Goal: Register for event/course: Register for event/course

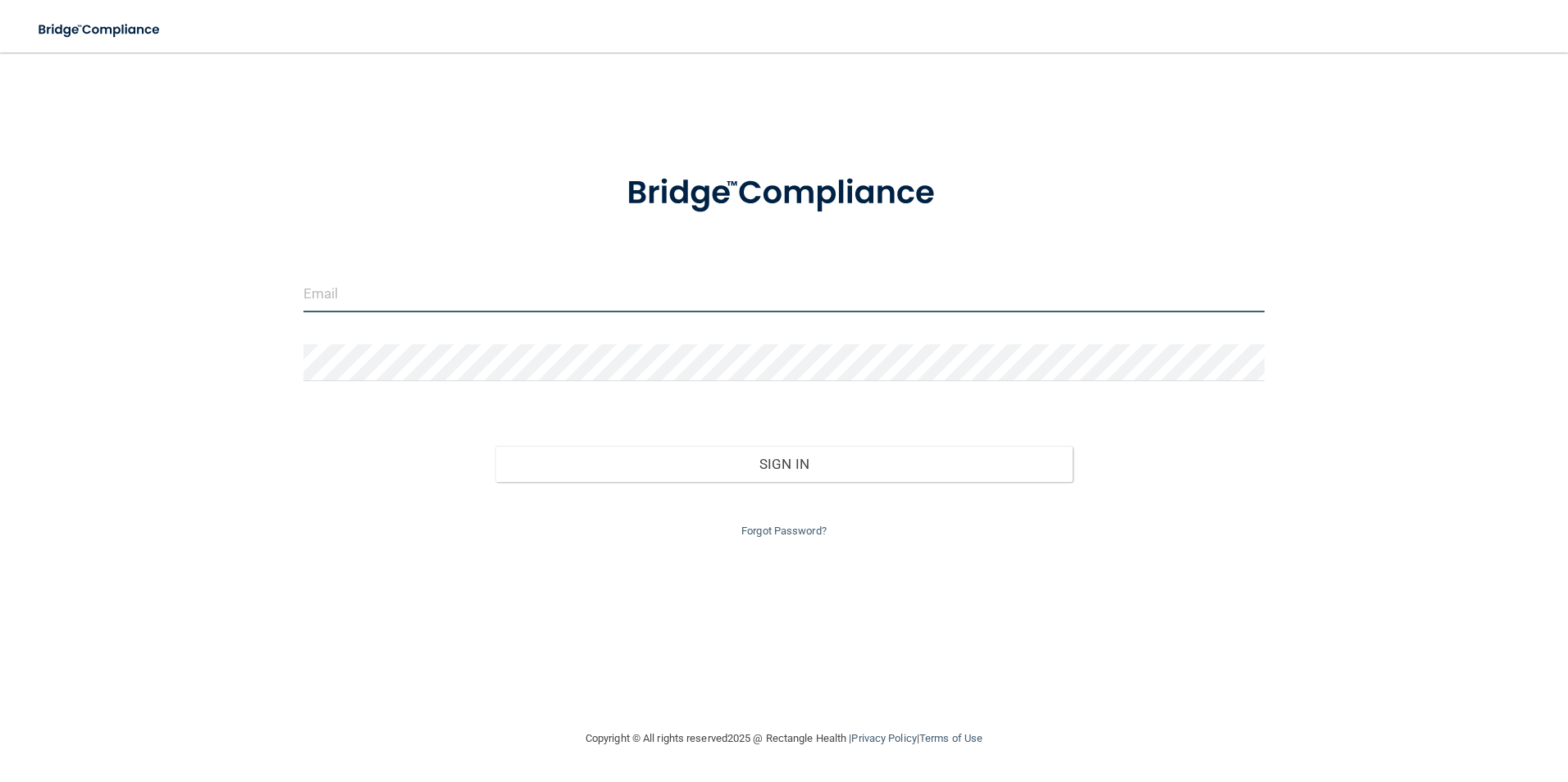
click at [329, 289] on input "email" at bounding box center [785, 294] width 962 height 37
type input "[PERSON_NAME][EMAIL_ADDRESS][DOMAIN_NAME]"
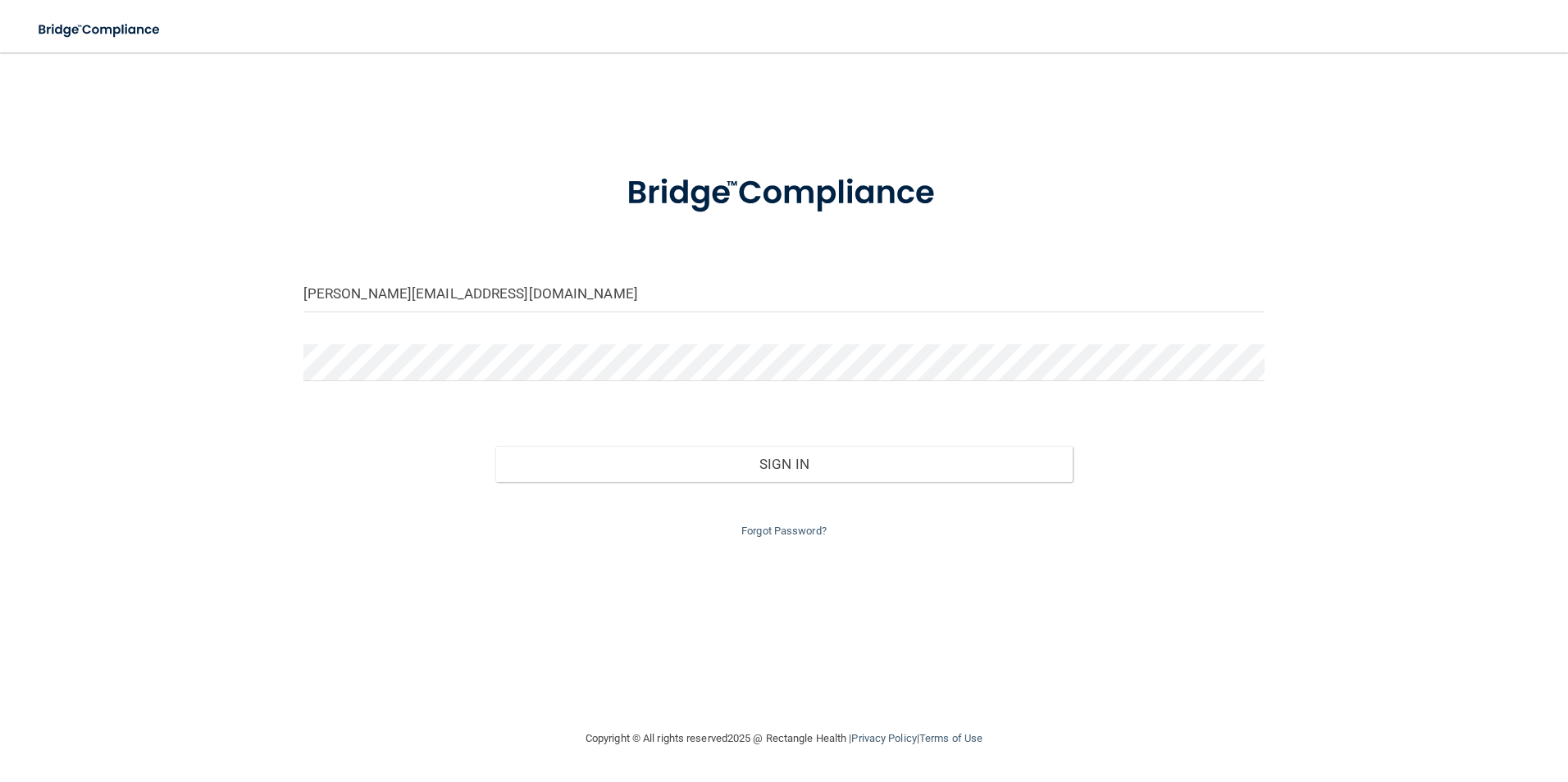
click at [320, 341] on form "[PERSON_NAME][EMAIL_ADDRESS][DOMAIN_NAME] Invalid email/password. You don't hav…" at bounding box center [785, 346] width 962 height 391
click at [495, 446] on button "Sign In" at bounding box center [784, 463] width 578 height 36
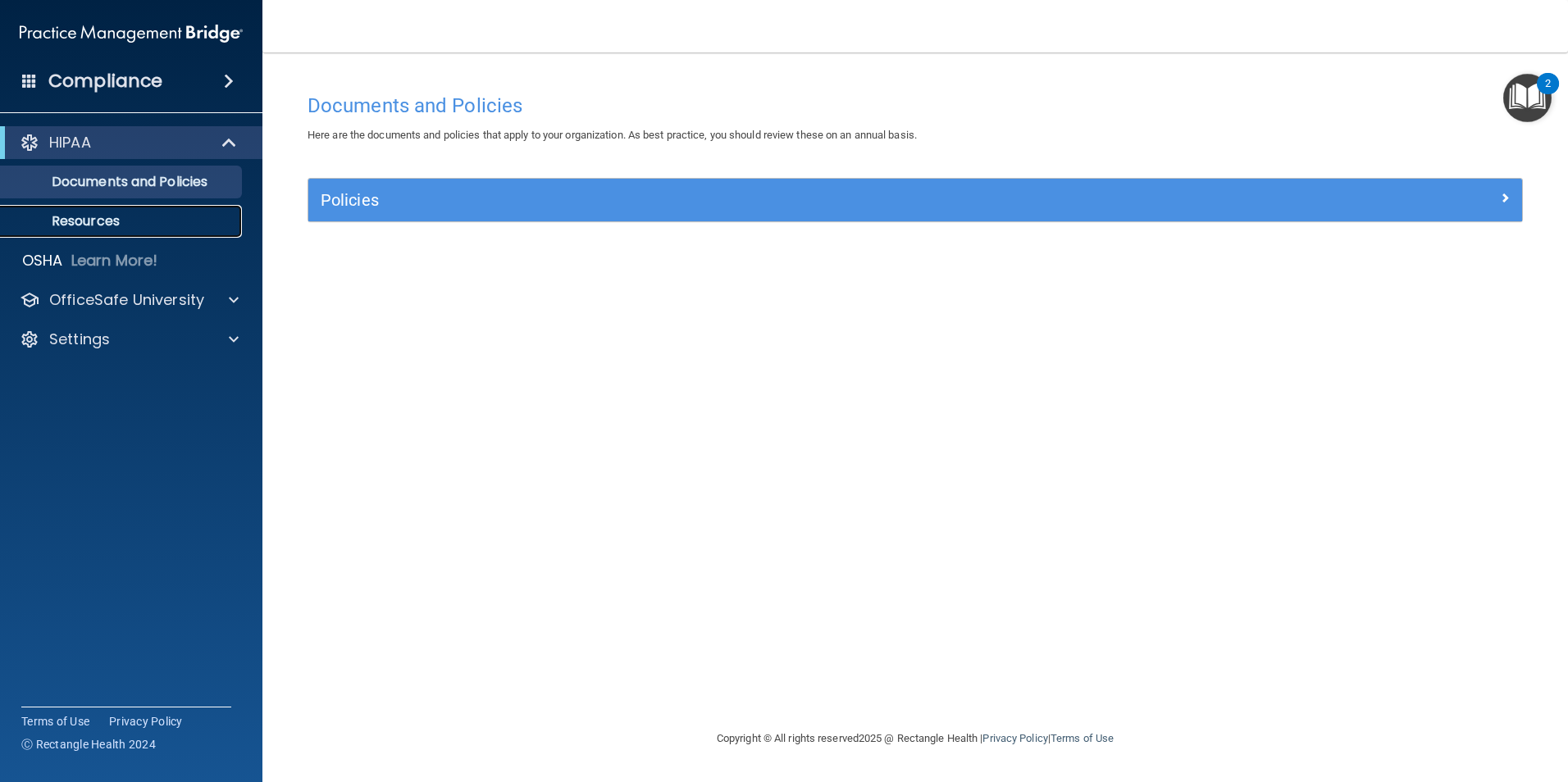
click at [108, 213] on p "Resources" at bounding box center [122, 221] width 224 height 17
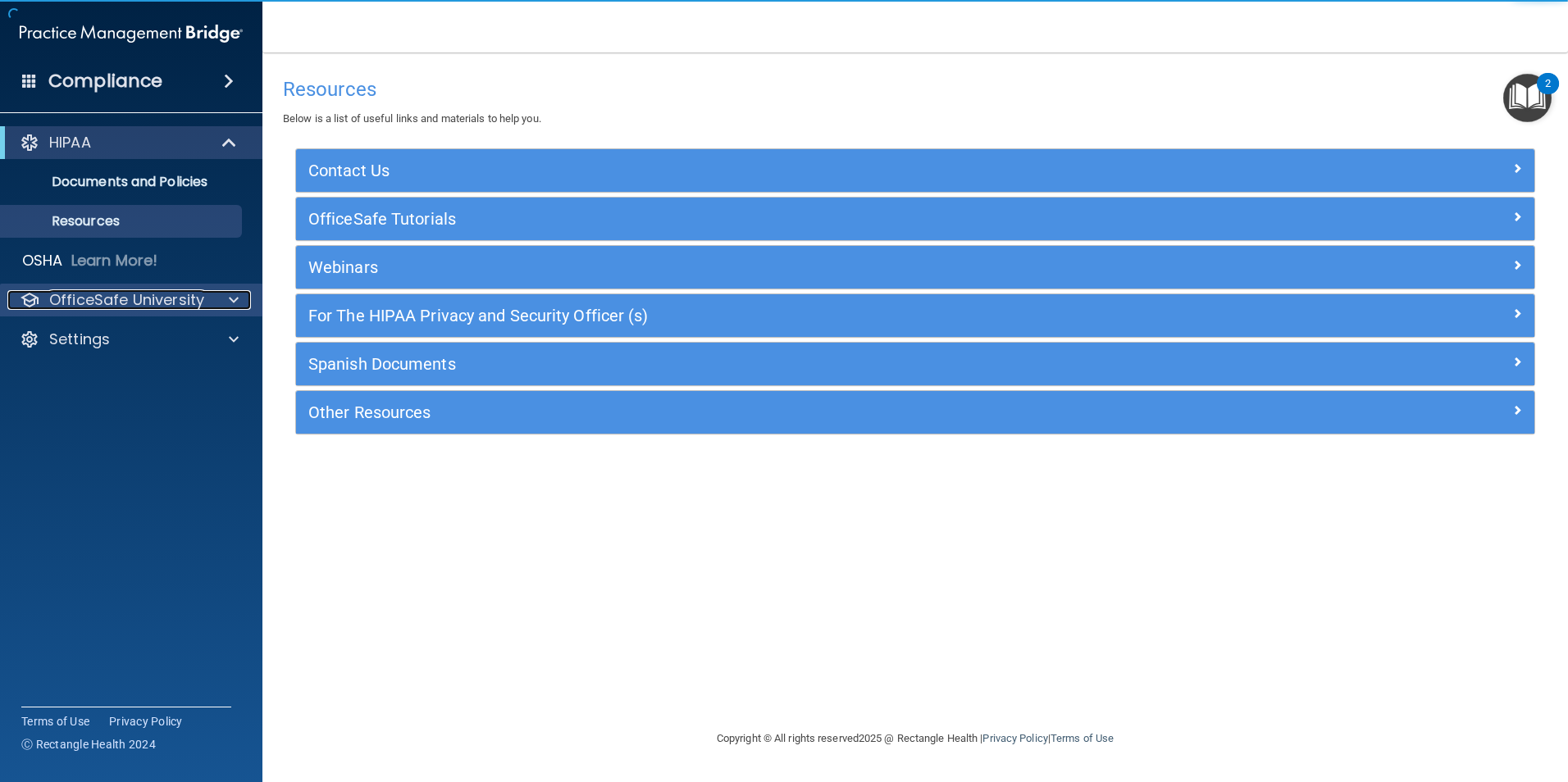
click at [128, 291] on p "OfficeSafe University" at bounding box center [126, 300] width 155 height 19
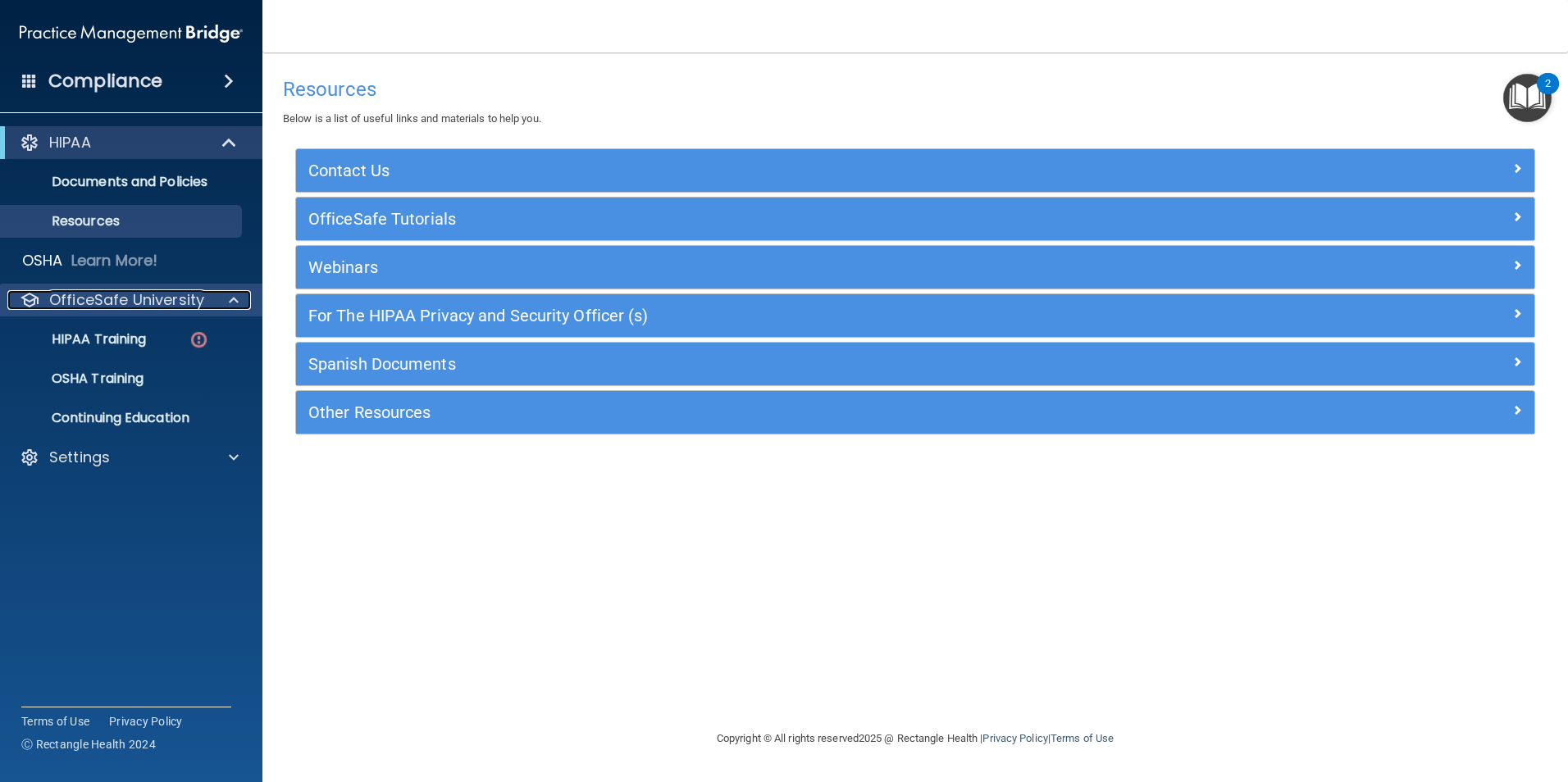
click at [128, 291] on p "OfficeSafe University" at bounding box center [126, 300] width 155 height 19
click at [129, 301] on p "OfficeSafe University" at bounding box center [126, 300] width 155 height 19
click at [113, 344] on p "HIPAA Training" at bounding box center [78, 339] width 135 height 17
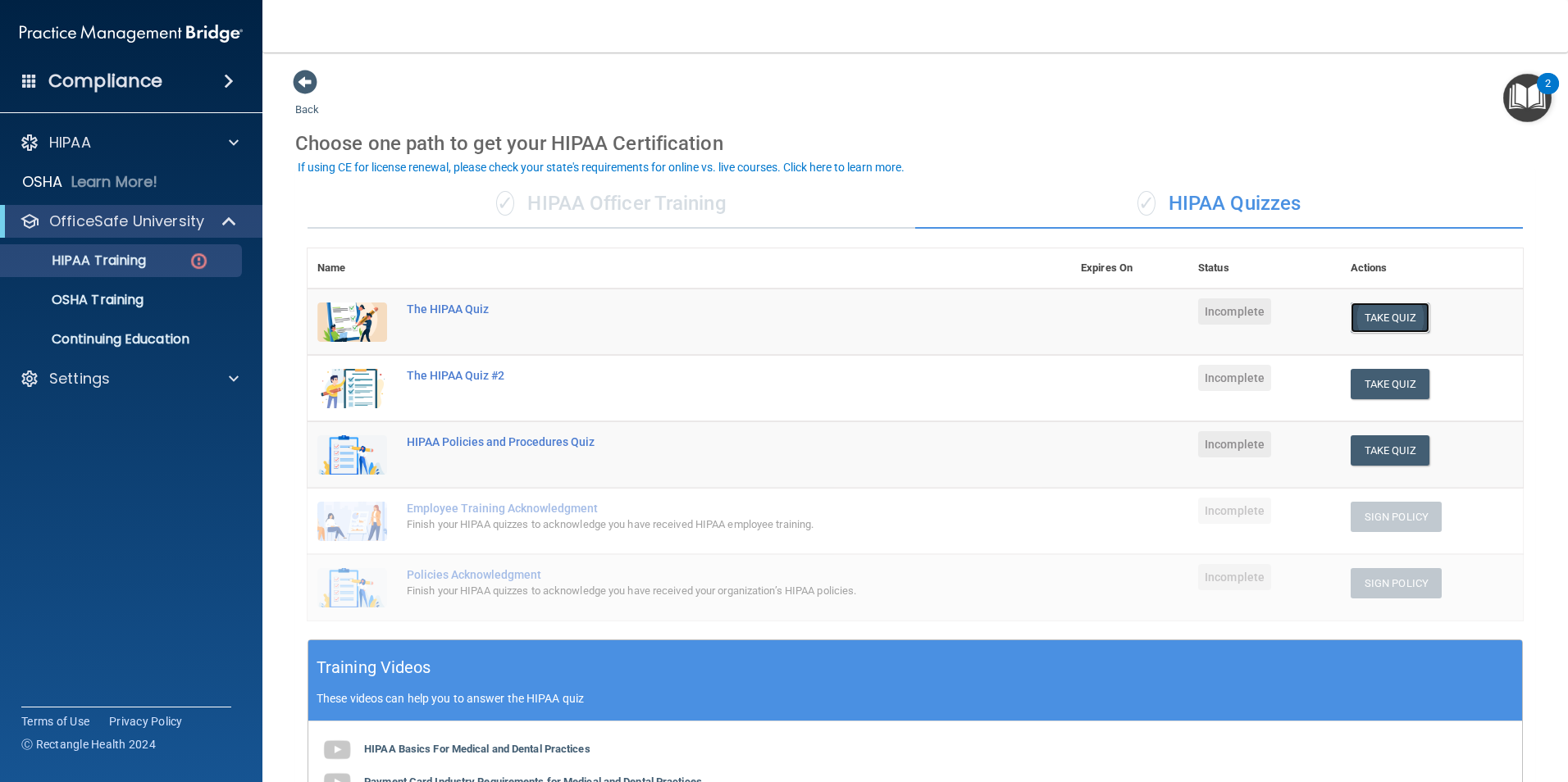
click at [1367, 315] on button "Take Quiz" at bounding box center [1390, 318] width 79 height 31
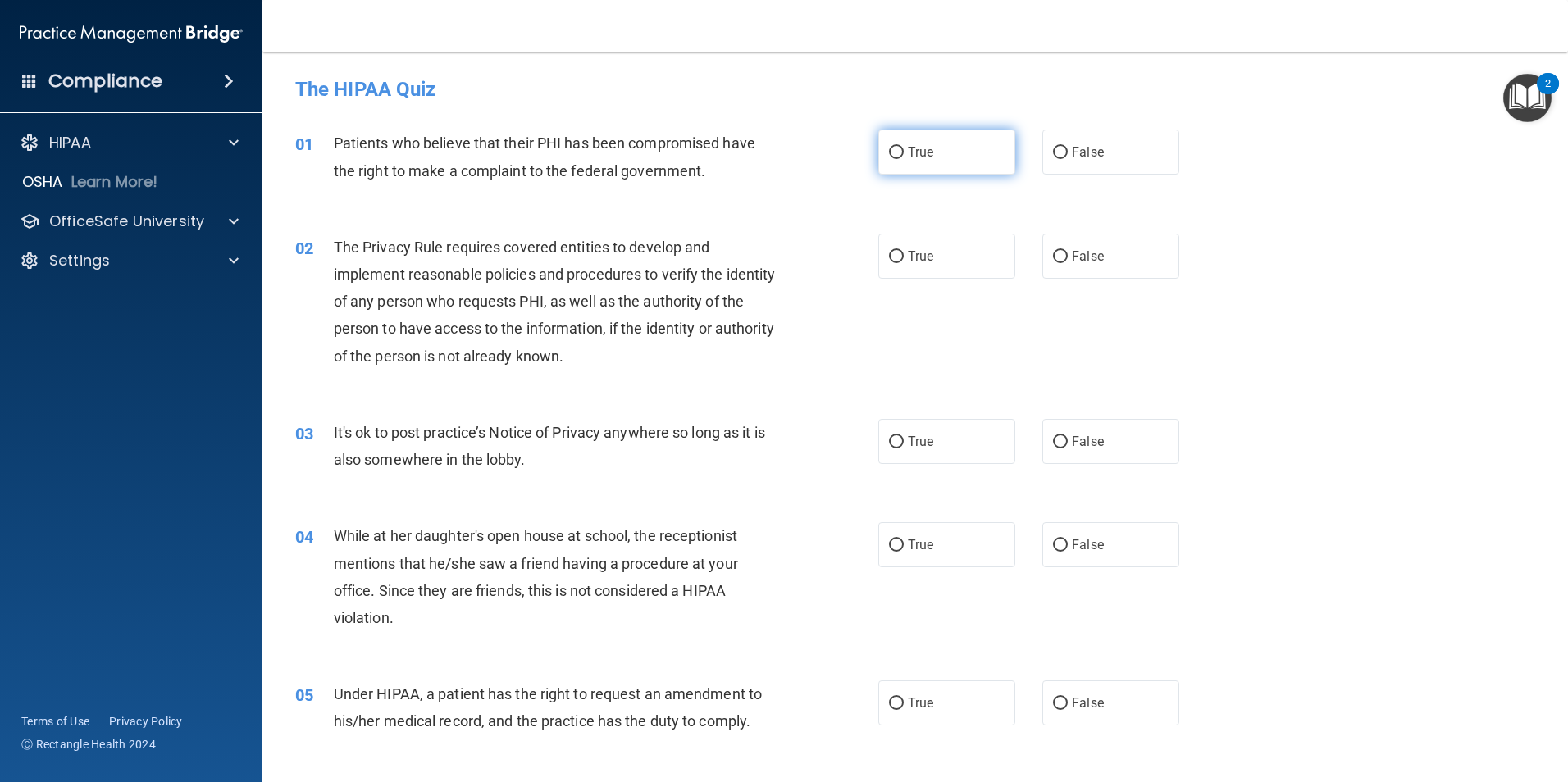
click at [920, 156] on span "True" at bounding box center [920, 152] width 25 height 16
click at [903, 156] on input "True" at bounding box center [895, 153] width 15 height 12
radio input "true"
click at [911, 260] on span "True" at bounding box center [920, 256] width 25 height 16
click at [903, 260] on input "True" at bounding box center [895, 257] width 15 height 12
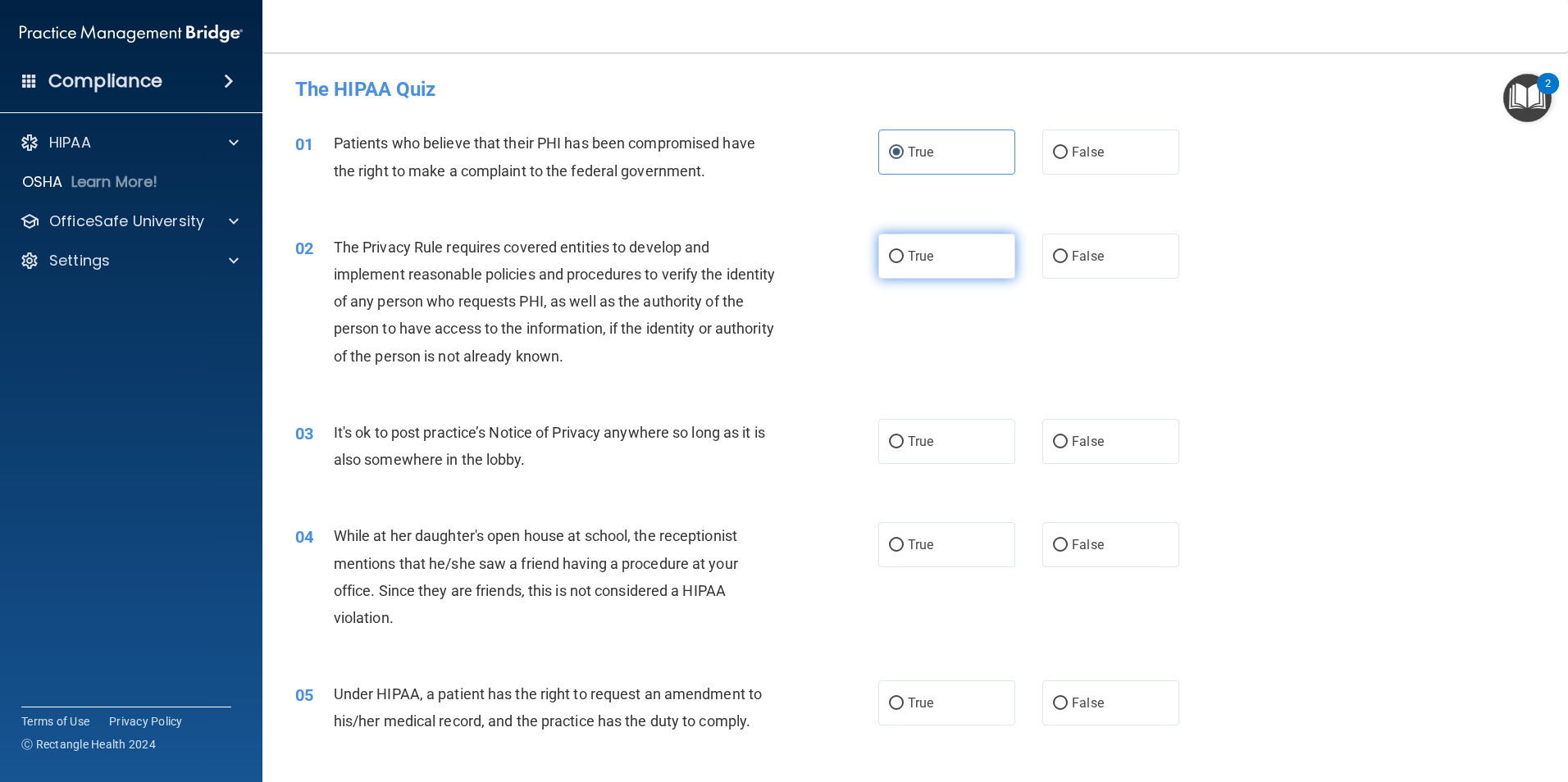
radio input "true"
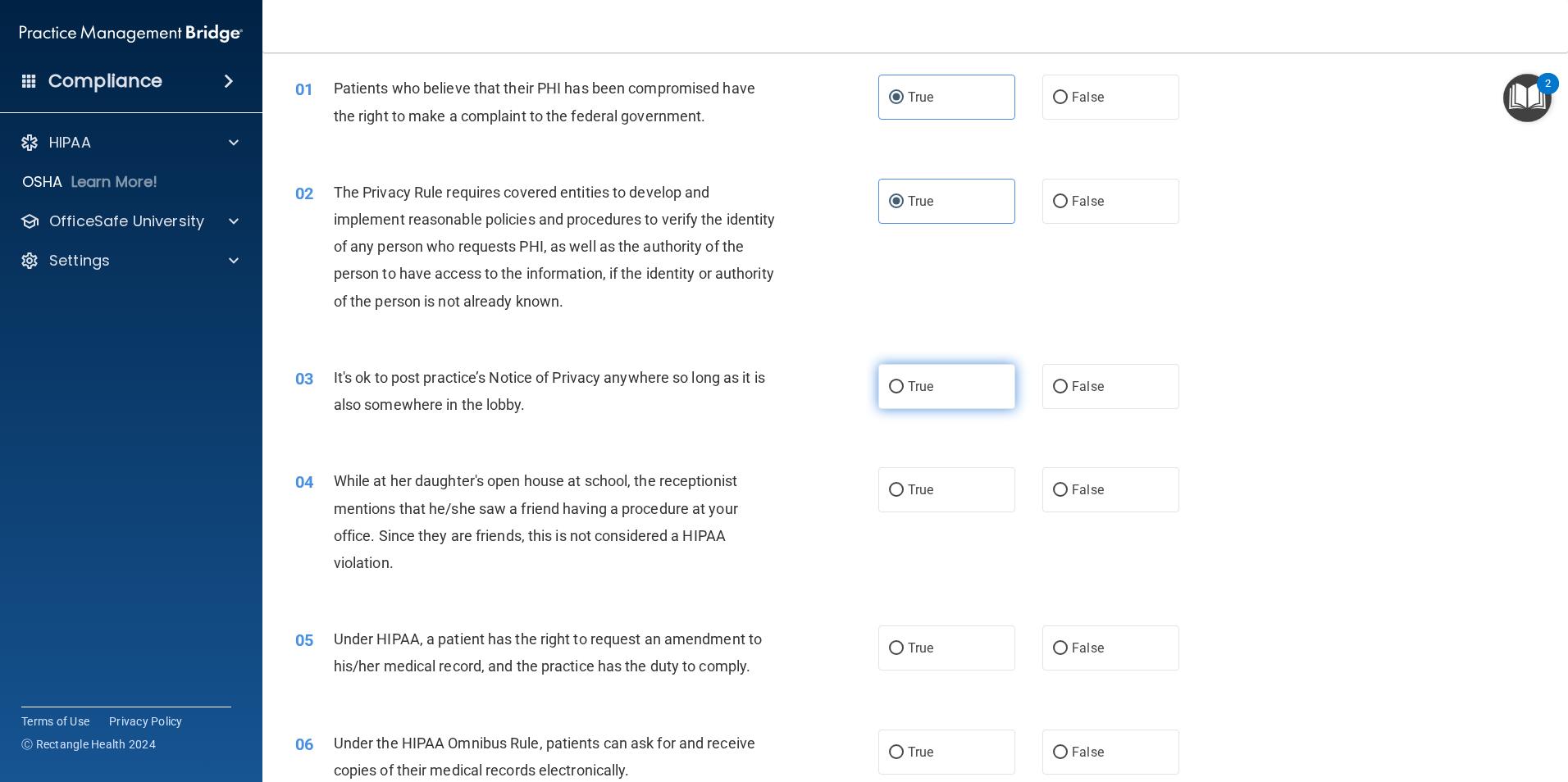
scroll to position [82, 0]
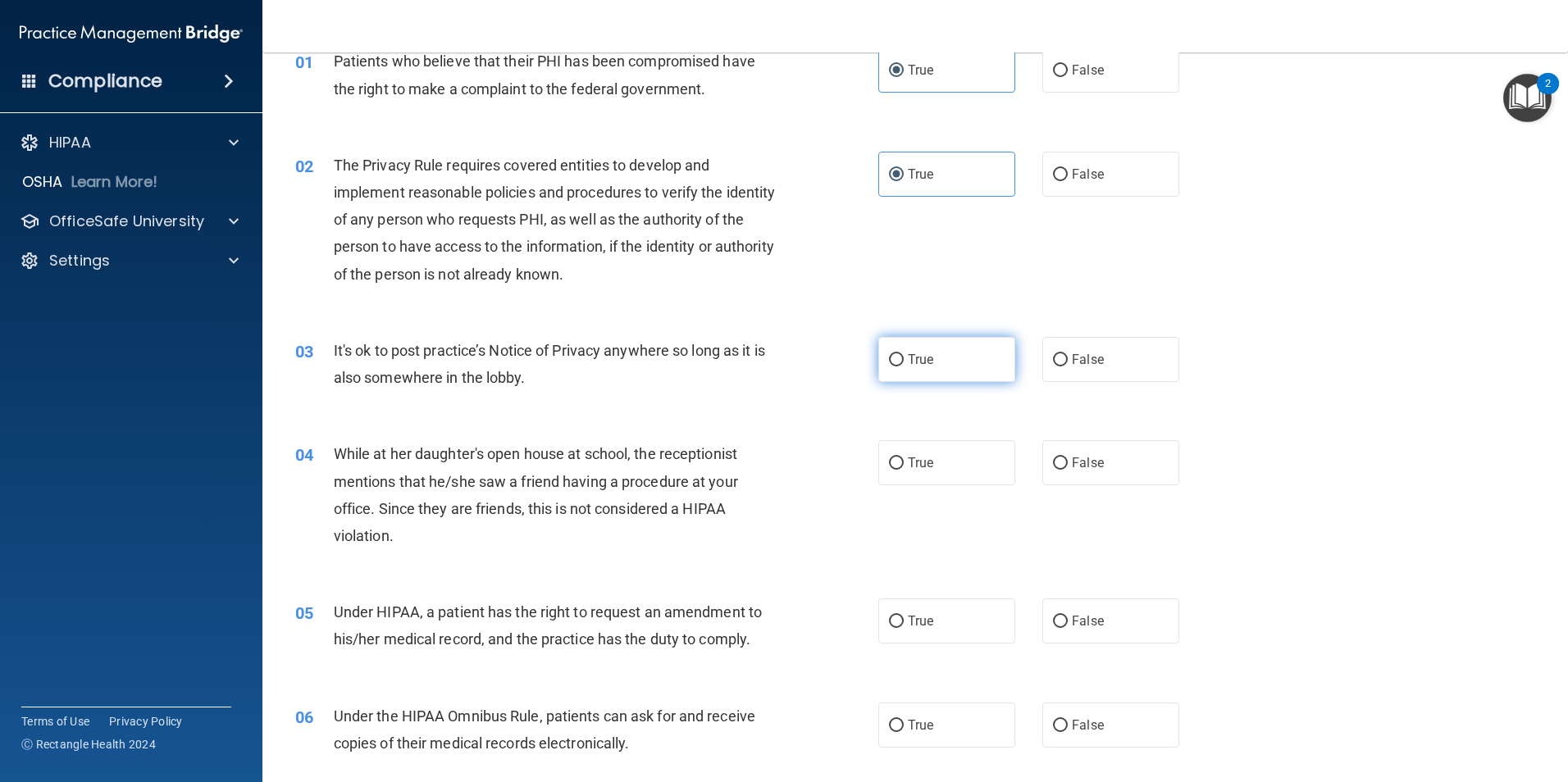
click at [913, 354] on span "True" at bounding box center [920, 360] width 25 height 16
click at [903, 354] on input "True" at bounding box center [895, 360] width 15 height 12
radio input "true"
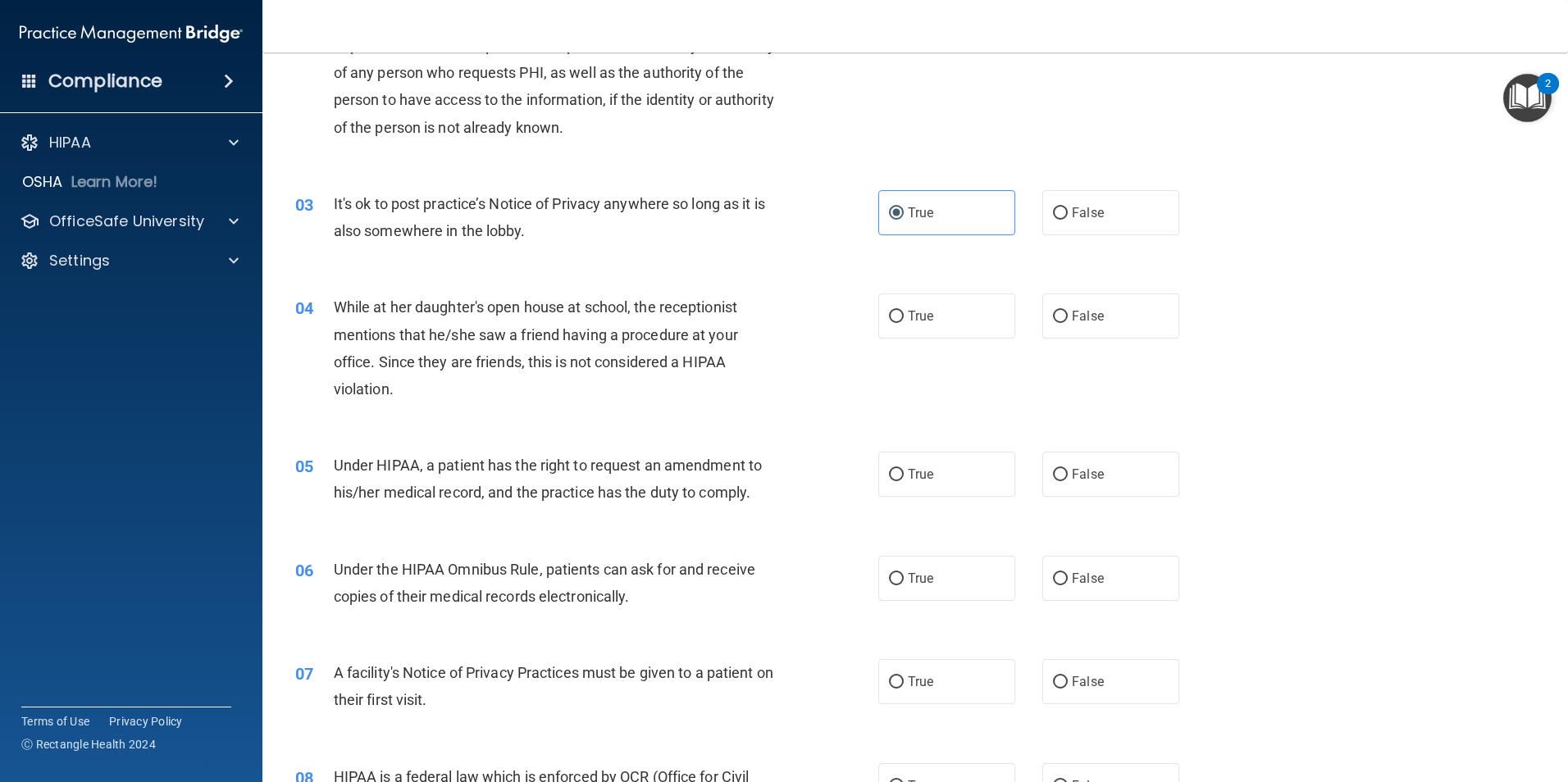
scroll to position [246, 0]
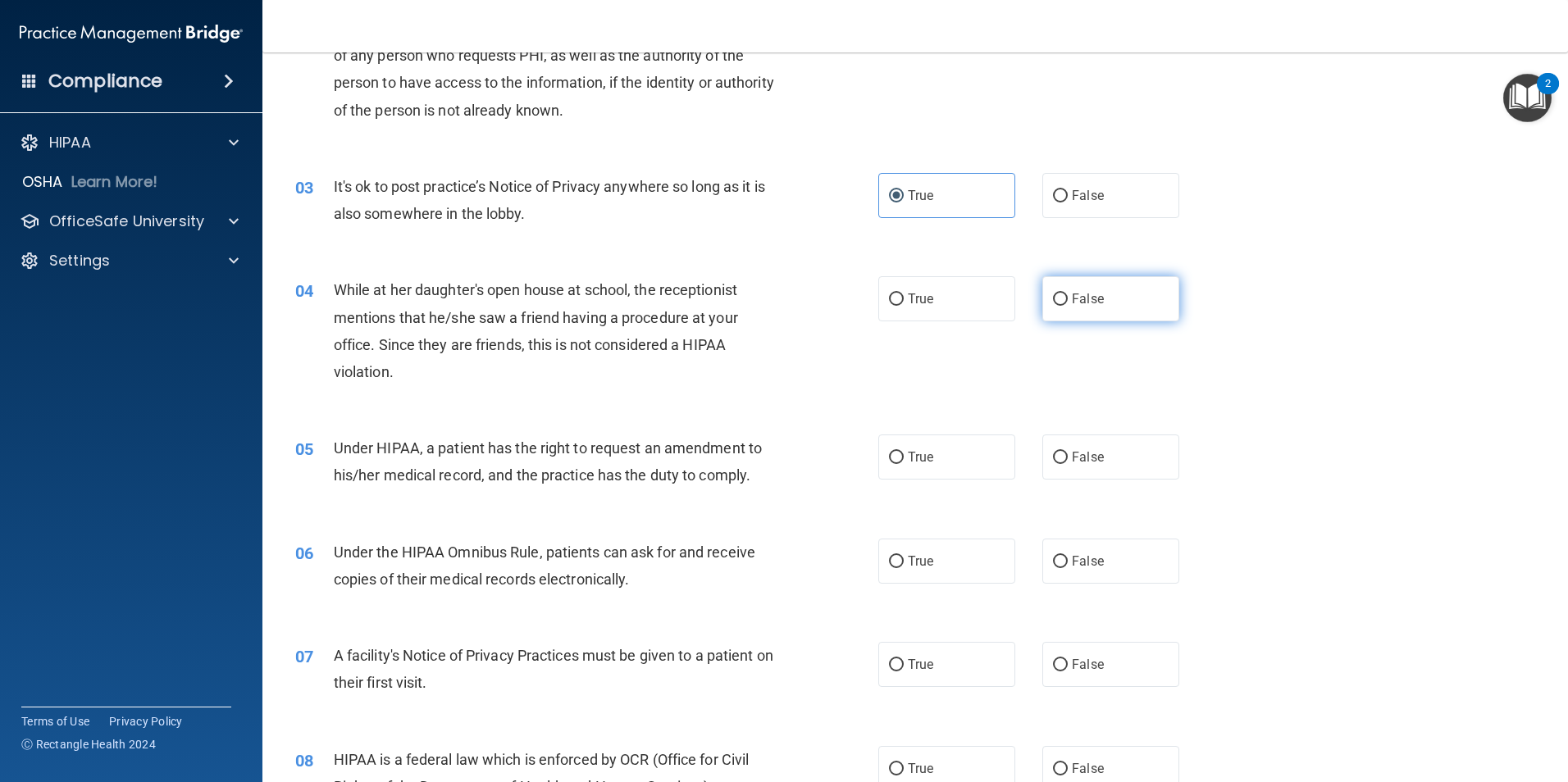
click at [1077, 282] on label "False" at bounding box center [1111, 298] width 137 height 45
click at [1068, 293] on input "False" at bounding box center [1060, 299] width 15 height 12
radio input "true"
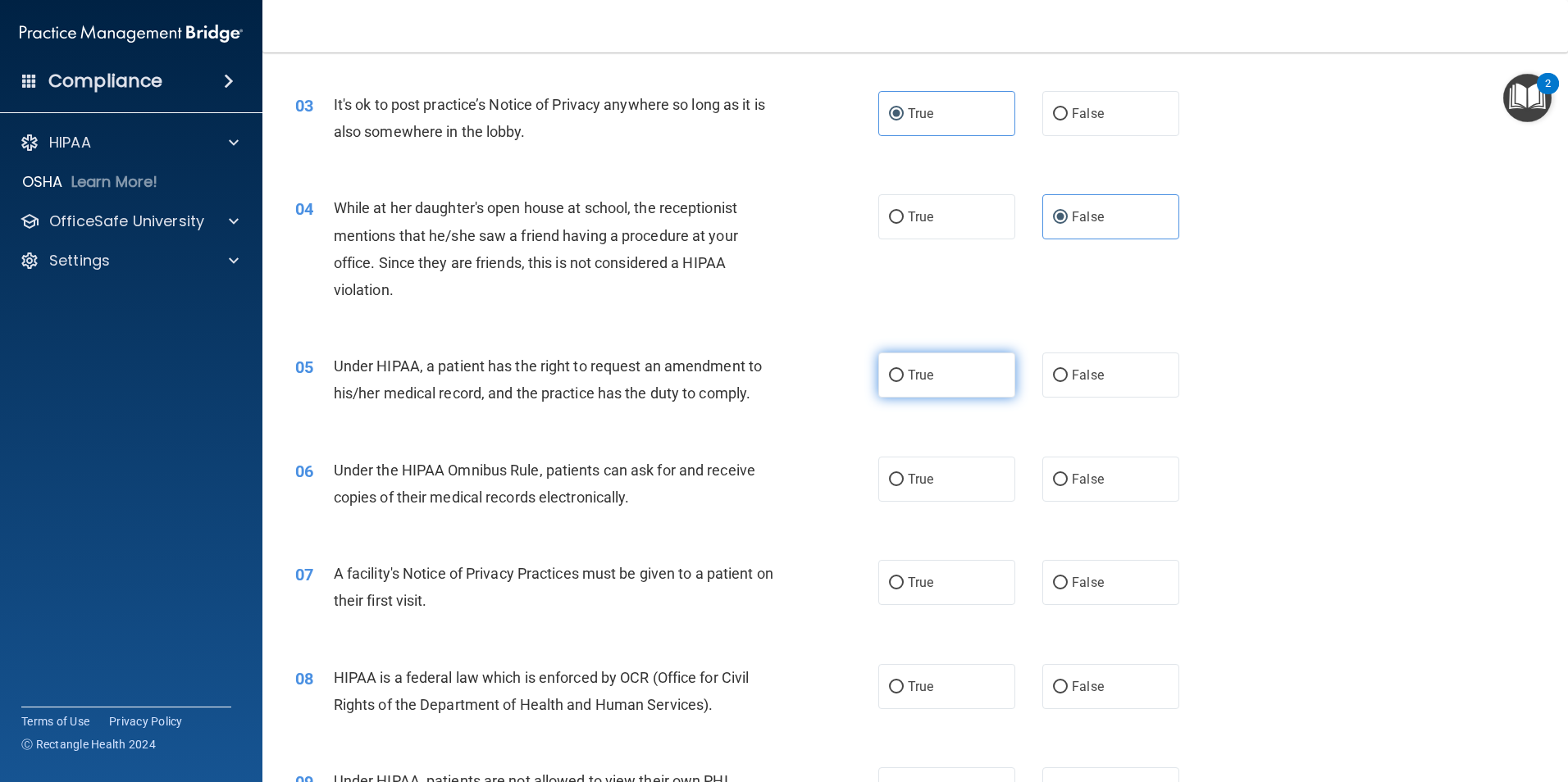
click at [918, 378] on span "True" at bounding box center [920, 375] width 25 height 16
click at [903, 378] on input "True" at bounding box center [895, 376] width 15 height 12
radio input "true"
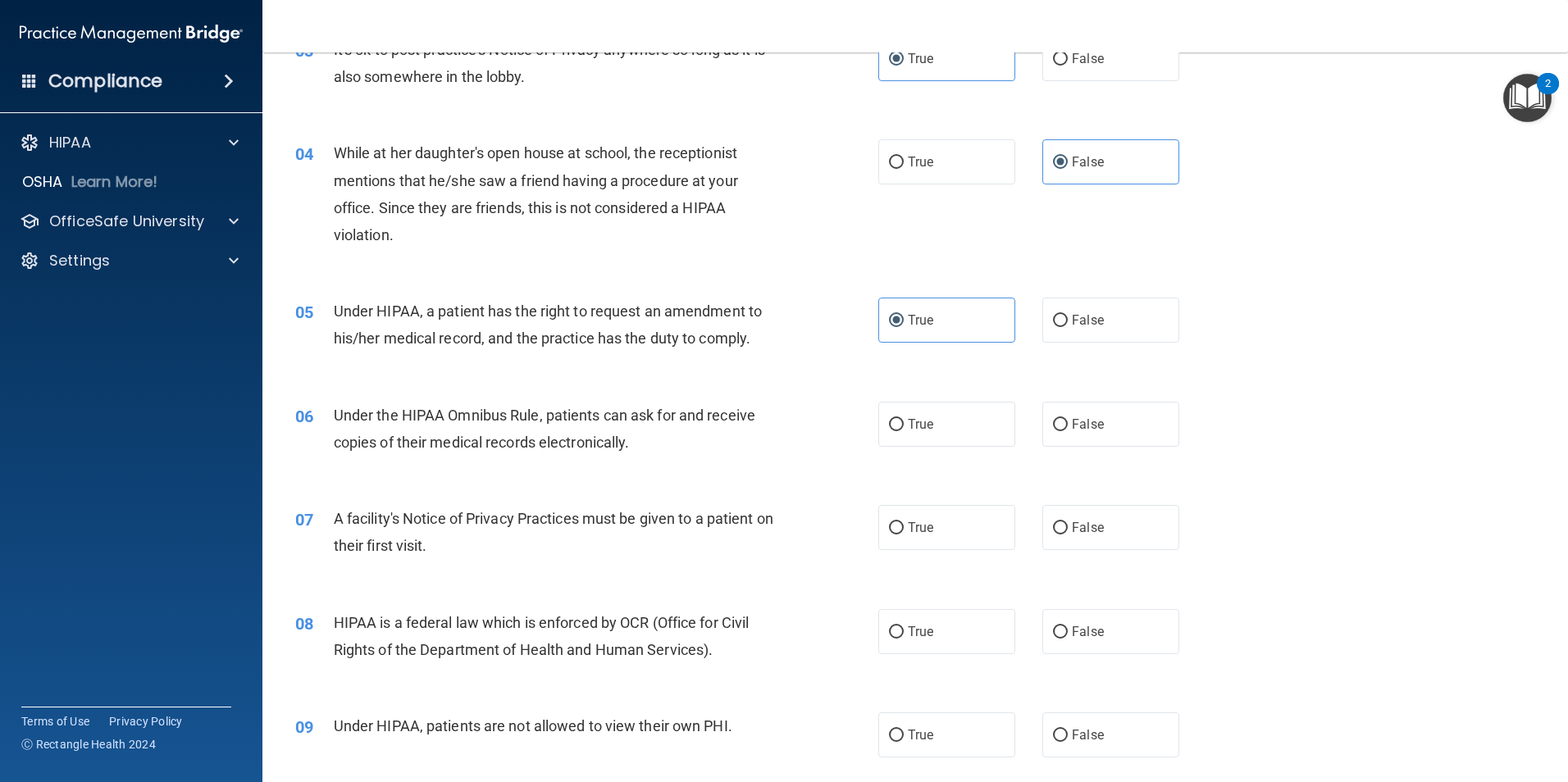
scroll to position [410, 0]
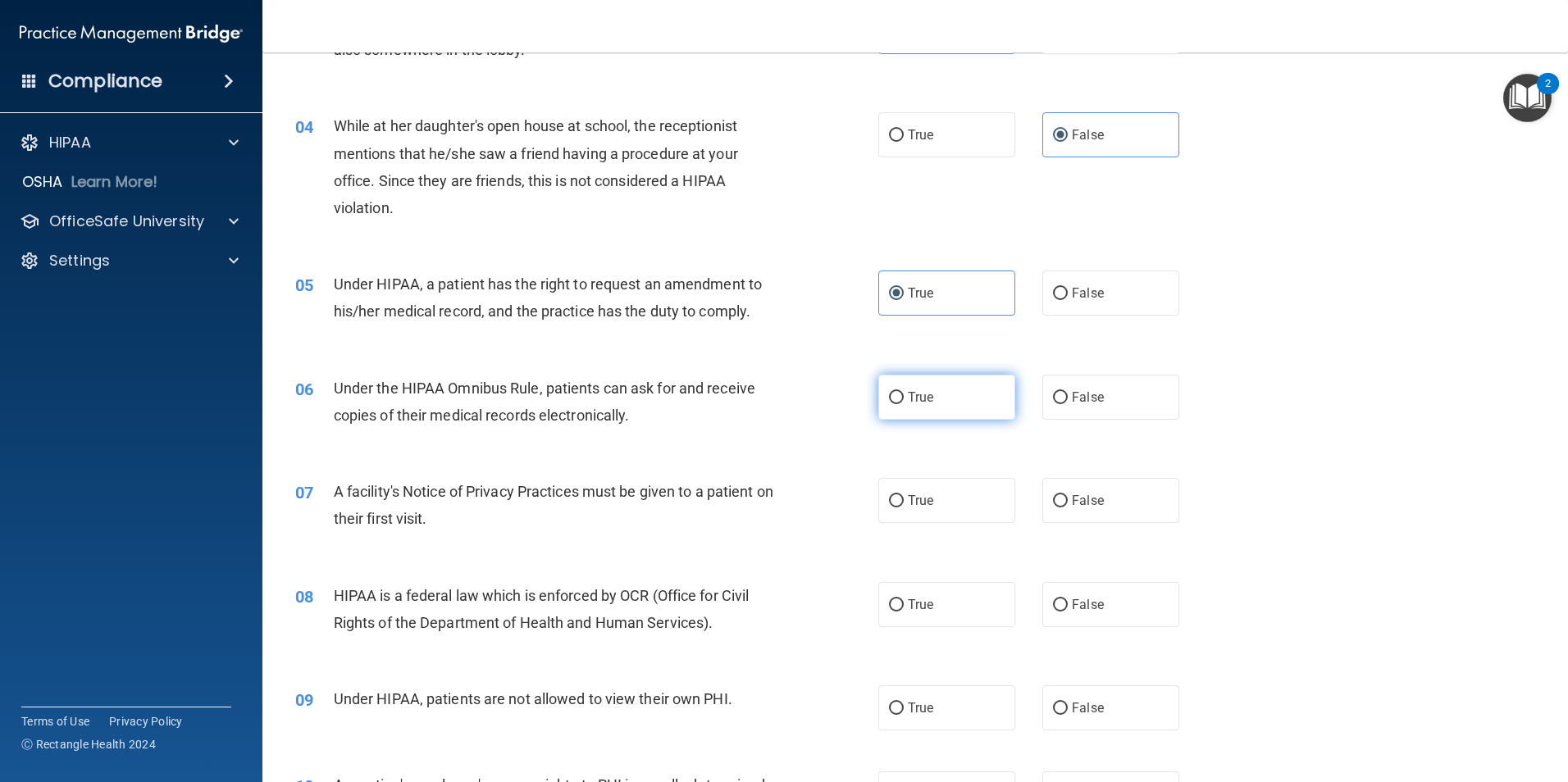
click at [915, 406] on label "True" at bounding box center [946, 397] width 137 height 45
click at [903, 404] on input "True" at bounding box center [895, 398] width 15 height 12
radio input "true"
click at [1054, 301] on label "False" at bounding box center [1111, 292] width 137 height 45
click at [1054, 300] on input "False" at bounding box center [1060, 294] width 15 height 12
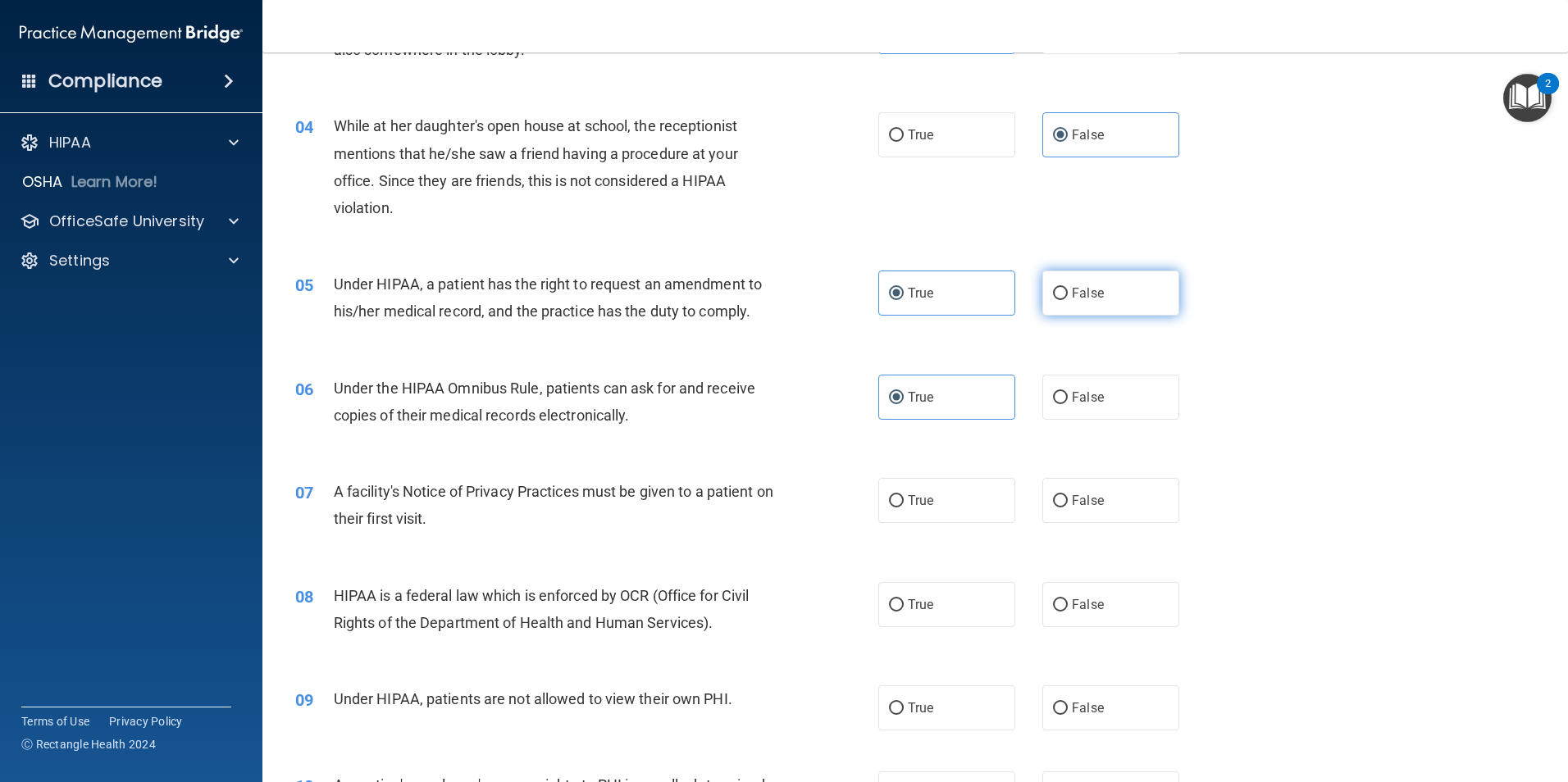
radio input "true"
click at [929, 310] on label "True" at bounding box center [946, 292] width 137 height 45
click at [903, 300] on input "True" at bounding box center [895, 294] width 15 height 12
radio input "true"
radio input "false"
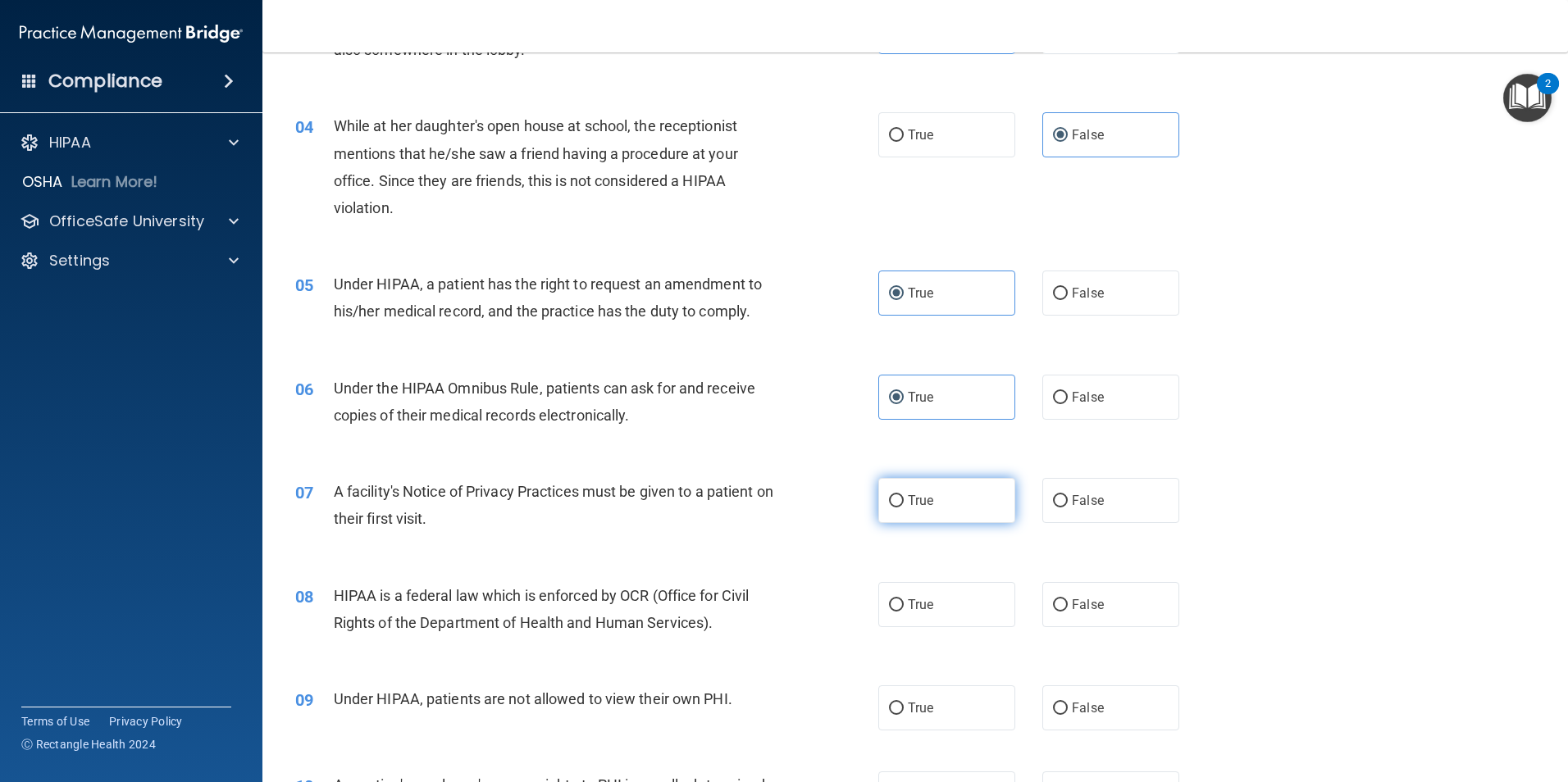
click at [955, 509] on label "True" at bounding box center [946, 500] width 137 height 45
click at [903, 507] on input "True" at bounding box center [895, 501] width 15 height 12
radio input "true"
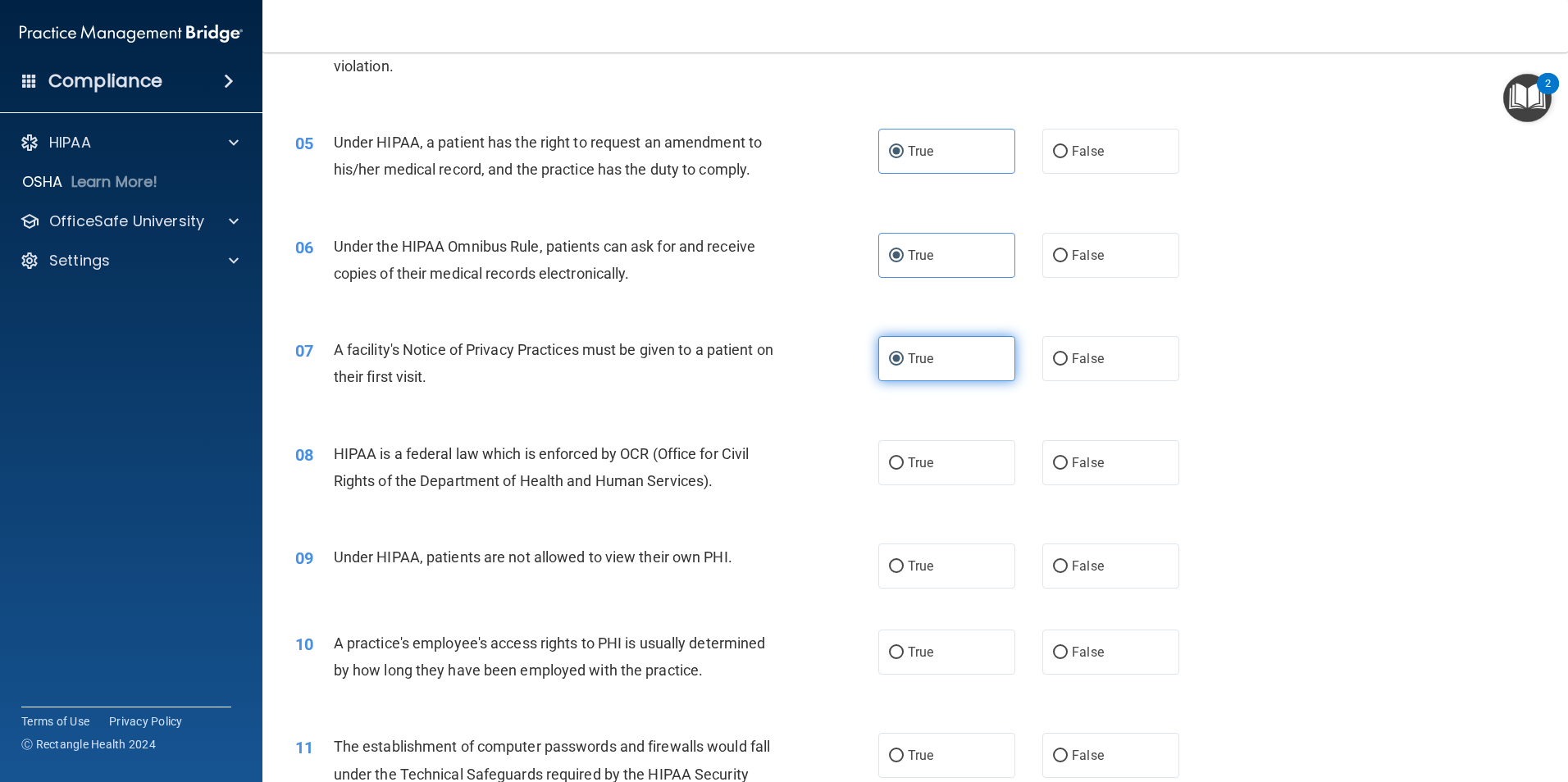
scroll to position [574, 0]
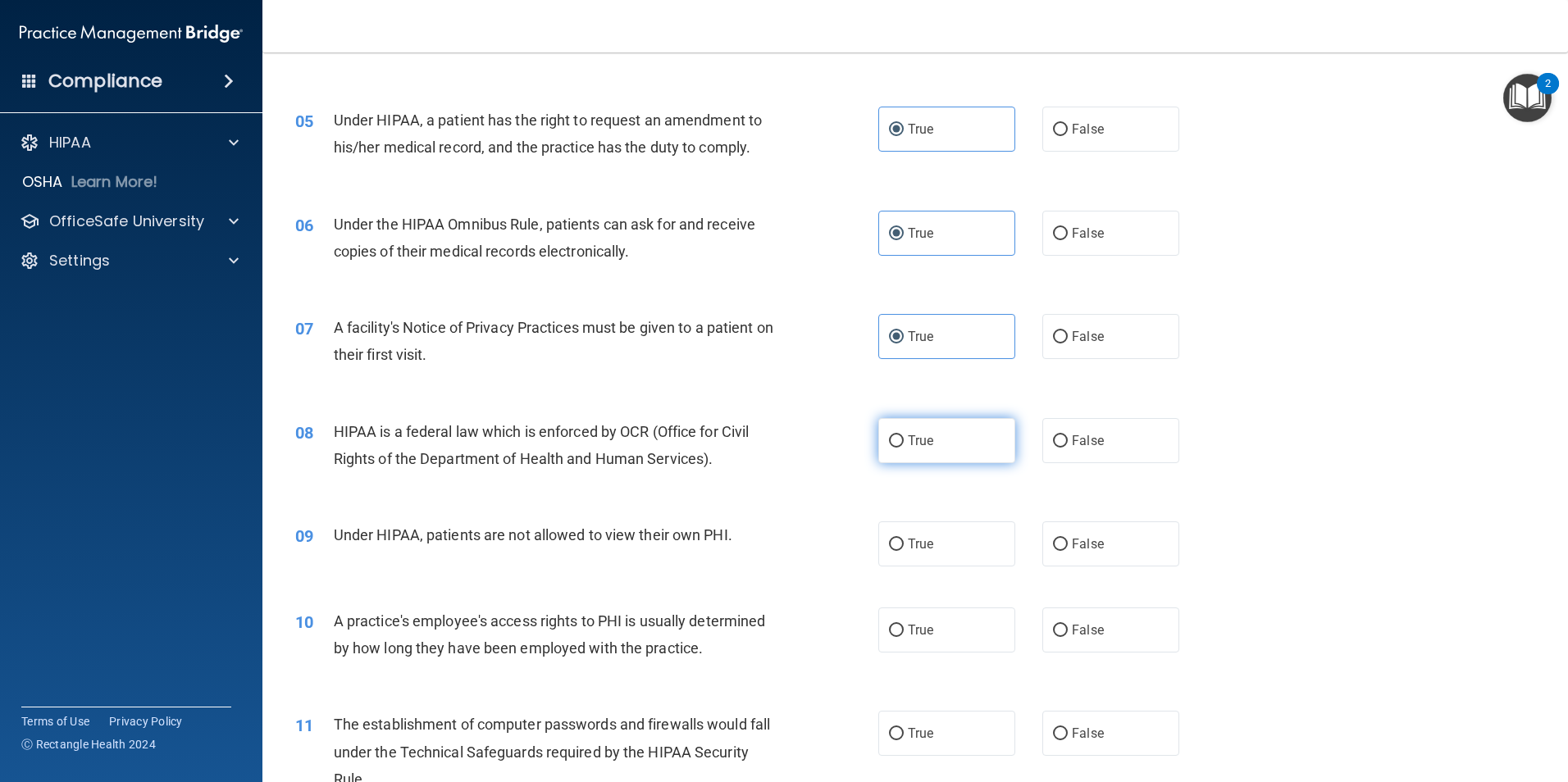
click at [955, 456] on label "True" at bounding box center [946, 440] width 137 height 45
click at [903, 448] on input "True" at bounding box center [895, 441] width 15 height 12
radio input "true"
click at [1067, 534] on label "False" at bounding box center [1111, 543] width 137 height 45
click at [1067, 539] on input "False" at bounding box center [1060, 545] width 15 height 12
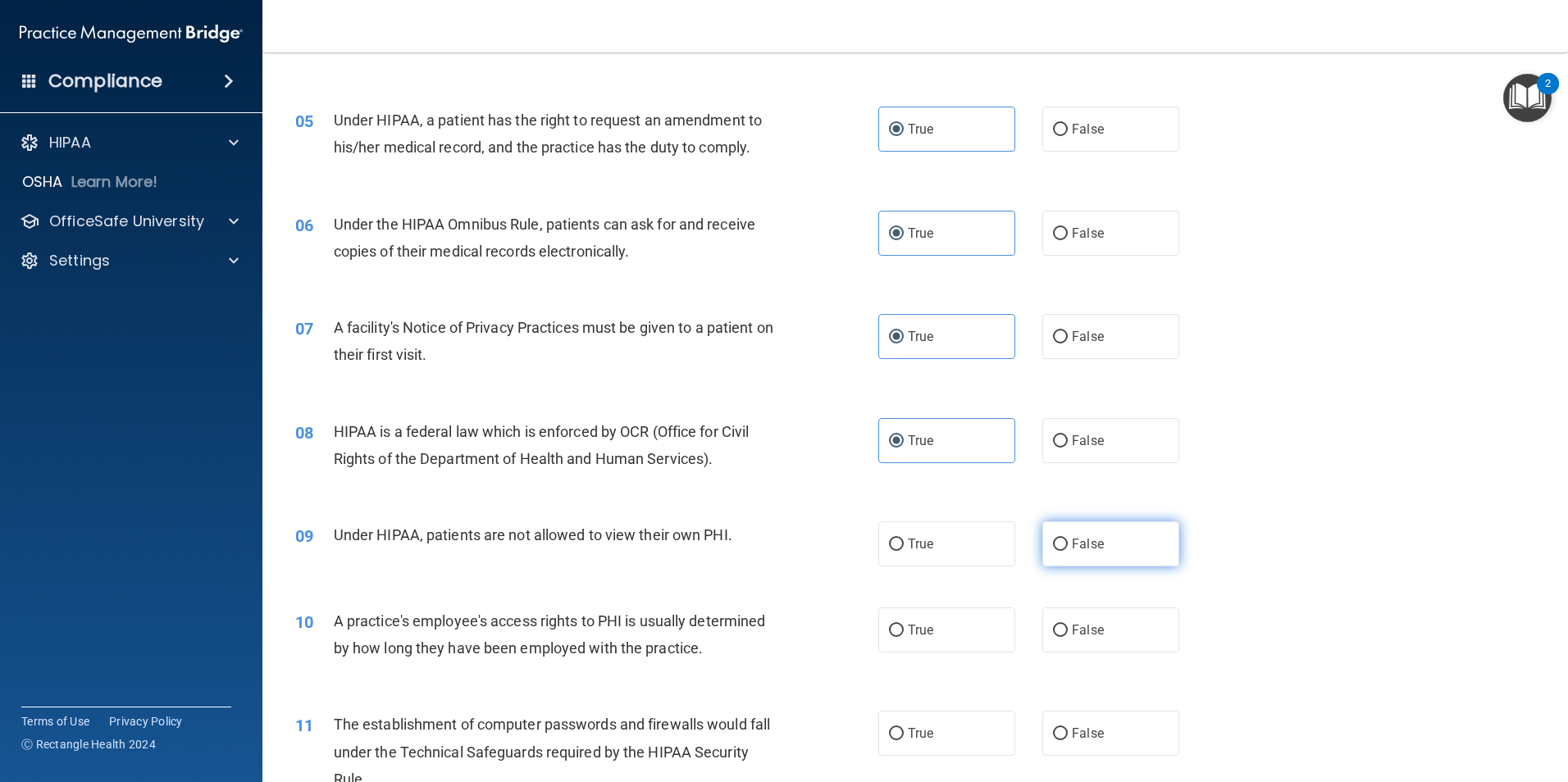
radio input "true"
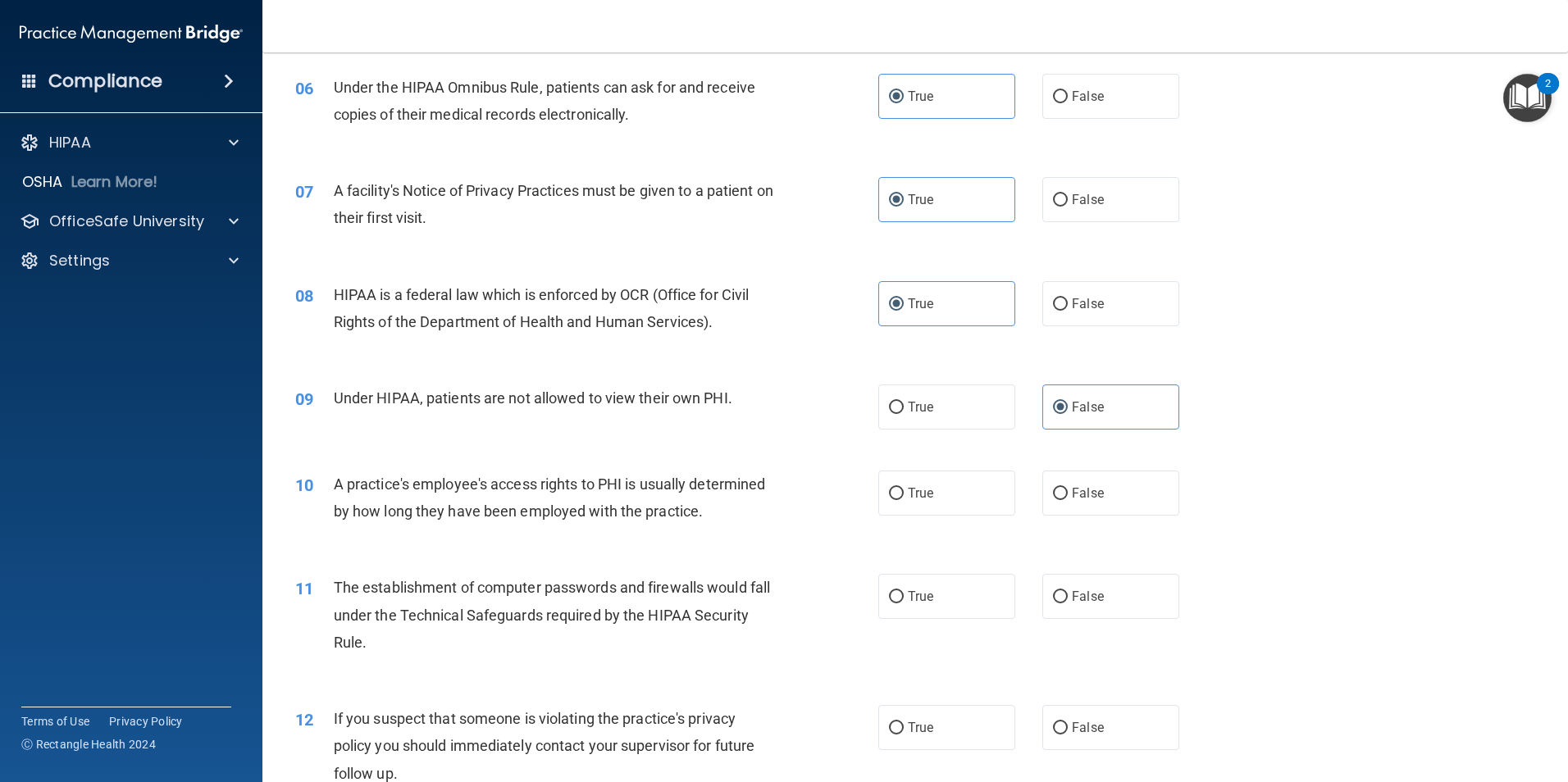
scroll to position [738, 0]
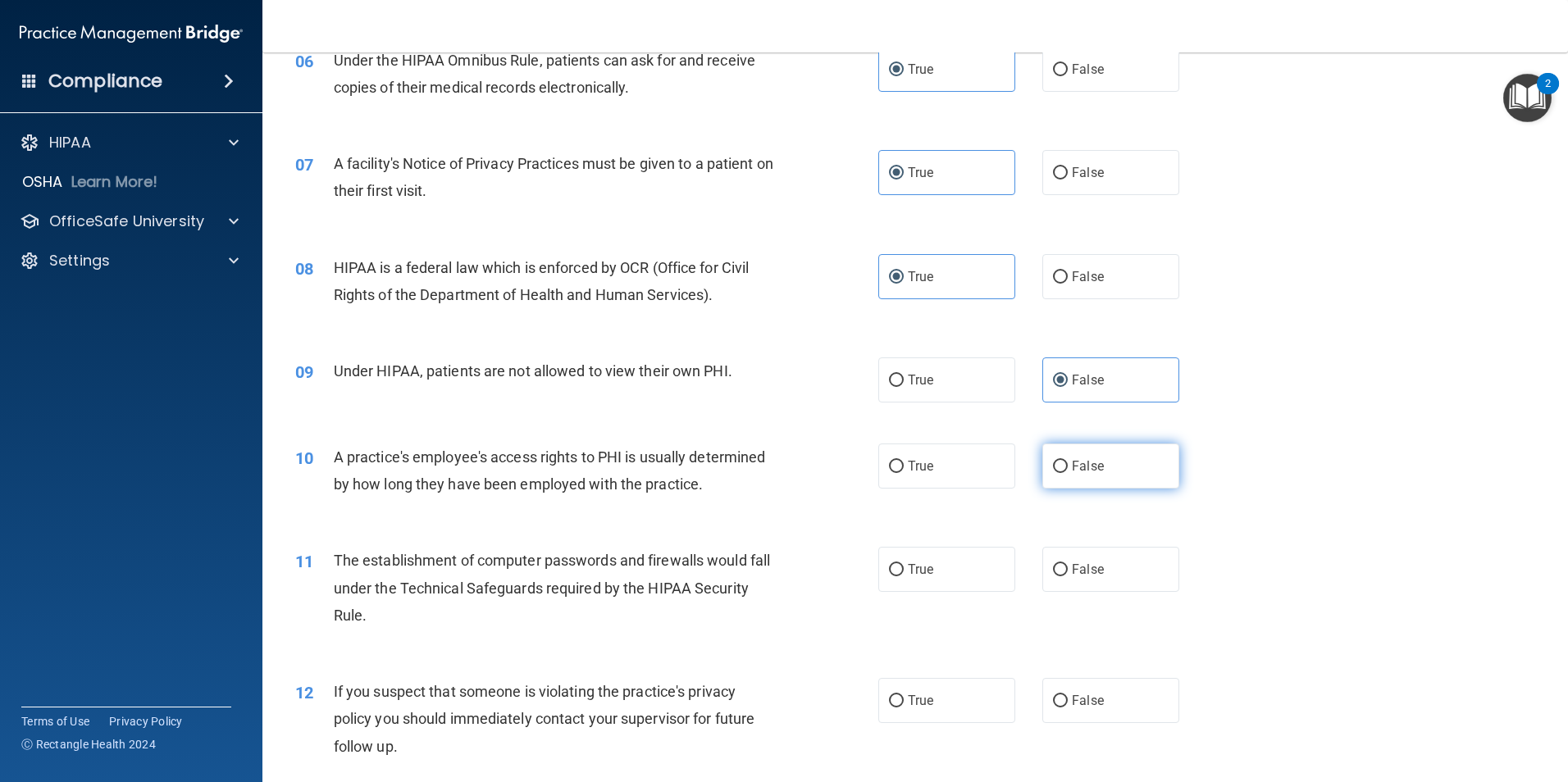
click at [1082, 466] on span "False" at bounding box center [1088, 466] width 32 height 16
click at [1068, 466] on input "False" at bounding box center [1060, 467] width 15 height 12
radio input "true"
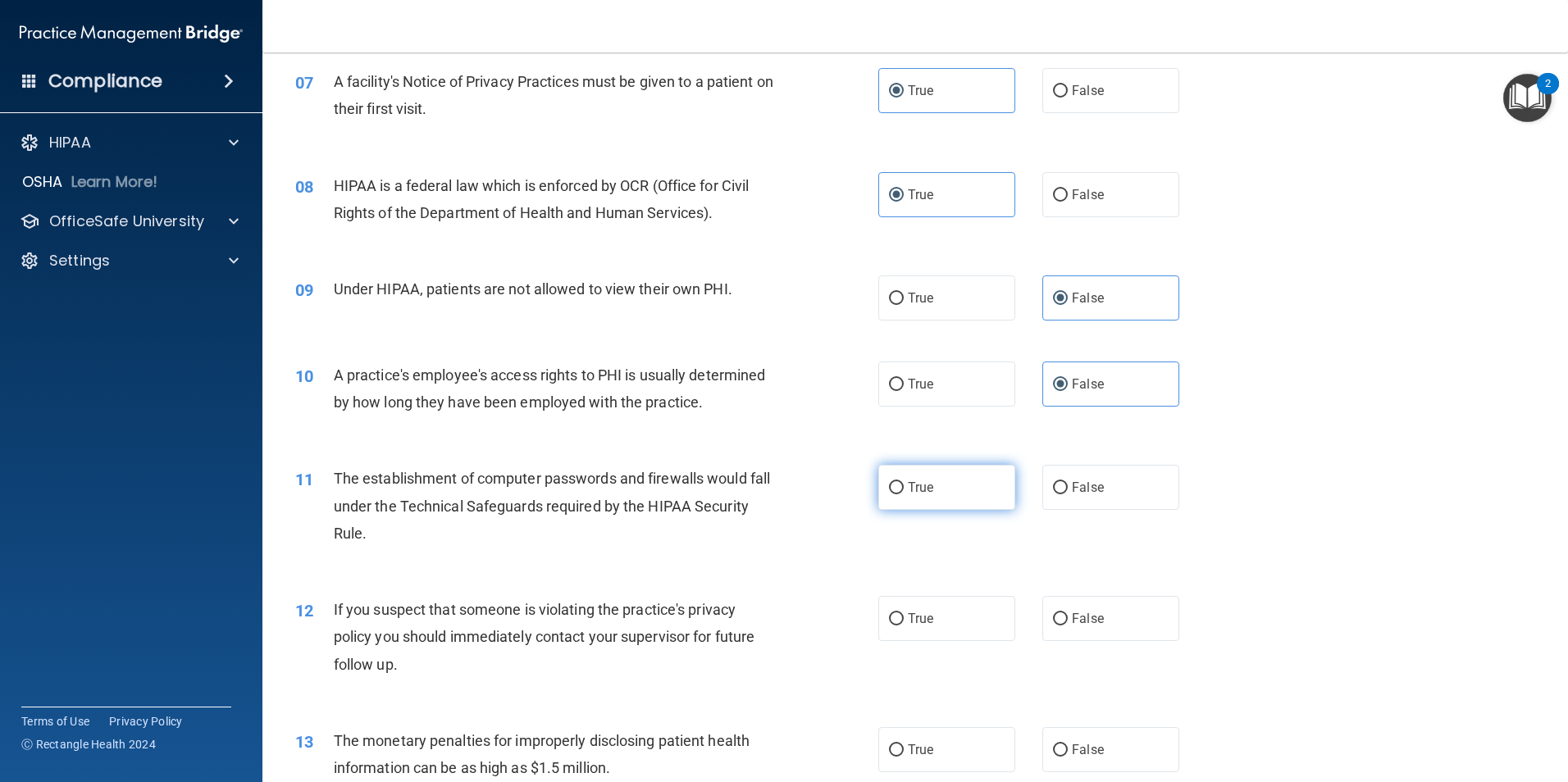
click at [943, 496] on label "True" at bounding box center [946, 487] width 137 height 45
click at [903, 494] on input "True" at bounding box center [895, 488] width 15 height 12
radio input "true"
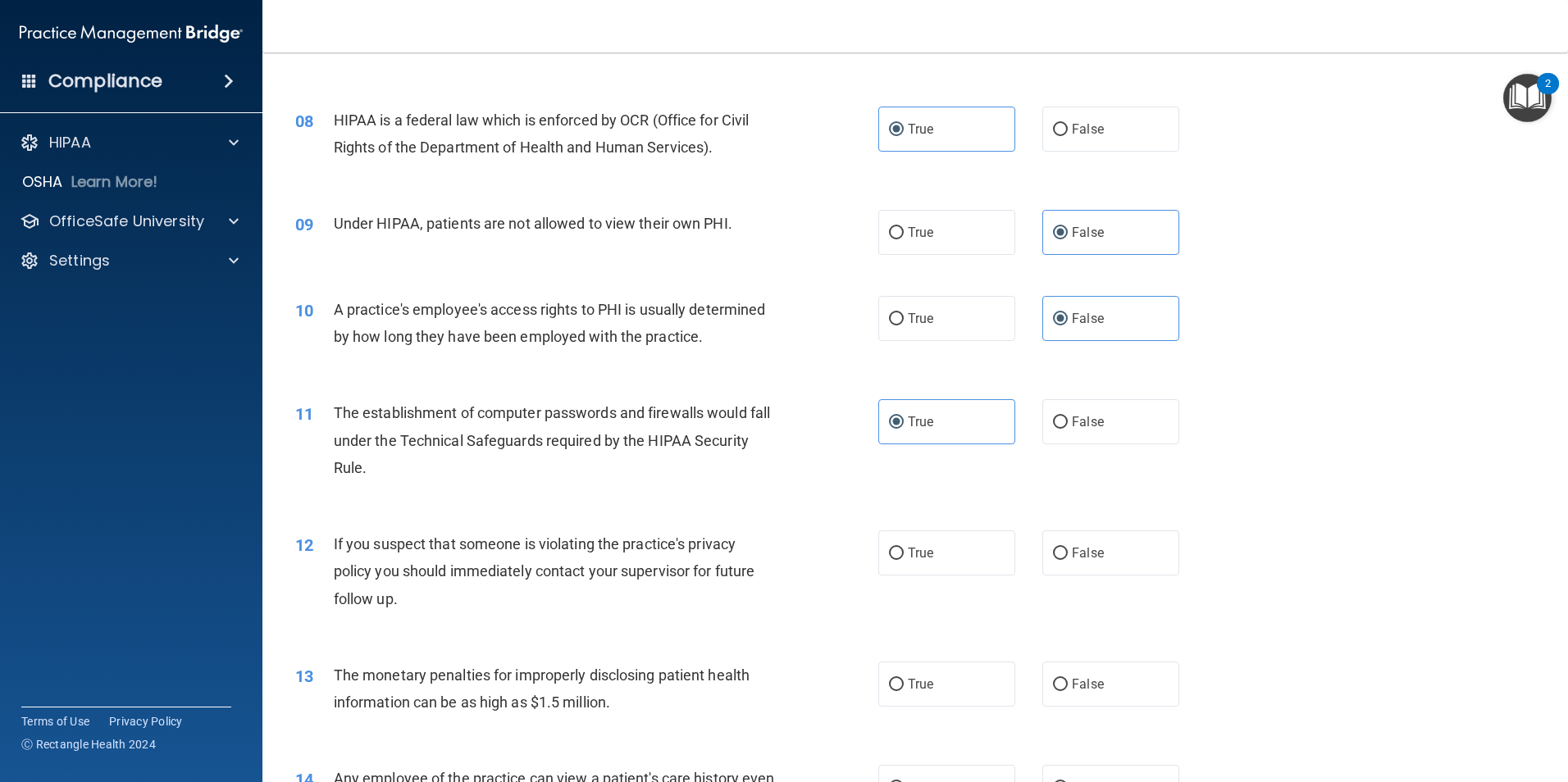
scroll to position [984, 0]
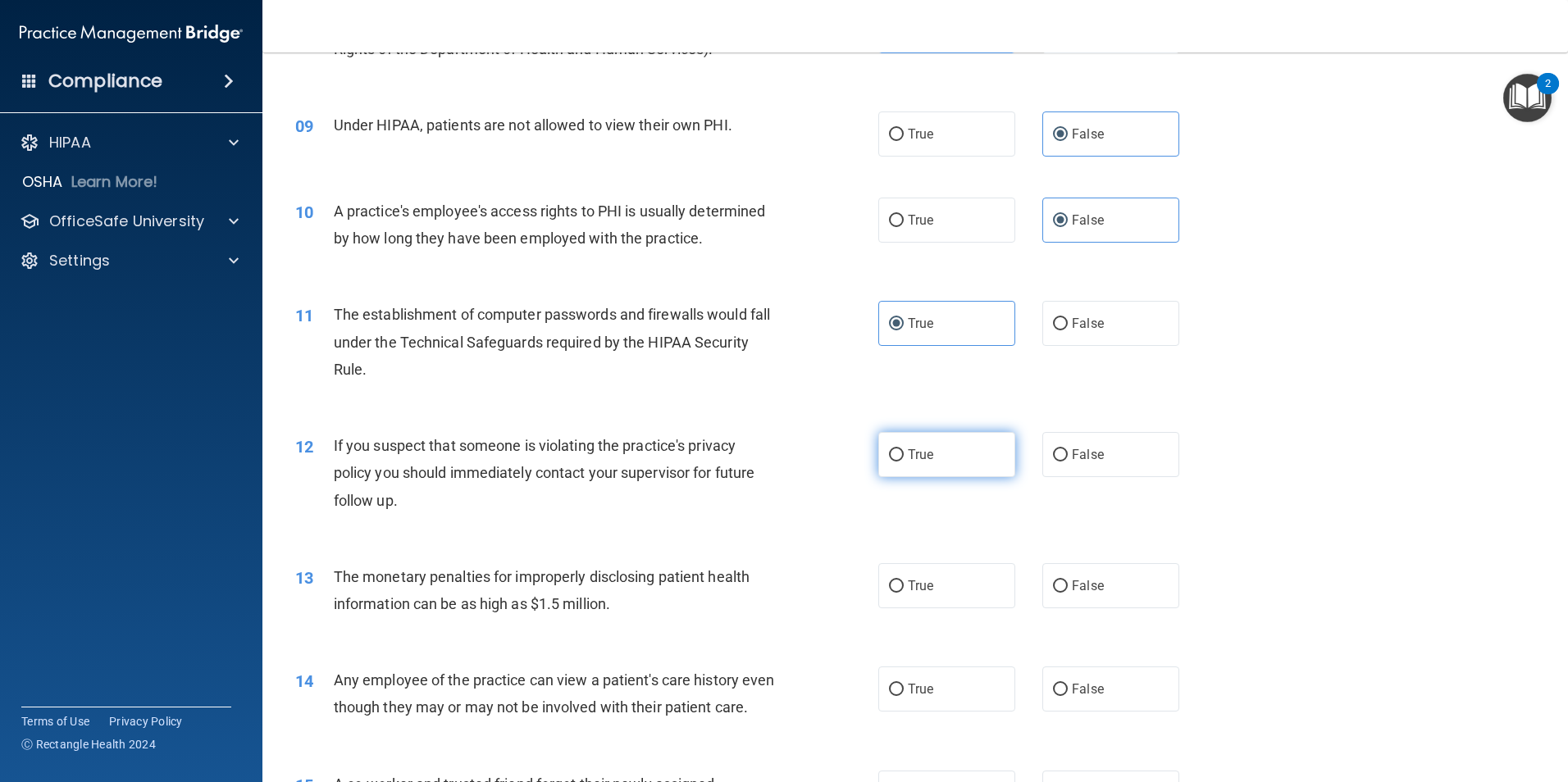
click at [934, 461] on label "True" at bounding box center [946, 454] width 137 height 45
click at [903, 461] on input "True" at bounding box center [895, 456] width 15 height 12
radio input "true"
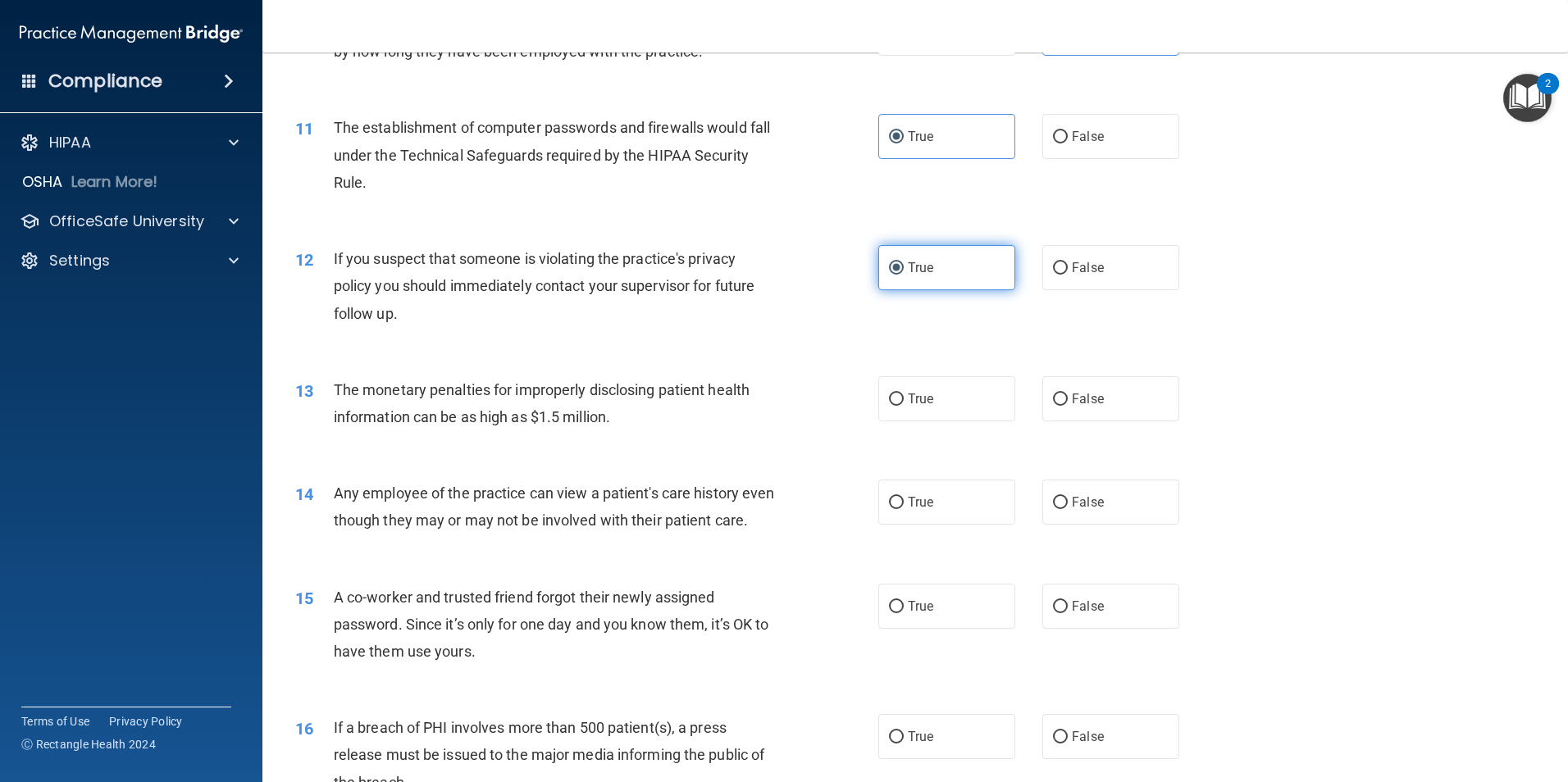
scroll to position [1230, 0]
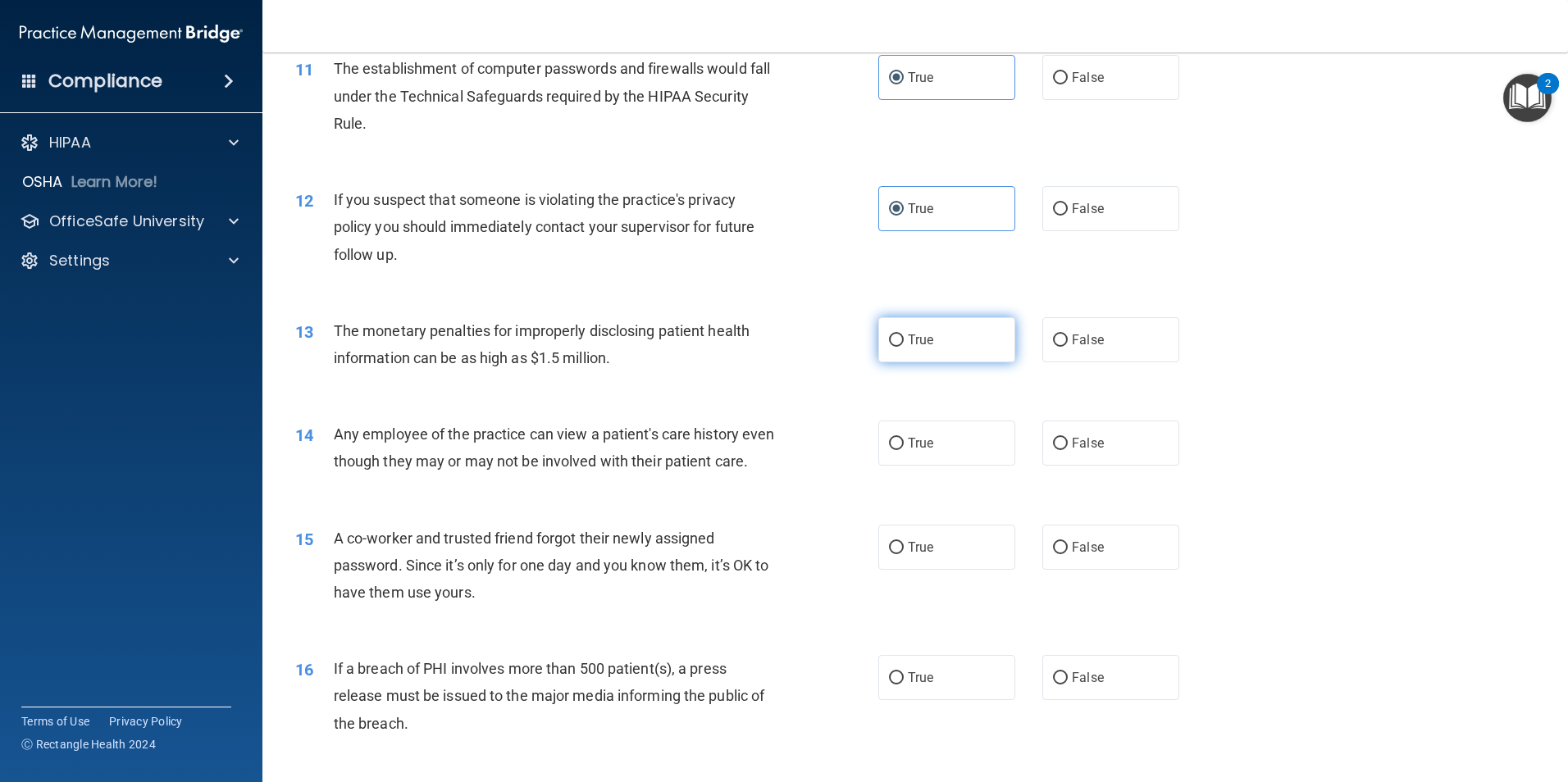
click at [915, 348] on label "True" at bounding box center [946, 339] width 137 height 45
click at [903, 347] on input "True" at bounding box center [895, 341] width 15 height 12
radio input "true"
click at [1086, 430] on label "False" at bounding box center [1111, 442] width 137 height 45
click at [1068, 438] on input "False" at bounding box center [1060, 444] width 15 height 12
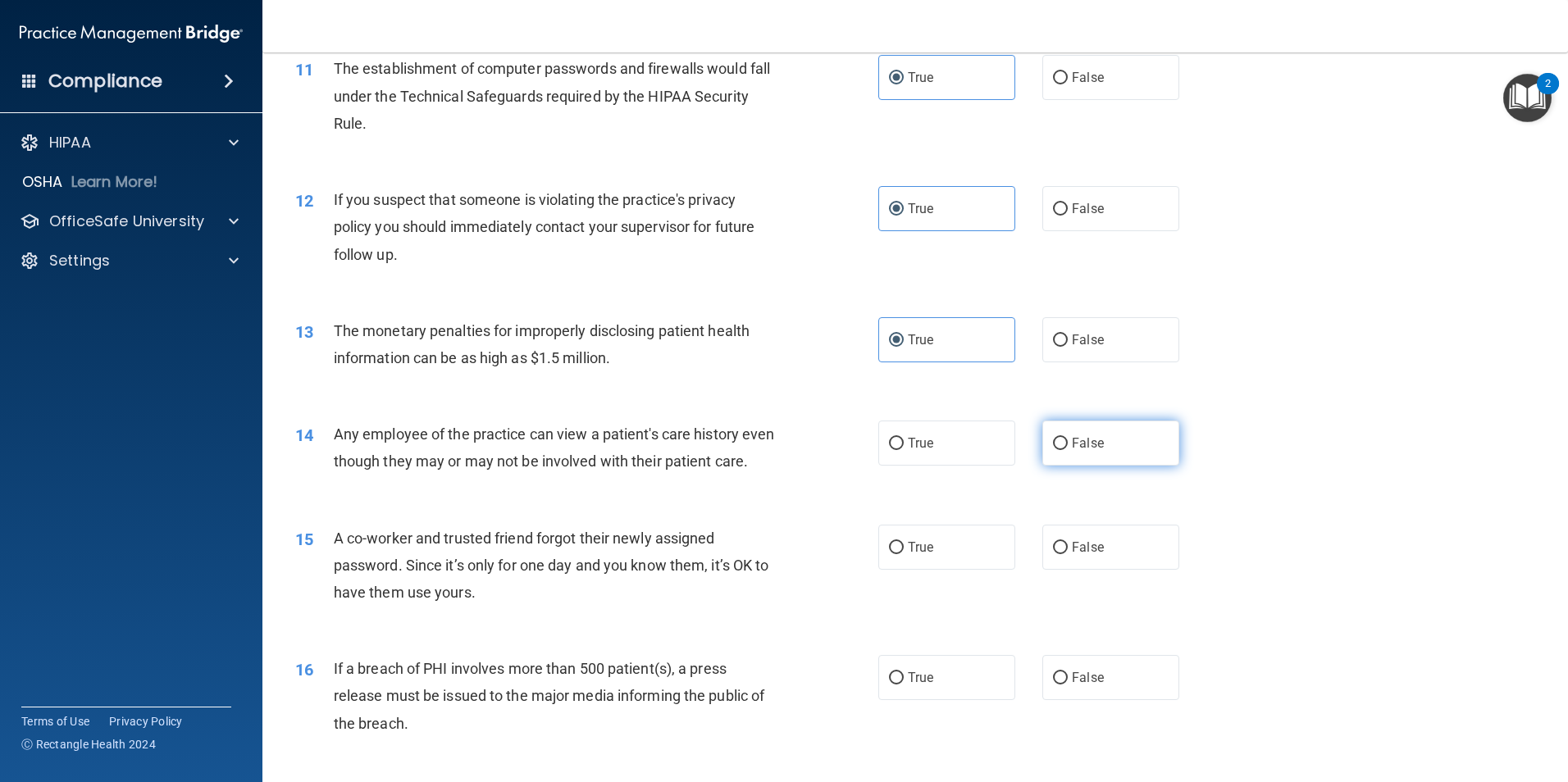
radio input "true"
click at [1090, 555] on span "False" at bounding box center [1088, 548] width 32 height 16
click at [1068, 554] on input "False" at bounding box center [1060, 548] width 15 height 12
radio input "true"
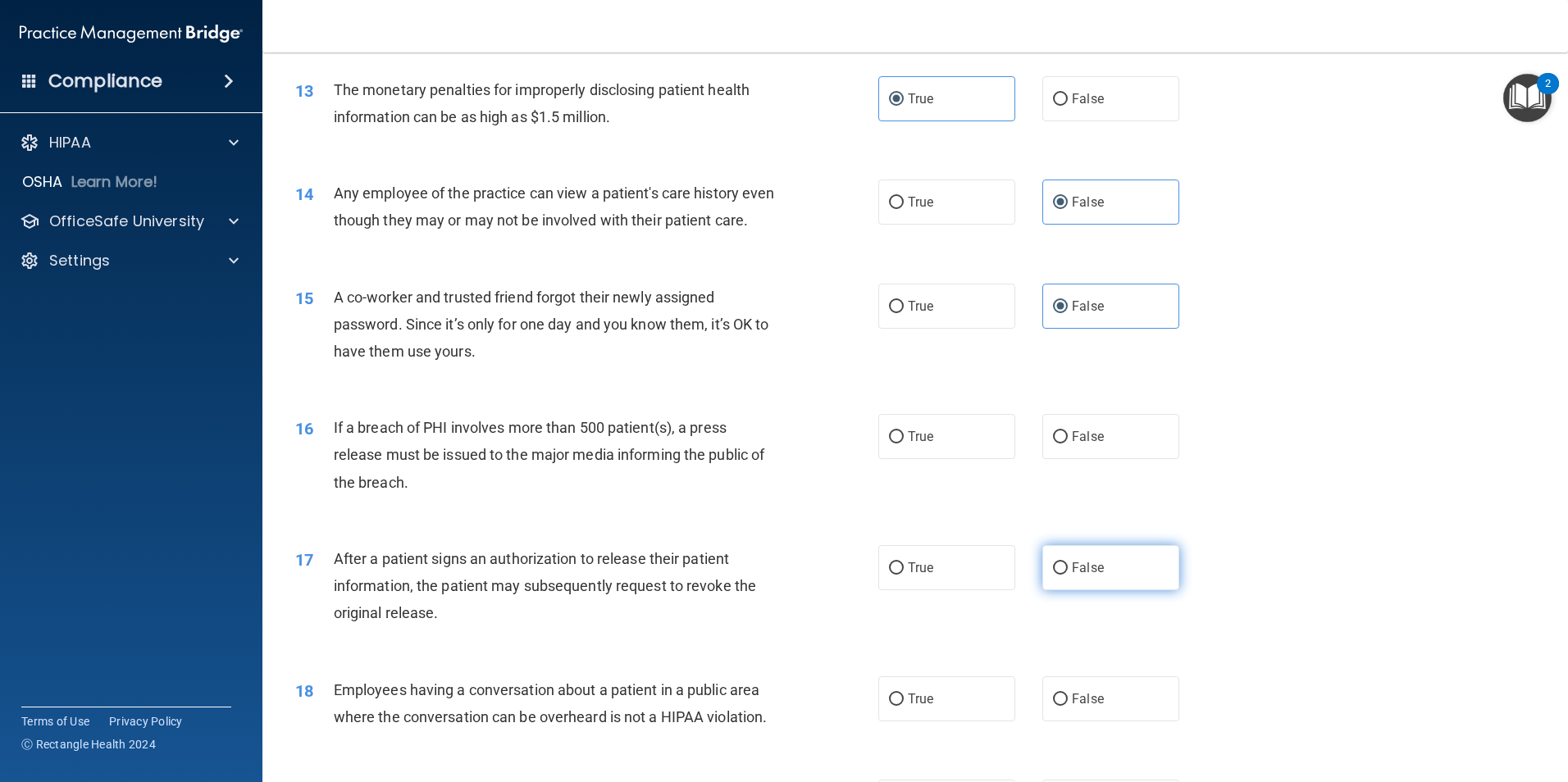
scroll to position [1475, 0]
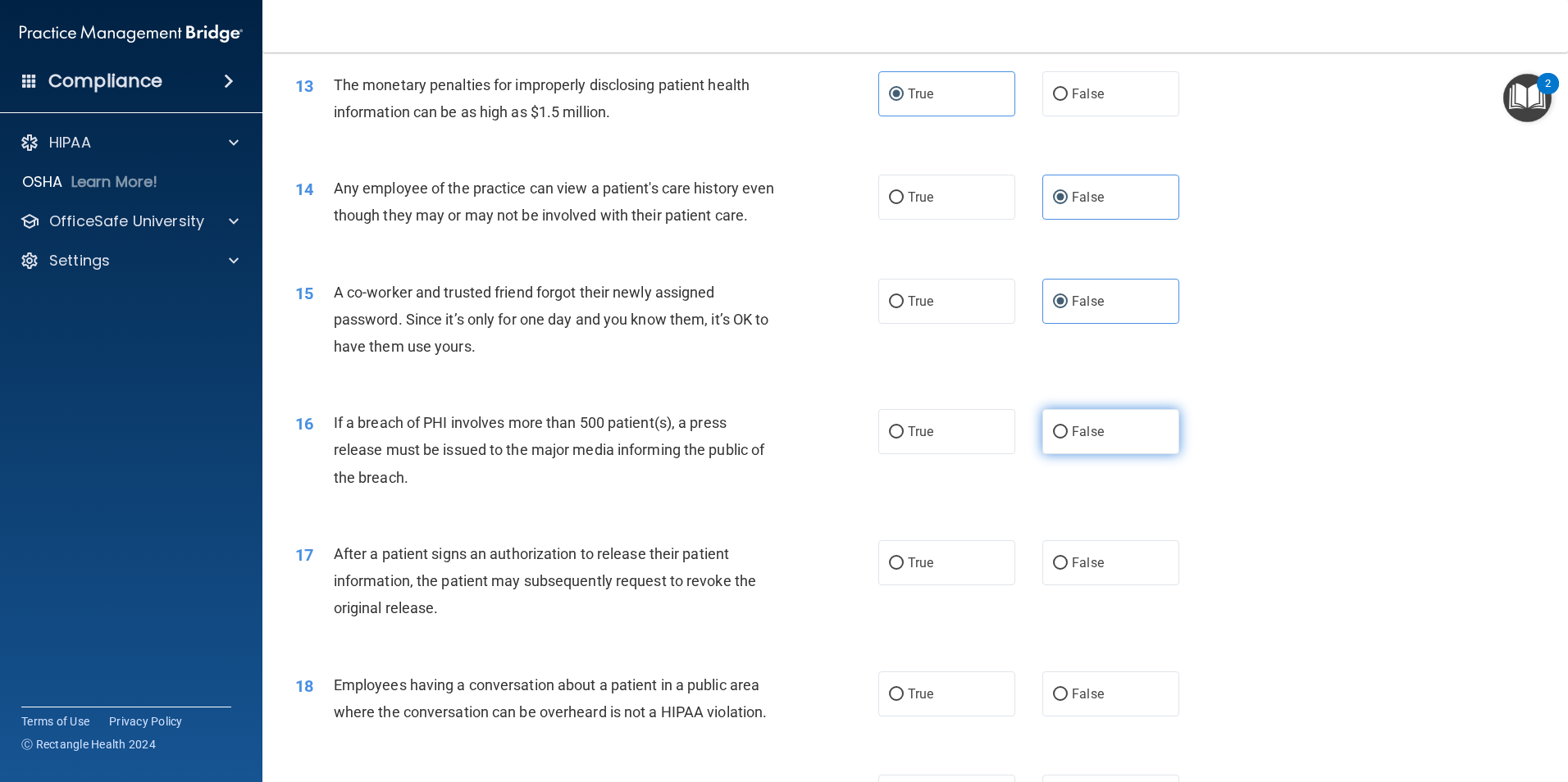
click at [1062, 454] on label "False" at bounding box center [1111, 431] width 137 height 45
click at [1062, 439] on input "False" at bounding box center [1060, 433] width 15 height 12
radio input "true"
click at [950, 585] on label "True" at bounding box center [946, 562] width 137 height 45
click at [903, 570] on input "True" at bounding box center [895, 563] width 15 height 12
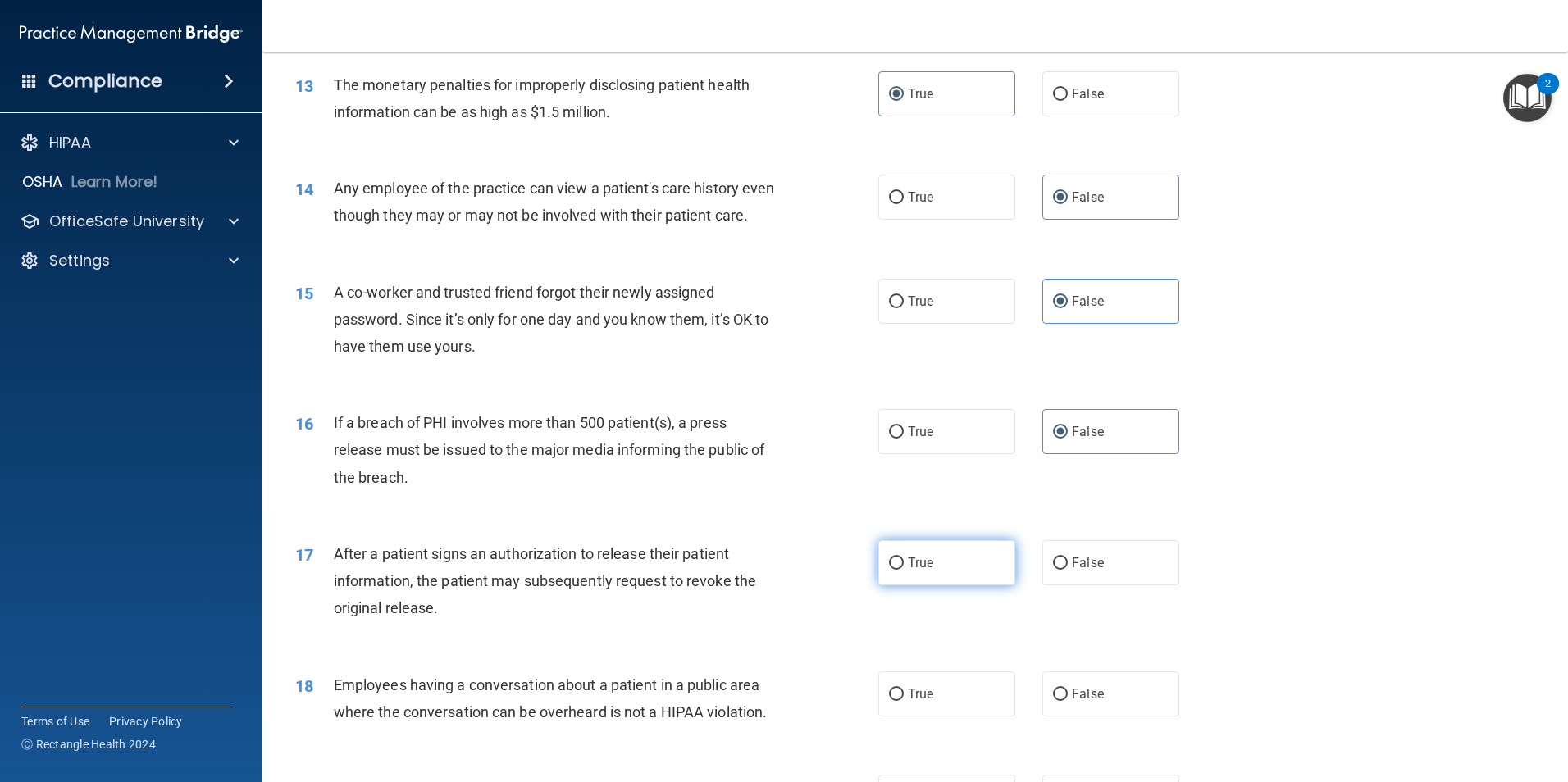
radio input "true"
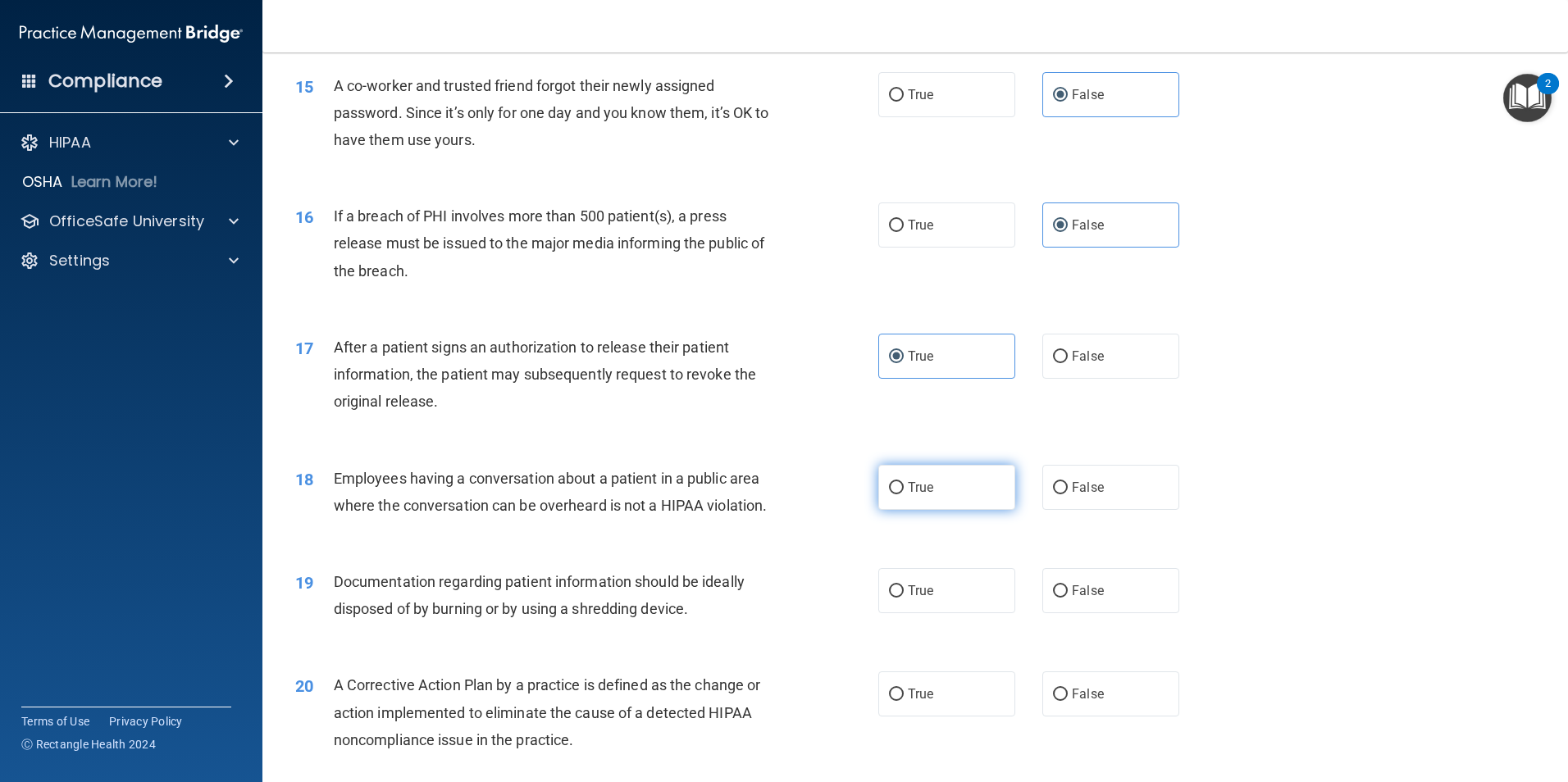
scroll to position [1721, 0]
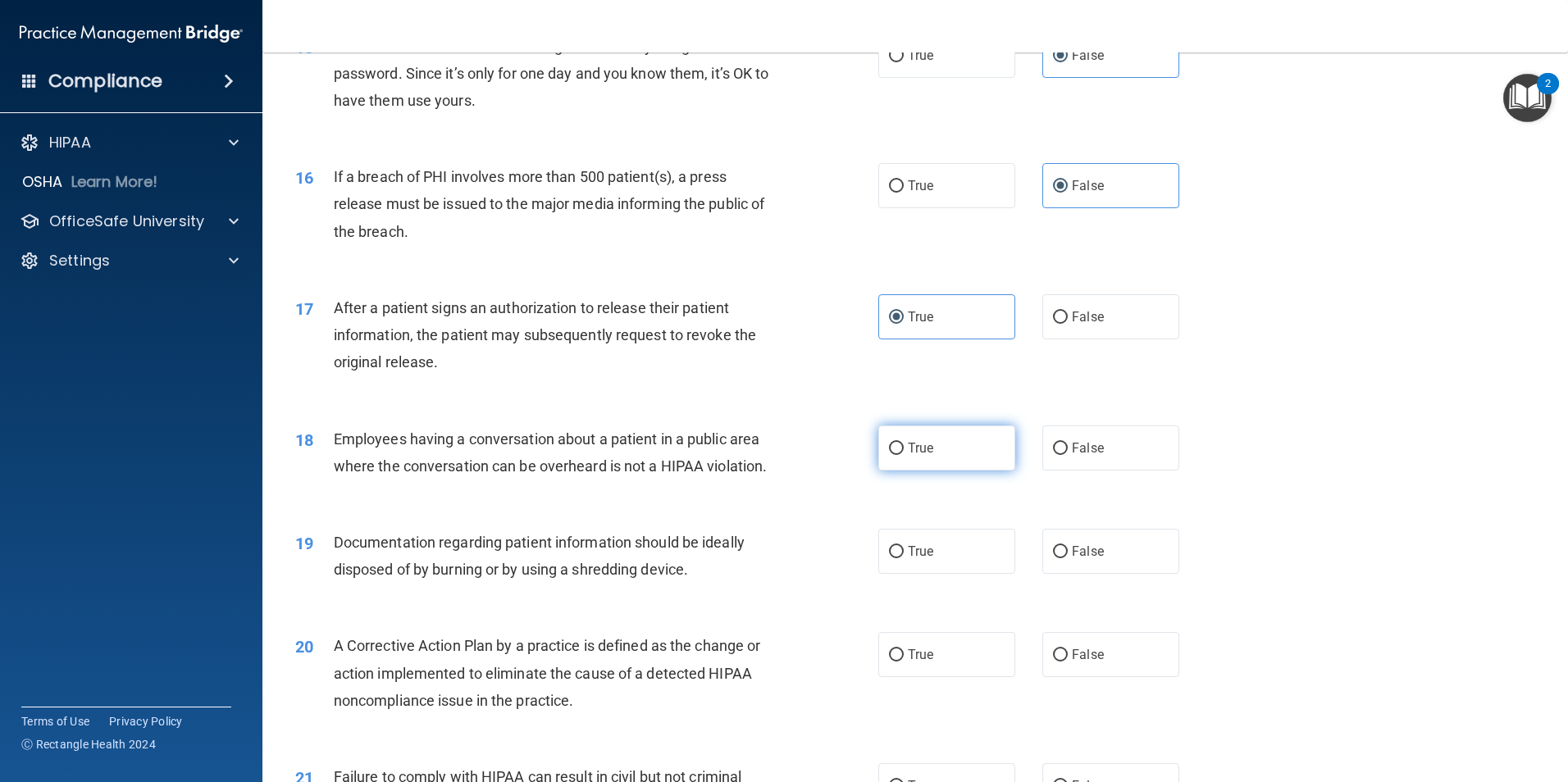
click at [878, 470] on label "True" at bounding box center [946, 448] width 137 height 45
click at [888, 455] on input "True" at bounding box center [895, 448] width 15 height 12
radio input "true"
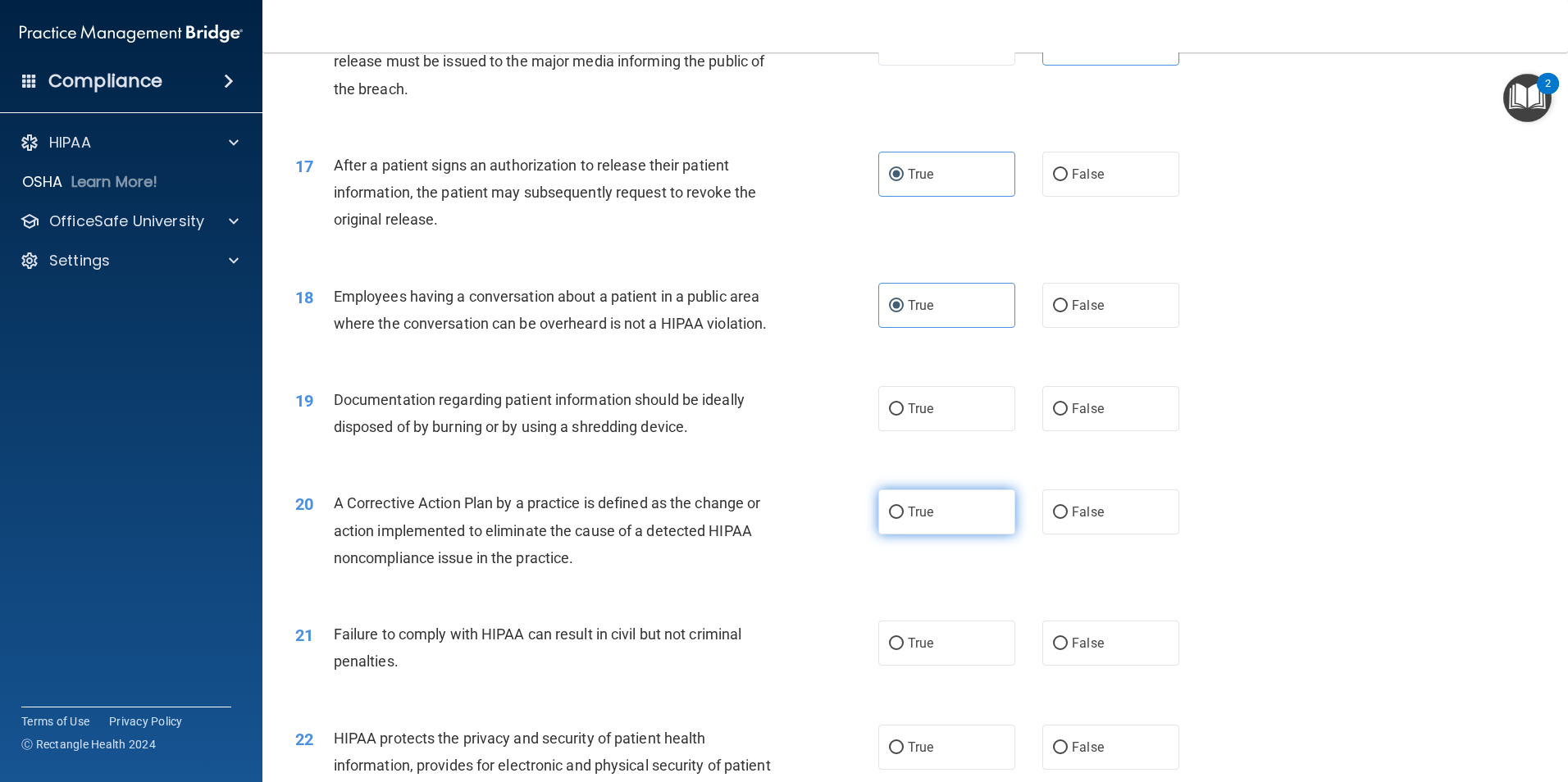
scroll to position [1885, 0]
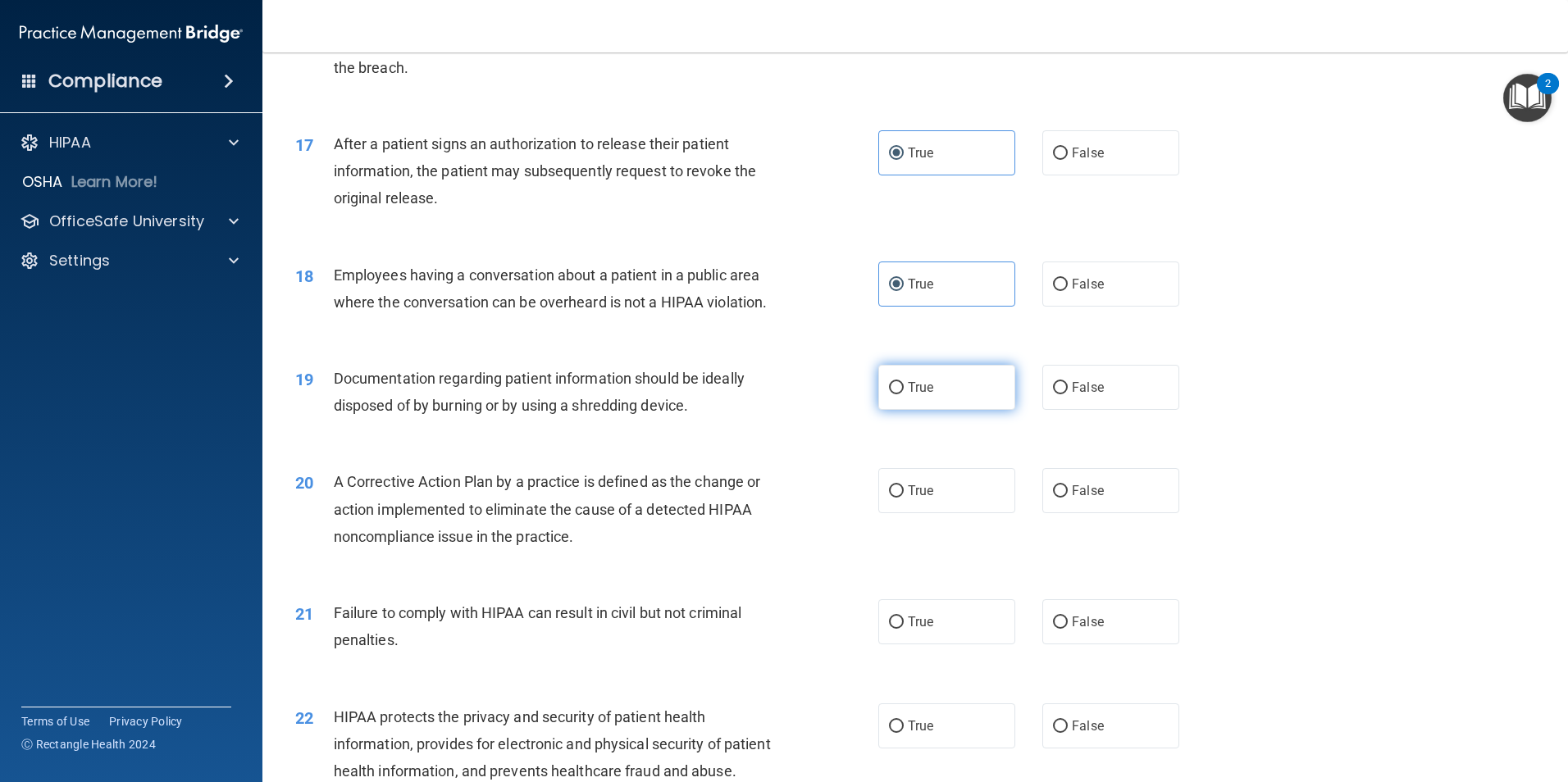
click at [994, 410] on label "True" at bounding box center [946, 387] width 137 height 45
click at [903, 394] on input "True" at bounding box center [895, 388] width 15 height 12
radio input "true"
click at [949, 513] on label "True" at bounding box center [946, 490] width 137 height 45
click at [903, 498] on input "True" at bounding box center [895, 491] width 15 height 12
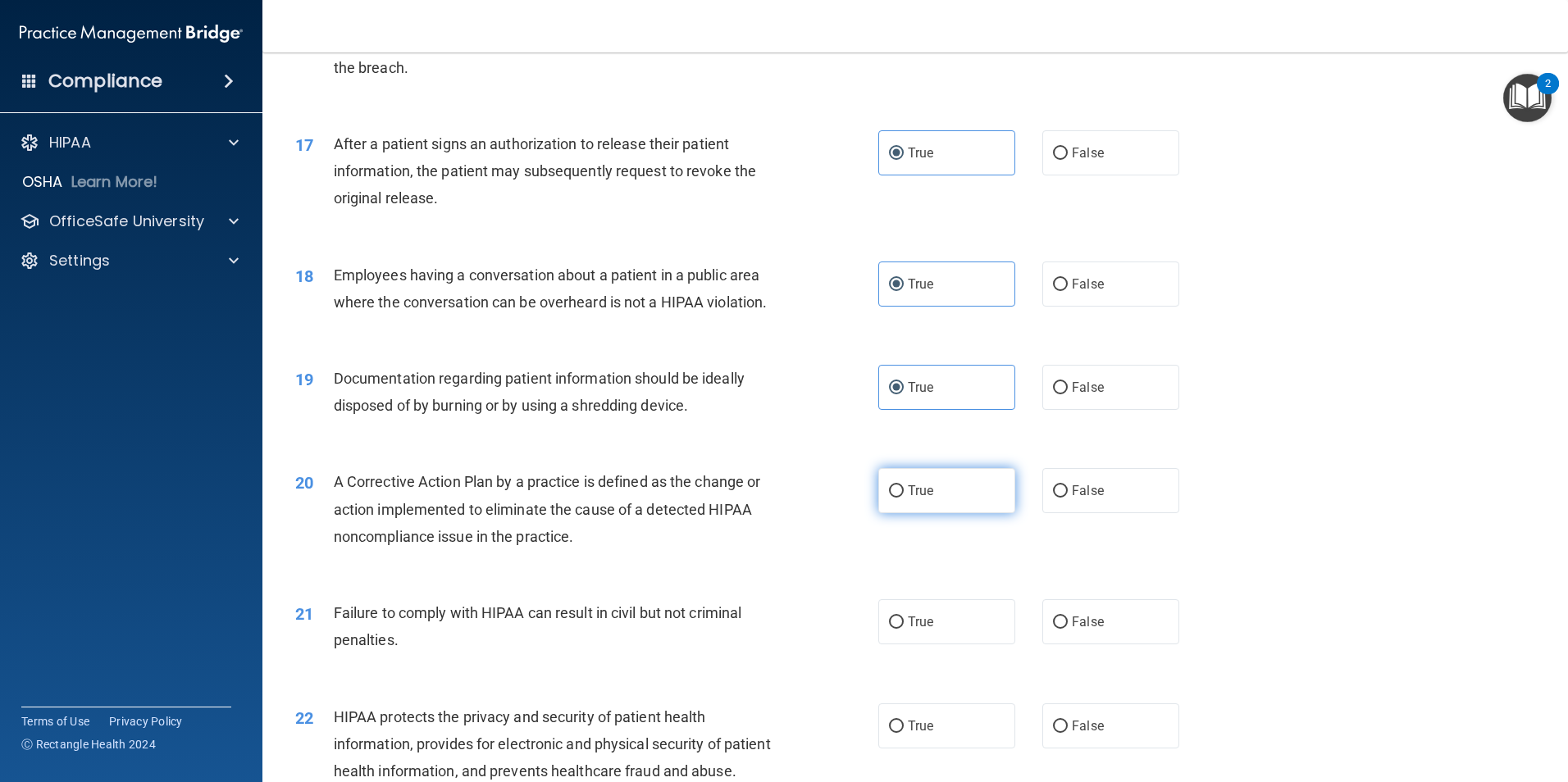
radio input "true"
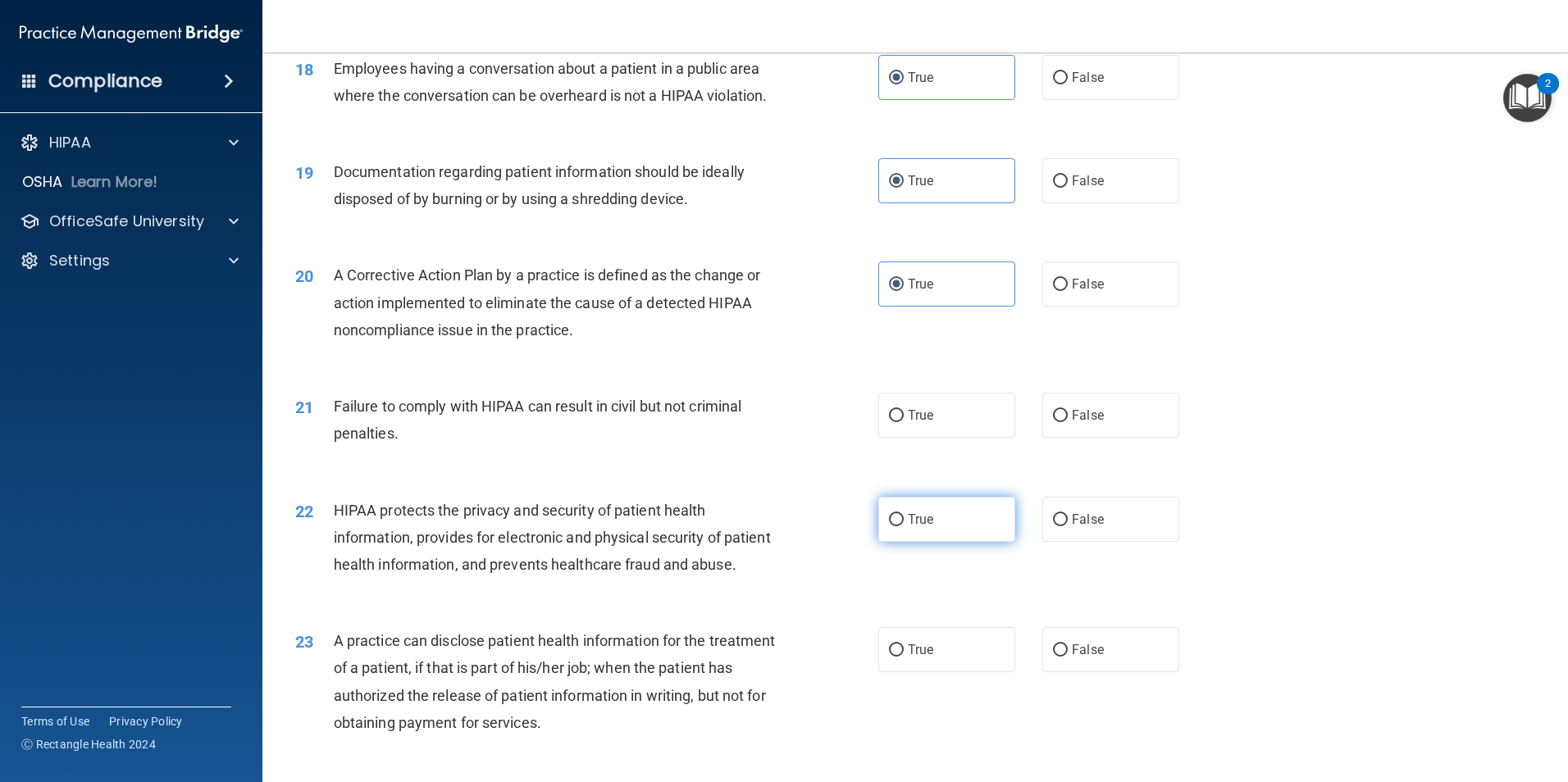
scroll to position [2131, 0]
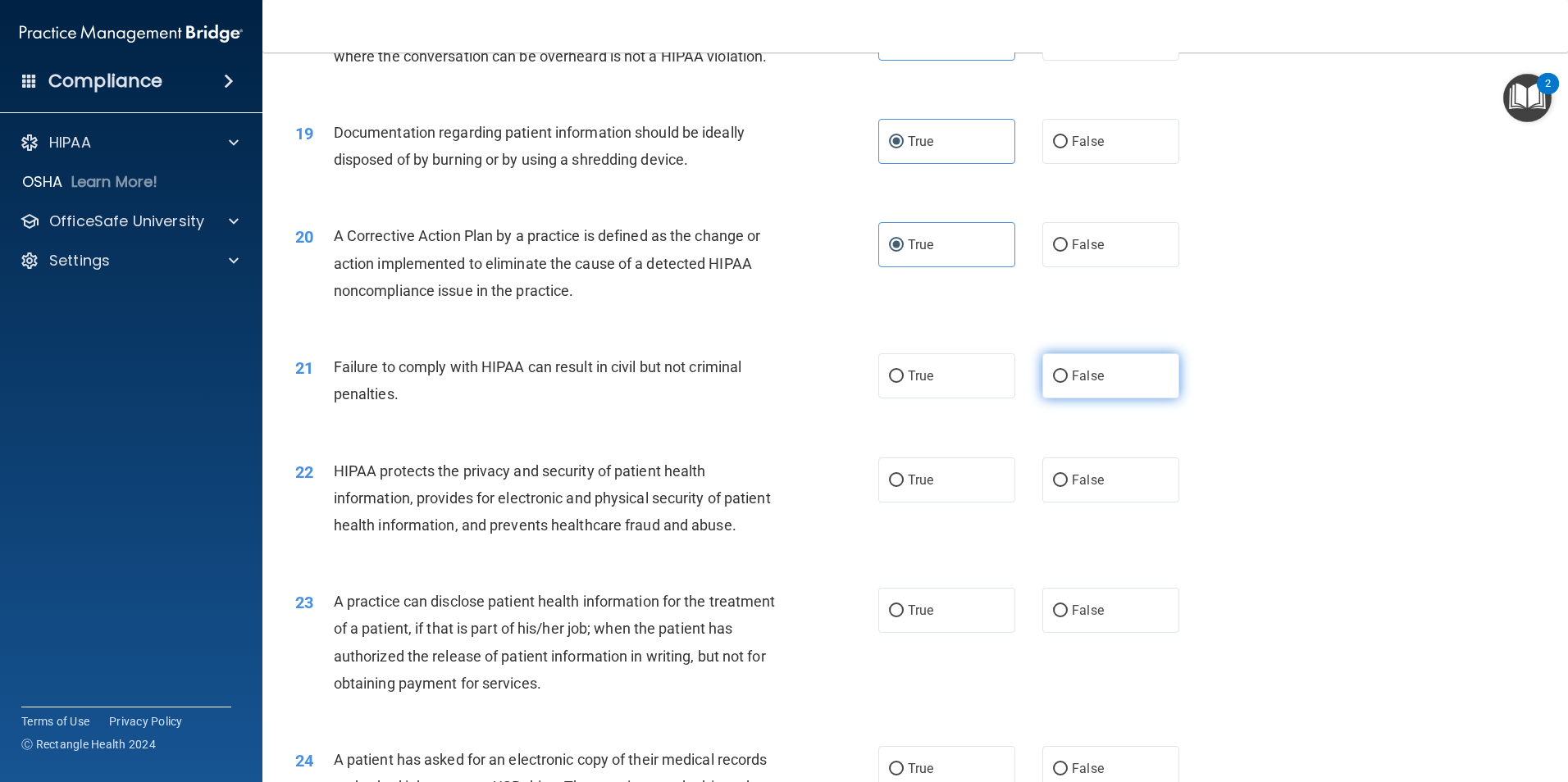
click at [1072, 384] on span "False" at bounding box center [1088, 376] width 32 height 16
click at [1068, 383] on input "False" at bounding box center [1060, 377] width 15 height 12
radio input "true"
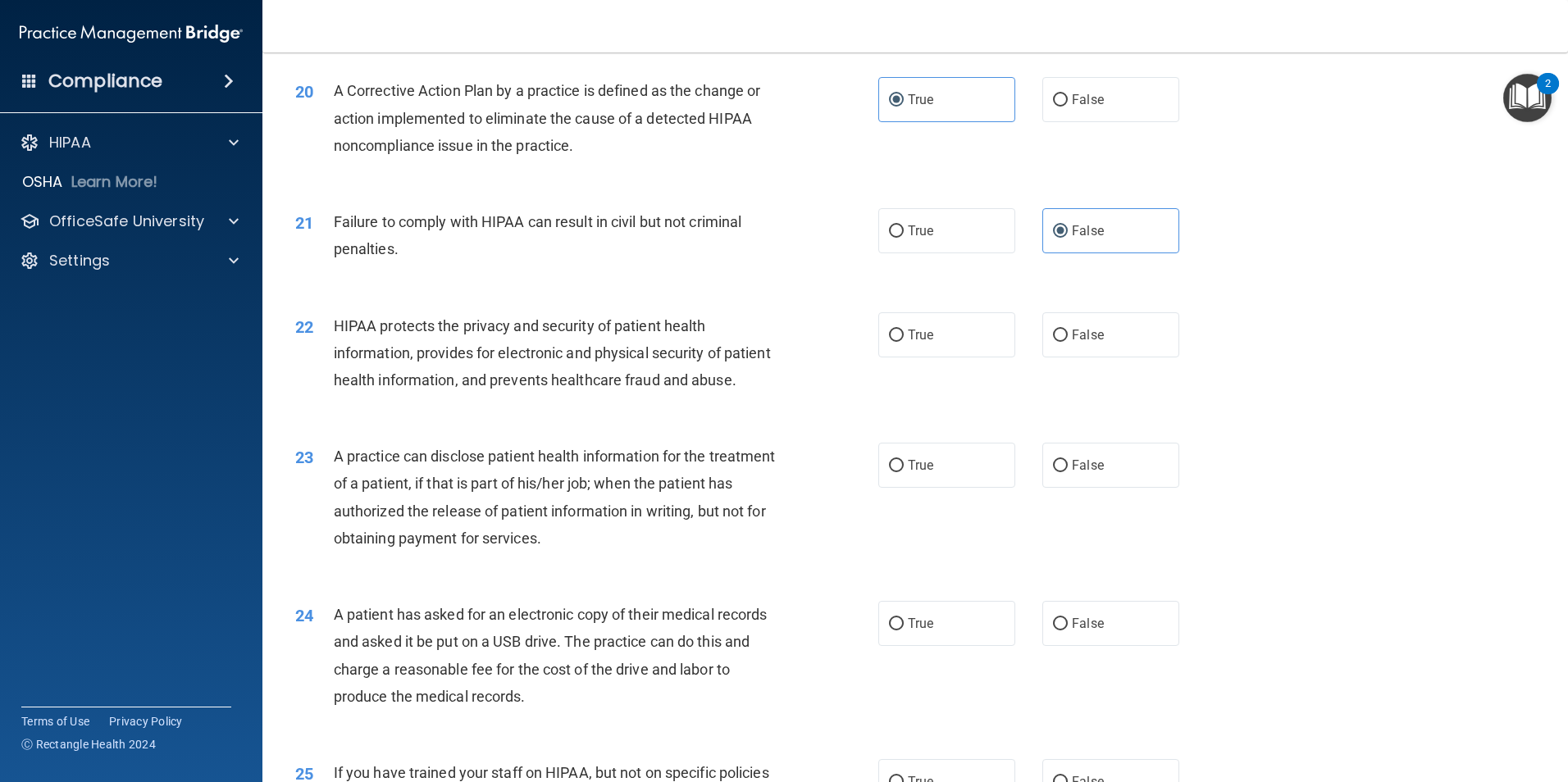
scroll to position [2295, 0]
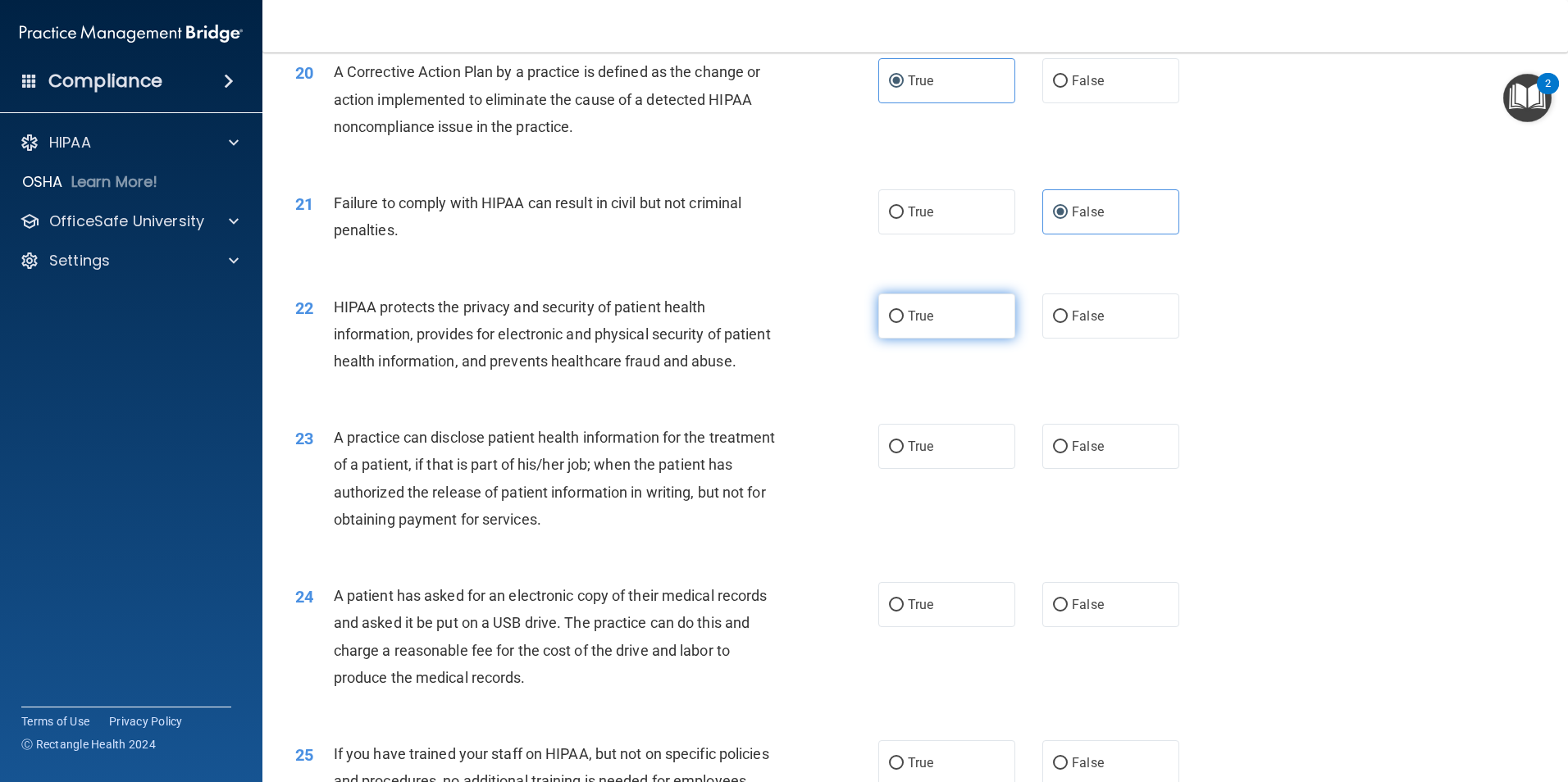
click at [921, 339] on label "True" at bounding box center [946, 315] width 137 height 45
click at [903, 323] on input "True" at bounding box center [895, 317] width 15 height 12
radio input "true"
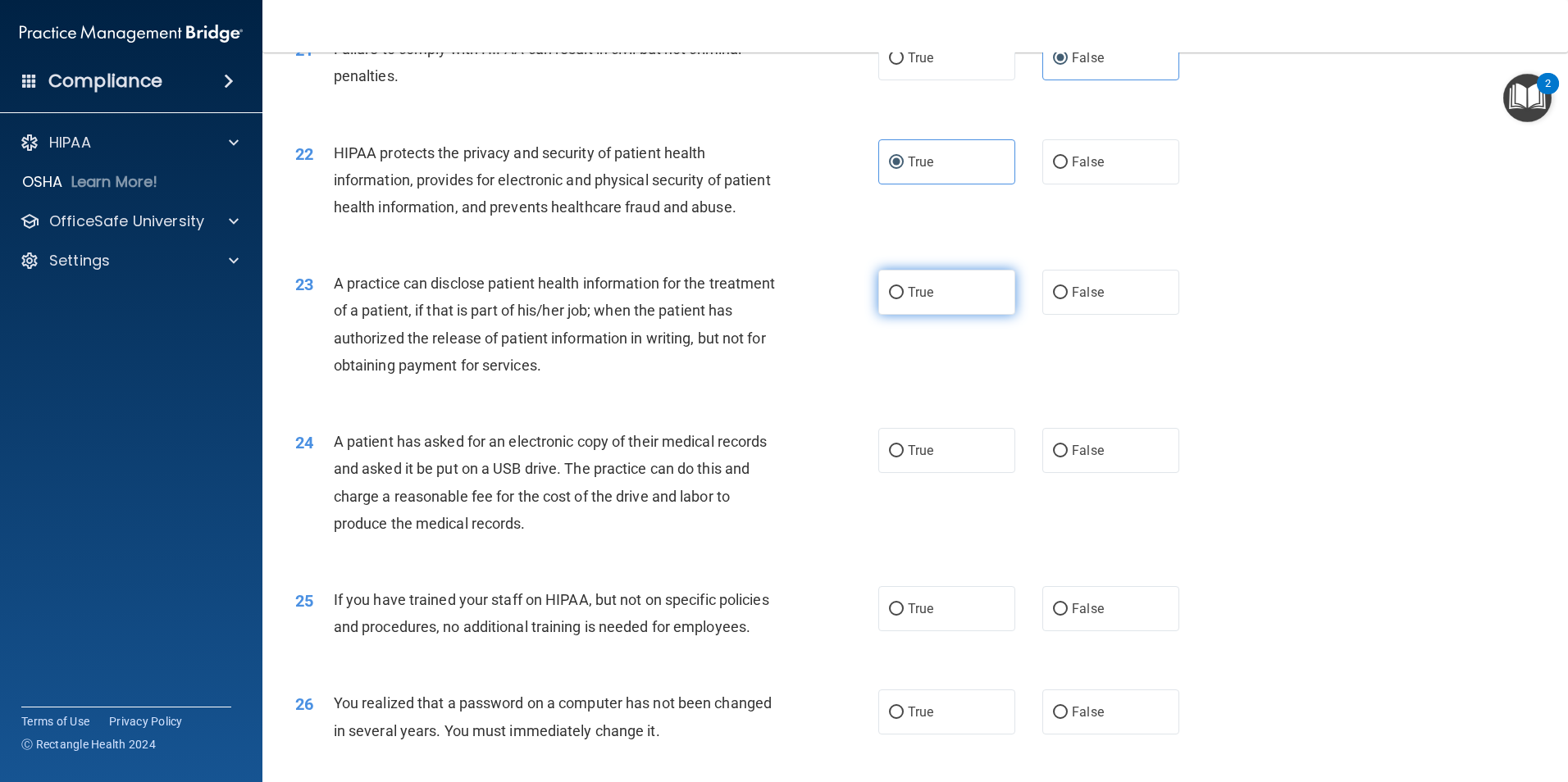
scroll to position [2541, 0]
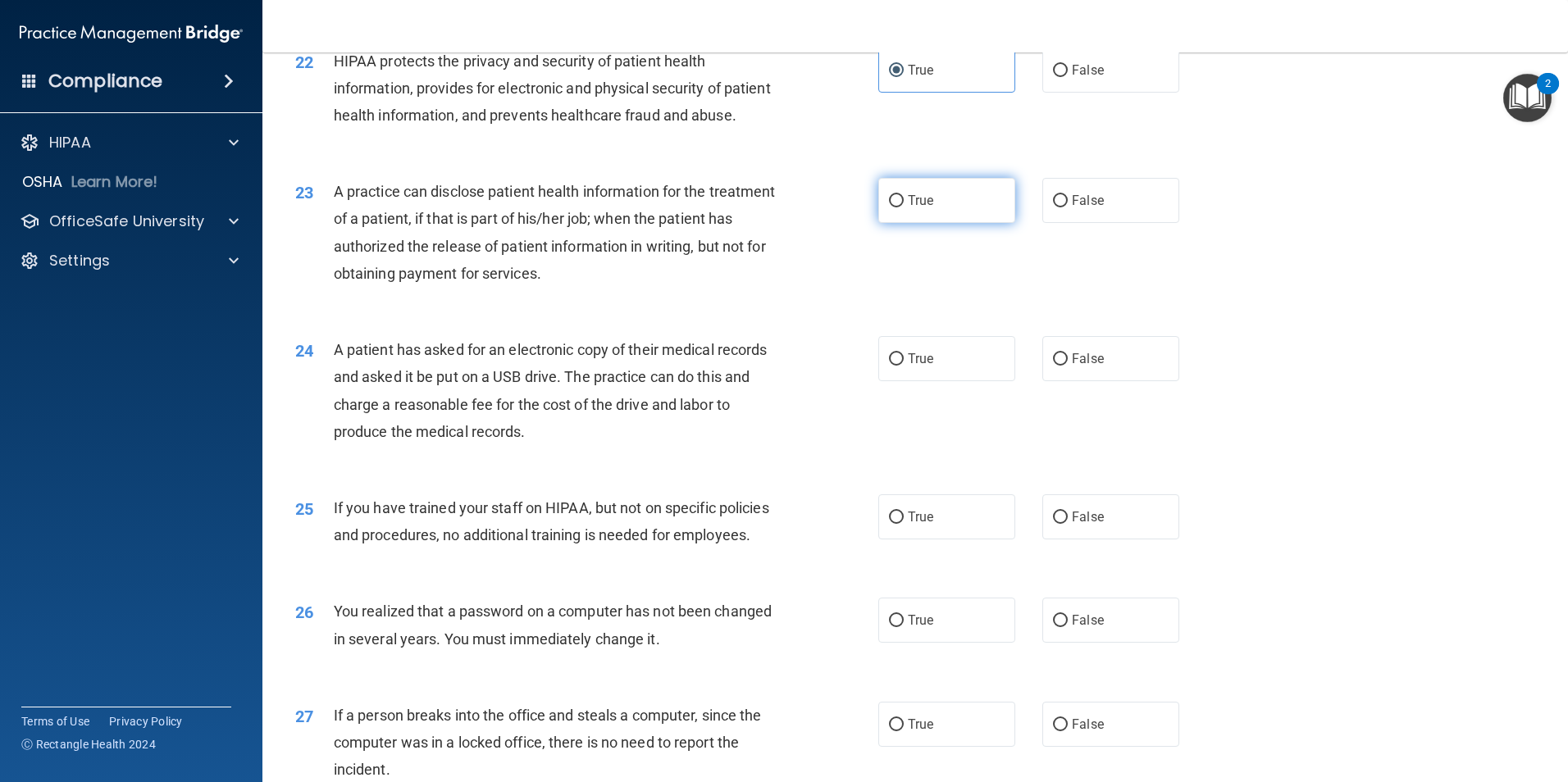
click at [913, 223] on label "True" at bounding box center [946, 200] width 137 height 45
click at [903, 207] on input "True" at bounding box center [895, 201] width 15 height 12
radio input "true"
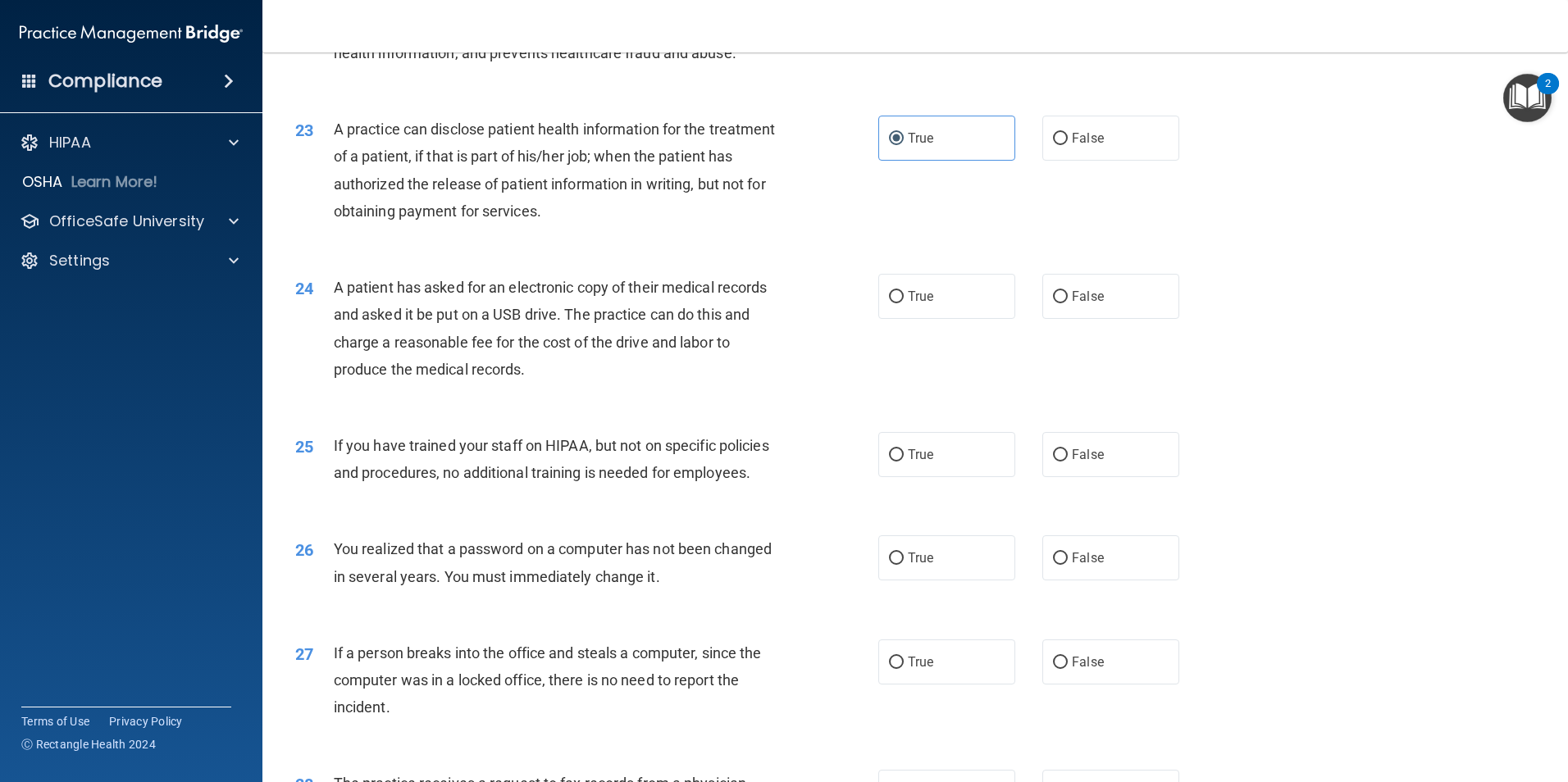
scroll to position [2787, 0]
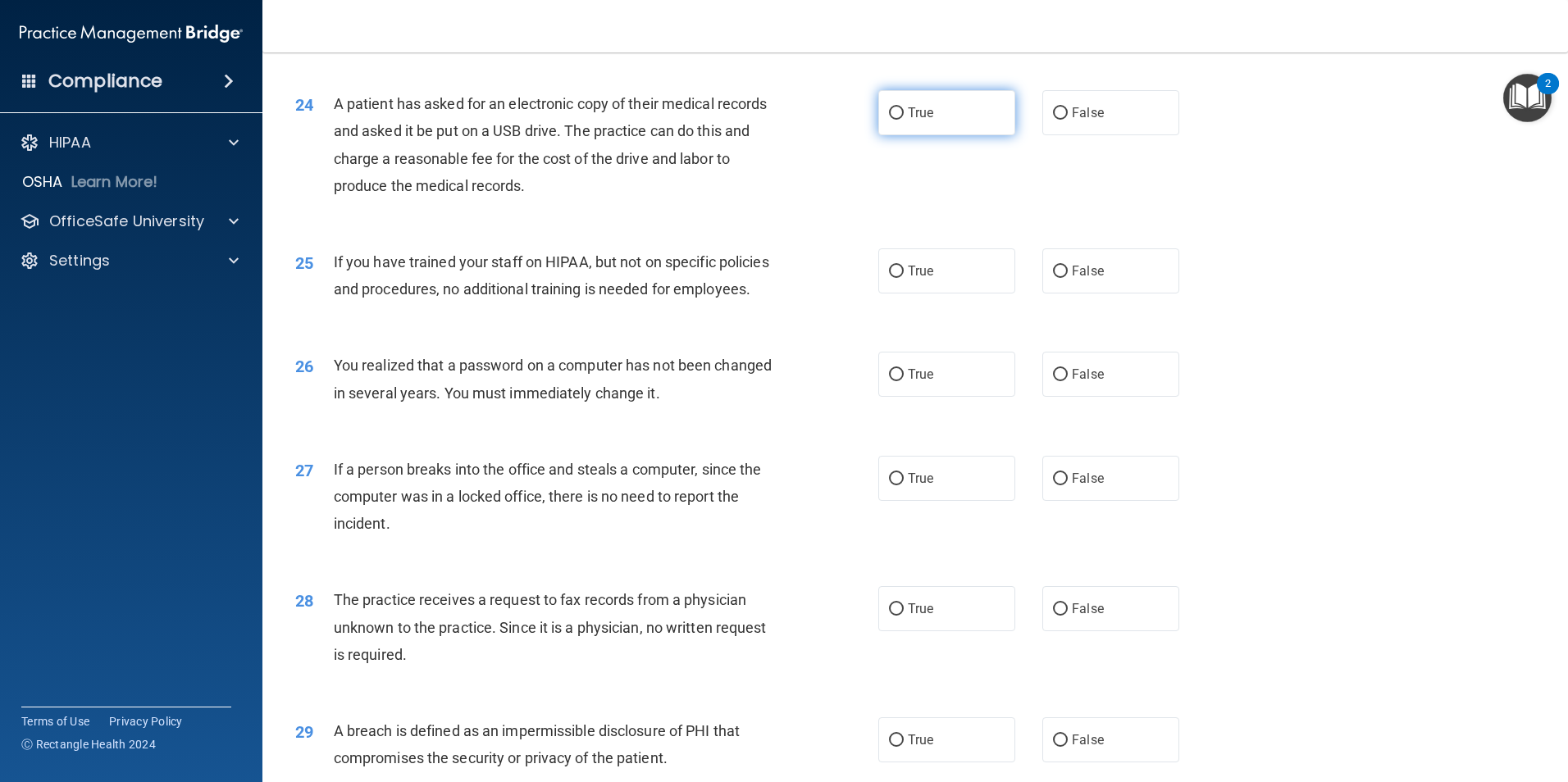
click at [908, 120] on span "True" at bounding box center [920, 113] width 25 height 16
click at [903, 119] on input "True" at bounding box center [895, 113] width 15 height 12
radio input "true"
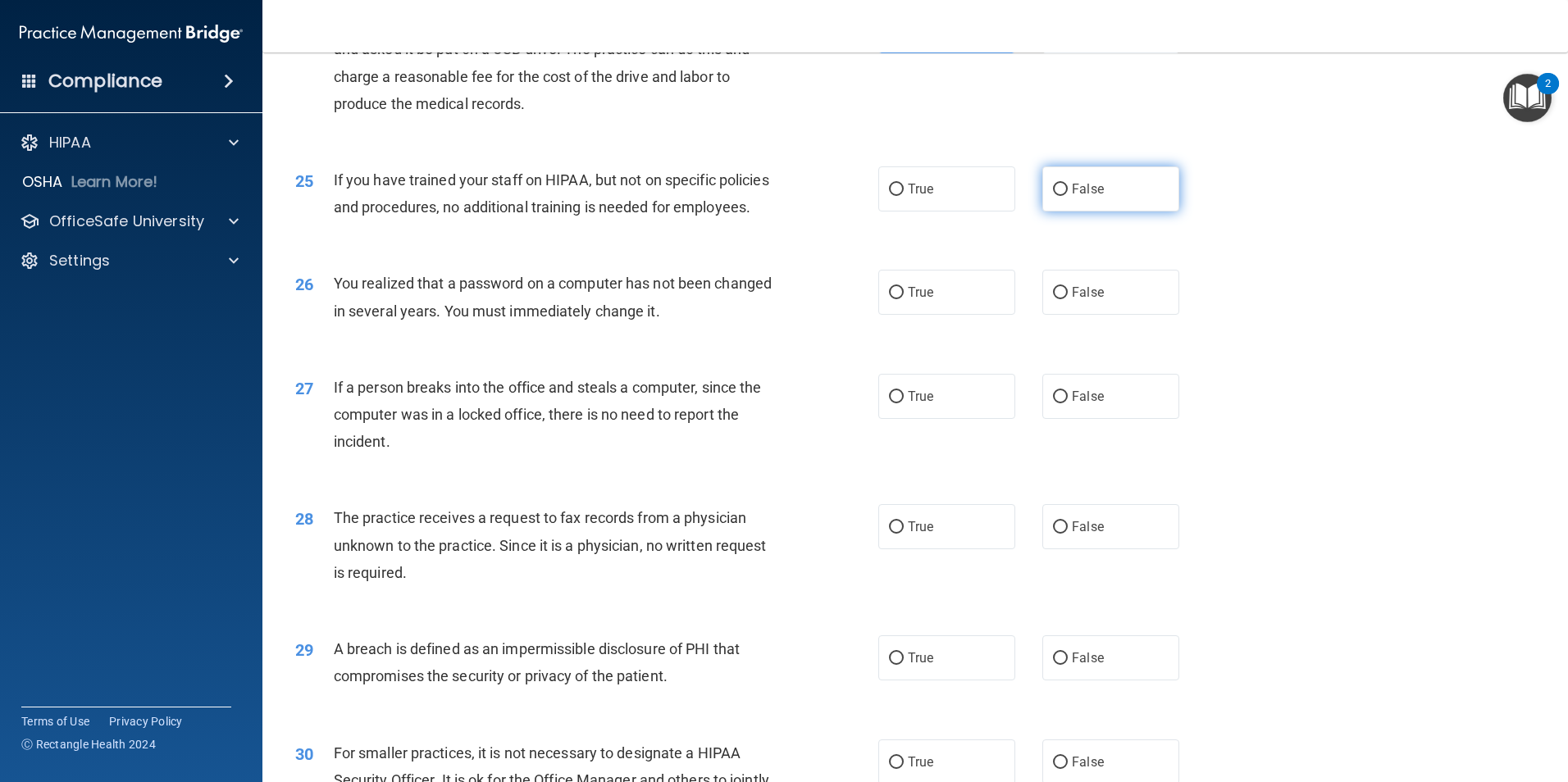
click at [1058, 196] on input "False" at bounding box center [1060, 190] width 15 height 12
radio input "true"
click at [931, 315] on label "True" at bounding box center [946, 291] width 137 height 45
click at [903, 299] on input "True" at bounding box center [895, 293] width 15 height 12
radio input "true"
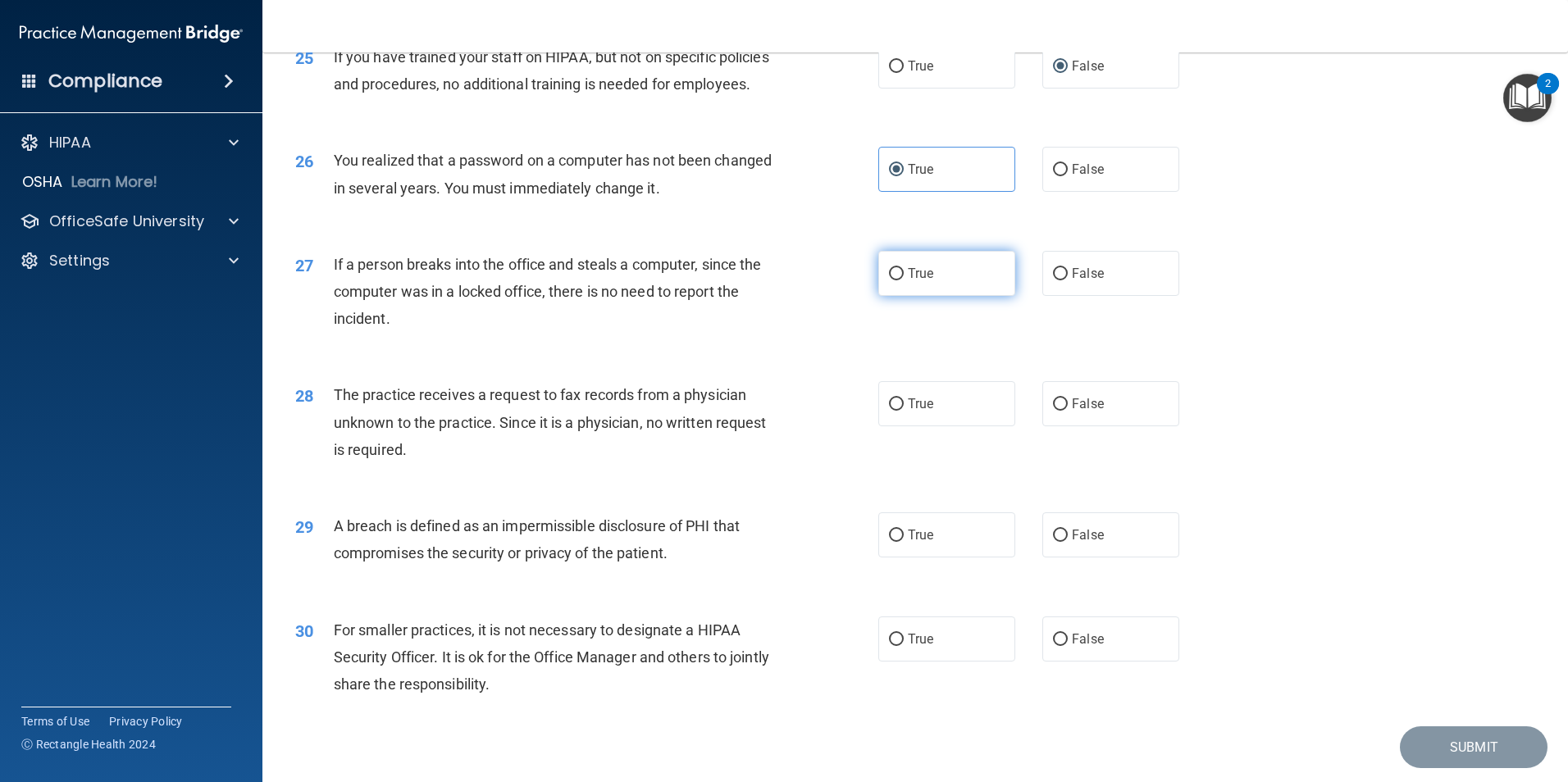
scroll to position [3033, 0]
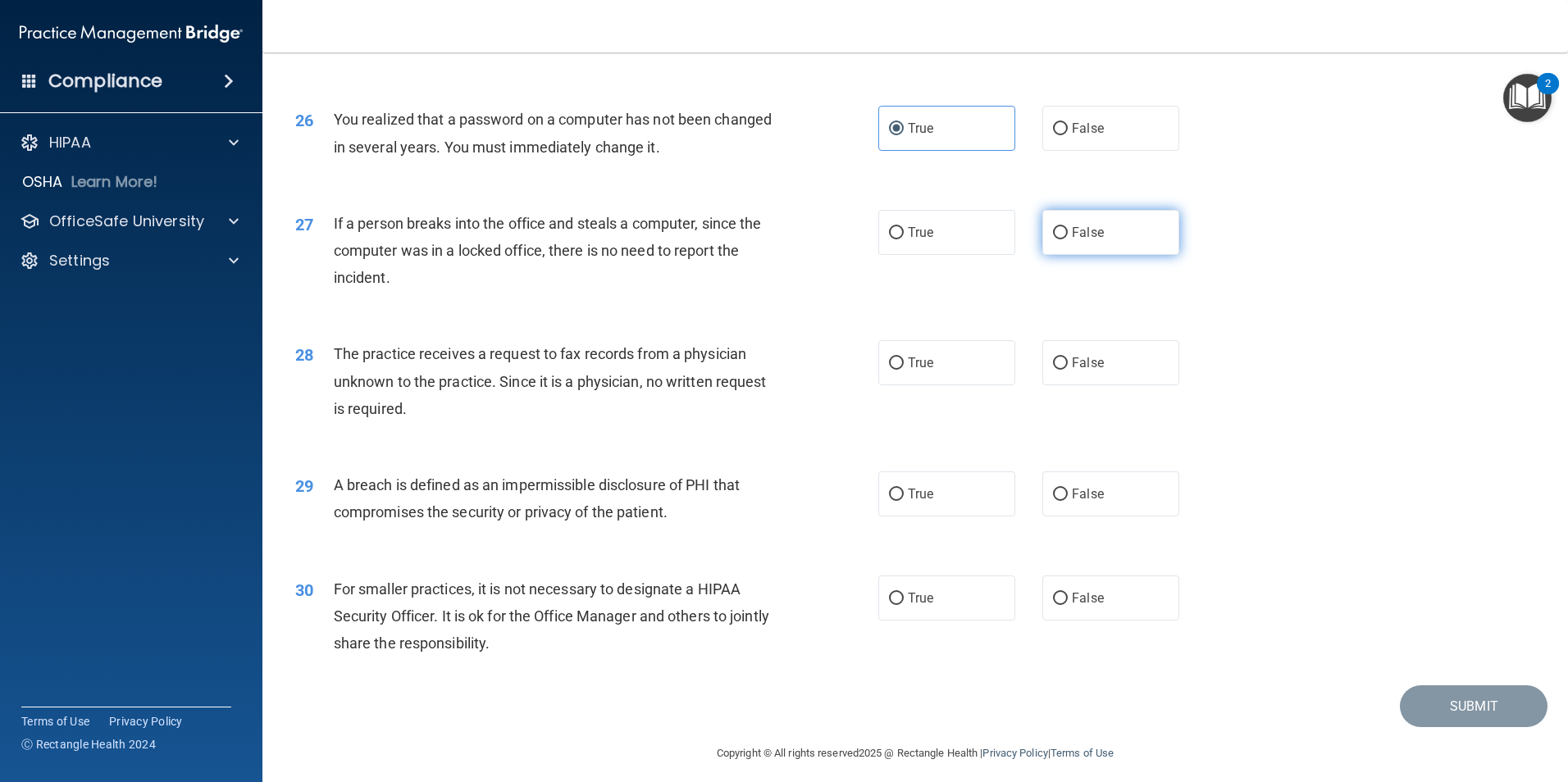
click at [1099, 255] on label "False" at bounding box center [1111, 232] width 137 height 45
click at [1068, 240] on input "False" at bounding box center [1060, 233] width 15 height 12
radio input "true"
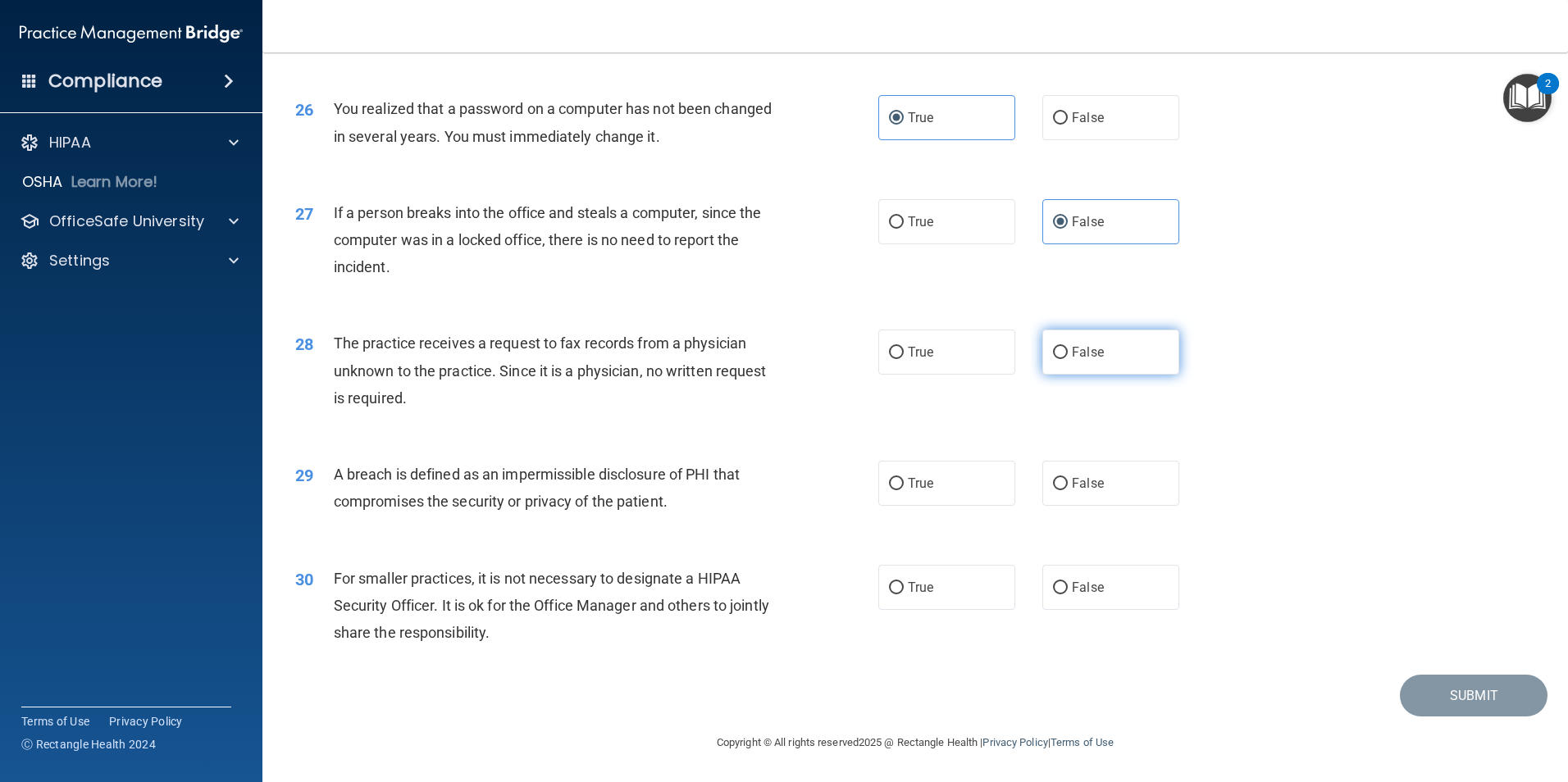
scroll to position [3124, 0]
click at [1087, 352] on span "False" at bounding box center [1088, 352] width 32 height 16
click at [1068, 352] on input "False" at bounding box center [1060, 353] width 15 height 12
radio input "true"
click at [938, 478] on label "True" at bounding box center [946, 483] width 137 height 45
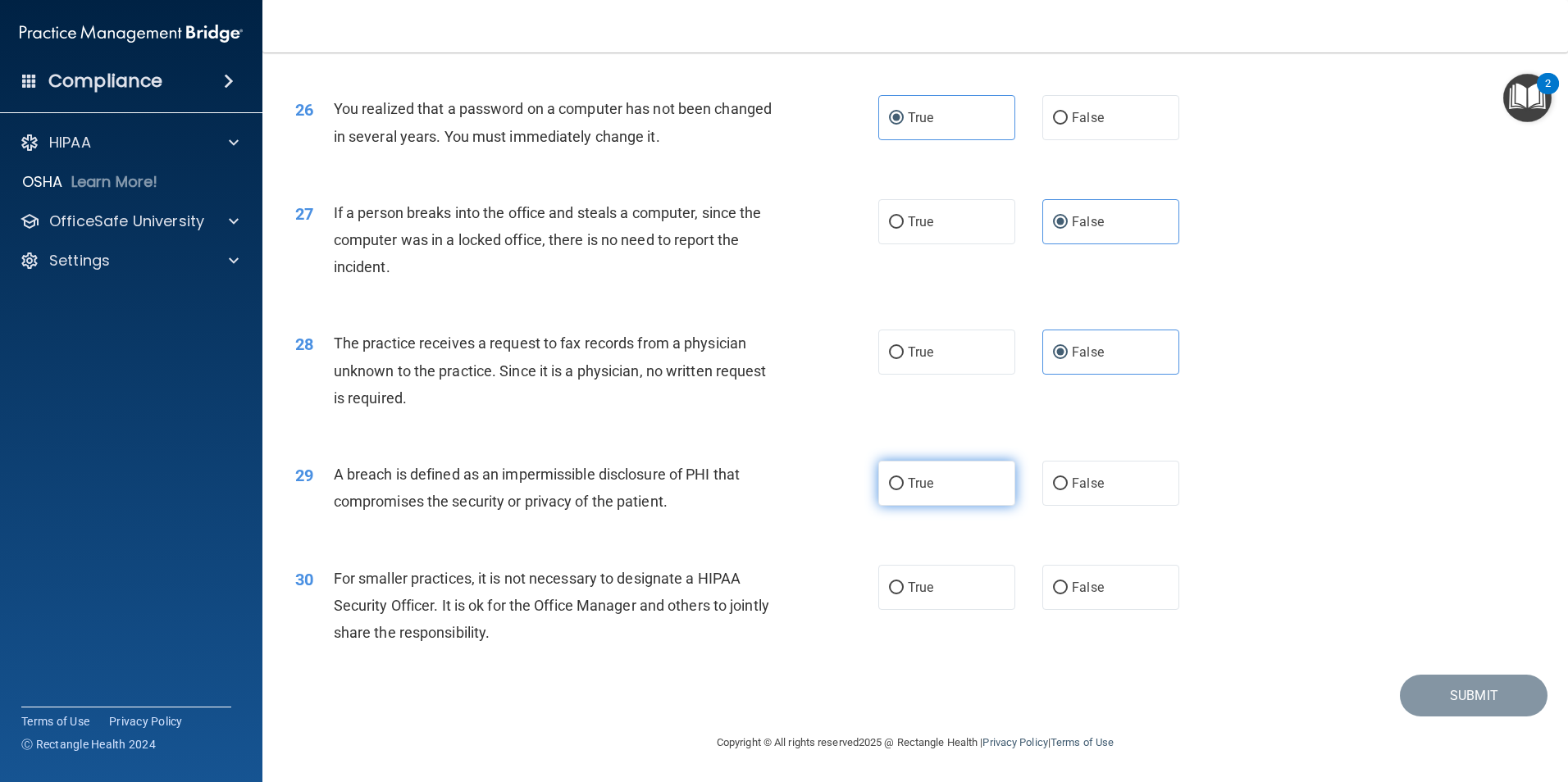
click at [903, 478] on input "True" at bounding box center [895, 484] width 15 height 12
radio input "true"
click at [1080, 584] on span "False" at bounding box center [1088, 587] width 32 height 16
click at [1068, 584] on input "False" at bounding box center [1060, 588] width 15 height 12
radio input "true"
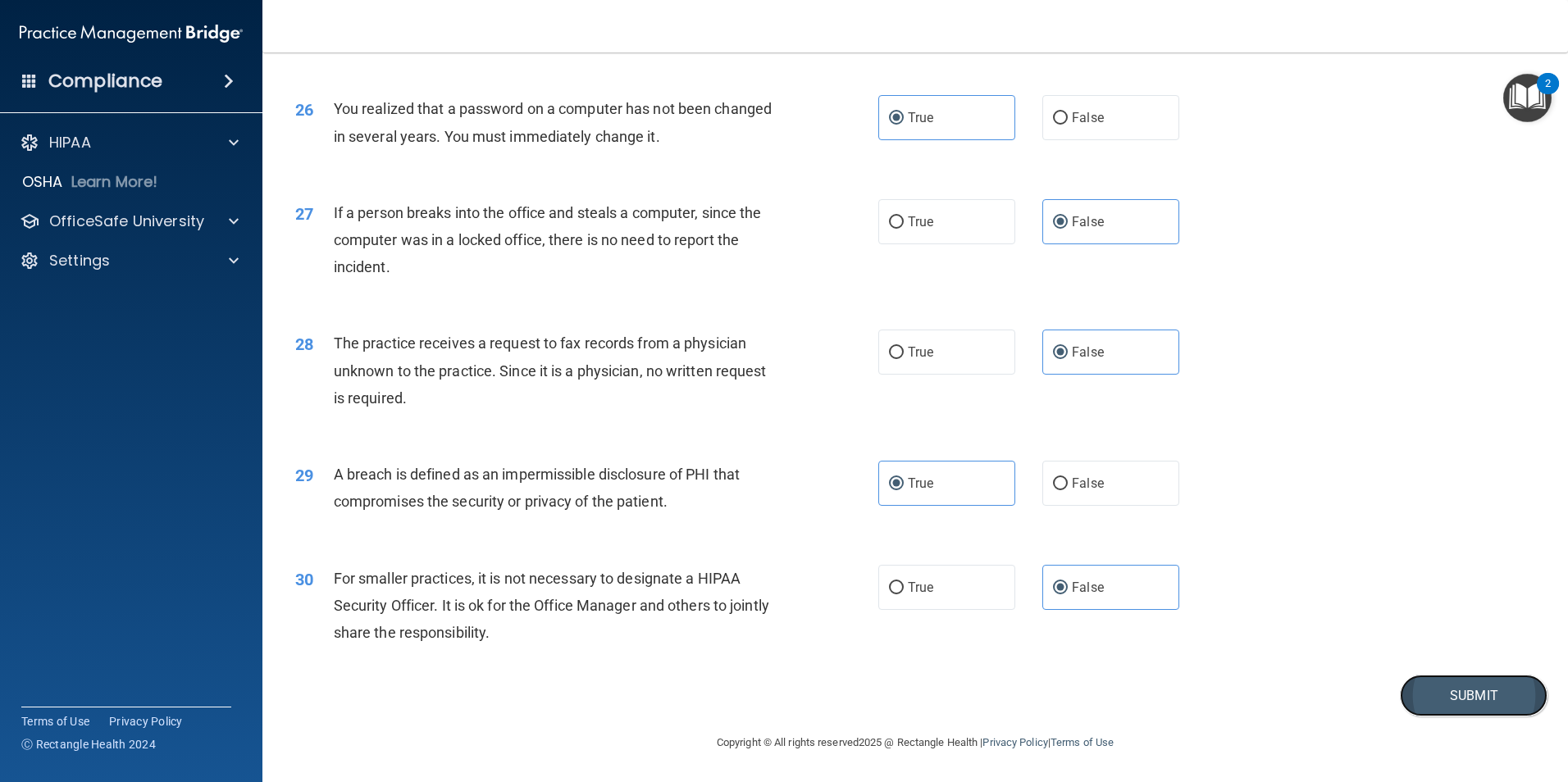
click at [1452, 690] on button "Submit" at bounding box center [1473, 696] width 147 height 42
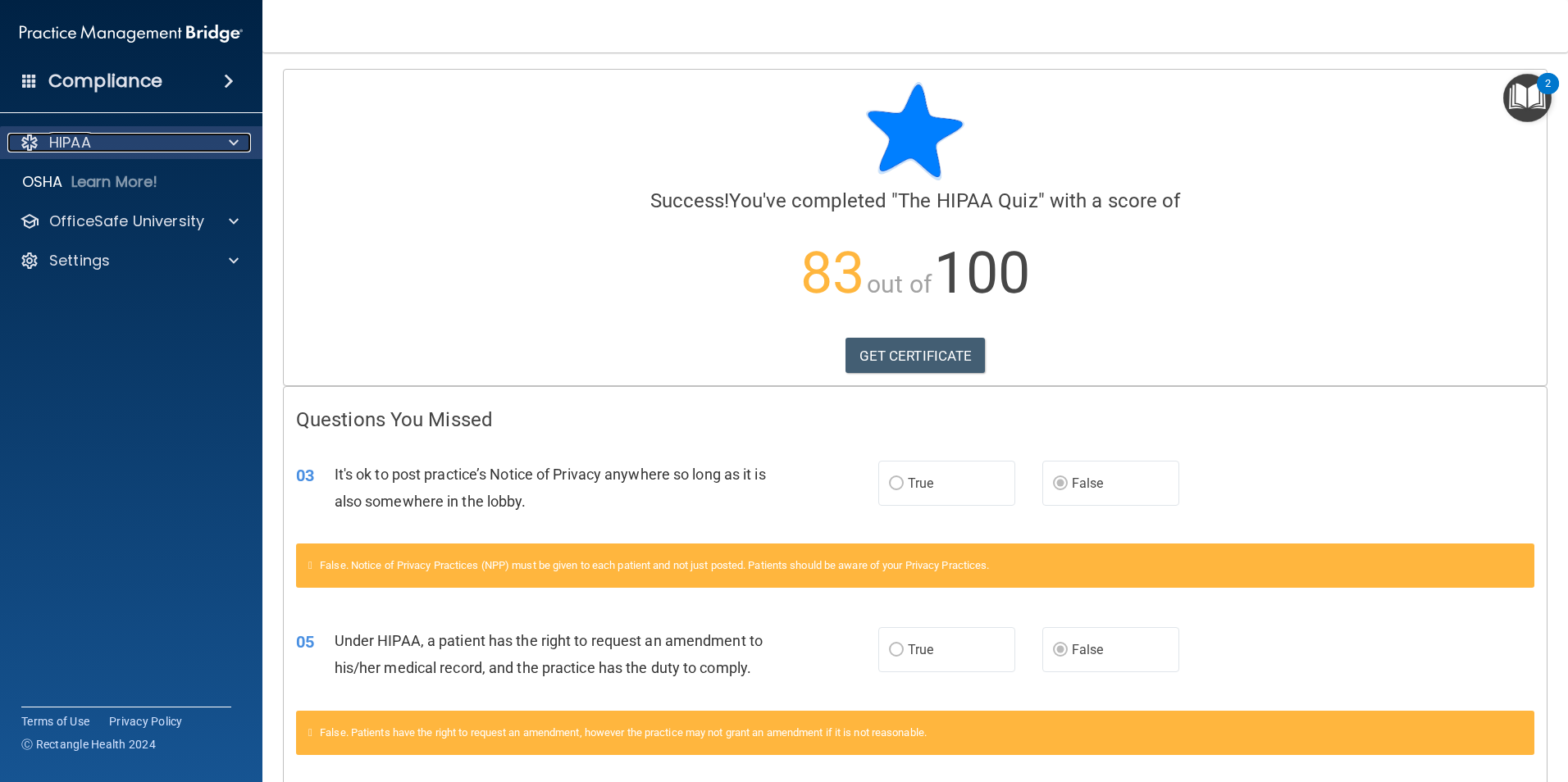
click at [230, 149] on span at bounding box center [234, 142] width 10 height 19
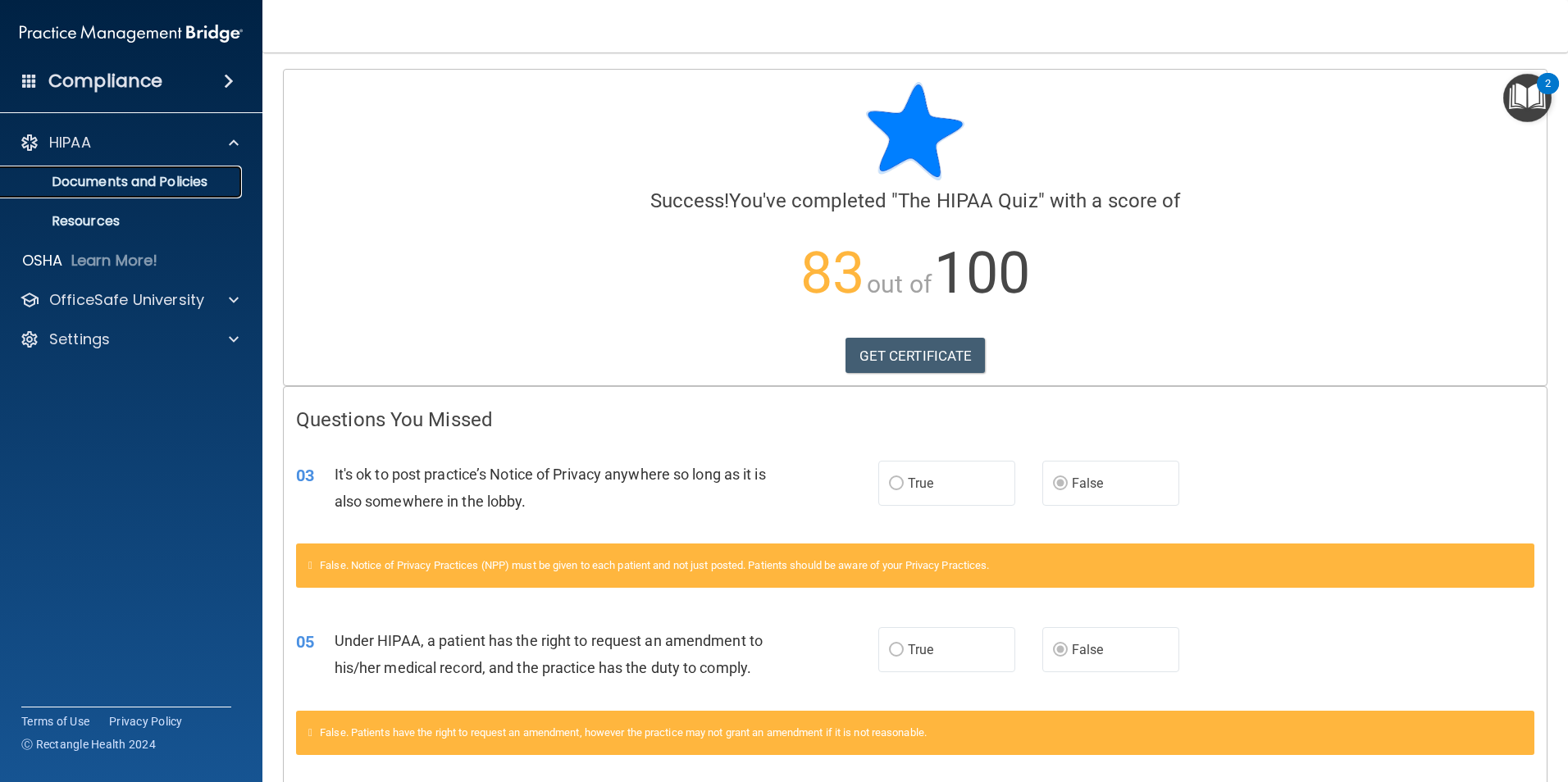
click at [140, 176] on p "Documents and Policies" at bounding box center [122, 182] width 224 height 17
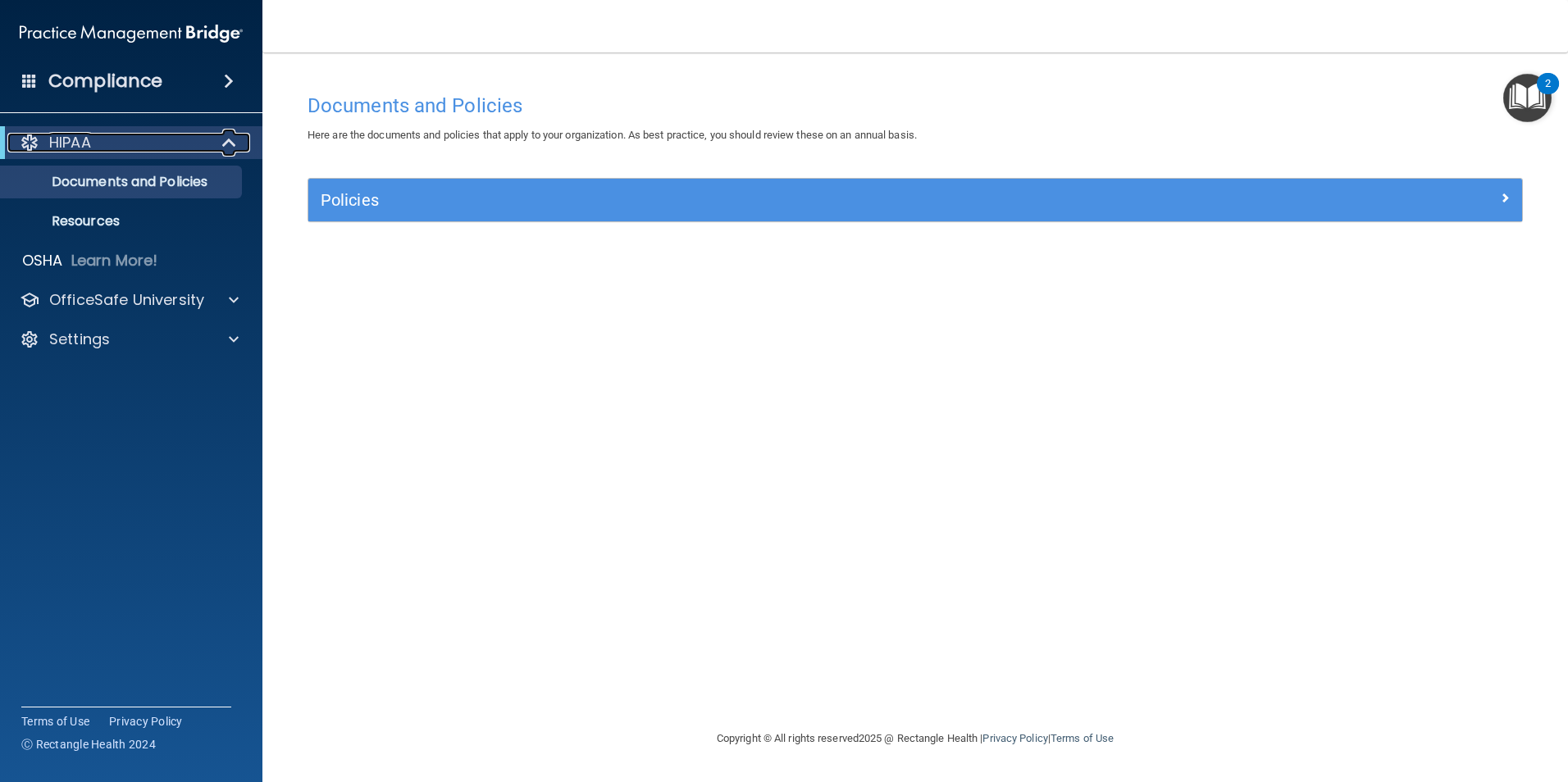
click at [83, 139] on p "HIPAA" at bounding box center [70, 142] width 42 height 19
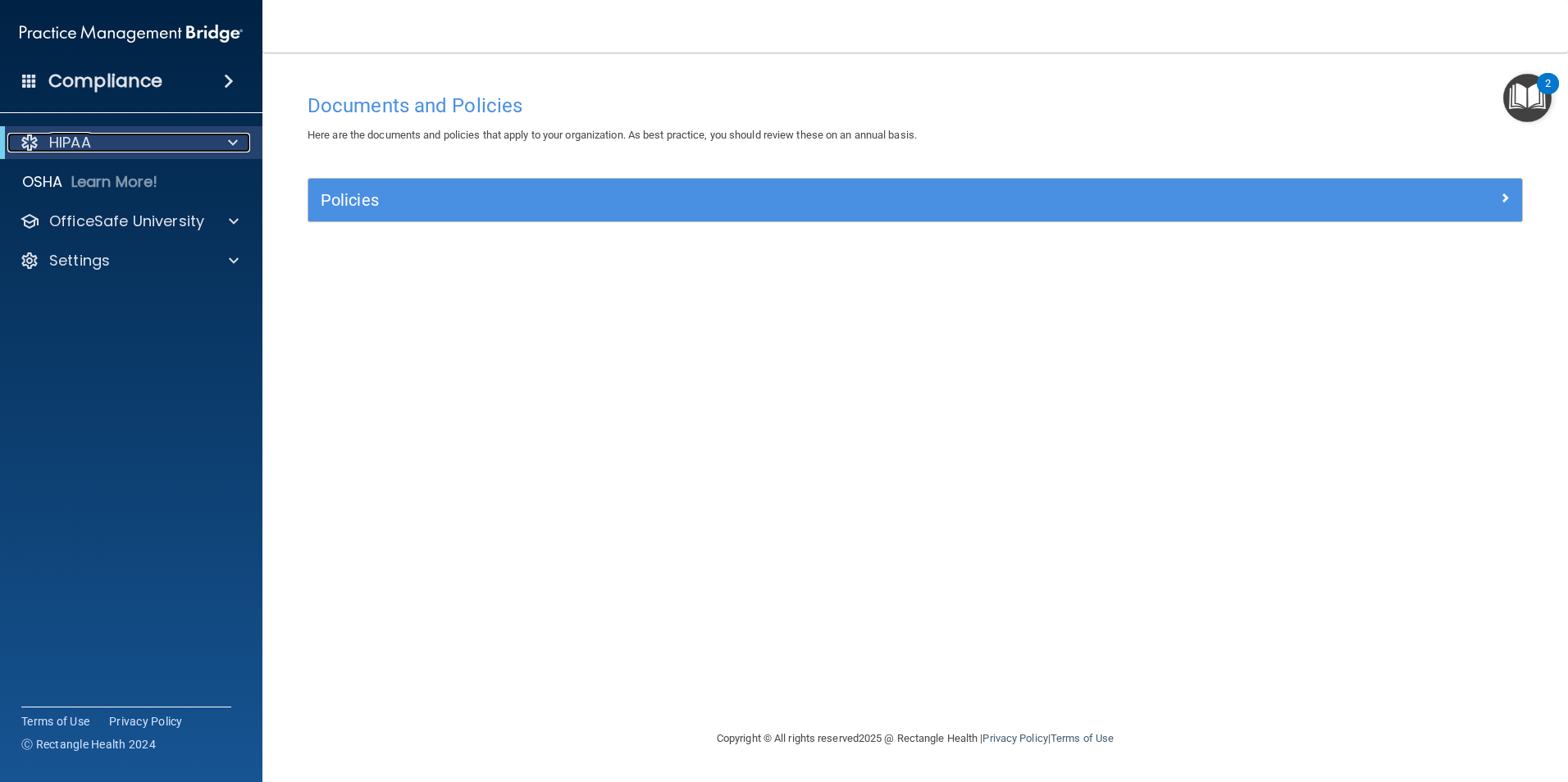
click at [83, 139] on p "HIPAA" at bounding box center [70, 142] width 42 height 19
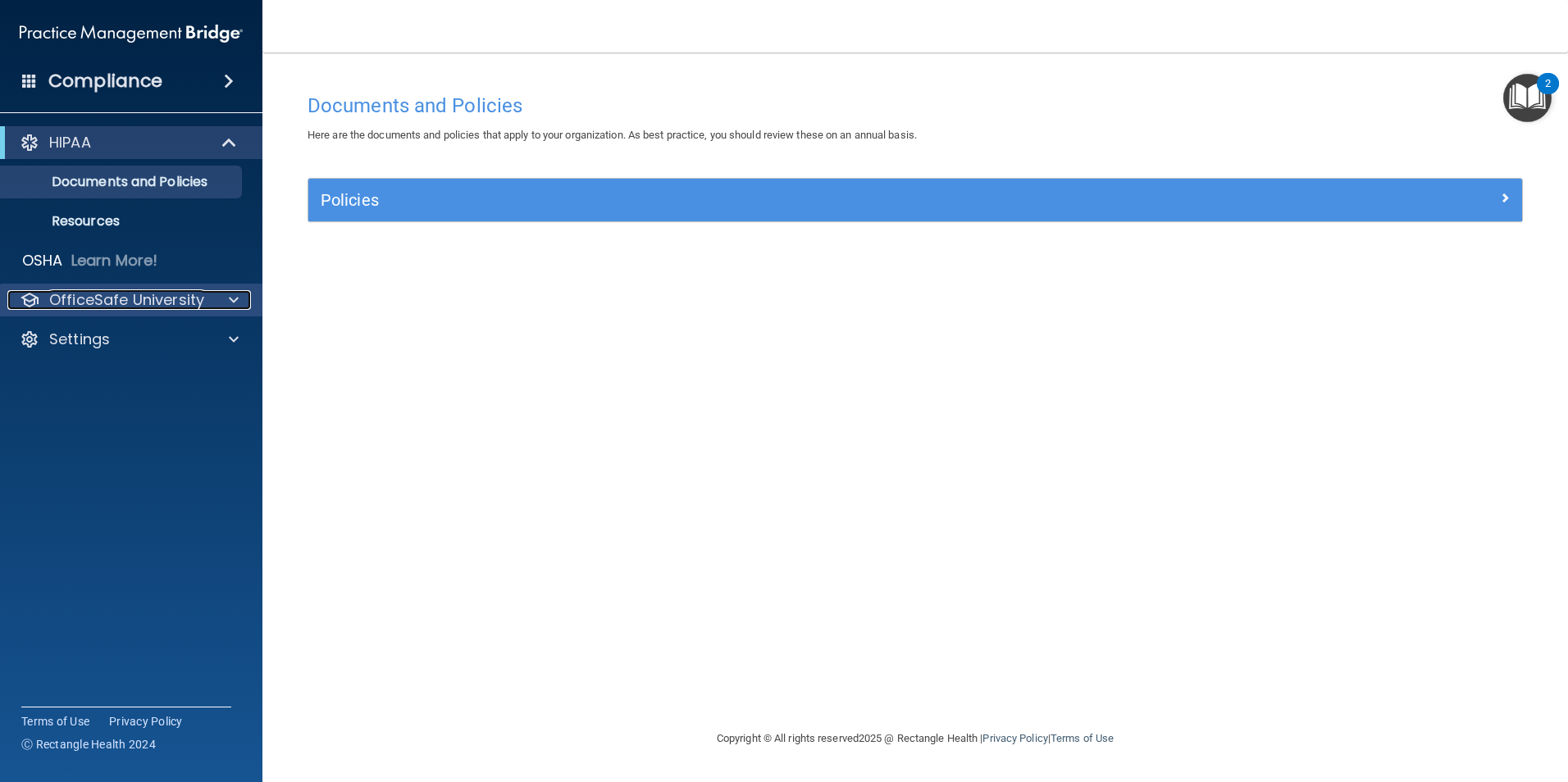
click at [115, 306] on p "OfficeSafe University" at bounding box center [126, 300] width 155 height 19
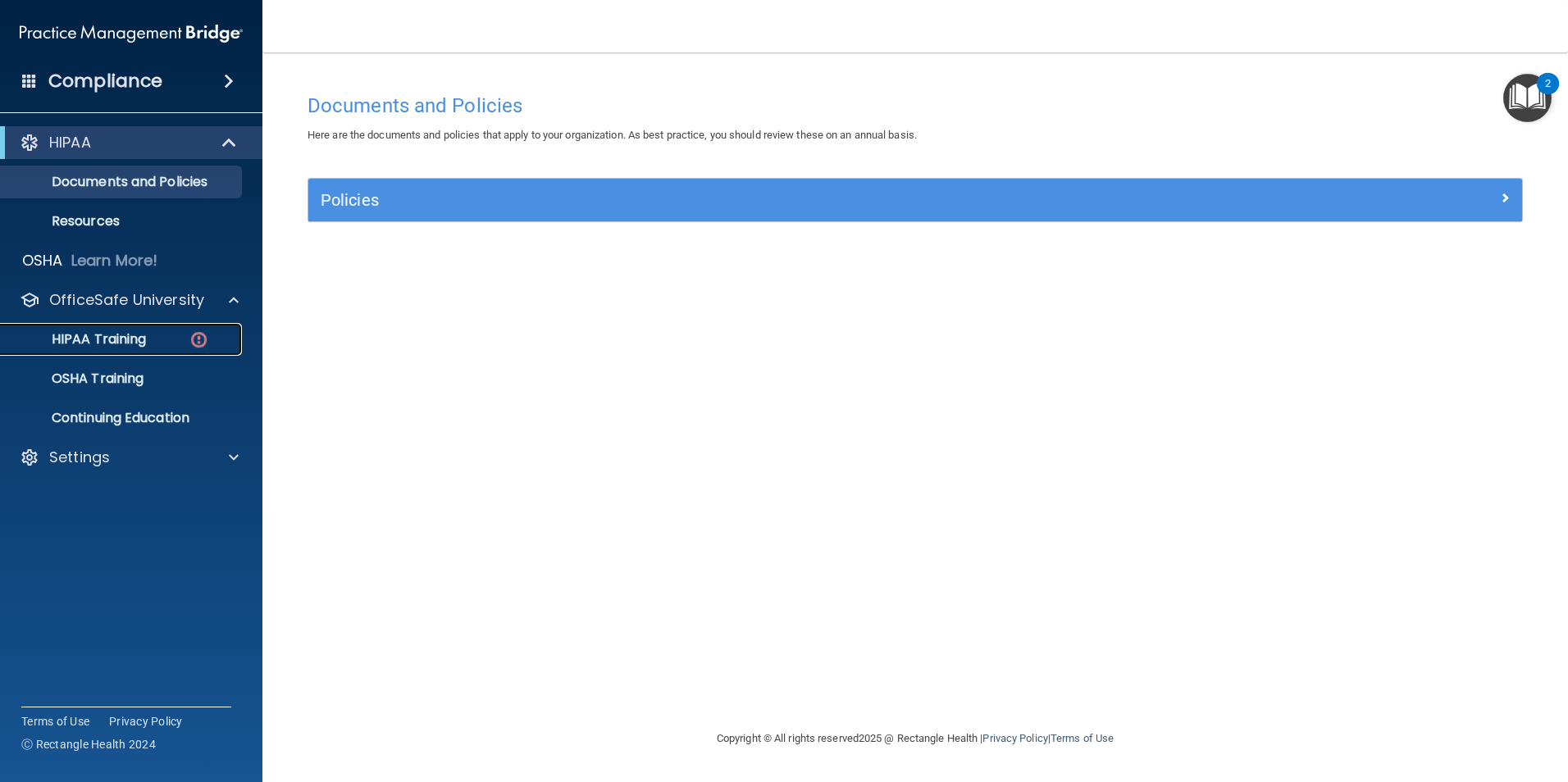
click at [117, 334] on p "HIPAA Training" at bounding box center [78, 339] width 135 height 17
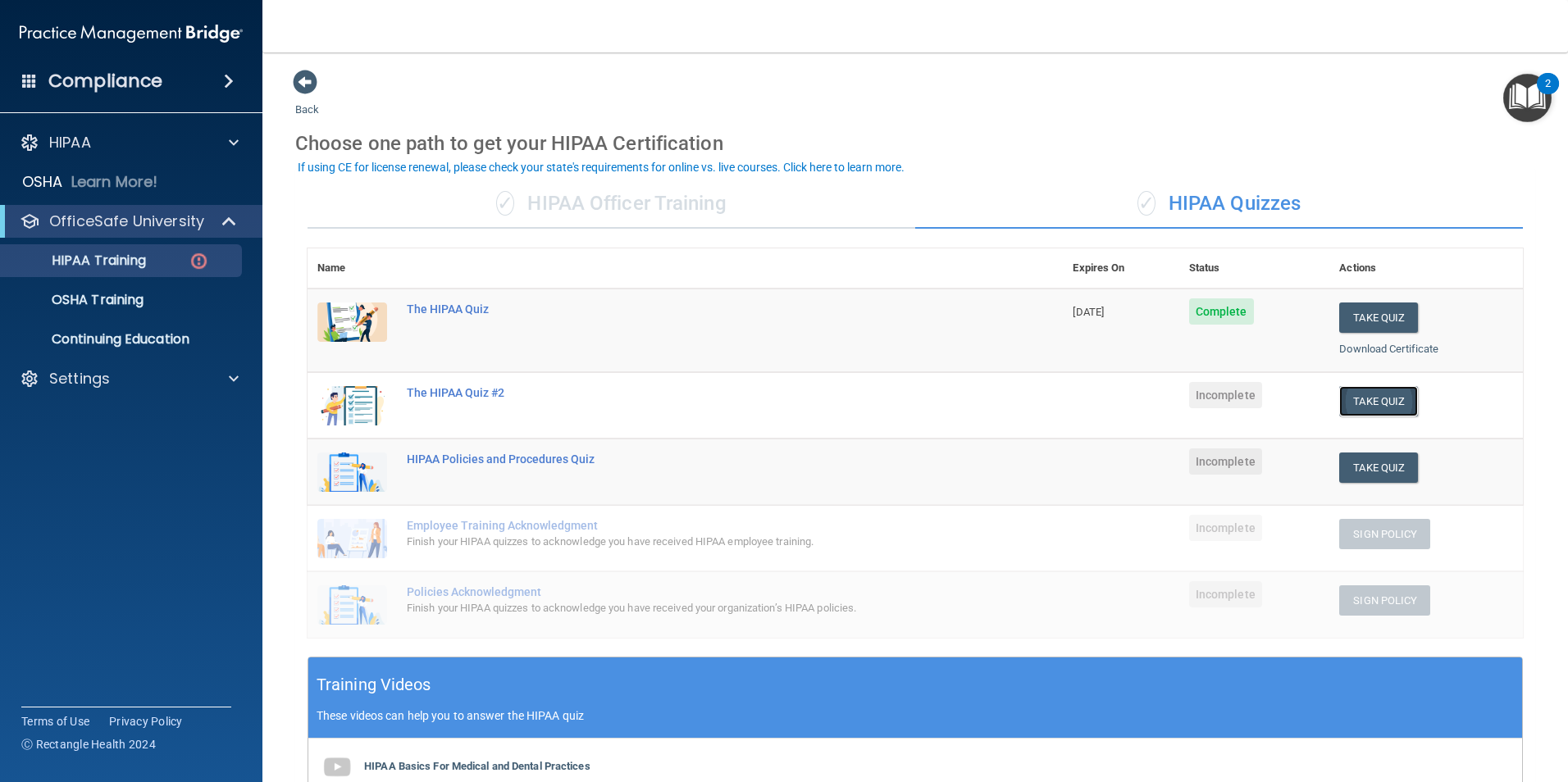
click at [1353, 397] on button "Take Quiz" at bounding box center [1378, 401] width 79 height 31
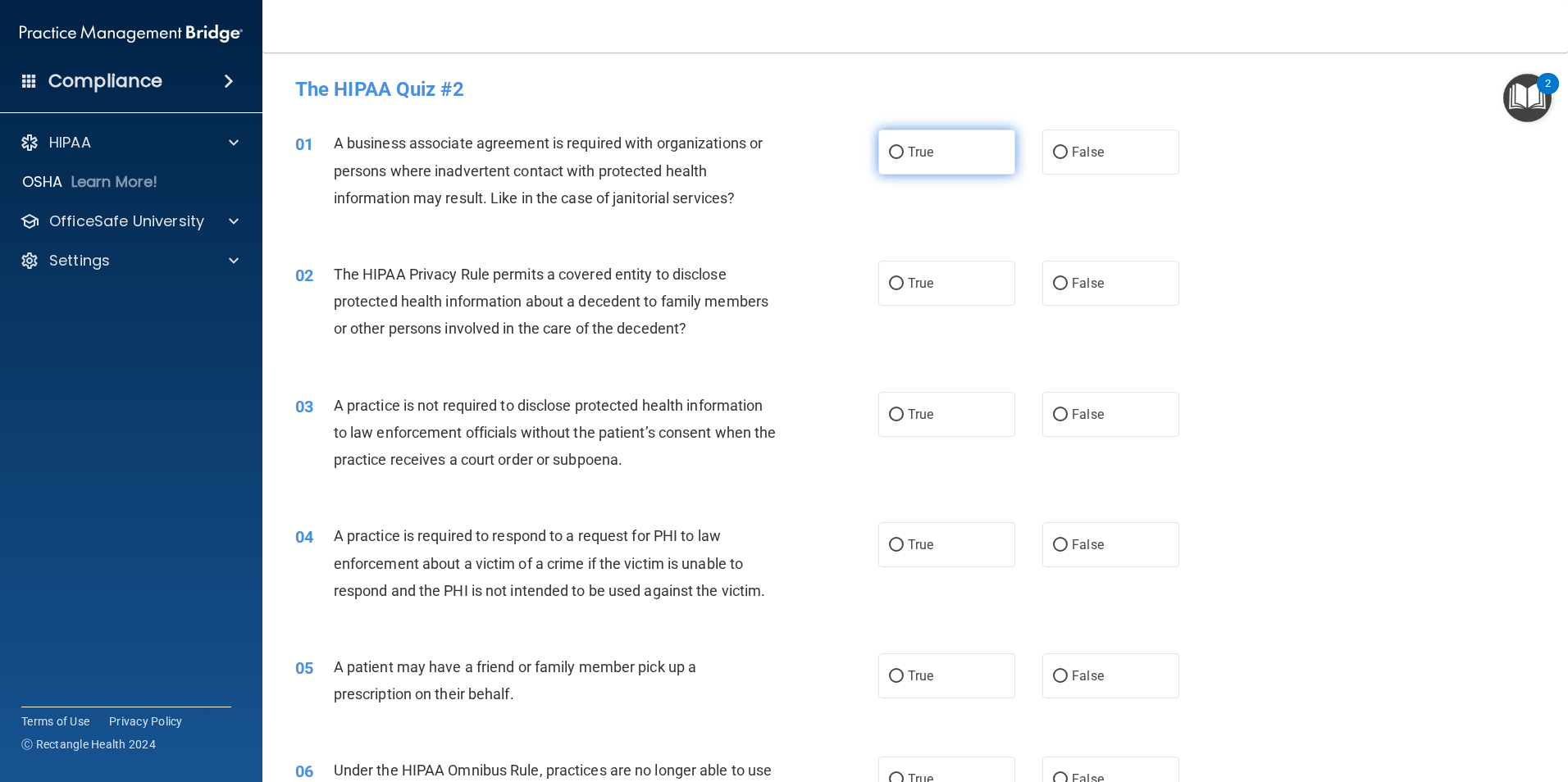
click at [931, 155] on label "True" at bounding box center [946, 152] width 137 height 45
click at [903, 155] on input "True" at bounding box center [895, 153] width 15 height 12
radio input "true"
click at [1085, 287] on span "False" at bounding box center [1088, 283] width 32 height 16
click at [1068, 287] on input "False" at bounding box center [1060, 284] width 15 height 12
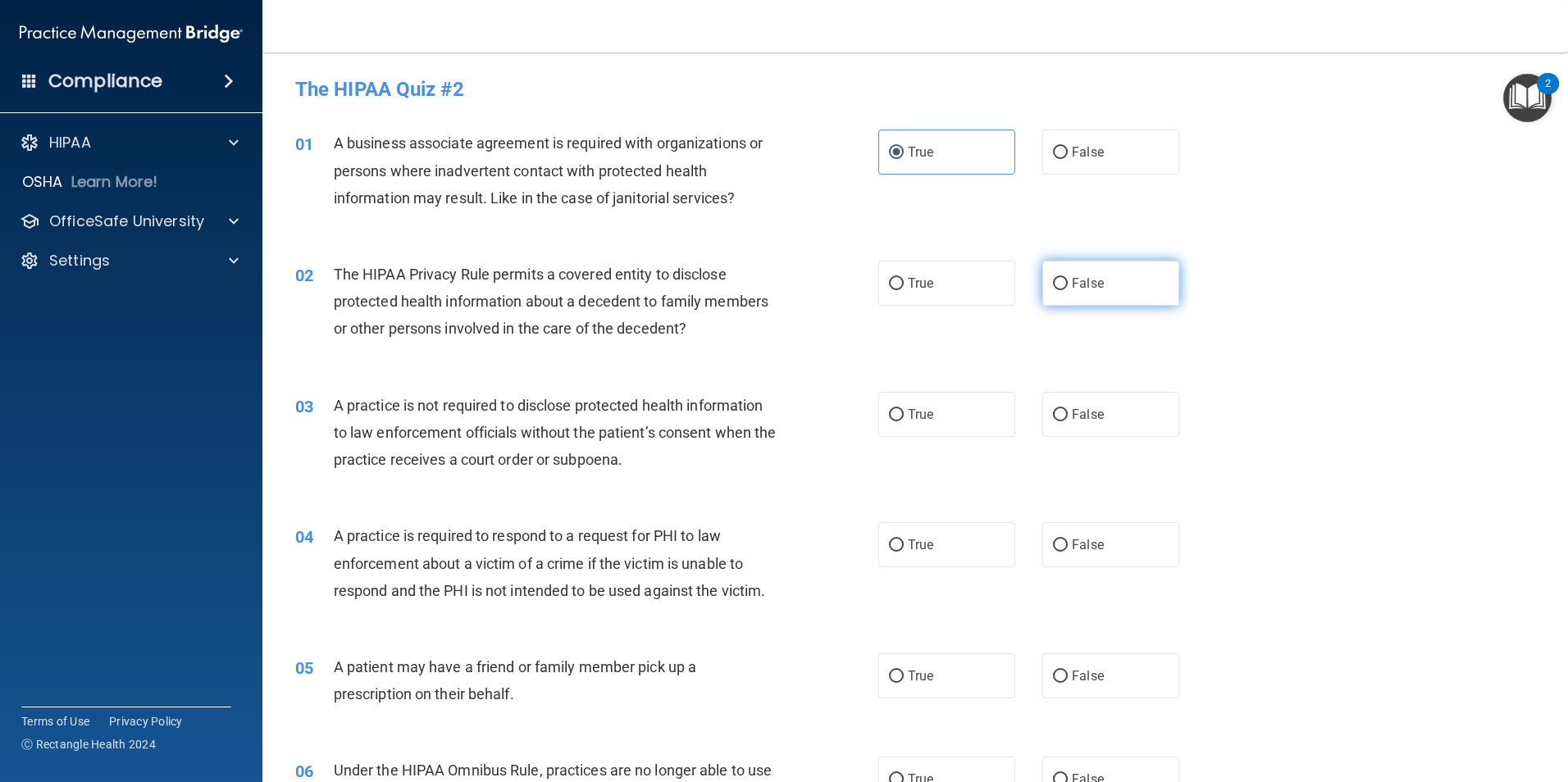
radio input "true"
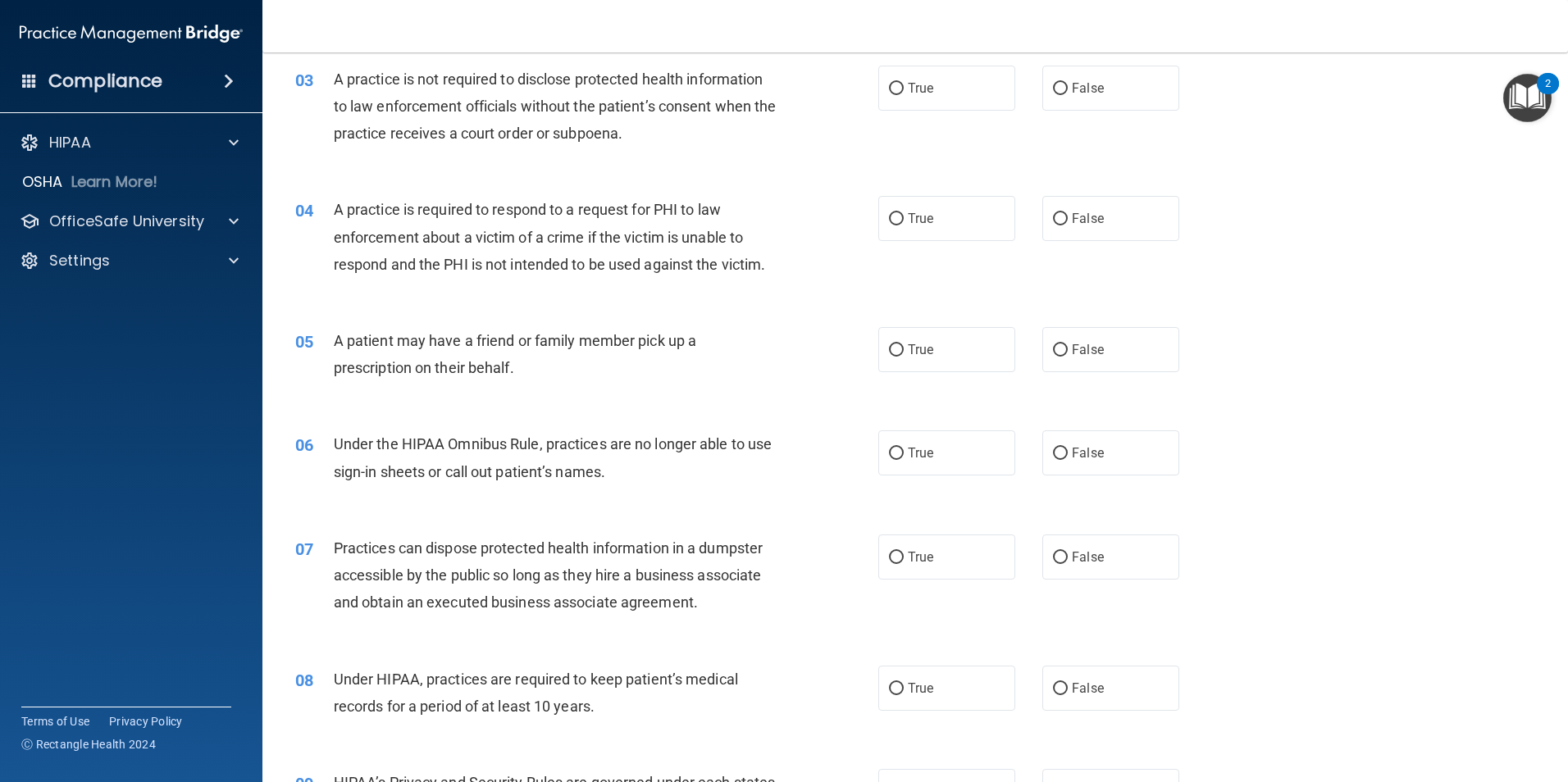
scroll to position [328, 0]
click at [925, 98] on label "True" at bounding box center [946, 86] width 137 height 45
click at [903, 93] on input "True" at bounding box center [895, 87] width 15 height 12
radio input "true"
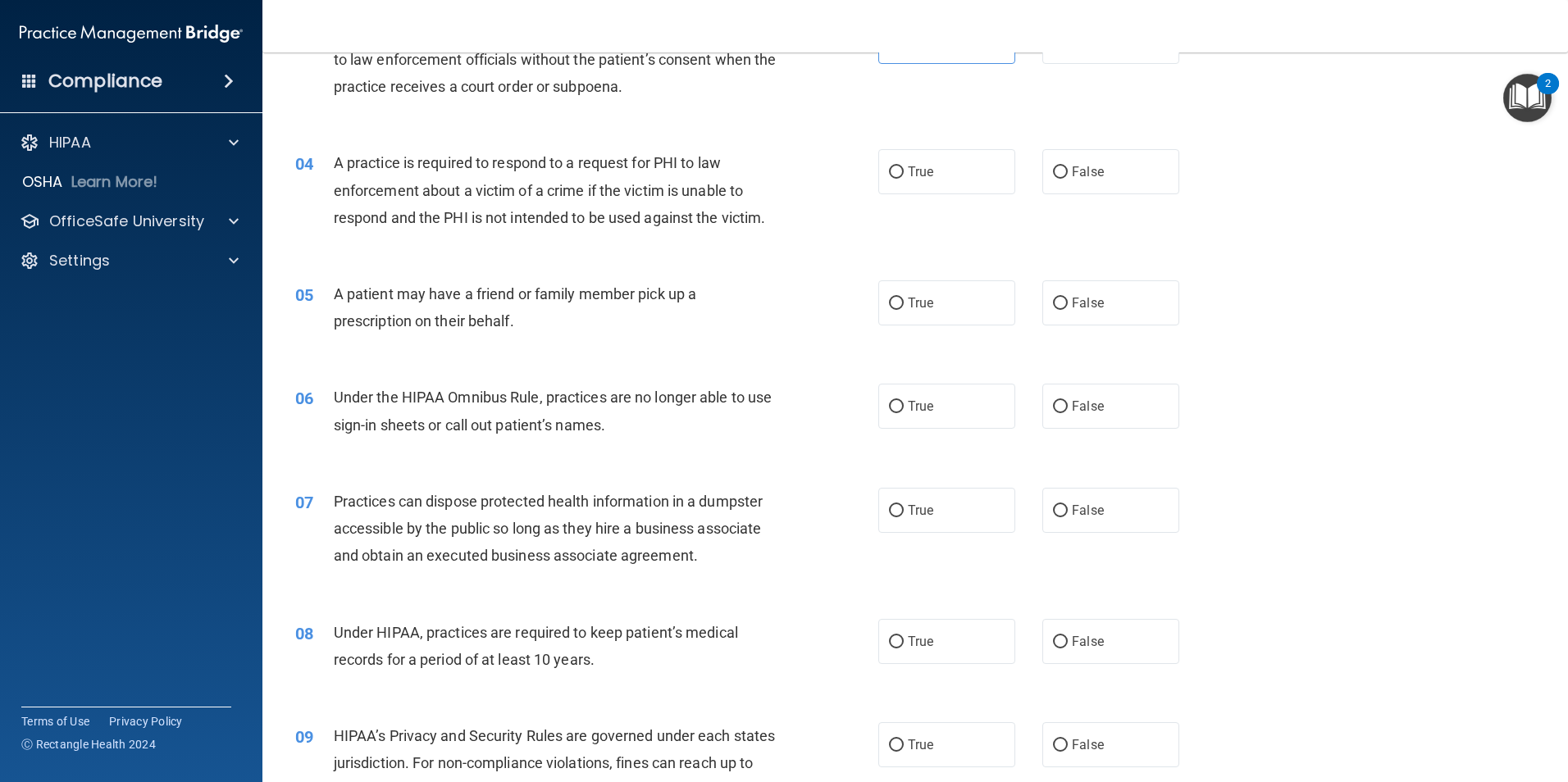
scroll to position [410, 0]
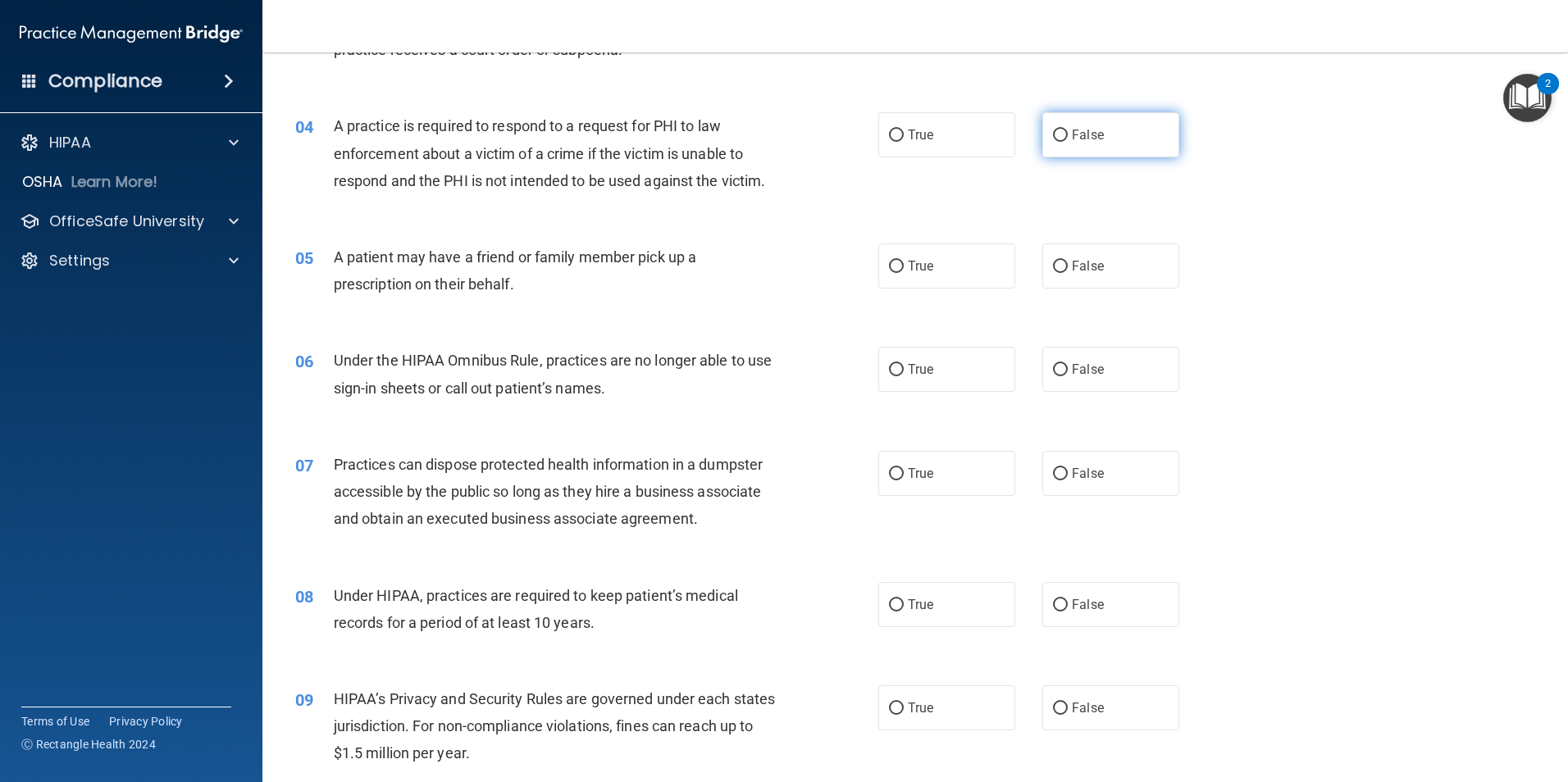
click at [1072, 127] on span "False" at bounding box center [1088, 135] width 32 height 16
click at [1068, 130] on input "False" at bounding box center [1060, 136] width 15 height 12
radio input "true"
click at [927, 247] on label "True" at bounding box center [946, 265] width 137 height 45
click at [903, 261] on input "True" at bounding box center [895, 267] width 15 height 12
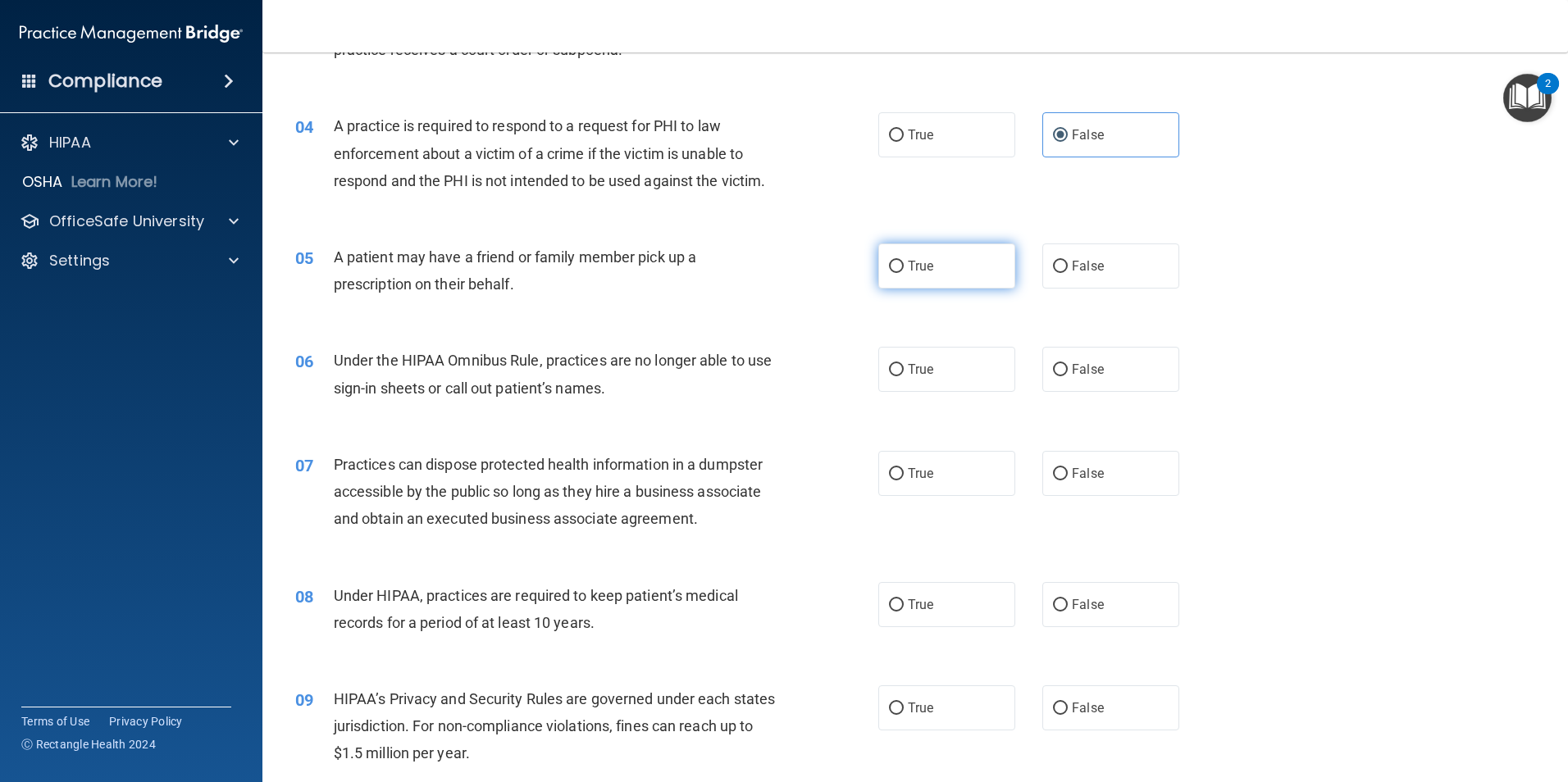
radio input "true"
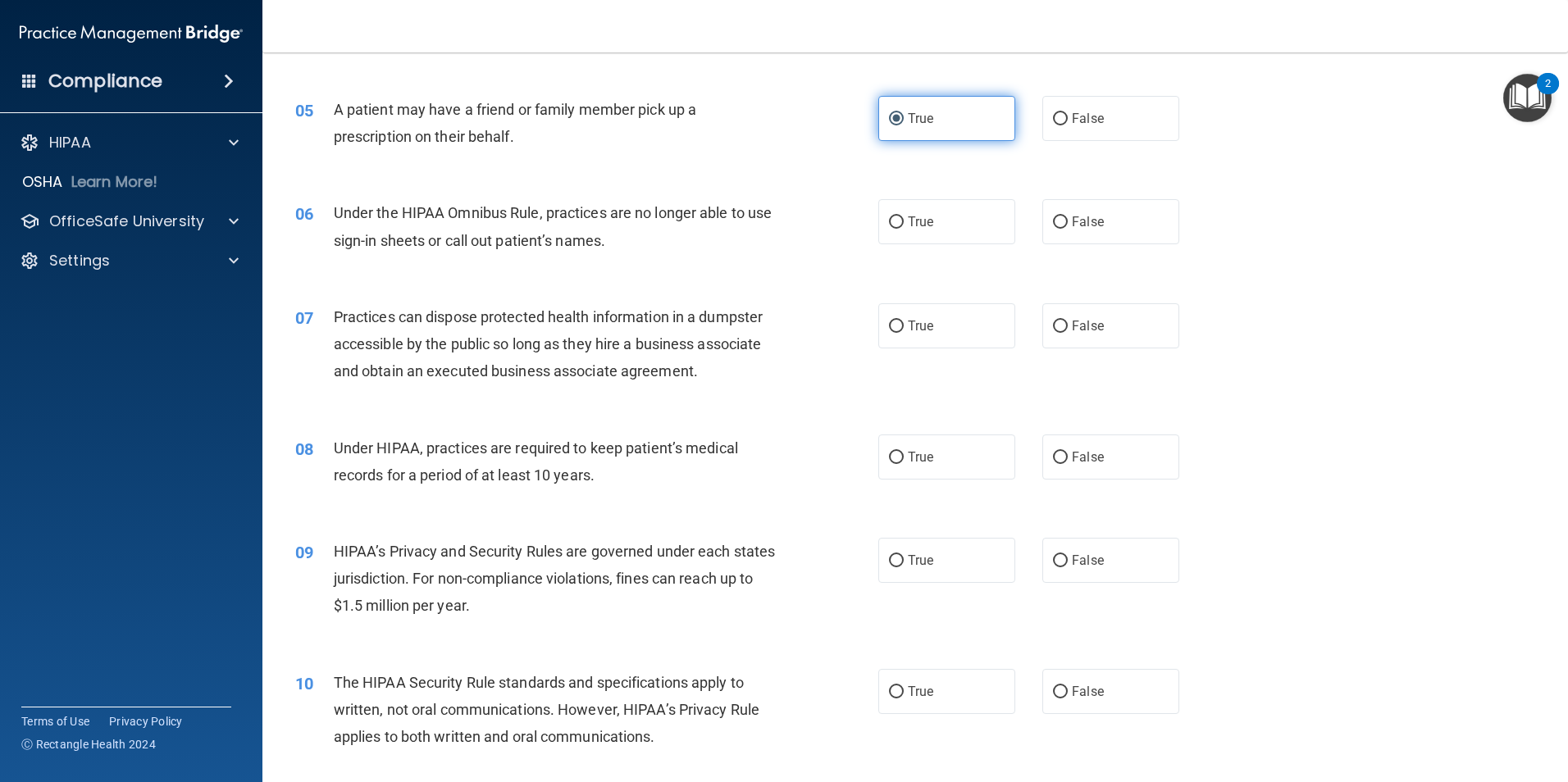
scroll to position [574, 0]
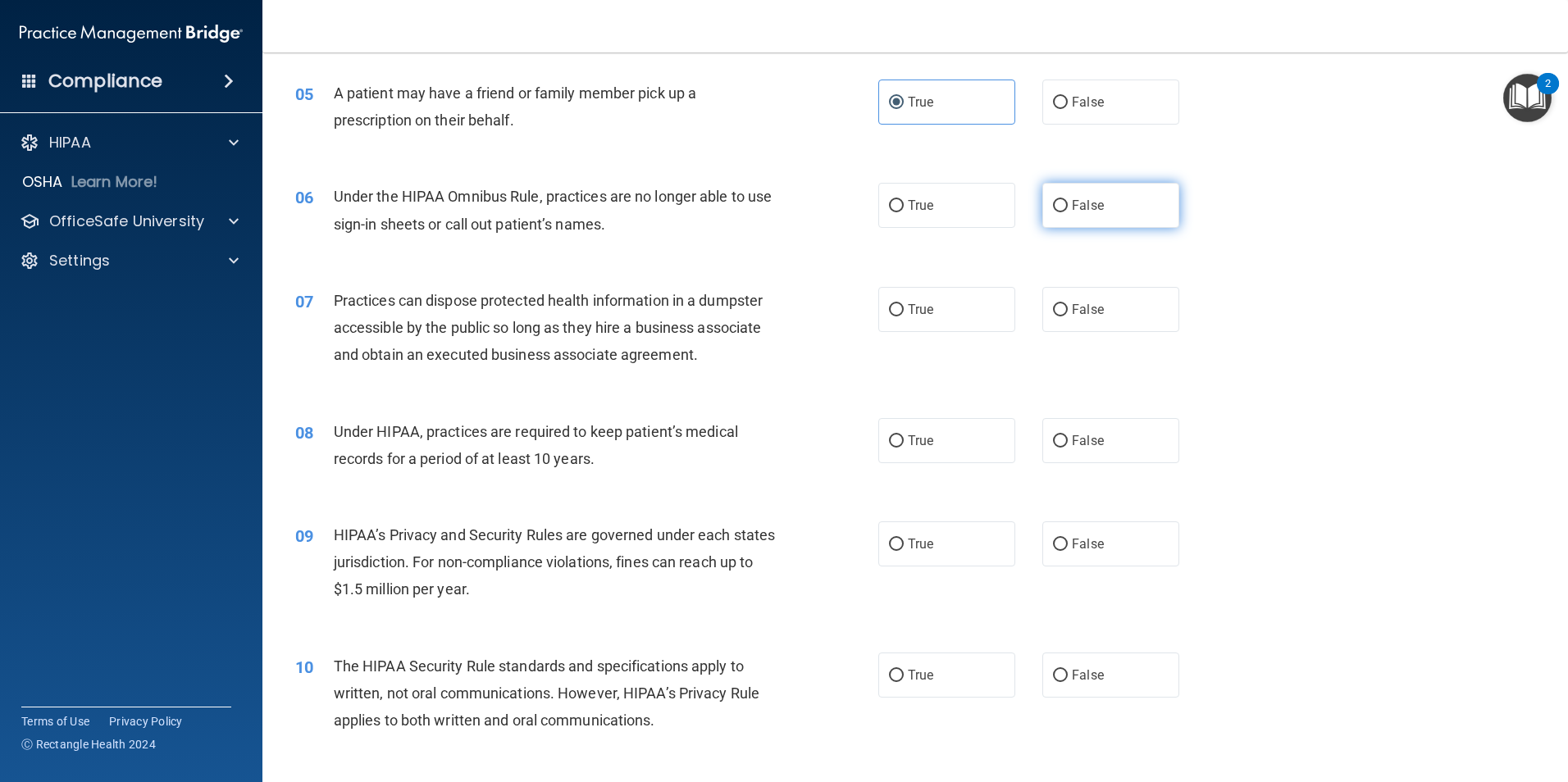
click at [1059, 211] on input "False" at bounding box center [1060, 206] width 15 height 12
radio input "true"
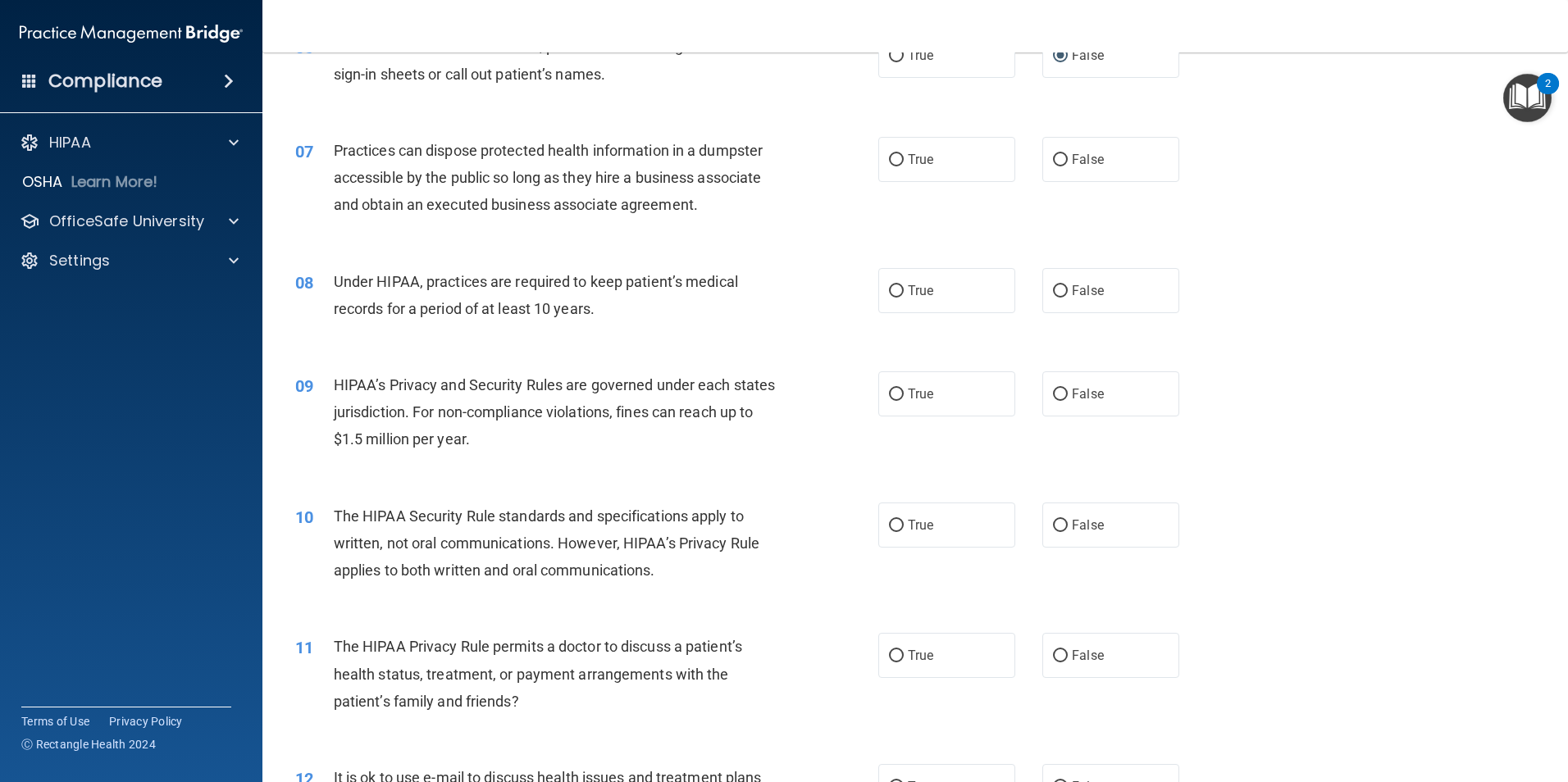
scroll to position [738, 0]
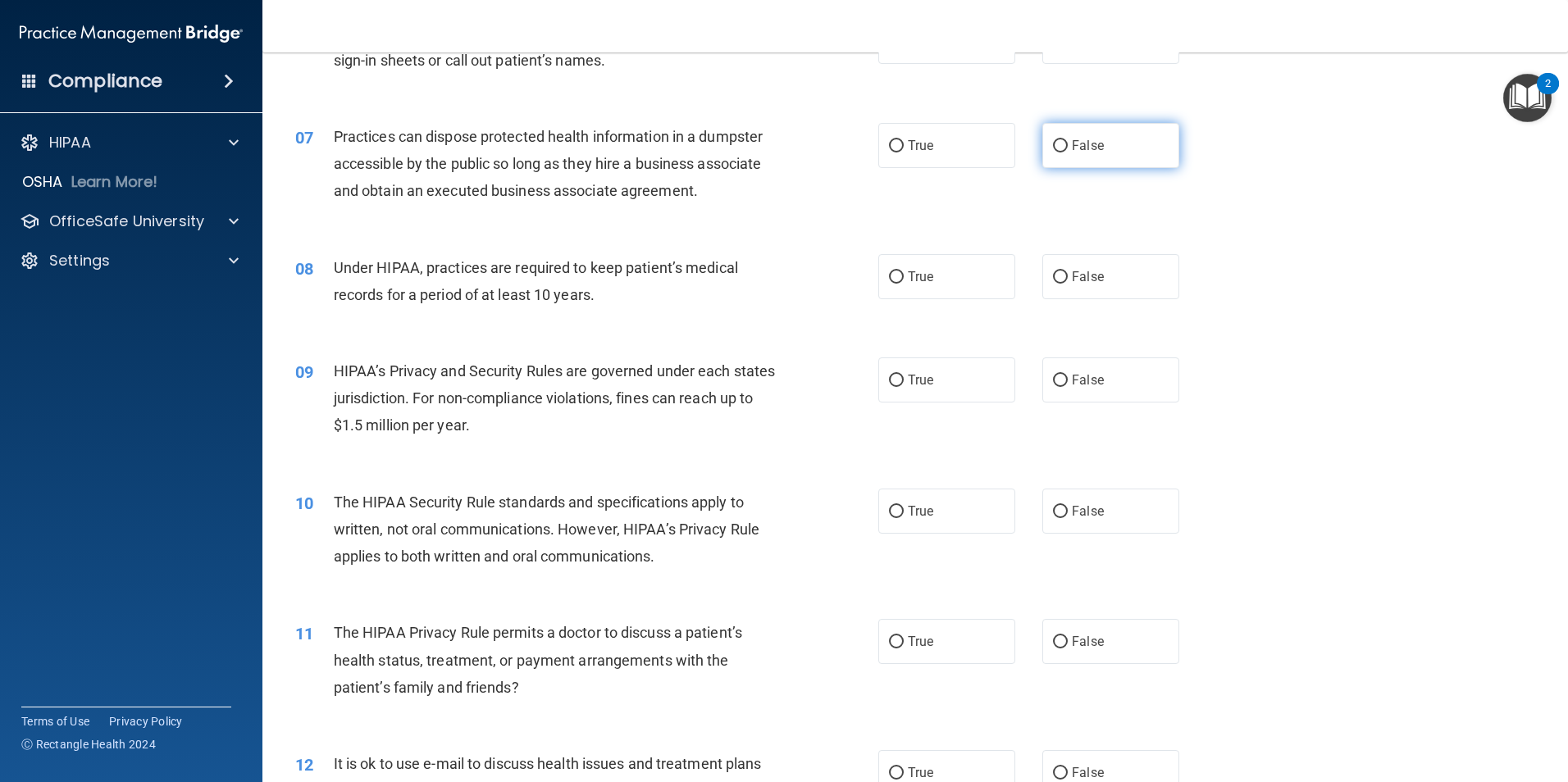
click at [1100, 146] on label "False" at bounding box center [1111, 145] width 137 height 45
click at [1068, 146] on input "False" at bounding box center [1060, 147] width 15 height 12
radio input "true"
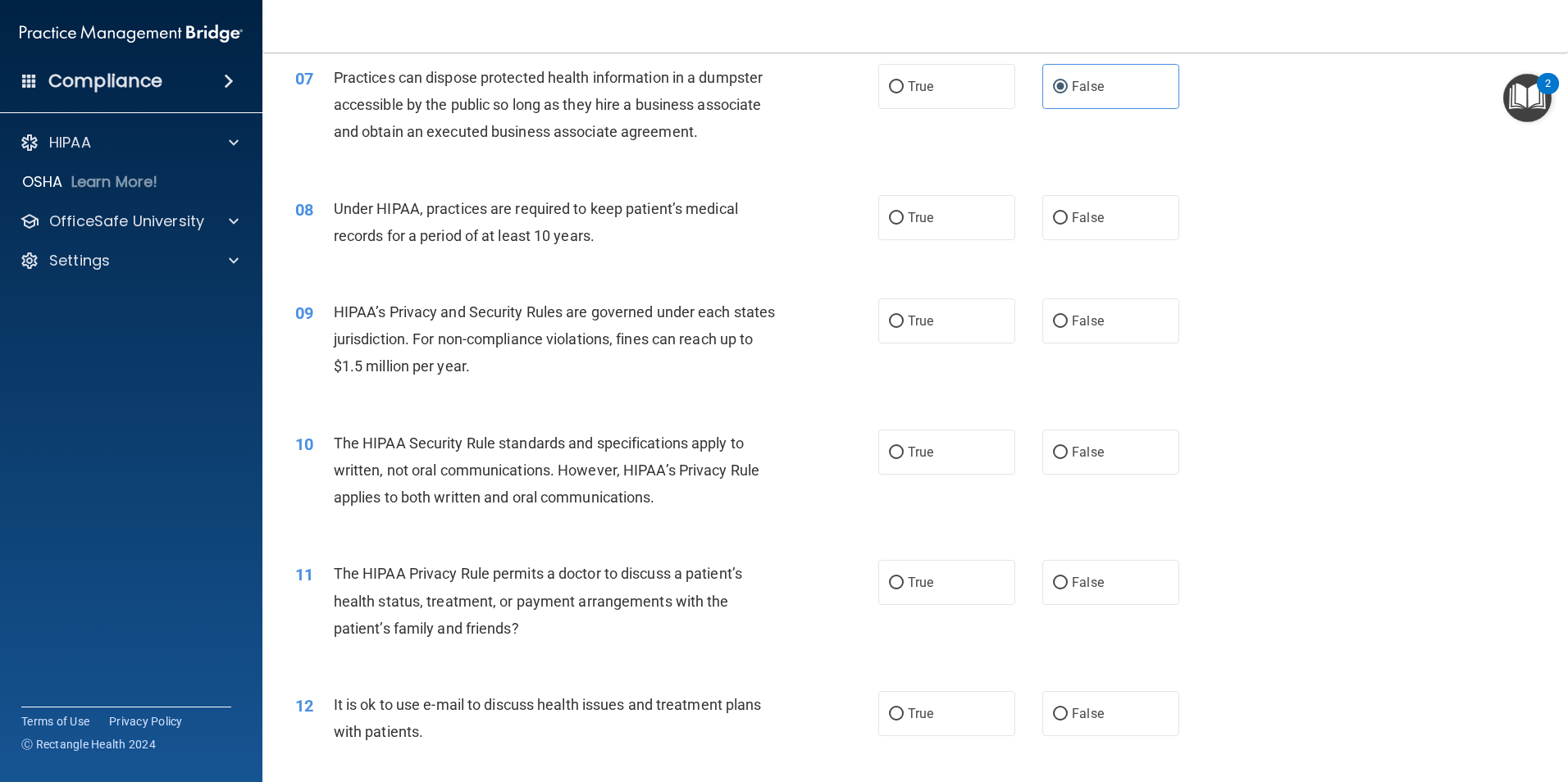
scroll to position [901, 0]
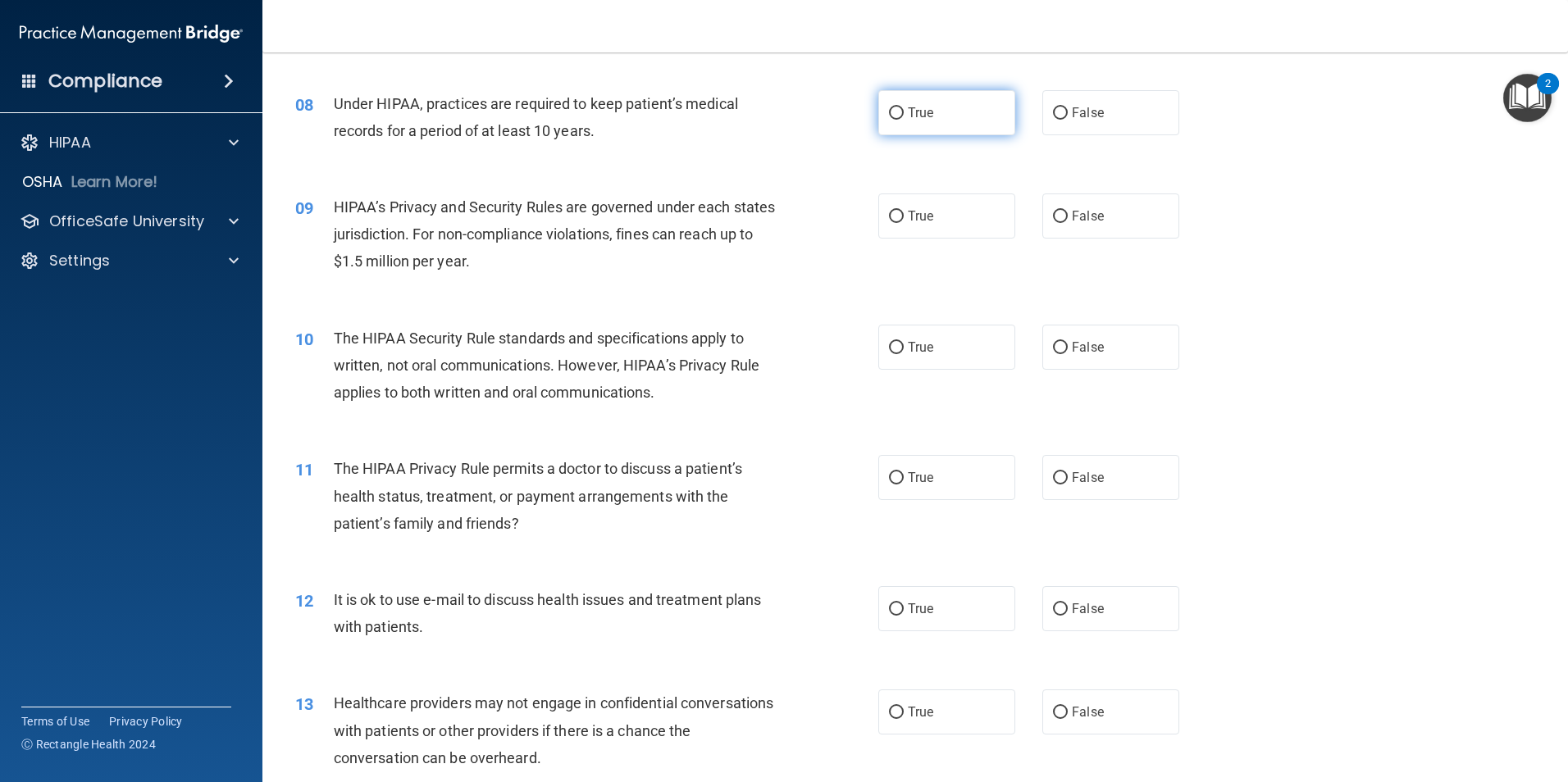
click at [923, 117] on span "True" at bounding box center [920, 113] width 25 height 16
click at [903, 117] on input "True" at bounding box center [895, 113] width 15 height 12
radio input "true"
click at [924, 228] on label "True" at bounding box center [946, 215] width 137 height 45
click at [903, 223] on input "True" at bounding box center [895, 217] width 15 height 12
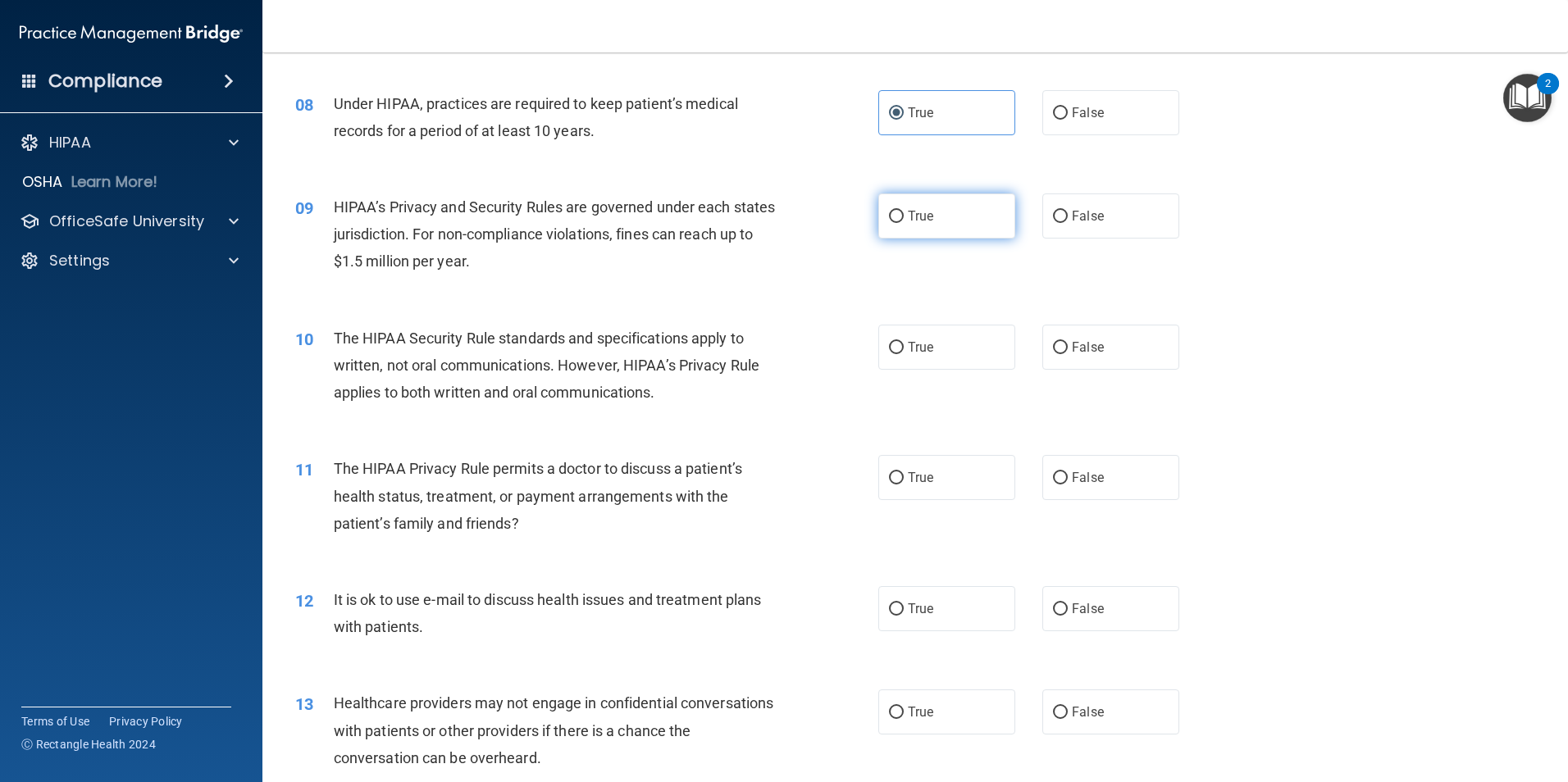
radio input "true"
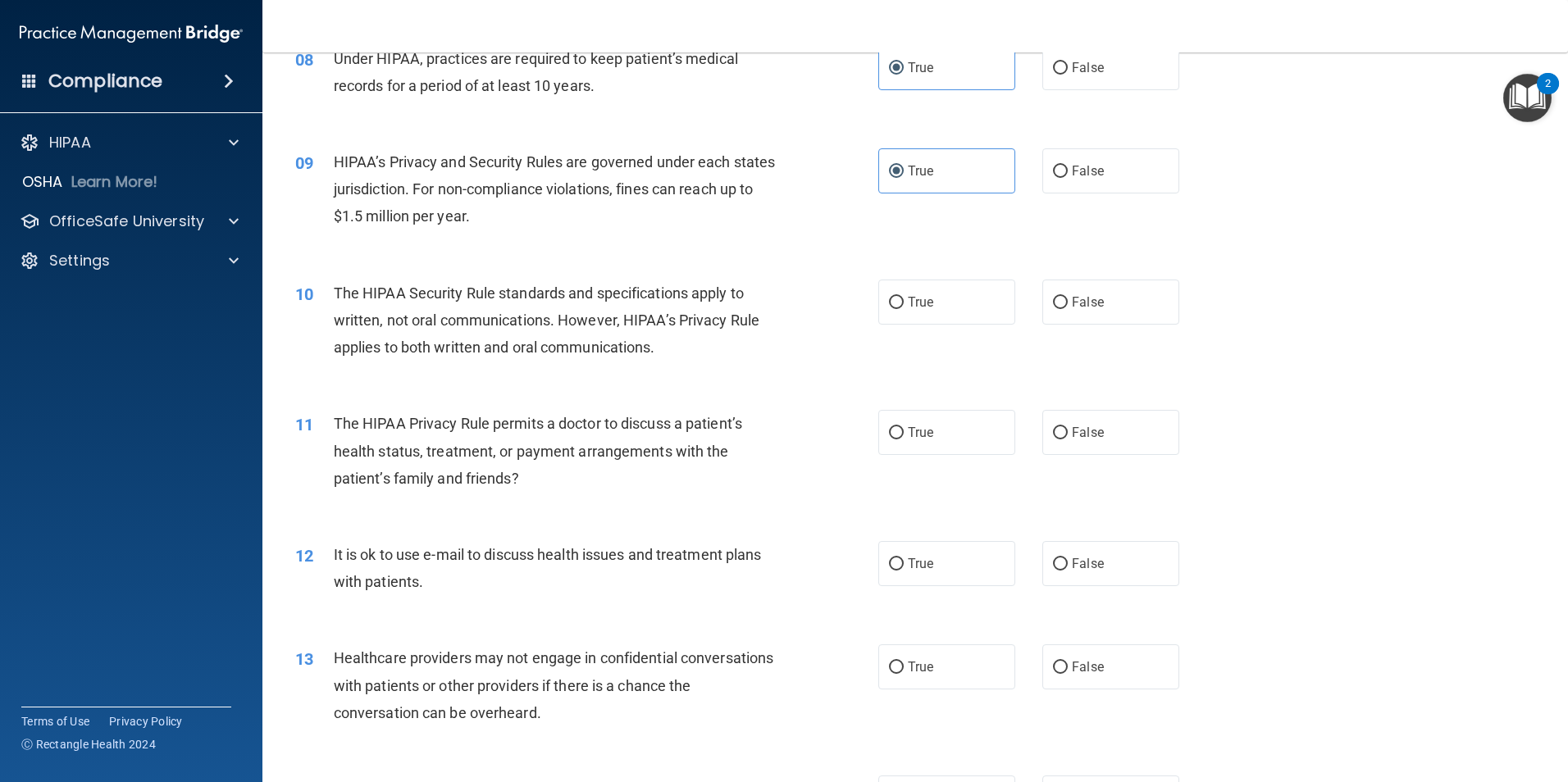
scroll to position [984, 0]
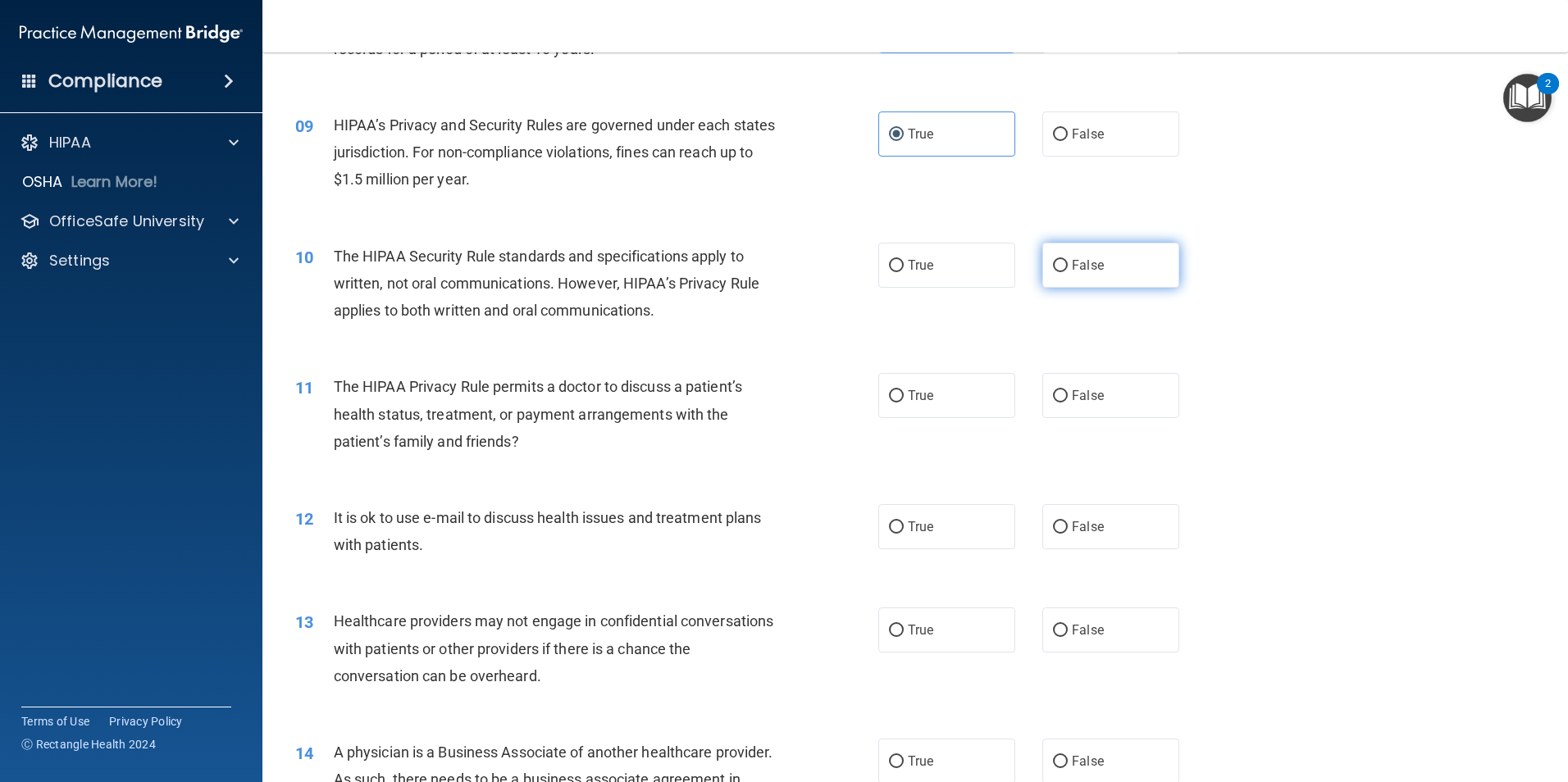
click at [1071, 275] on label "False" at bounding box center [1111, 264] width 137 height 45
click at [1068, 272] on input "False" at bounding box center [1060, 266] width 15 height 12
radio input "true"
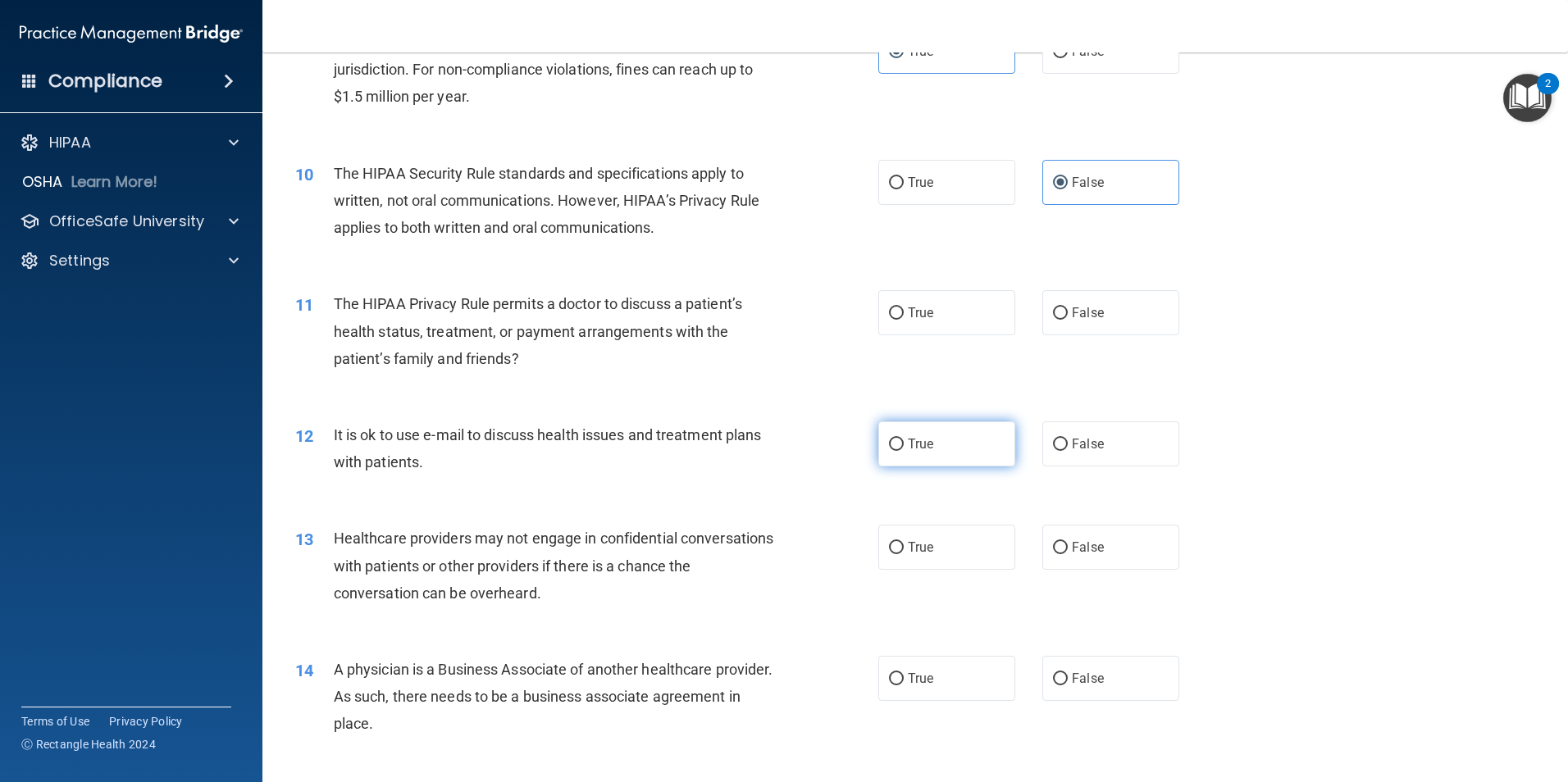
scroll to position [1065, 0]
click at [932, 194] on label "True" at bounding box center [946, 183] width 137 height 45
click at [903, 190] on input "True" at bounding box center [895, 184] width 15 height 12
radio input "true"
radio input "false"
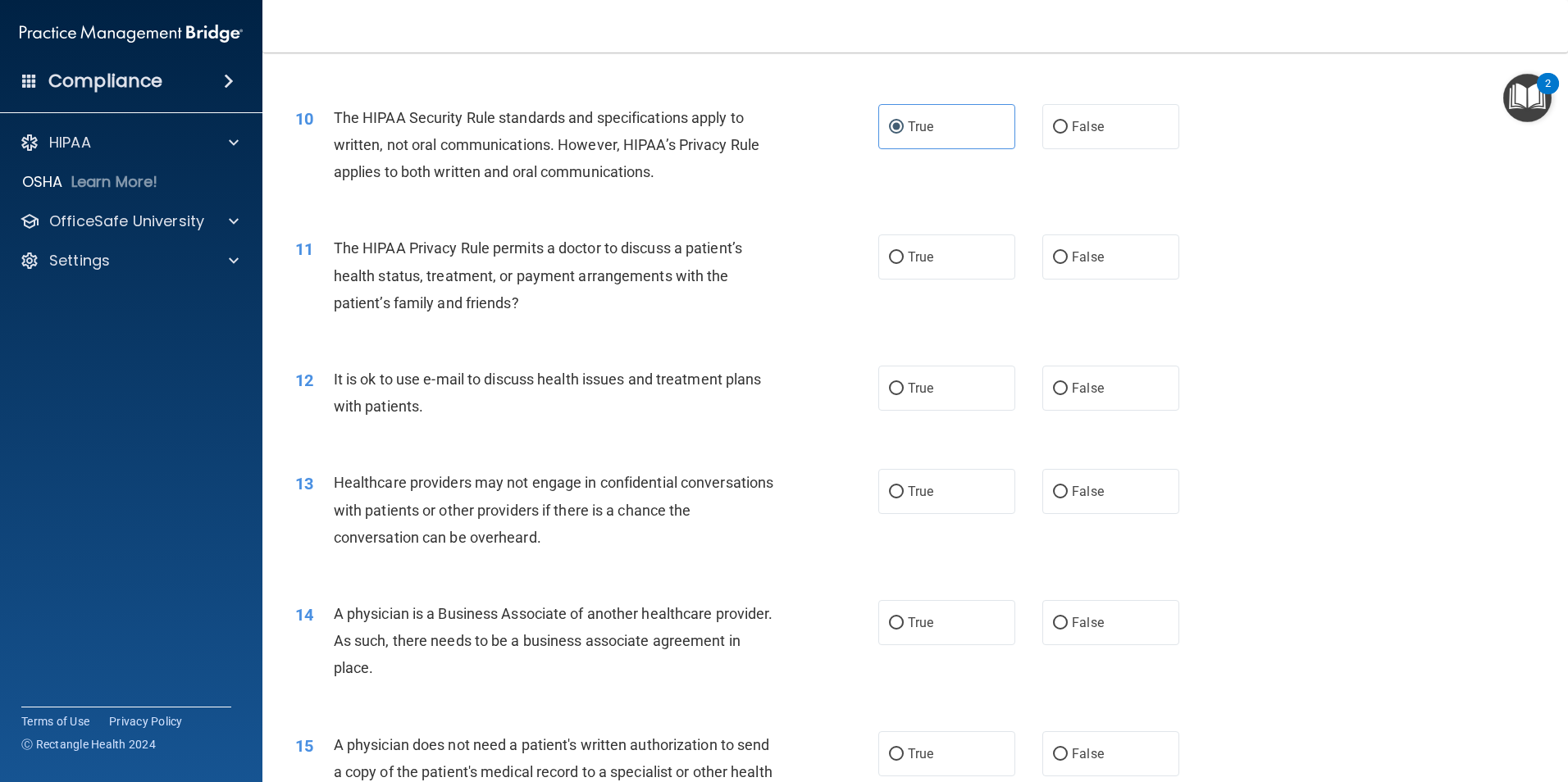
scroll to position [1148, 0]
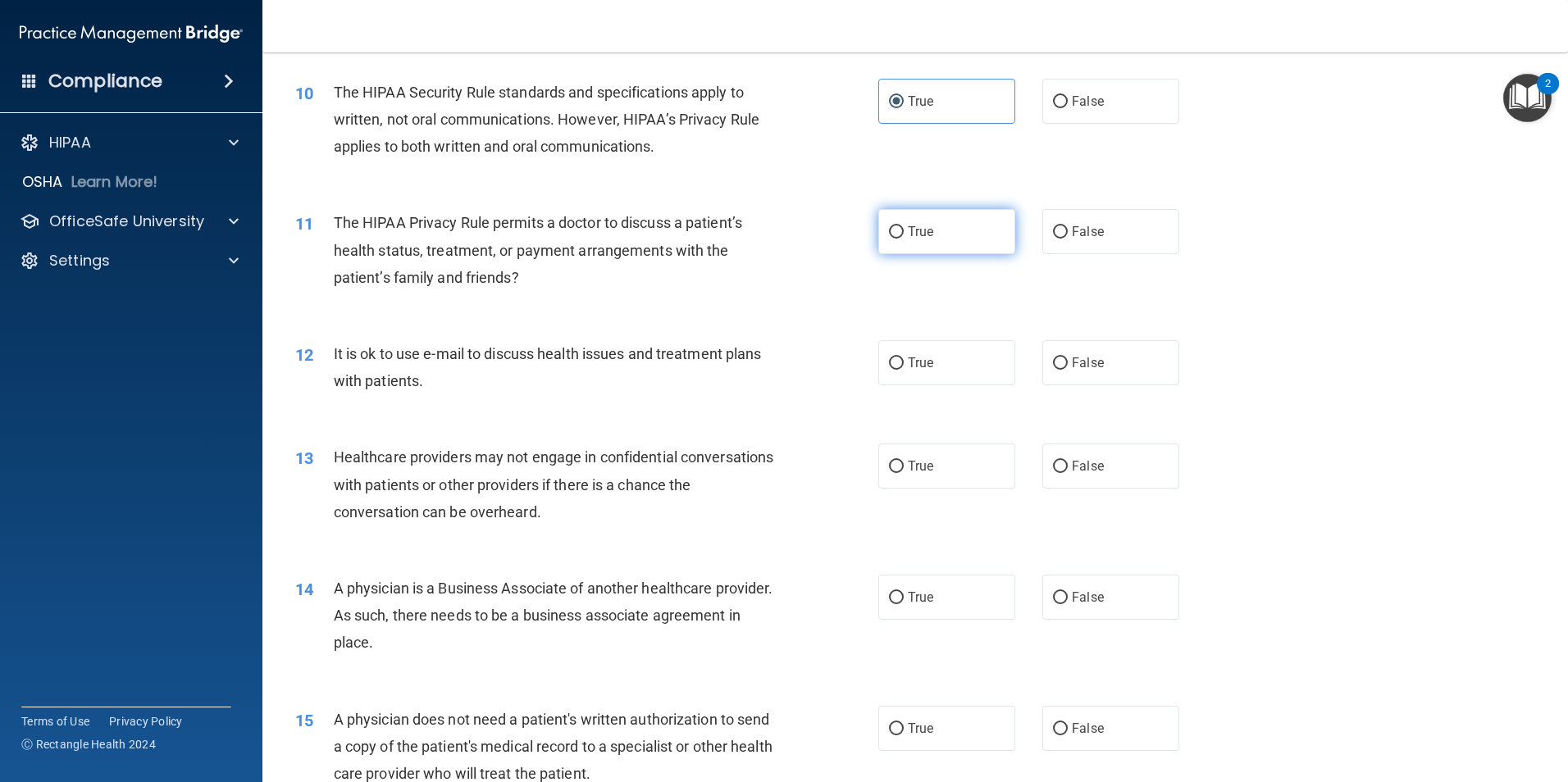
click at [928, 231] on label "True" at bounding box center [946, 231] width 137 height 45
click at [903, 231] on input "True" at bounding box center [895, 233] width 15 height 12
radio input "true"
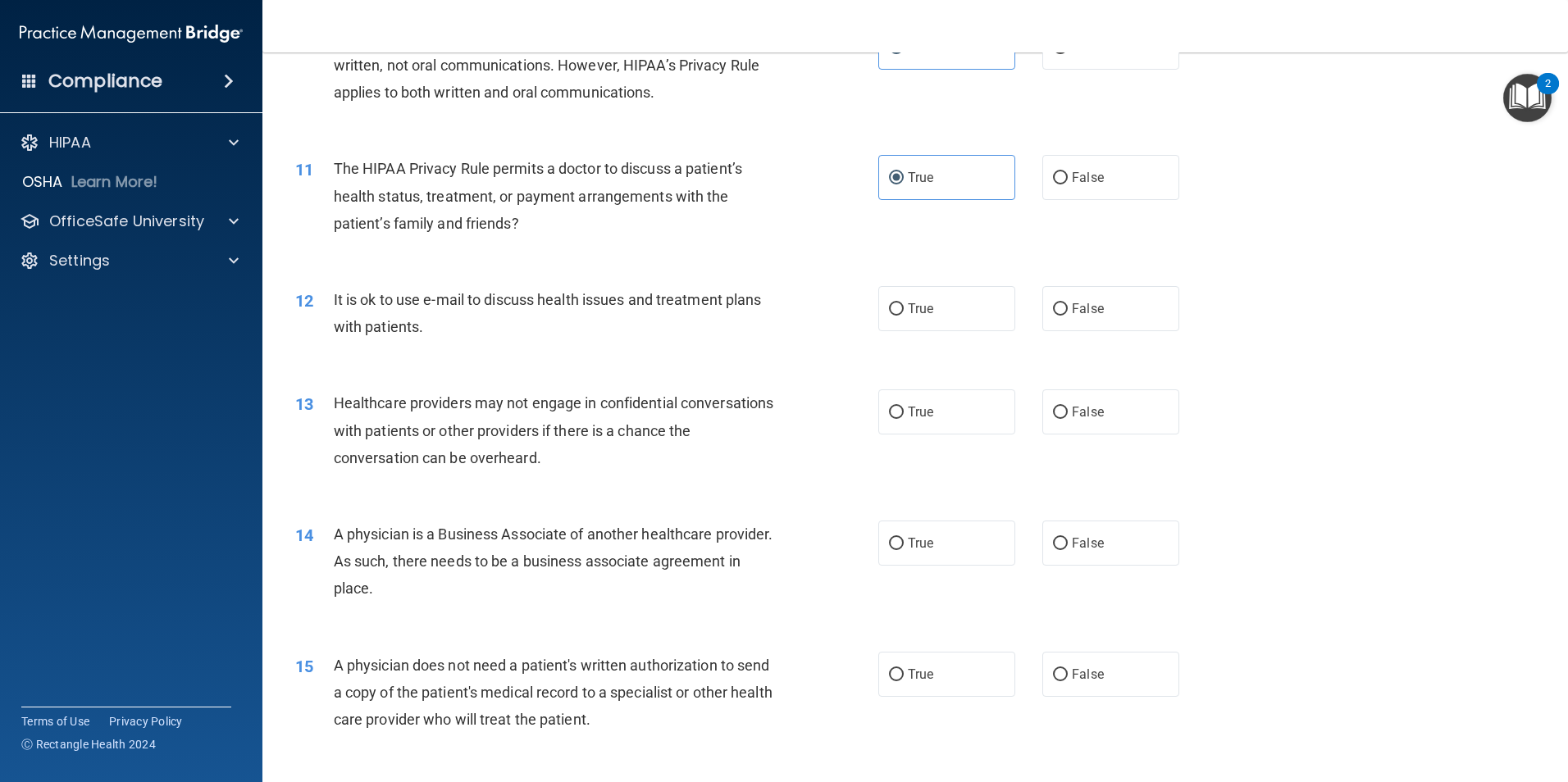
scroll to position [1230, 0]
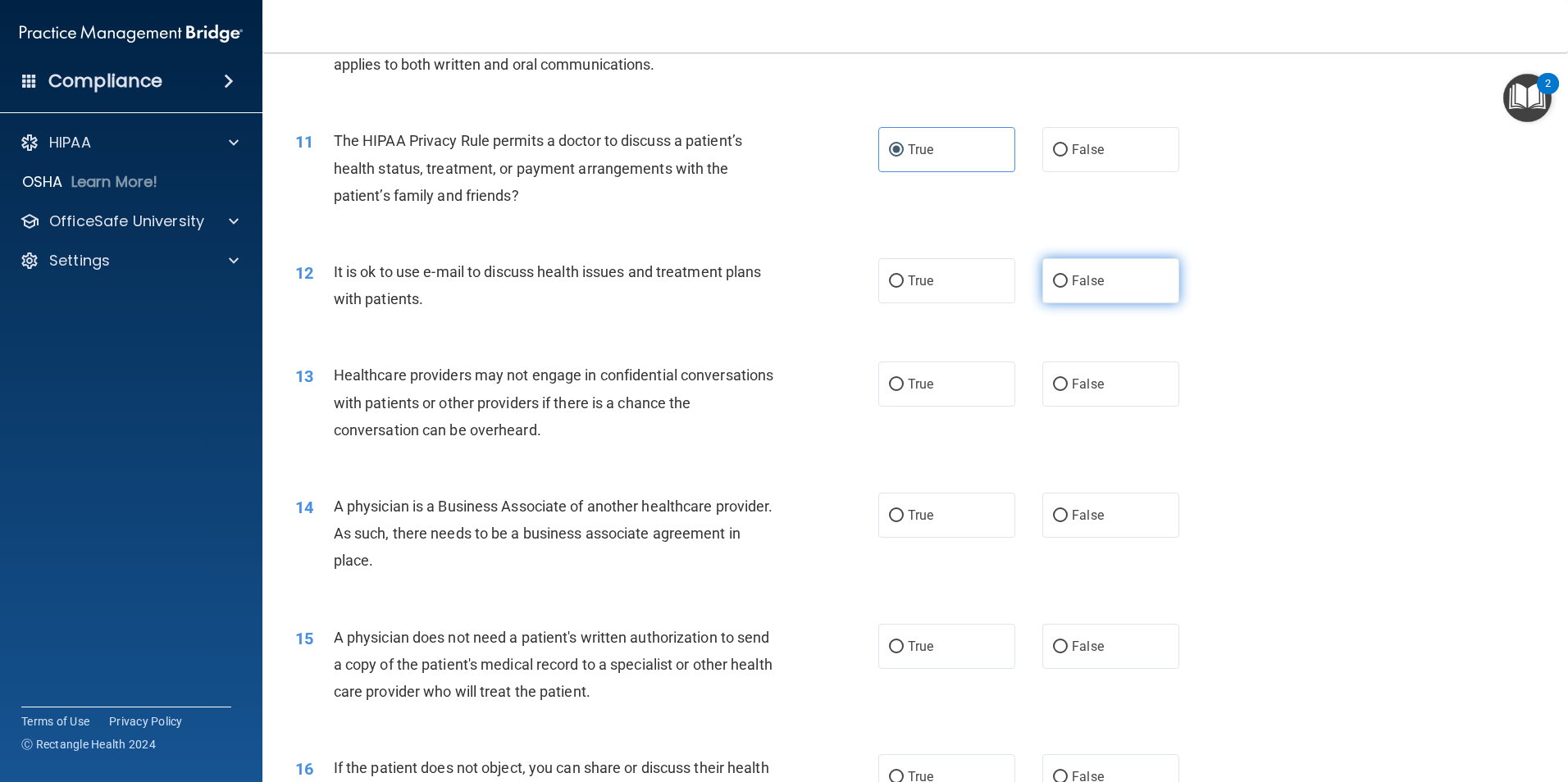
click at [1072, 279] on span "False" at bounding box center [1088, 281] width 32 height 16
click at [1068, 279] on input "False" at bounding box center [1060, 282] width 15 height 12
radio input "true"
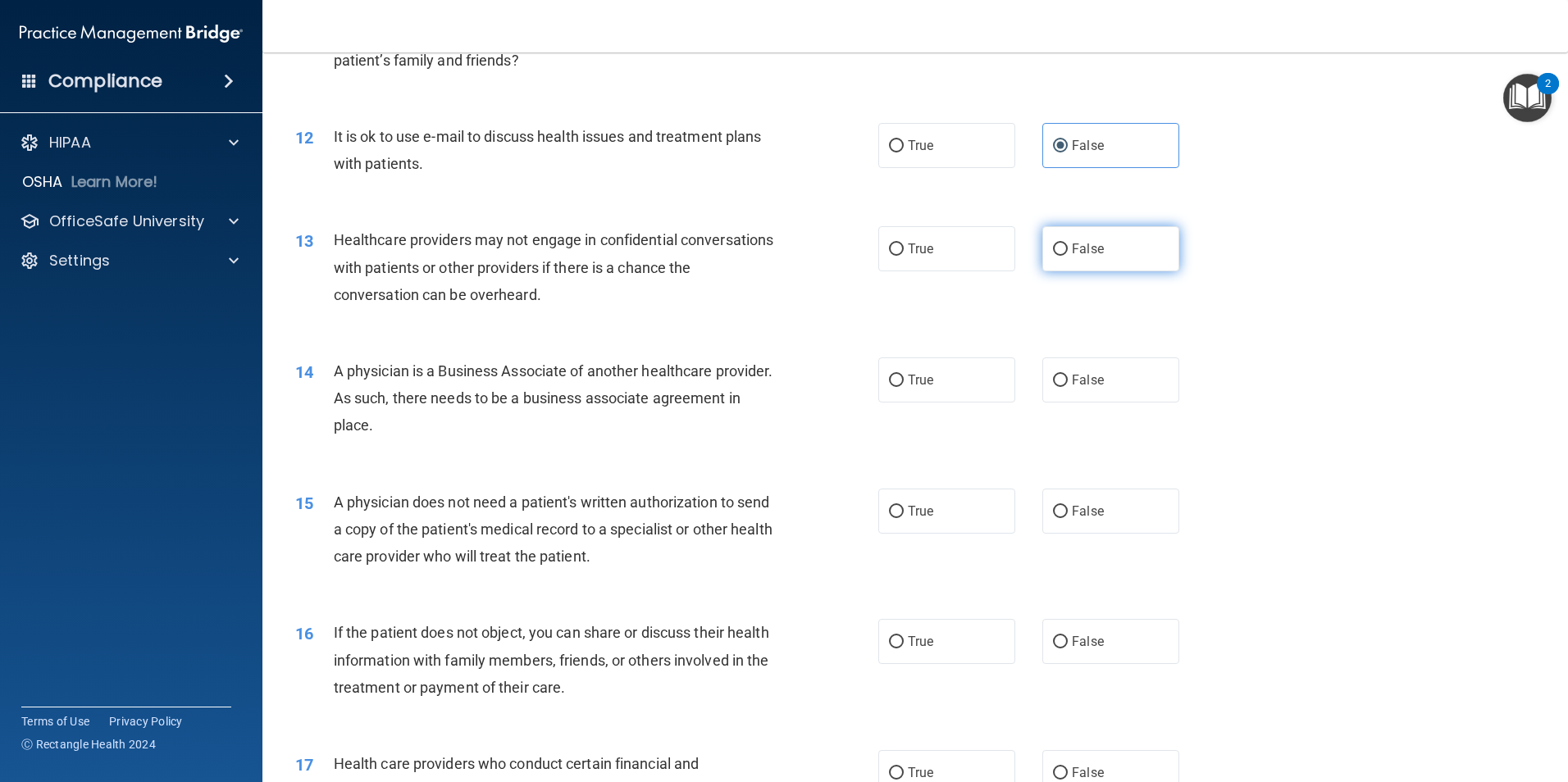
scroll to position [1394, 0]
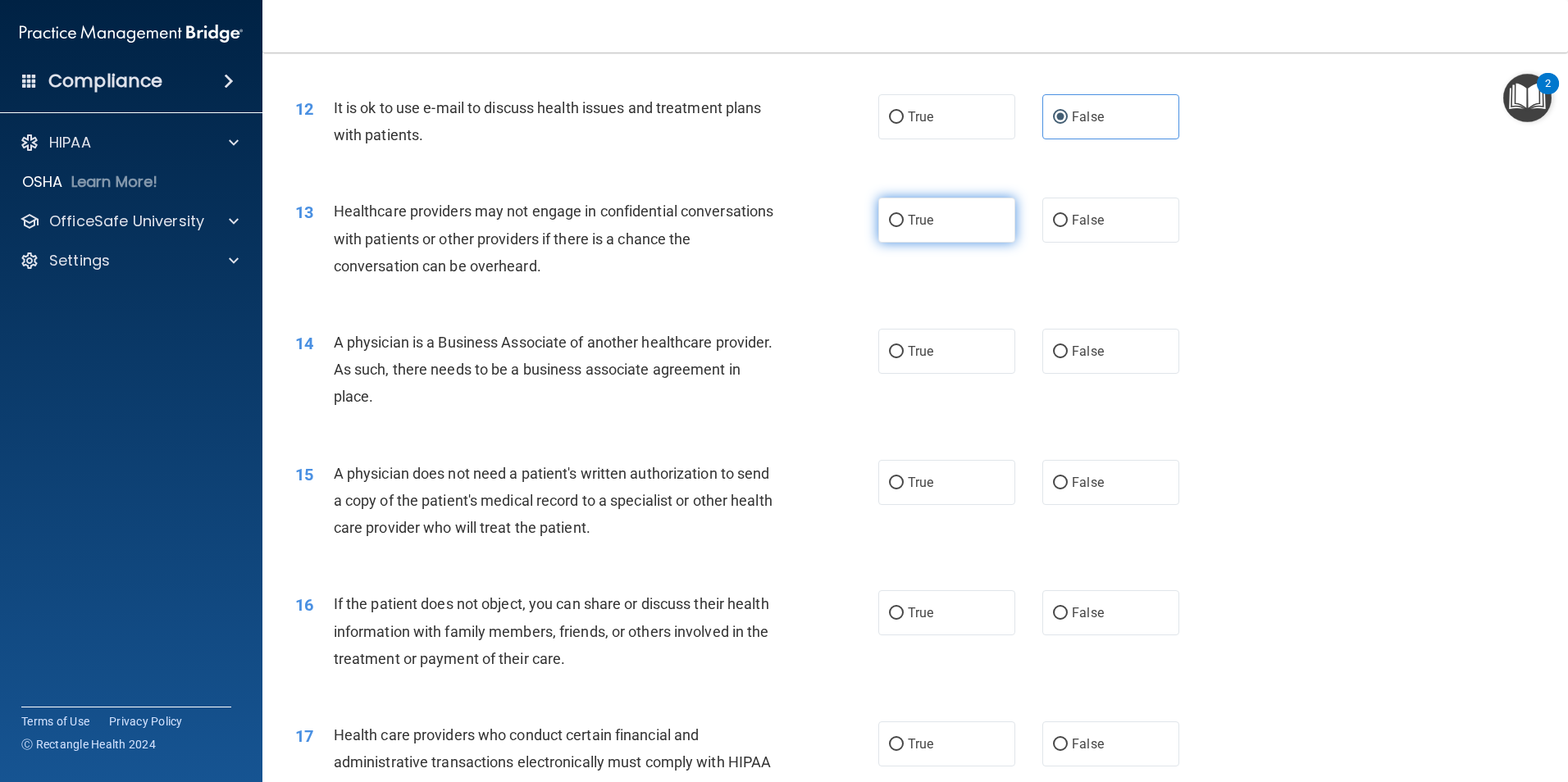
click at [910, 220] on span "True" at bounding box center [920, 220] width 25 height 16
click at [903, 220] on input "True" at bounding box center [895, 221] width 15 height 12
radio input "true"
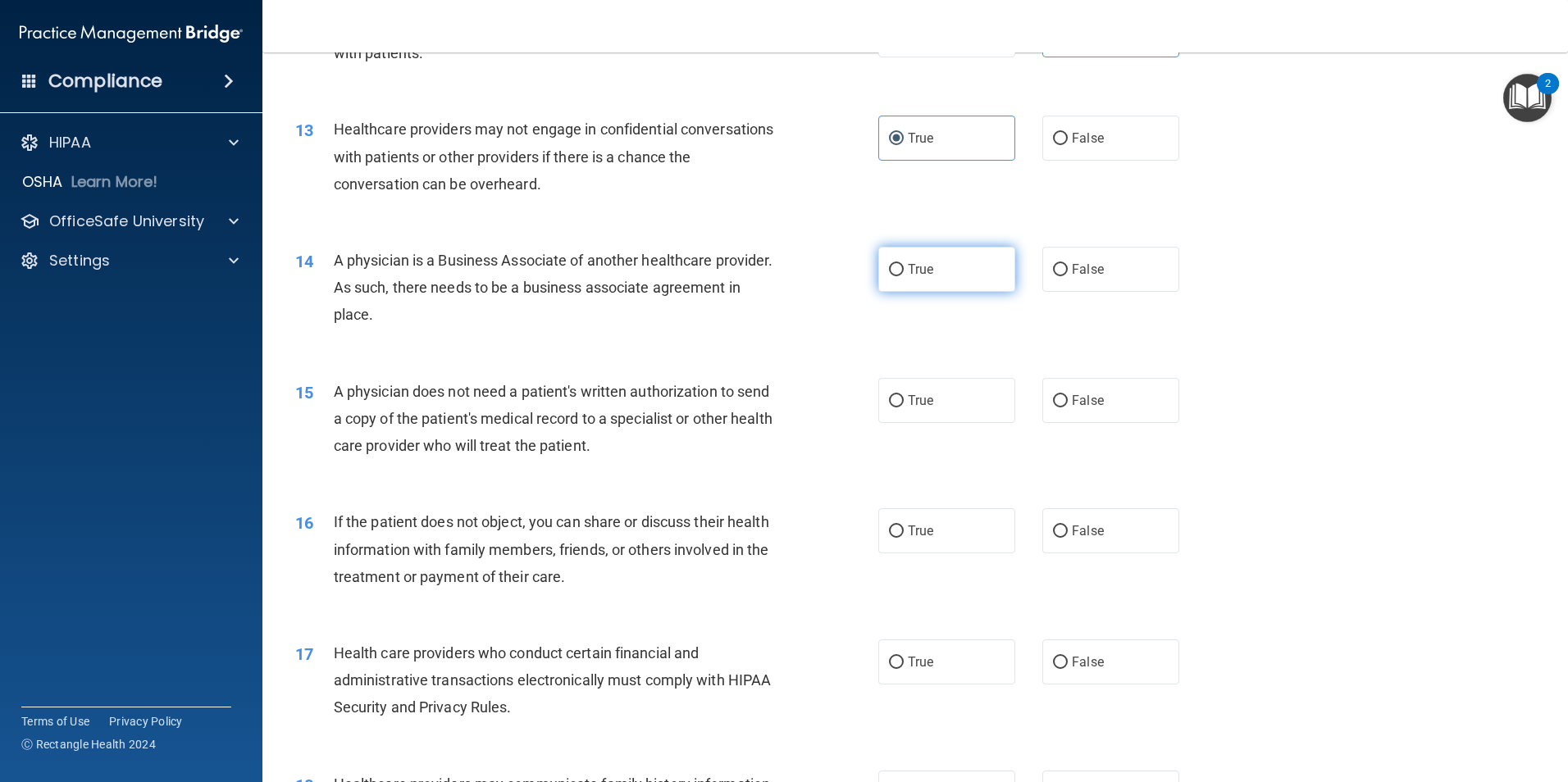
click at [925, 274] on span "True" at bounding box center [920, 269] width 25 height 16
click at [903, 274] on input "True" at bounding box center [895, 270] width 15 height 12
radio input "true"
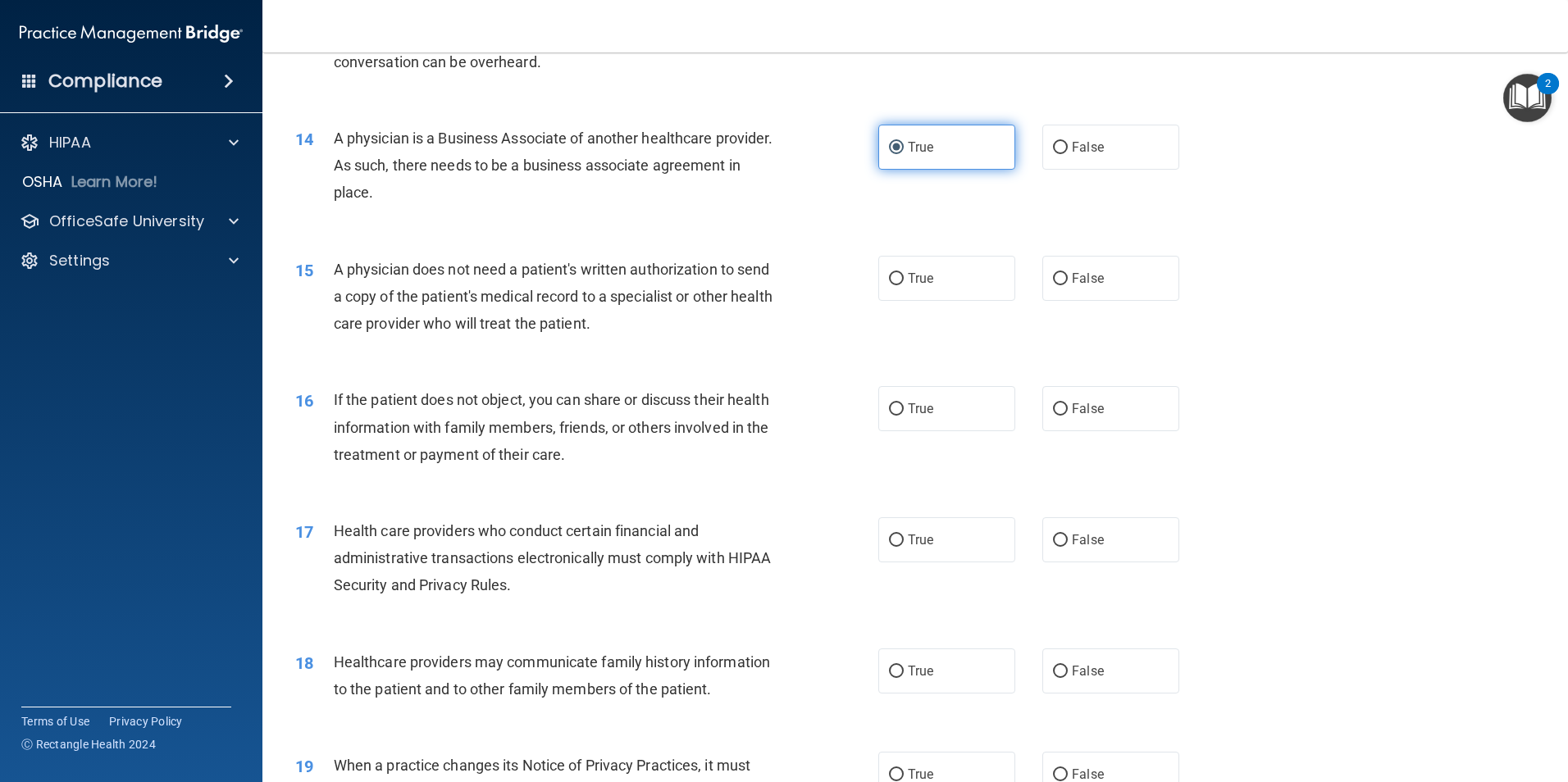
scroll to position [1639, 0]
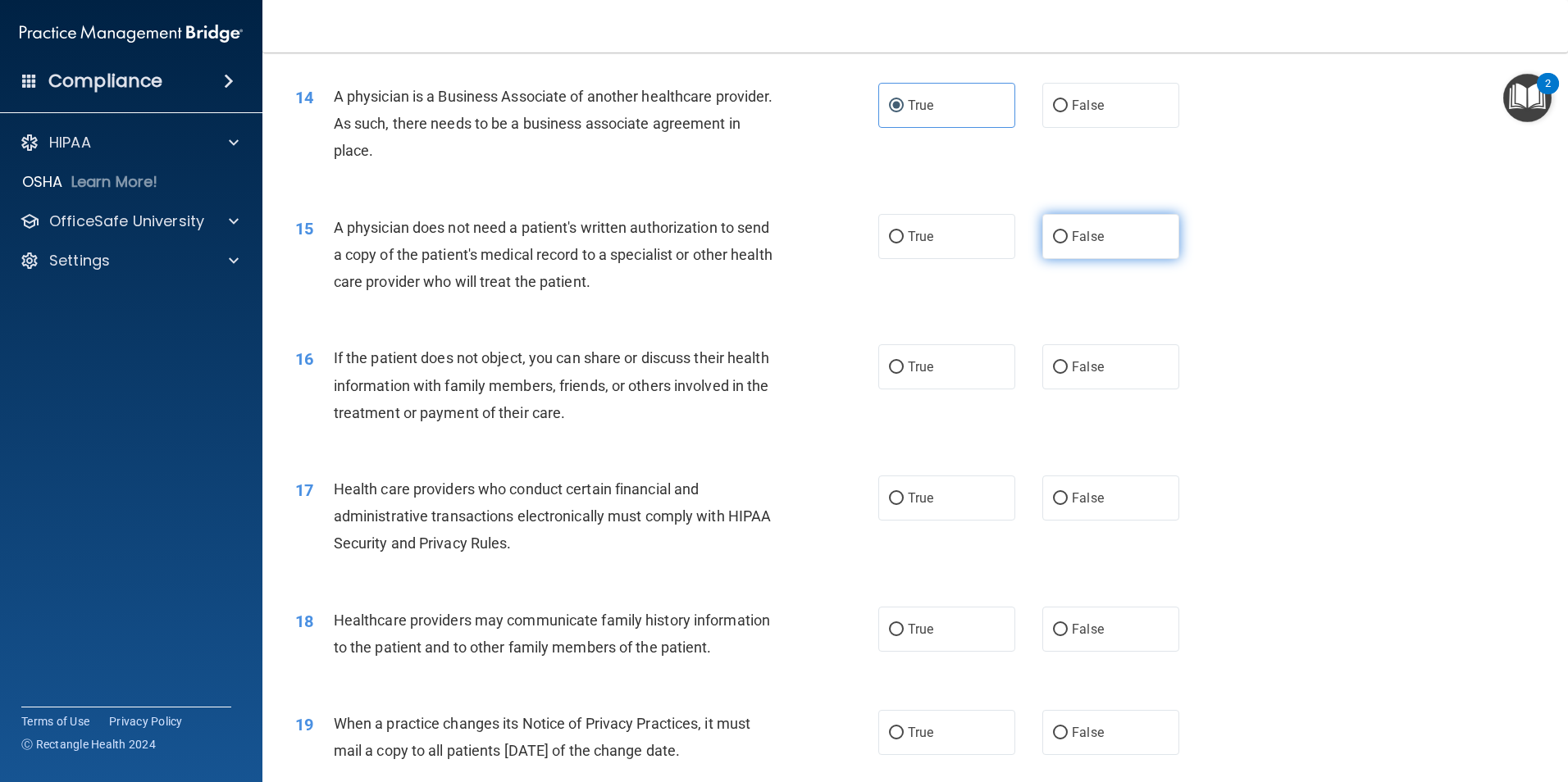
click at [1125, 238] on label "False" at bounding box center [1111, 236] width 137 height 45
click at [1068, 238] on input "False" at bounding box center [1060, 237] width 15 height 12
radio input "true"
click at [960, 367] on label "True" at bounding box center [946, 366] width 137 height 45
click at [903, 367] on input "True" at bounding box center [895, 368] width 15 height 12
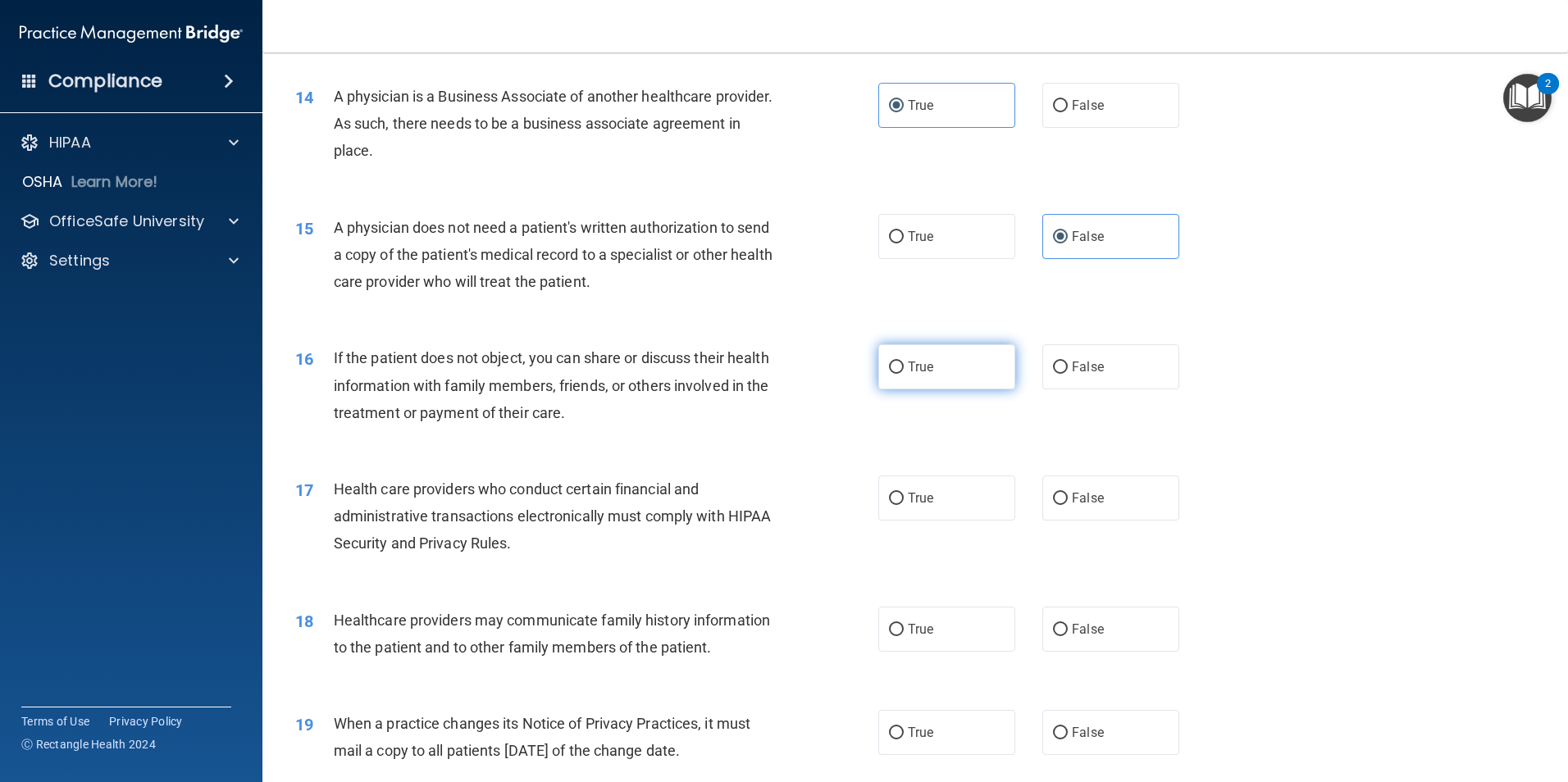
radio input "true"
click at [957, 503] on label "True" at bounding box center [946, 498] width 137 height 45
click at [903, 503] on input "True" at bounding box center [895, 499] width 15 height 12
radio input "true"
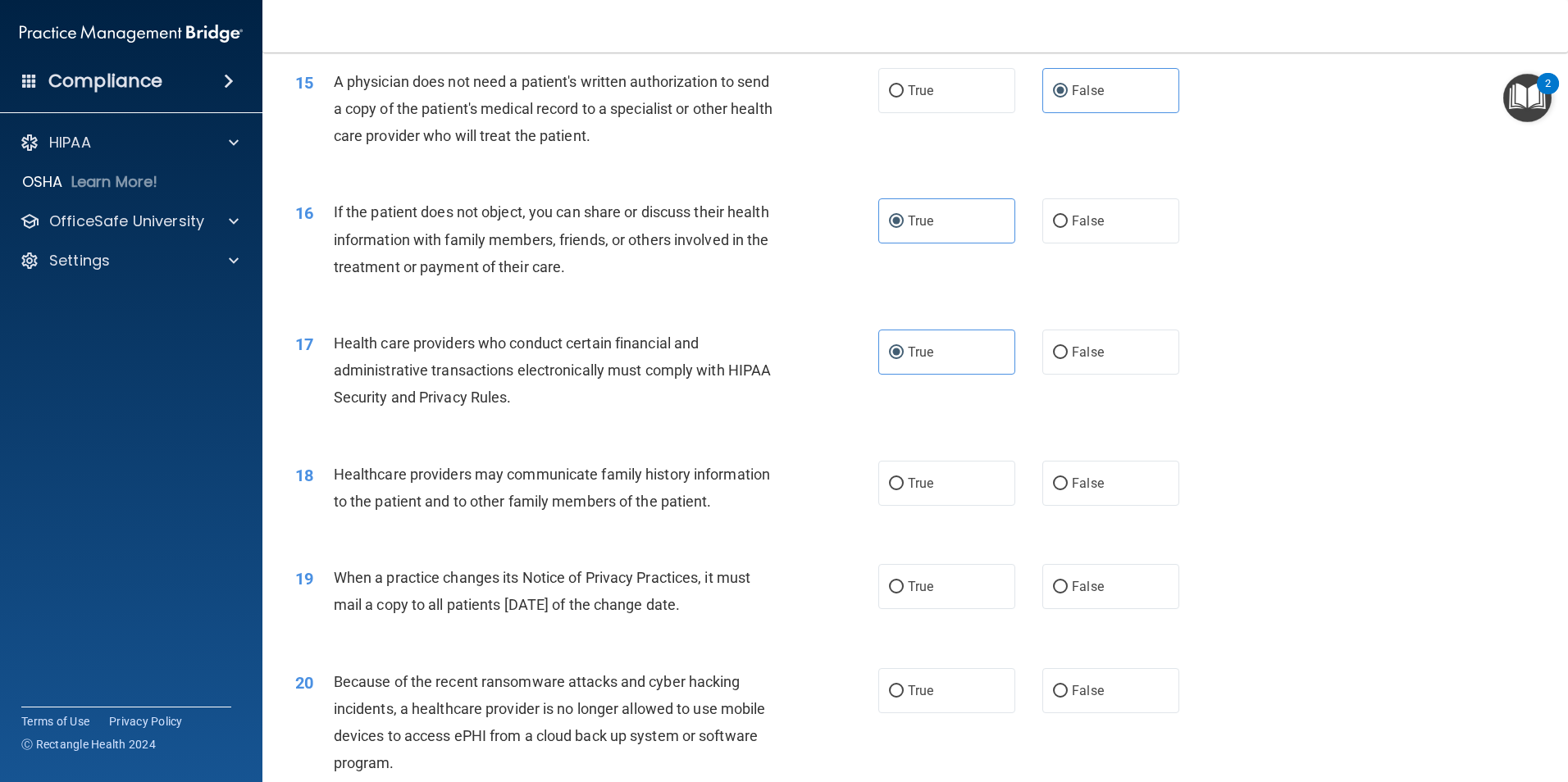
scroll to position [1804, 0]
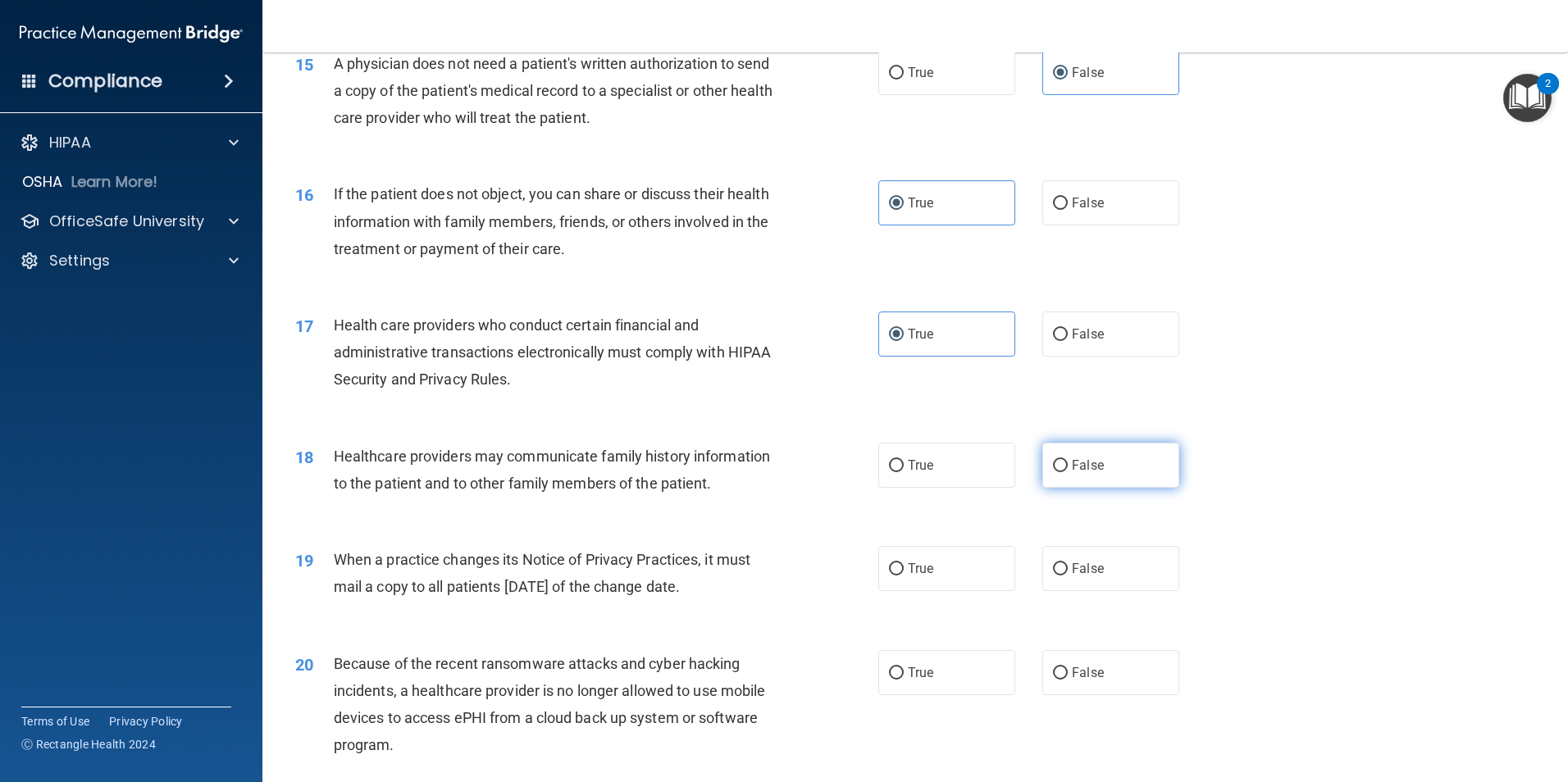
click at [1094, 469] on span "False" at bounding box center [1088, 465] width 32 height 16
click at [1068, 469] on input "False" at bounding box center [1060, 466] width 15 height 12
radio input "true"
click at [953, 577] on label "True" at bounding box center [946, 568] width 137 height 45
click at [903, 576] on input "True" at bounding box center [895, 570] width 15 height 12
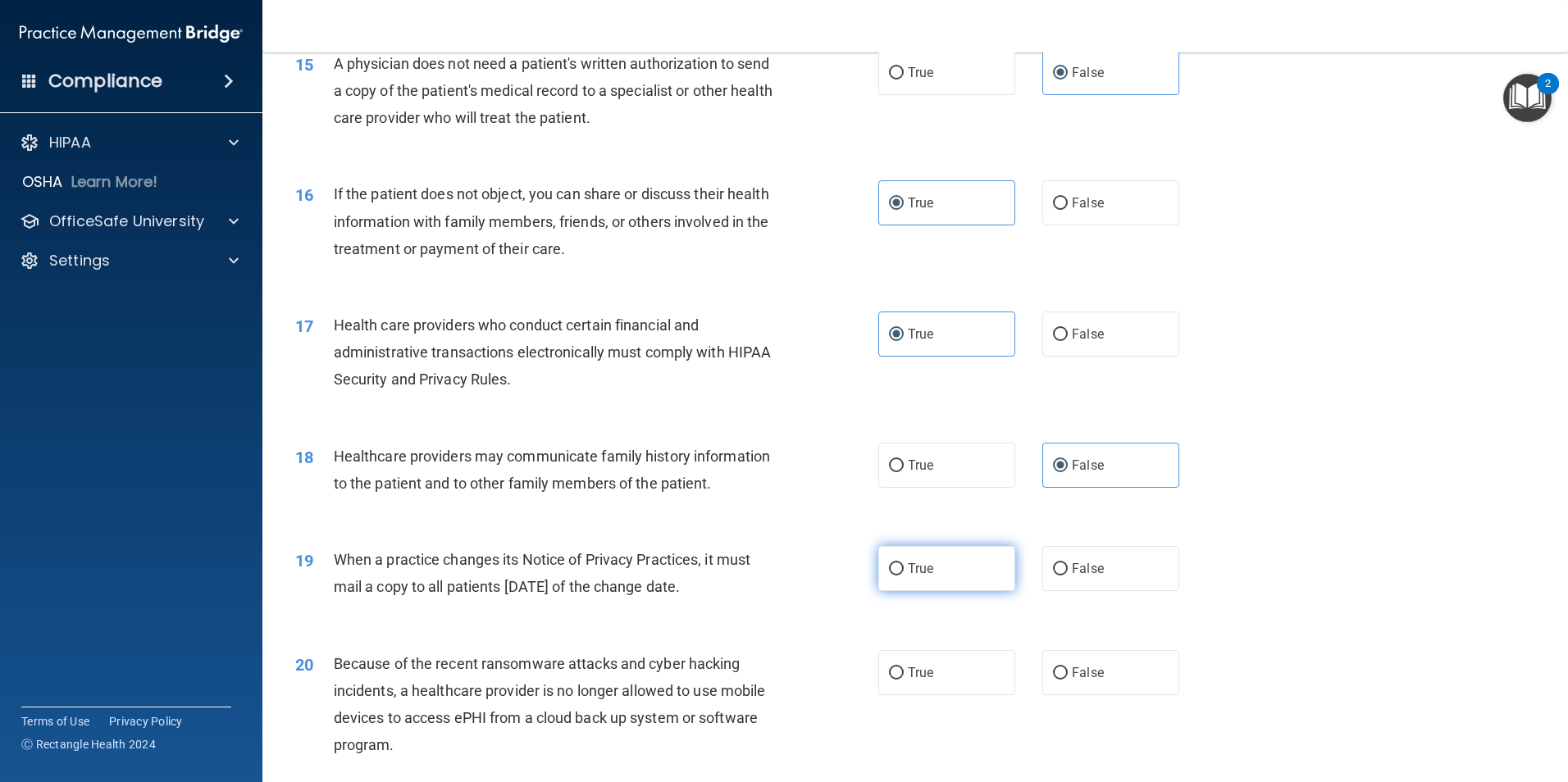
radio input "true"
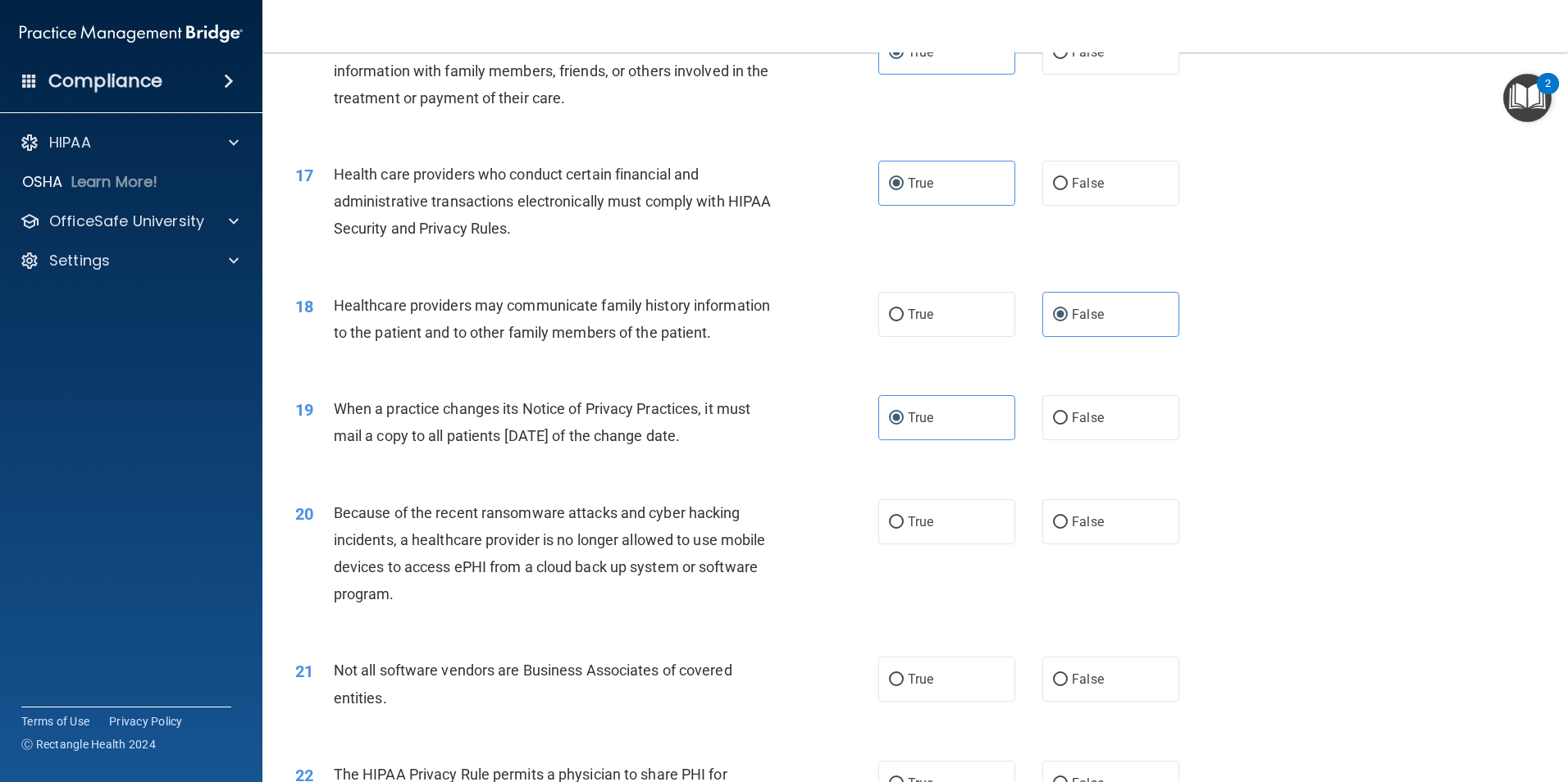
scroll to position [1968, 0]
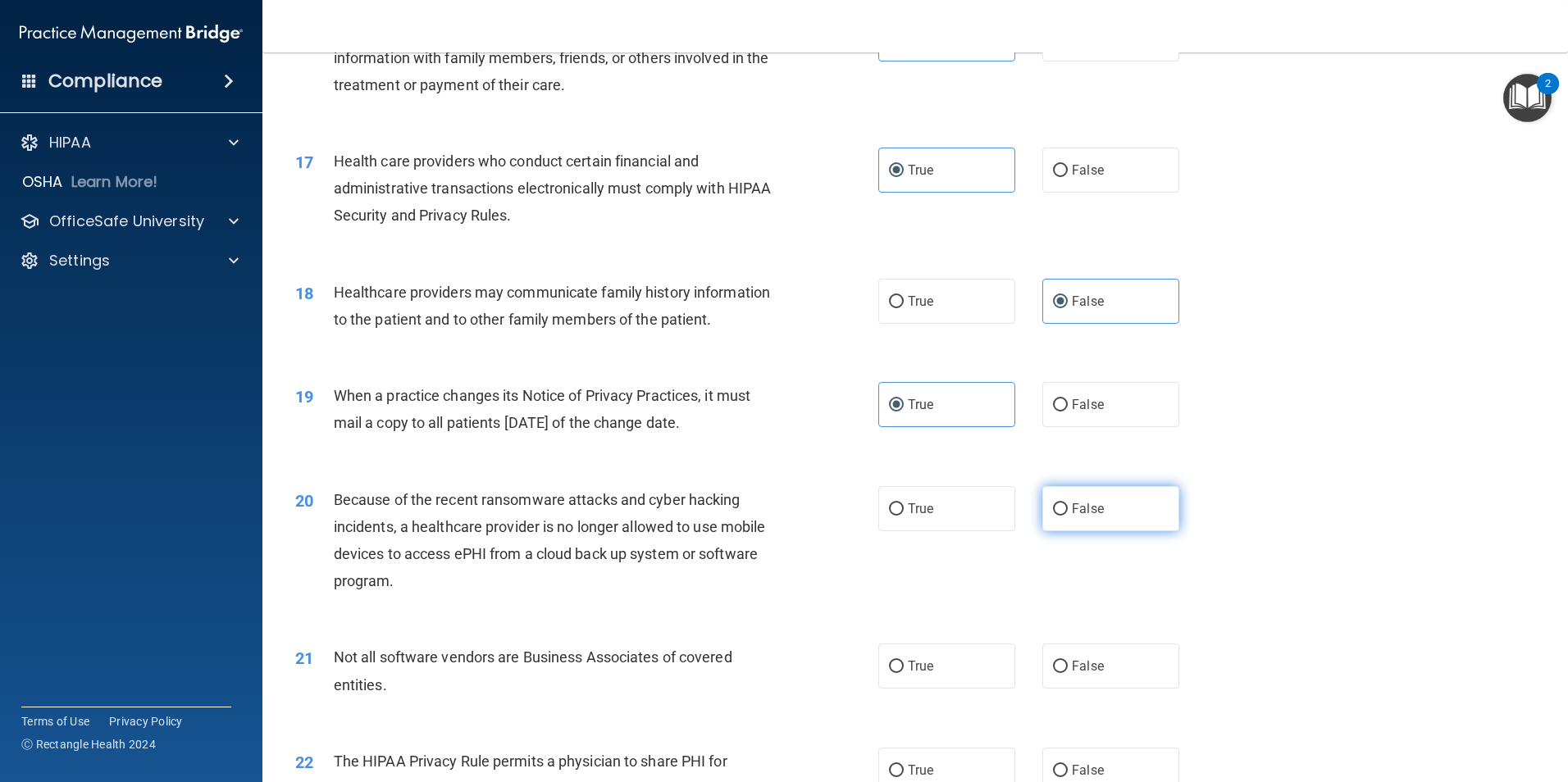
click at [1126, 498] on label "False" at bounding box center [1111, 508] width 137 height 45
click at [1068, 503] on input "False" at bounding box center [1060, 509] width 15 height 12
radio input "true"
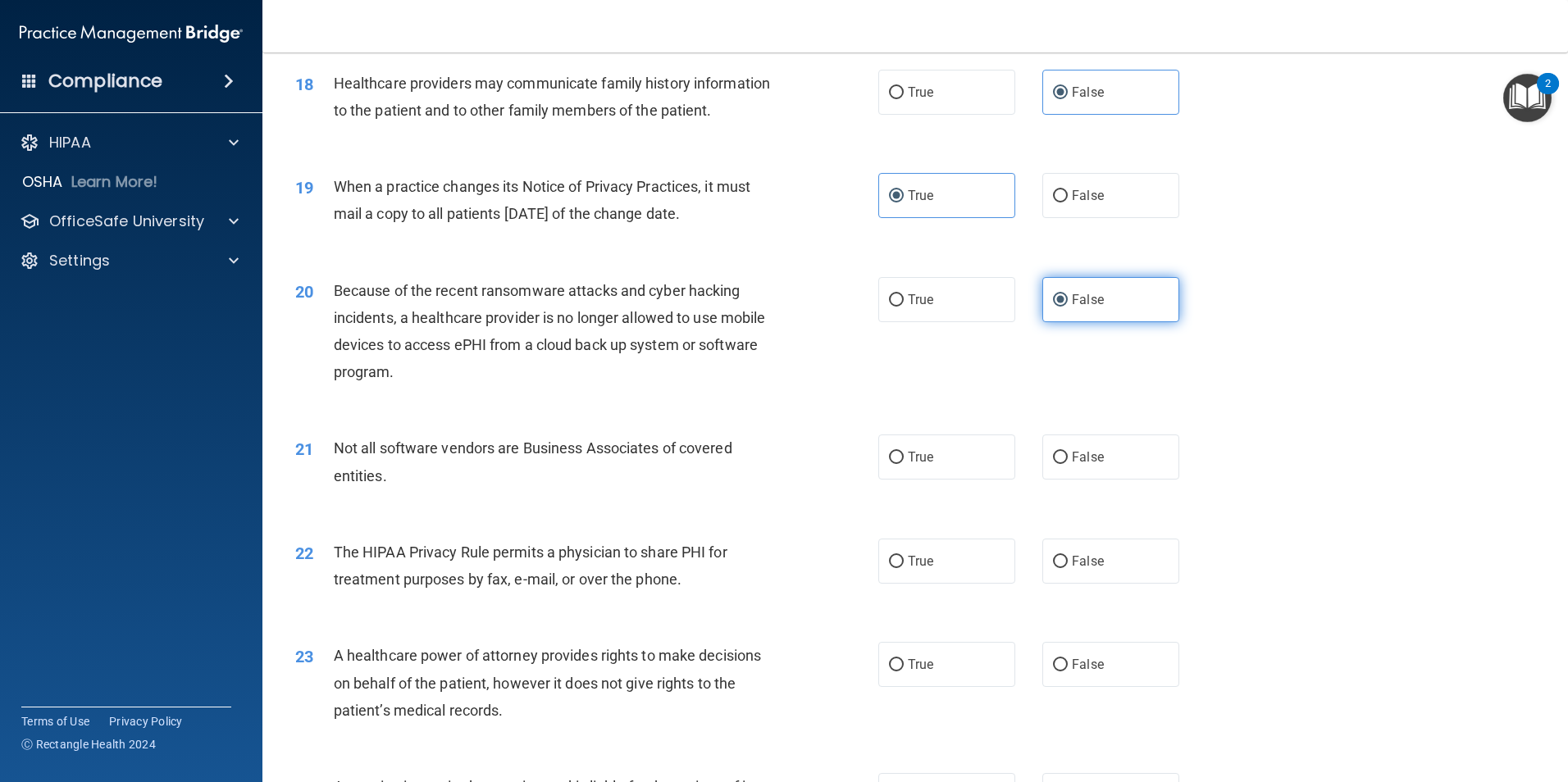
scroll to position [2213, 0]
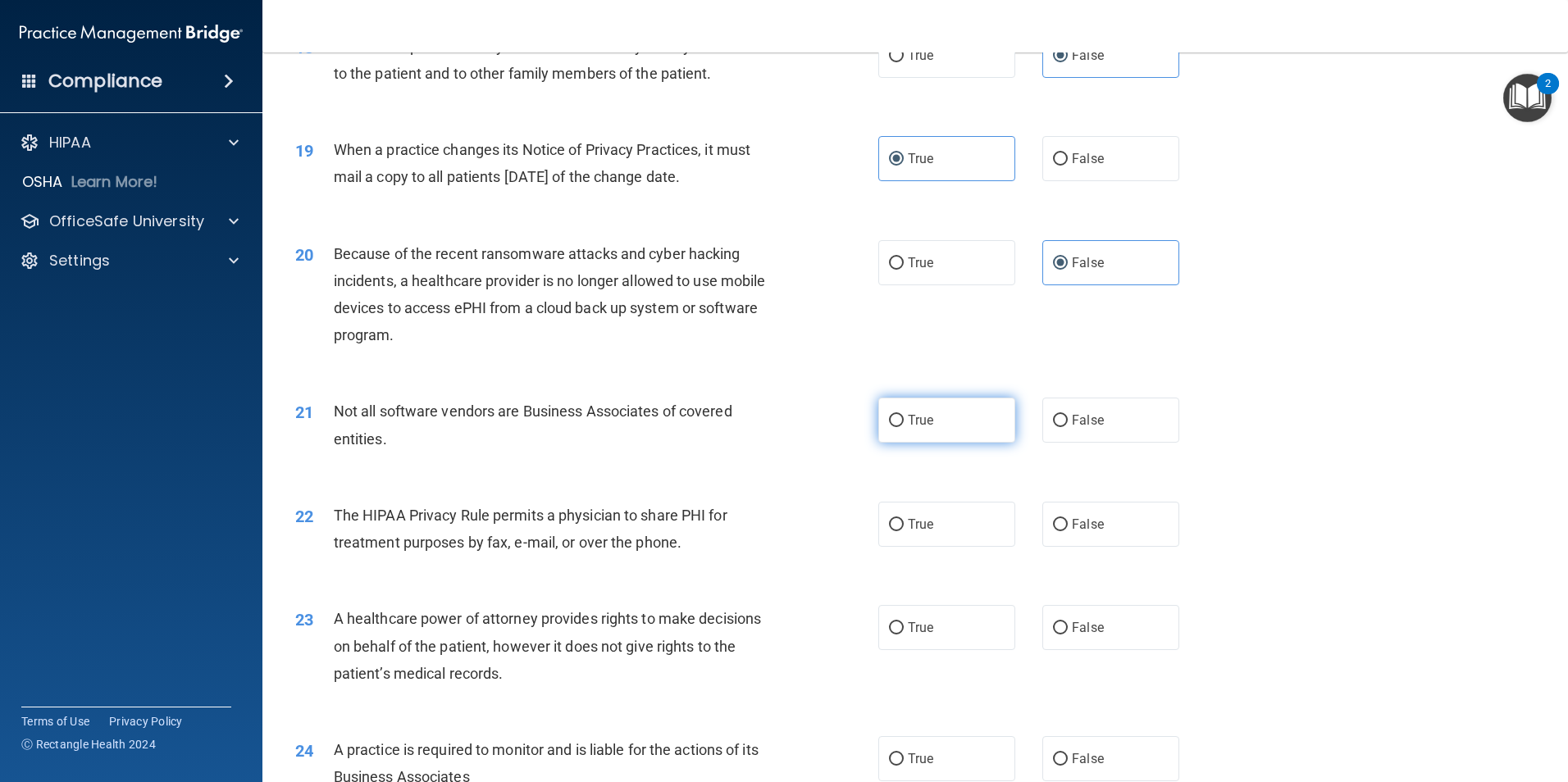
click at [955, 413] on label "True" at bounding box center [946, 420] width 137 height 45
click at [903, 415] on input "True" at bounding box center [895, 421] width 15 height 12
radio input "true"
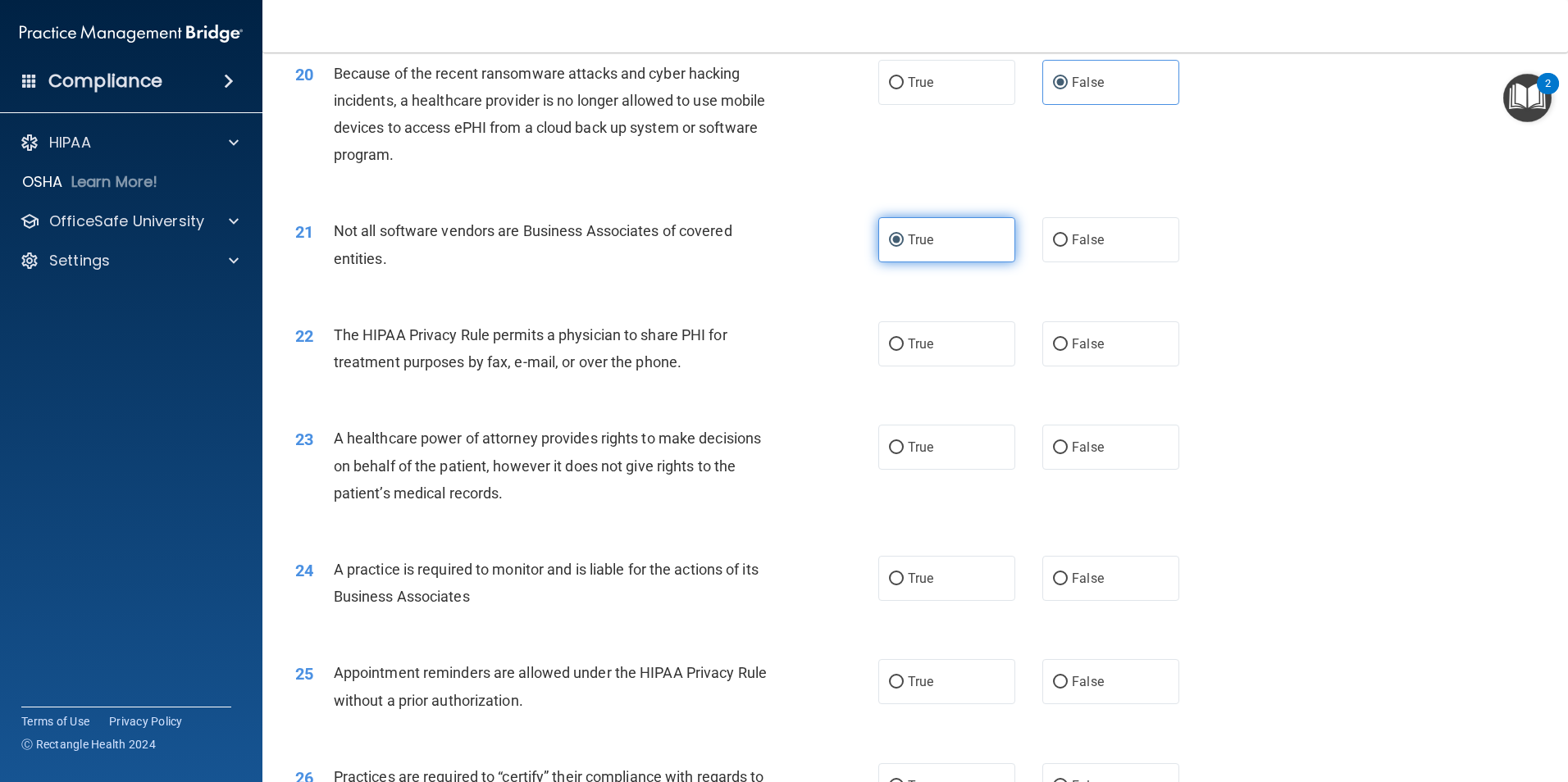
scroll to position [2459, 0]
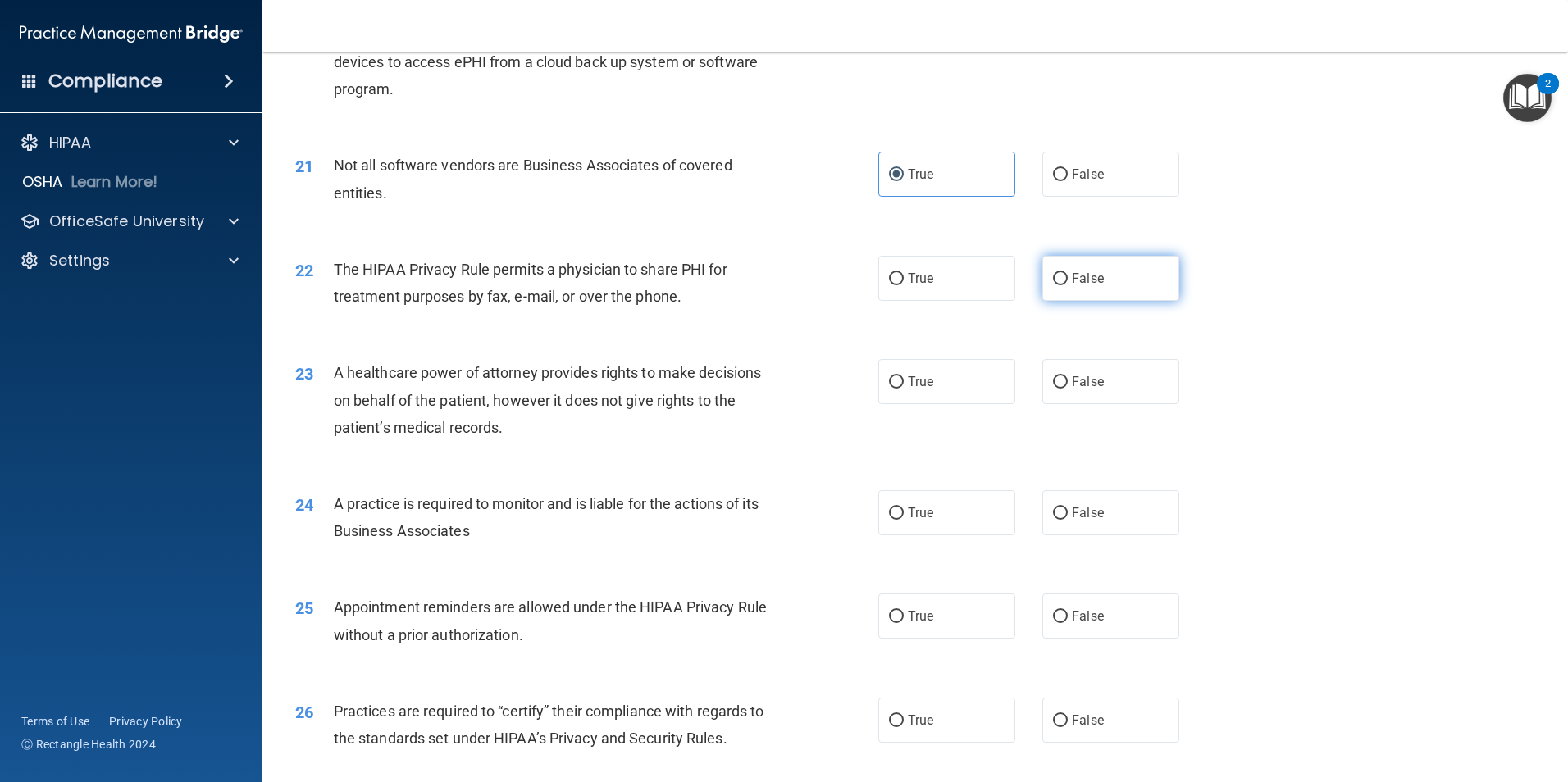
click at [1101, 284] on label "False" at bounding box center [1111, 277] width 137 height 45
click at [1068, 284] on input "False" at bounding box center [1060, 279] width 15 height 12
radio input "true"
click at [989, 282] on label "True" at bounding box center [946, 277] width 137 height 45
click at [903, 282] on input "True" at bounding box center [895, 279] width 15 height 12
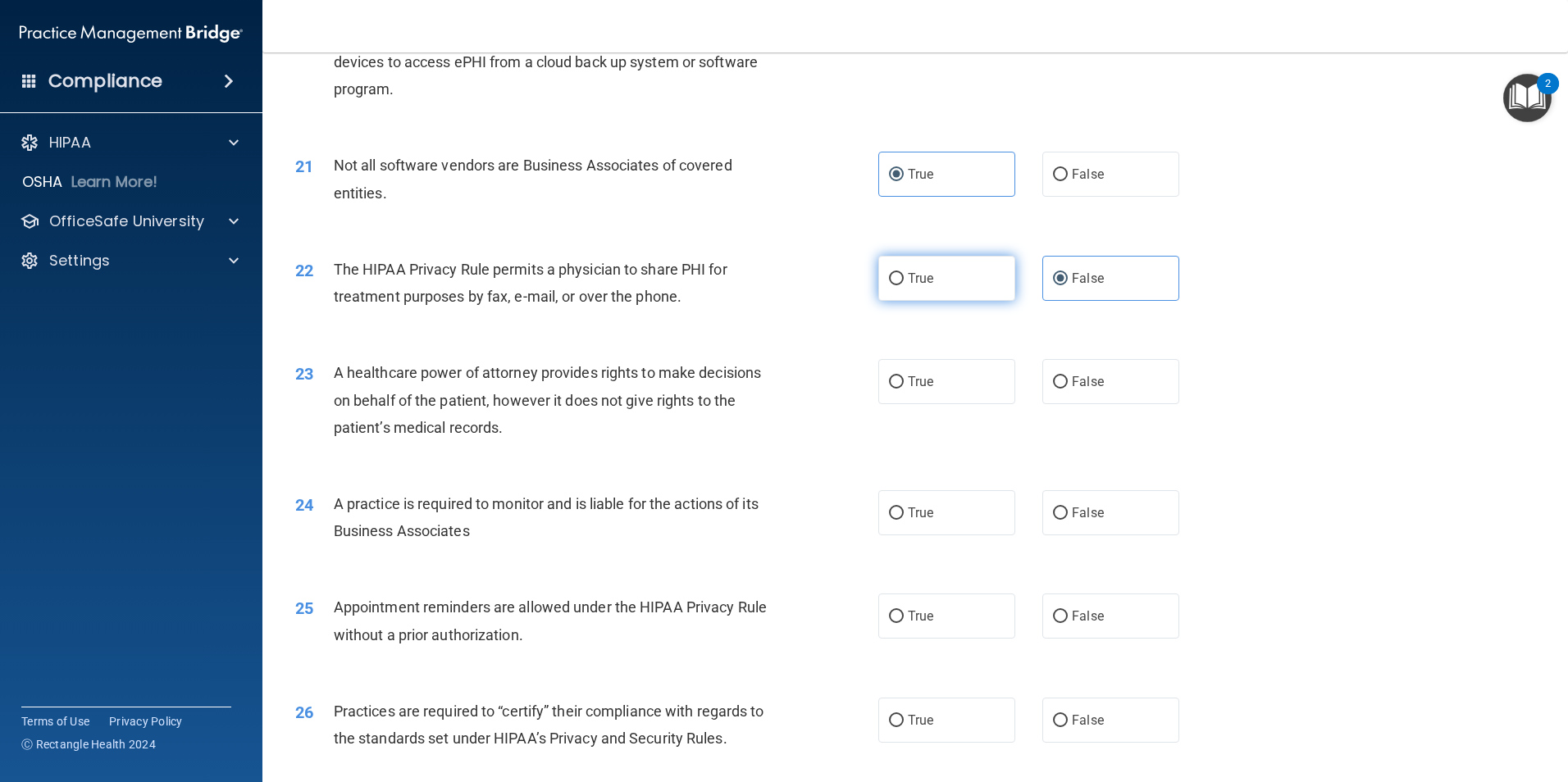
radio input "true"
radio input "false"
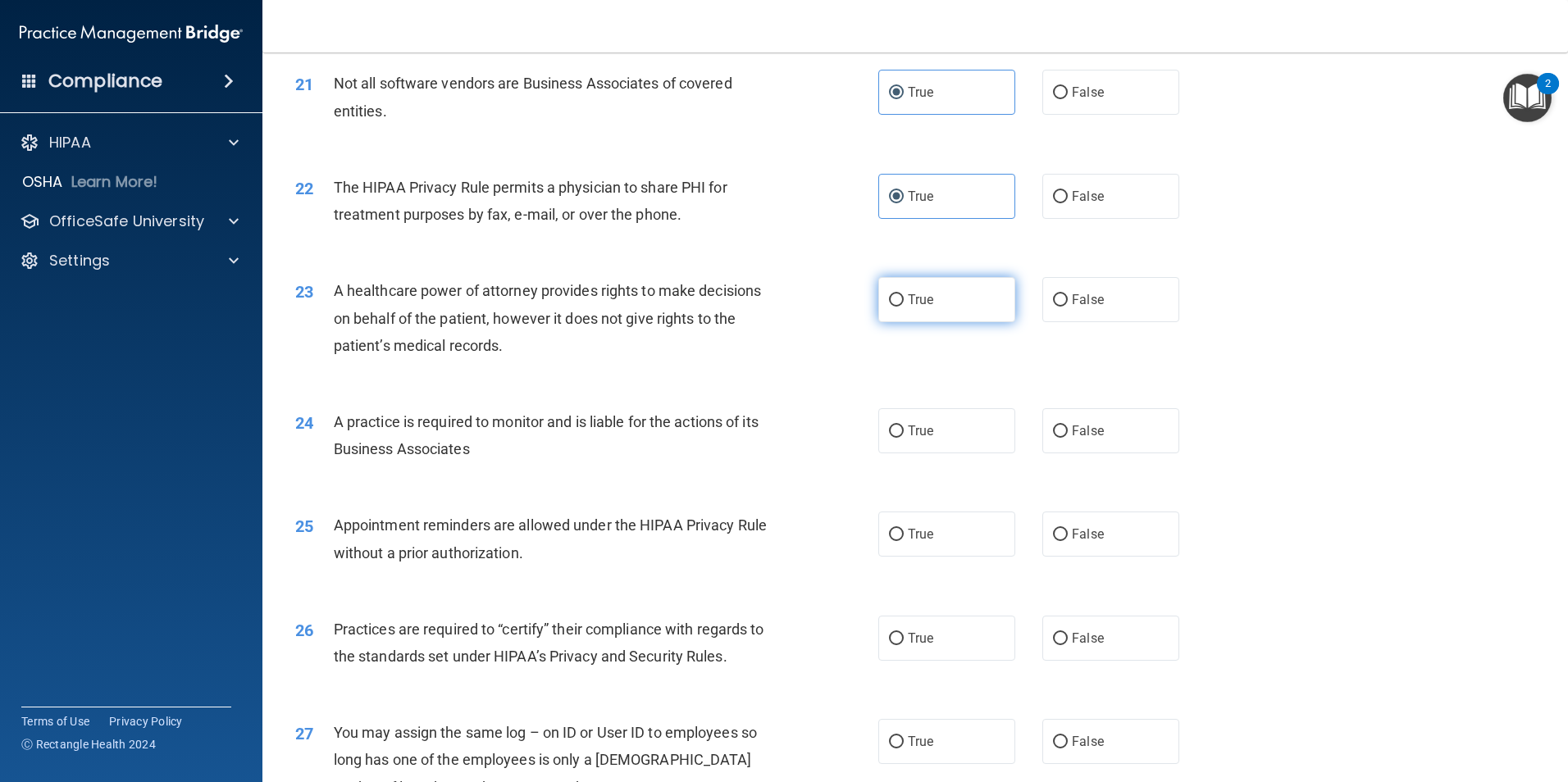
scroll to position [2623, 0]
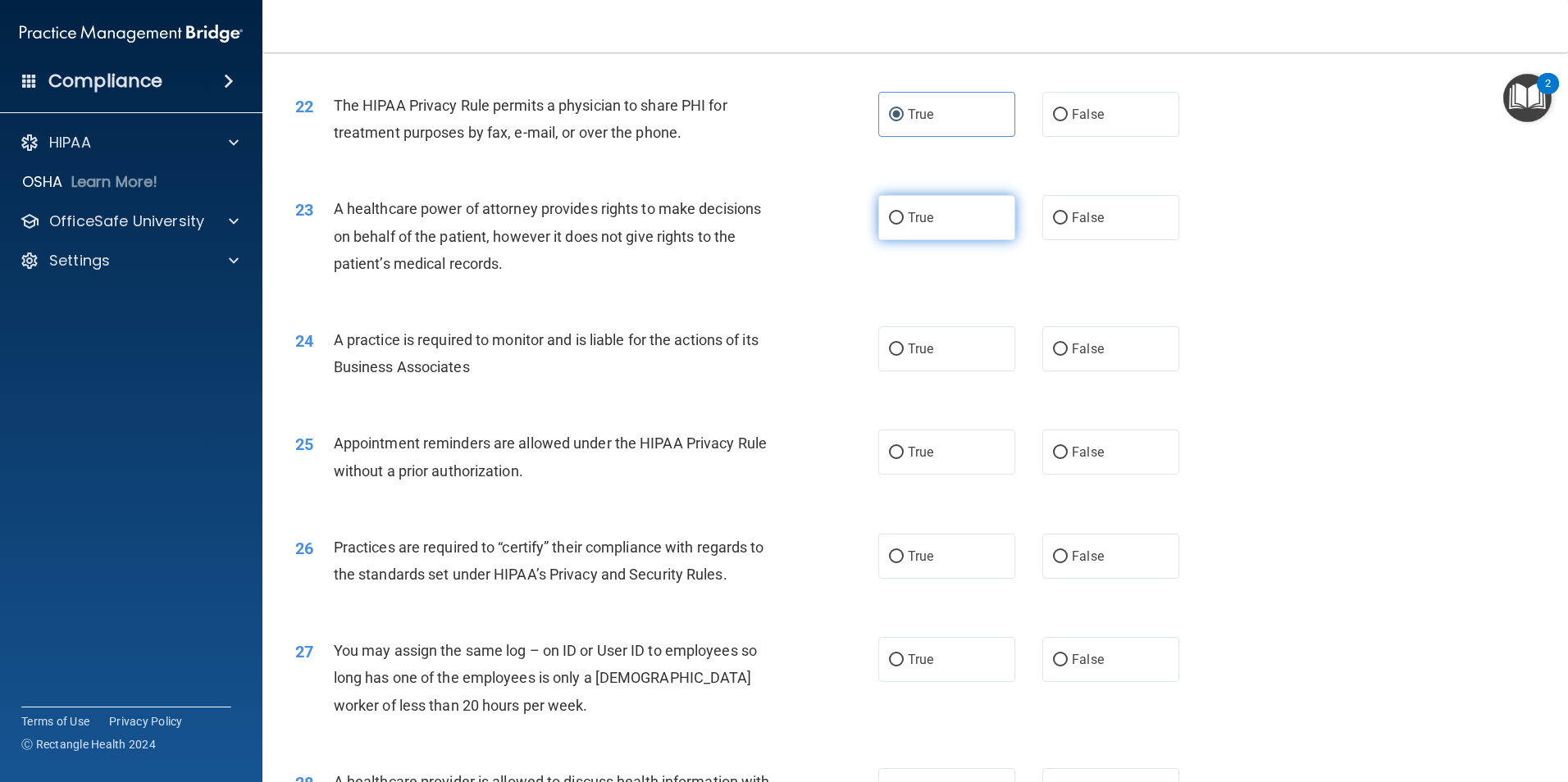
click at [934, 215] on label "True" at bounding box center [946, 217] width 137 height 45
click at [903, 215] on input "True" at bounding box center [895, 219] width 15 height 12
radio input "true"
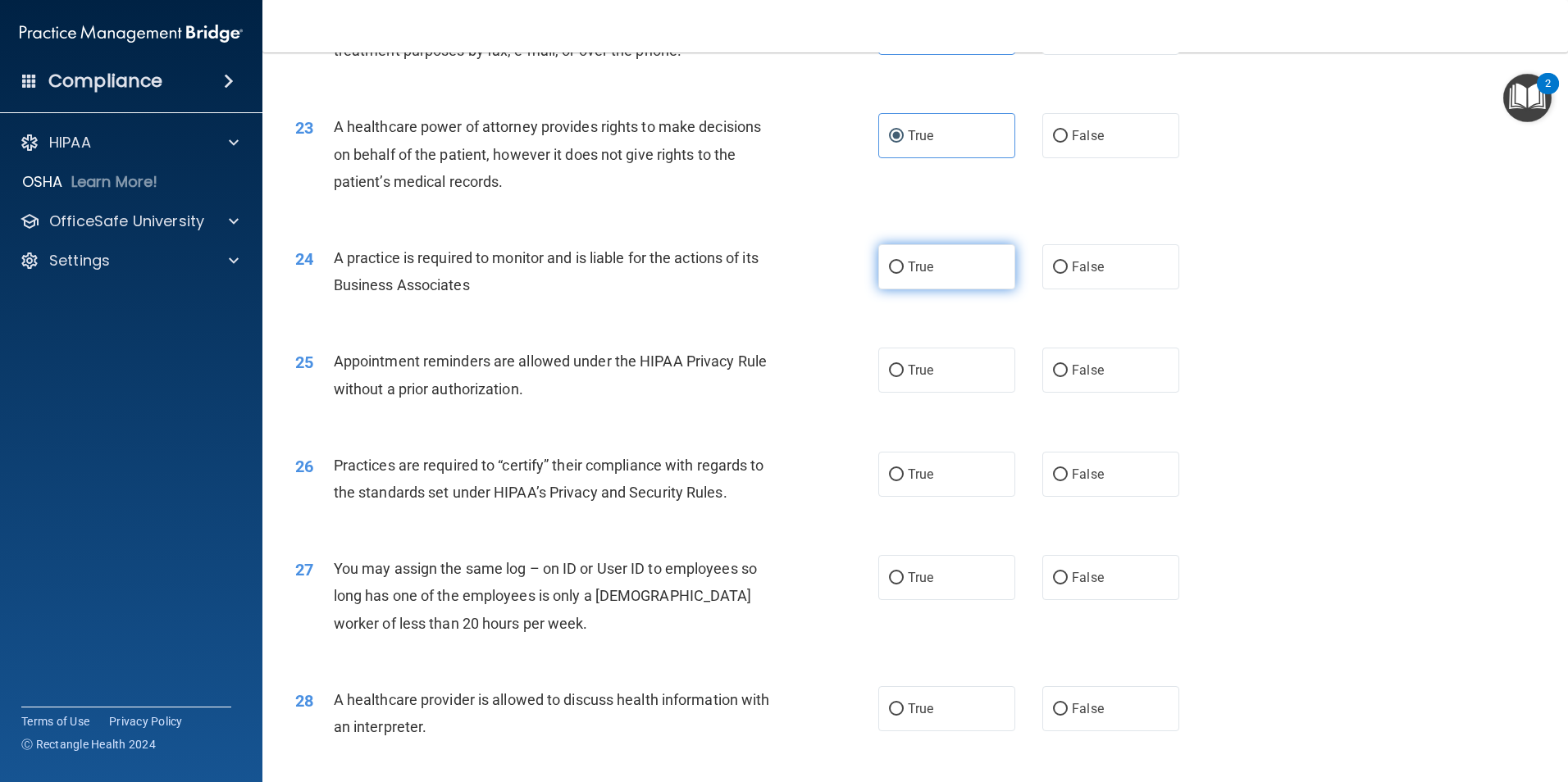
click at [908, 270] on span "True" at bounding box center [920, 267] width 25 height 16
click at [903, 270] on input "True" at bounding box center [895, 268] width 15 height 12
radio input "true"
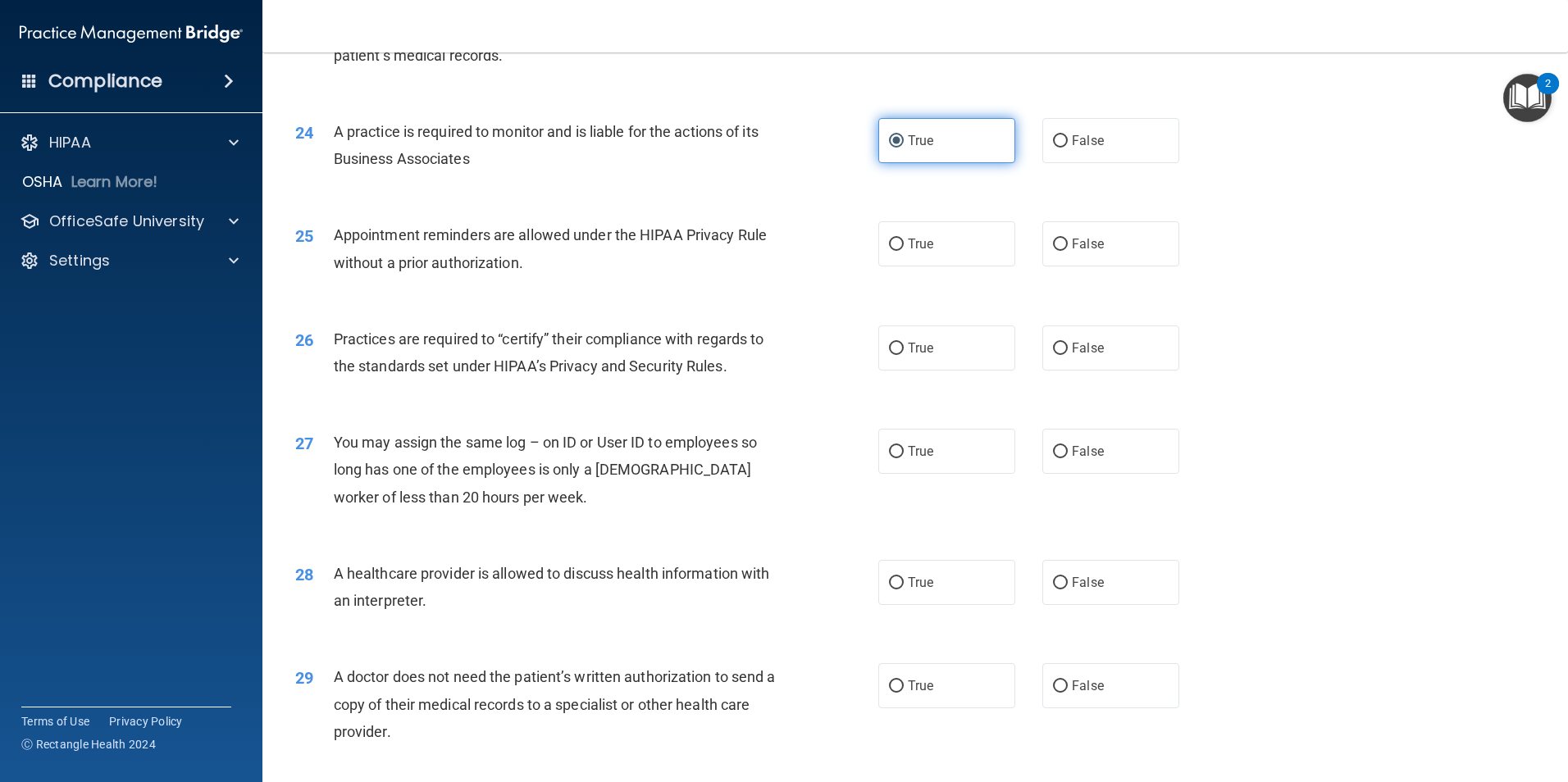
scroll to position [2869, 0]
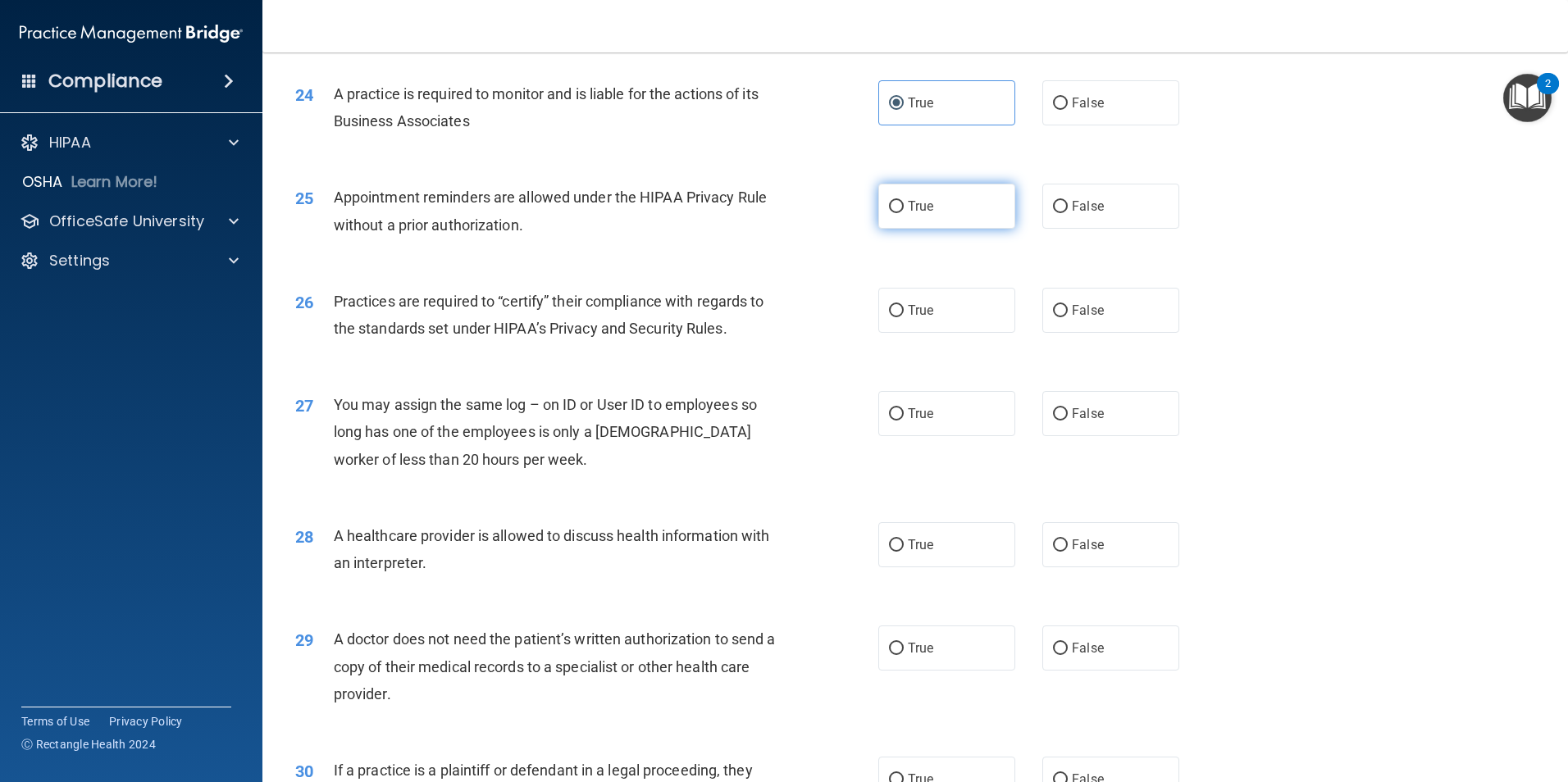
click at [901, 207] on label "True" at bounding box center [946, 205] width 137 height 45
click at [901, 207] on input "True" at bounding box center [895, 207] width 15 height 12
radio input "true"
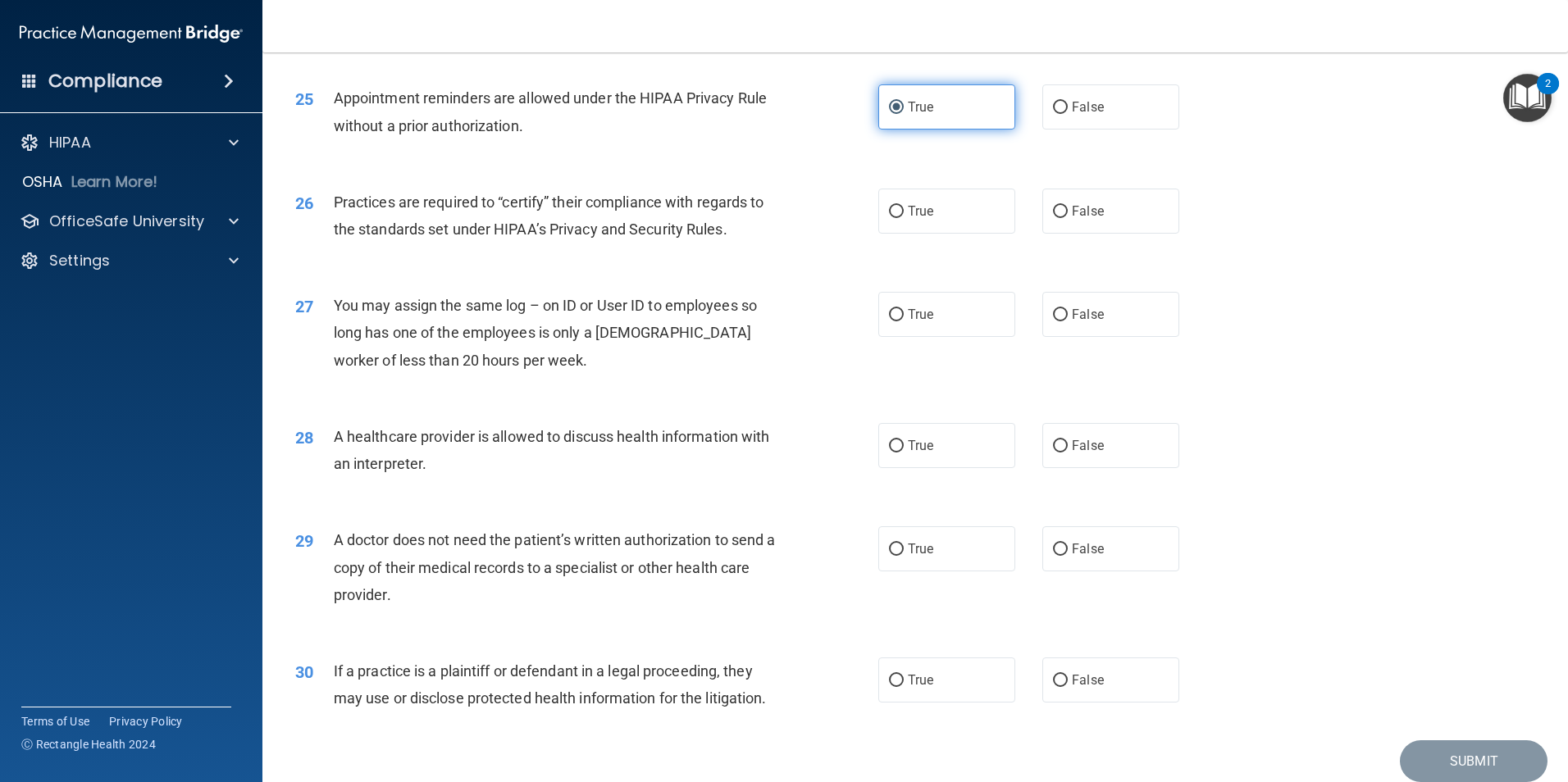
scroll to position [3033, 0]
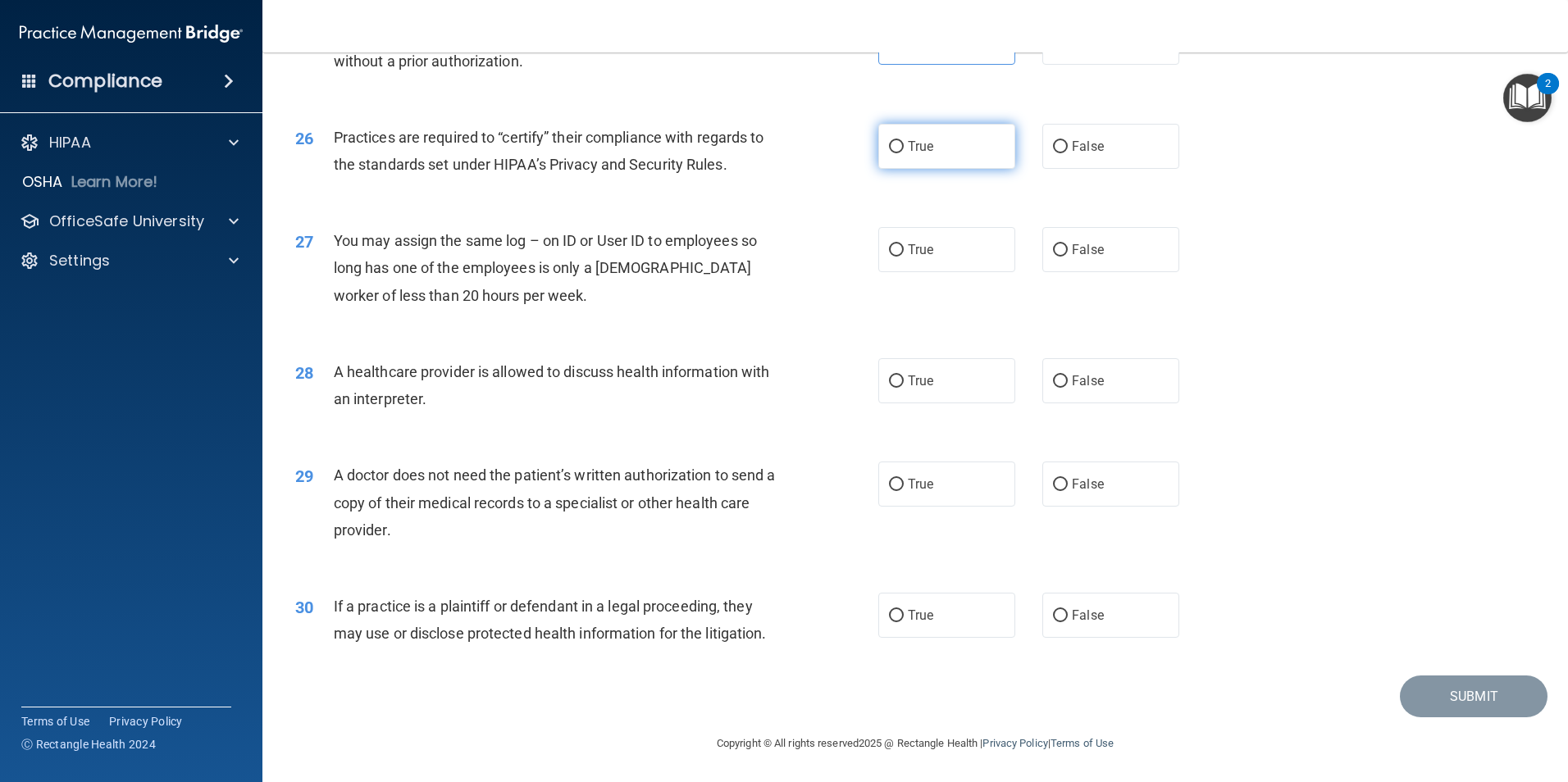
click at [919, 166] on label "True" at bounding box center [946, 146] width 137 height 45
click at [903, 154] on input "True" at bounding box center [895, 147] width 15 height 12
radio input "true"
click at [1068, 256] on label "False" at bounding box center [1111, 248] width 137 height 45
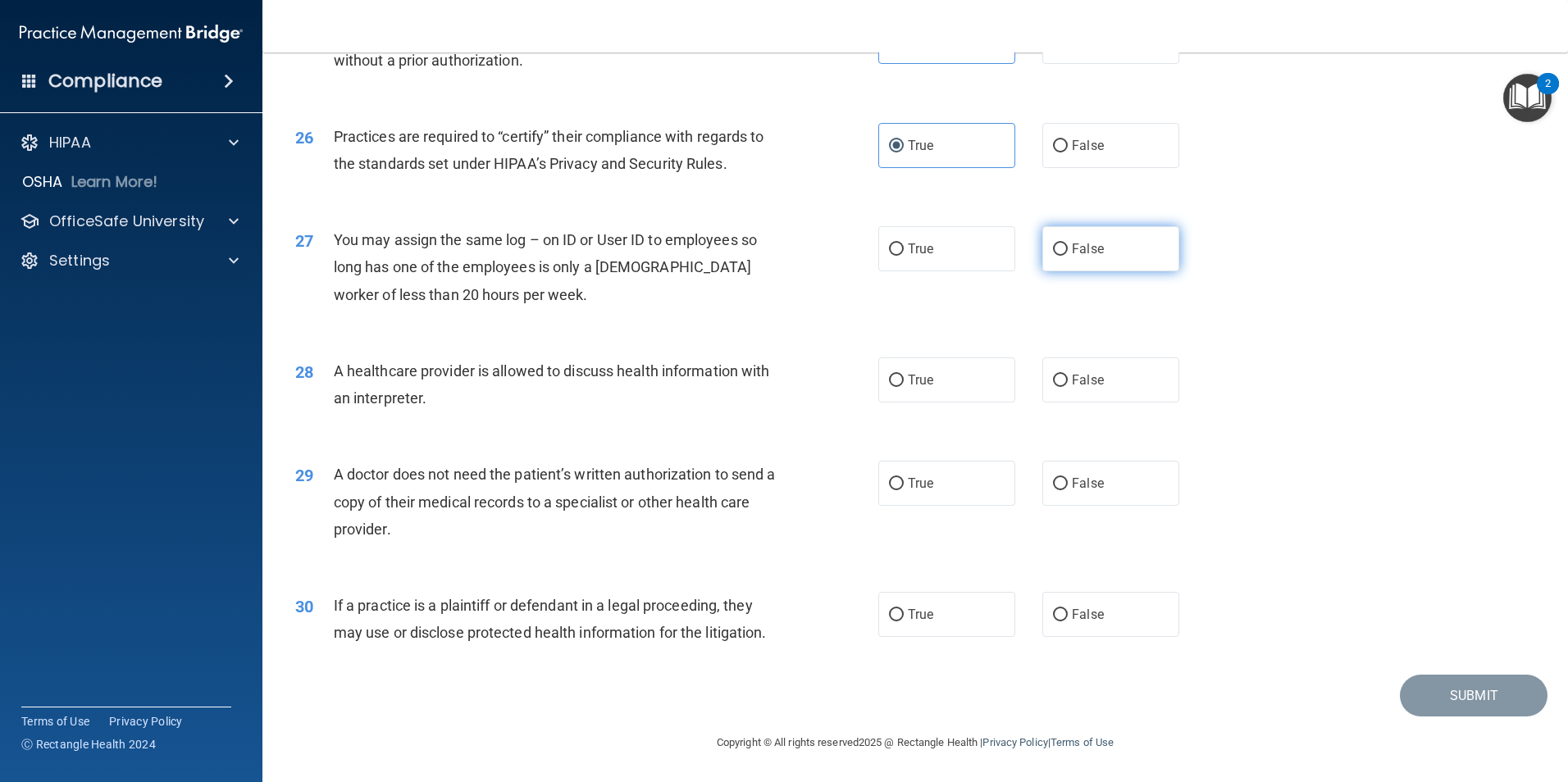
click at [1068, 255] on input "False" at bounding box center [1060, 249] width 15 height 12
radio input "true"
click at [890, 384] on input "True" at bounding box center [895, 381] width 15 height 12
radio input "true"
click at [1082, 483] on span "False" at bounding box center [1088, 484] width 32 height 16
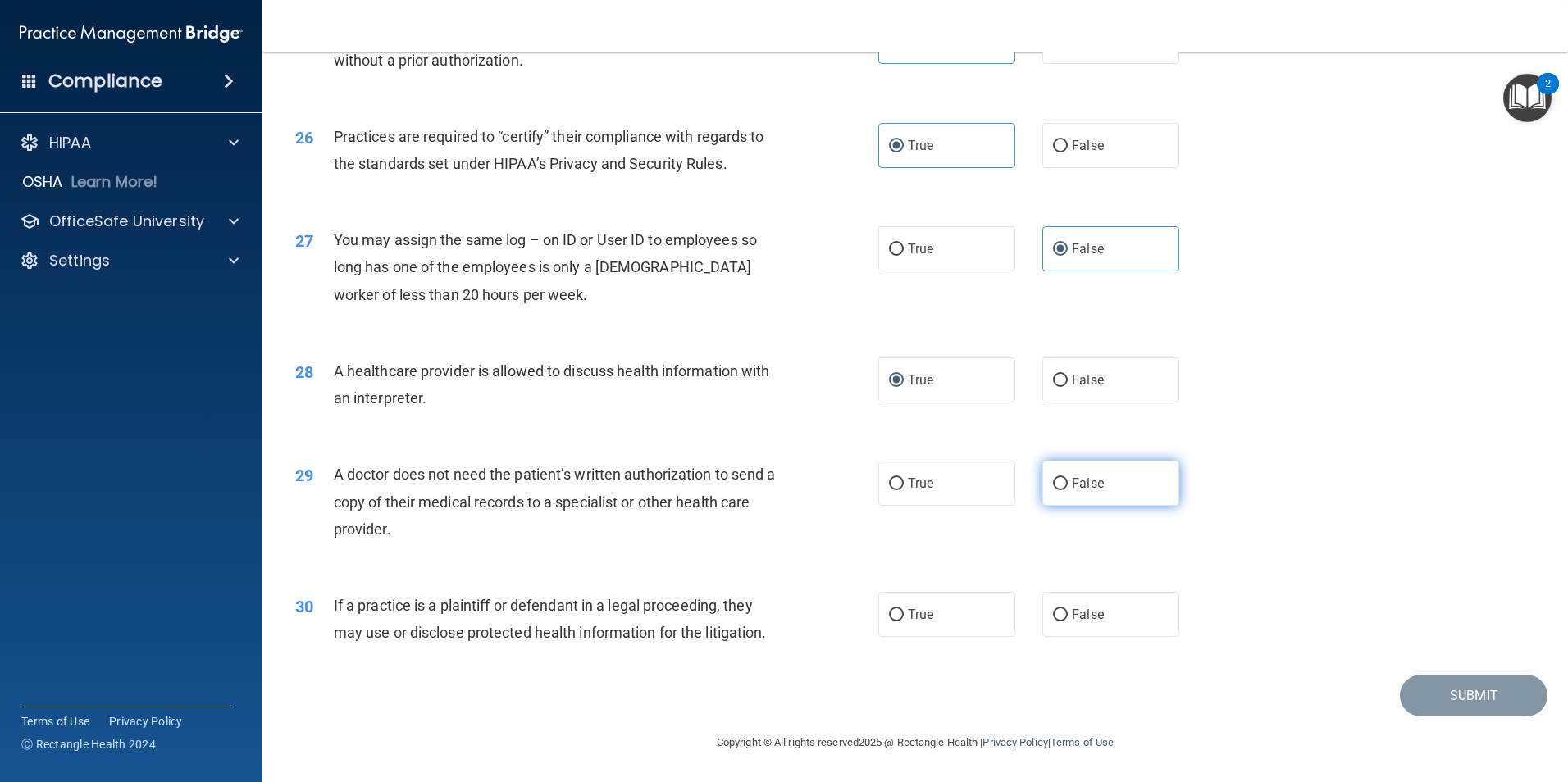
click at [1068, 483] on input "False" at bounding box center [1060, 484] width 15 height 12
radio input "true"
click at [945, 617] on label "True" at bounding box center [946, 613] width 137 height 45
click at [903, 617] on input "True" at bounding box center [895, 615] width 15 height 12
radio input "true"
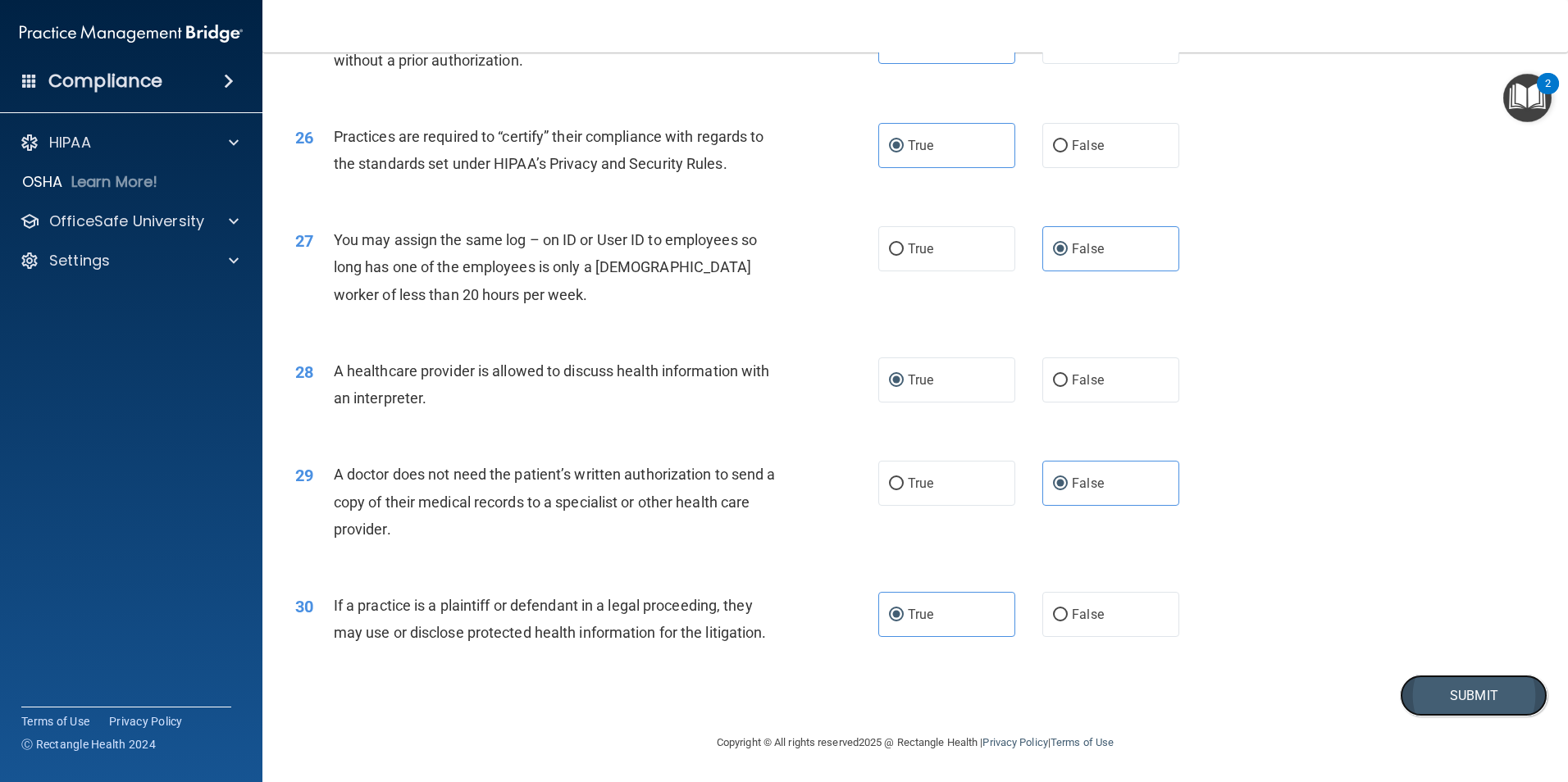
click at [1450, 698] on button "Submit" at bounding box center [1473, 696] width 147 height 42
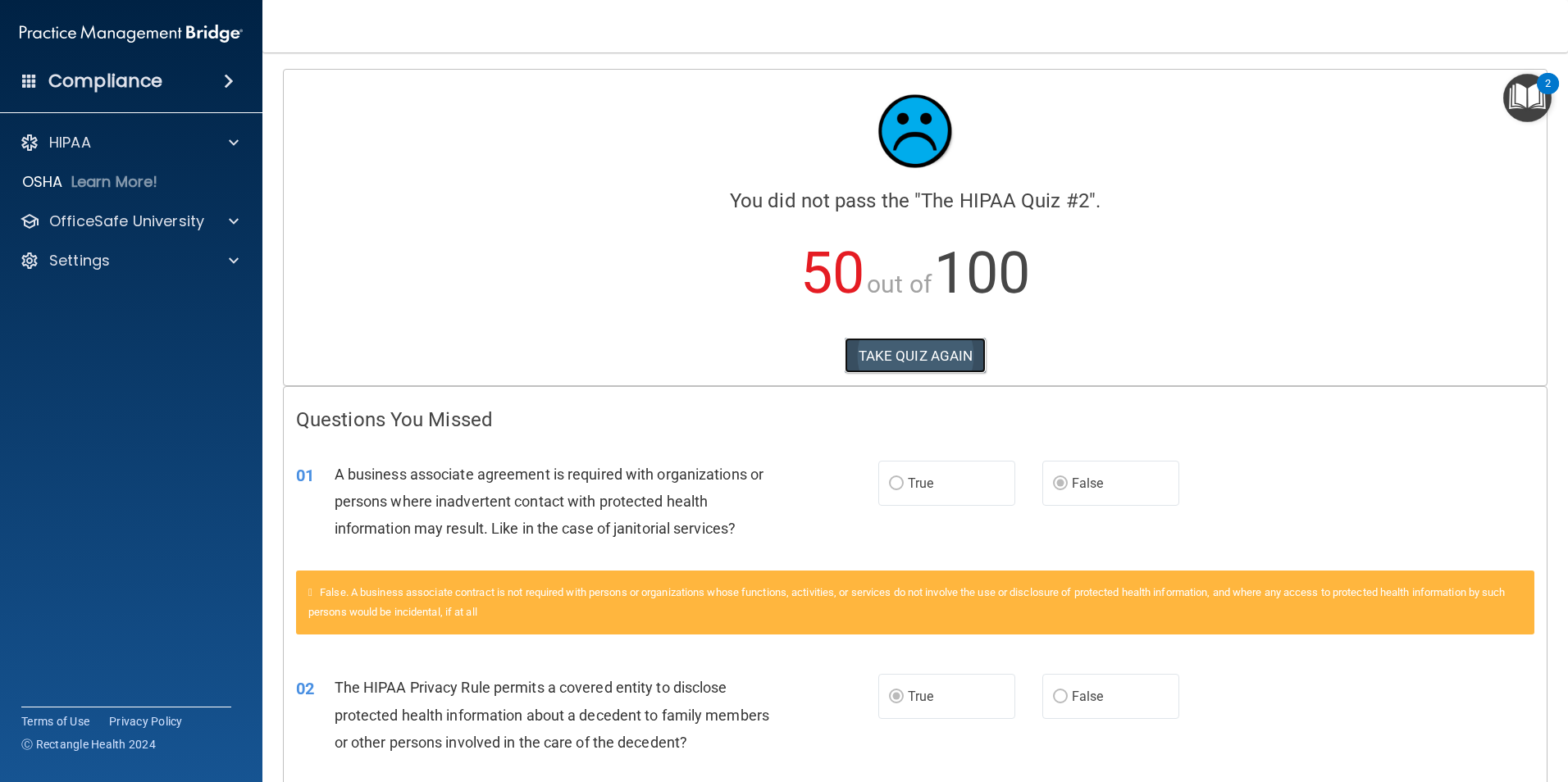
click at [923, 350] on button "TAKE QUIZ AGAIN" at bounding box center [916, 355] width 142 height 36
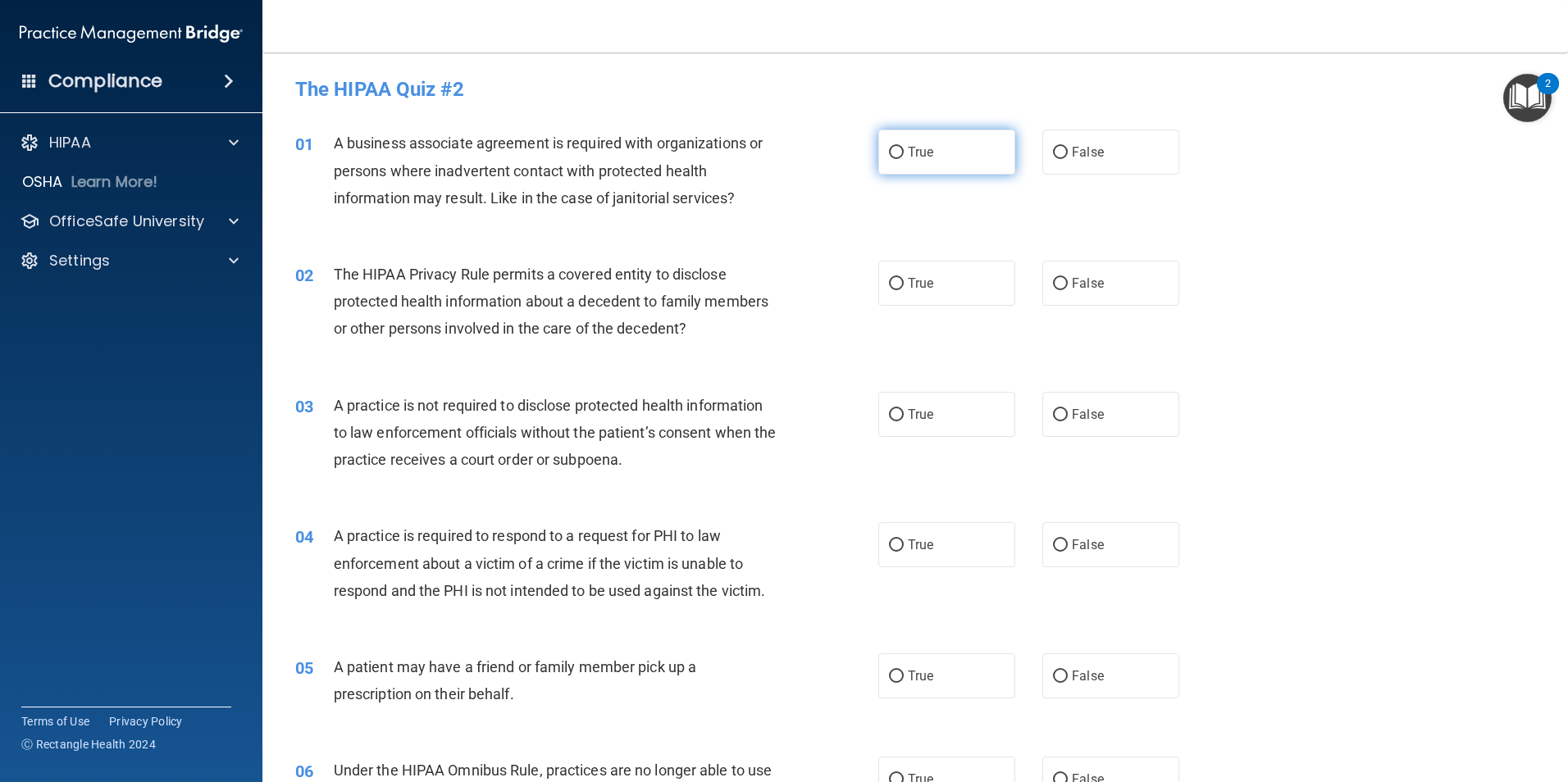
click at [944, 162] on label "True" at bounding box center [946, 152] width 137 height 45
click at [903, 159] on input "True" at bounding box center [895, 153] width 15 height 12
radio input "true"
click at [932, 283] on label "True" at bounding box center [946, 283] width 137 height 45
click at [903, 283] on input "True" at bounding box center [895, 284] width 15 height 12
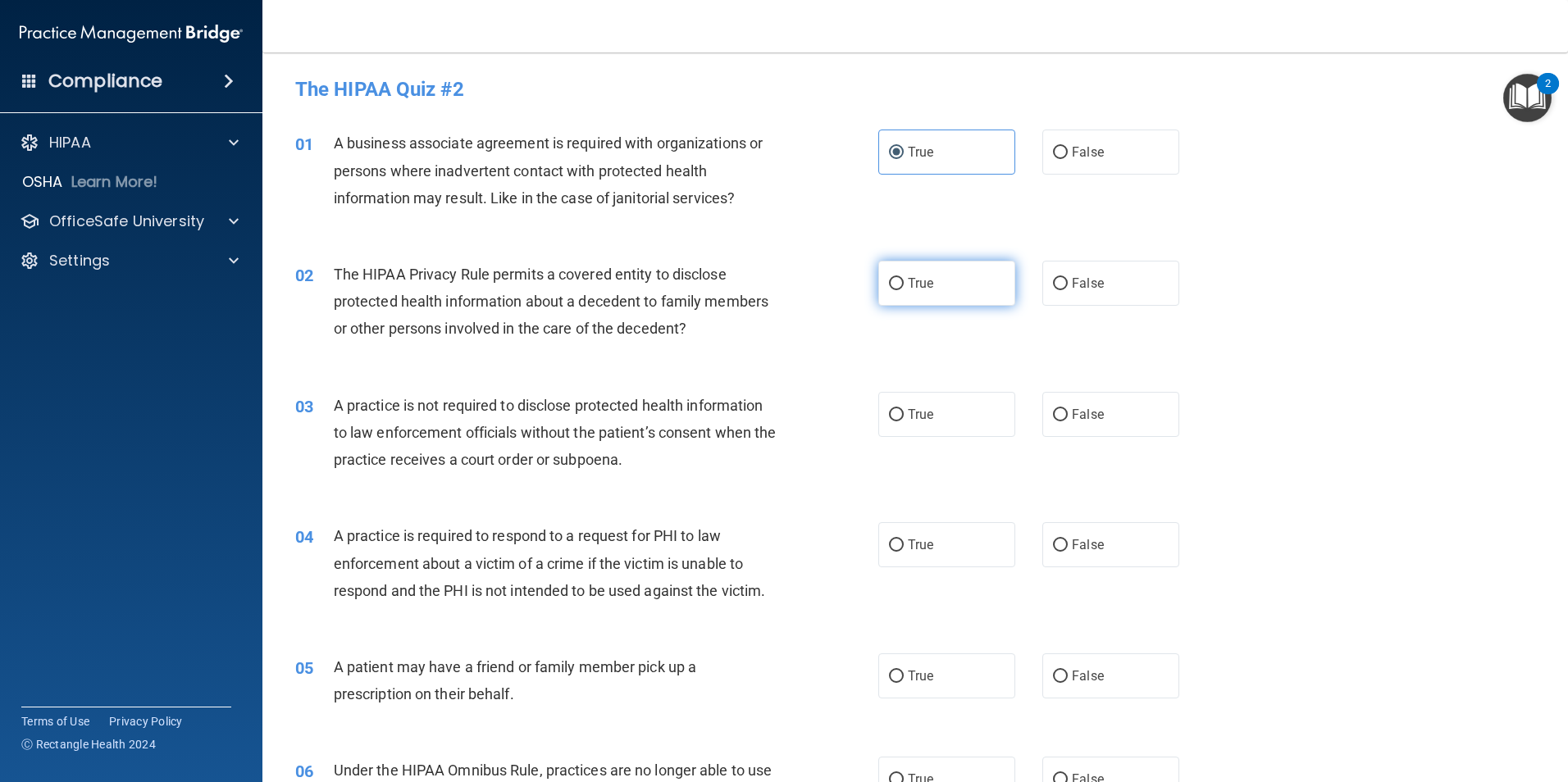
radio input "true"
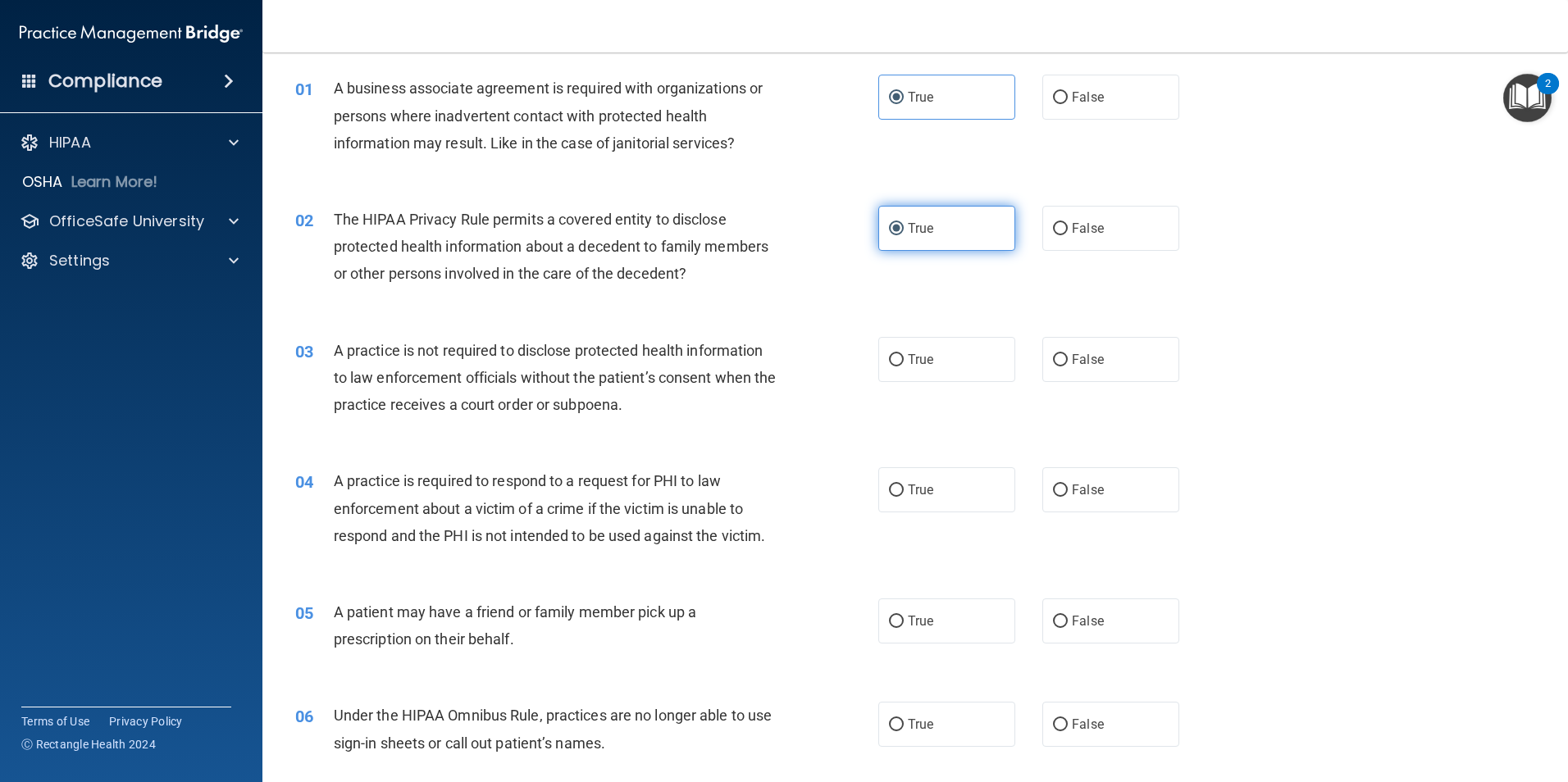
scroll to position [164, 0]
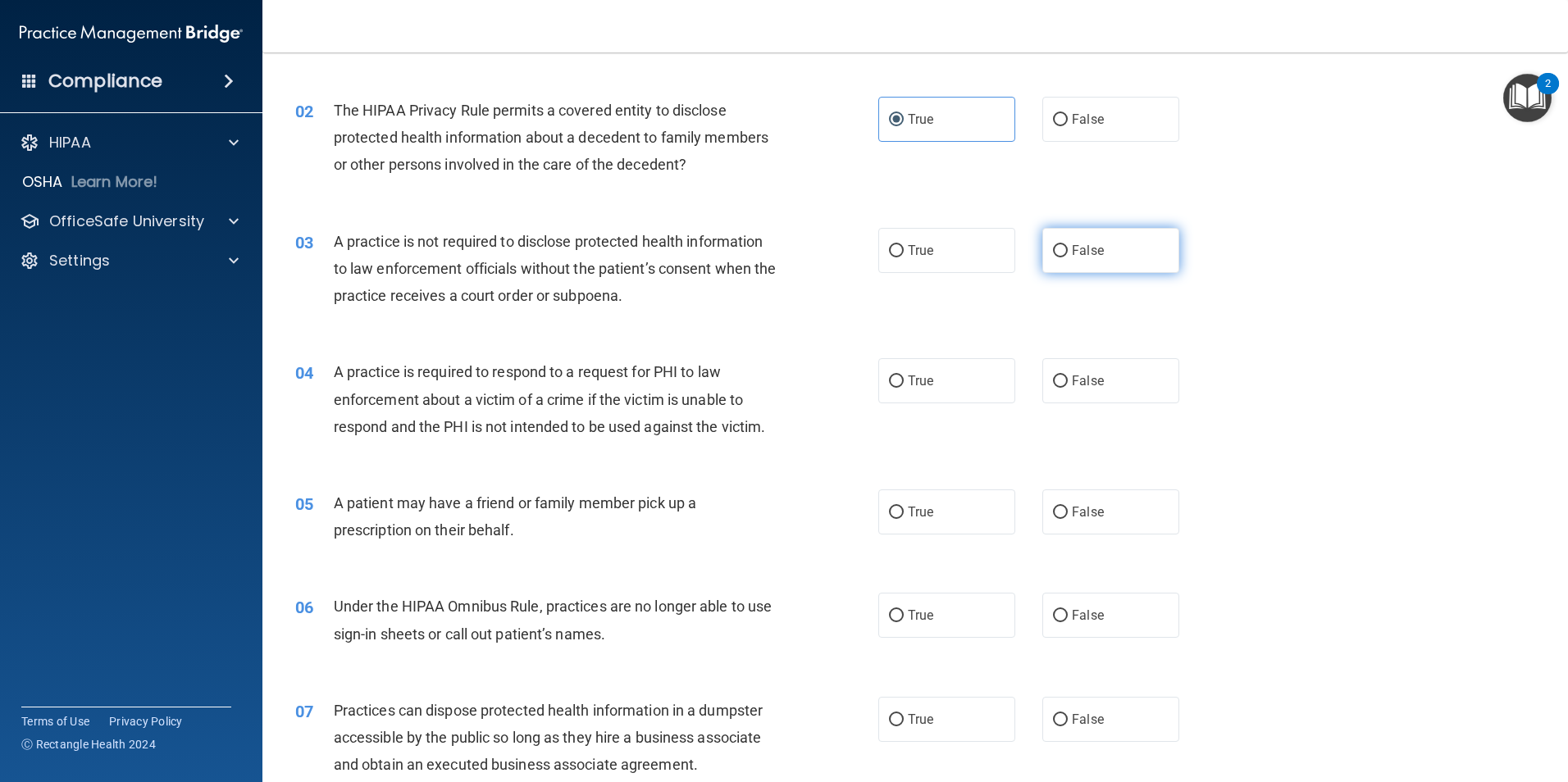
click at [1075, 253] on span "False" at bounding box center [1088, 250] width 32 height 16
click at [1068, 253] on input "False" at bounding box center [1060, 251] width 15 height 12
radio input "true"
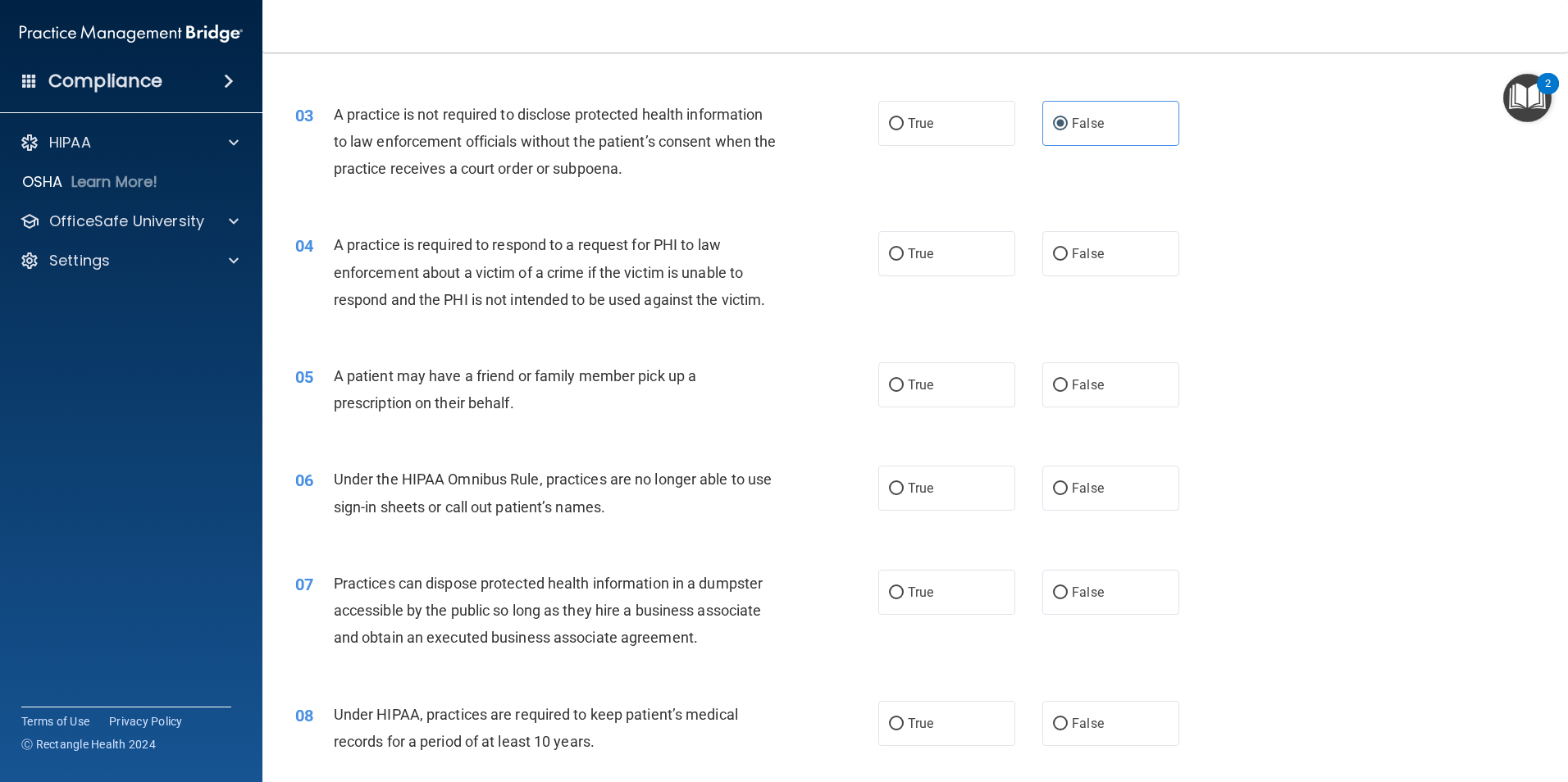
scroll to position [328, 0]
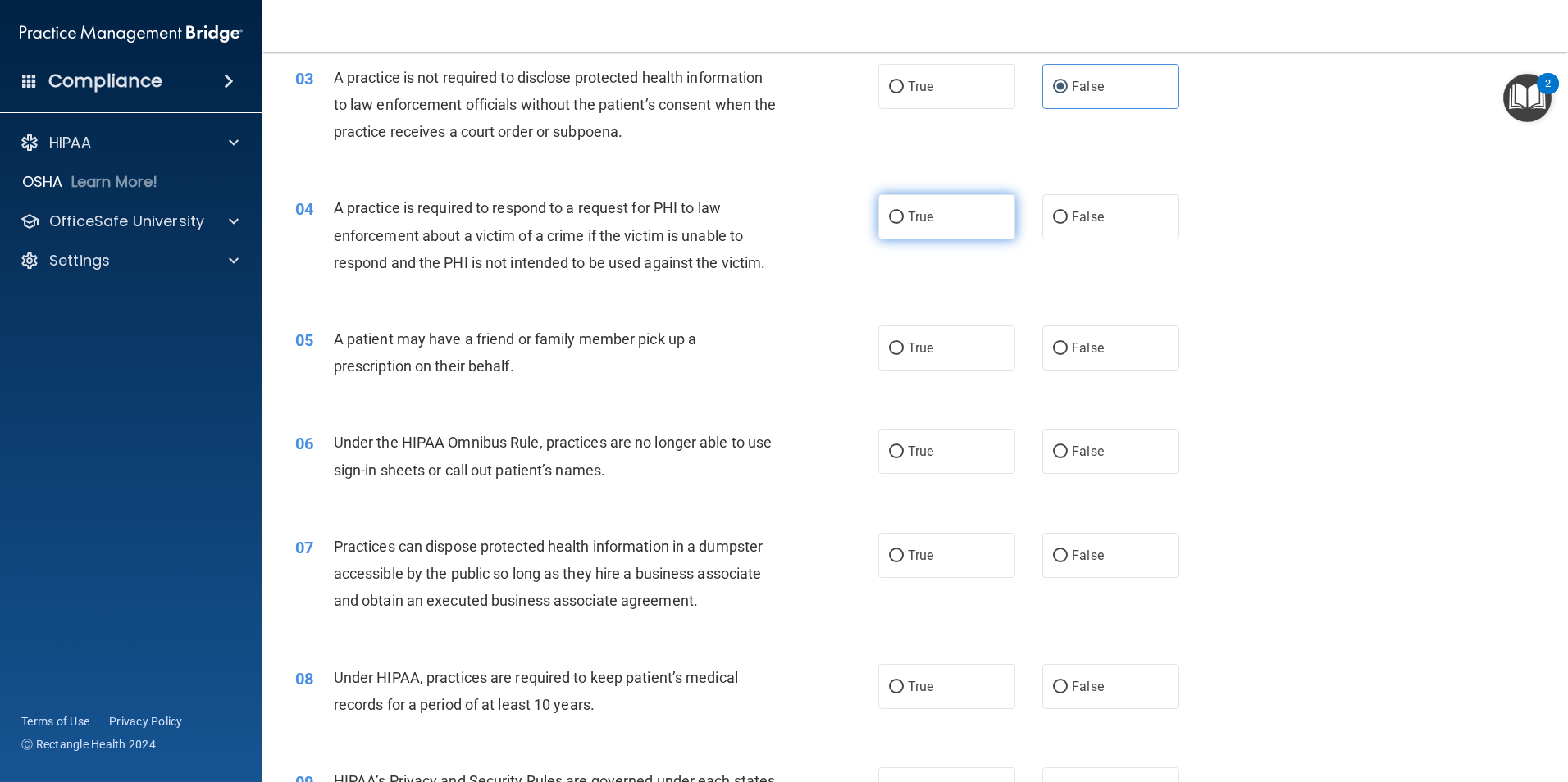
click at [909, 209] on label "True" at bounding box center [946, 216] width 137 height 45
click at [903, 212] on input "True" at bounding box center [895, 218] width 15 height 12
radio input "true"
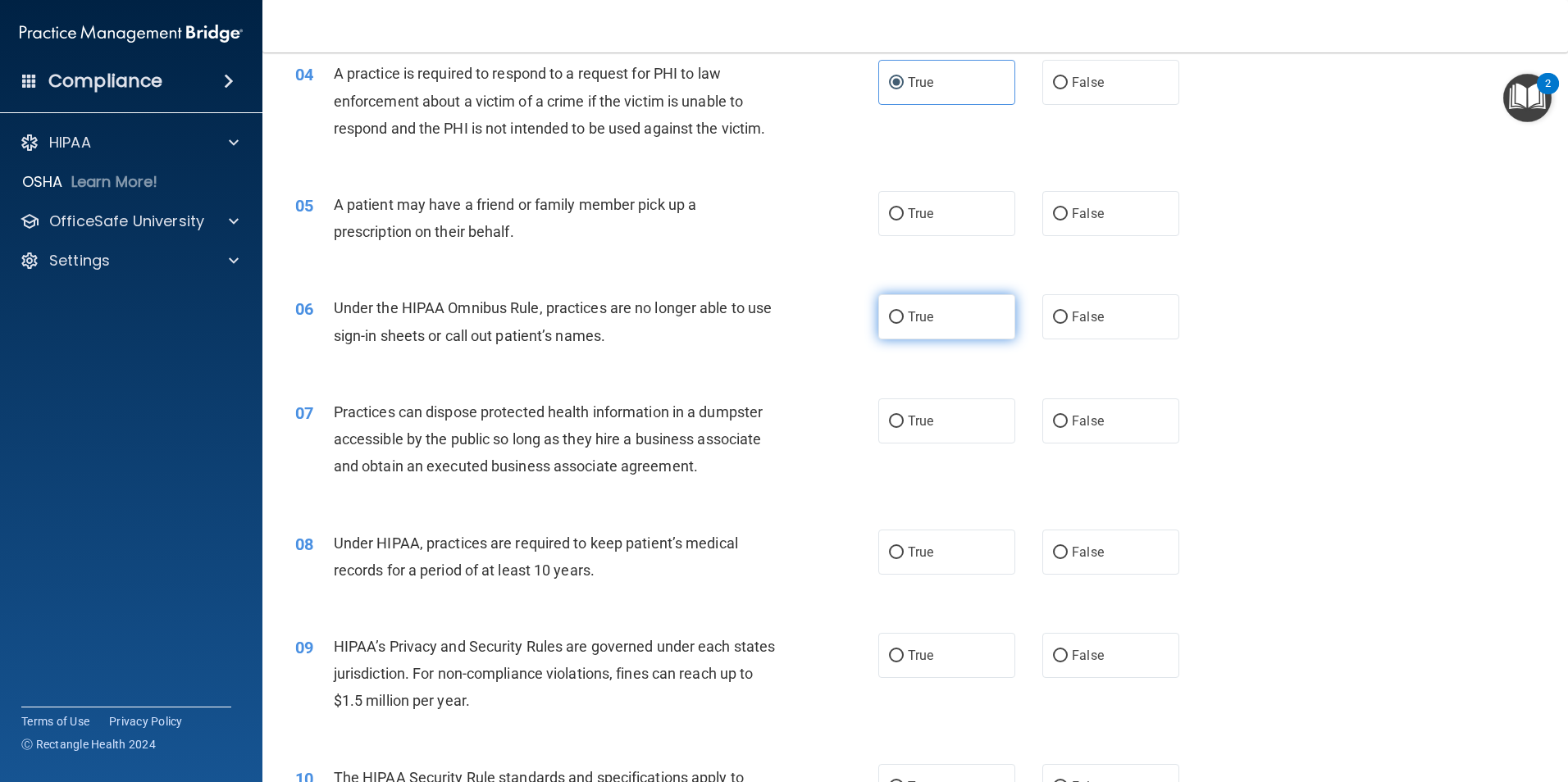
scroll to position [491, 0]
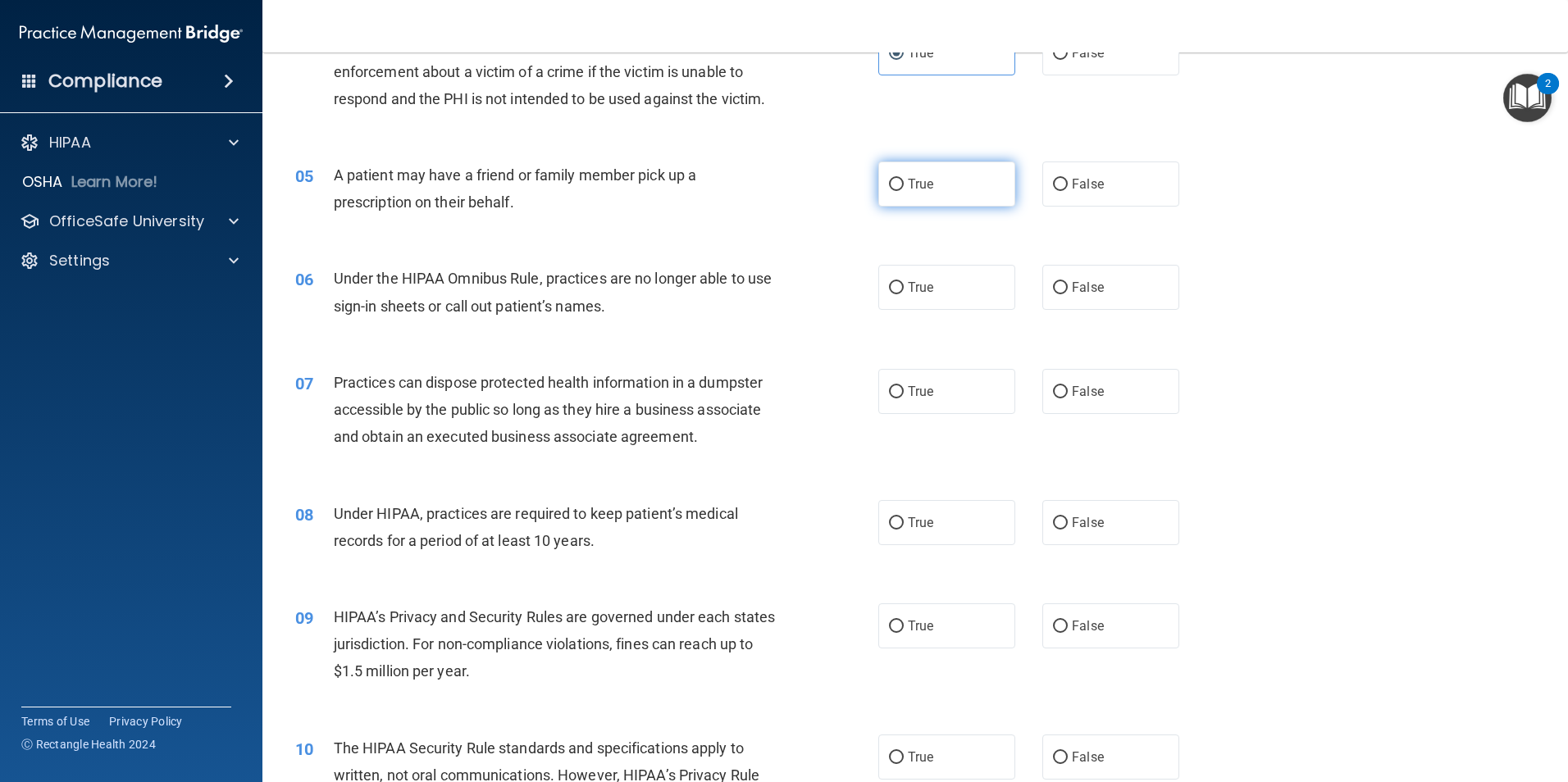
click at [959, 190] on label "True" at bounding box center [946, 183] width 137 height 45
click at [903, 190] on input "True" at bounding box center [895, 185] width 15 height 12
radio input "true"
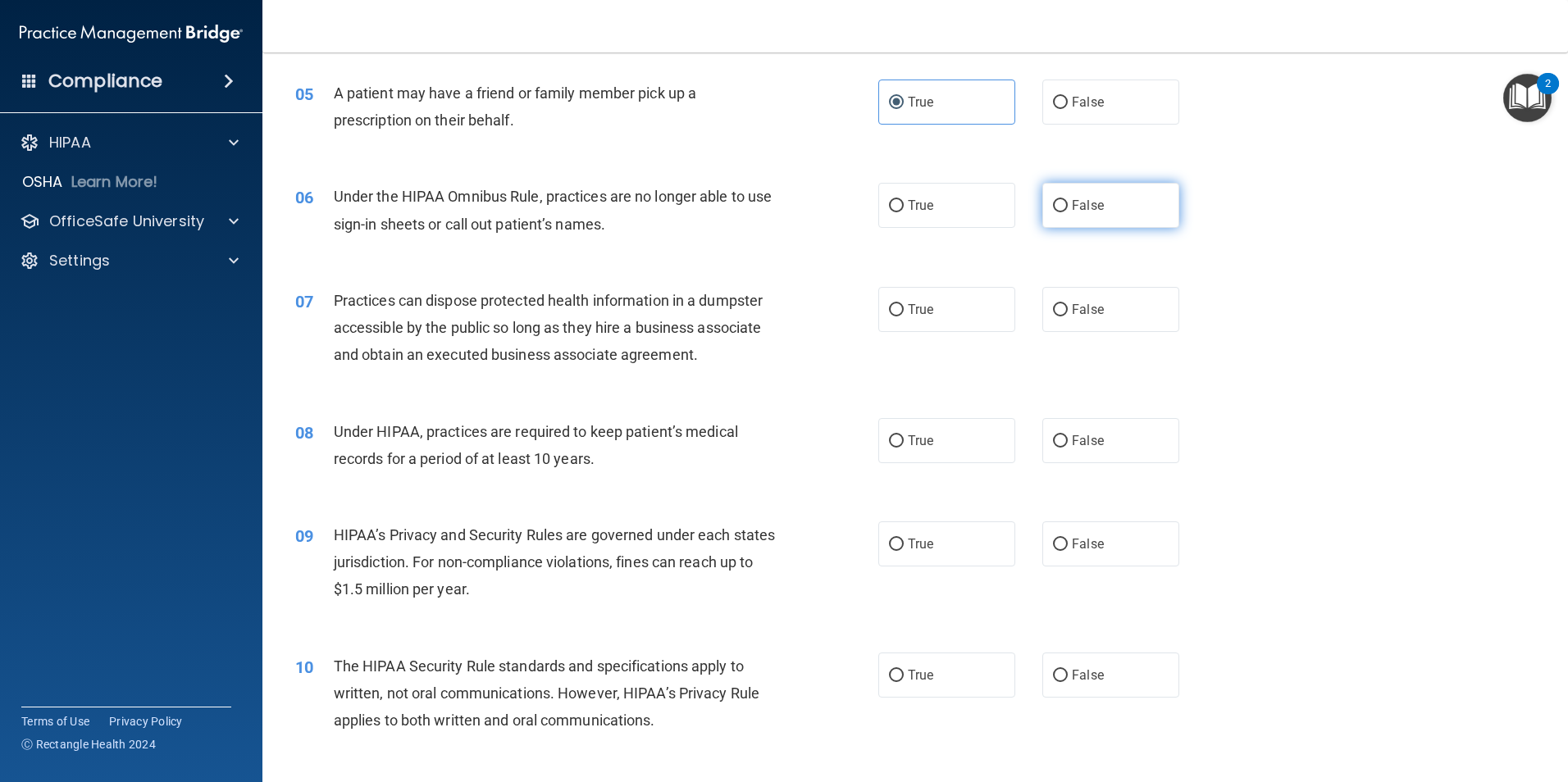
click at [1072, 204] on span "False" at bounding box center [1088, 205] width 32 height 16
click at [1068, 204] on input "False" at bounding box center [1060, 206] width 15 height 12
radio input "true"
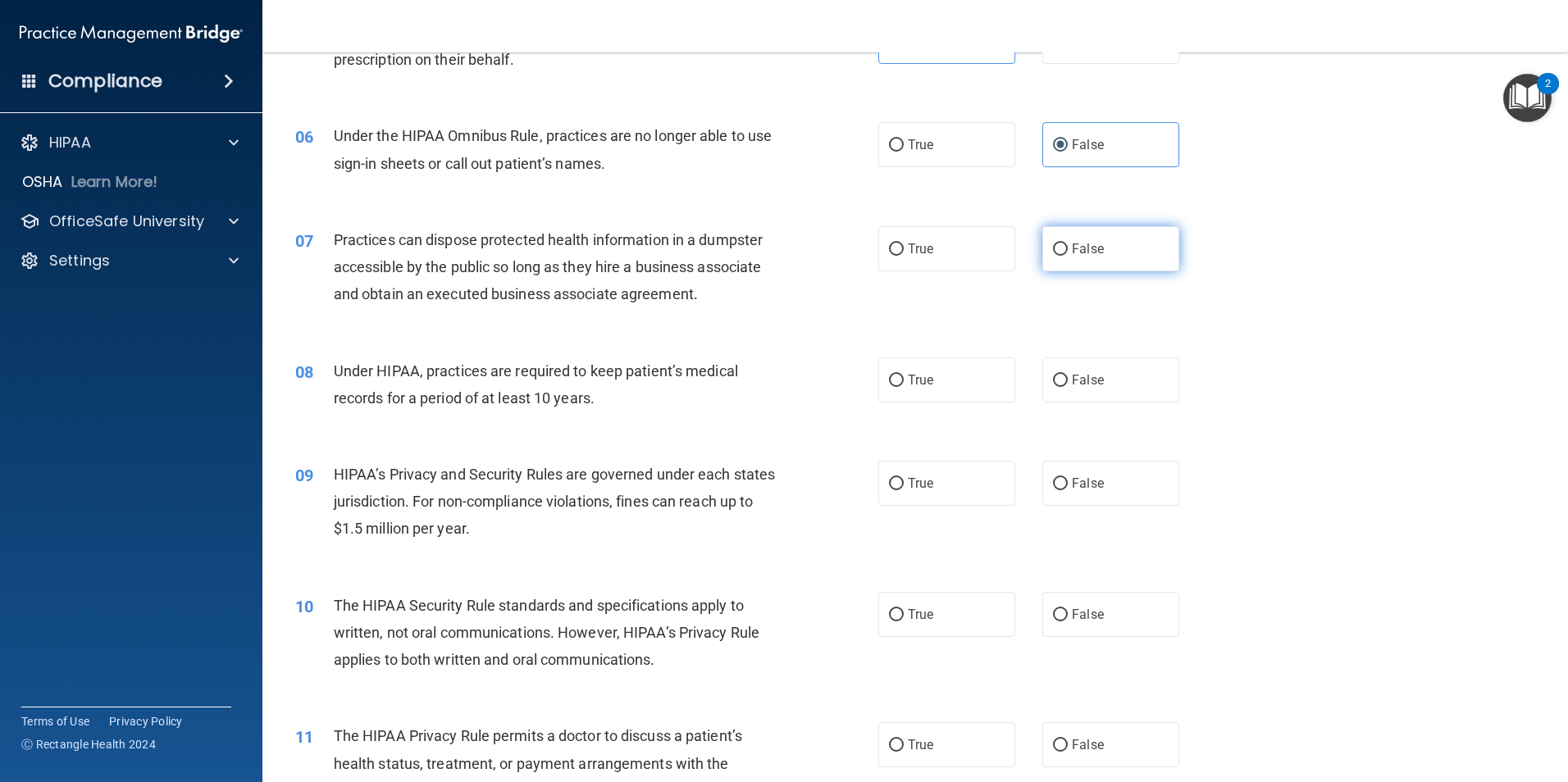
scroll to position [738, 0]
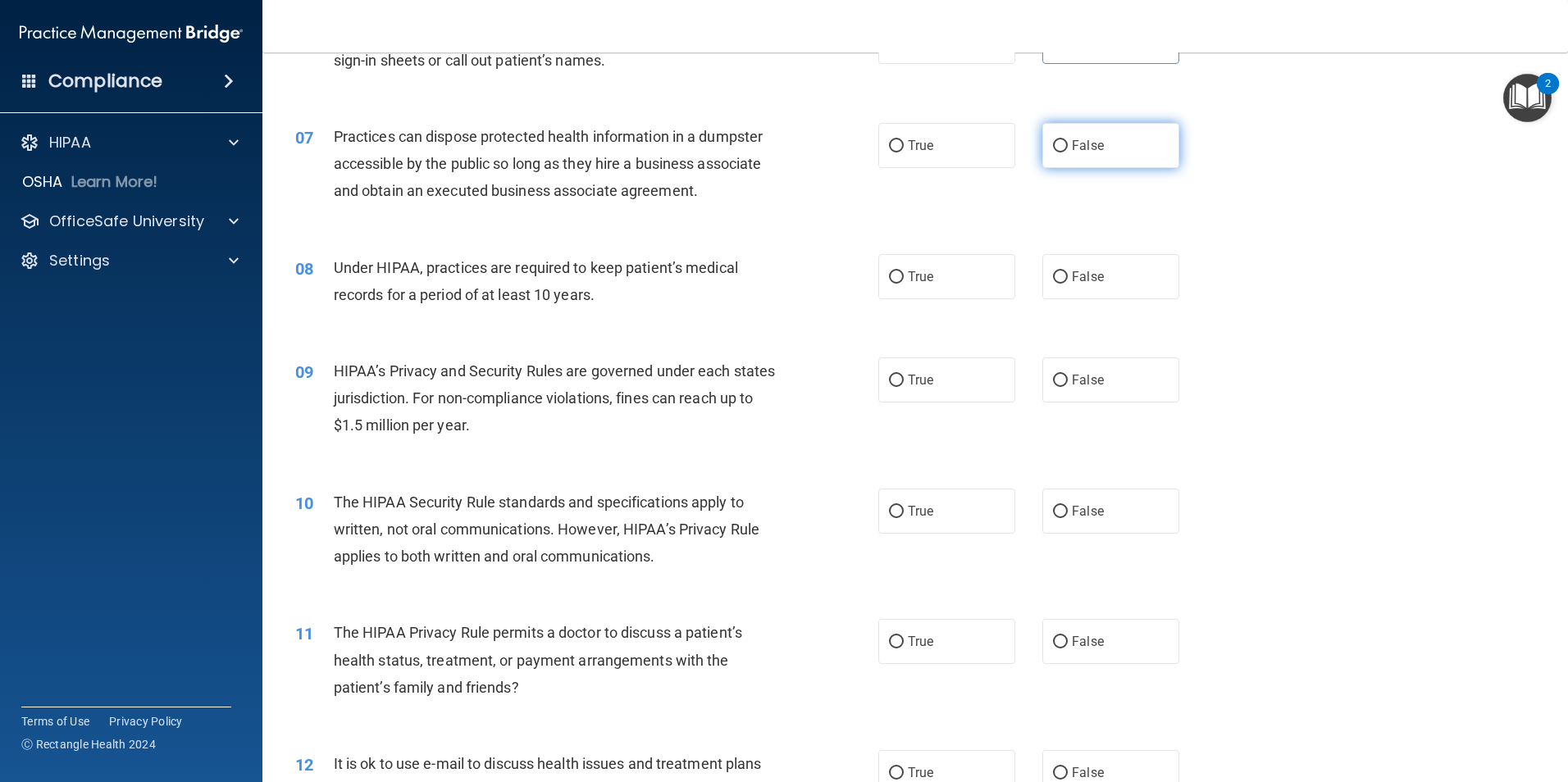
click at [1094, 155] on label "False" at bounding box center [1111, 145] width 137 height 45
click at [1068, 153] on input "False" at bounding box center [1060, 147] width 15 height 12
radio input "true"
click at [1062, 280] on label "False" at bounding box center [1111, 276] width 137 height 45
click at [1062, 280] on input "False" at bounding box center [1060, 277] width 15 height 12
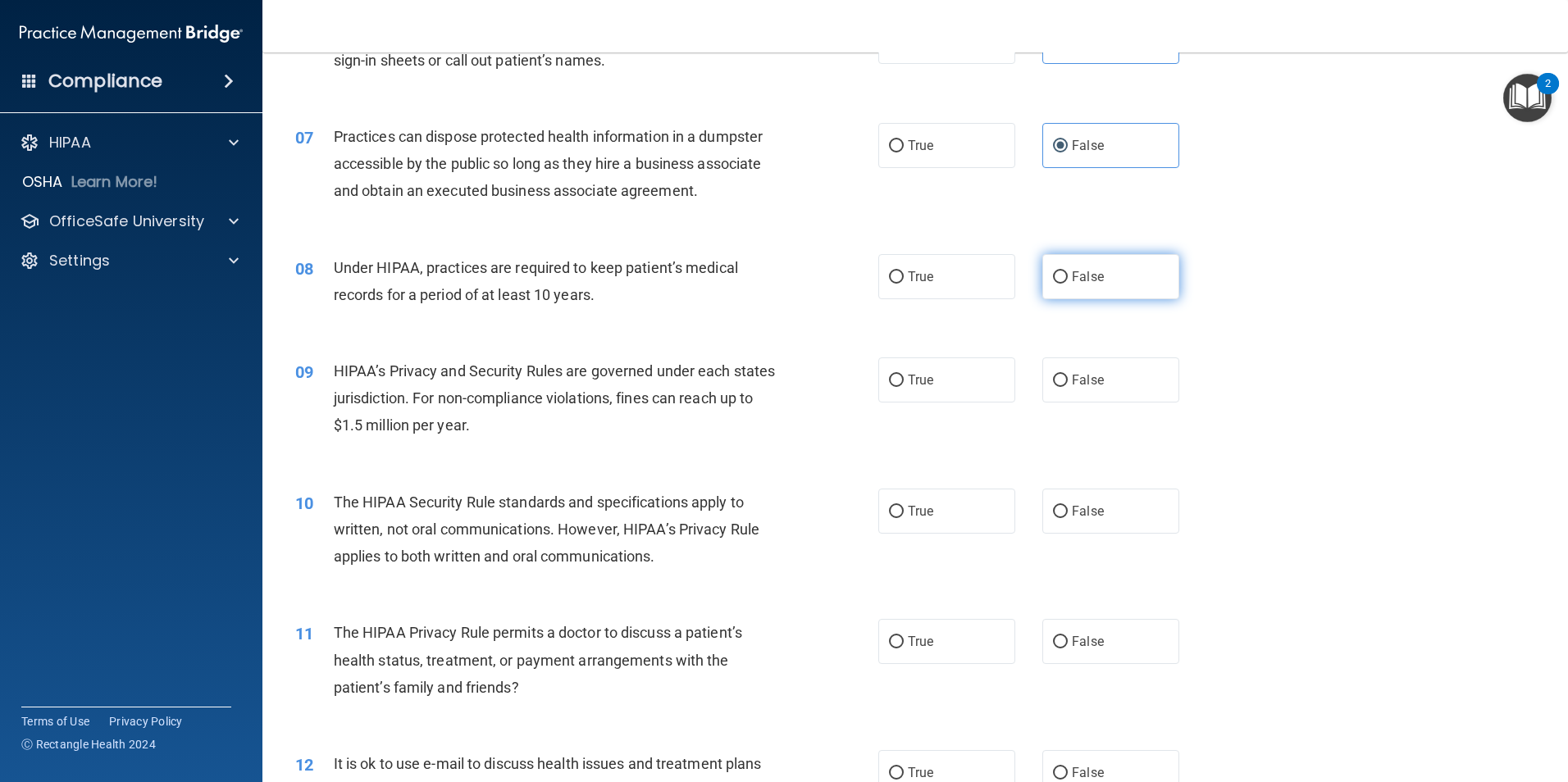
radio input "true"
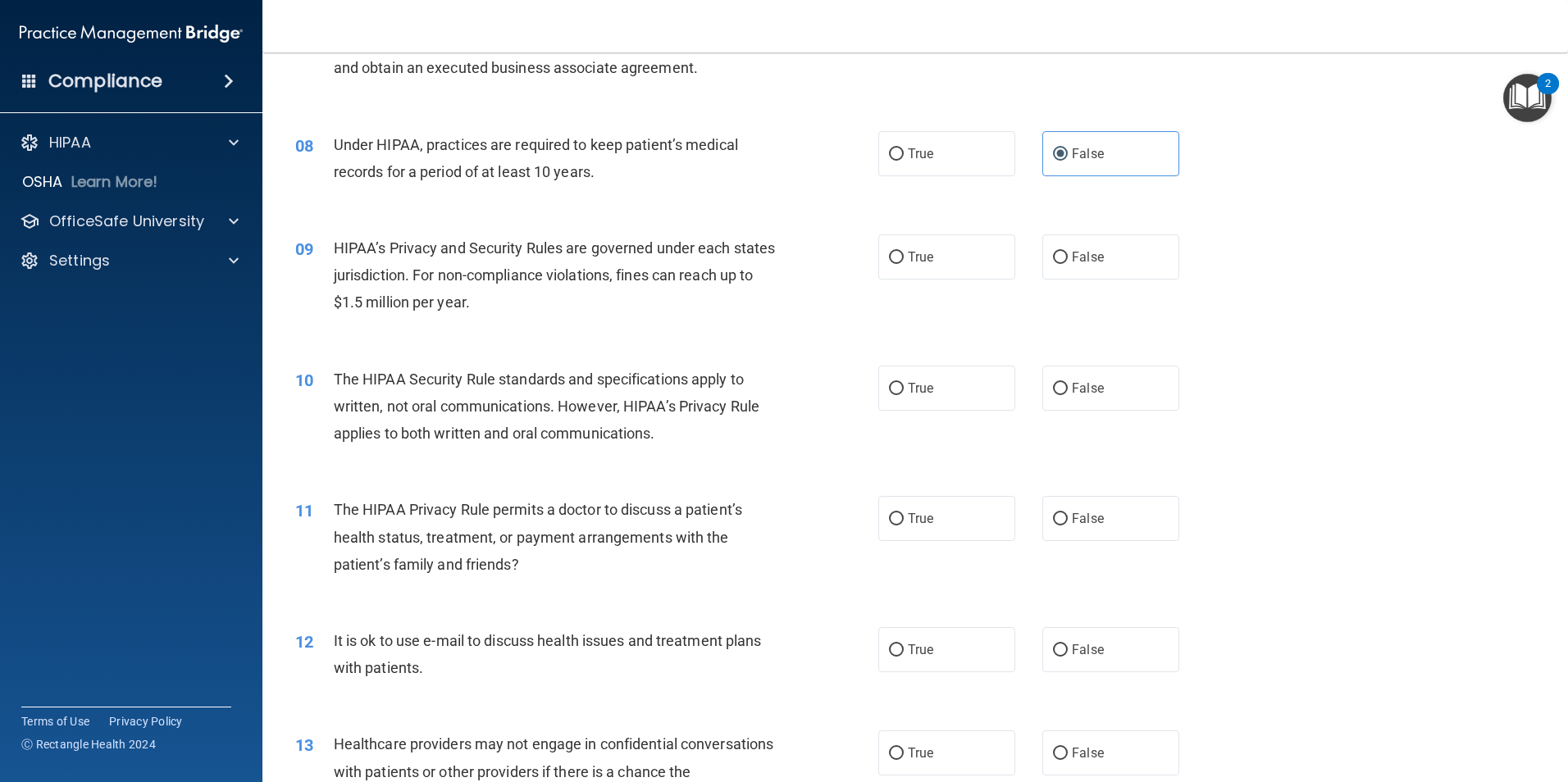
scroll to position [901, 0]
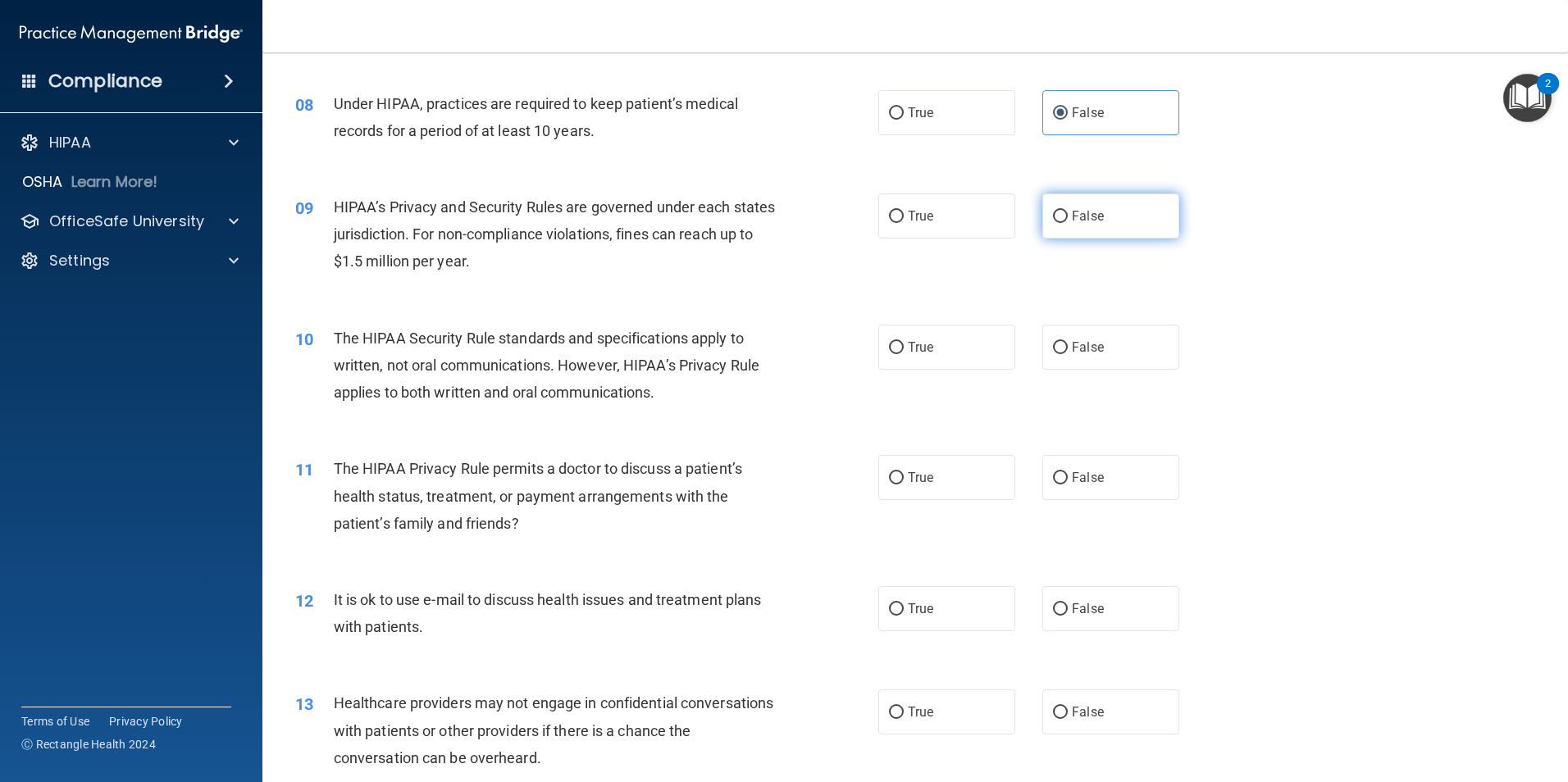
click at [1082, 213] on span "False" at bounding box center [1088, 216] width 32 height 16
click at [1068, 213] on input "False" at bounding box center [1060, 217] width 15 height 12
radio input "true"
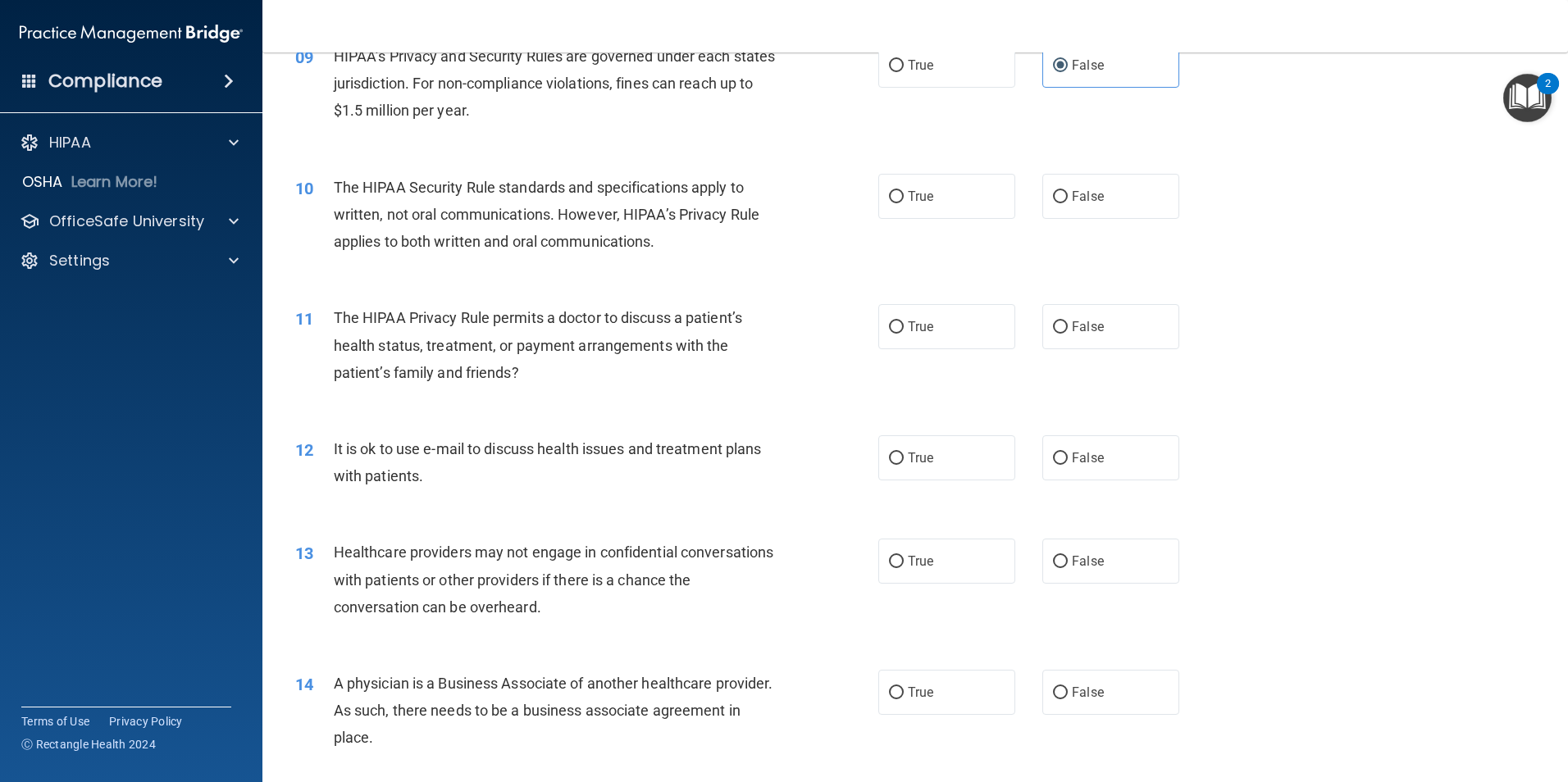
scroll to position [1065, 0]
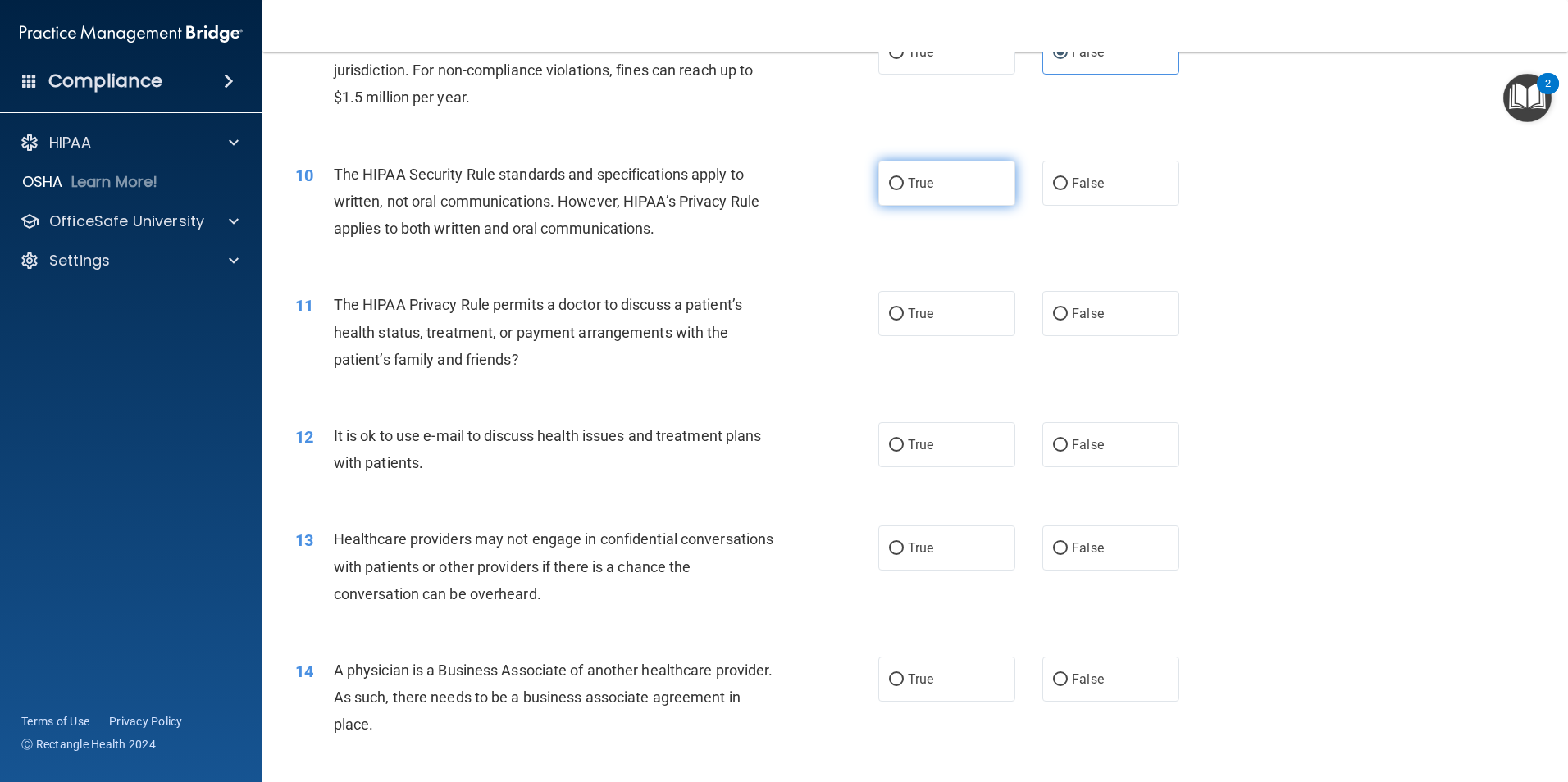
click at [944, 180] on label "True" at bounding box center [946, 183] width 137 height 45
click at [903, 180] on input "True" at bounding box center [895, 184] width 15 height 12
radio input "true"
click at [917, 304] on label "True" at bounding box center [946, 313] width 137 height 45
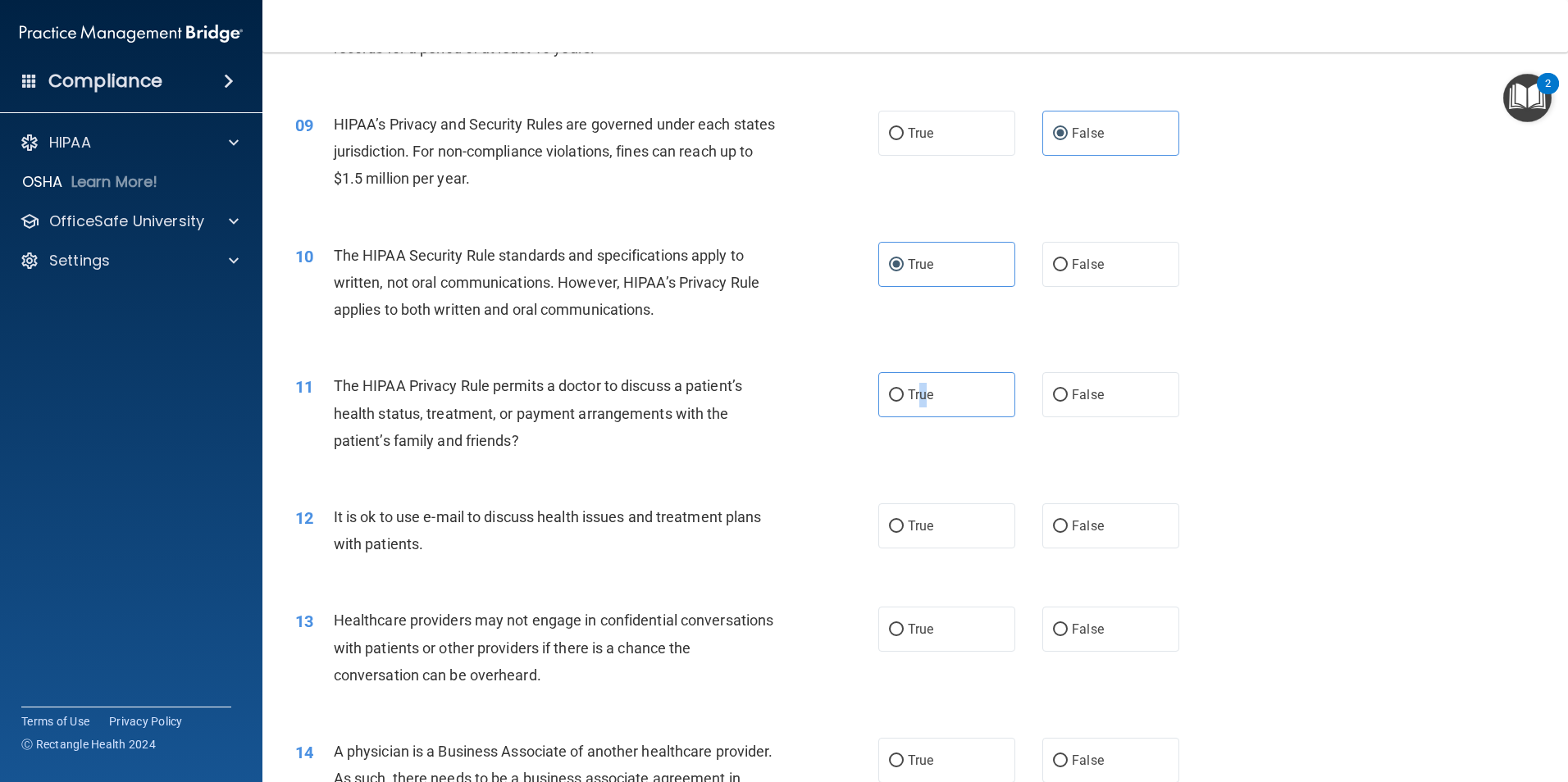
scroll to position [984, 0]
click at [894, 409] on label "True" at bounding box center [946, 395] width 137 height 45
click at [894, 403] on input "True" at bounding box center [895, 397] width 15 height 12
radio input "true"
click at [908, 520] on span "True" at bounding box center [920, 527] width 25 height 16
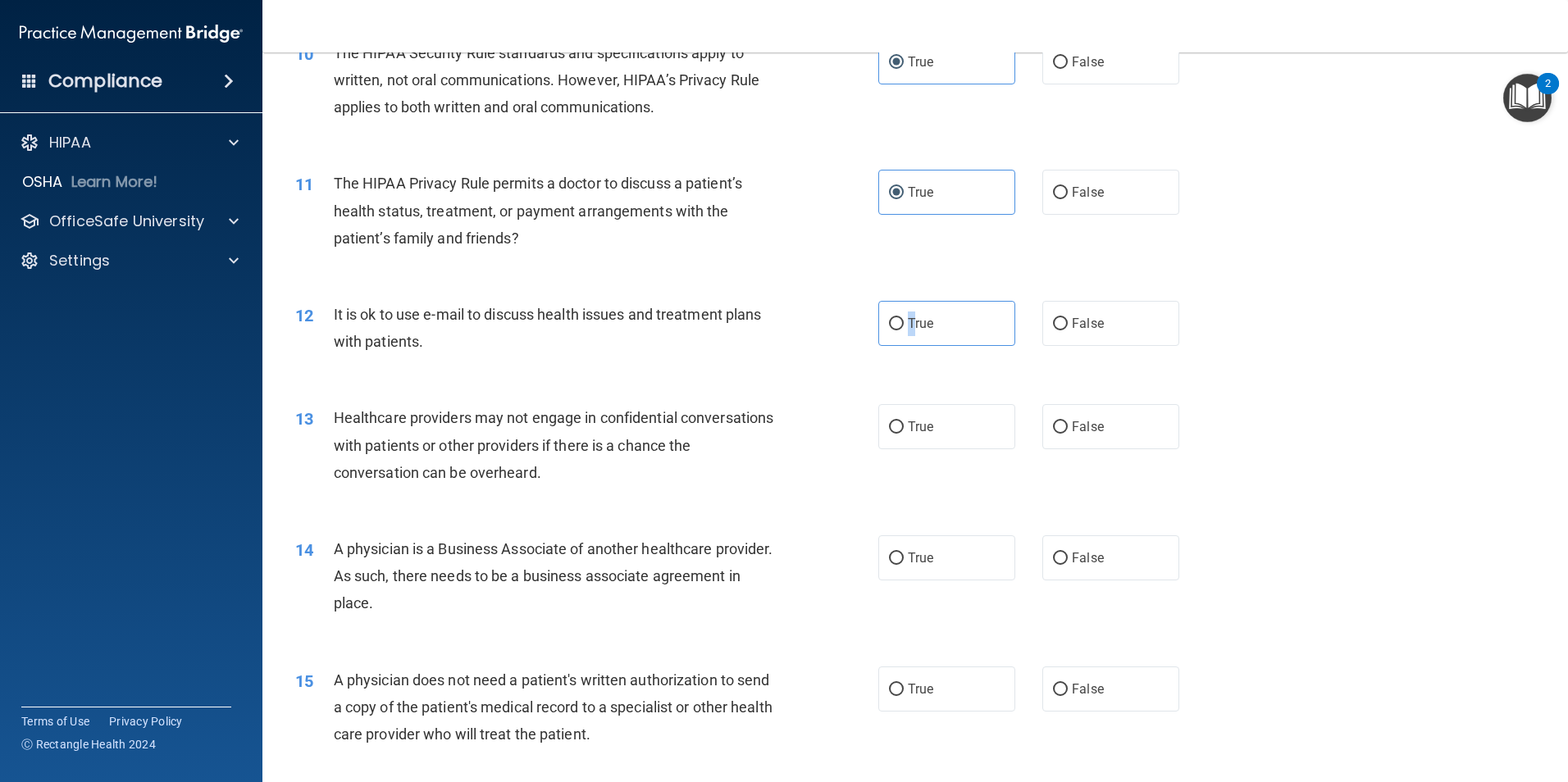
scroll to position [1230, 0]
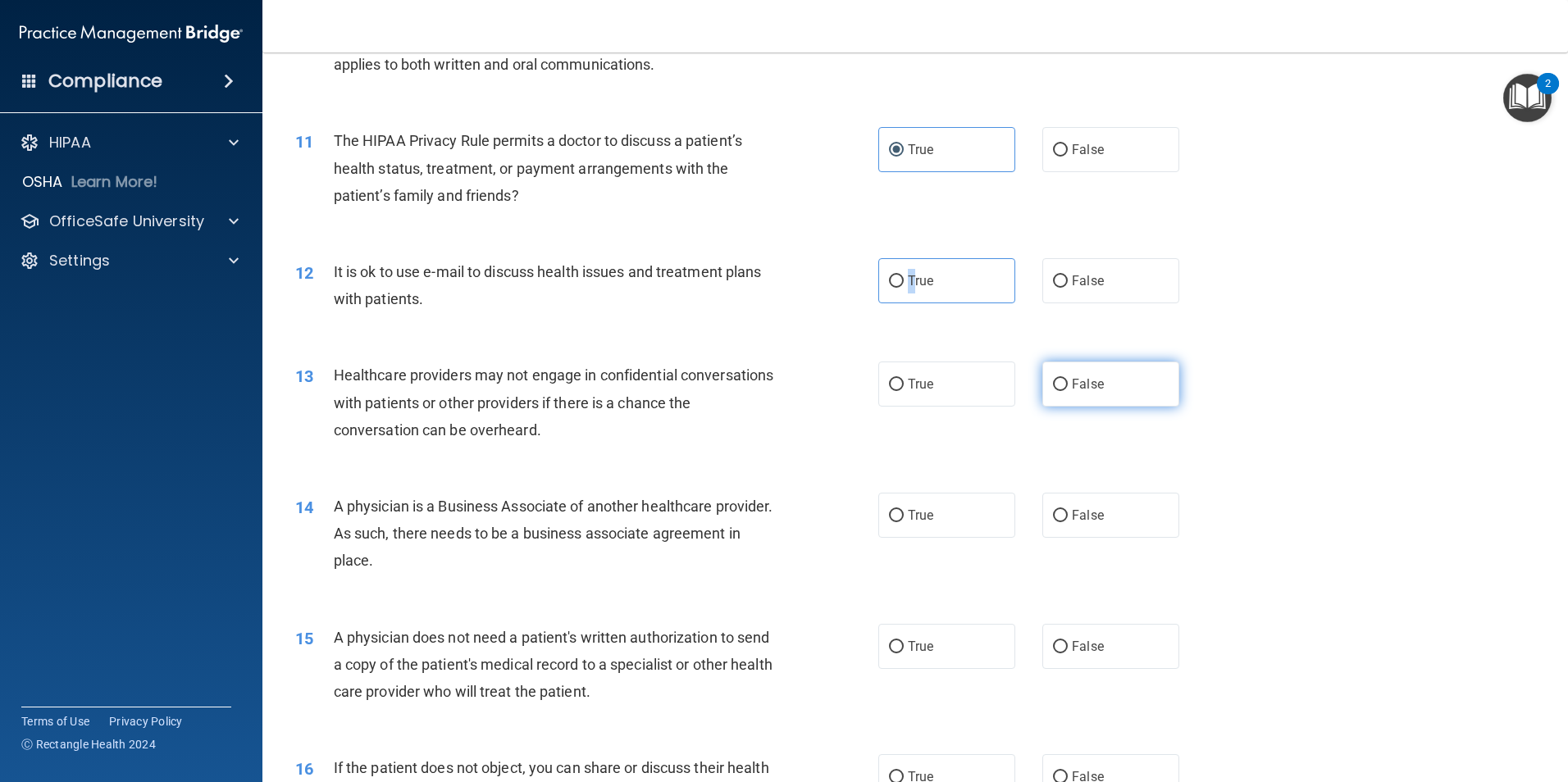
click at [1062, 378] on label "False" at bounding box center [1111, 384] width 137 height 45
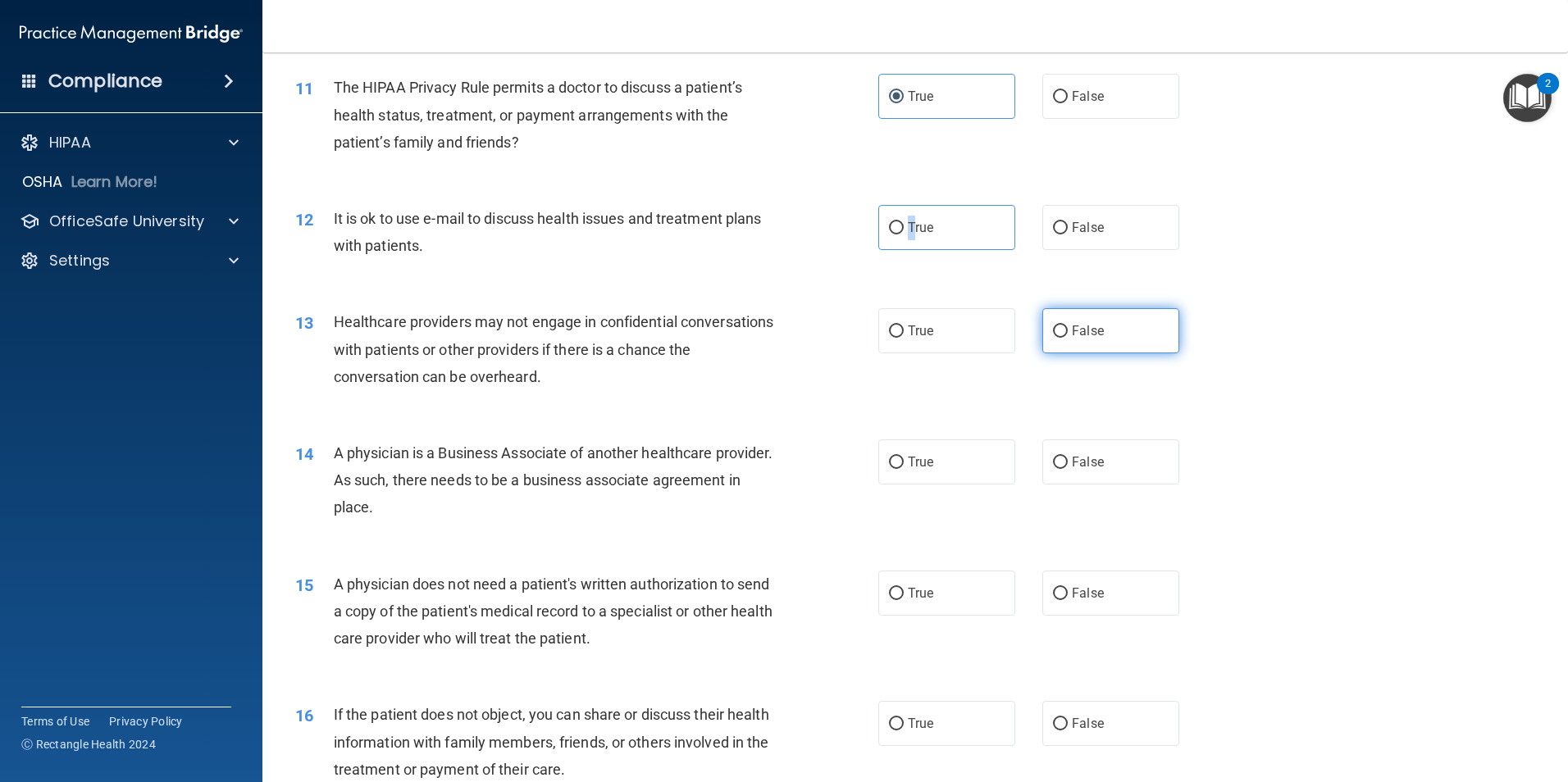
scroll to position [1311, 0]
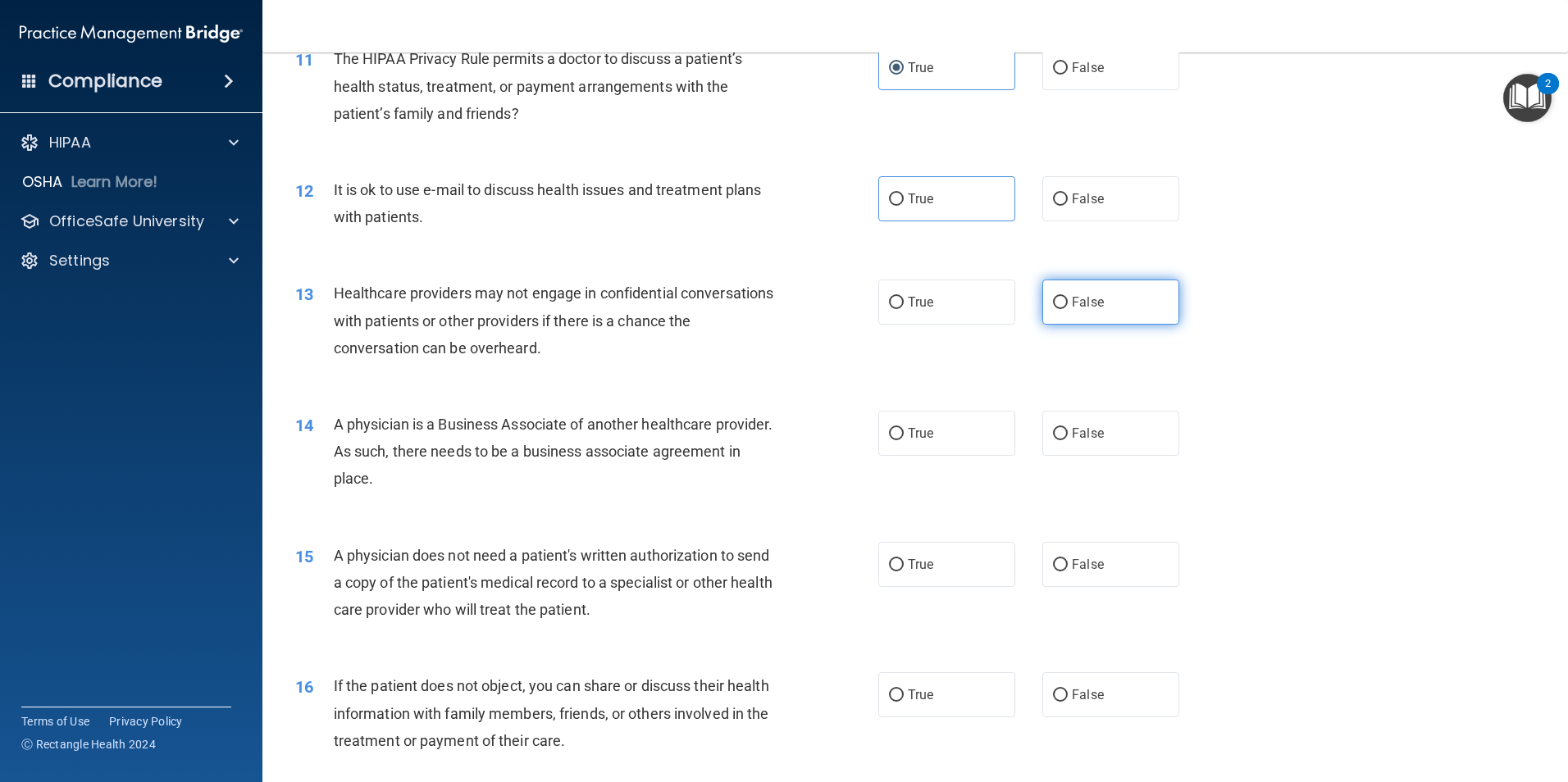
click at [1061, 302] on label "False" at bounding box center [1111, 301] width 137 height 45
click at [1061, 302] on input "False" at bounding box center [1060, 303] width 15 height 12
radio input "true"
click at [894, 188] on label "True" at bounding box center [946, 198] width 137 height 45
click at [894, 193] on input "True" at bounding box center [895, 199] width 15 height 12
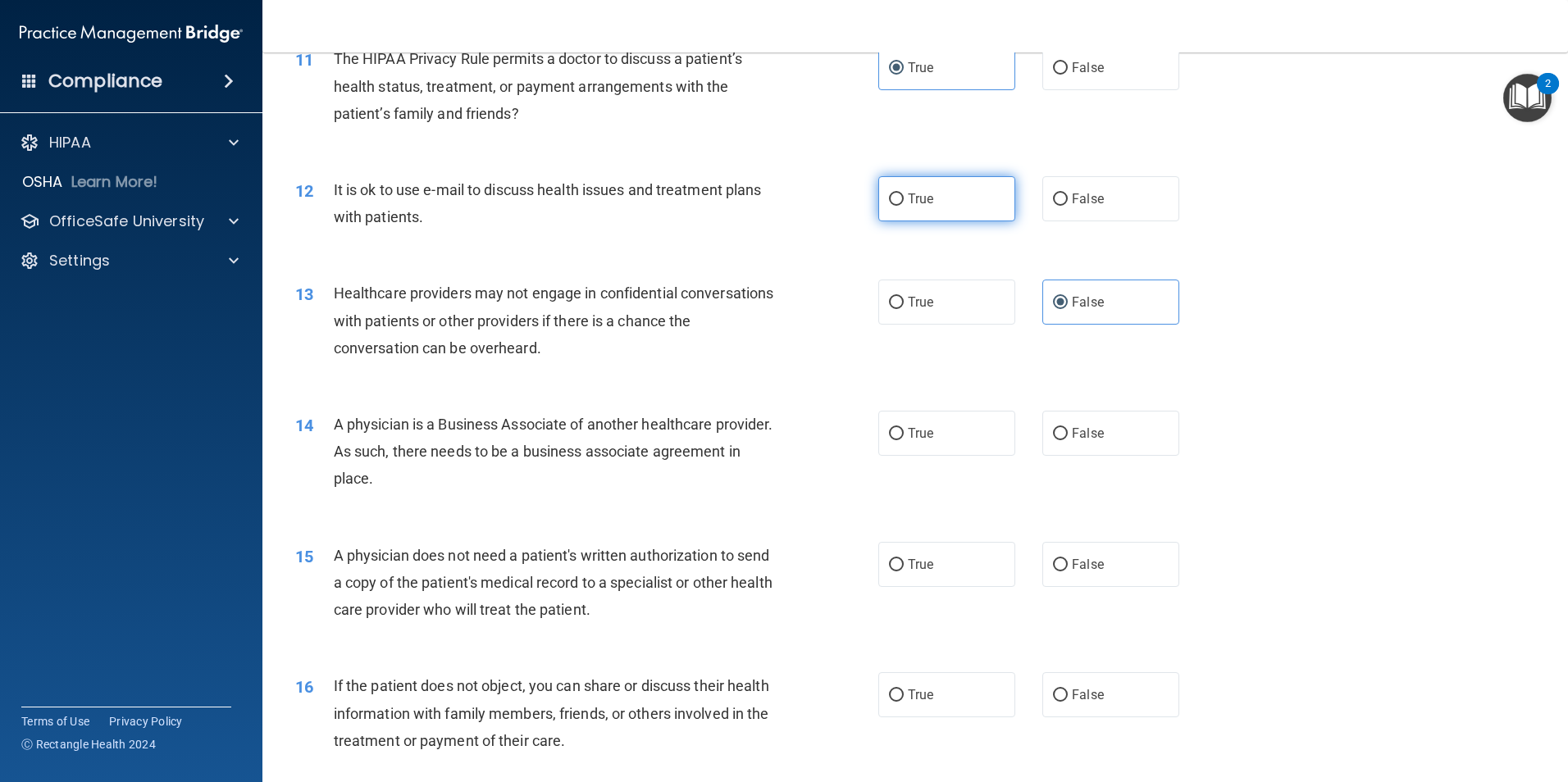
radio input "true"
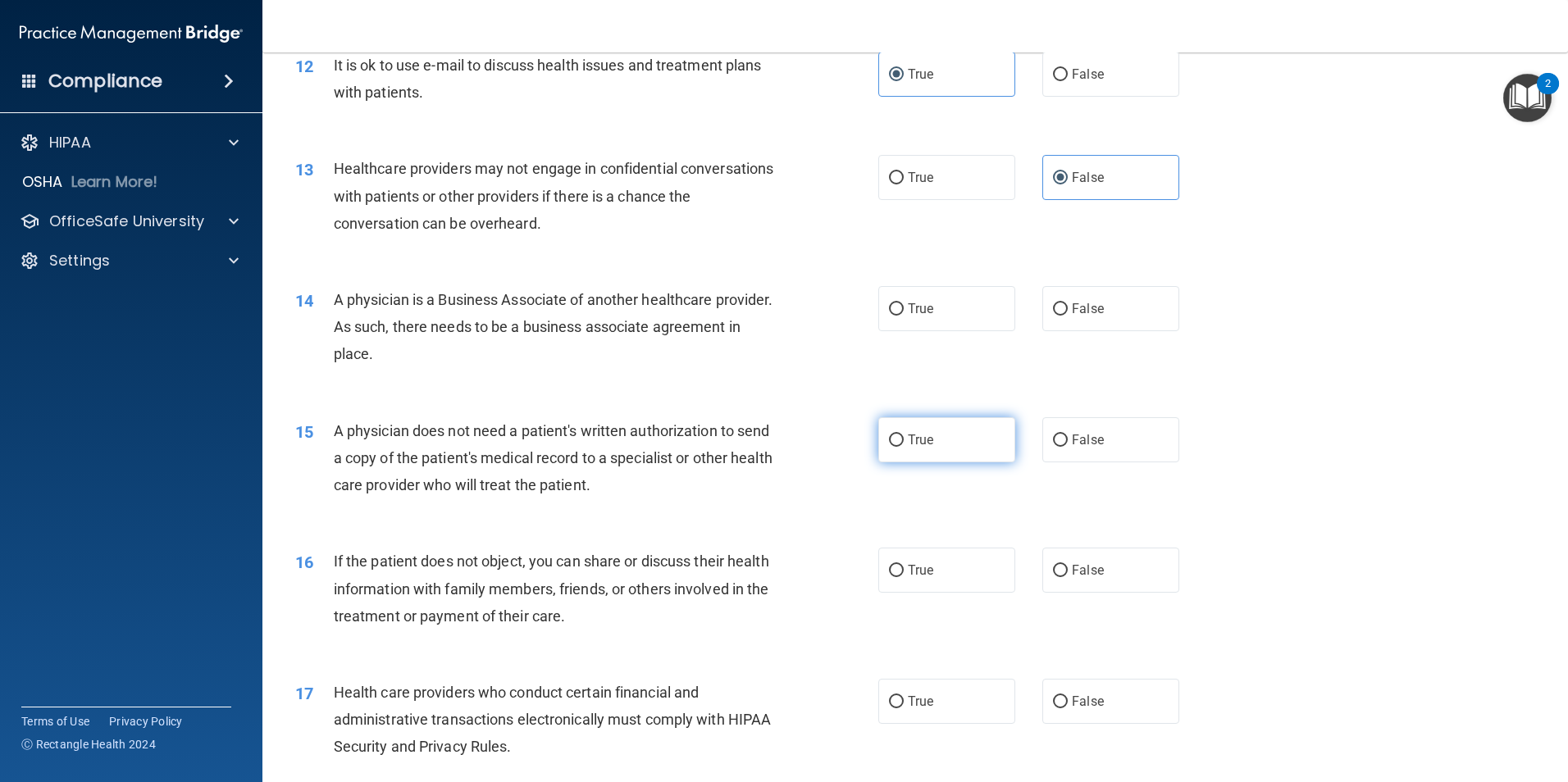
scroll to position [1475, 0]
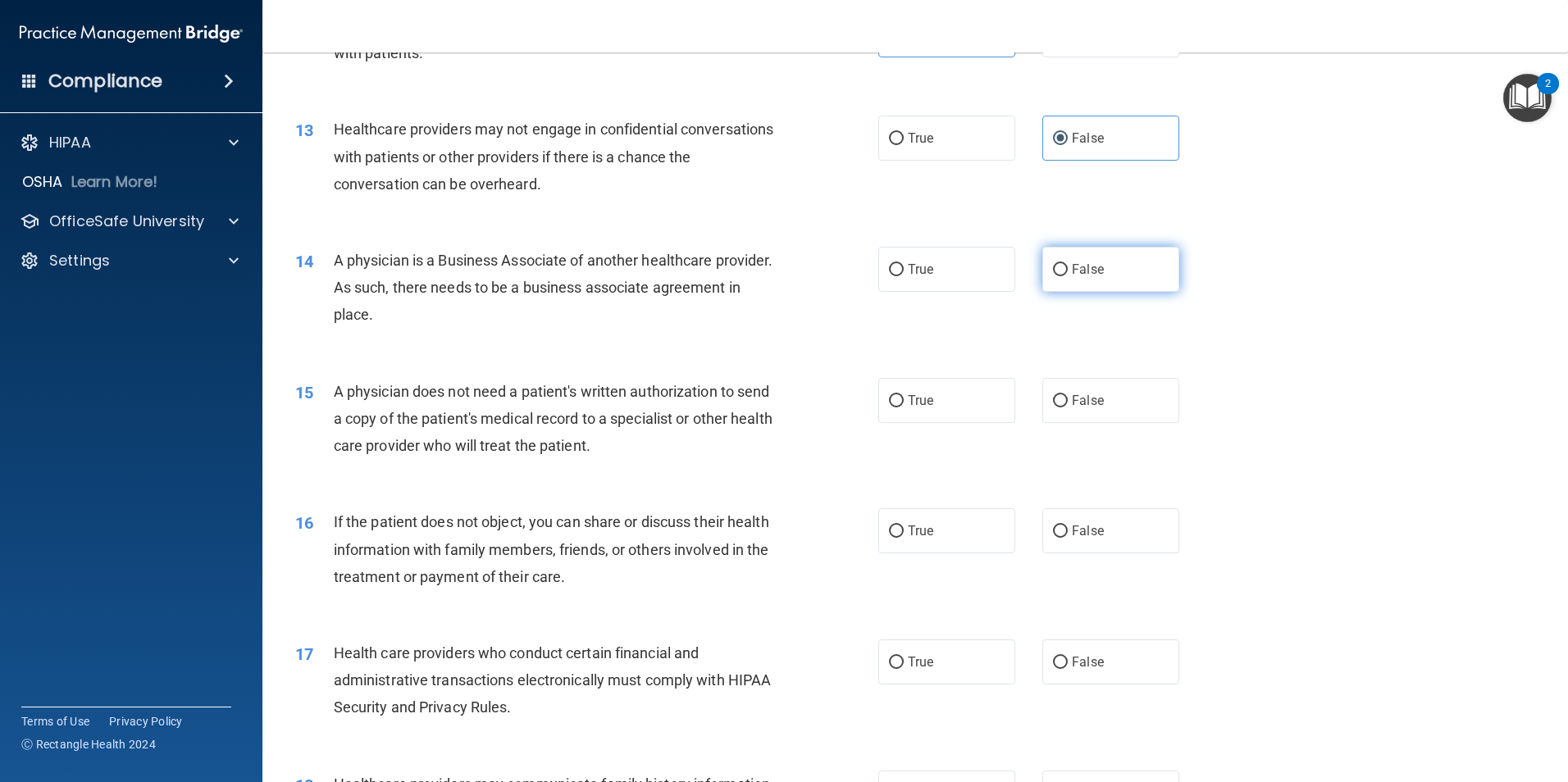
click at [1053, 267] on input "False" at bounding box center [1060, 270] width 15 height 12
radio input "true"
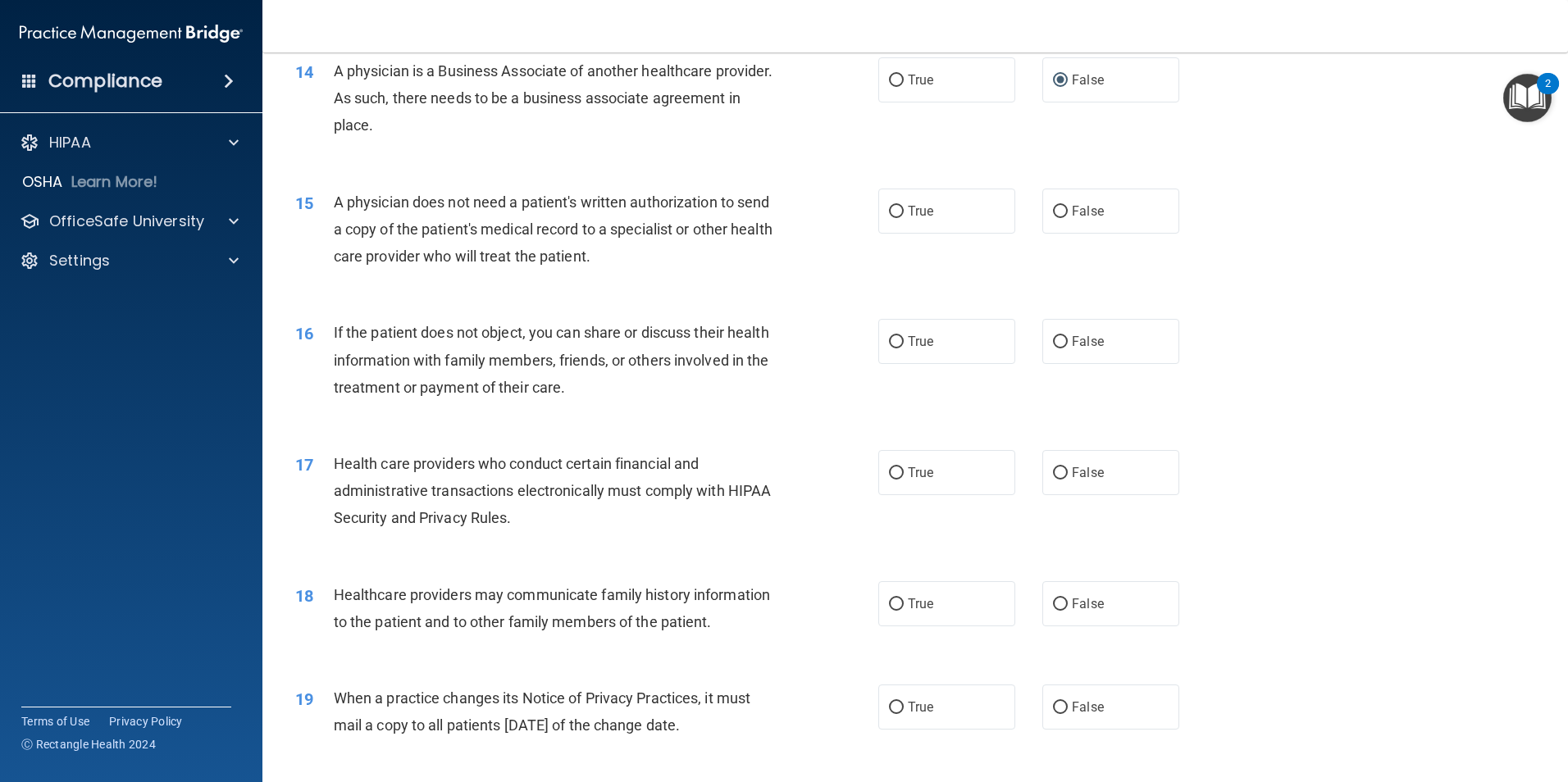
scroll to position [1721, 0]
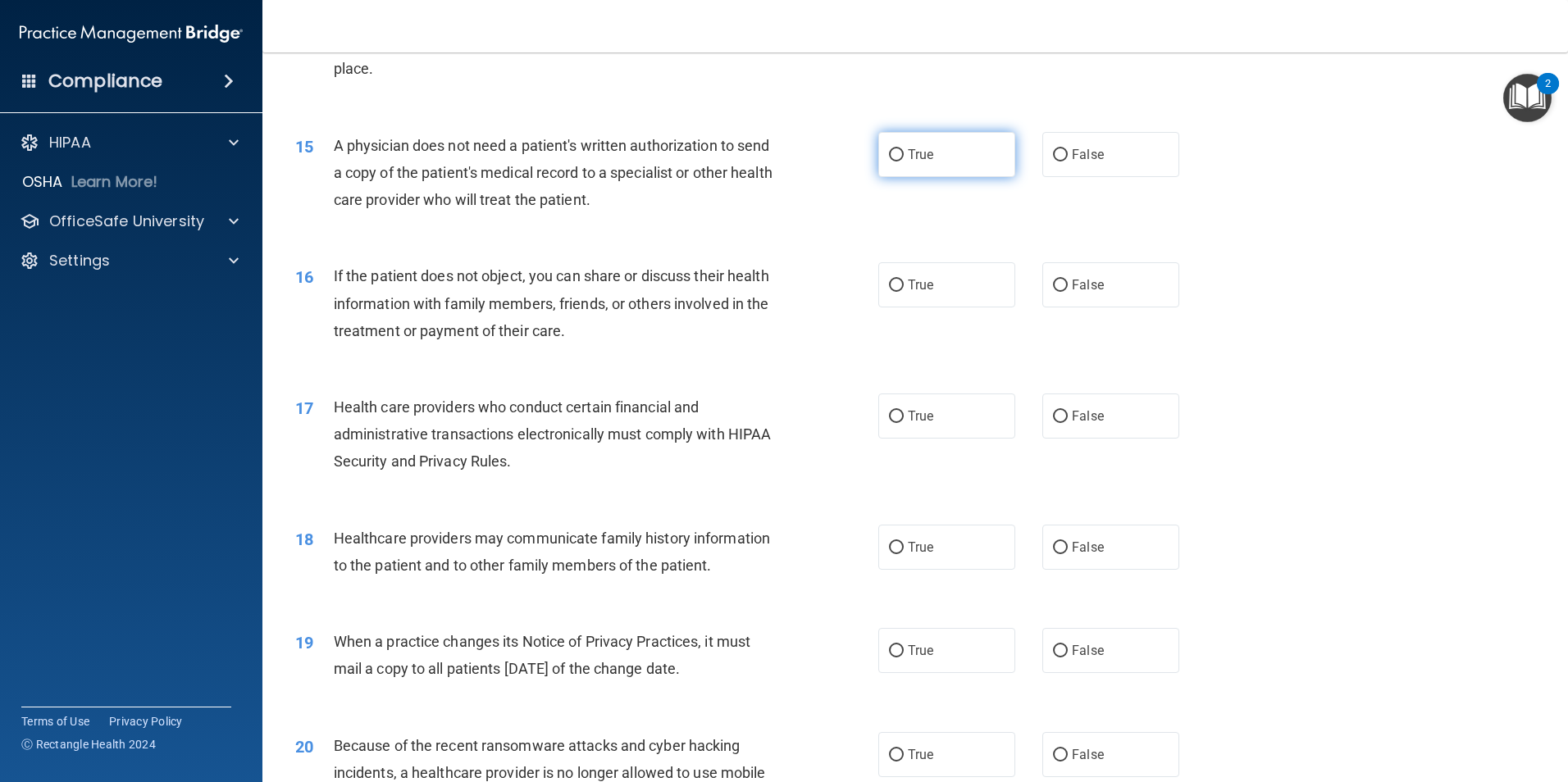
click at [895, 147] on label "True" at bounding box center [946, 154] width 137 height 45
click at [895, 149] on input "True" at bounding box center [895, 155] width 15 height 12
radio input "true"
click at [889, 283] on input "True" at bounding box center [895, 285] width 15 height 12
radio input "true"
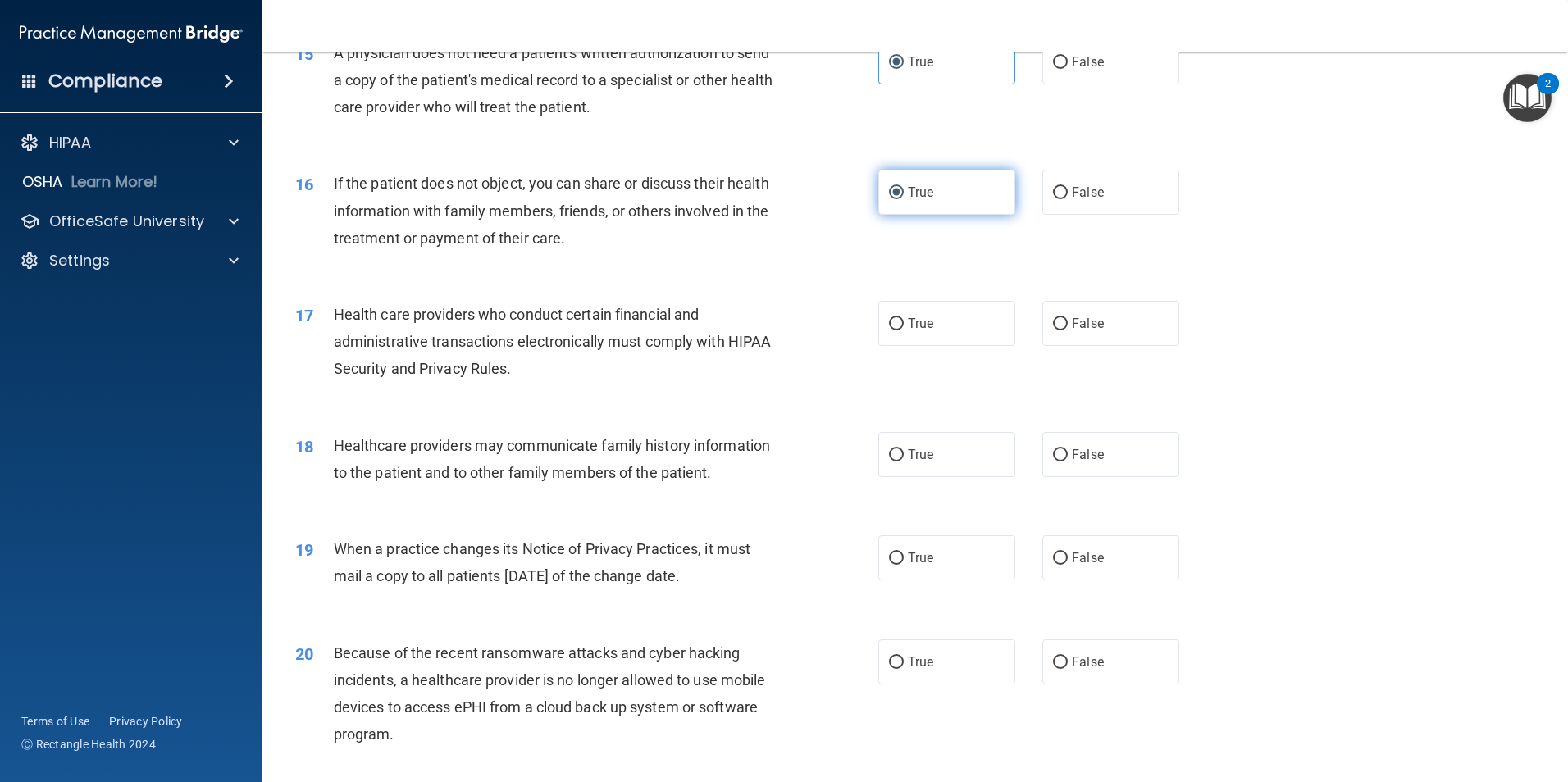
scroll to position [1885, 0]
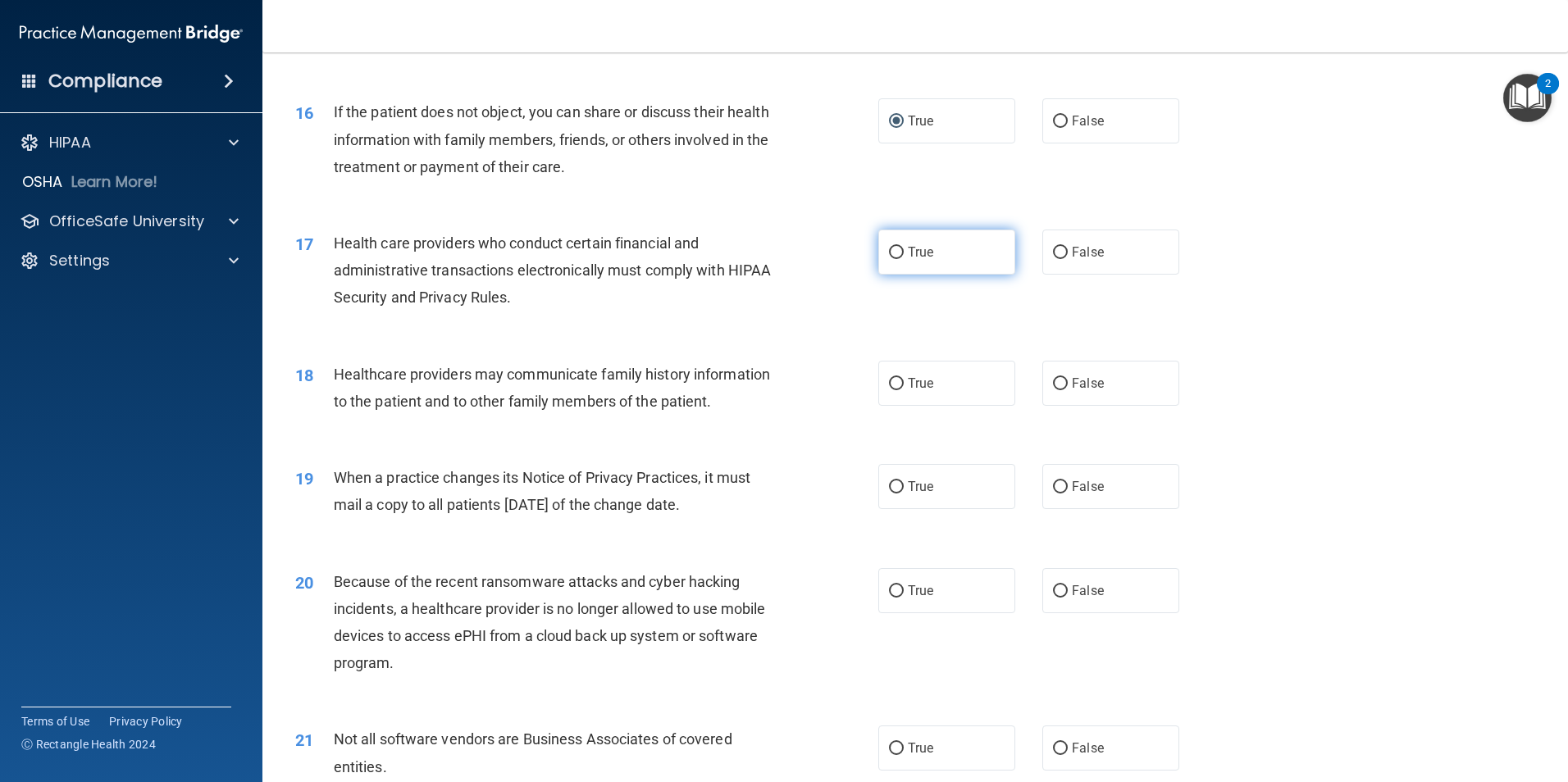
click at [899, 248] on label "True" at bounding box center [946, 252] width 137 height 45
click at [899, 248] on input "True" at bounding box center [895, 253] width 15 height 12
radio input "true"
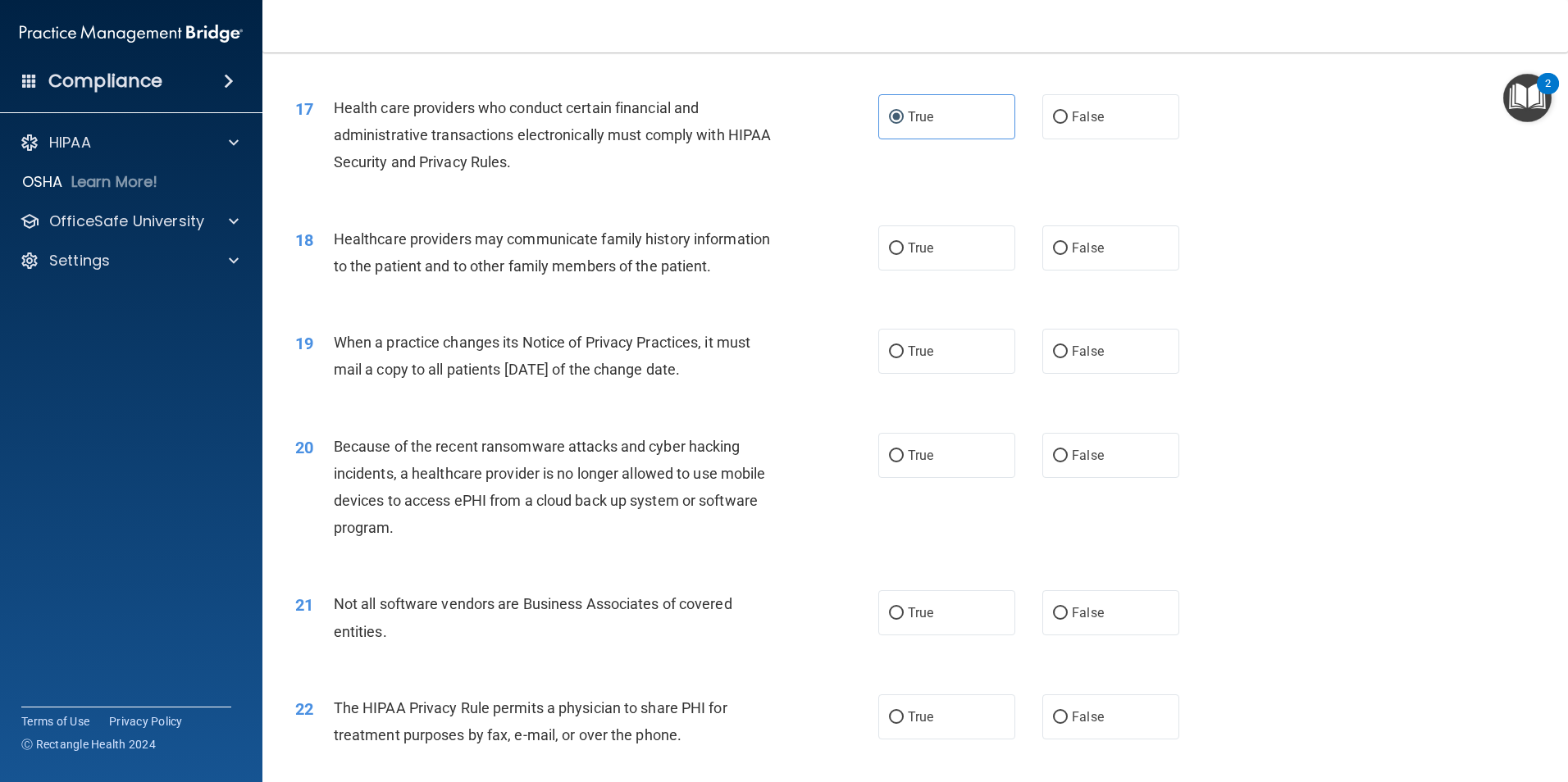
scroll to position [2049, 0]
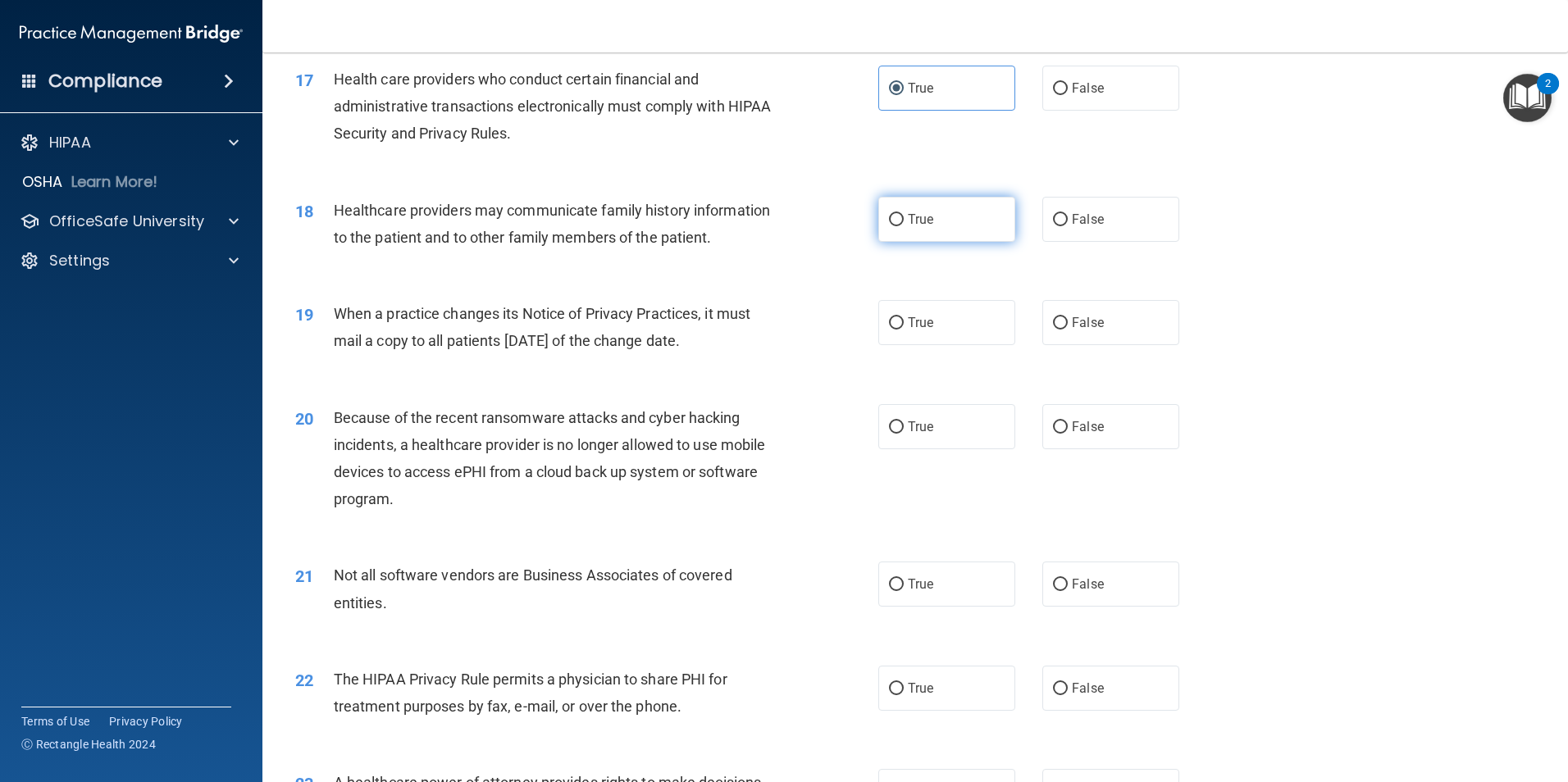
click at [911, 226] on span "True" at bounding box center [920, 219] width 25 height 16
click at [903, 226] on input "True" at bounding box center [895, 220] width 15 height 12
radio input "true"
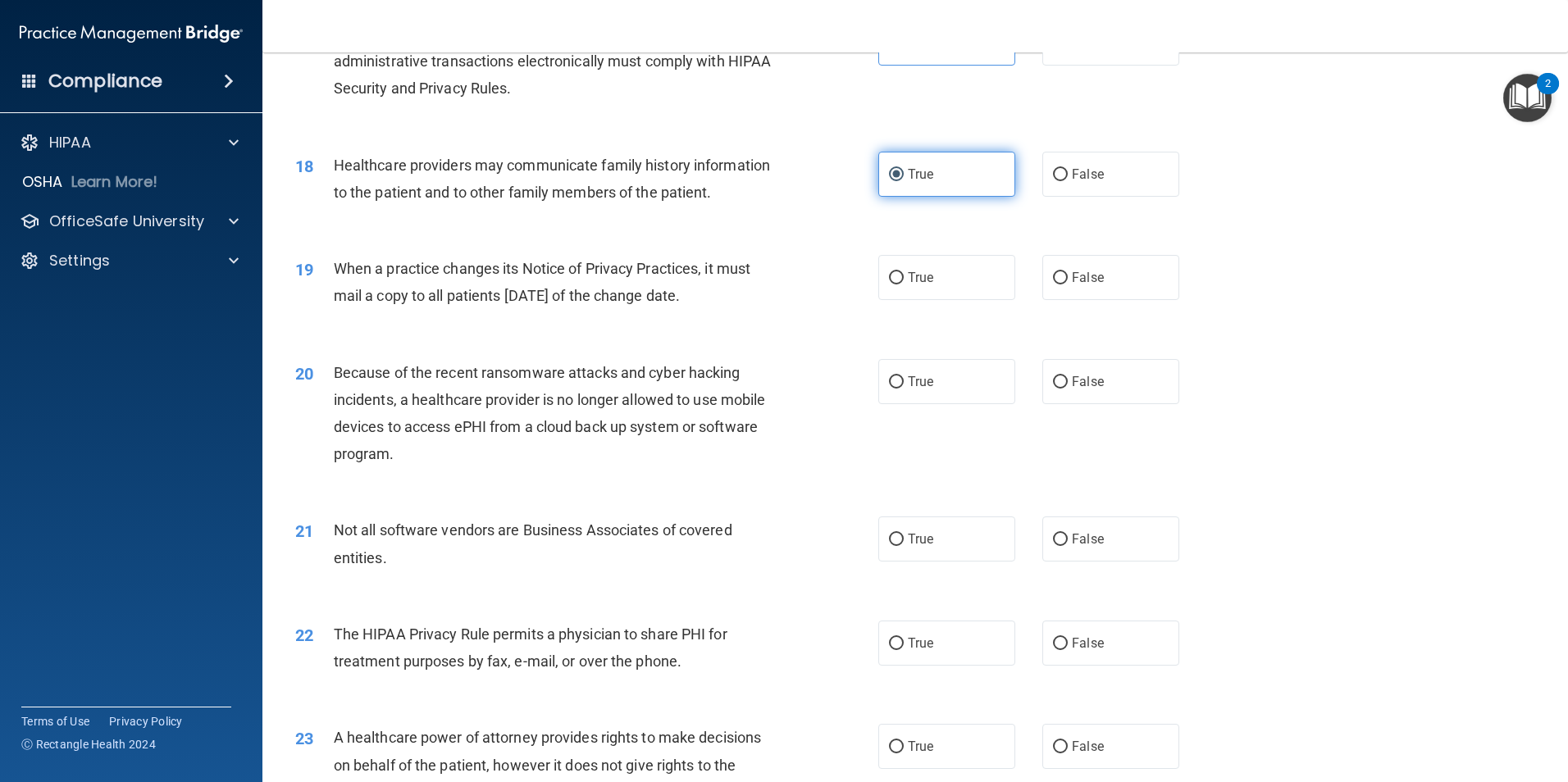
scroll to position [2131, 0]
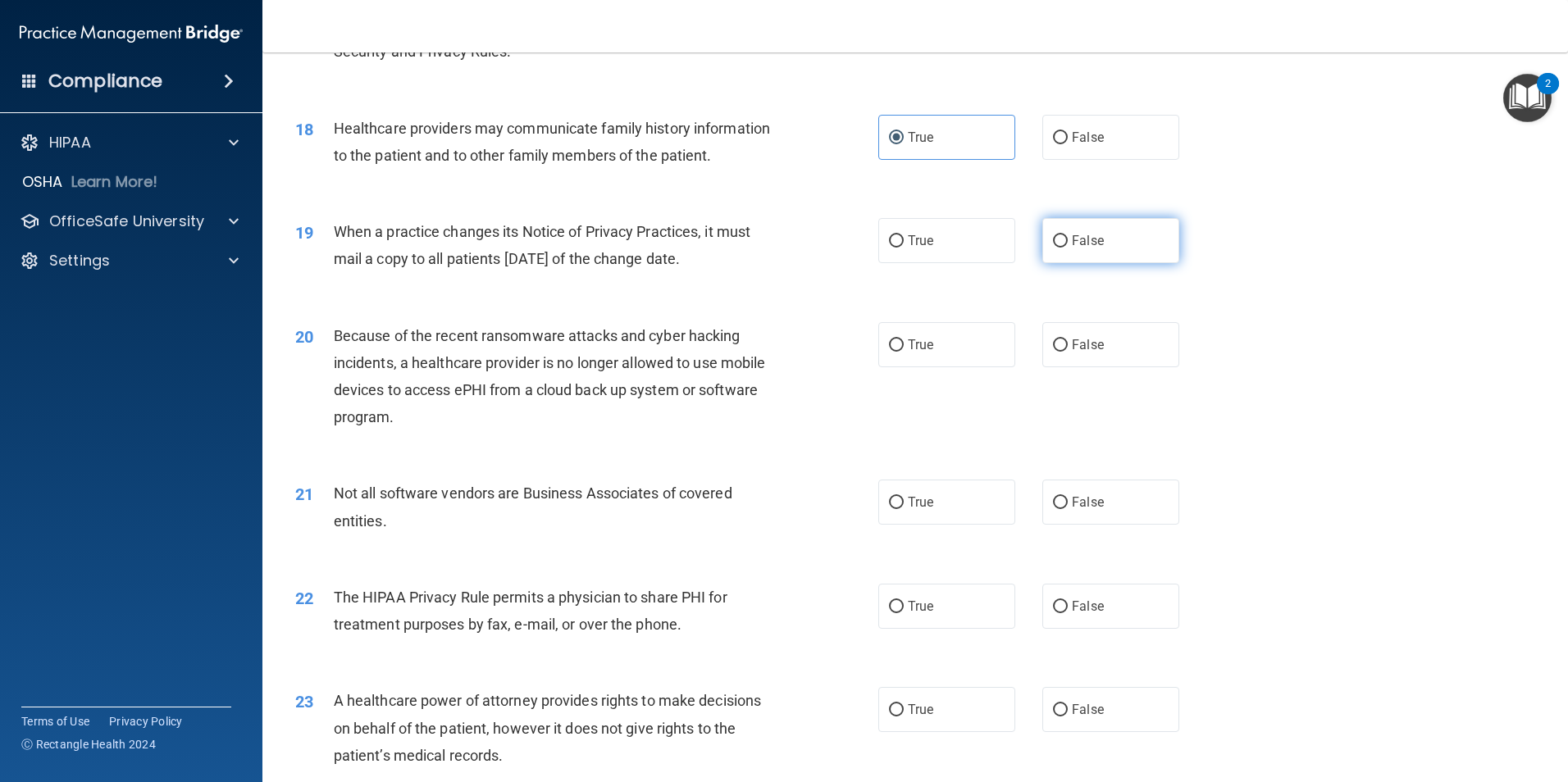
click at [1053, 238] on input "False" at bounding box center [1060, 241] width 15 height 12
radio input "true"
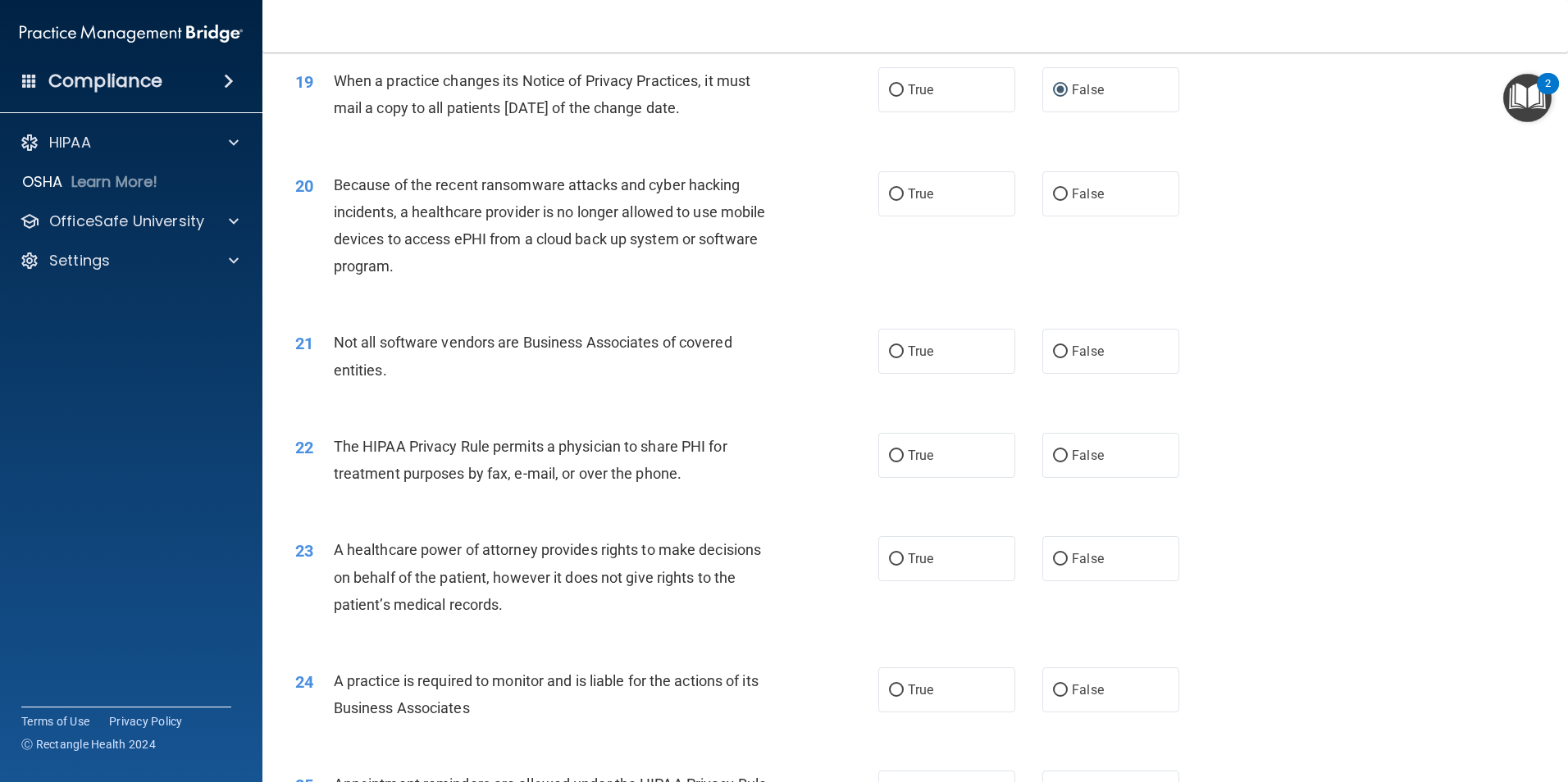
scroll to position [2295, 0]
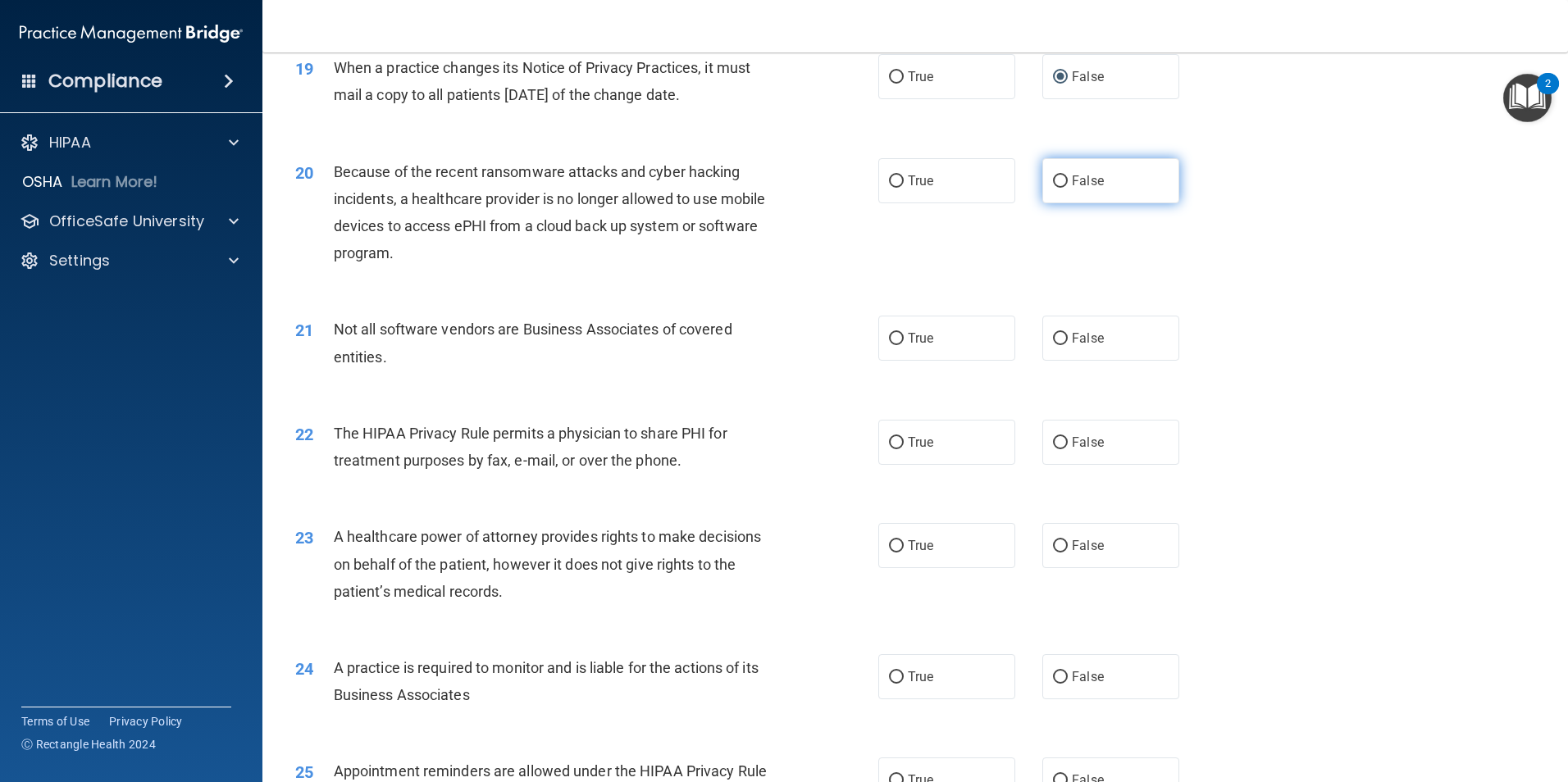
click at [1054, 178] on input "False" at bounding box center [1060, 182] width 15 height 12
radio input "true"
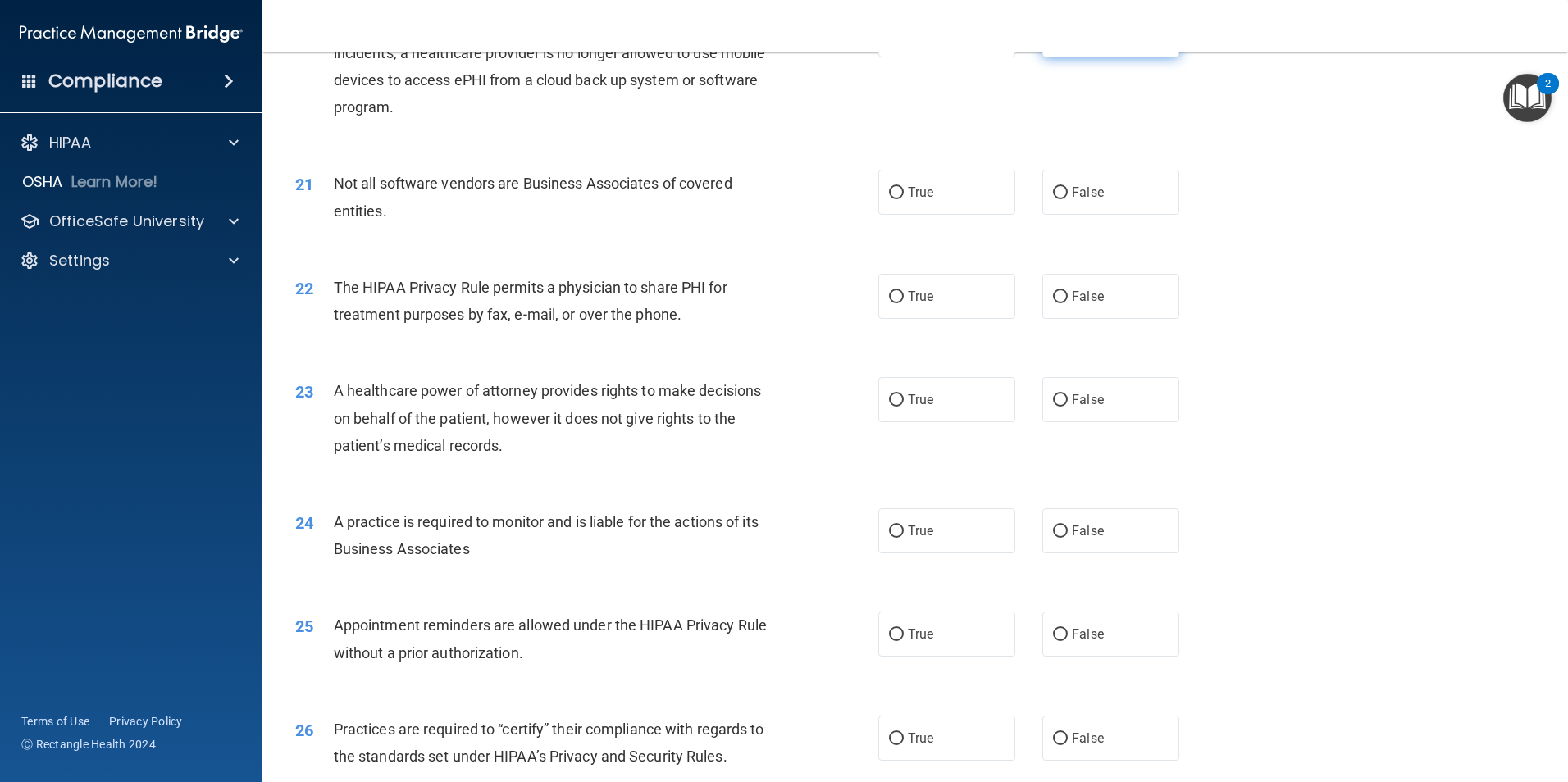
scroll to position [2459, 0]
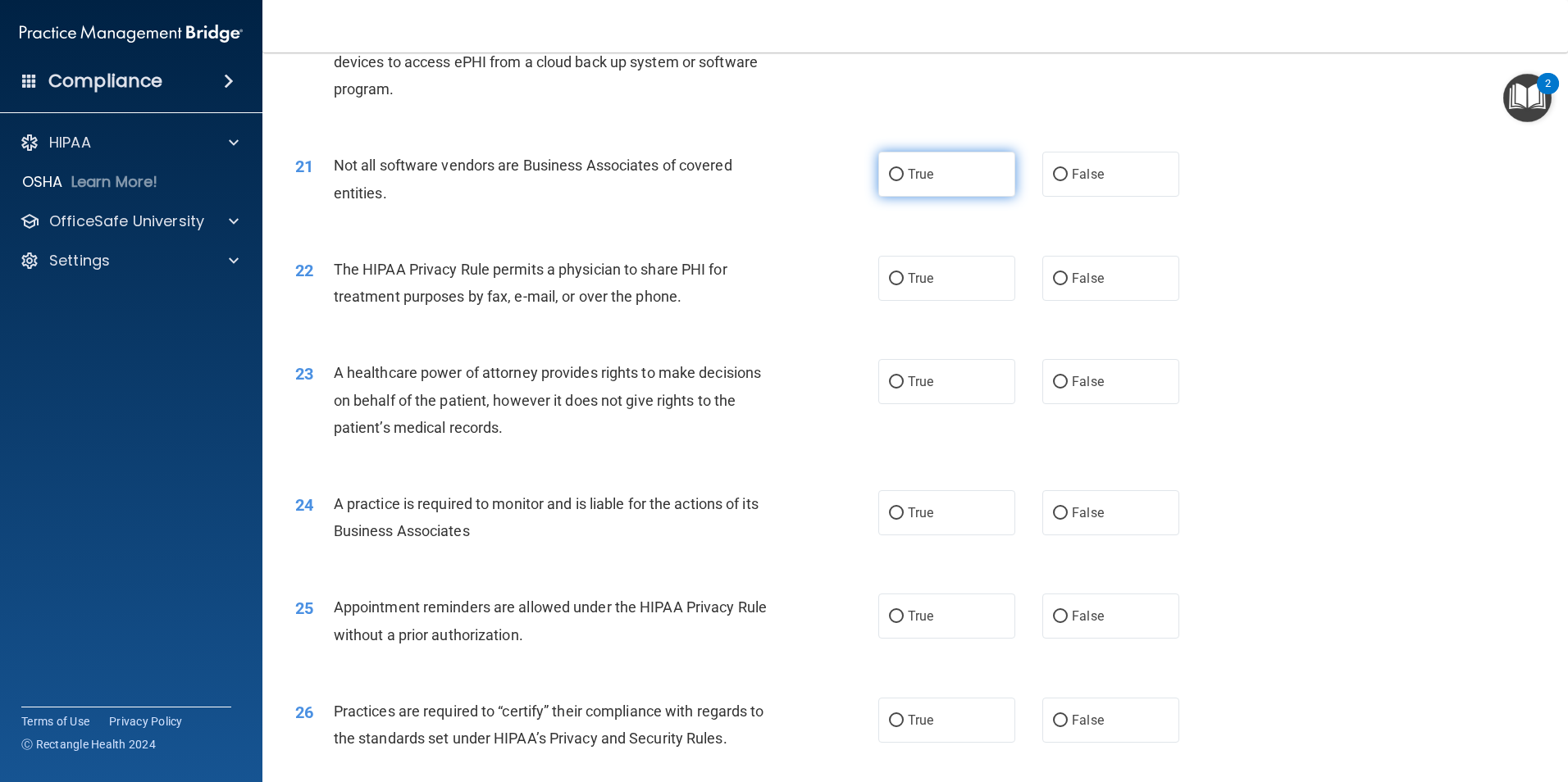
click at [892, 174] on input "True" at bounding box center [895, 175] width 15 height 12
radio input "true"
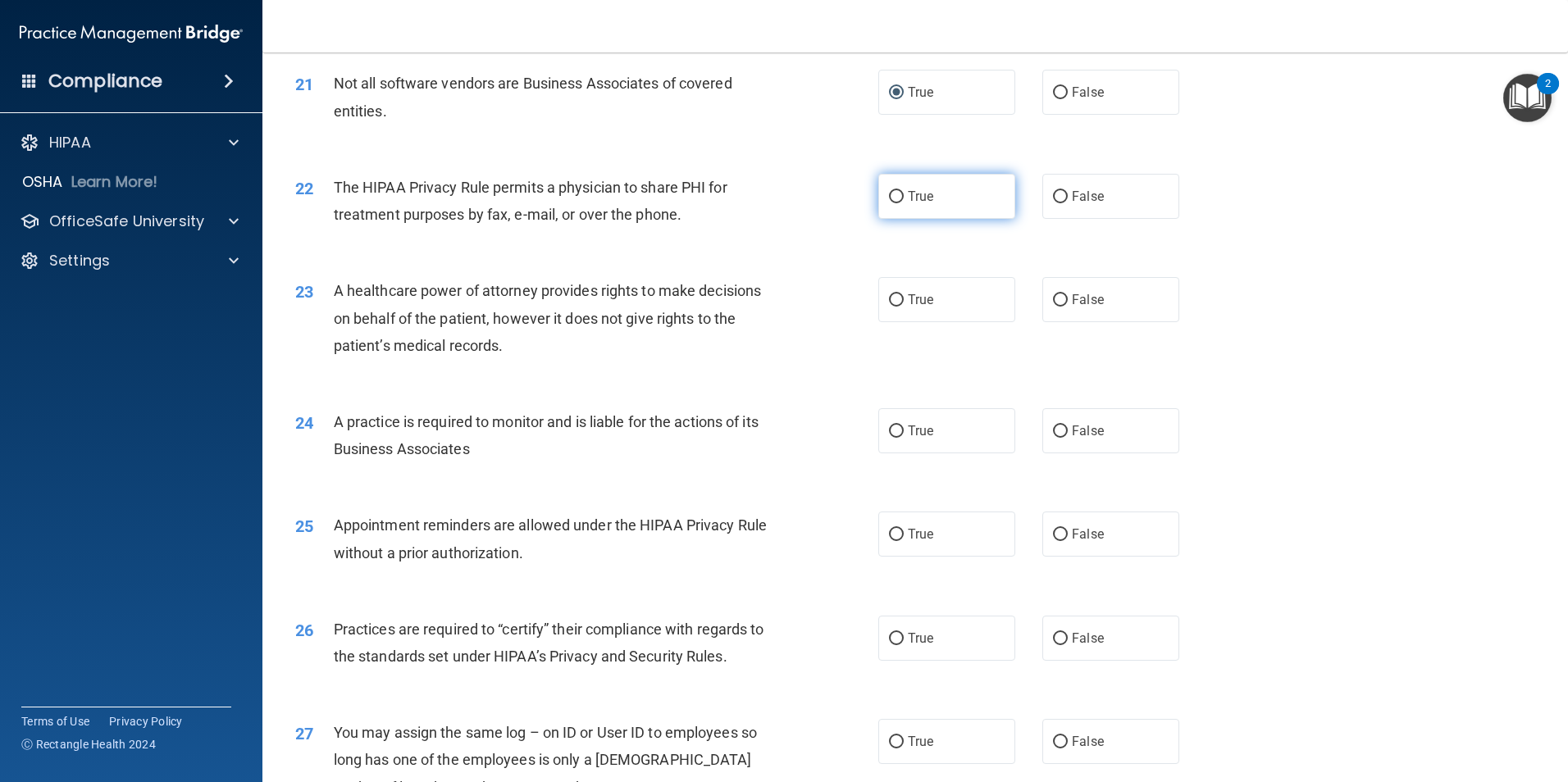
click at [888, 194] on input "True" at bounding box center [895, 197] width 15 height 12
radio input "true"
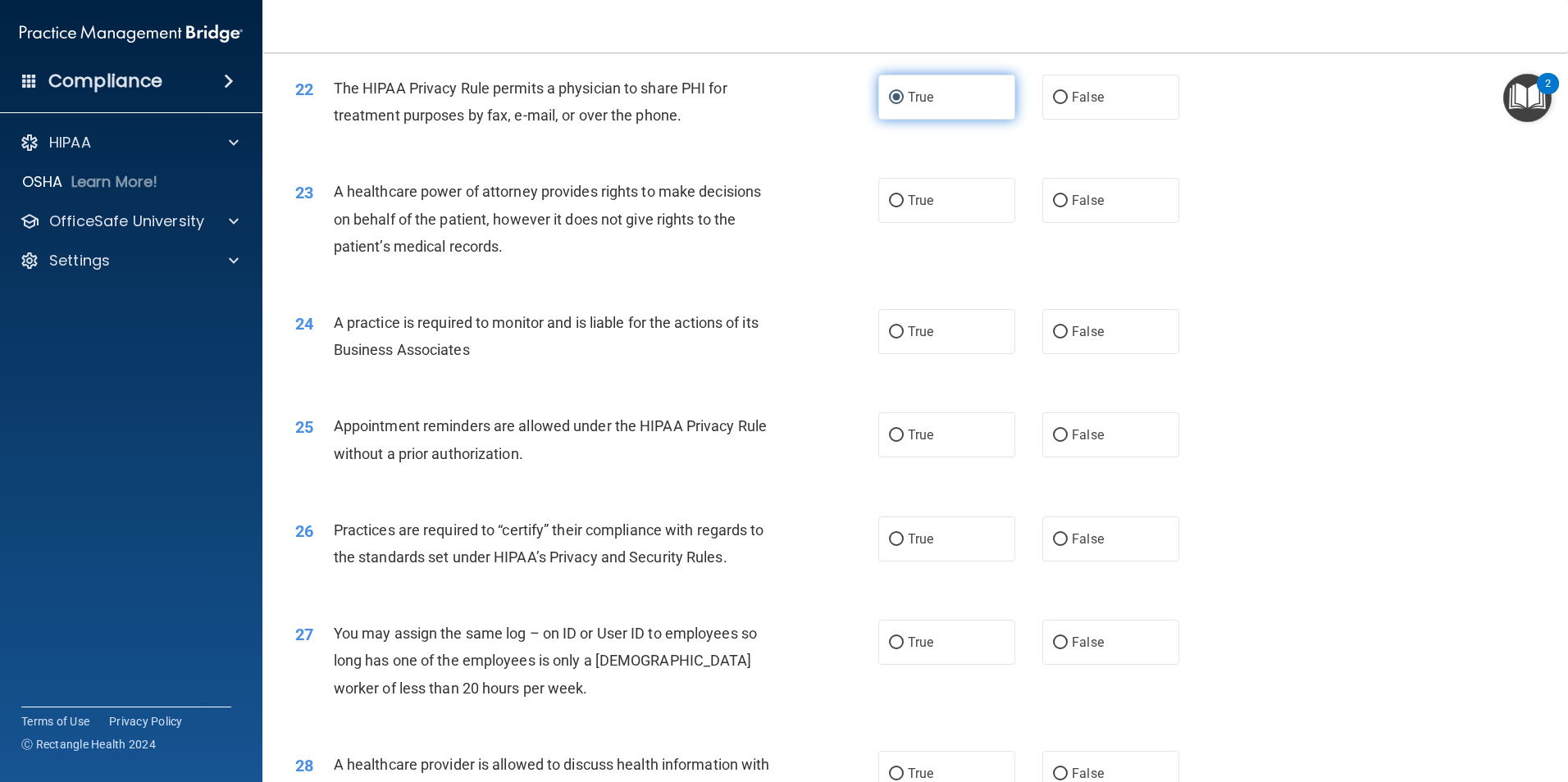
scroll to position [2705, 0]
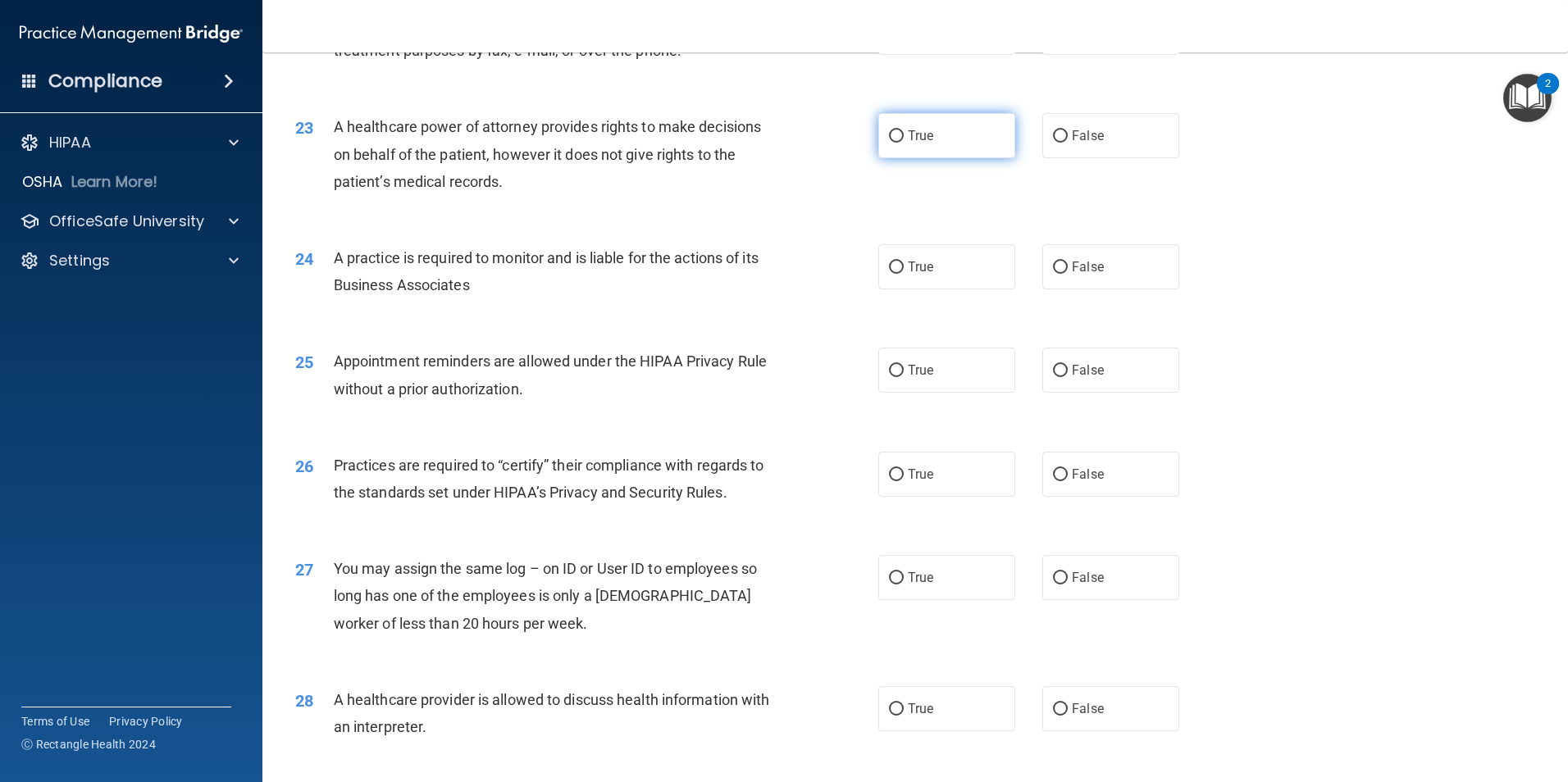
click at [909, 136] on span "True" at bounding box center [920, 136] width 25 height 16
click at [903, 136] on input "True" at bounding box center [895, 137] width 15 height 12
radio input "true"
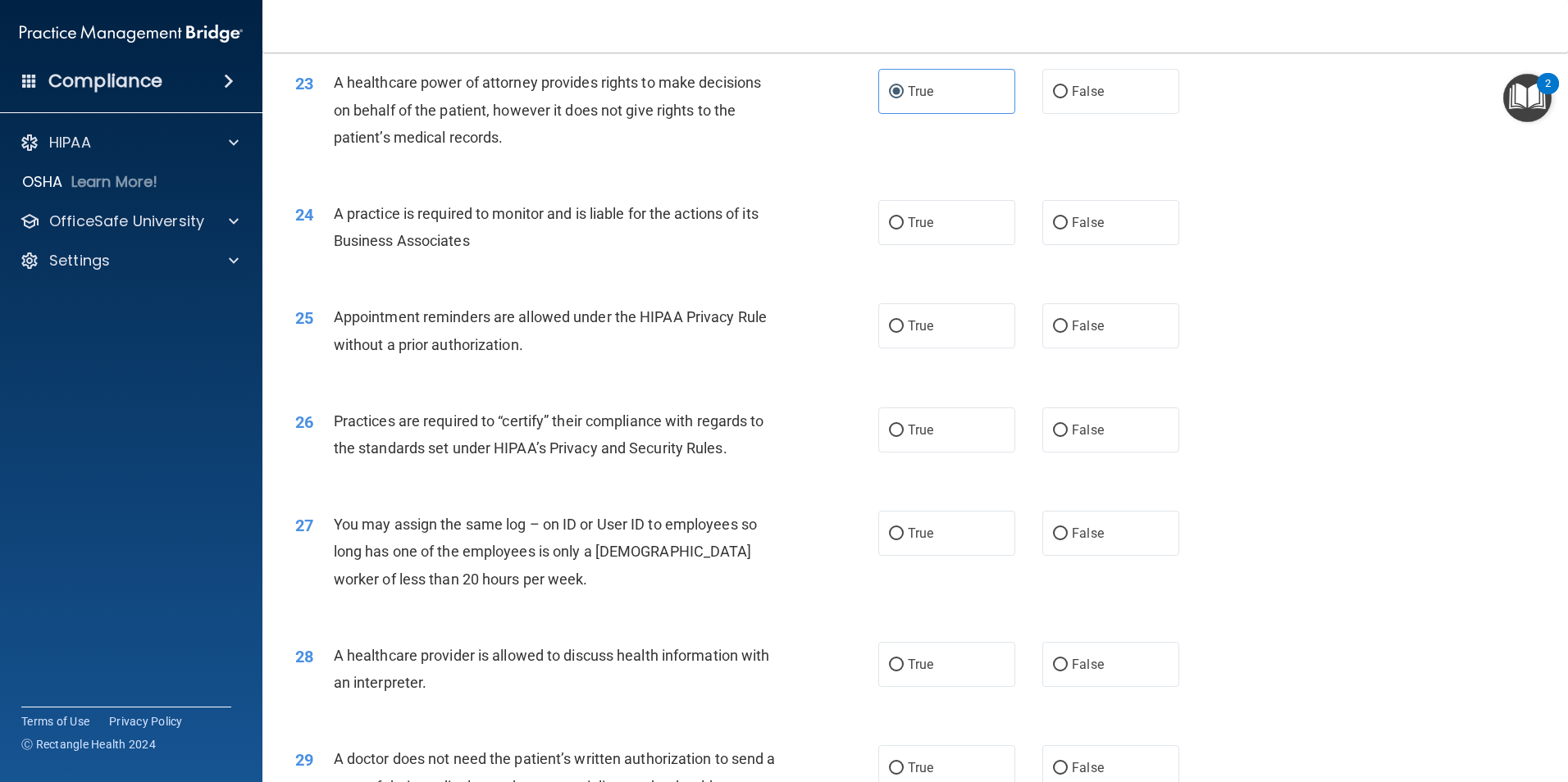
scroll to position [2787, 0]
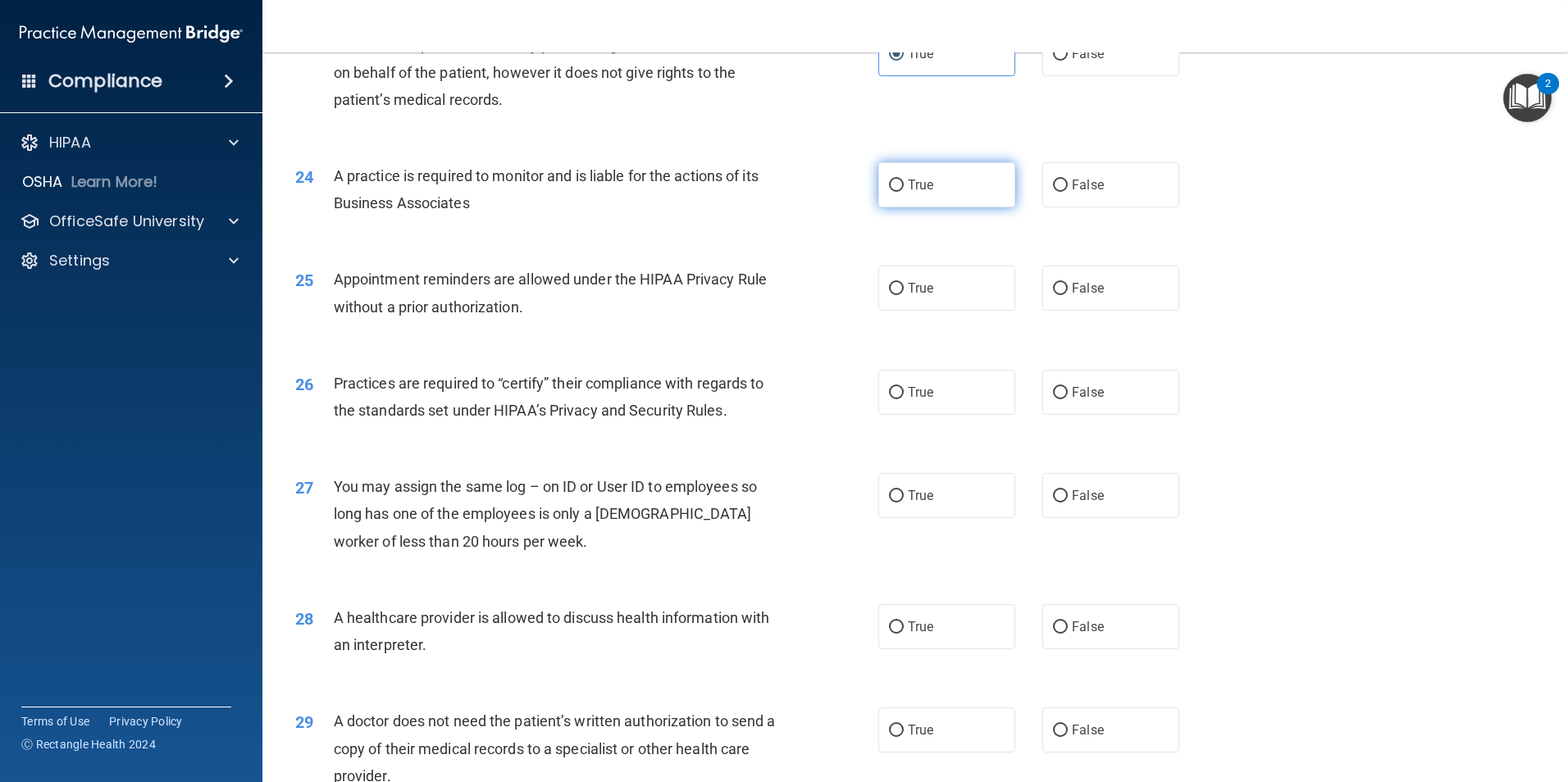
click at [950, 193] on label "True" at bounding box center [946, 184] width 137 height 45
click at [903, 192] on input "True" at bounding box center [895, 186] width 15 height 12
radio input "true"
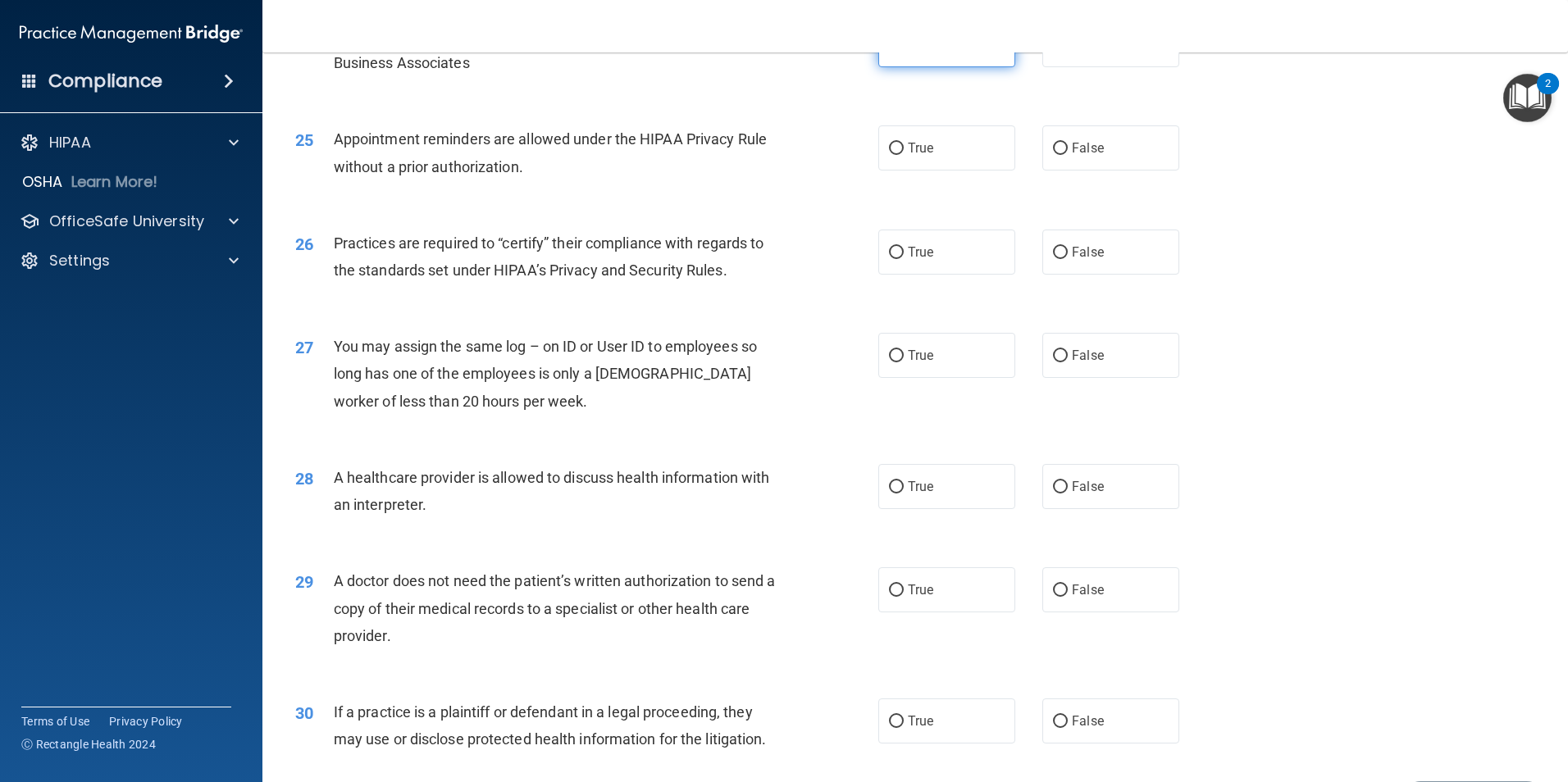
scroll to position [2951, 0]
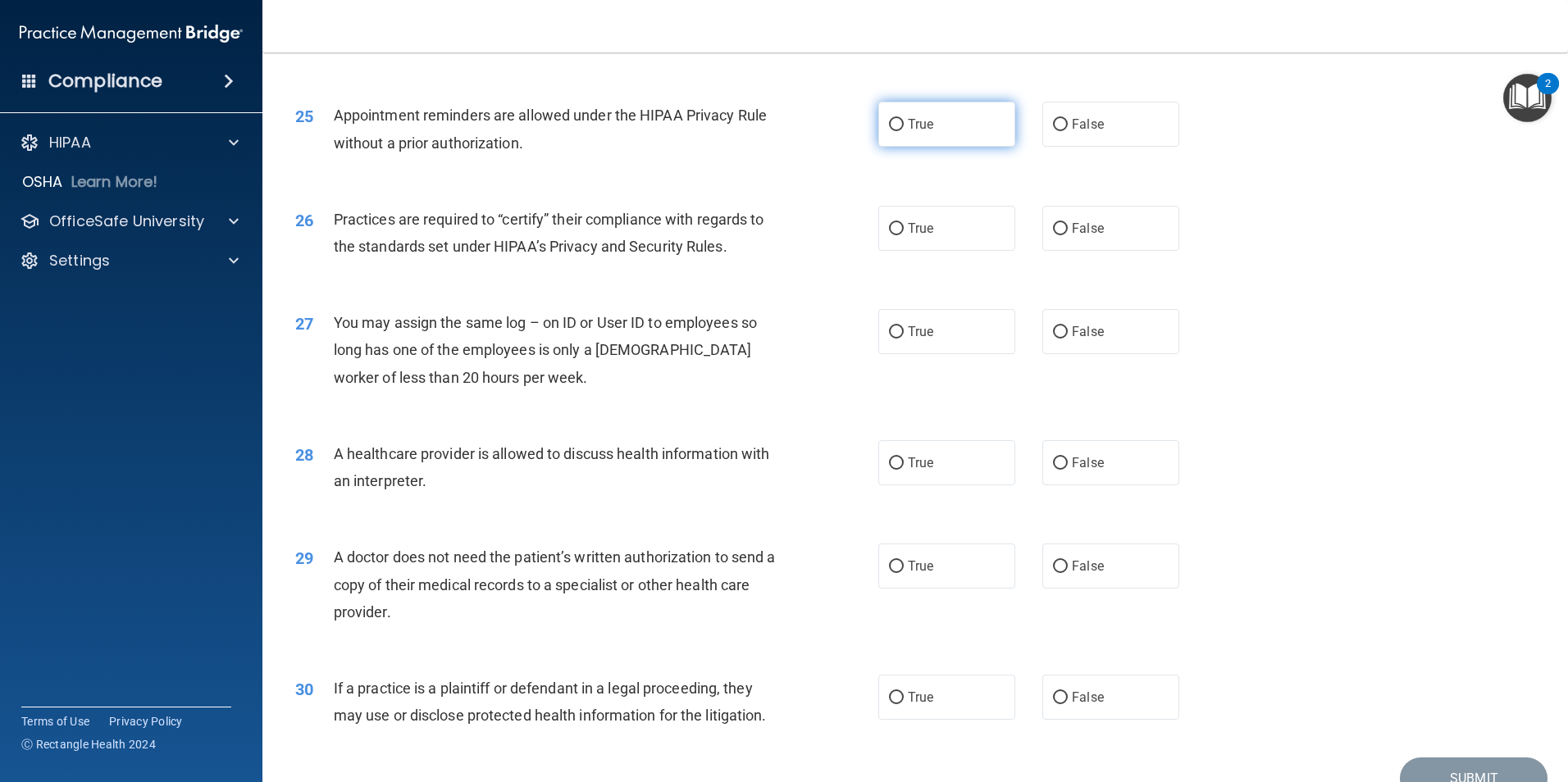
click at [939, 135] on label "True" at bounding box center [946, 124] width 137 height 45
click at [903, 131] on input "True" at bounding box center [895, 125] width 15 height 12
radio input "true"
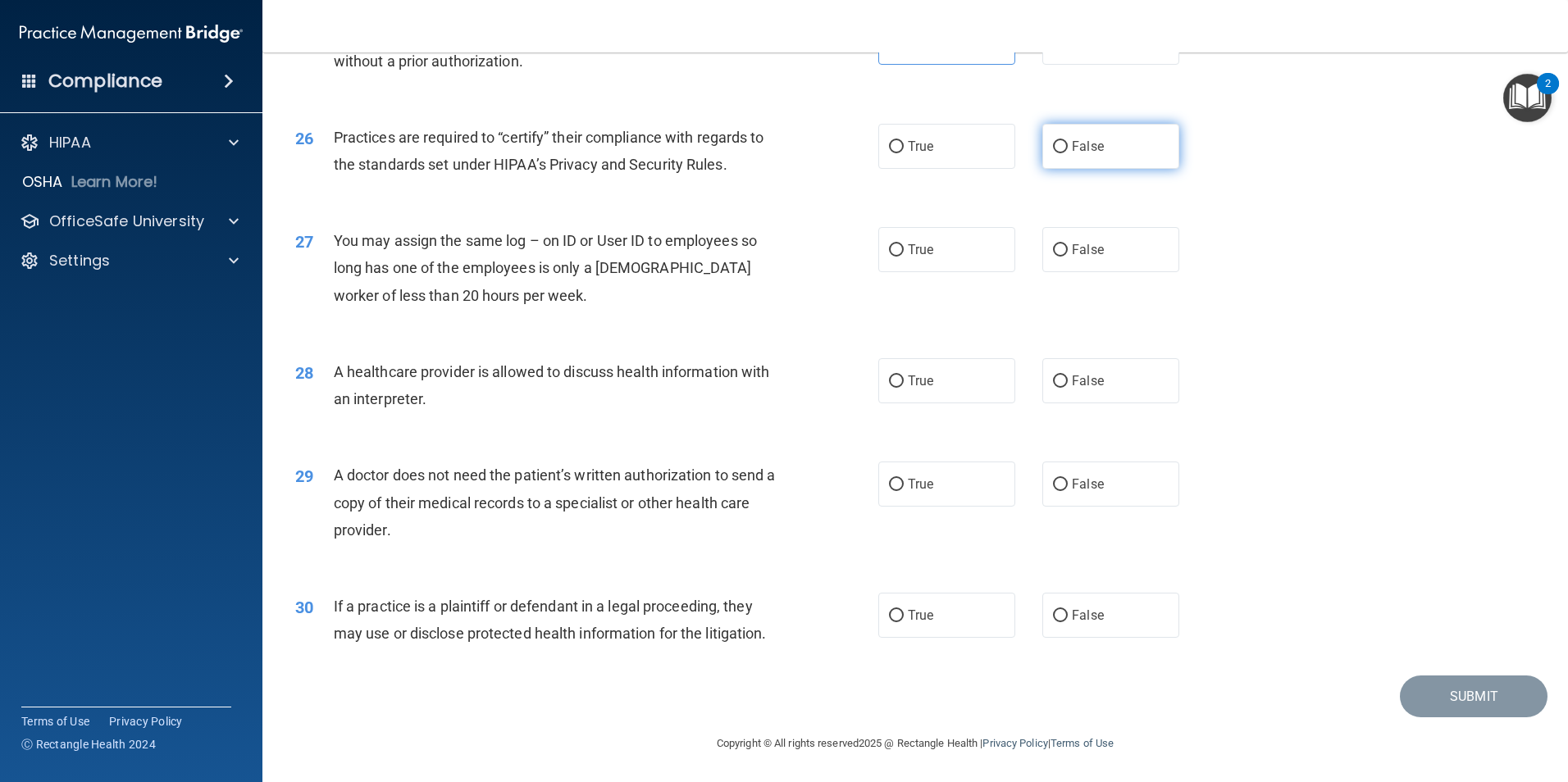
click at [1053, 144] on input "False" at bounding box center [1060, 147] width 15 height 12
radio input "true"
click at [1062, 256] on label "False" at bounding box center [1111, 249] width 137 height 45
click at [1062, 256] on input "False" at bounding box center [1060, 250] width 15 height 12
radio input "true"
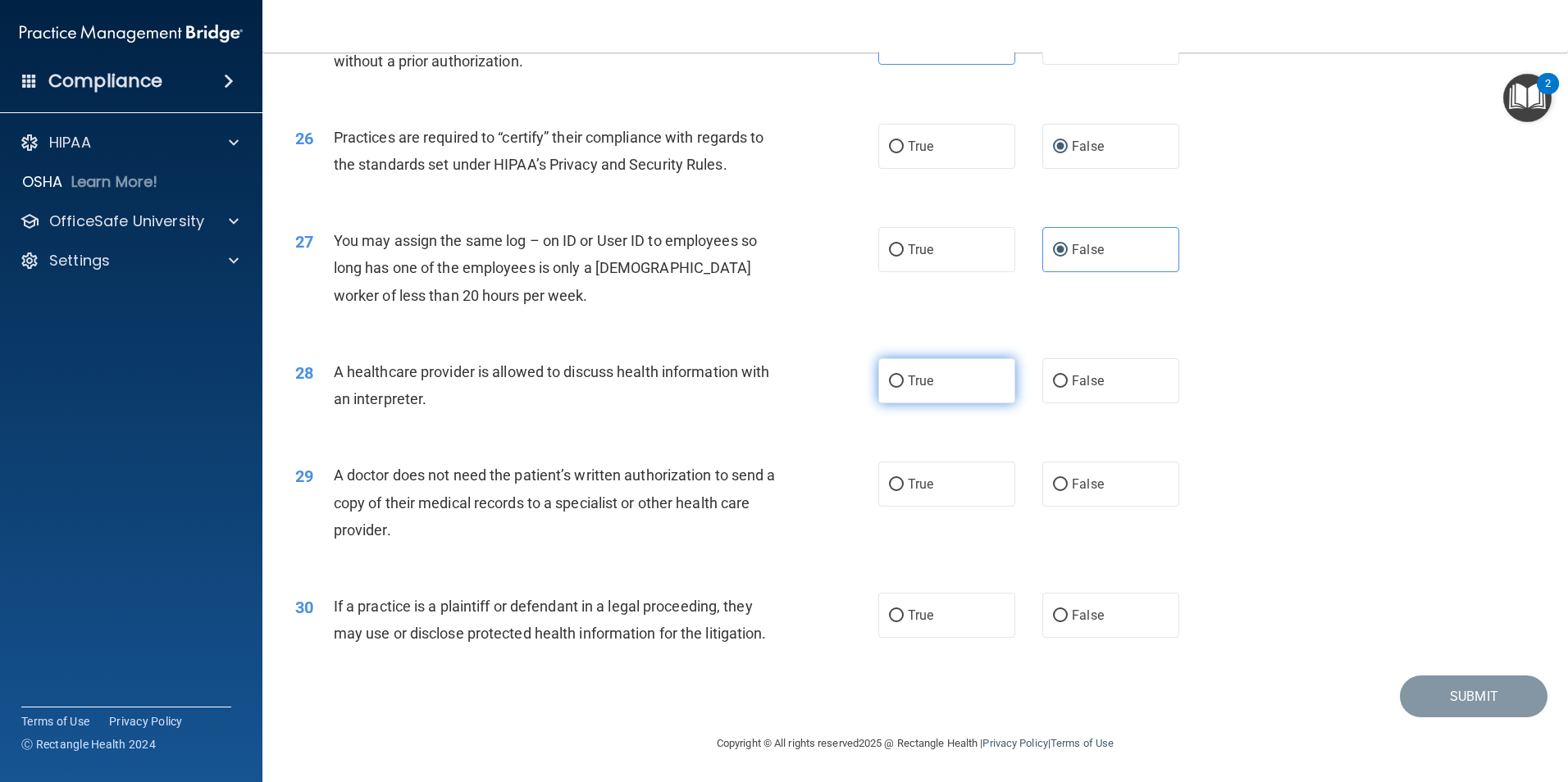
click at [895, 391] on label "True" at bounding box center [946, 380] width 137 height 45
click at [895, 388] on input "True" at bounding box center [895, 382] width 15 height 12
radio input "true"
click at [934, 482] on label "True" at bounding box center [946, 484] width 137 height 45
click at [903, 482] on input "True" at bounding box center [895, 484] width 15 height 12
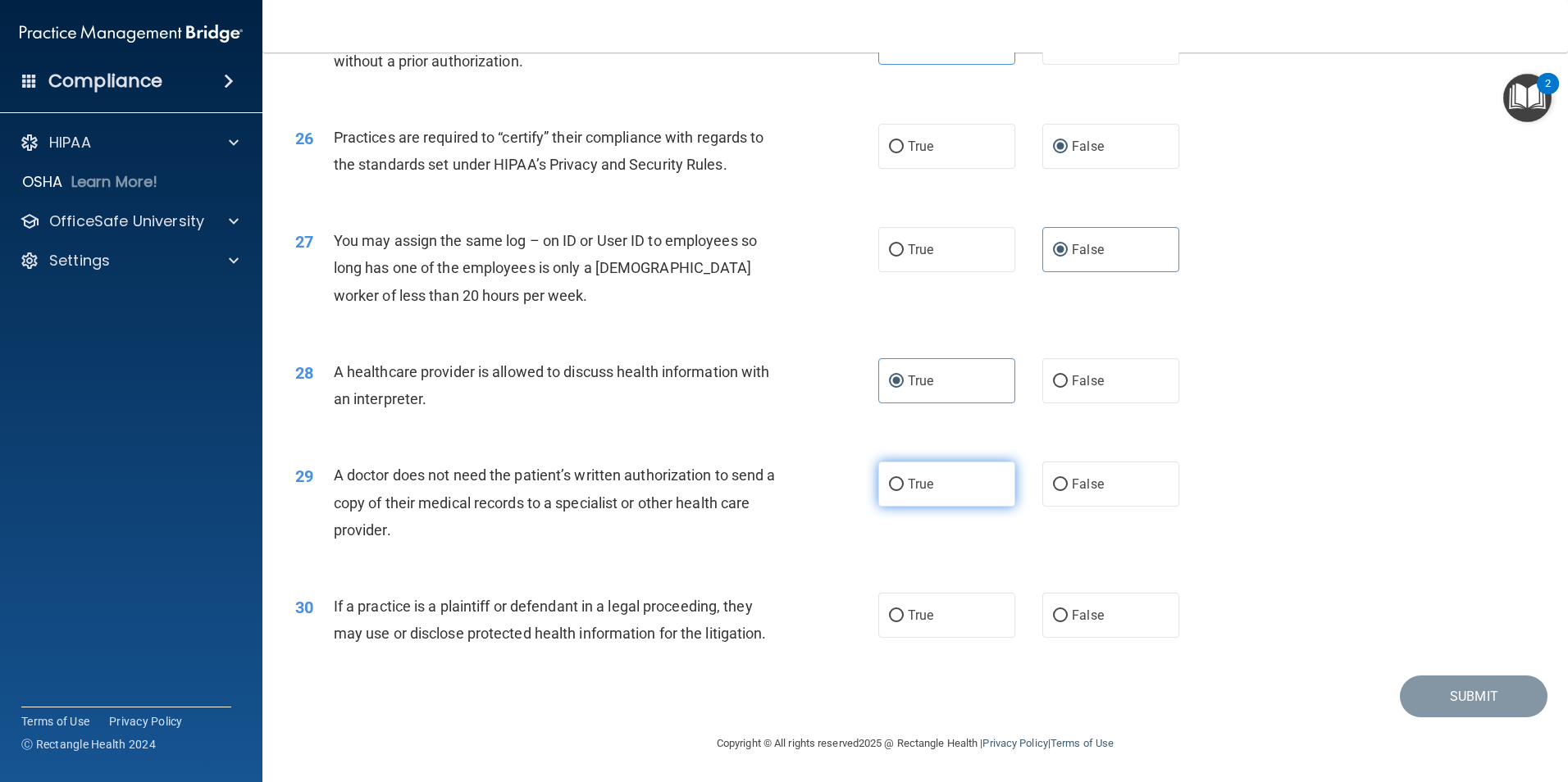
radio input "true"
click at [920, 629] on label "True" at bounding box center [946, 614] width 137 height 45
click at [903, 622] on input "True" at bounding box center [895, 616] width 15 height 12
radio input "true"
click at [1460, 694] on button "Submit" at bounding box center [1473, 697] width 147 height 42
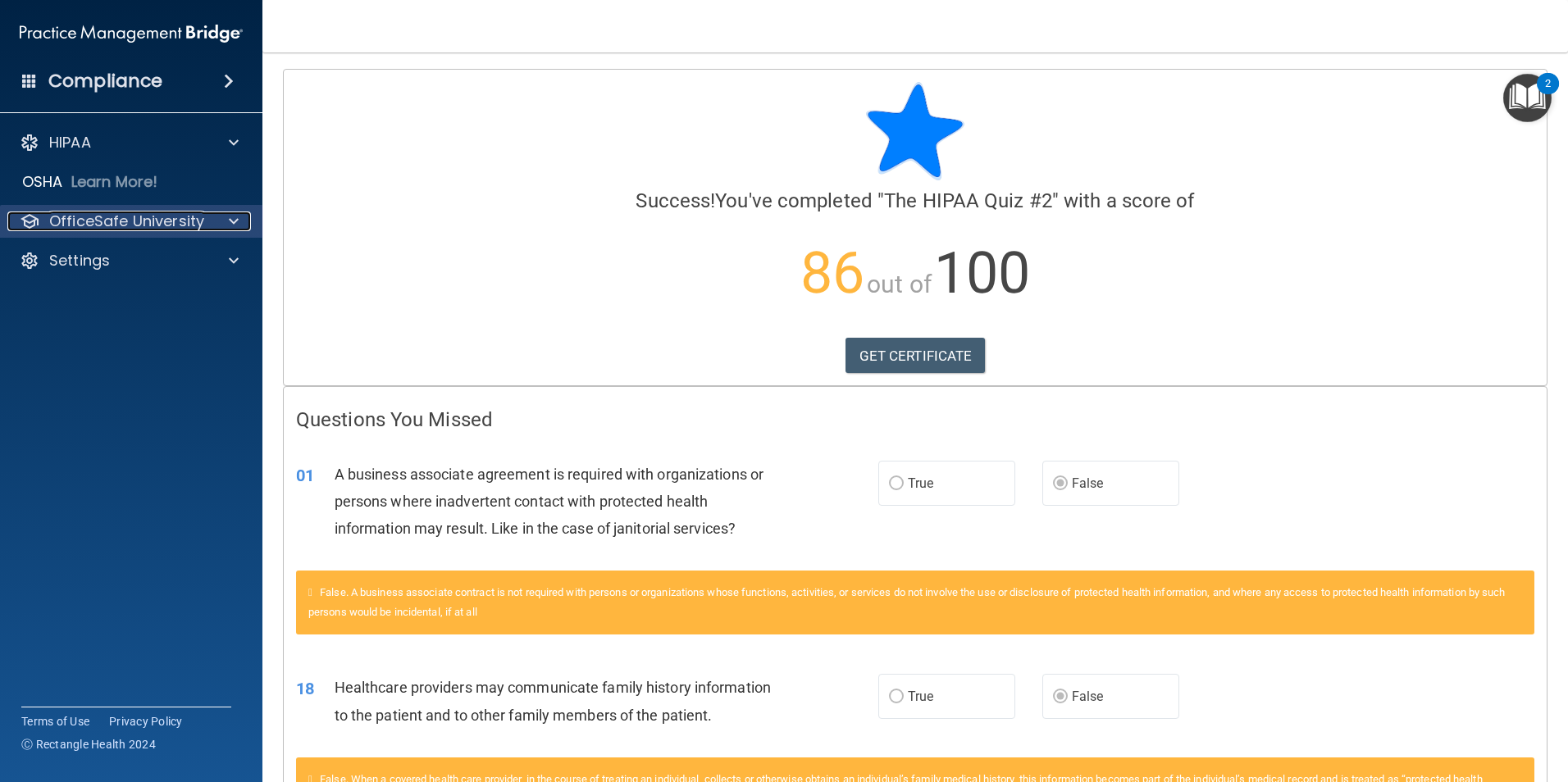
click at [123, 212] on p "OfficeSafe University" at bounding box center [126, 221] width 155 height 19
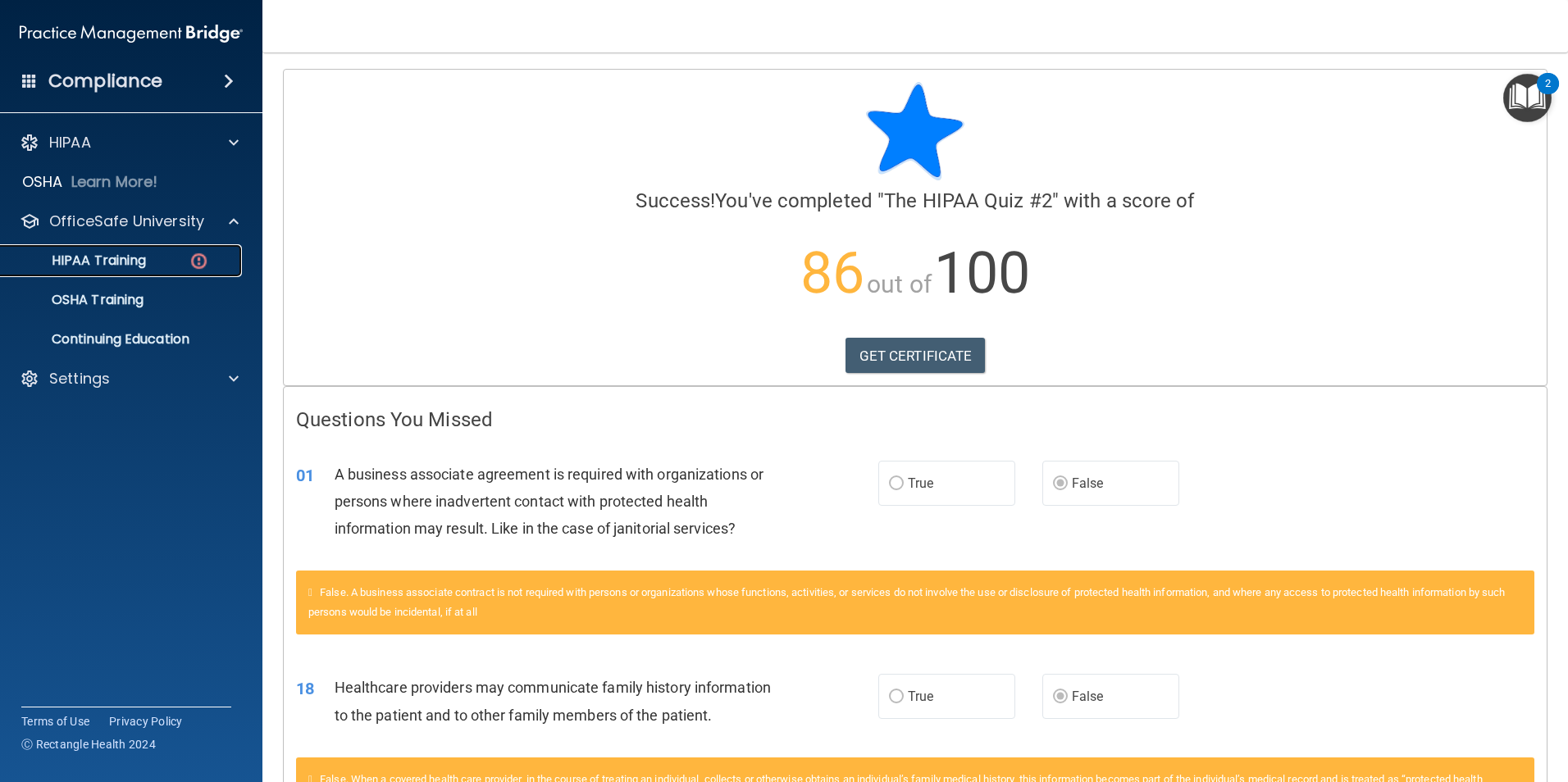
click at [128, 266] on p "HIPAA Training" at bounding box center [78, 261] width 135 height 17
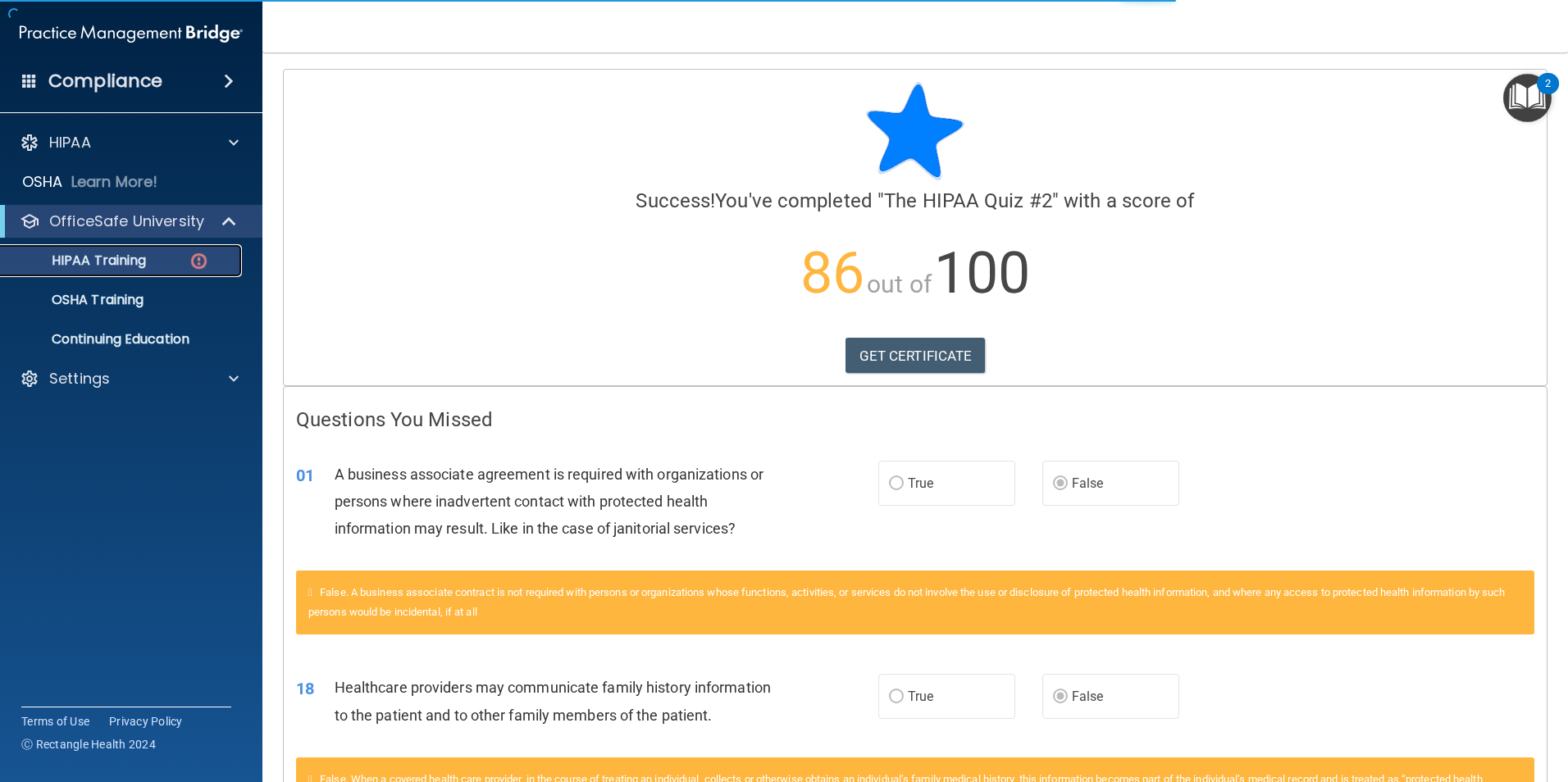
click at [139, 263] on p "HIPAA Training" at bounding box center [78, 261] width 135 height 17
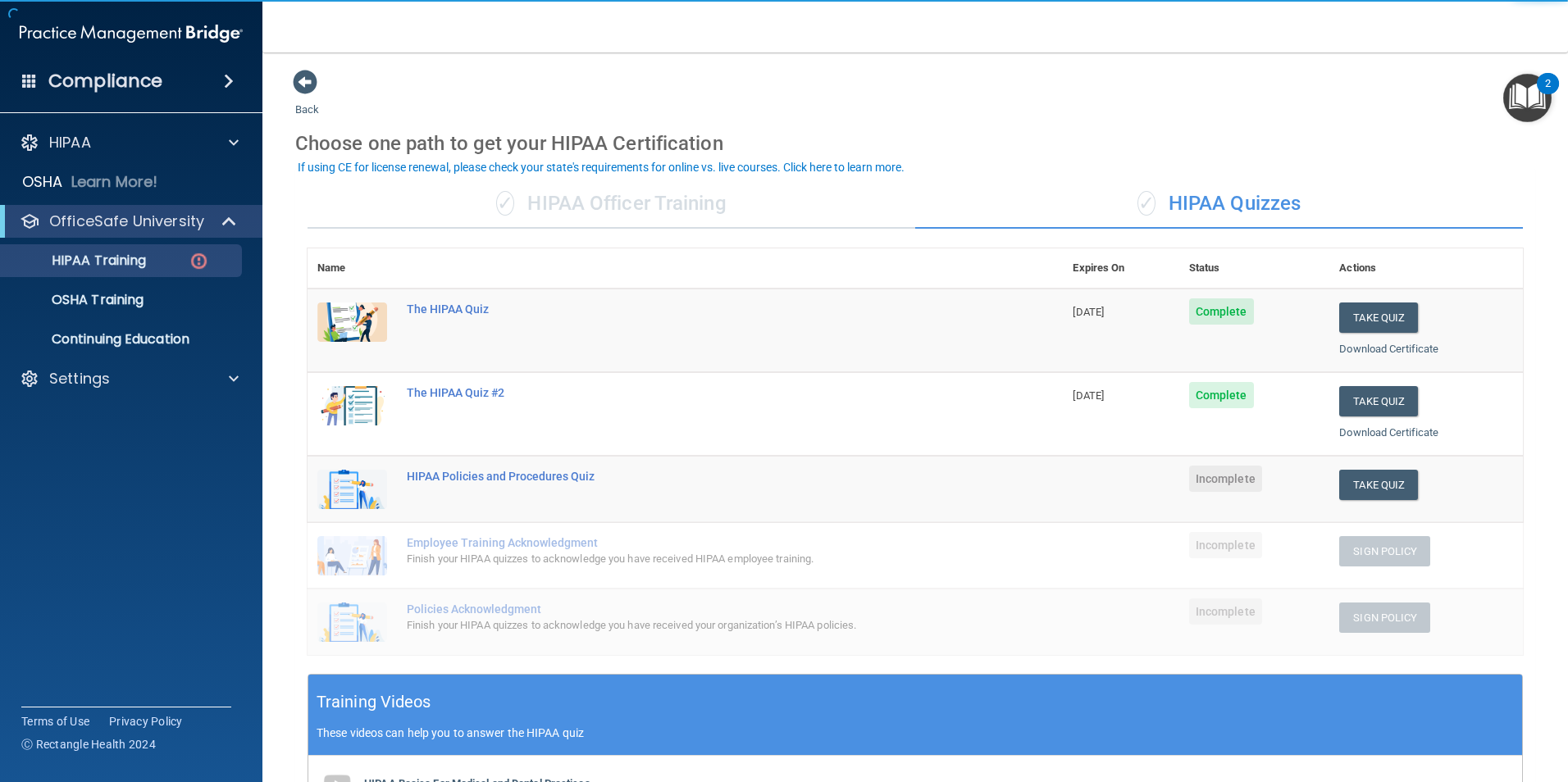
click at [1367, 468] on td "Take Quiz Download Certificate" at bounding box center [1426, 489] width 193 height 67
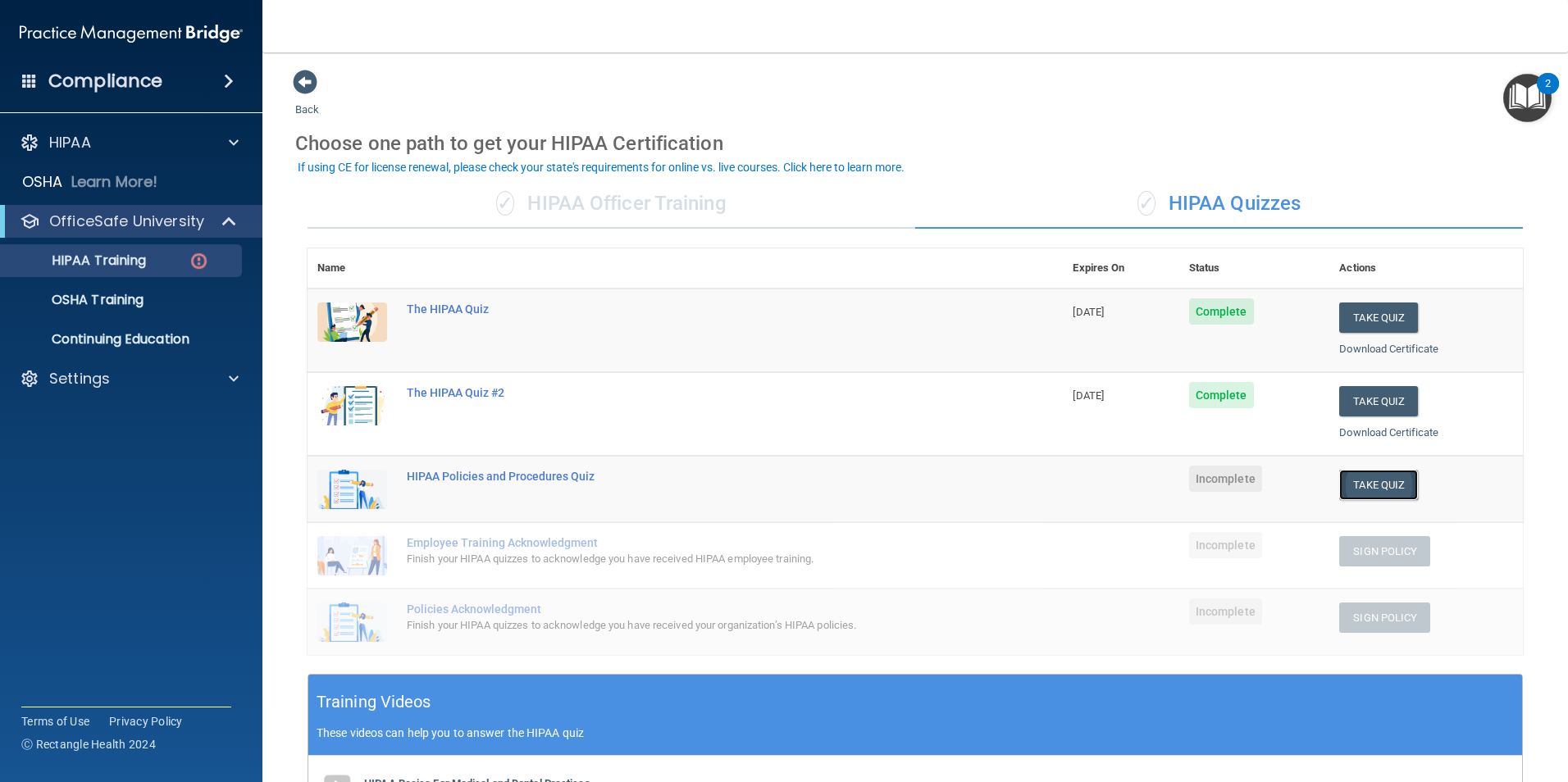
click at [1363, 480] on button "Take Quiz" at bounding box center [1378, 484] width 79 height 31
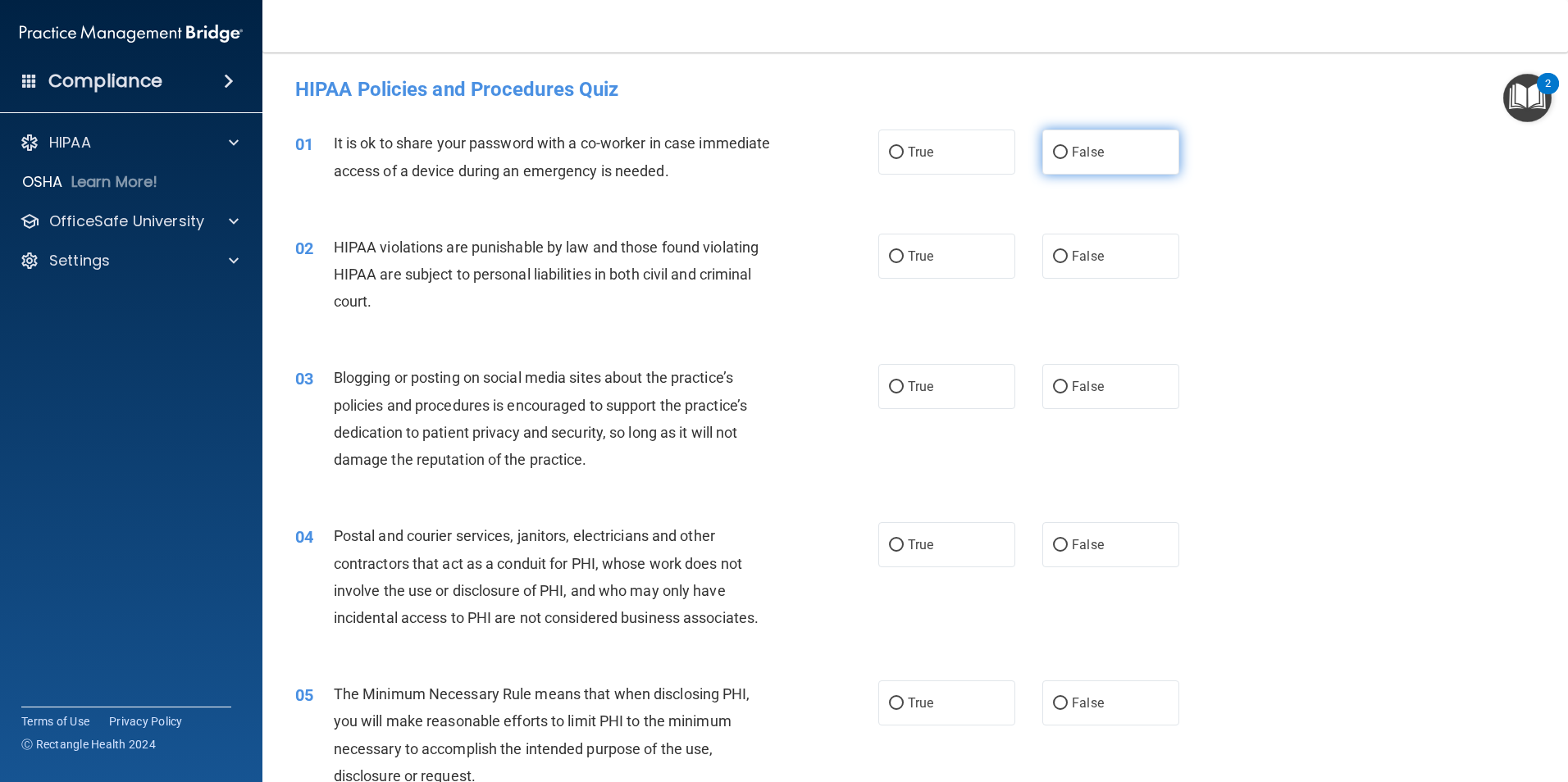
click at [1088, 143] on label "False" at bounding box center [1111, 152] width 137 height 45
click at [1068, 147] on input "False" at bounding box center [1060, 153] width 15 height 12
radio input "true"
click at [914, 264] on label "True" at bounding box center [946, 255] width 137 height 45
click at [903, 263] on input "True" at bounding box center [895, 257] width 15 height 12
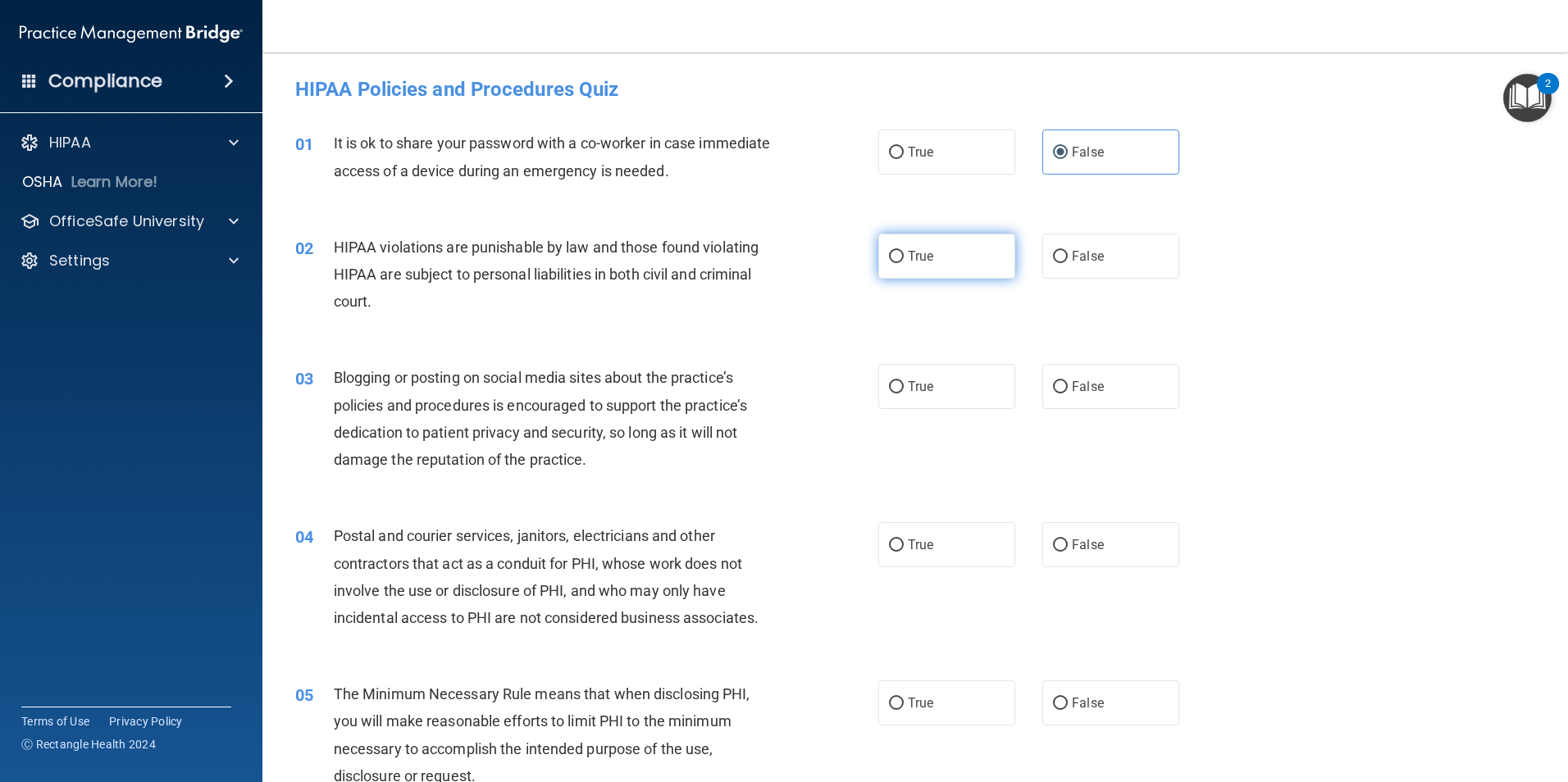
radio input "true"
click at [908, 386] on span "True" at bounding box center [920, 387] width 25 height 16
click at [903, 386] on input "True" at bounding box center [895, 387] width 15 height 12
radio input "true"
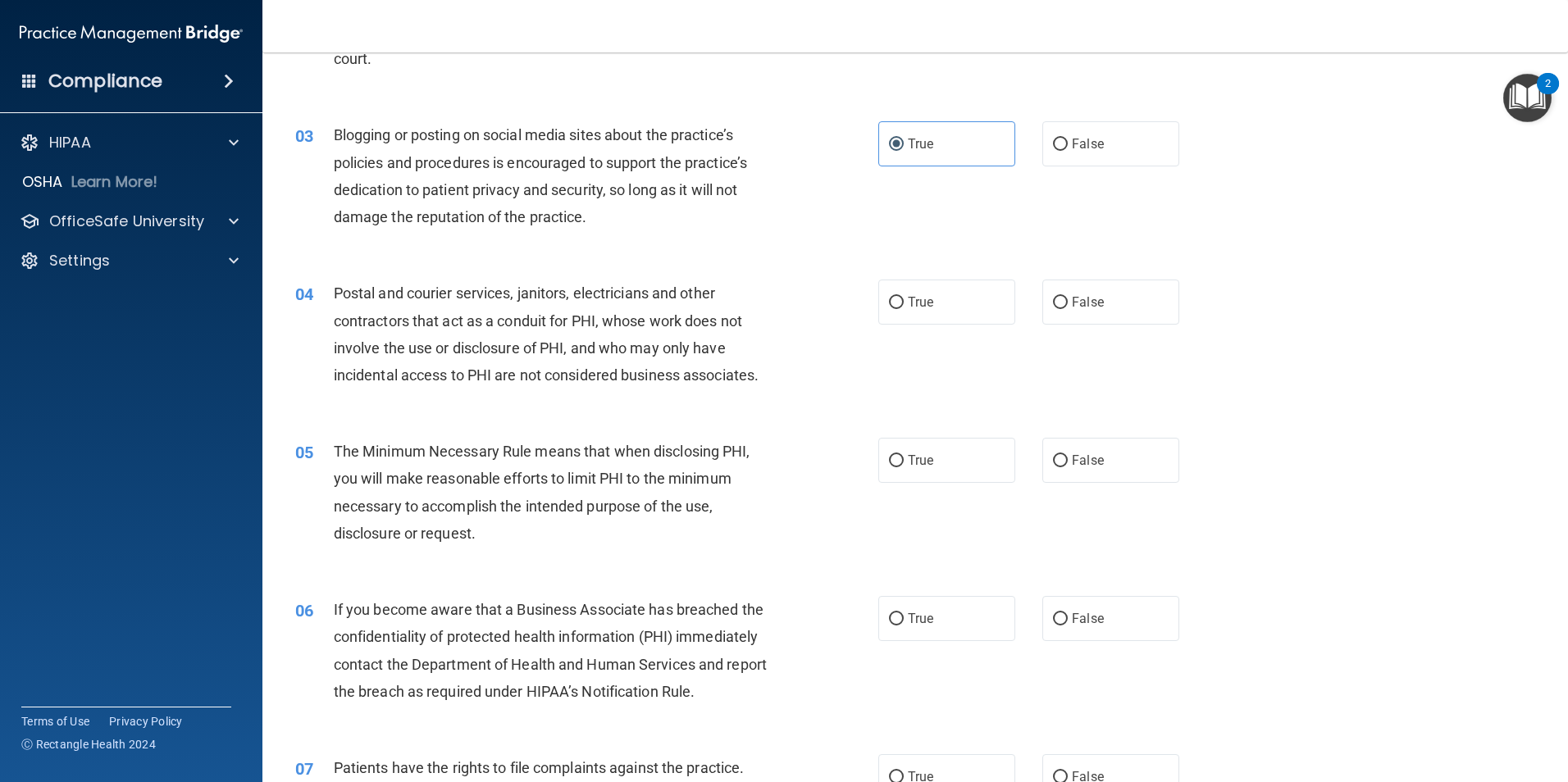
scroll to position [246, 0]
click at [1064, 296] on label "False" at bounding box center [1111, 298] width 137 height 45
click at [1064, 296] on input "False" at bounding box center [1060, 299] width 15 height 12
radio input "true"
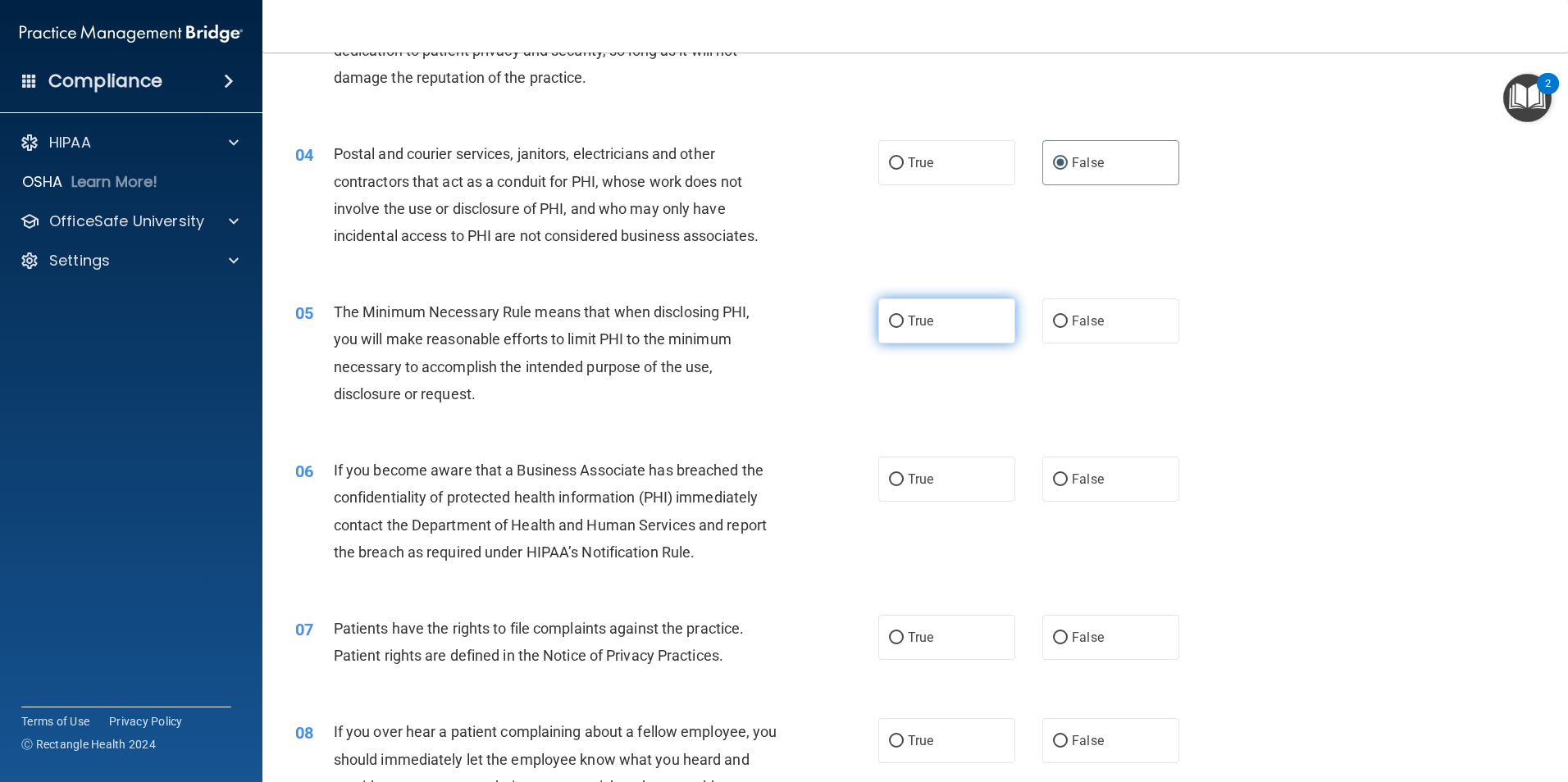
scroll to position [410, 0]
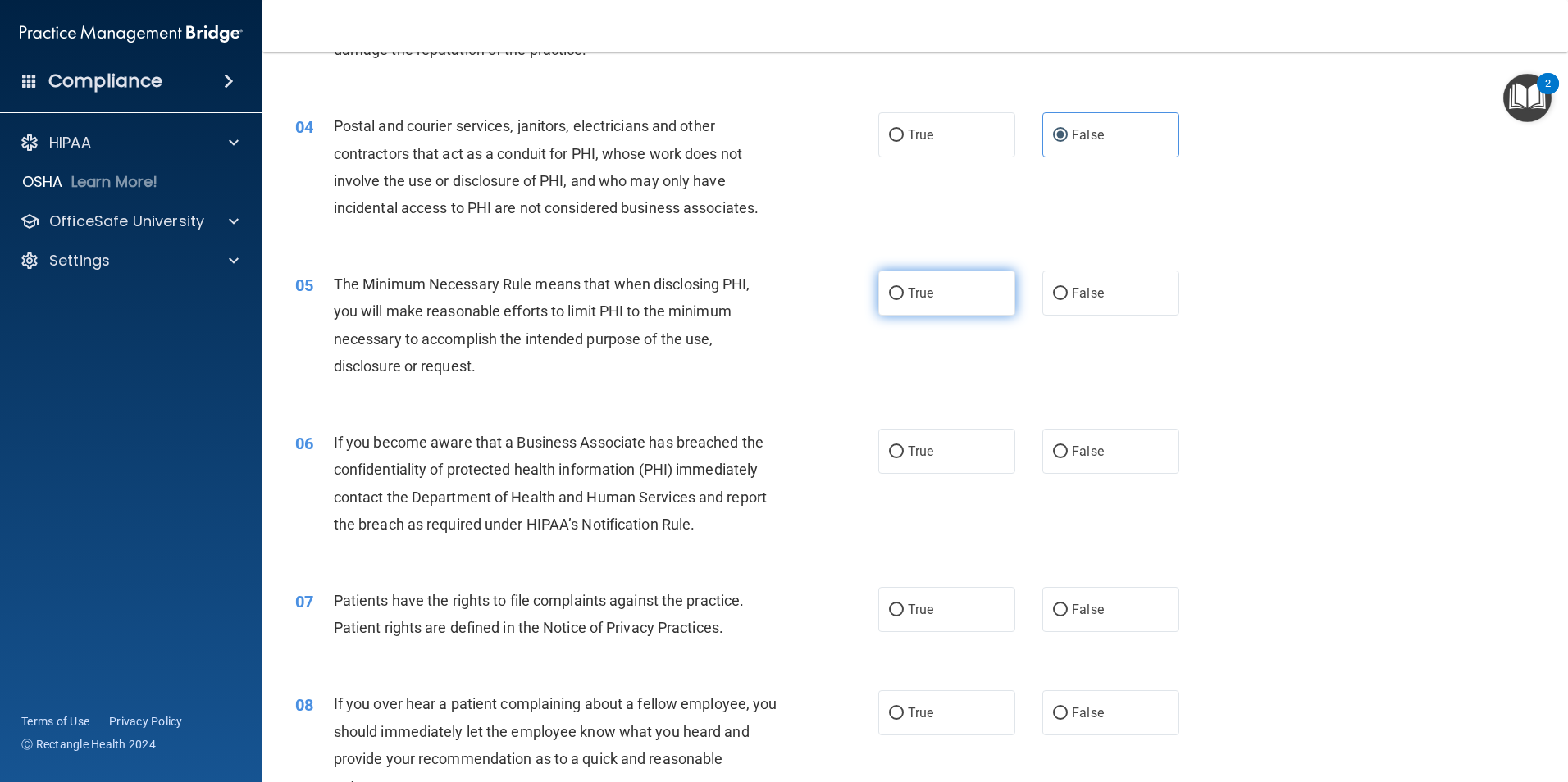
click at [968, 289] on label "True" at bounding box center [946, 292] width 137 height 45
click at [903, 289] on input "True" at bounding box center [895, 294] width 15 height 12
radio input "true"
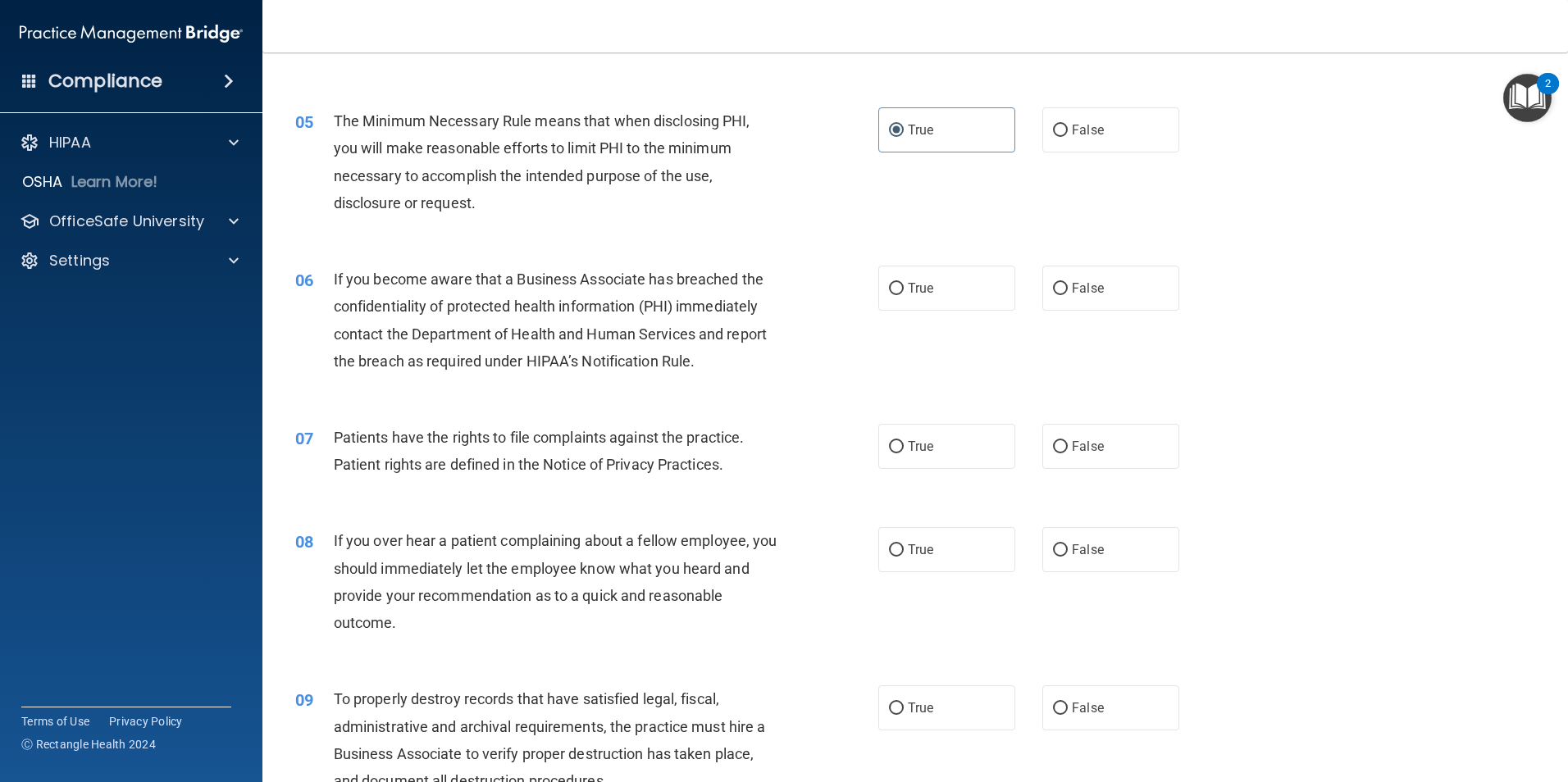
scroll to position [574, 0]
click at [965, 295] on label "True" at bounding box center [946, 287] width 137 height 45
click at [903, 294] on input "True" at bounding box center [895, 288] width 15 height 12
radio input "true"
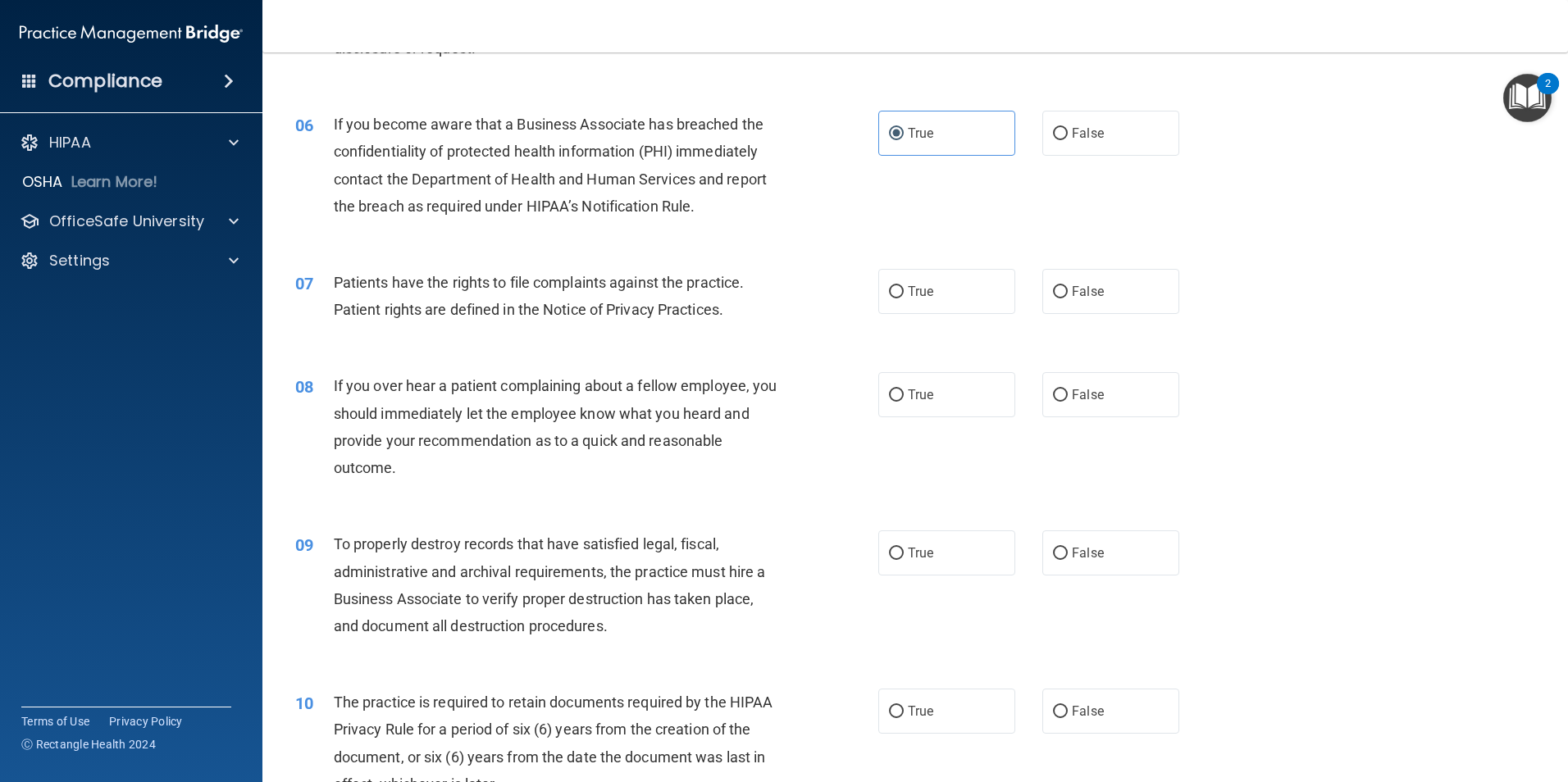
scroll to position [738, 0]
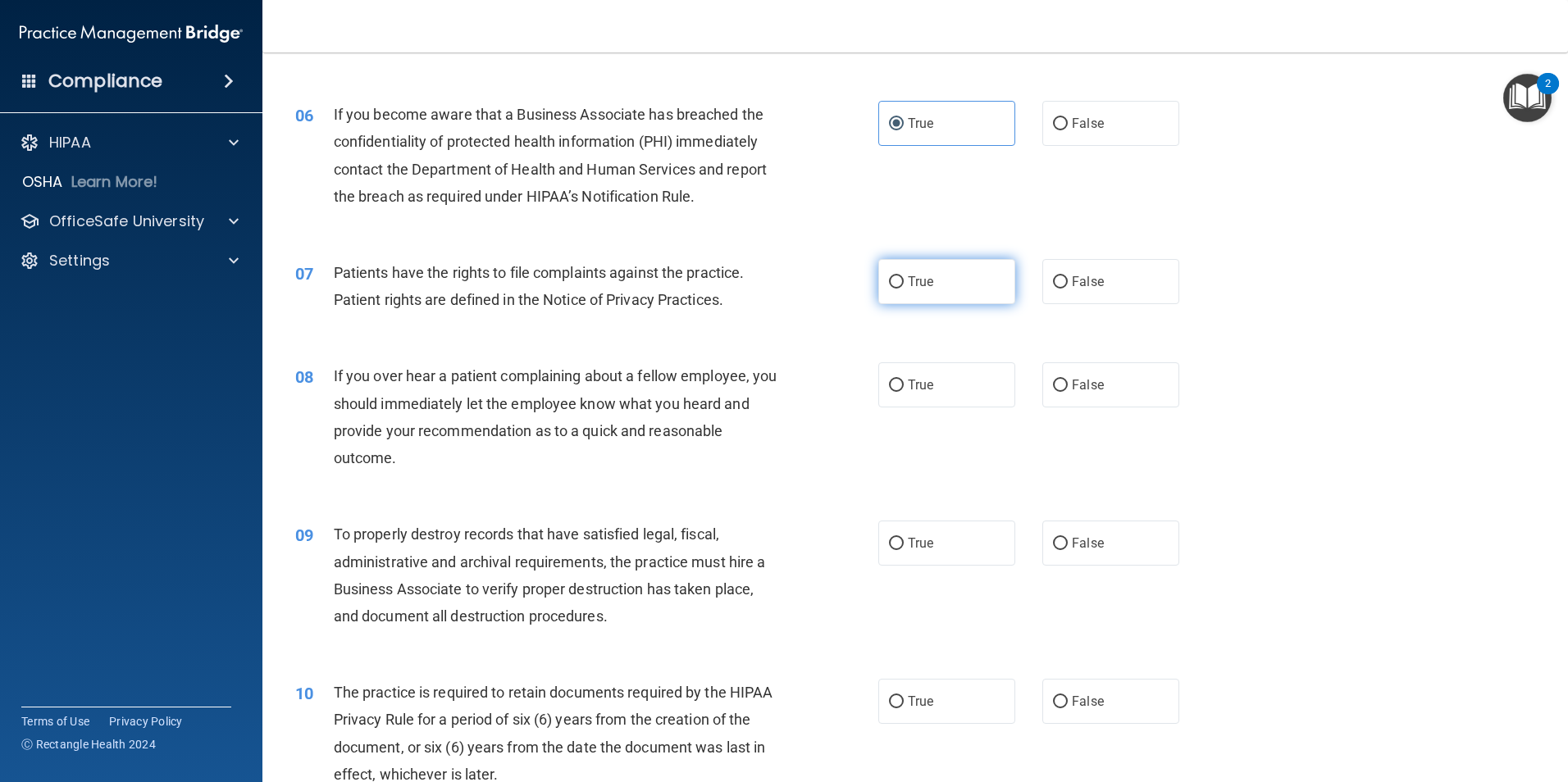
click at [902, 270] on label "True" at bounding box center [946, 281] width 137 height 45
click at [902, 276] on input "True" at bounding box center [895, 283] width 15 height 12
radio input "true"
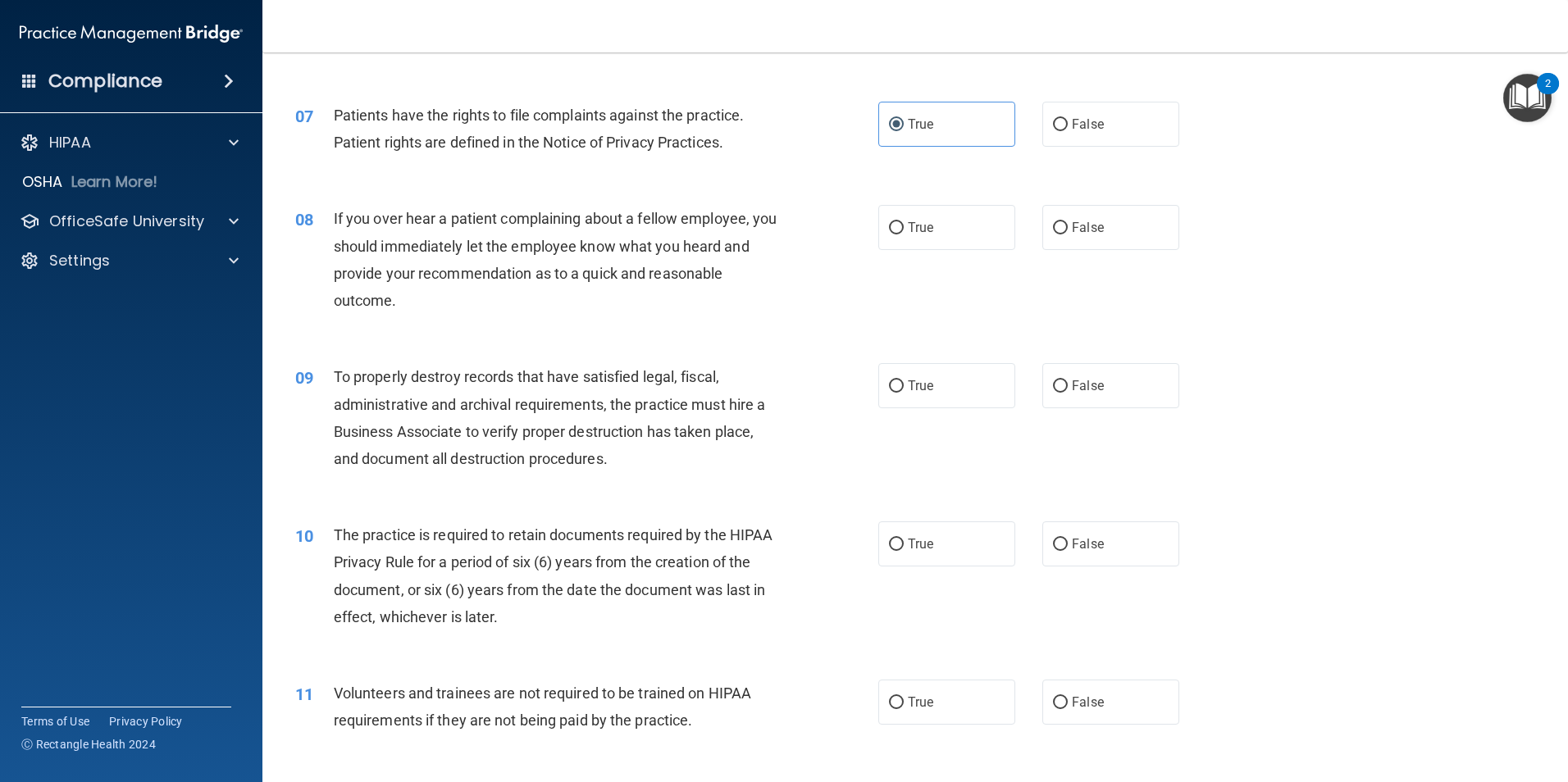
scroll to position [901, 0]
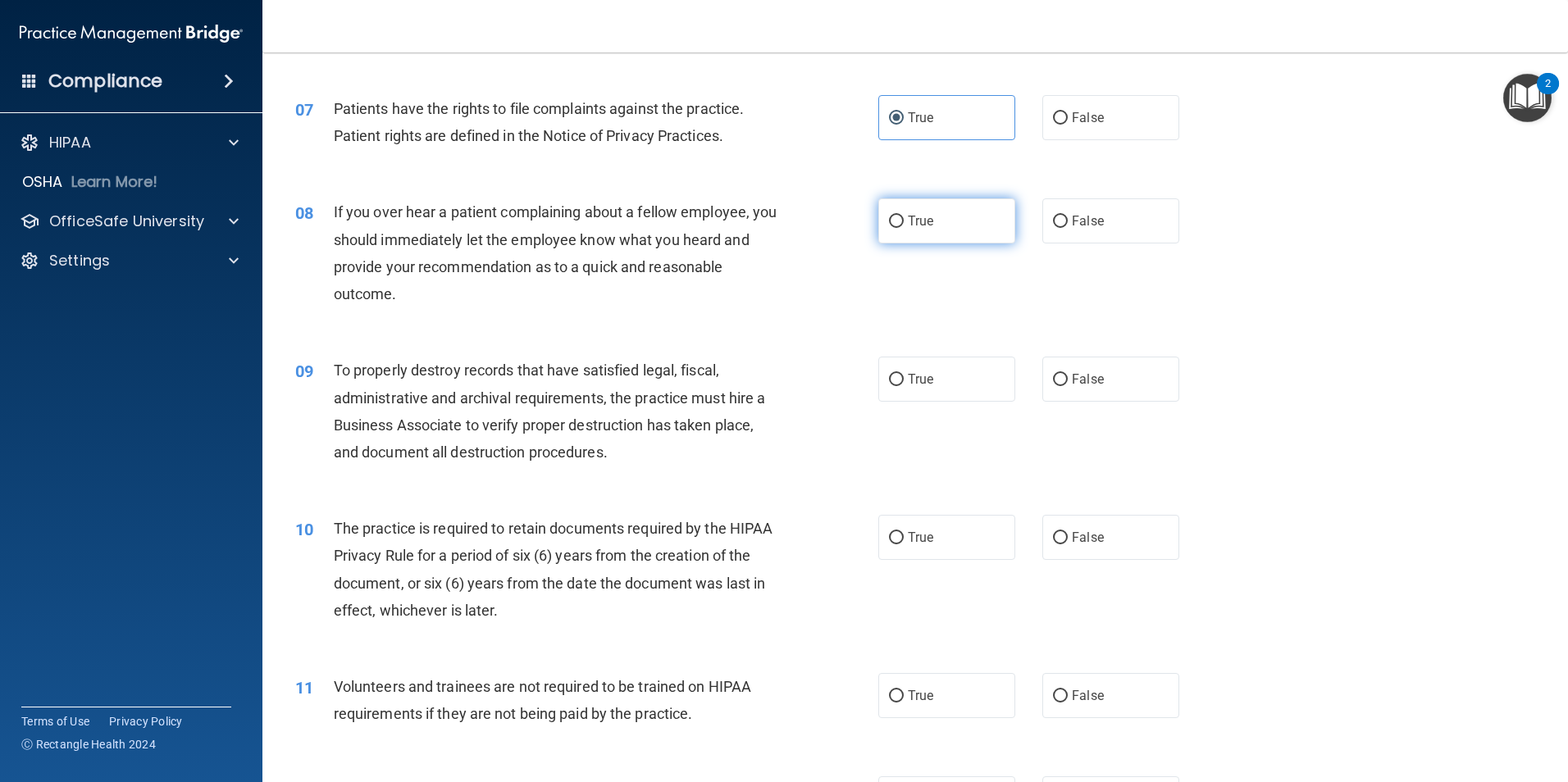
click at [943, 220] on label "True" at bounding box center [946, 220] width 137 height 45
click at [903, 220] on input "True" at bounding box center [895, 222] width 15 height 12
radio input "true"
click at [1012, 219] on div "True False" at bounding box center [1042, 220] width 329 height 45
click at [1042, 219] on label "False" at bounding box center [1111, 220] width 137 height 45
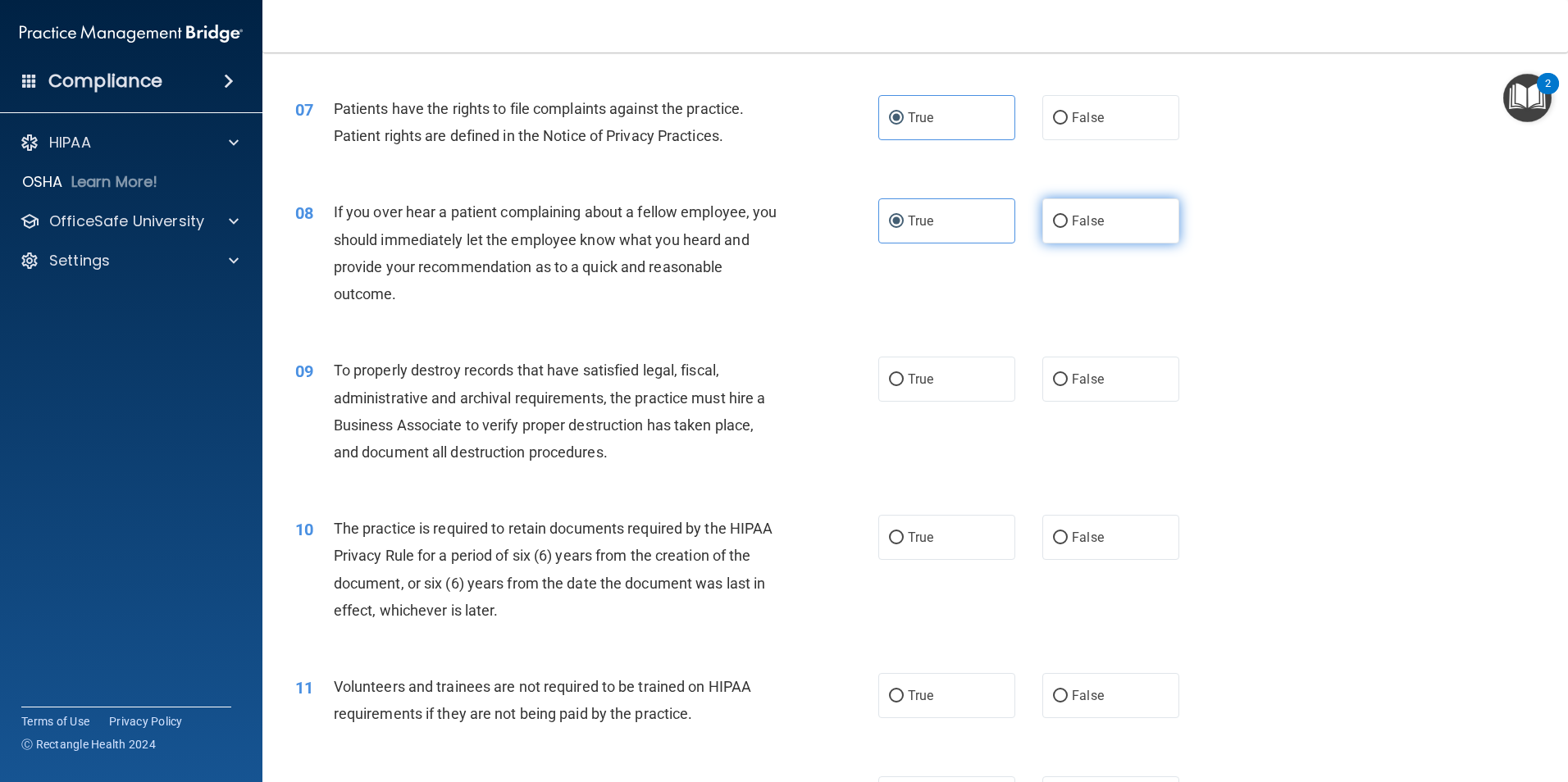
click at [1053, 219] on input "False" at bounding box center [1060, 222] width 15 height 12
radio input "true"
radio input "false"
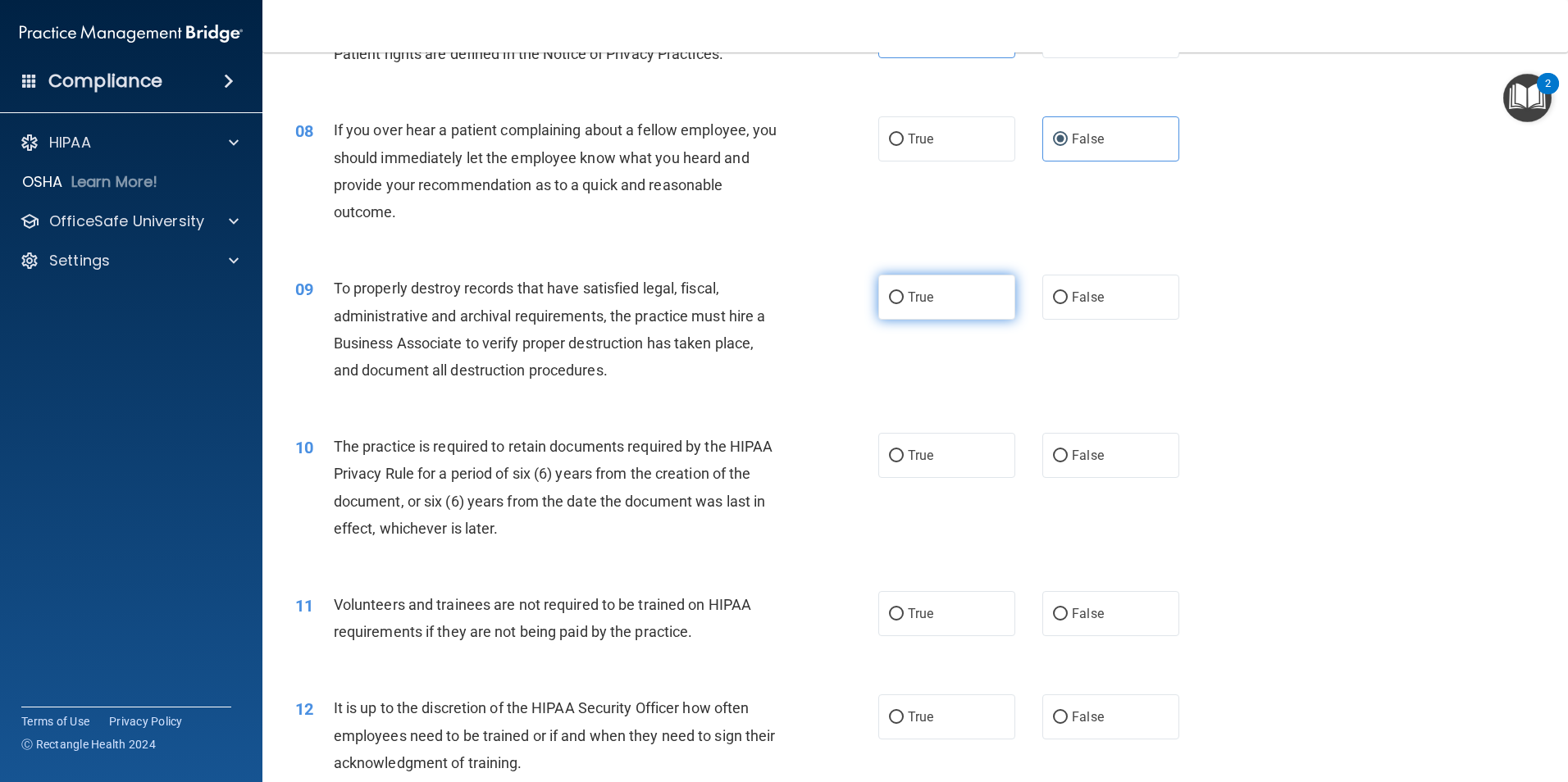
click at [925, 303] on span "True" at bounding box center [920, 298] width 25 height 16
click at [903, 303] on input "True" at bounding box center [895, 298] width 15 height 12
radio input "true"
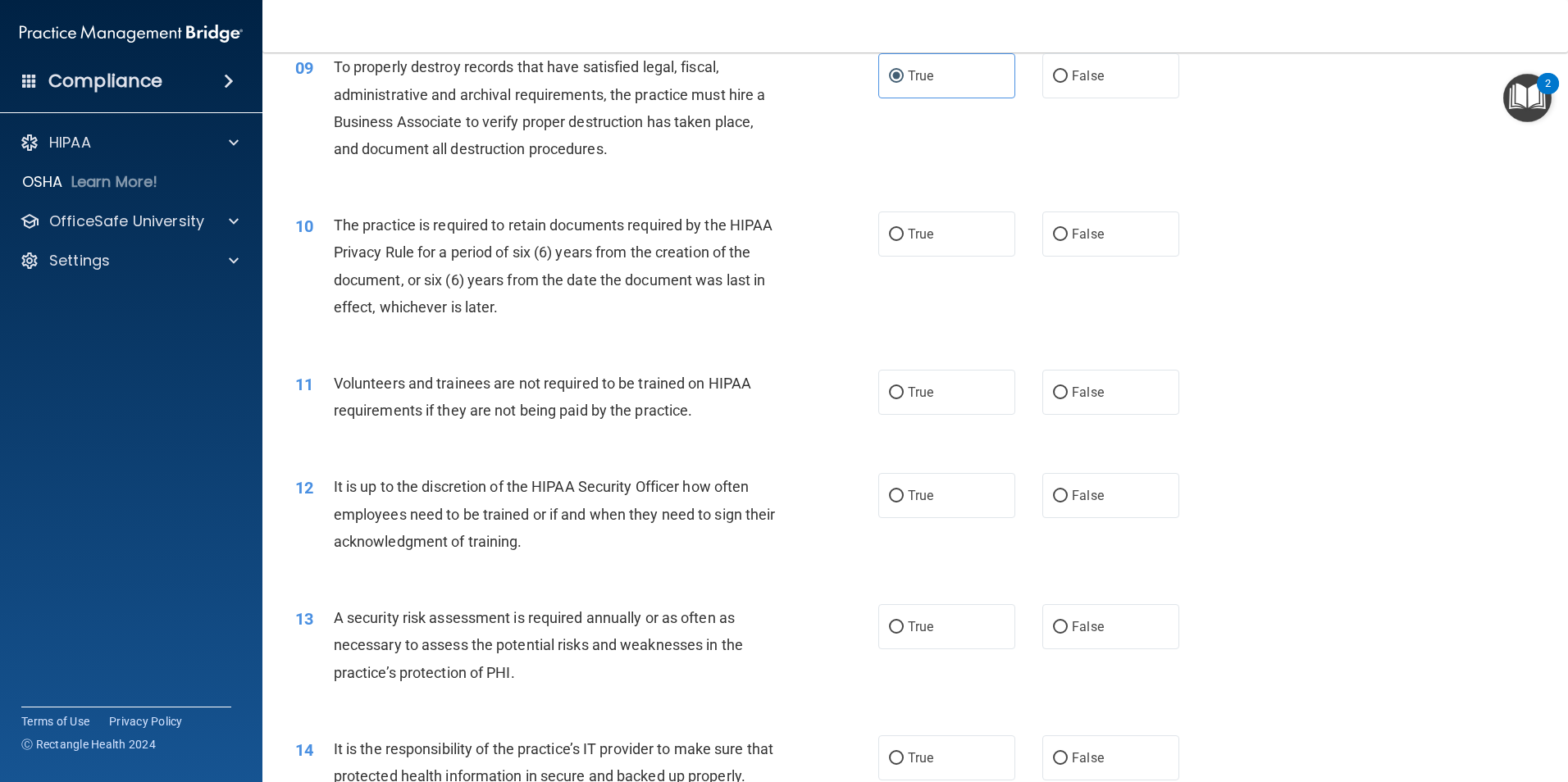
scroll to position [1230, 0]
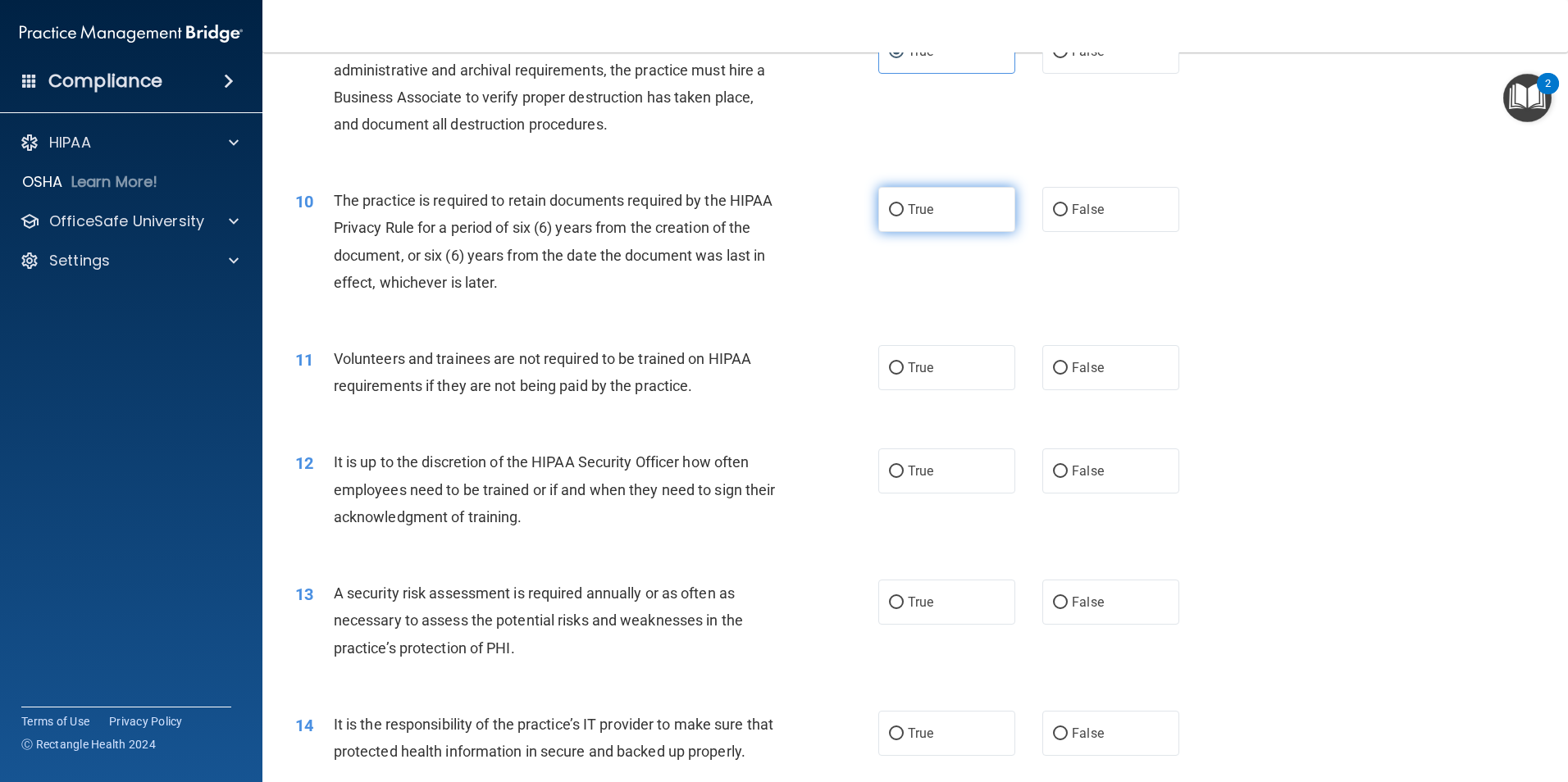
click at [930, 205] on label "True" at bounding box center [946, 209] width 137 height 45
click at [903, 205] on input "True" at bounding box center [895, 211] width 15 height 12
radio input "true"
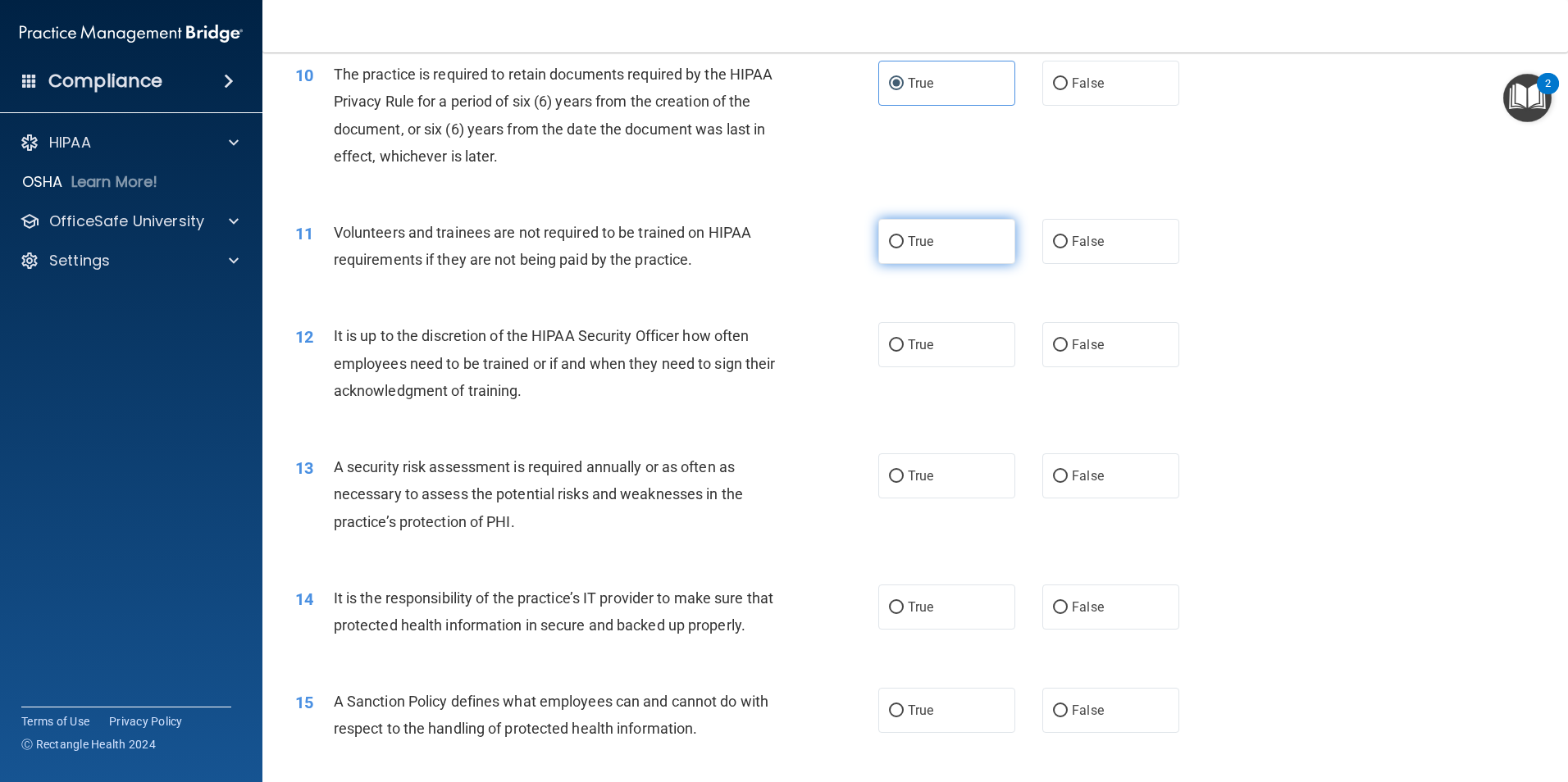
scroll to position [1311, 0]
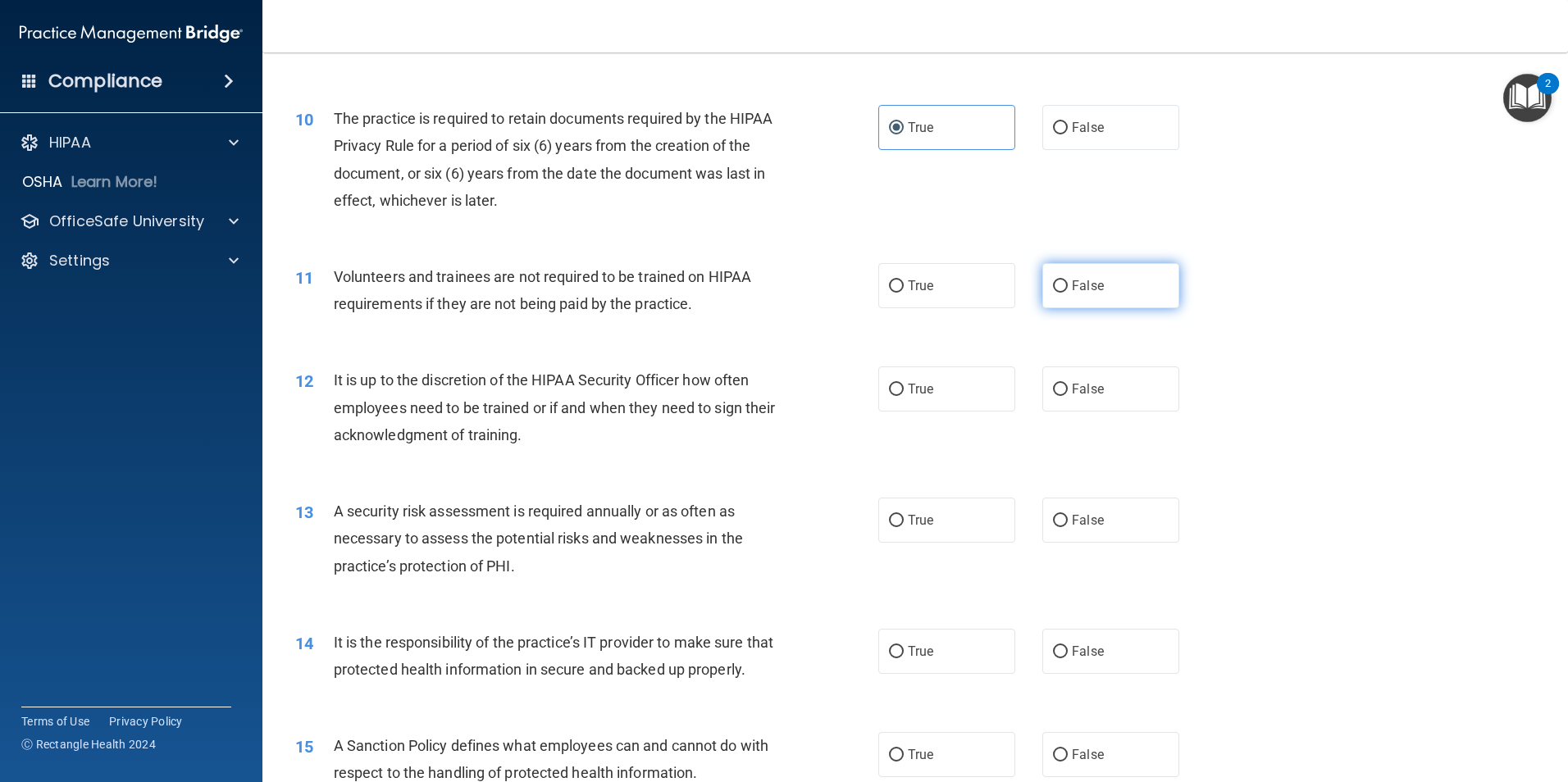
click at [1112, 276] on label "False" at bounding box center [1111, 285] width 137 height 45
click at [1068, 280] on input "False" at bounding box center [1060, 286] width 15 height 12
radio input "true"
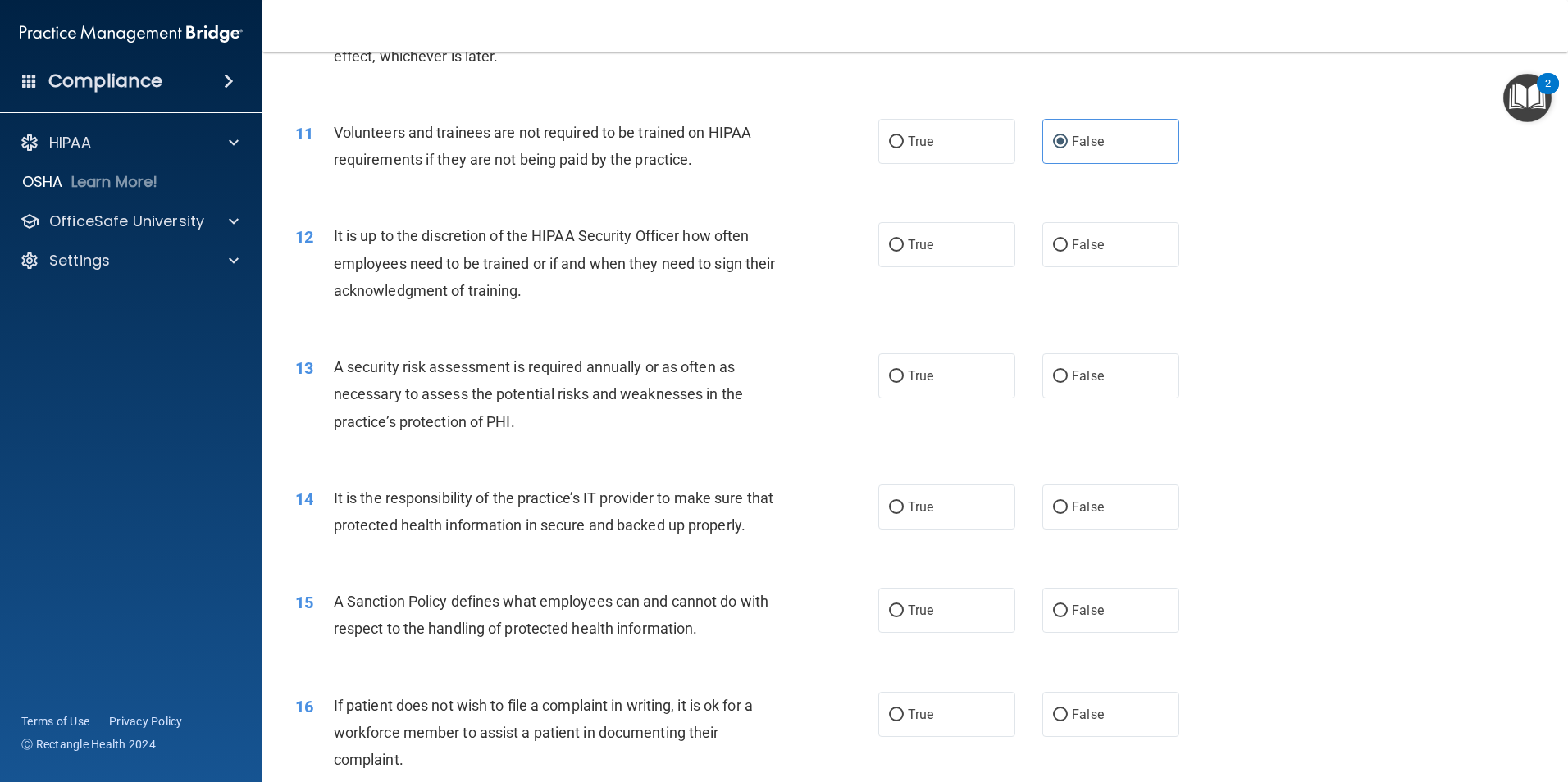
scroll to position [1475, 0]
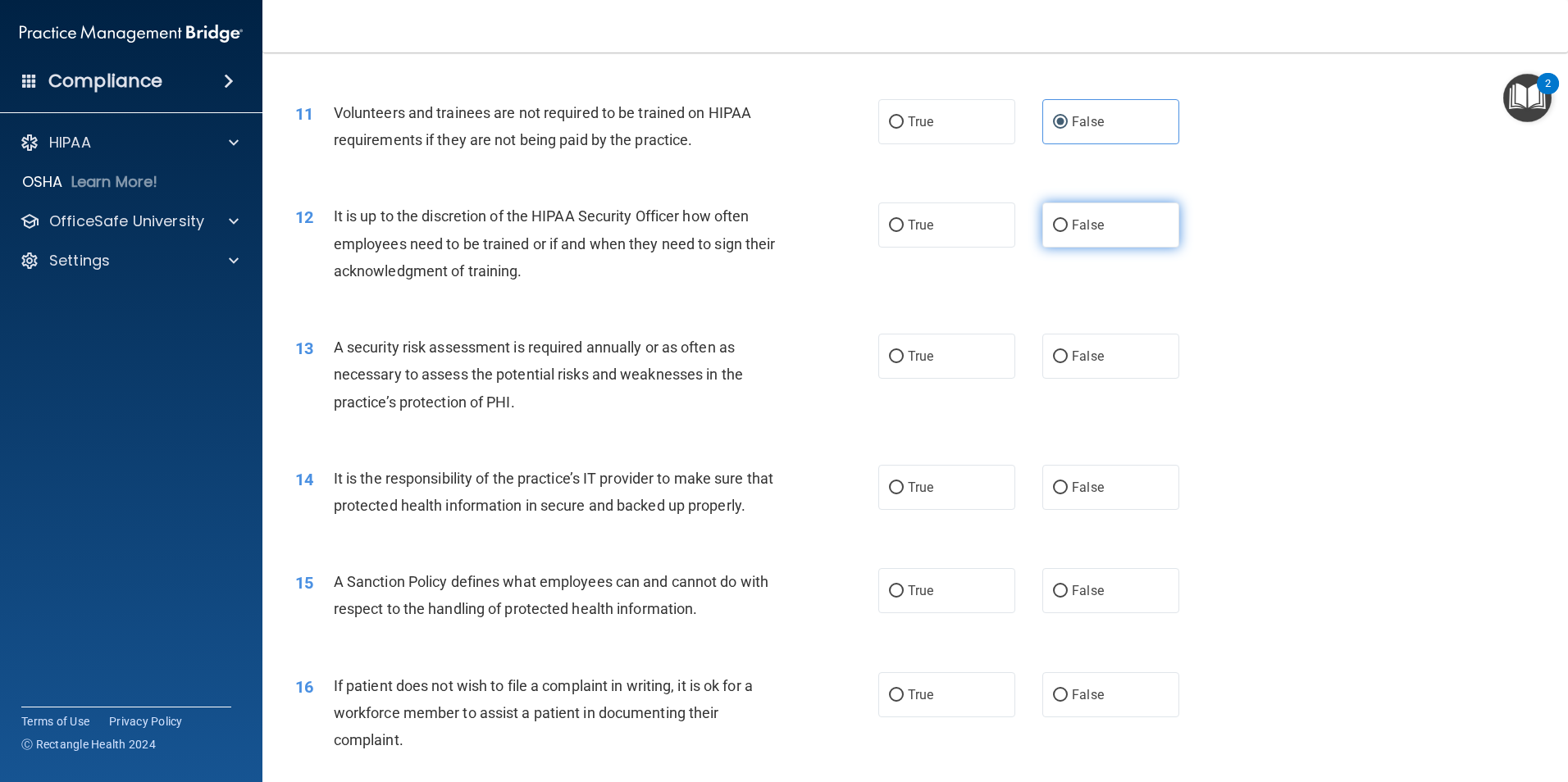
click at [1060, 230] on input "False" at bounding box center [1060, 226] width 15 height 12
radio input "true"
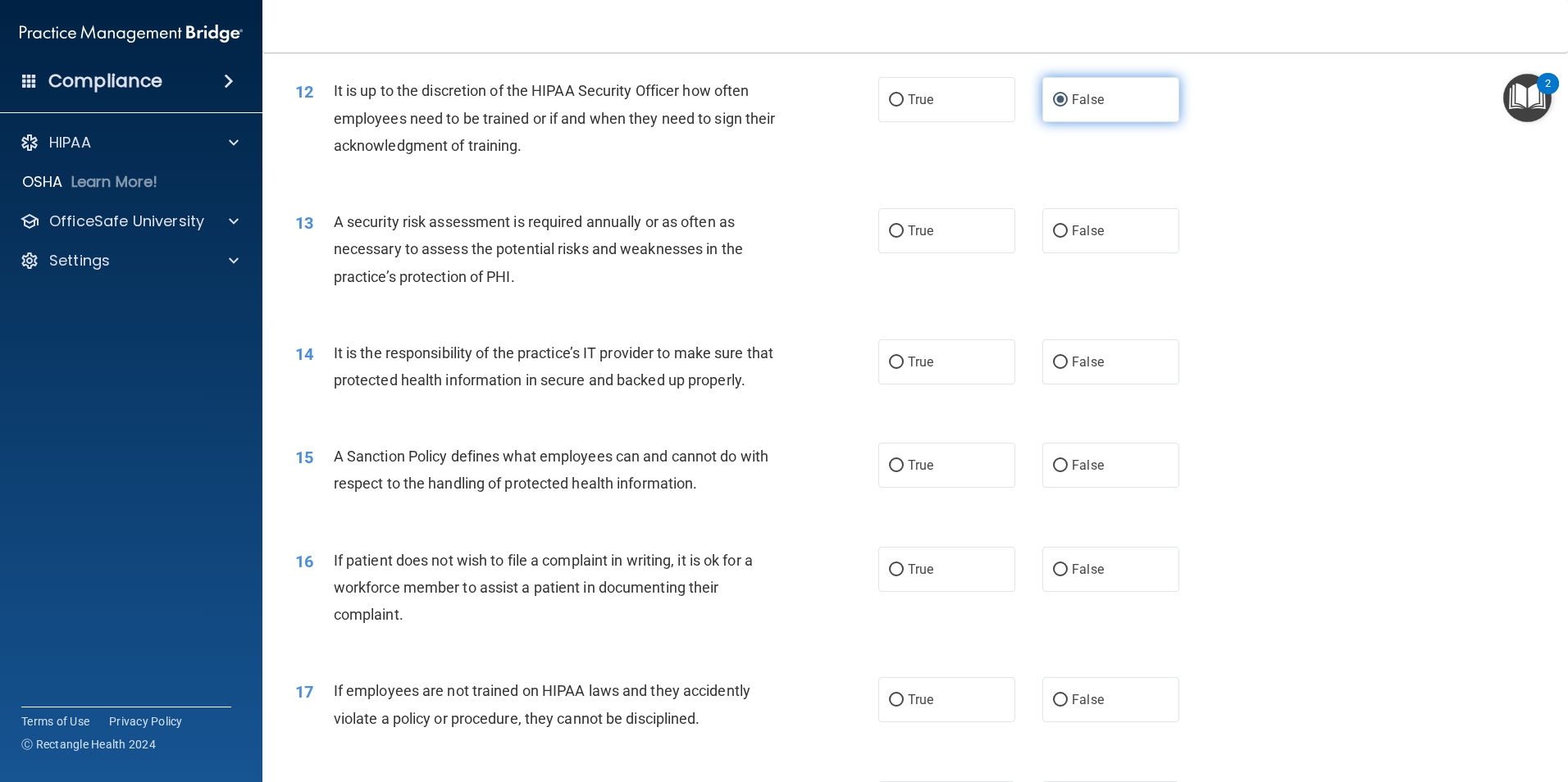
scroll to position [1639, 0]
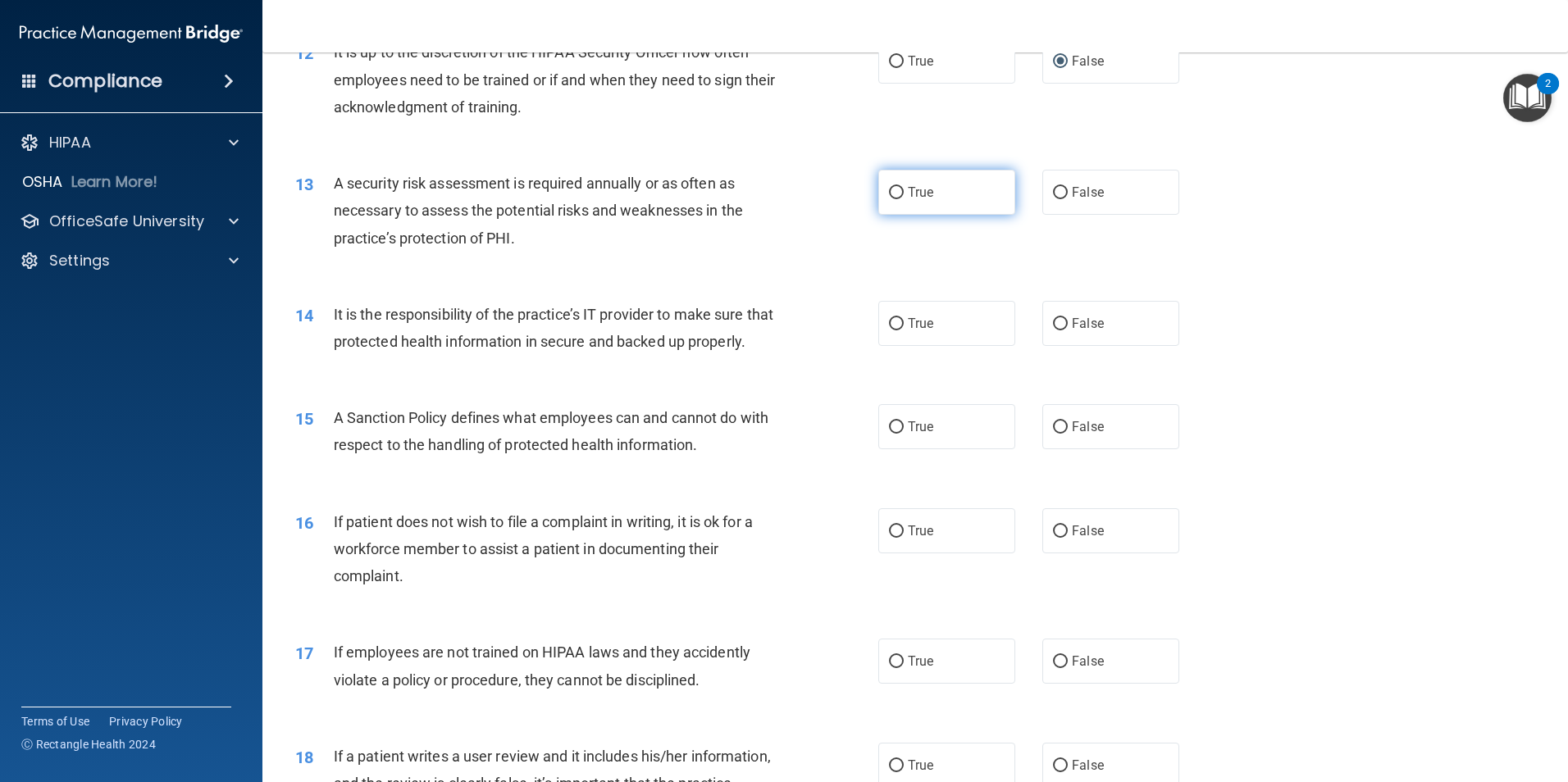
click at [927, 204] on label "True" at bounding box center [946, 191] width 137 height 45
click at [903, 199] on input "True" at bounding box center [895, 193] width 15 height 12
radio input "true"
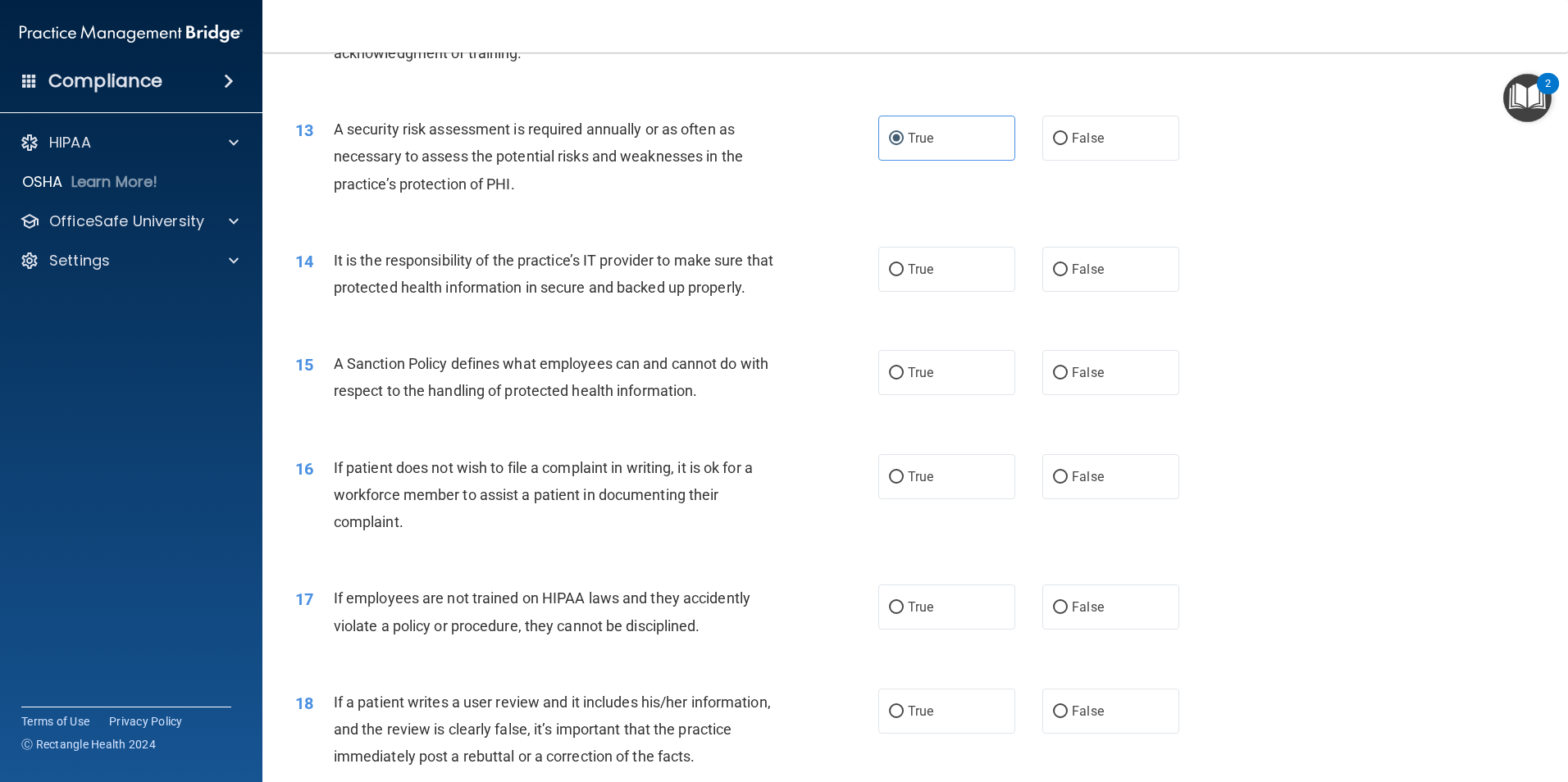
scroll to position [1721, 0]
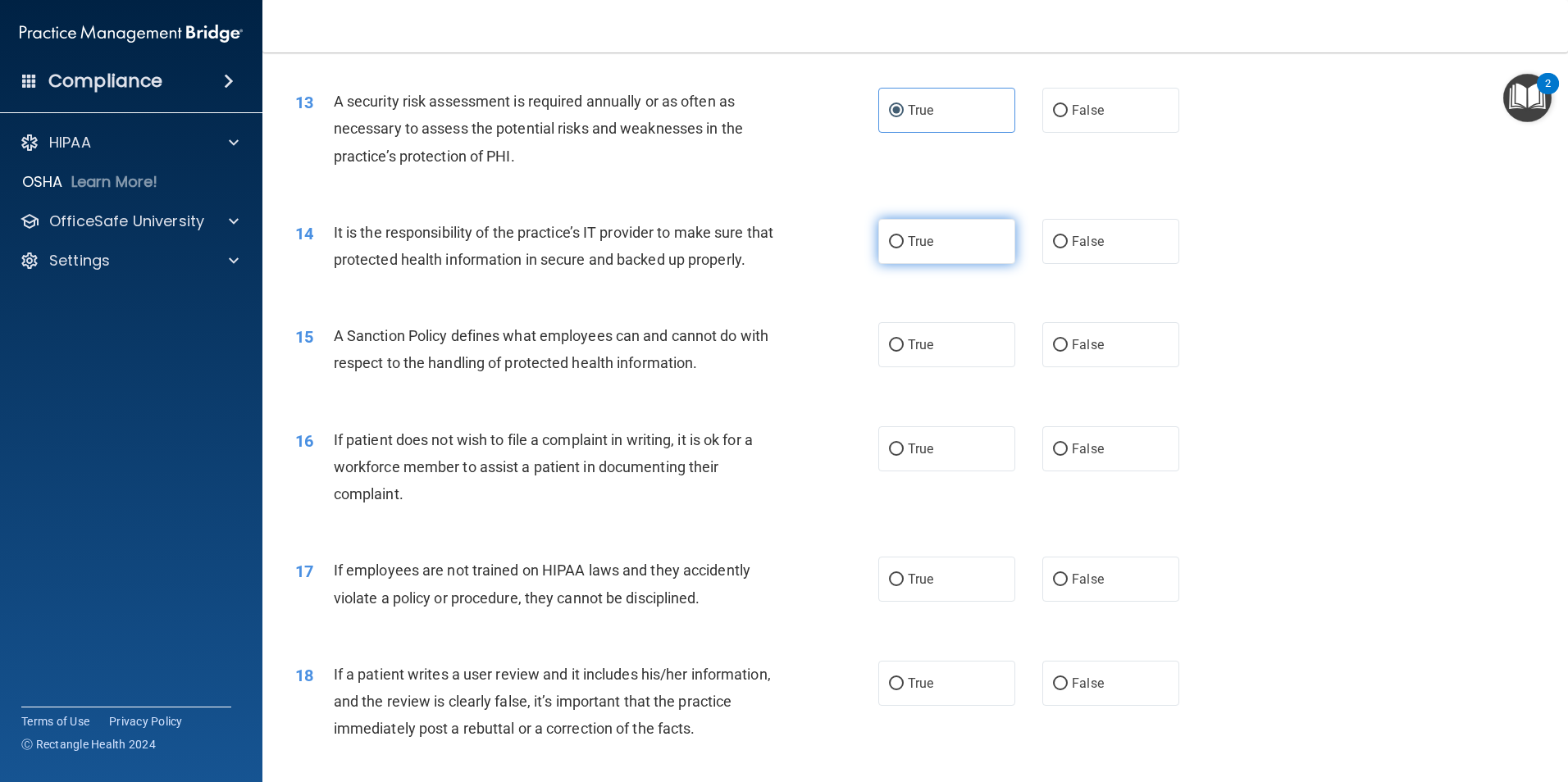
click at [938, 253] on label "True" at bounding box center [946, 240] width 137 height 45
click at [903, 248] on input "True" at bounding box center [895, 242] width 15 height 12
radio input "true"
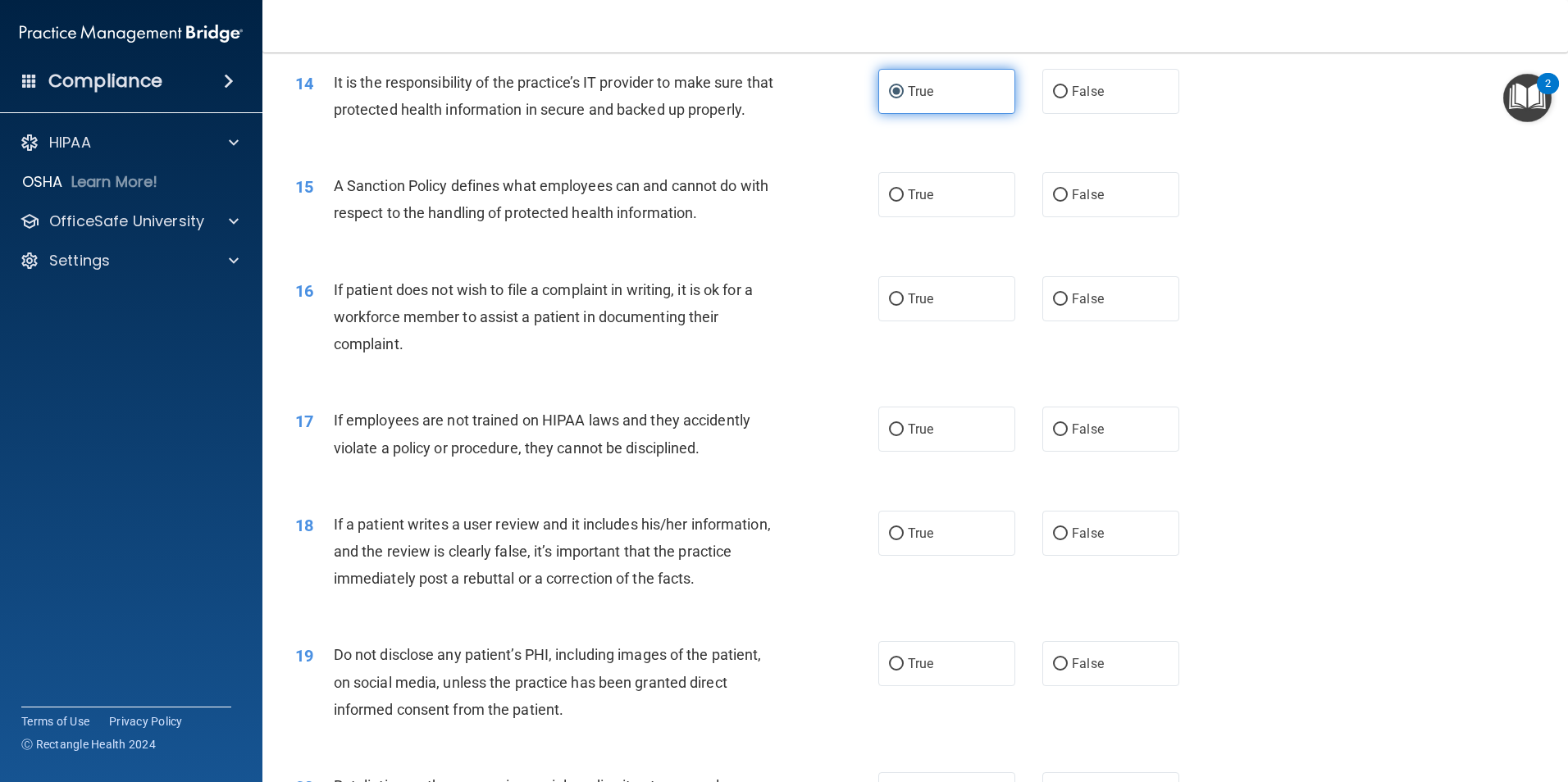
scroll to position [1885, 0]
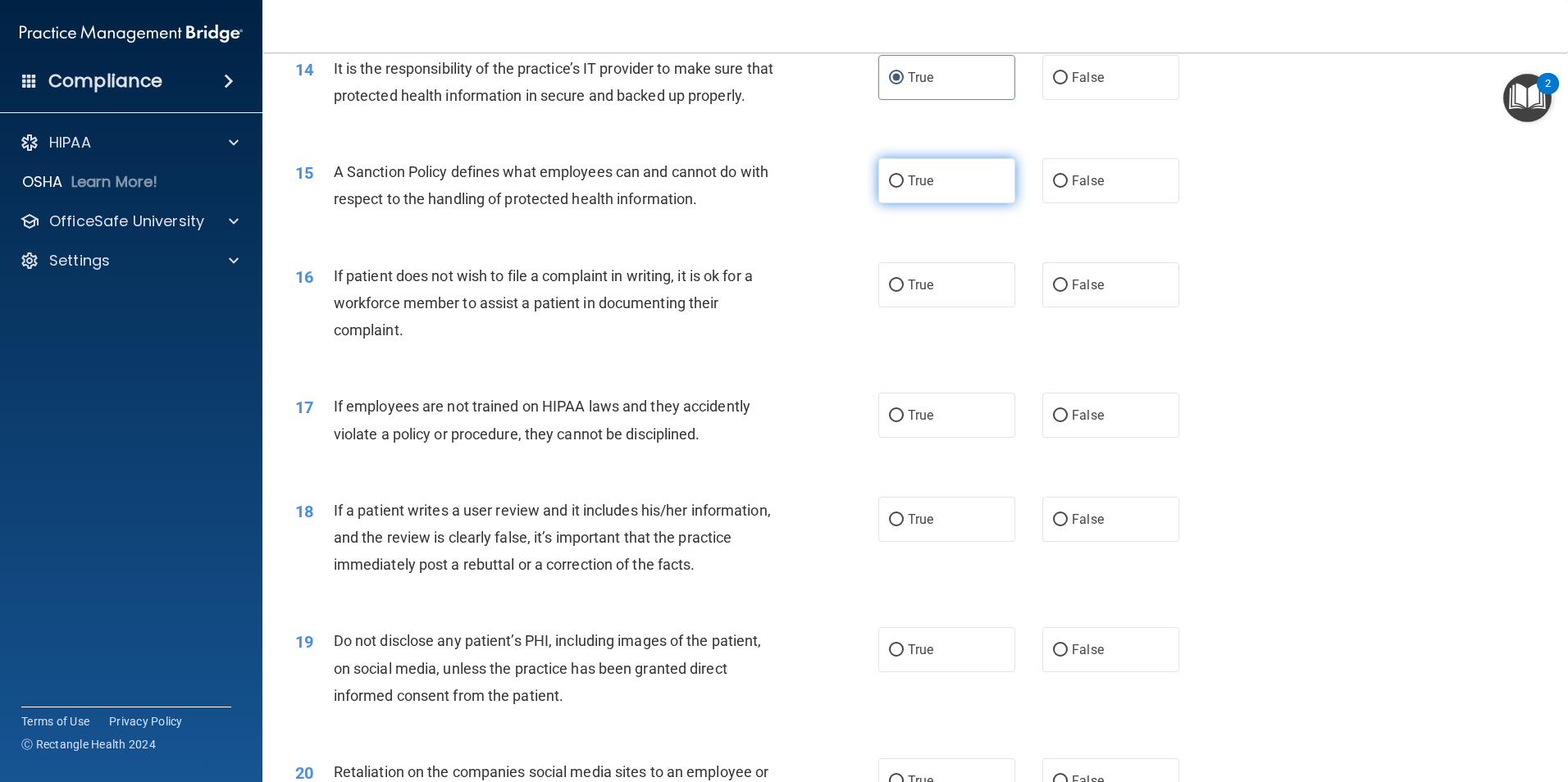
click at [960, 204] on label "True" at bounding box center [946, 180] width 137 height 45
click at [903, 188] on input "True" at bounding box center [895, 182] width 15 height 12
radio input "true"
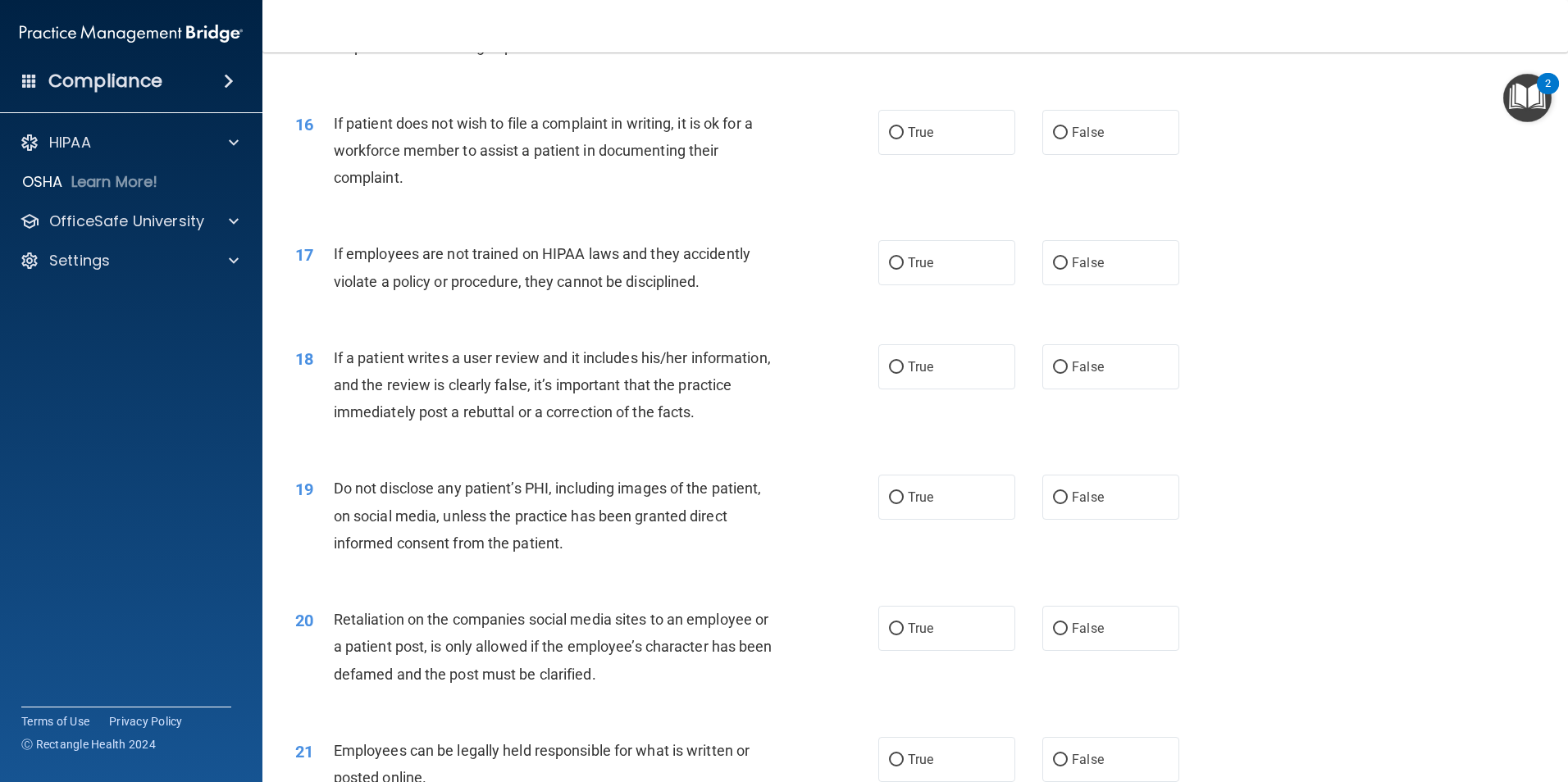
scroll to position [2049, 0]
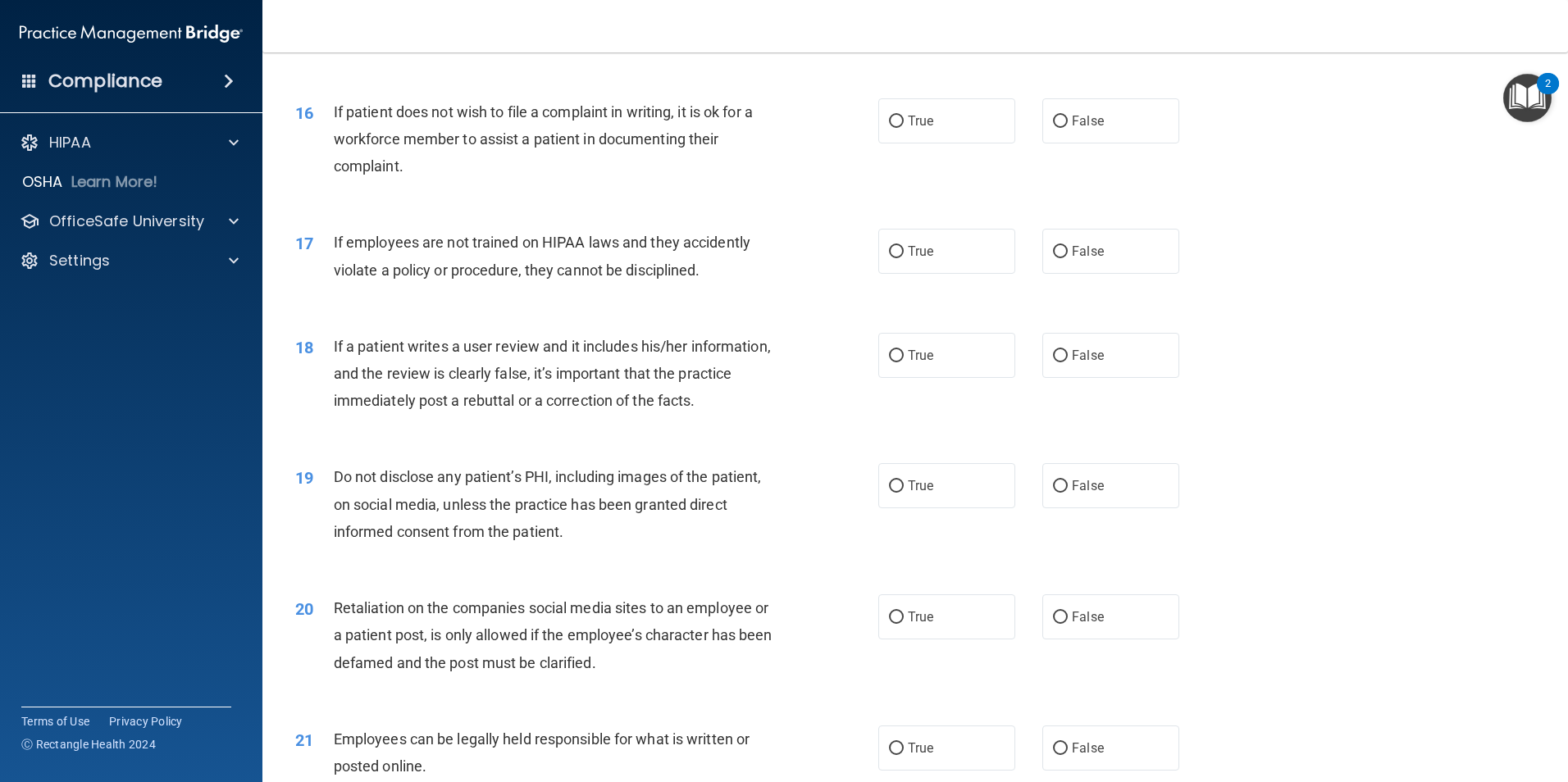
click at [1286, 240] on div "17 If employees are not trained on HIPAA laws and they accidently violate a pol…" at bounding box center [915, 260] width 1264 height 104
click at [915, 143] on label "True" at bounding box center [946, 120] width 137 height 45
click at [903, 128] on input "True" at bounding box center [895, 122] width 15 height 12
radio input "true"
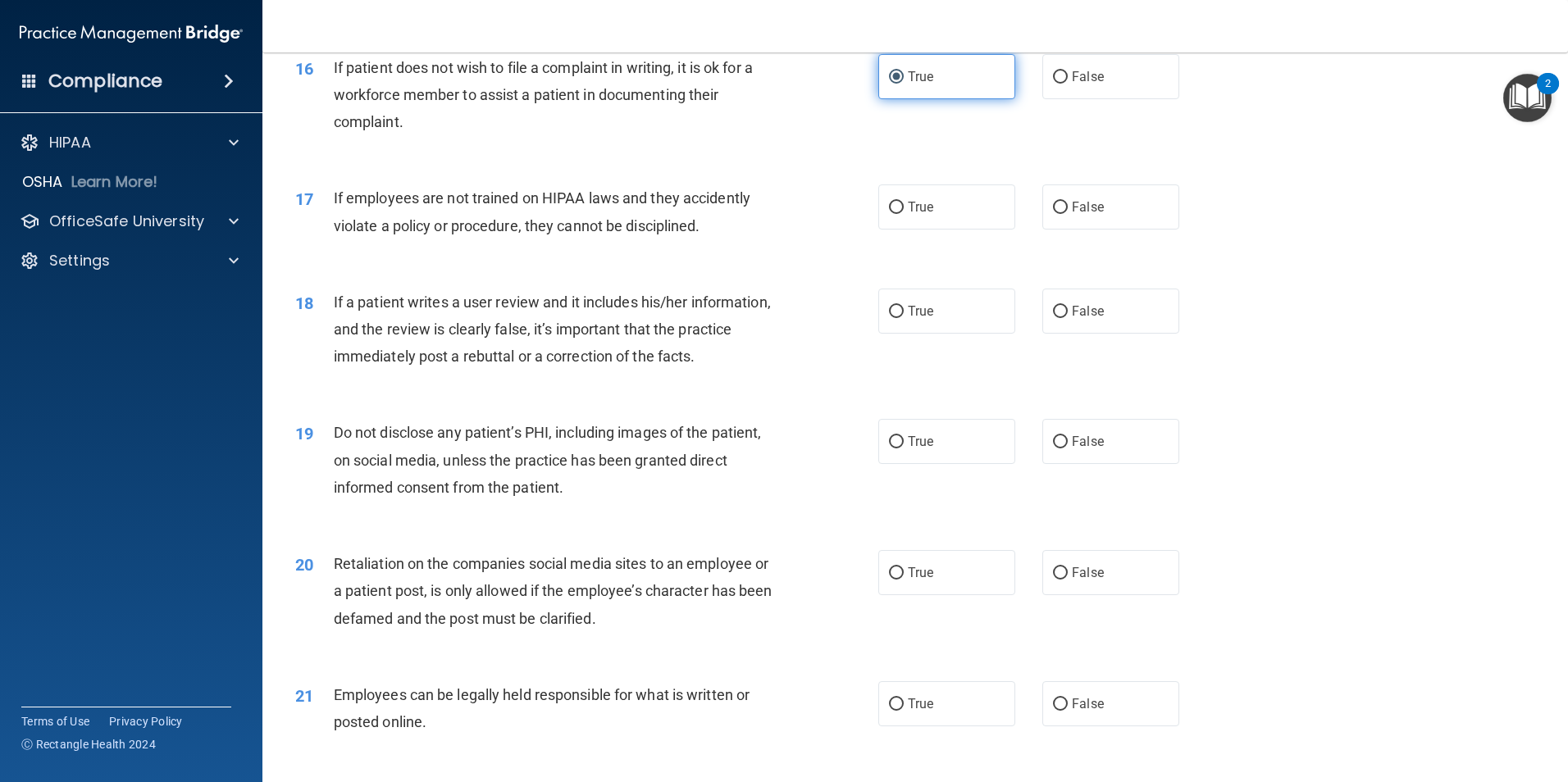
scroll to position [2131, 0]
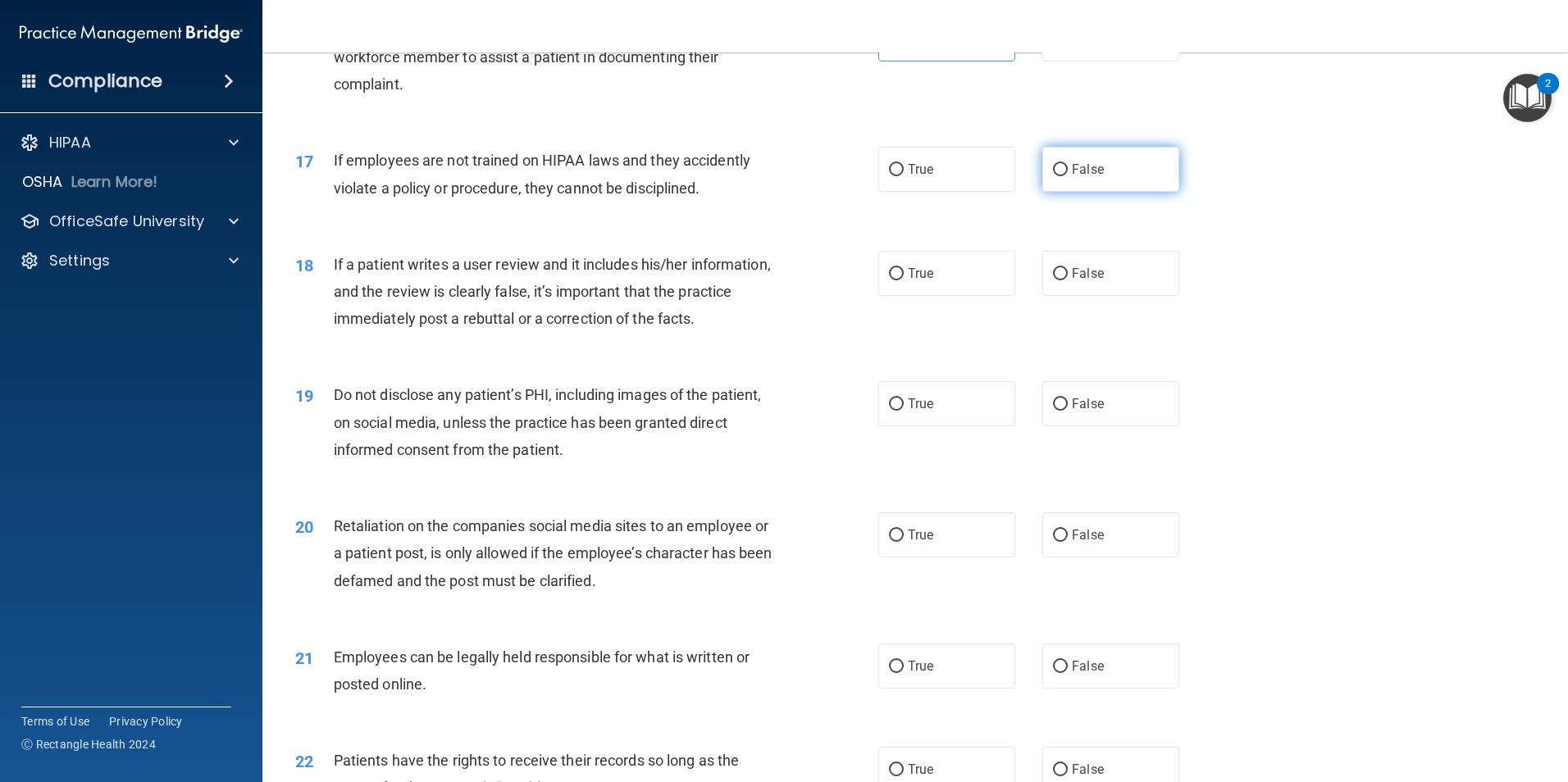
click at [1071, 189] on label "False" at bounding box center [1111, 169] width 137 height 45
click at [1068, 176] on input "False" at bounding box center [1060, 170] width 15 height 12
radio input "true"
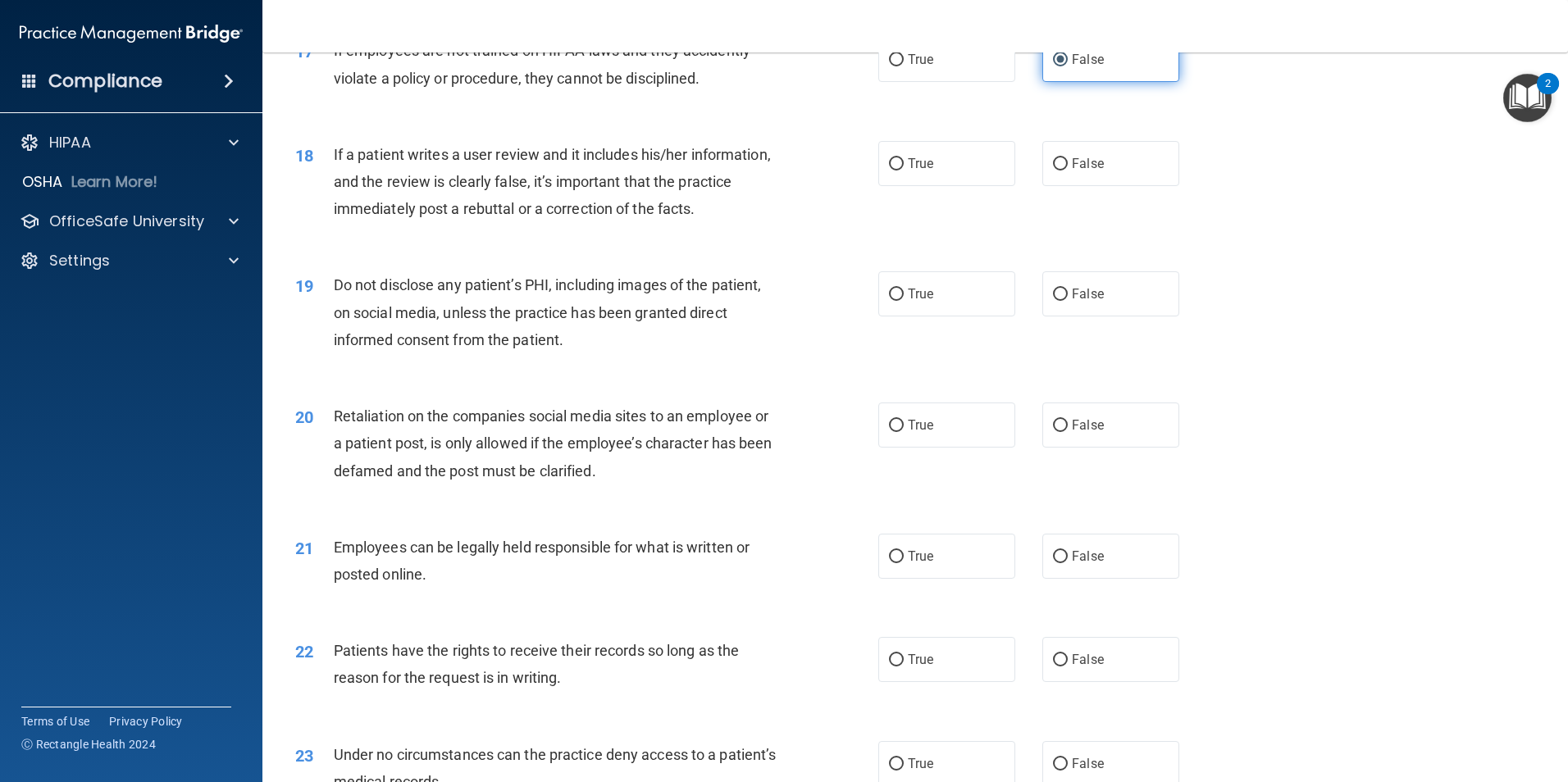
scroll to position [2213, 0]
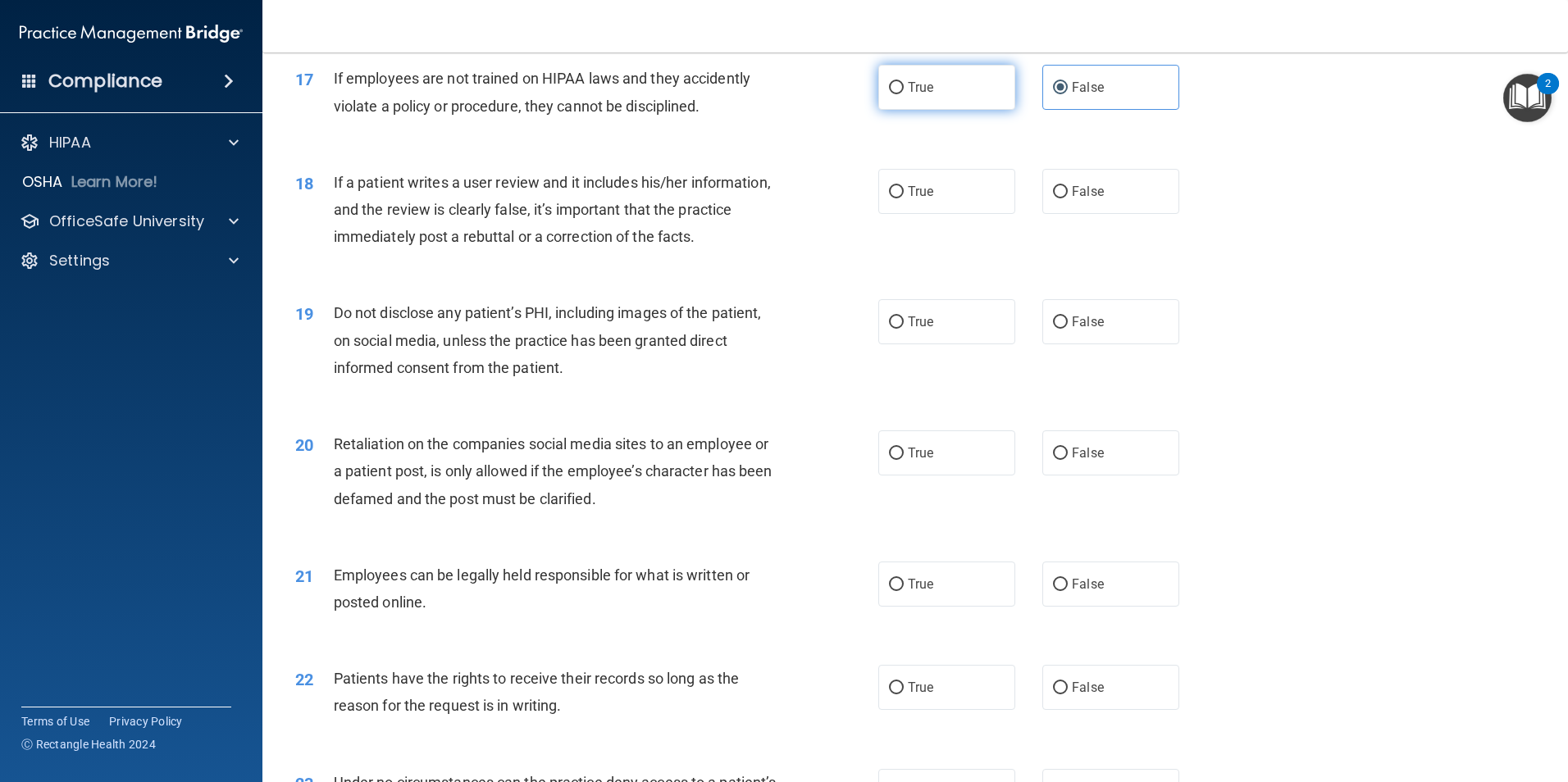
click at [965, 110] on label "True" at bounding box center [946, 87] width 137 height 45
click at [903, 94] on input "True" at bounding box center [895, 88] width 15 height 12
radio input "true"
radio input "false"
click at [1058, 198] on input "False" at bounding box center [1060, 192] width 15 height 12
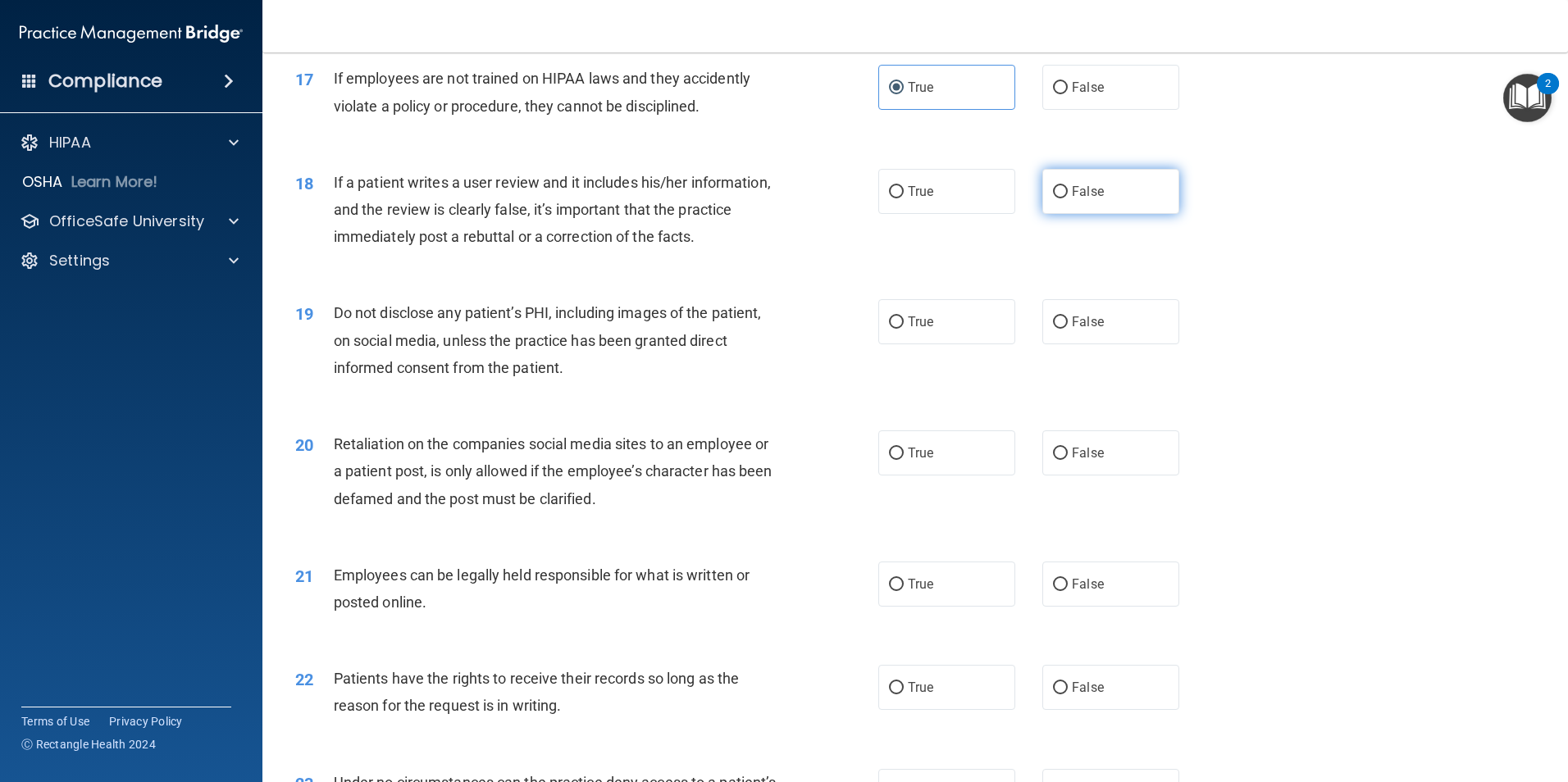
radio input "true"
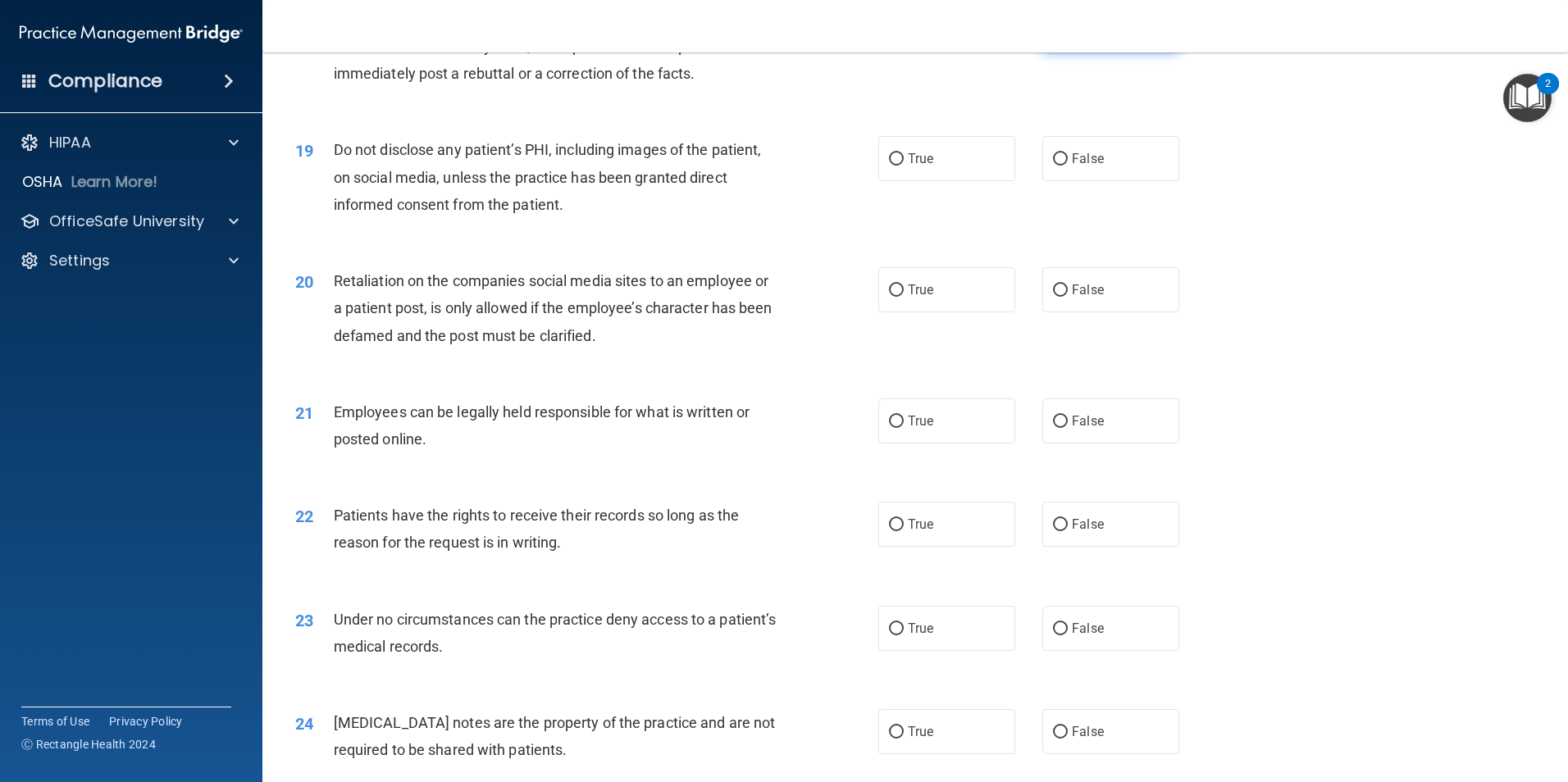
scroll to position [2378, 0]
click at [888, 165] on input "True" at bounding box center [895, 159] width 15 height 12
radio input "true"
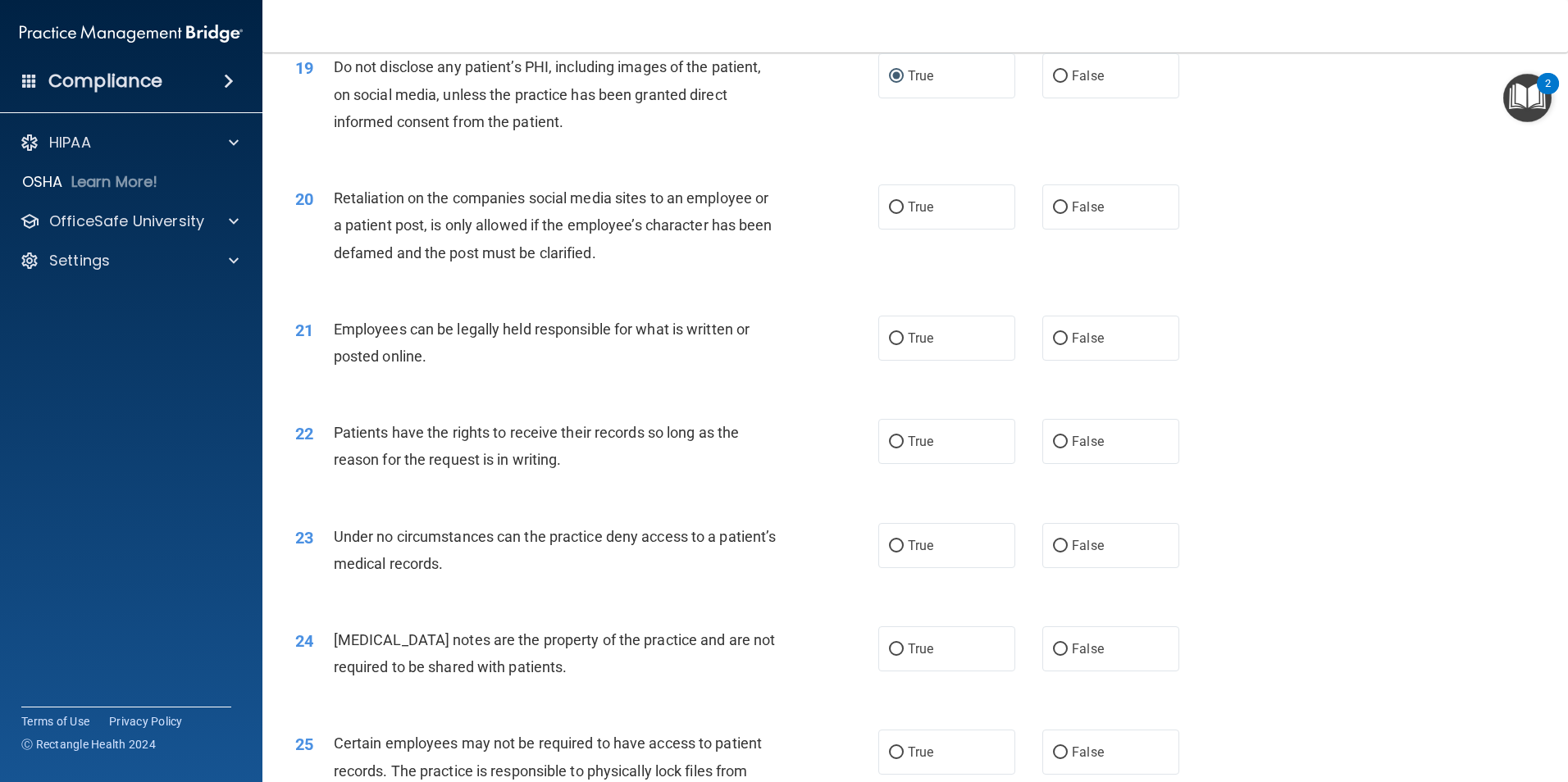
scroll to position [2541, 0]
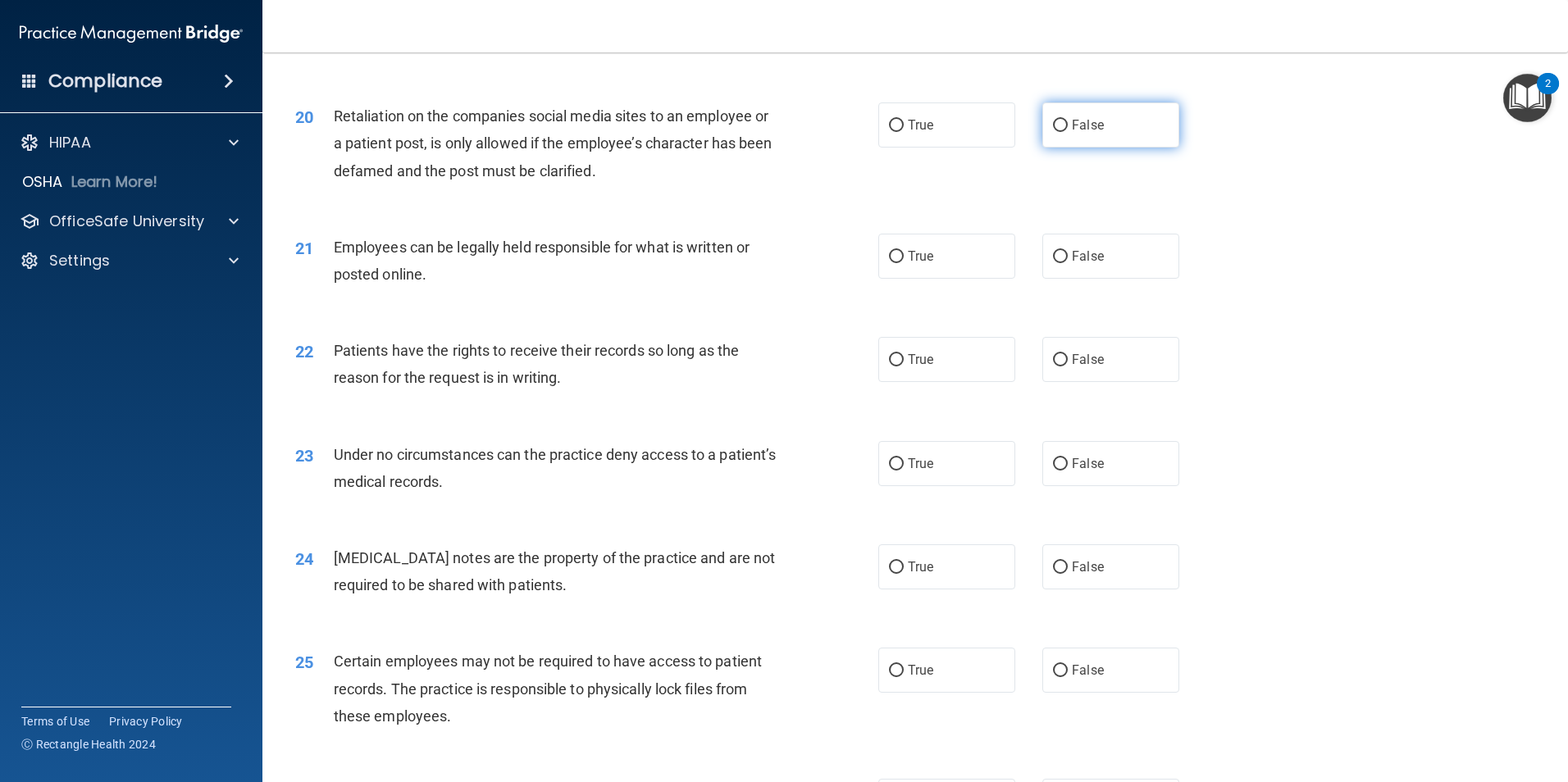
click at [1079, 133] on span "False" at bounding box center [1088, 126] width 32 height 16
click at [1068, 132] on input "False" at bounding box center [1060, 126] width 15 height 12
radio input "true"
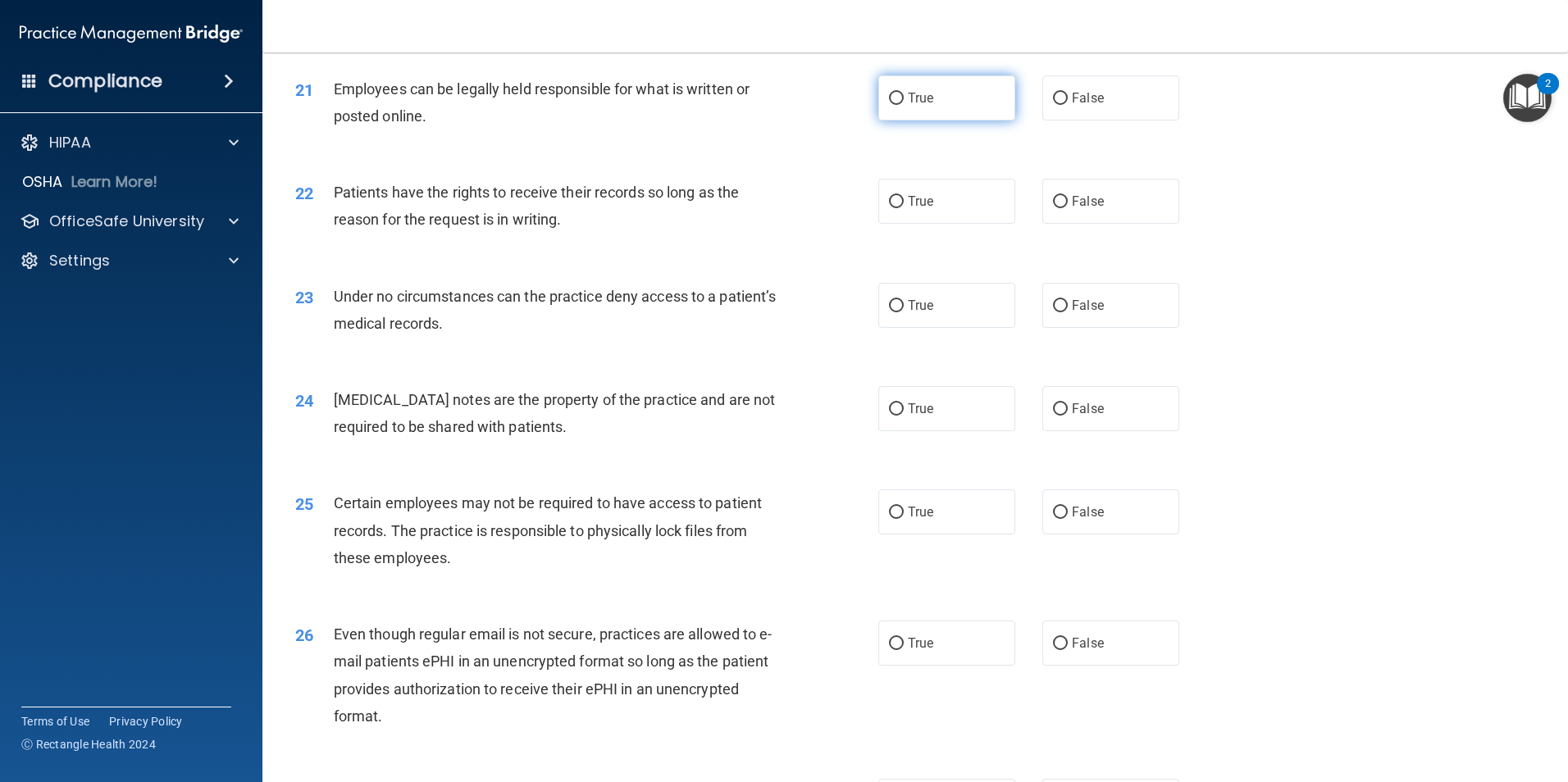
scroll to position [2705, 0]
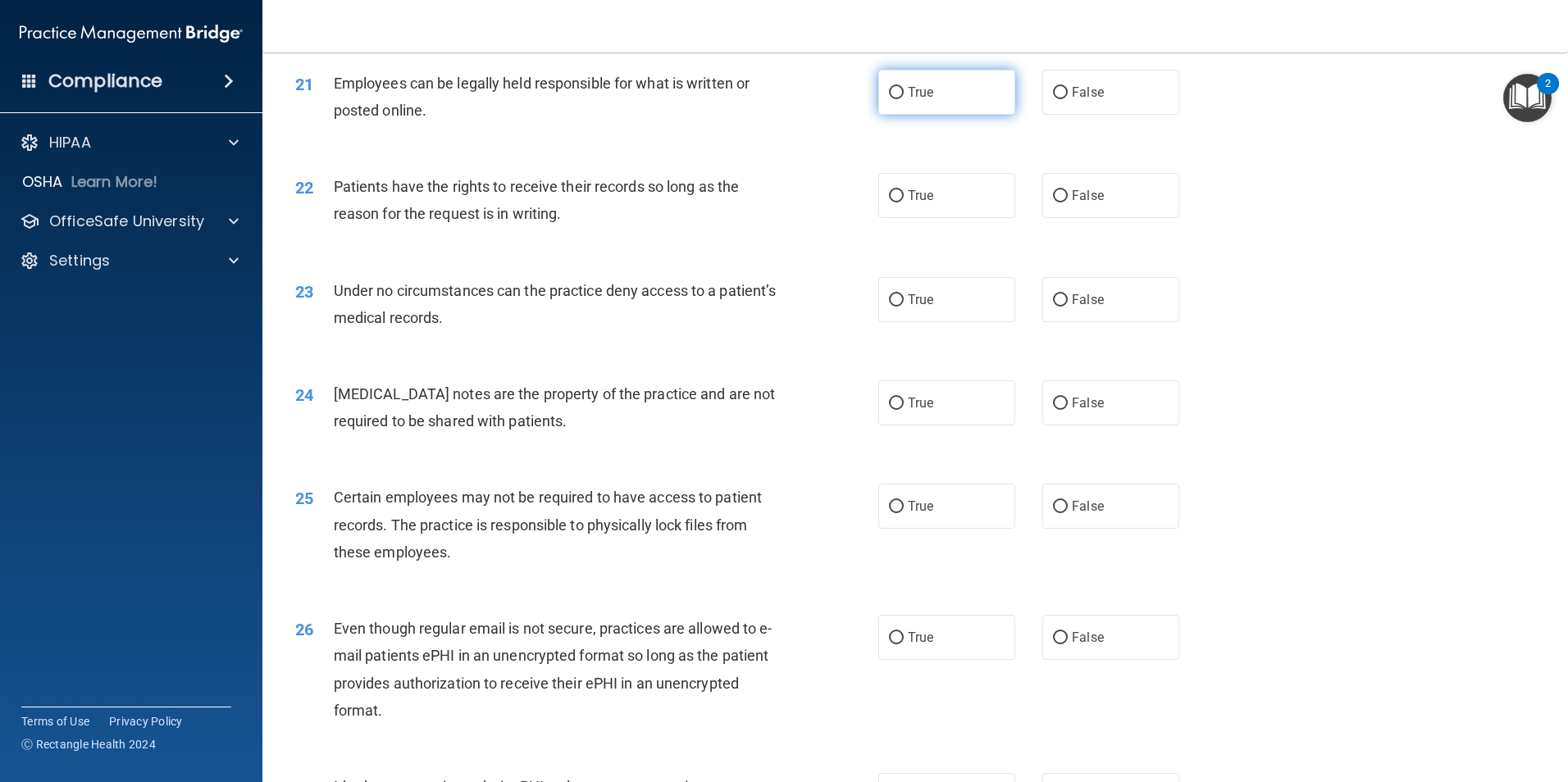
click at [943, 115] on label "True" at bounding box center [946, 91] width 137 height 45
click at [903, 99] on input "True" at bounding box center [895, 93] width 15 height 12
radio input "true"
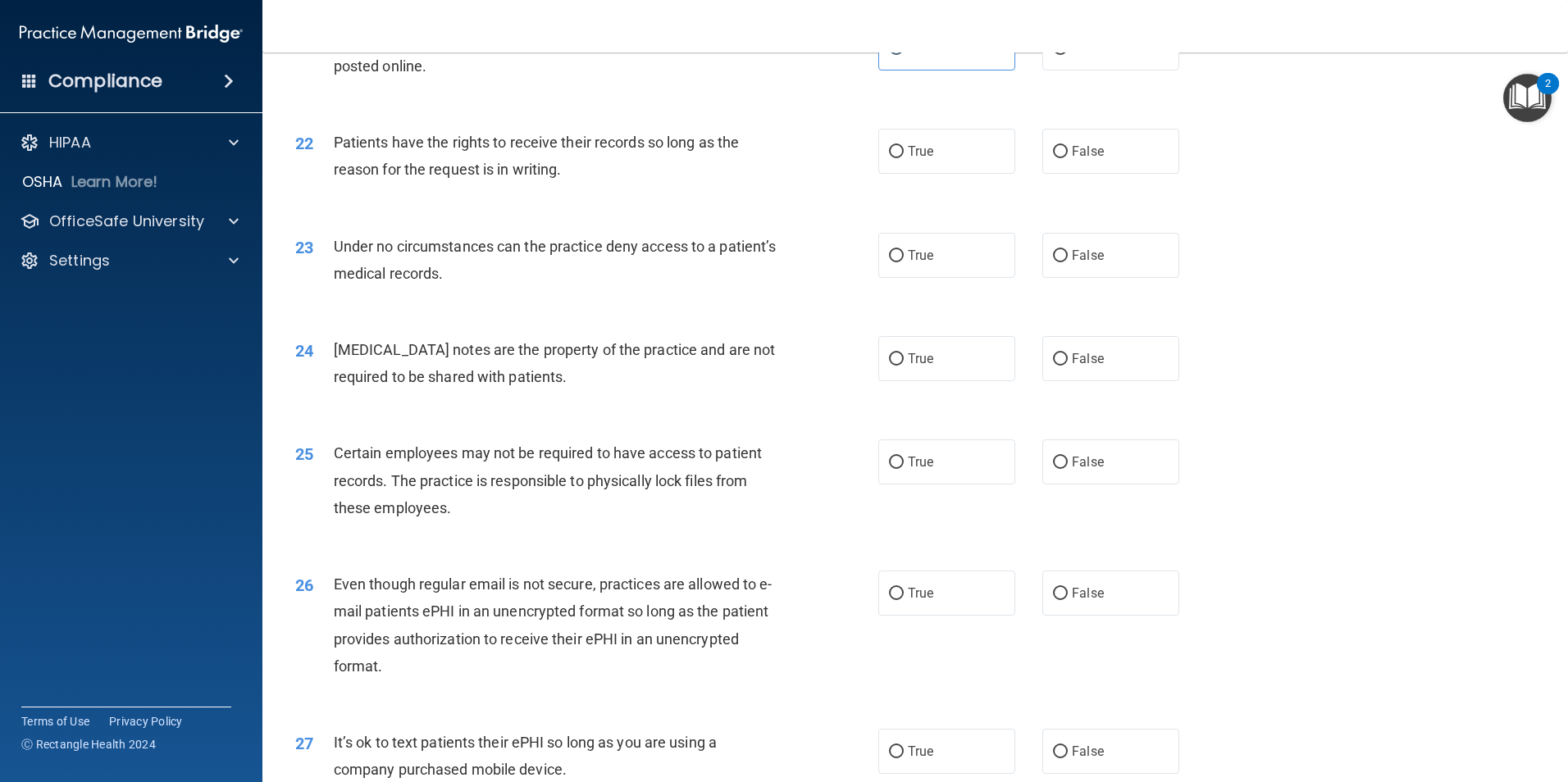
scroll to position [2787, 0]
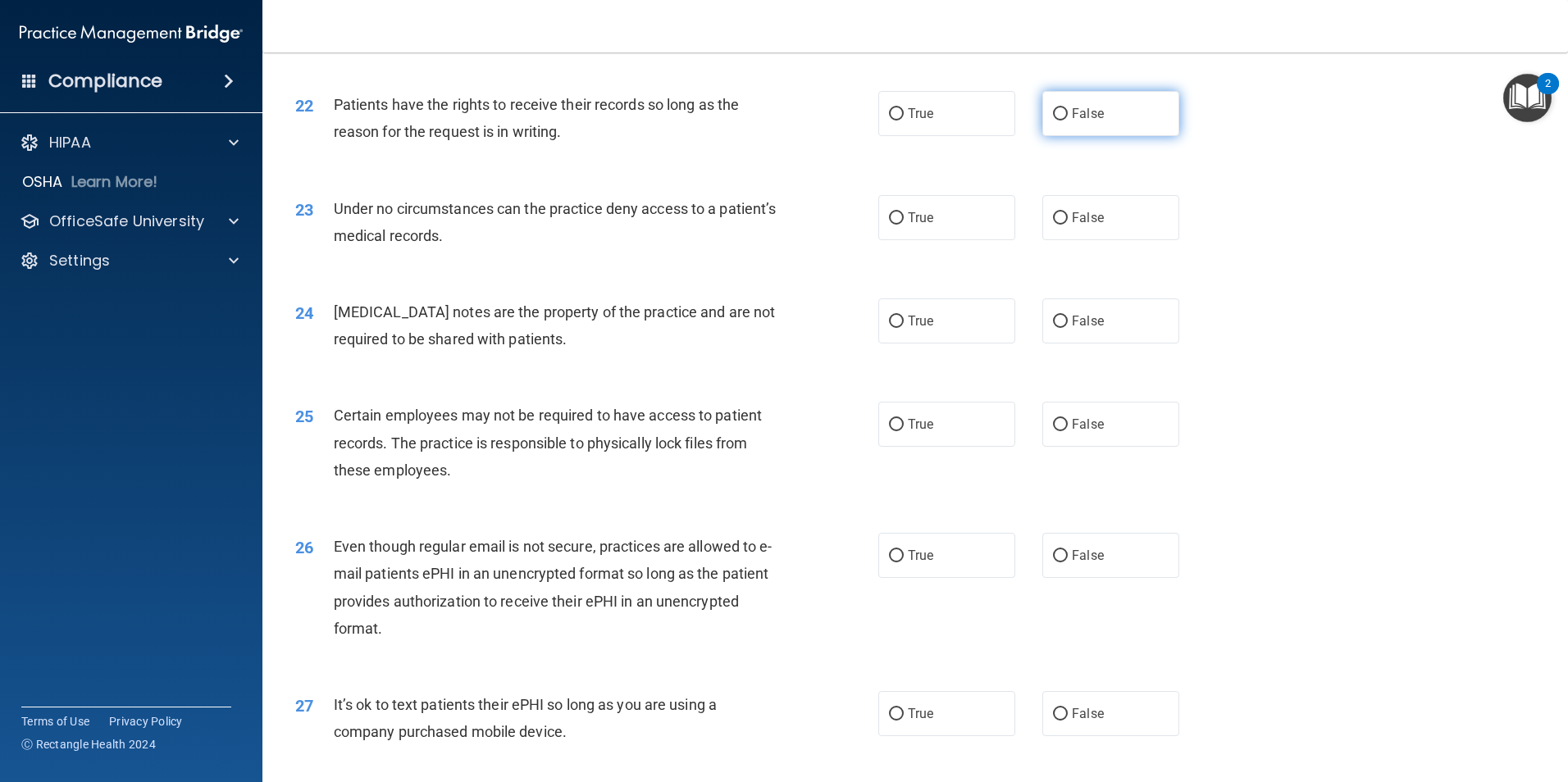
click at [1097, 136] on label "False" at bounding box center [1111, 113] width 137 height 45
click at [1068, 120] on input "False" at bounding box center [1060, 114] width 15 height 12
radio input "true"
click at [952, 136] on label "True" at bounding box center [946, 113] width 137 height 45
click at [903, 120] on input "True" at bounding box center [895, 114] width 15 height 12
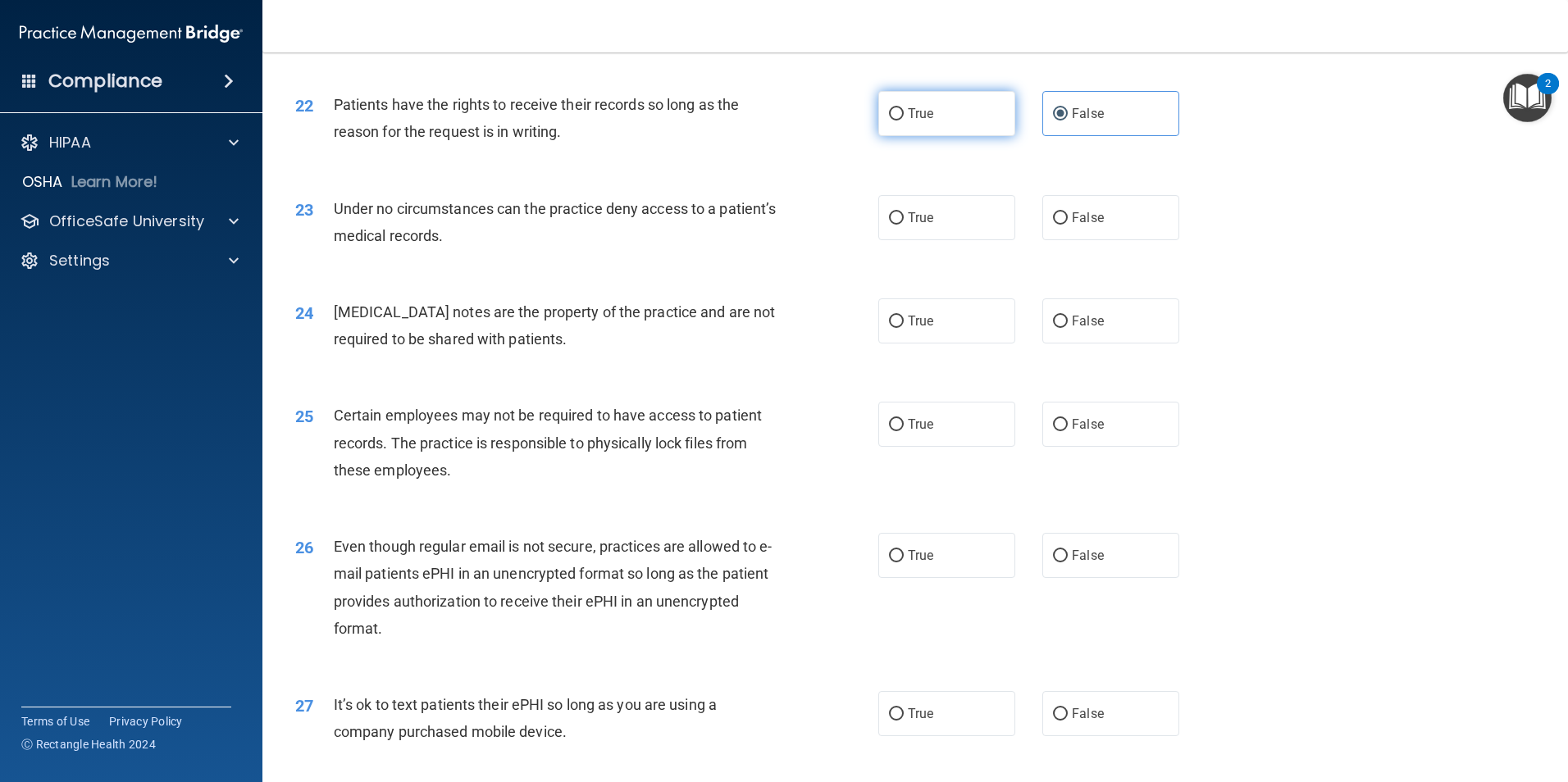
radio input "true"
radio input "false"
click at [955, 240] on label "True" at bounding box center [946, 217] width 137 height 45
click at [903, 225] on input "True" at bounding box center [895, 219] width 15 height 12
radio input "true"
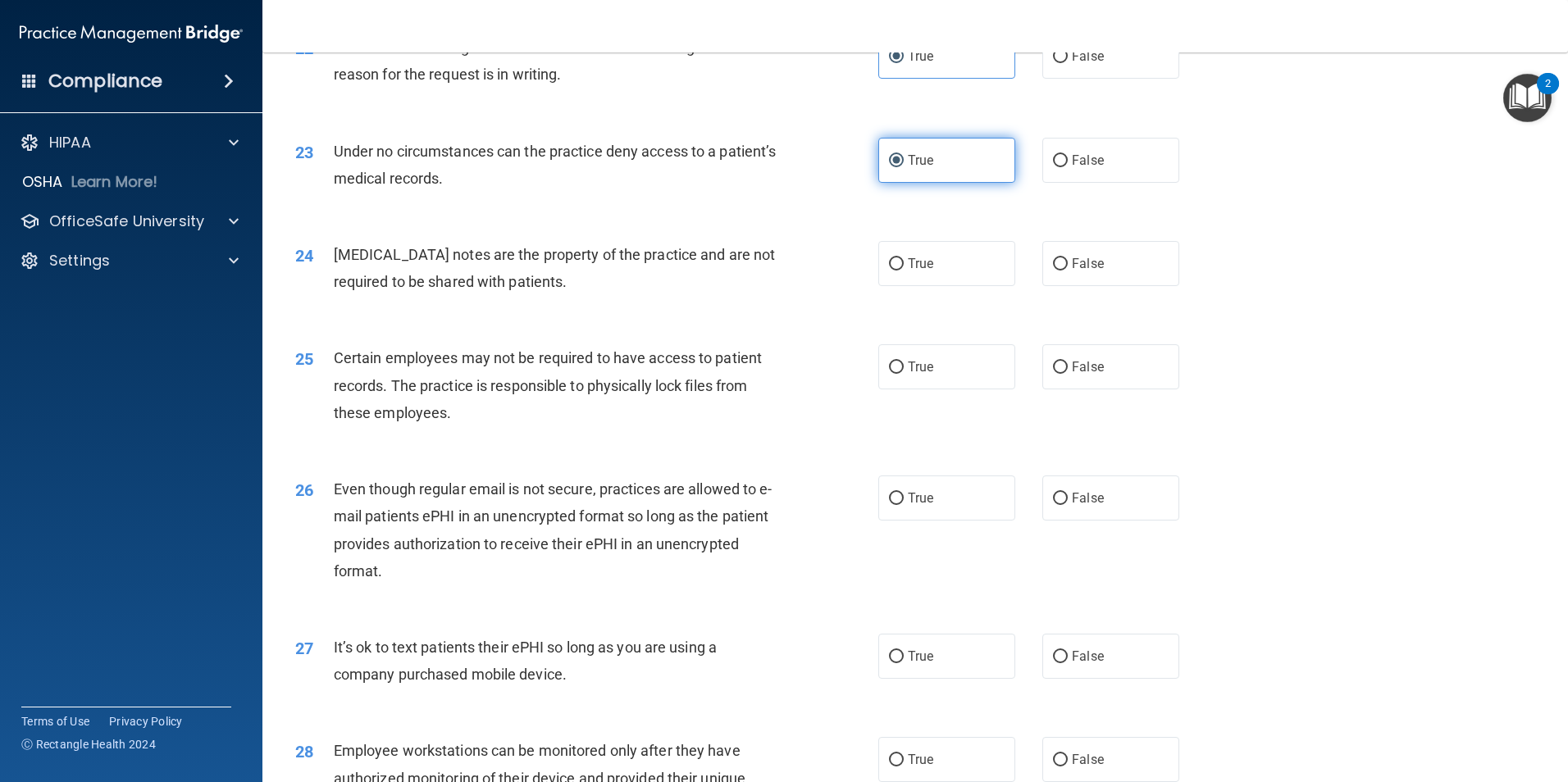
scroll to position [2869, 0]
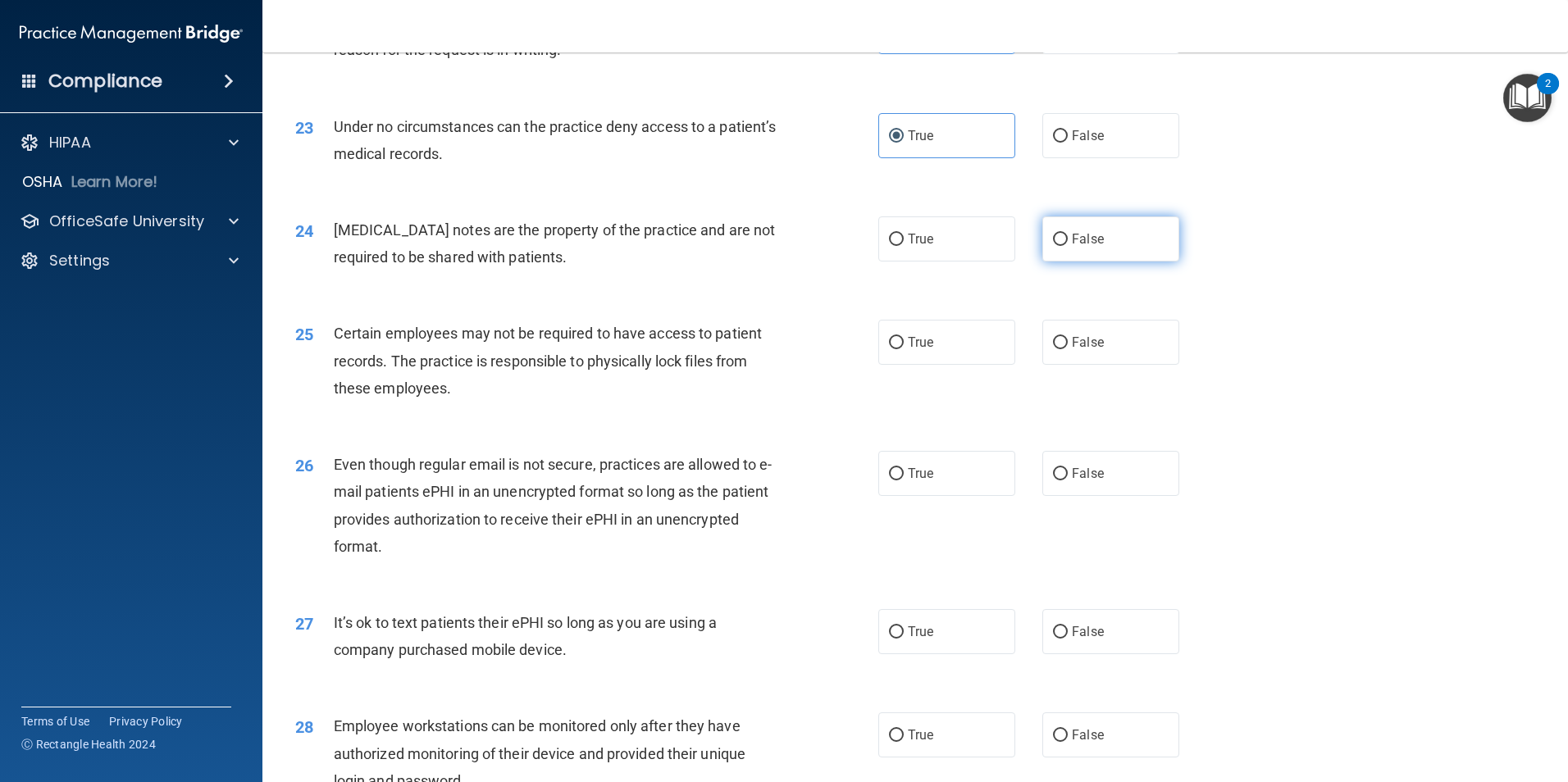
click at [1072, 247] on span "False" at bounding box center [1088, 239] width 32 height 16
click at [1068, 246] on input "False" at bounding box center [1060, 240] width 15 height 12
radio input "true"
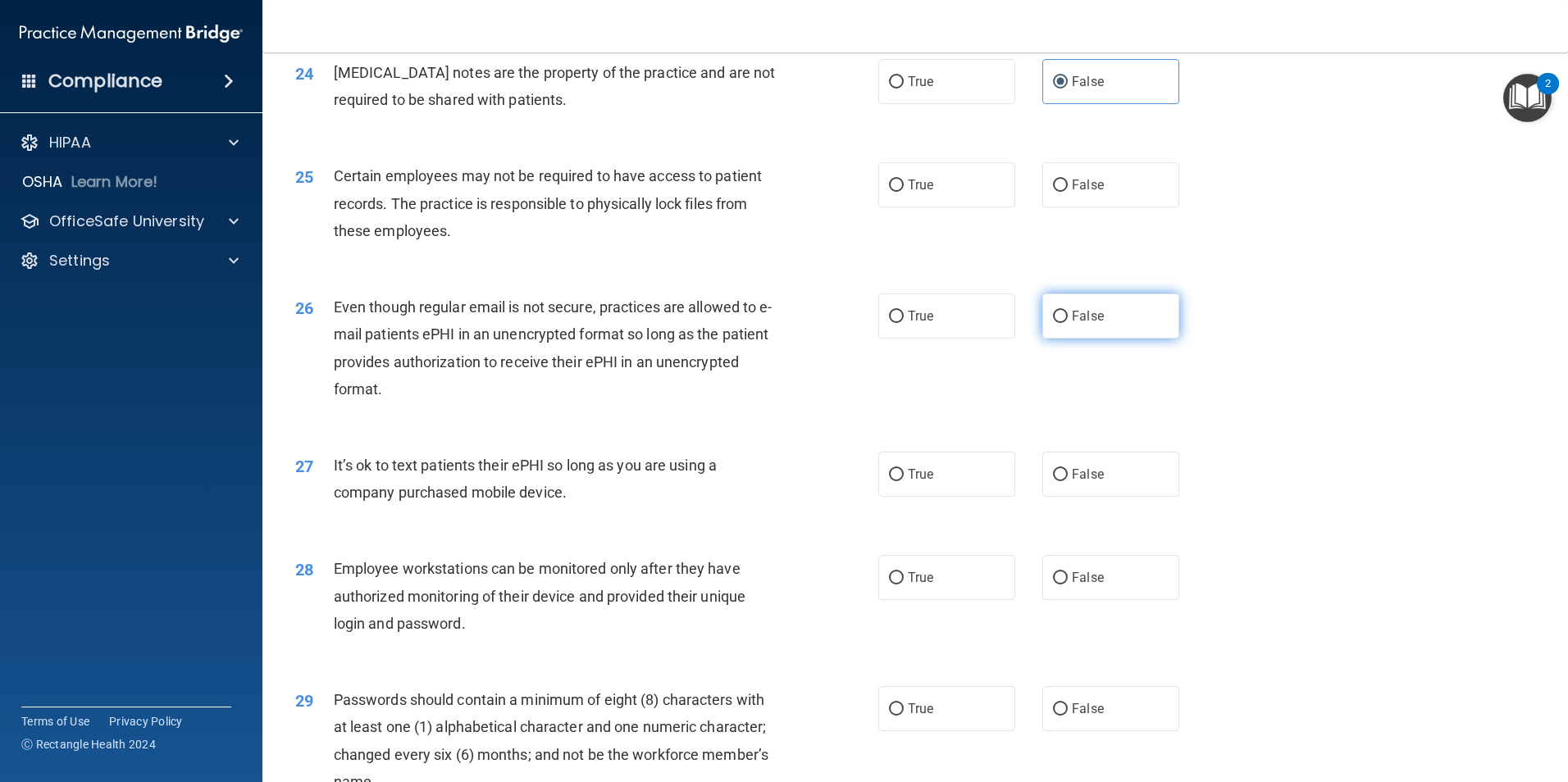
scroll to position [3115, 0]
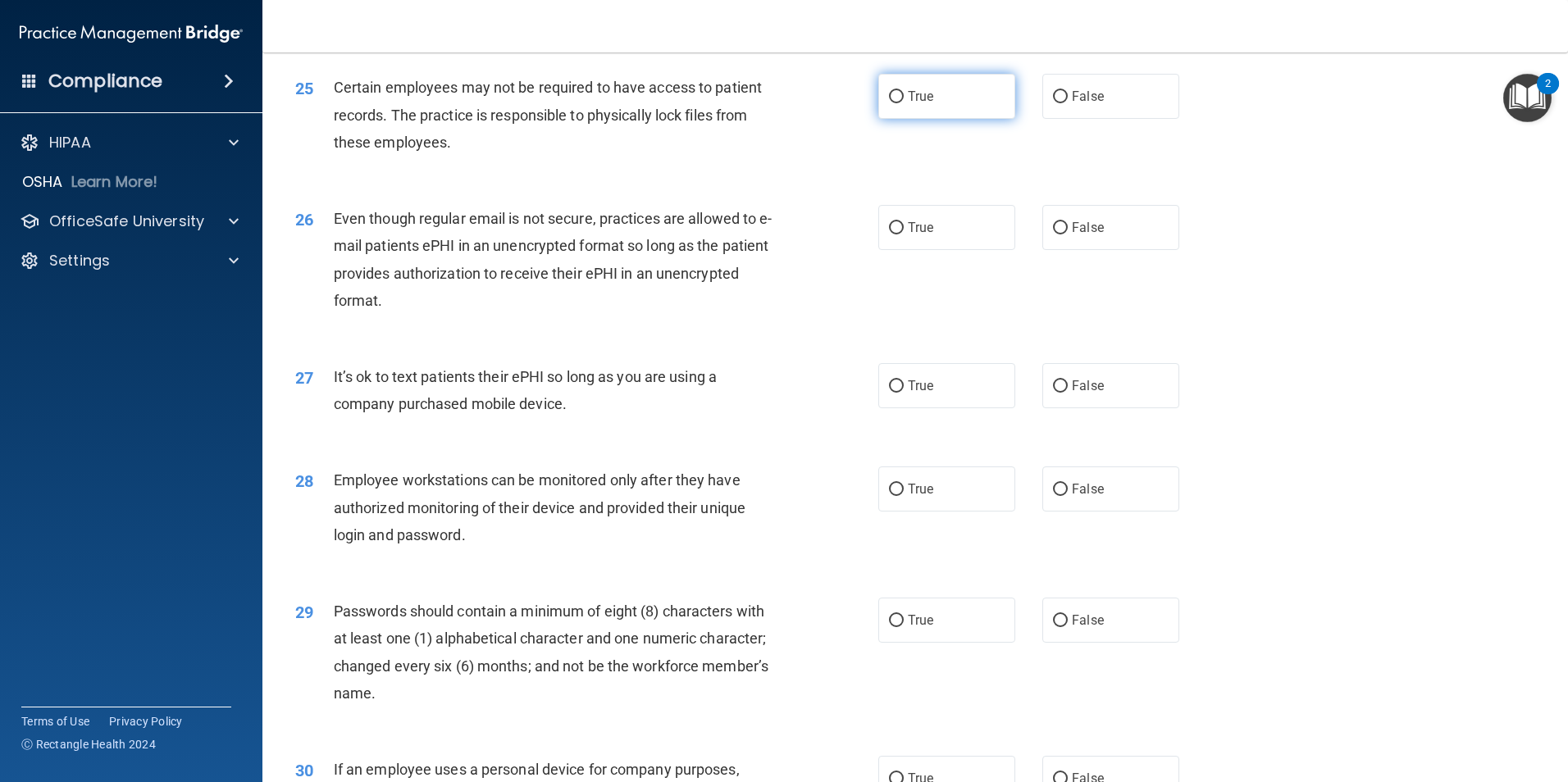
click at [912, 104] on span "True" at bounding box center [920, 97] width 25 height 16
click at [903, 104] on input "True" at bounding box center [895, 97] width 15 height 12
radio input "true"
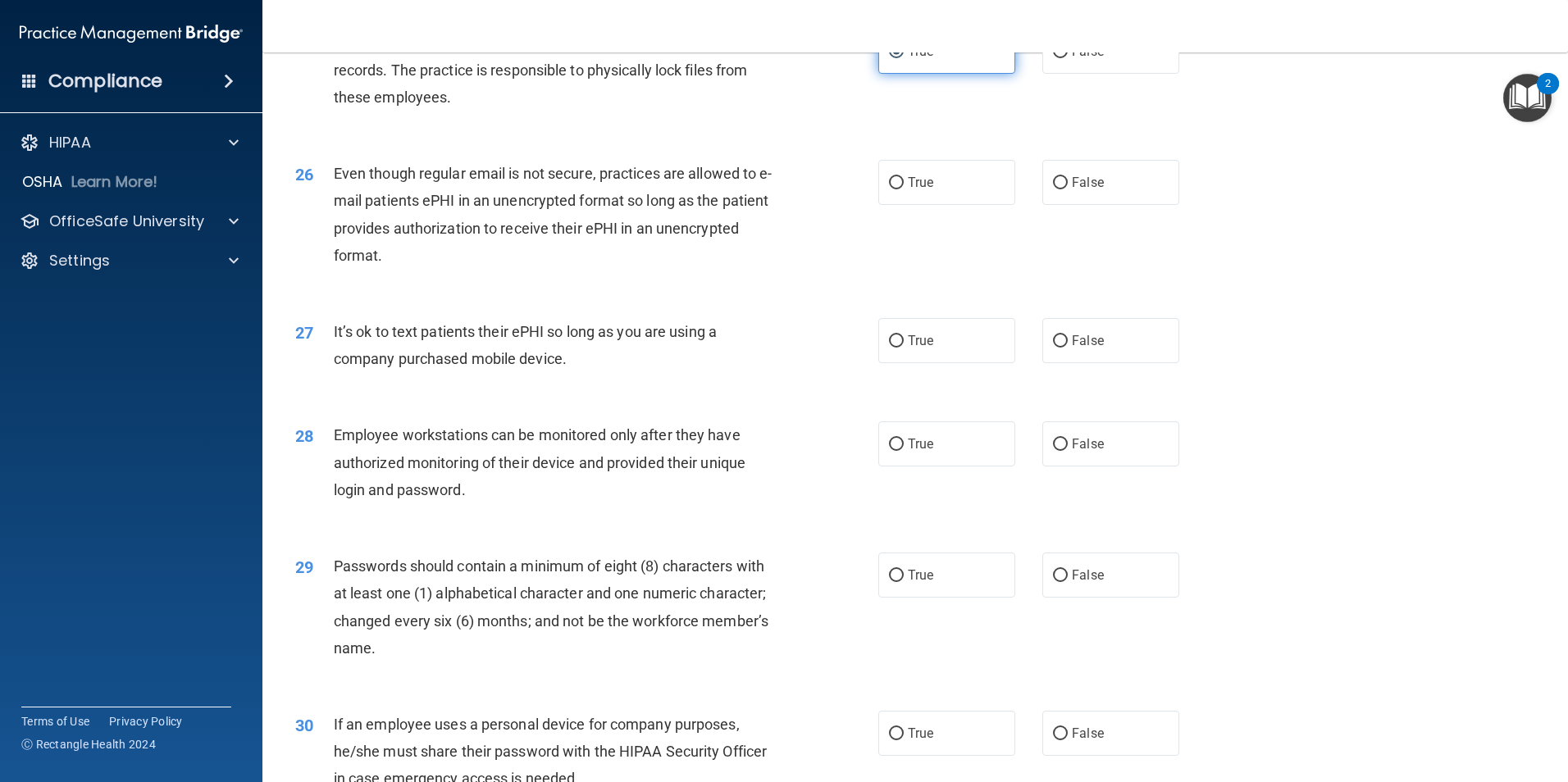
scroll to position [3197, 0]
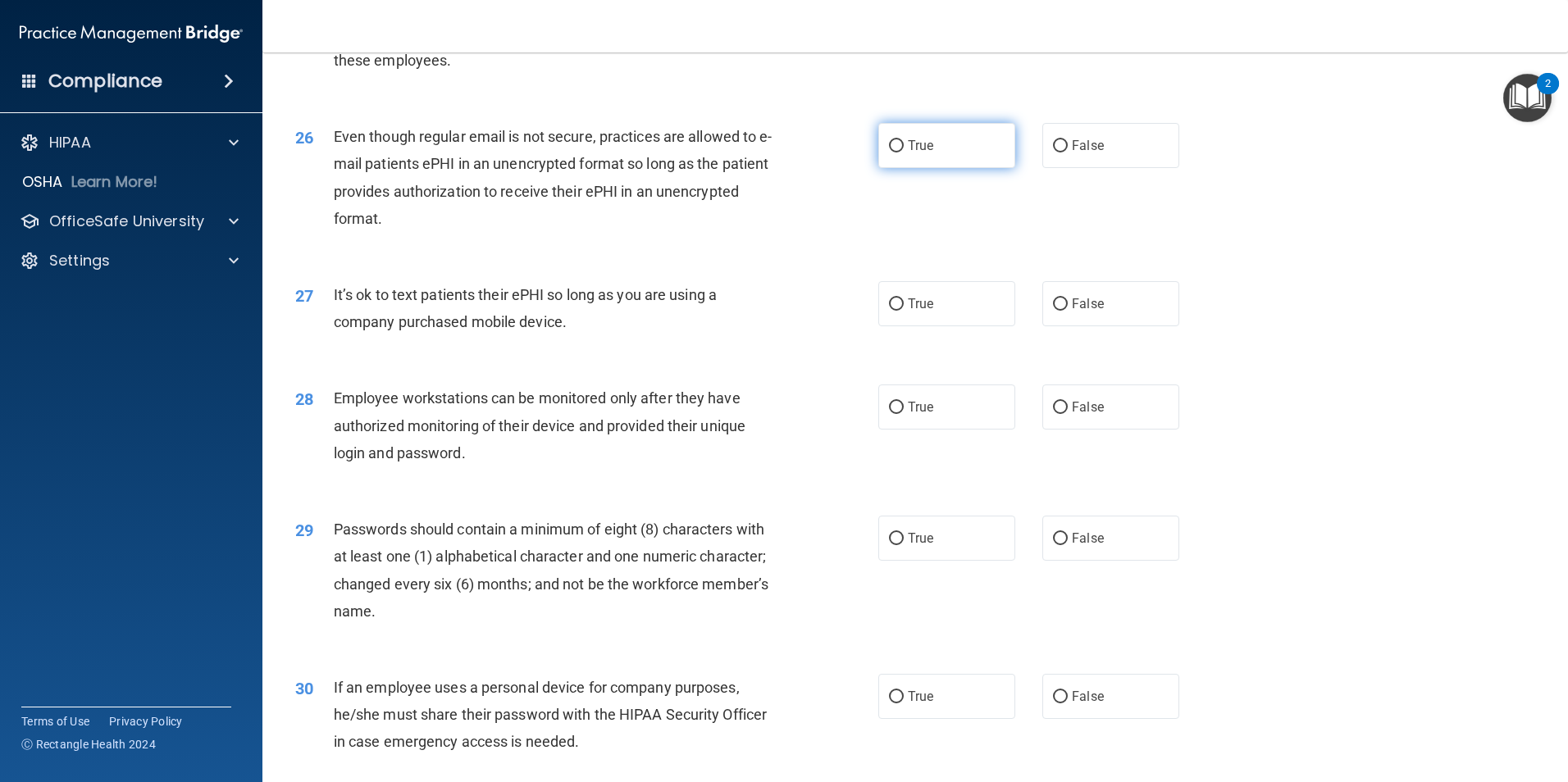
click at [941, 168] on label "True" at bounding box center [946, 145] width 137 height 45
click at [903, 153] on input "True" at bounding box center [895, 147] width 15 height 12
radio input "true"
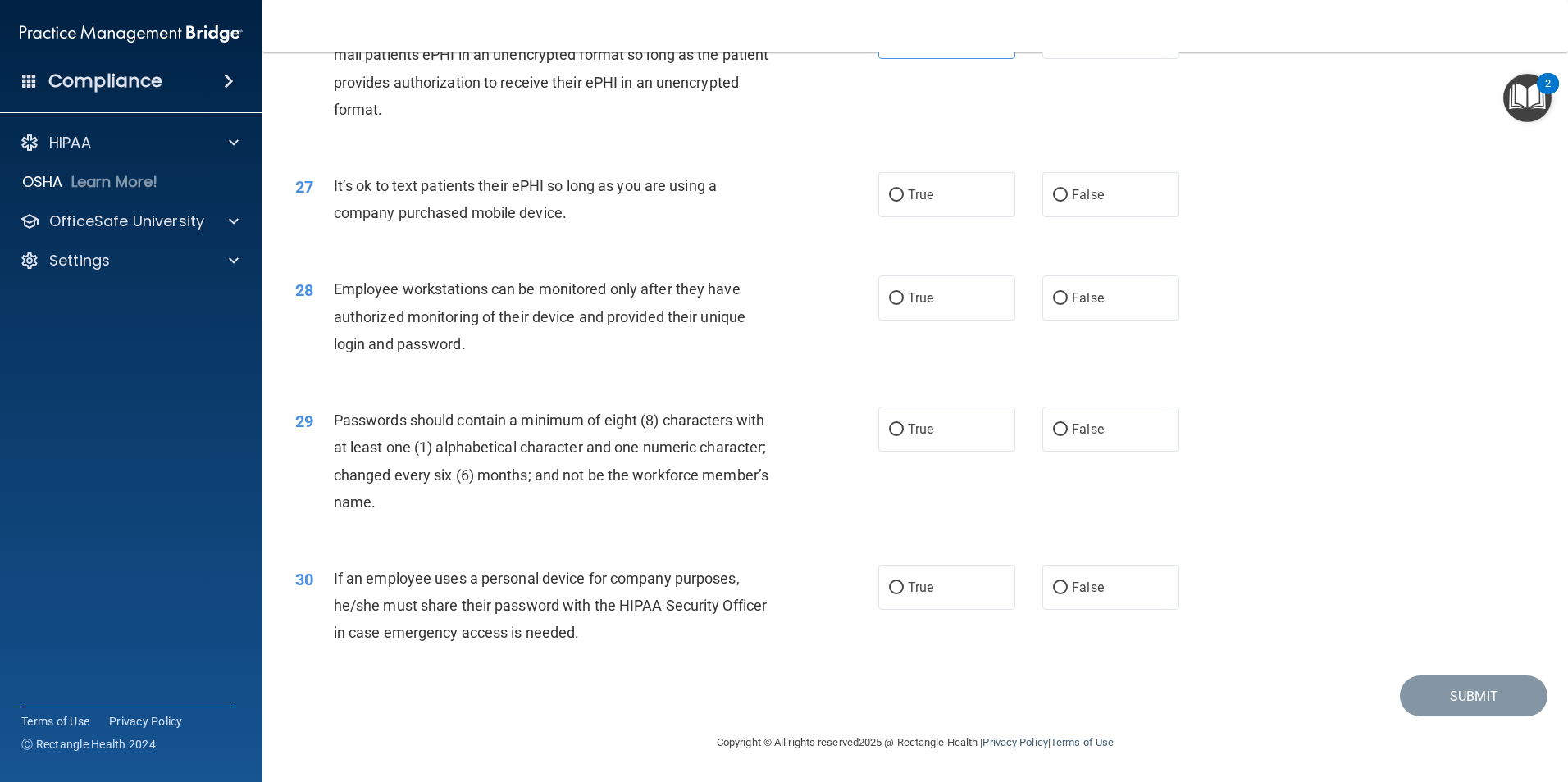
scroll to position [3333, 0]
click at [910, 187] on span "True" at bounding box center [920, 195] width 25 height 16
click at [903, 190] on input "True" at bounding box center [895, 196] width 15 height 12
radio input "true"
click at [919, 301] on span "True" at bounding box center [920, 298] width 25 height 16
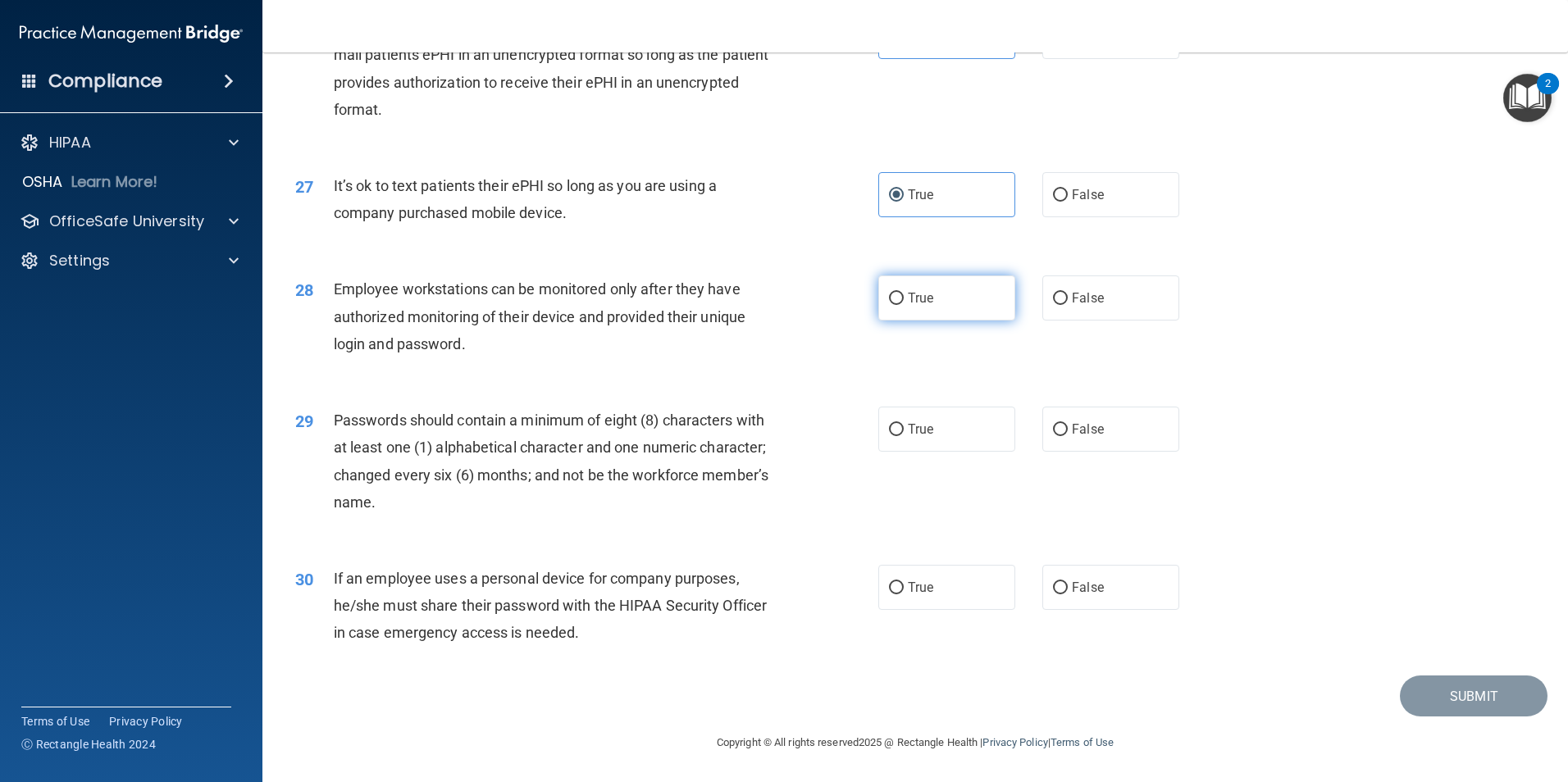
click at [903, 301] on input "True" at bounding box center [895, 298] width 15 height 12
radio input "true"
click at [1083, 429] on span "False" at bounding box center [1088, 429] width 32 height 16
click at [1068, 429] on input "False" at bounding box center [1060, 430] width 15 height 12
radio input "true"
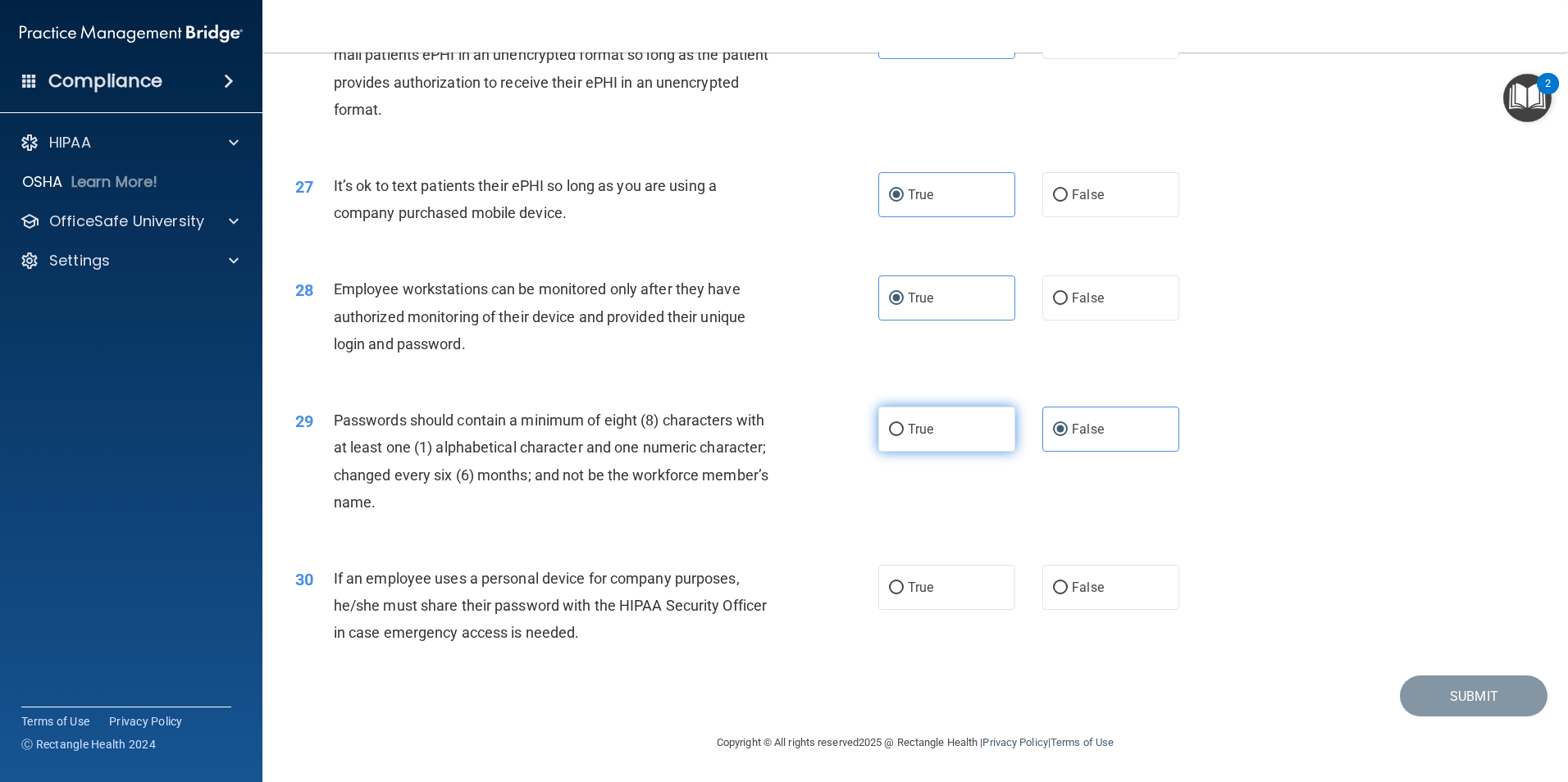
click at [977, 428] on label "True" at bounding box center [946, 428] width 137 height 45
click at [903, 428] on input "True" at bounding box center [895, 430] width 15 height 12
radio input "true"
radio input "false"
click at [924, 587] on span "True" at bounding box center [920, 587] width 25 height 16
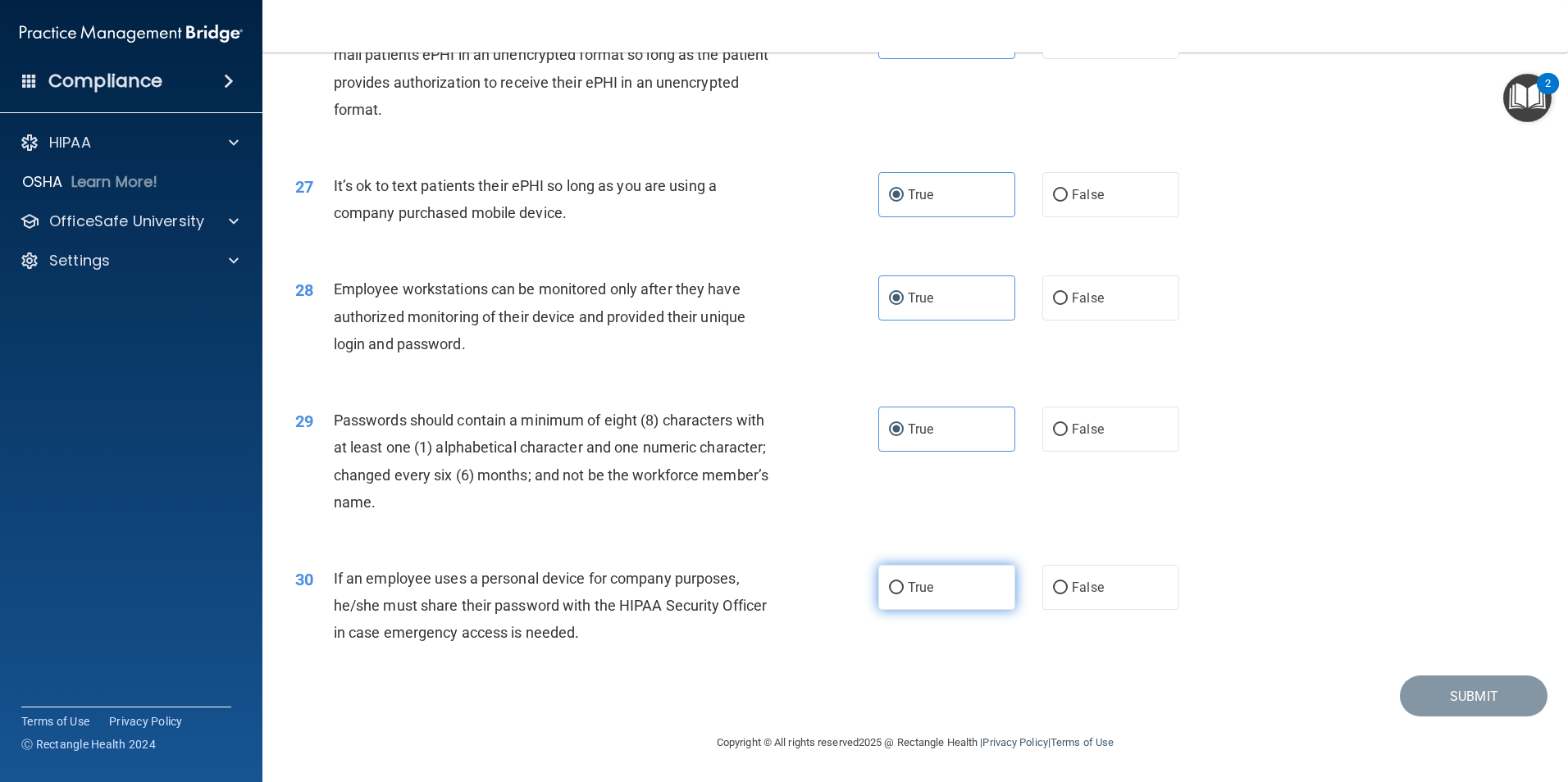
click at [903, 587] on input "True" at bounding box center [895, 588] width 15 height 12
radio input "true"
click at [1475, 706] on button "Submit" at bounding box center [1473, 697] width 147 height 42
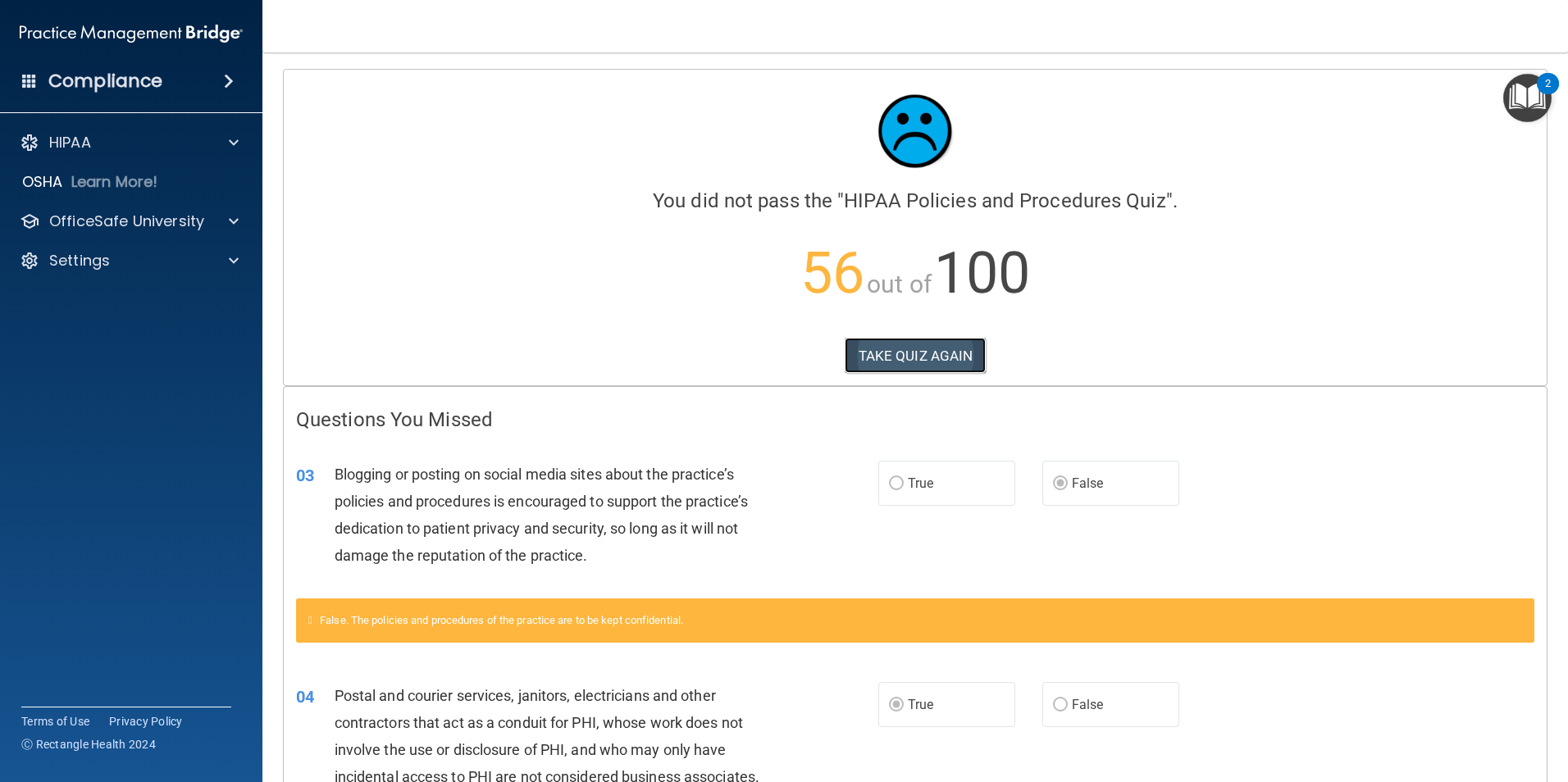
click at [921, 357] on button "TAKE QUIZ AGAIN" at bounding box center [916, 355] width 142 height 36
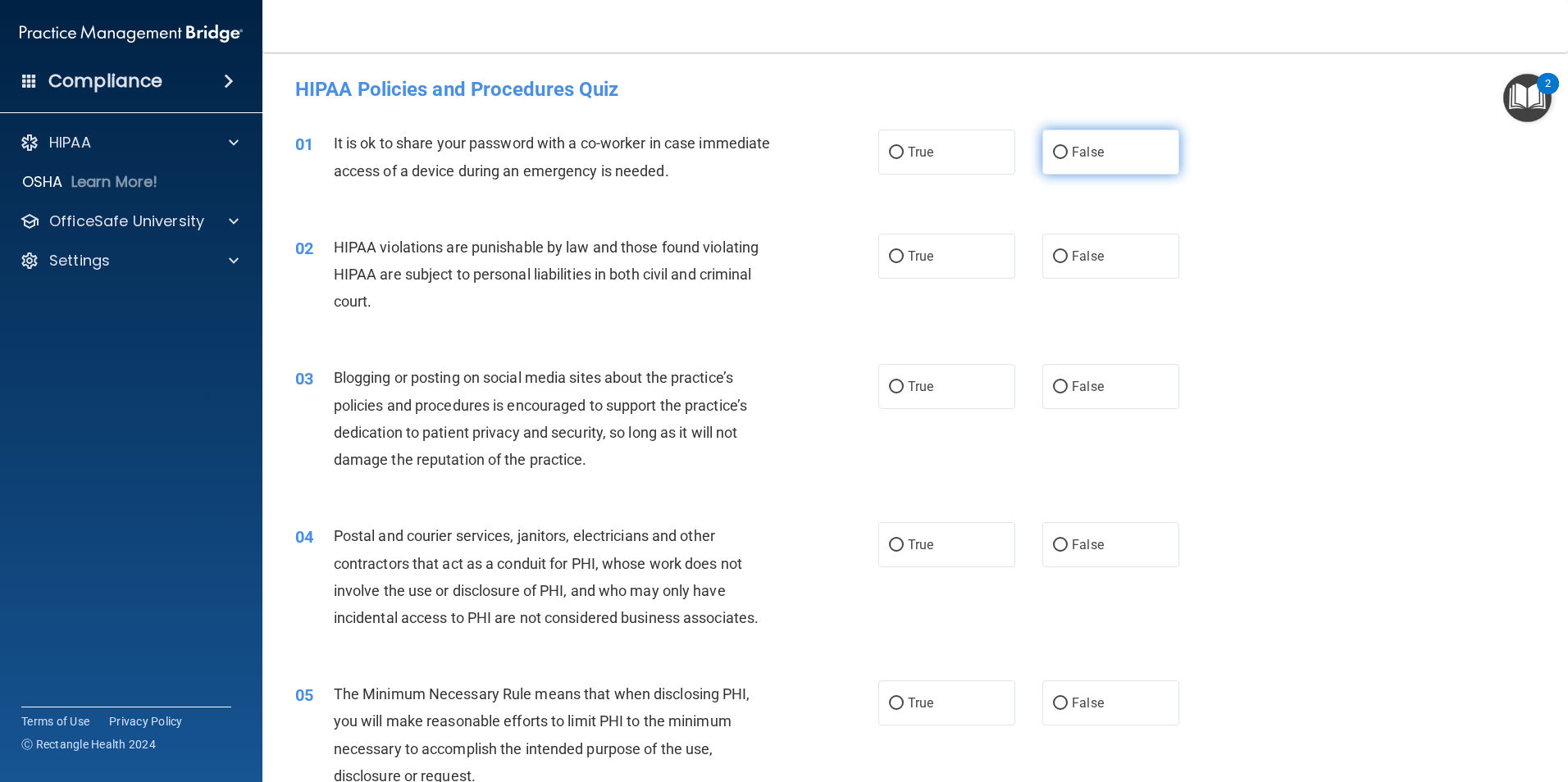
click at [1105, 148] on label "False" at bounding box center [1111, 152] width 137 height 45
click at [1068, 148] on input "False" at bounding box center [1060, 153] width 15 height 12
radio input "true"
click at [956, 257] on label "True" at bounding box center [946, 255] width 137 height 45
click at [903, 257] on input "True" at bounding box center [895, 257] width 15 height 12
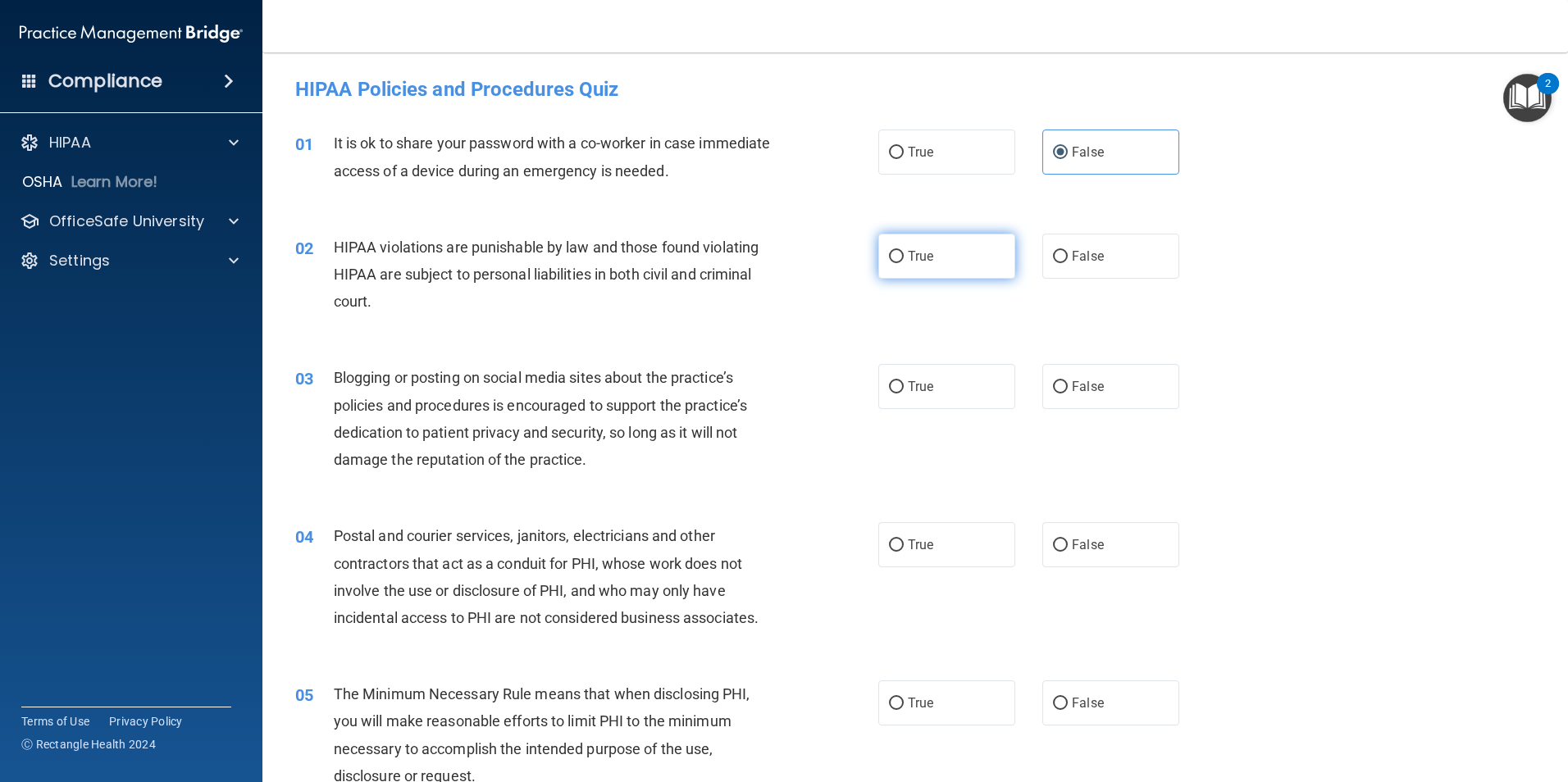
radio input "true"
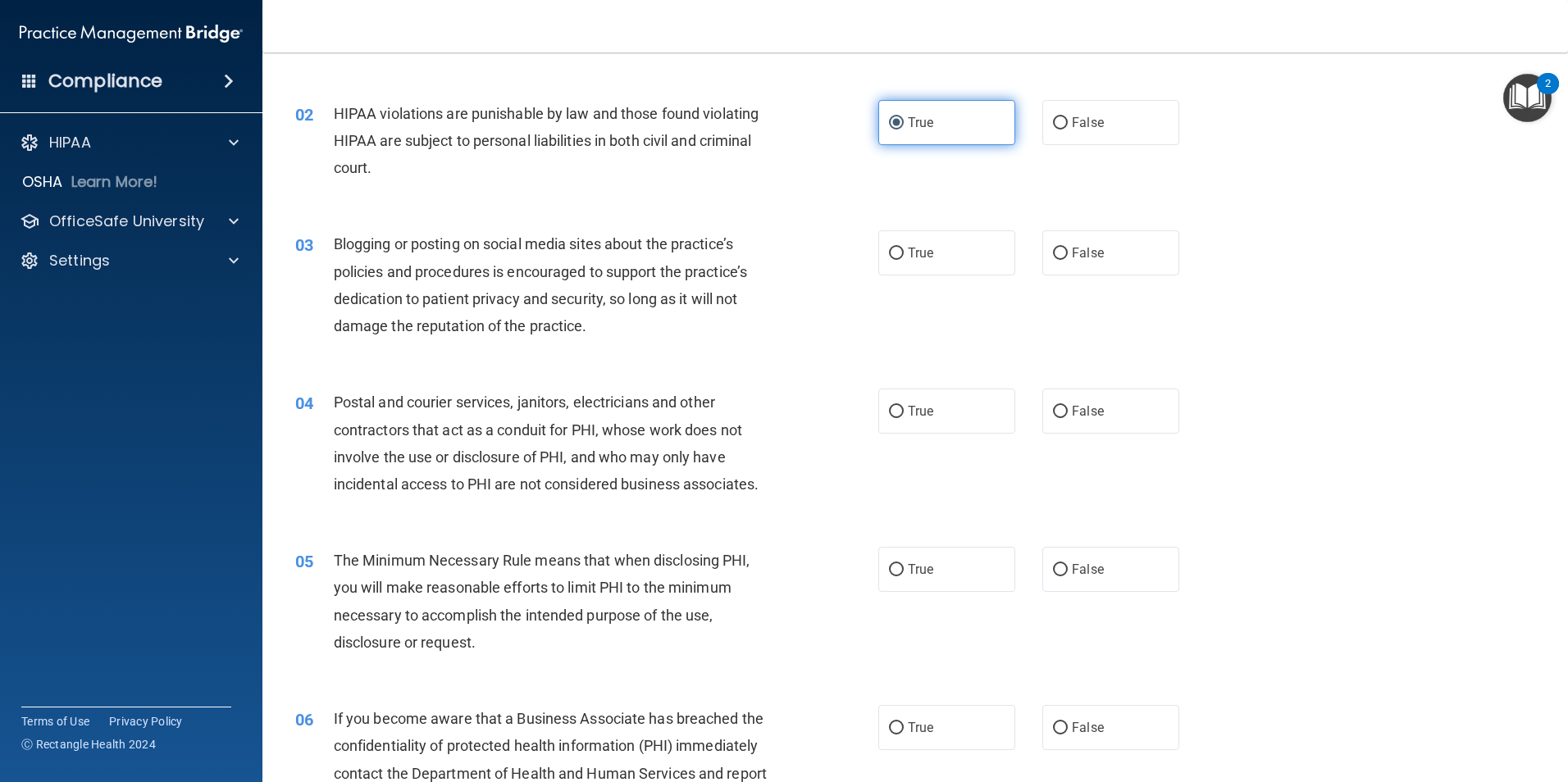
scroll to position [164, 0]
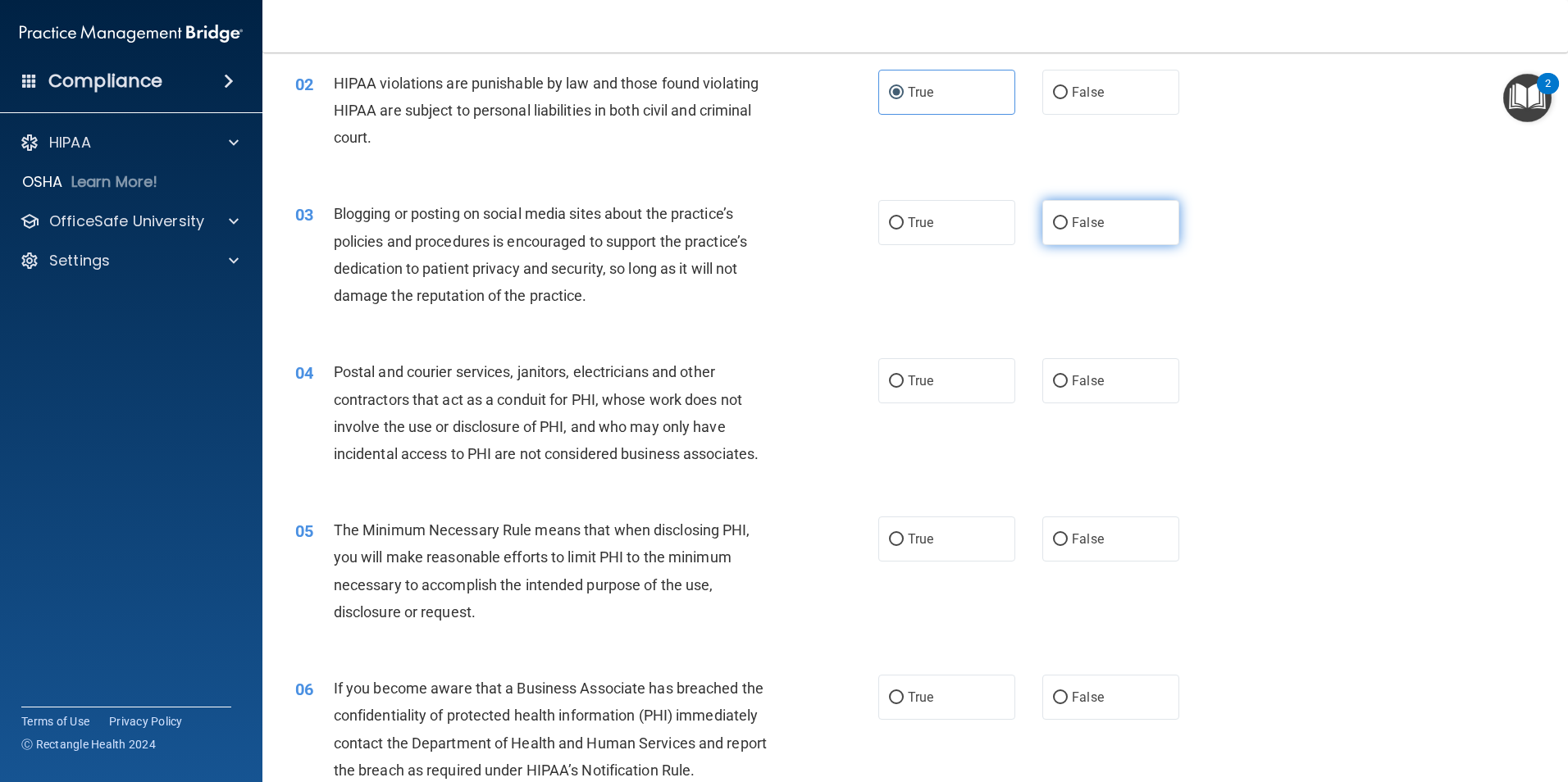
click at [1075, 226] on span "False" at bounding box center [1088, 223] width 32 height 16
click at [1068, 226] on input "False" at bounding box center [1060, 224] width 15 height 12
radio input "true"
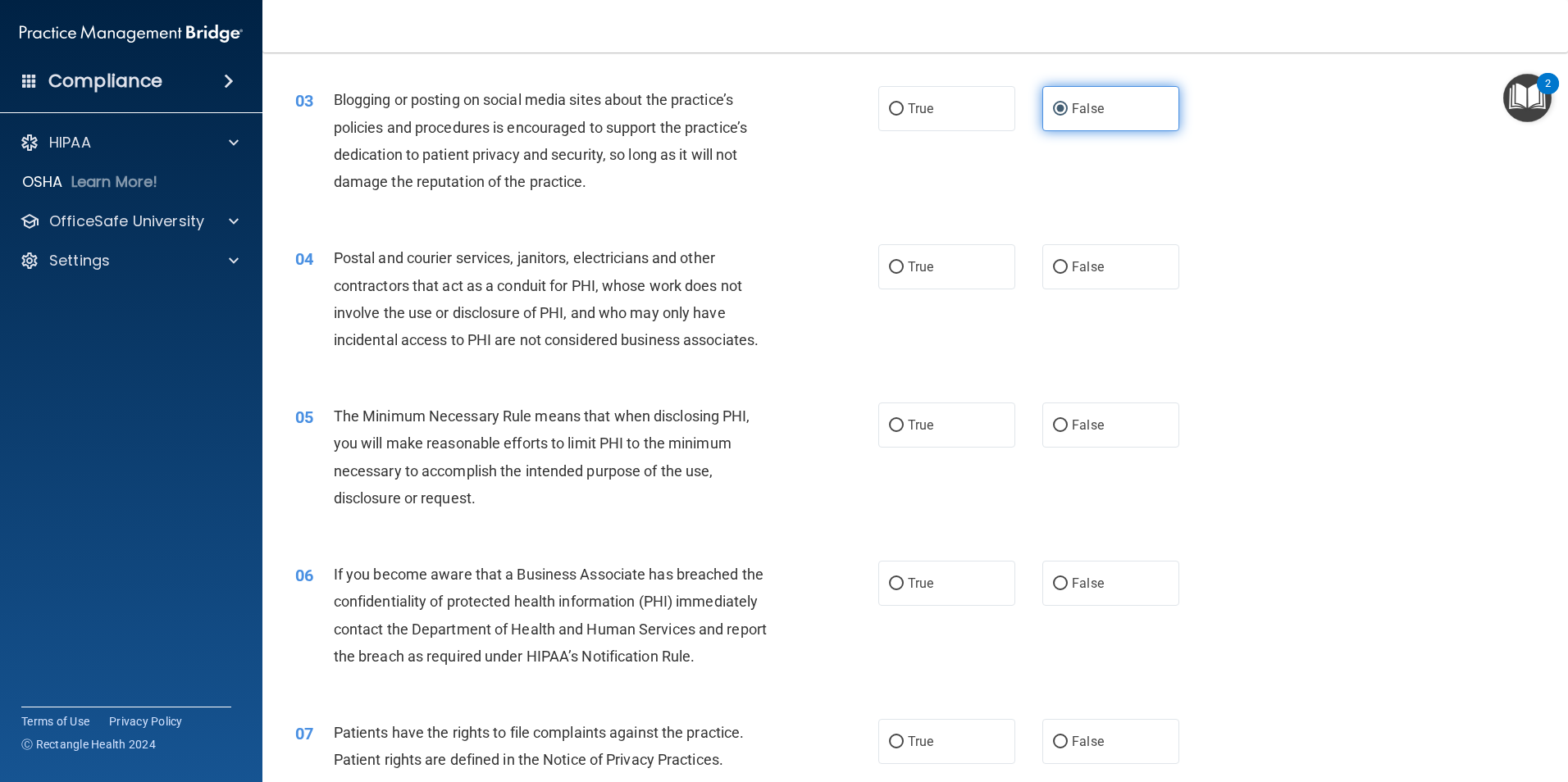
scroll to position [328, 0]
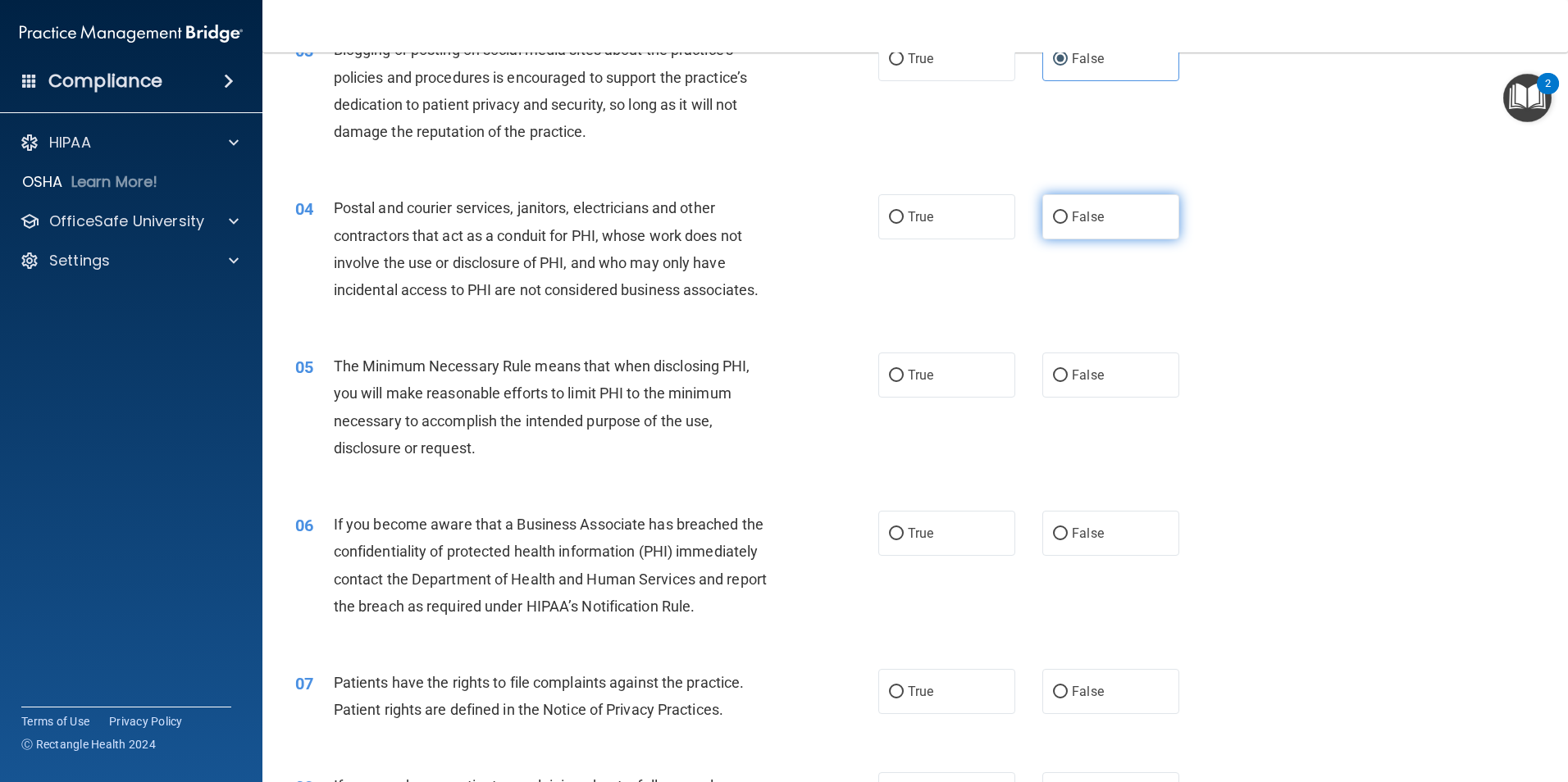
click at [1059, 224] on input "False" at bounding box center [1060, 218] width 15 height 12
radio input "true"
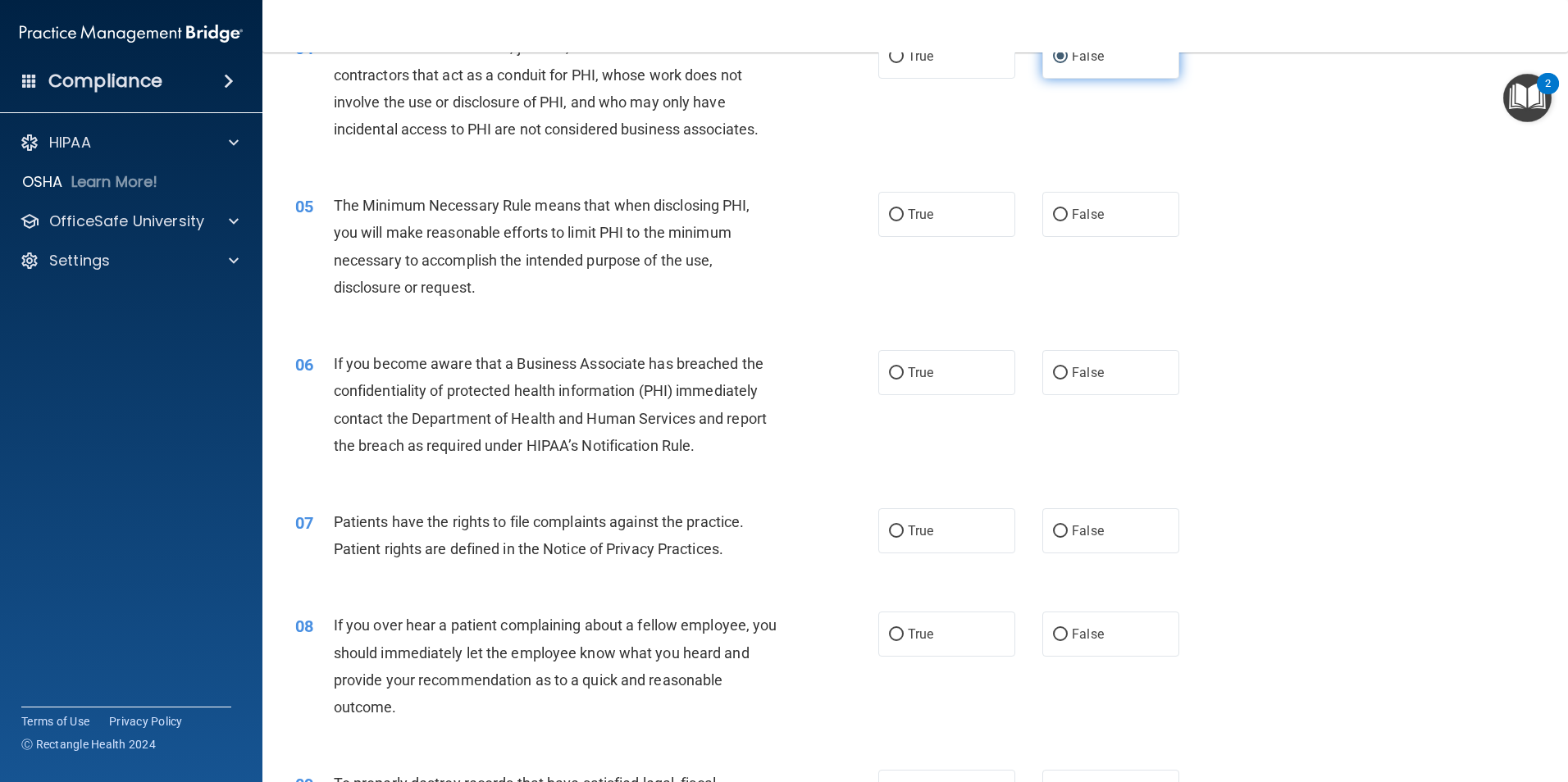
scroll to position [491, 0]
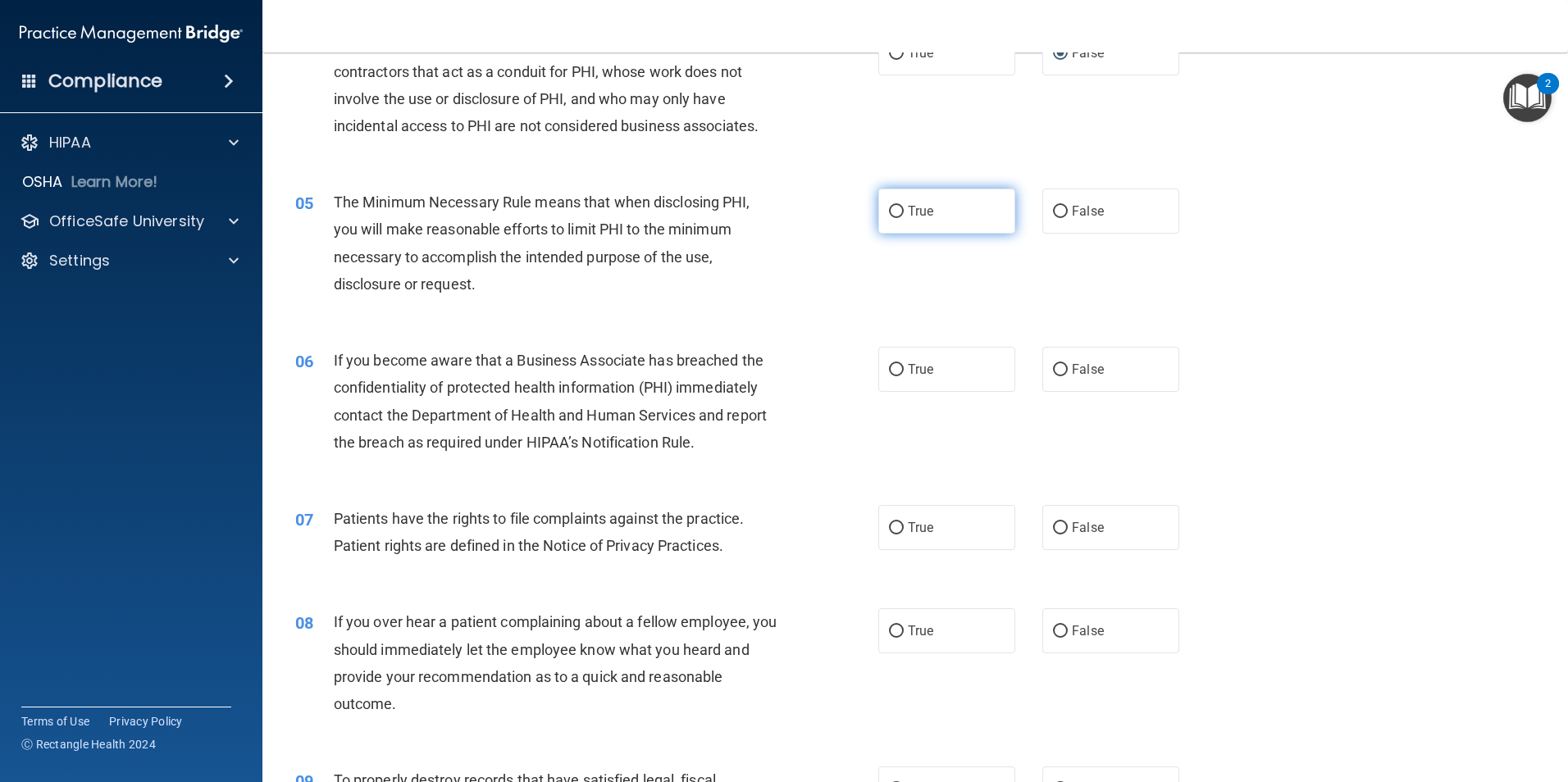
click at [908, 224] on label "True" at bounding box center [946, 211] width 137 height 45
click at [903, 218] on input "True" at bounding box center [895, 212] width 15 height 12
radio input "true"
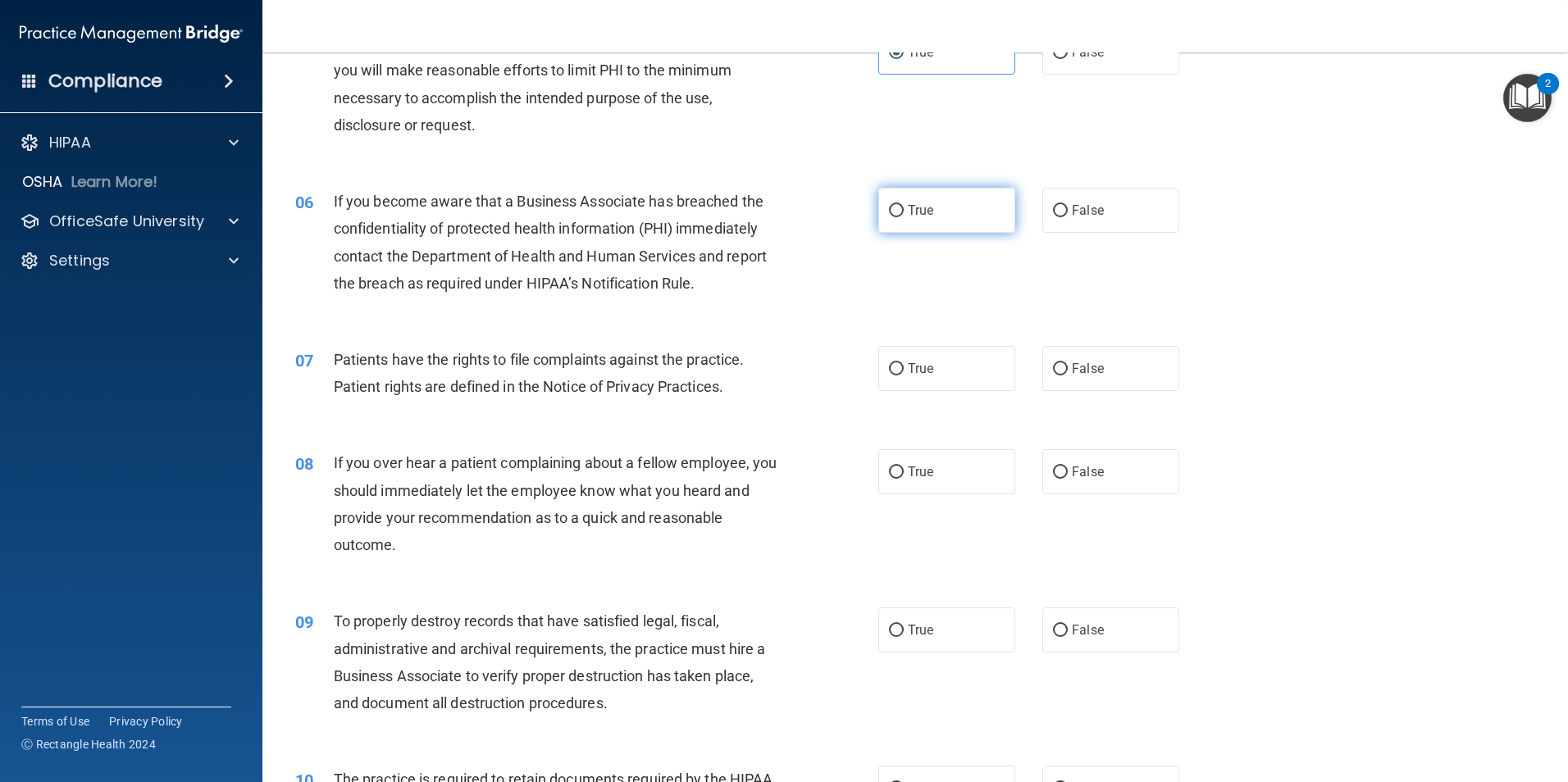
scroll to position [656, 0]
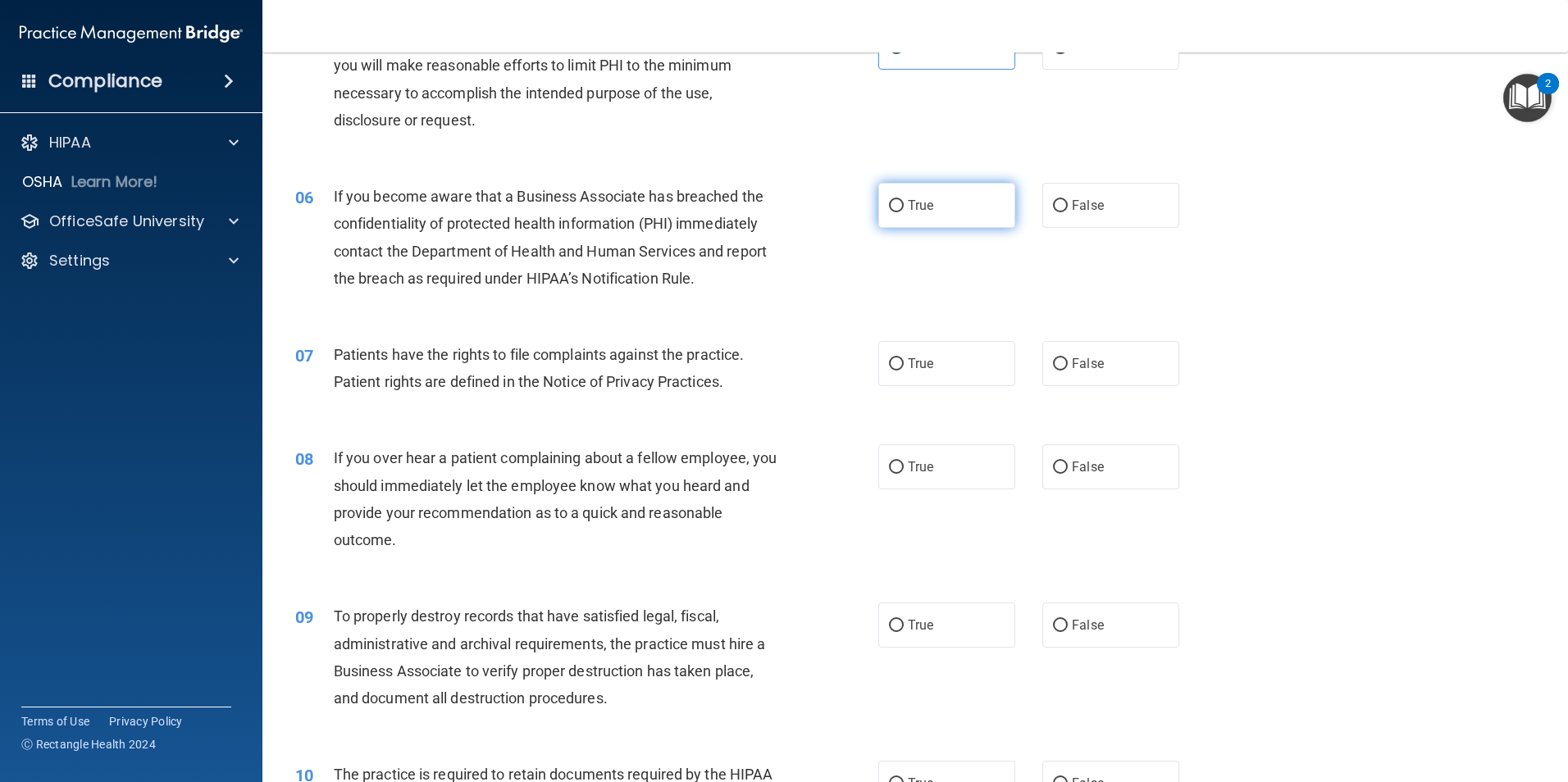
click at [901, 204] on label "True" at bounding box center [946, 204] width 137 height 45
click at [901, 204] on input "True" at bounding box center [895, 206] width 15 height 12
radio input "true"
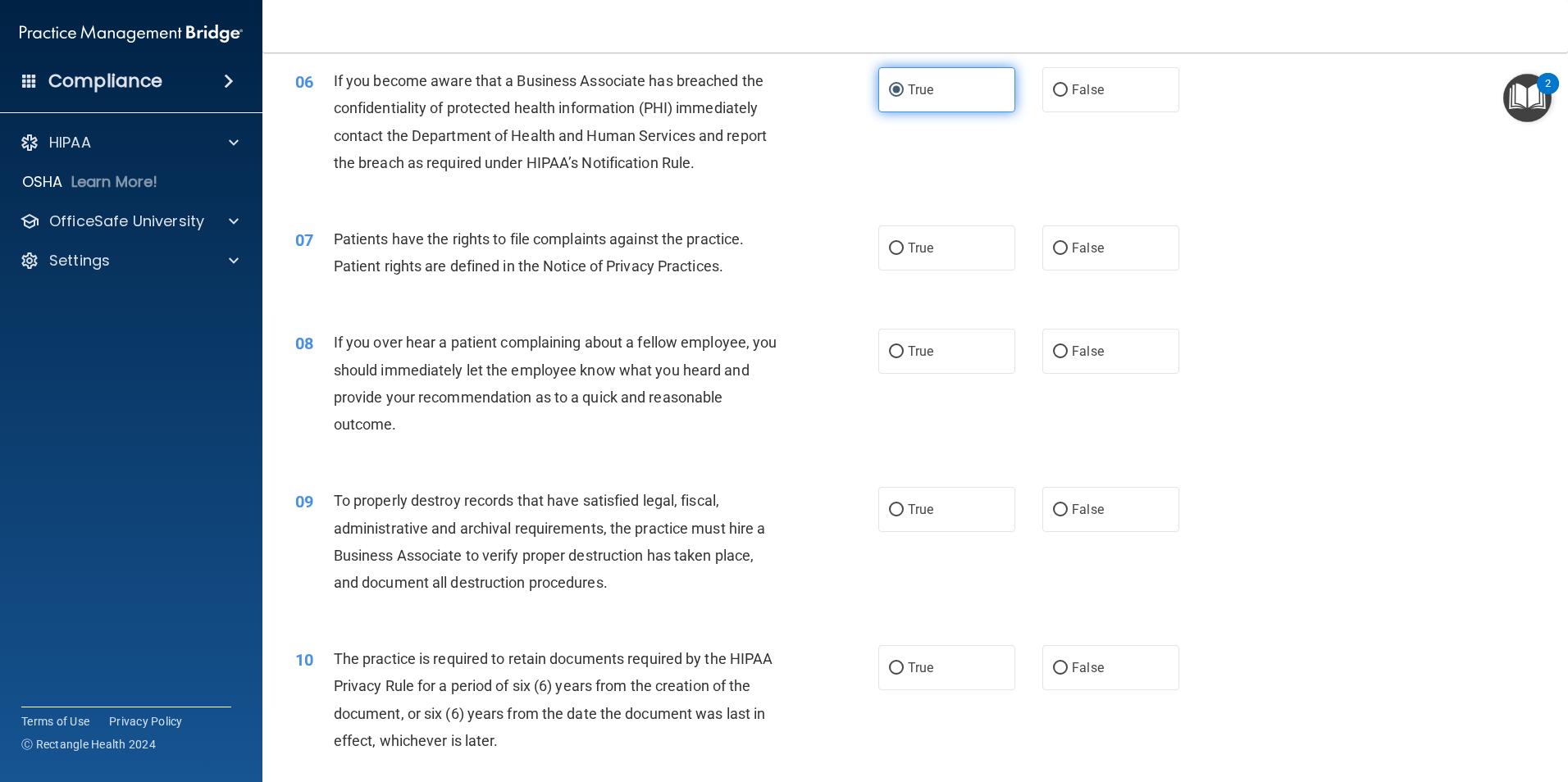
scroll to position [820, 0]
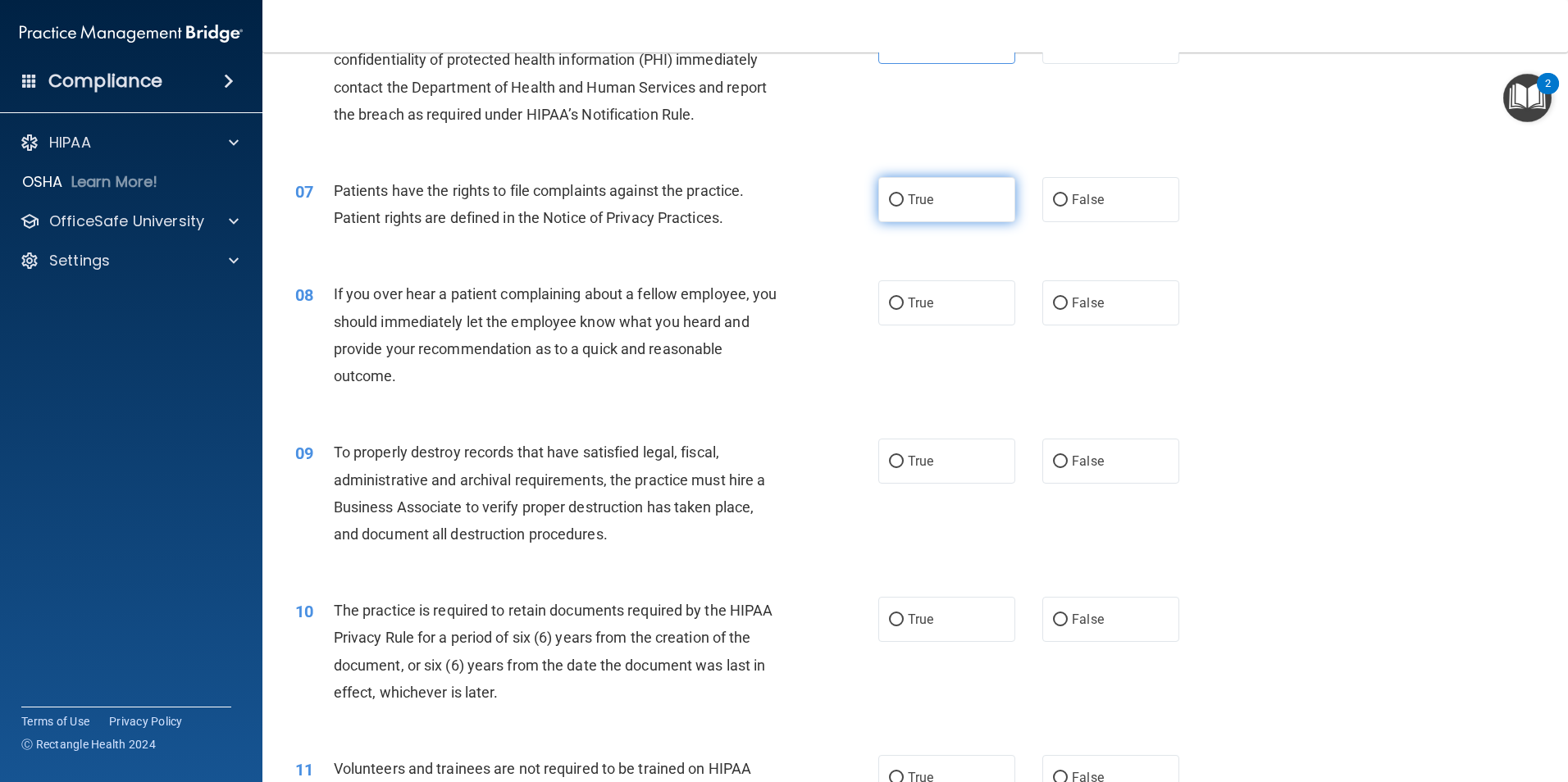
click at [912, 214] on label "True" at bounding box center [946, 199] width 137 height 45
click at [903, 206] on input "True" at bounding box center [895, 200] width 15 height 12
radio input "true"
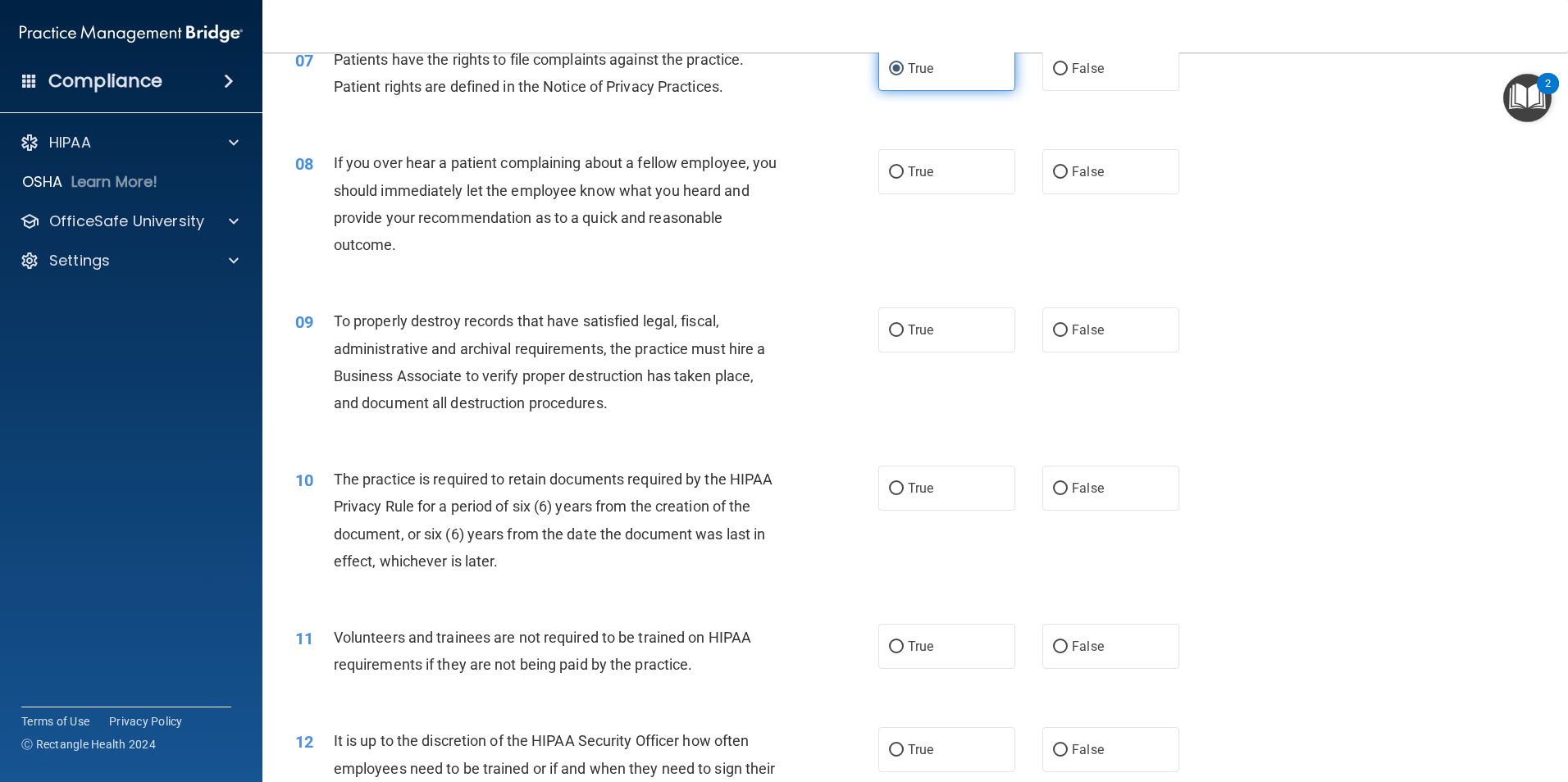
scroll to position [984, 0]
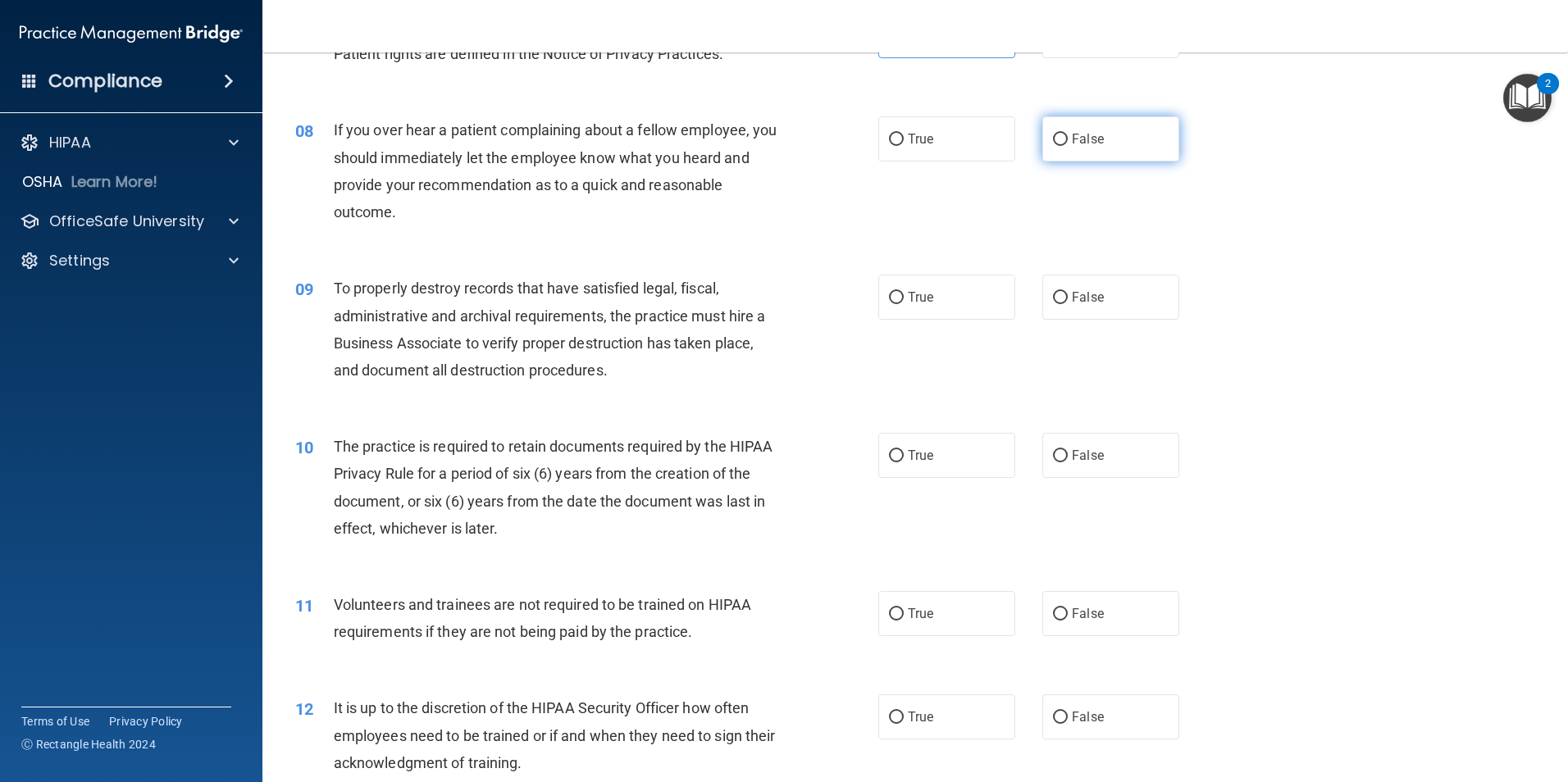
click at [1072, 140] on span "False" at bounding box center [1088, 139] width 32 height 16
click at [1068, 140] on input "False" at bounding box center [1060, 140] width 15 height 12
radio input "true"
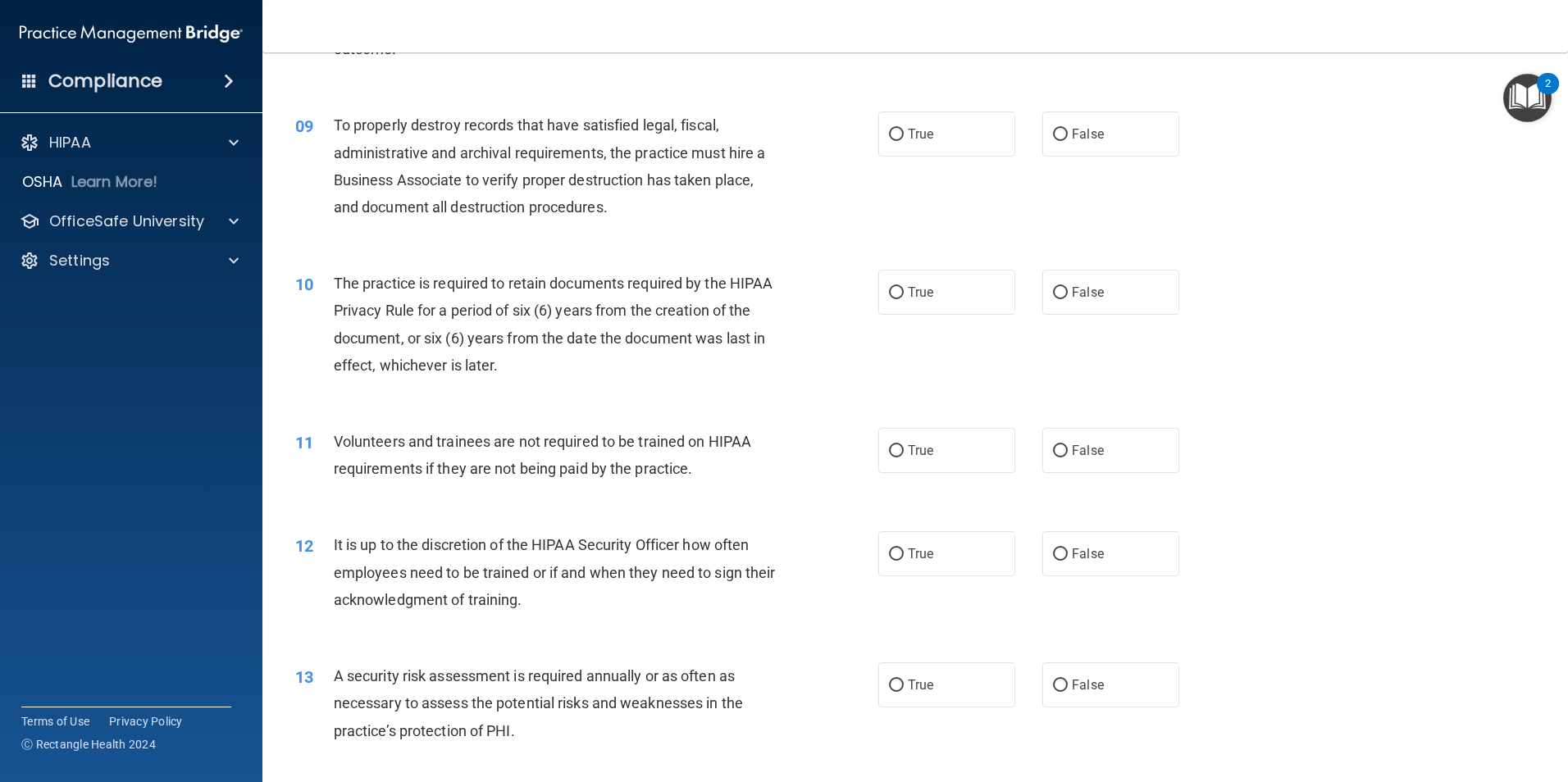
scroll to position [1148, 0]
click at [1063, 142] on label "False" at bounding box center [1111, 133] width 137 height 45
click at [1063, 140] on input "False" at bounding box center [1060, 134] width 15 height 12
radio input "true"
click at [962, 151] on label "True" at bounding box center [946, 133] width 137 height 45
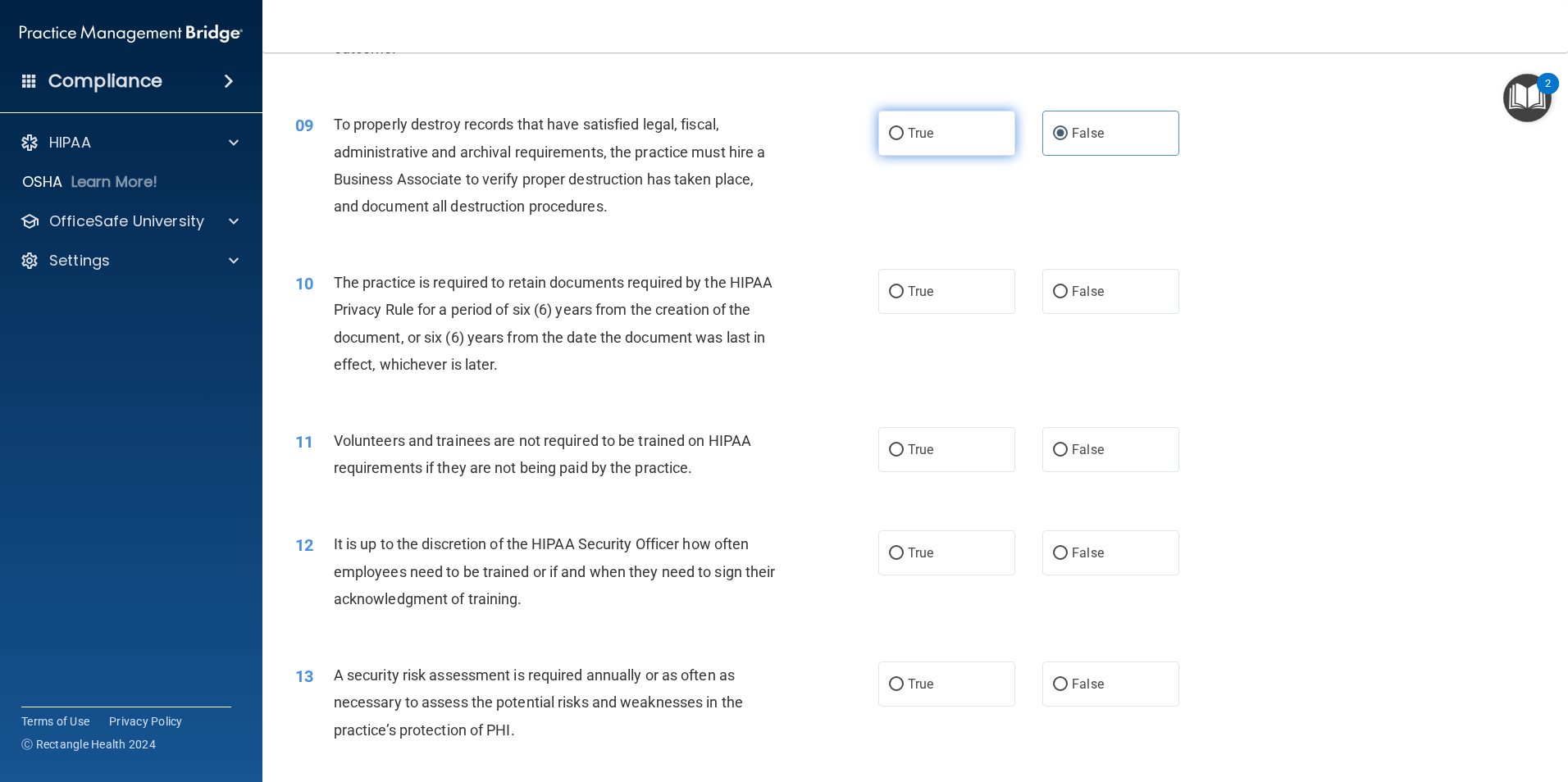
click at [903, 140] on input "True" at bounding box center [895, 134] width 15 height 12
radio input "true"
radio input "false"
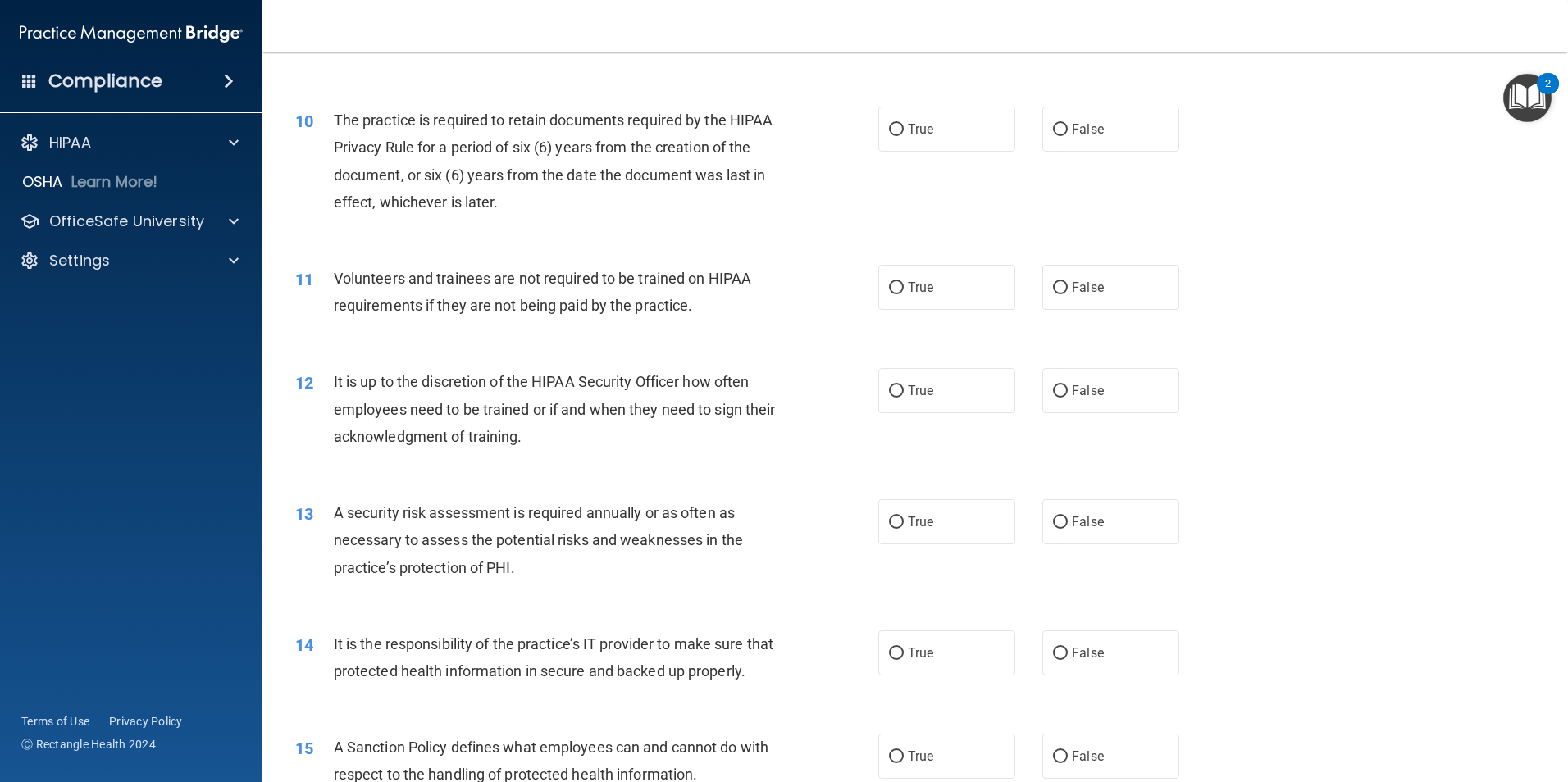
scroll to position [1311, 0]
click at [996, 140] on label "True" at bounding box center [946, 127] width 137 height 45
click at [903, 134] on input "True" at bounding box center [895, 128] width 15 height 12
radio input "true"
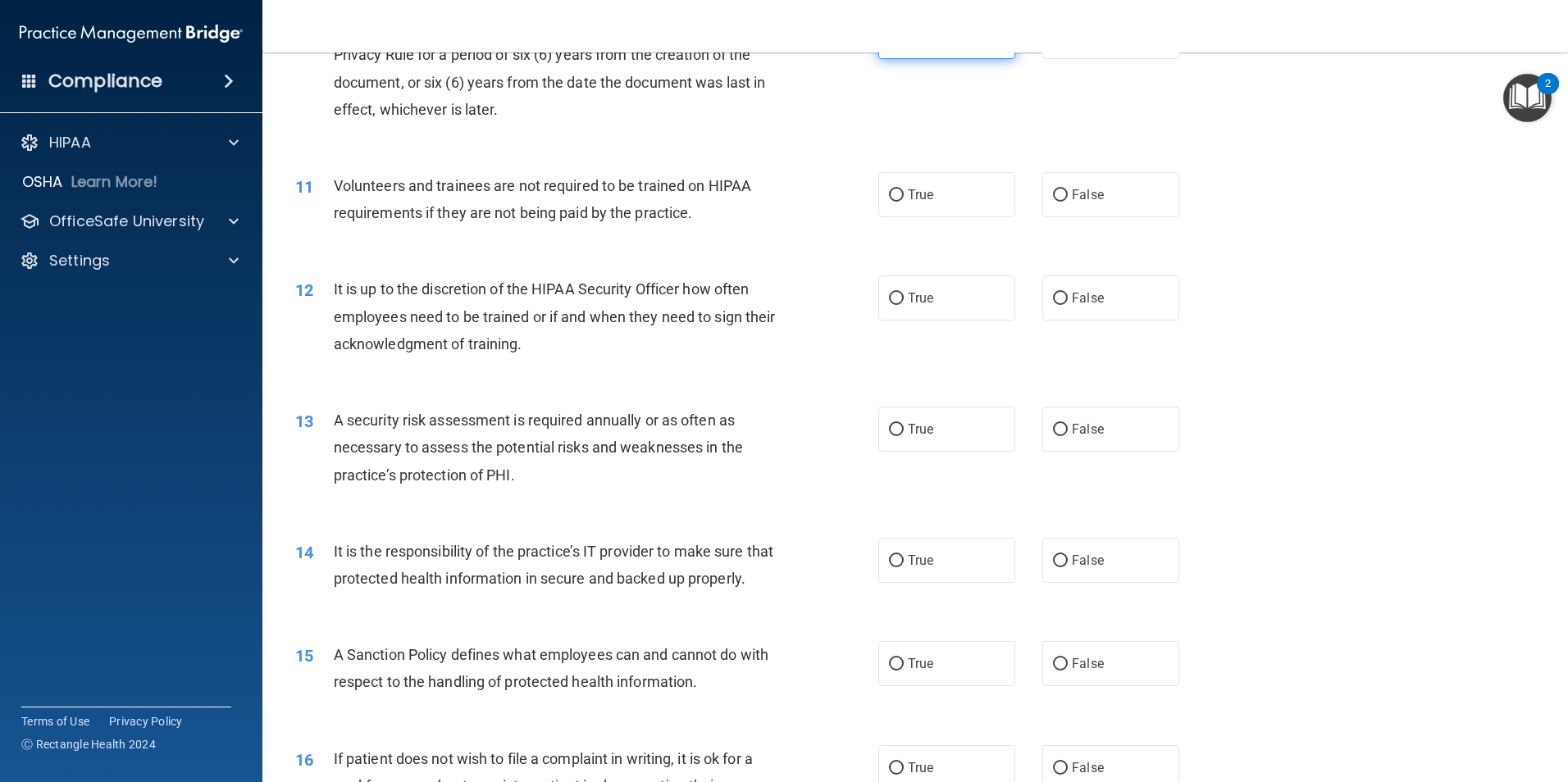
scroll to position [1475, 0]
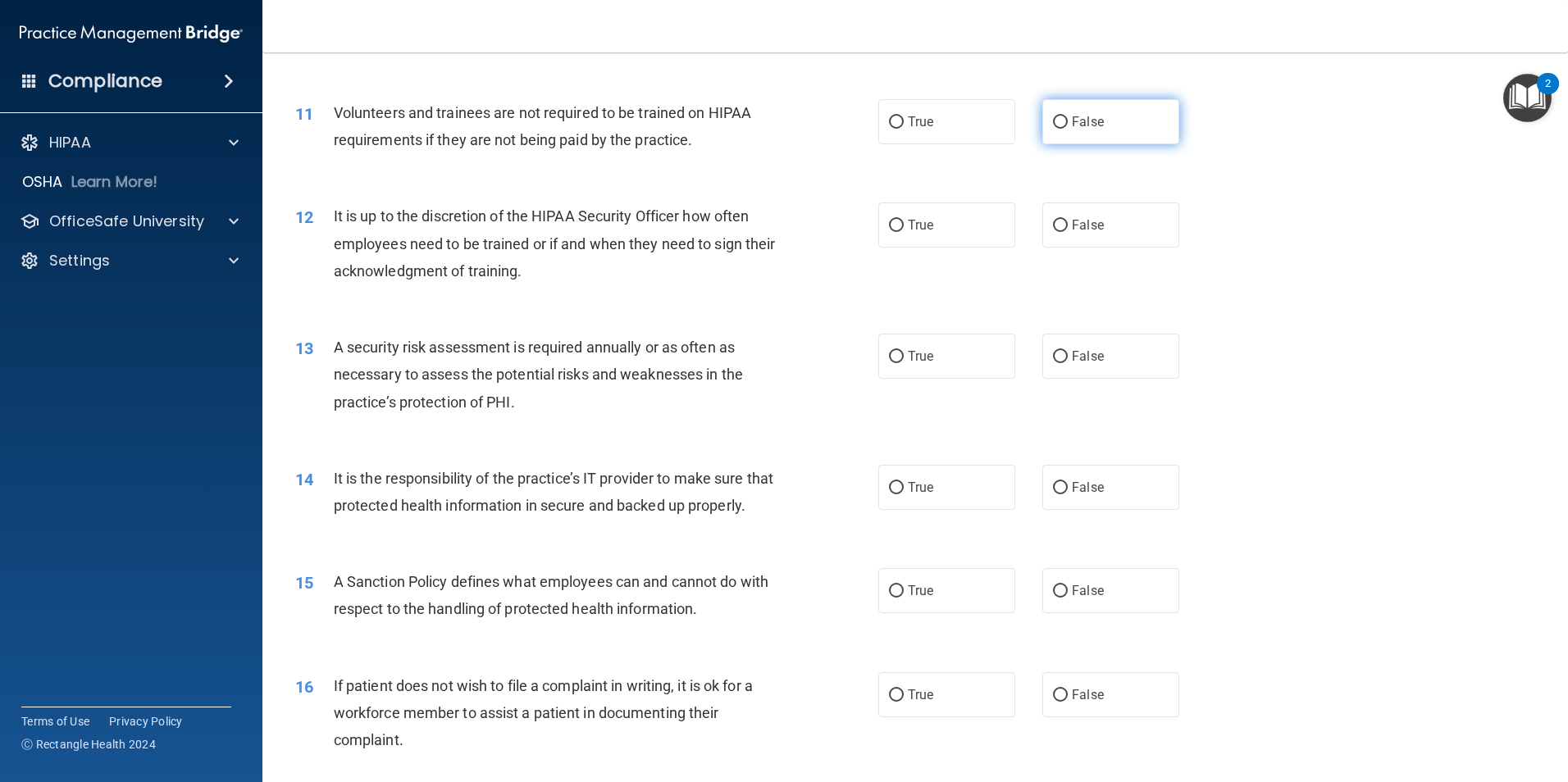
click at [1072, 128] on span "False" at bounding box center [1088, 122] width 32 height 16
click at [1068, 128] on input "False" at bounding box center [1060, 123] width 15 height 12
radio input "true"
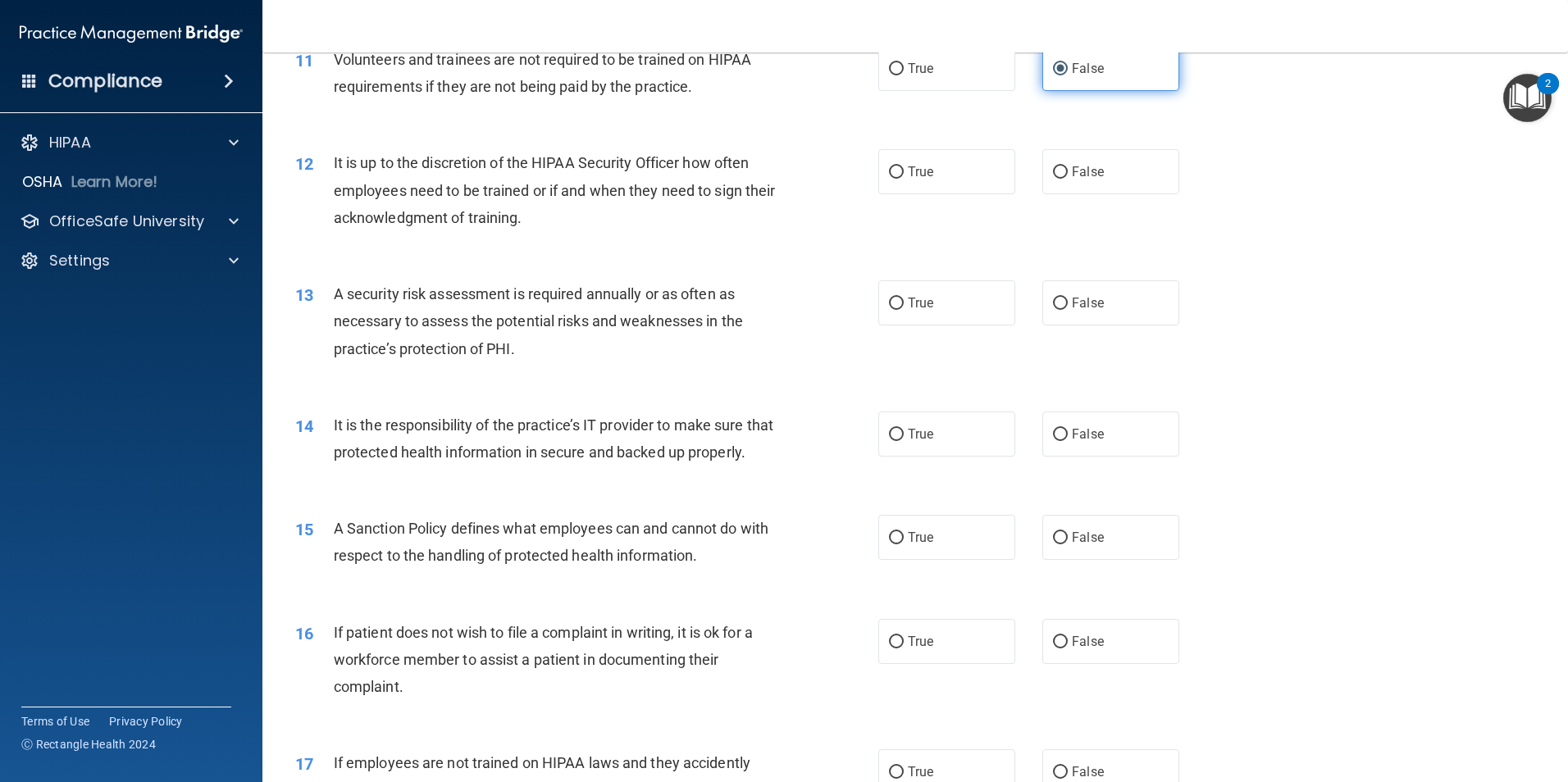
scroll to position [1558, 0]
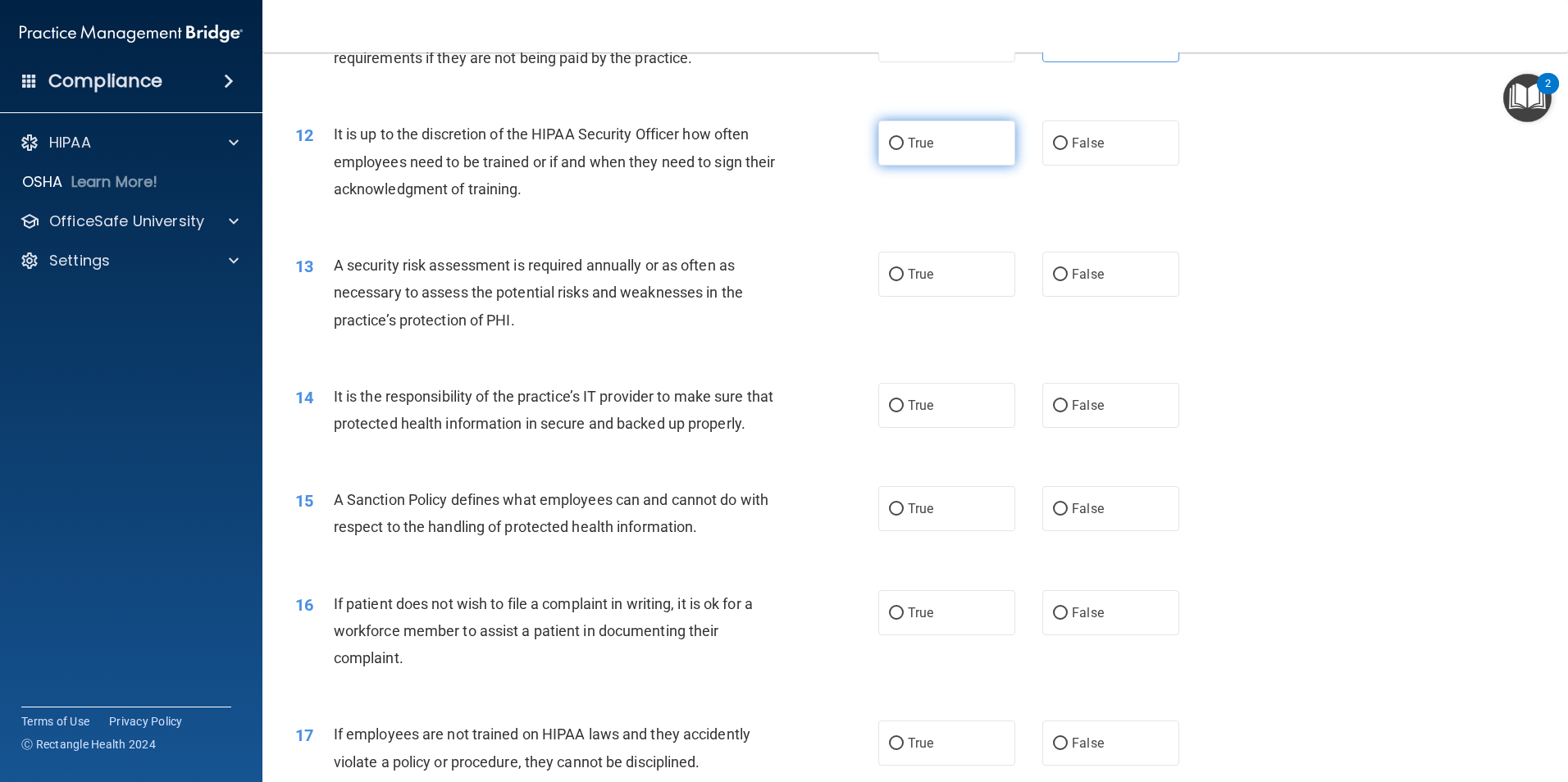
click at [975, 147] on label "True" at bounding box center [946, 142] width 137 height 45
click at [903, 147] on input "True" at bounding box center [895, 144] width 15 height 12
radio input "true"
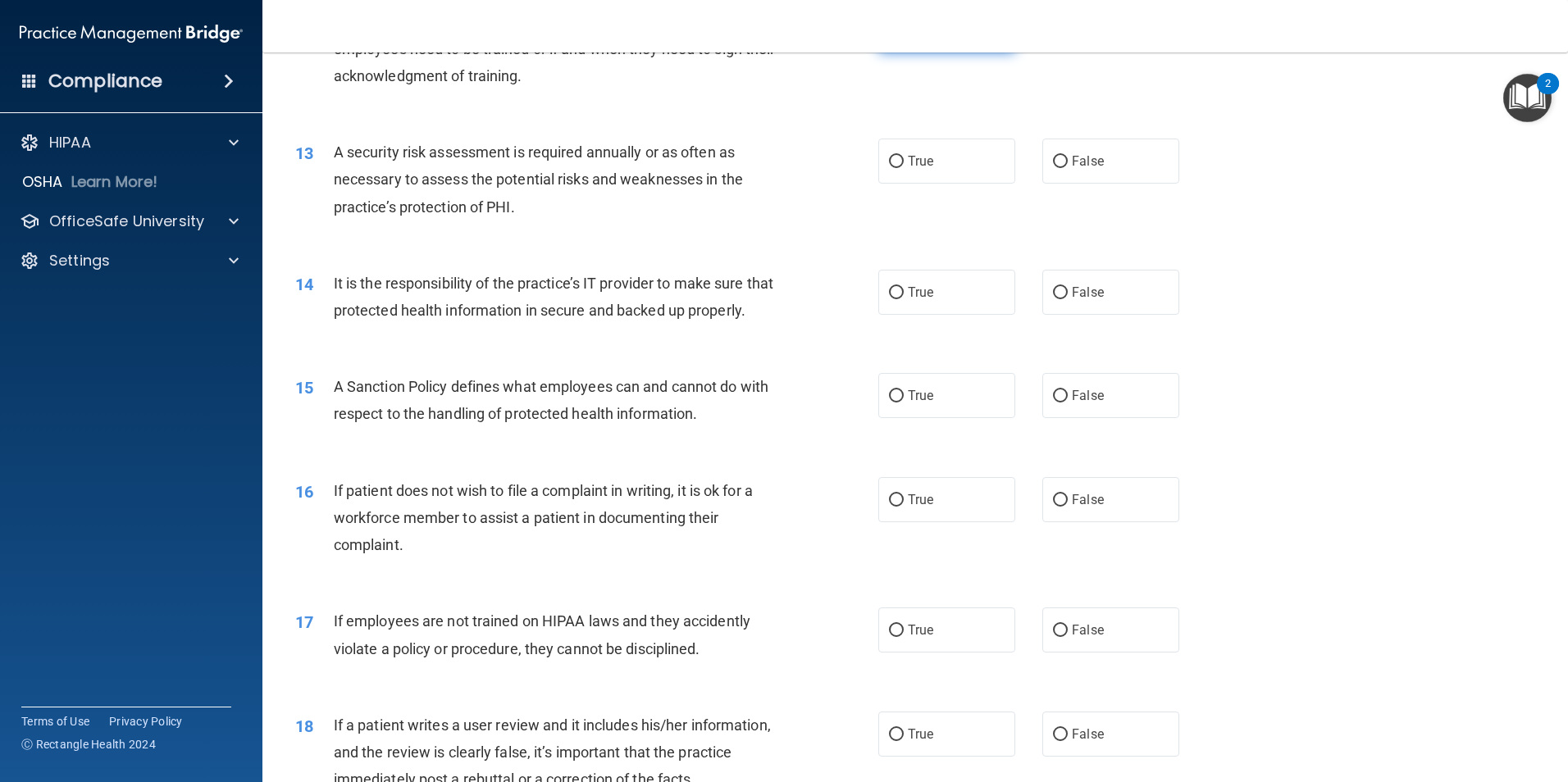
scroll to position [1721, 0]
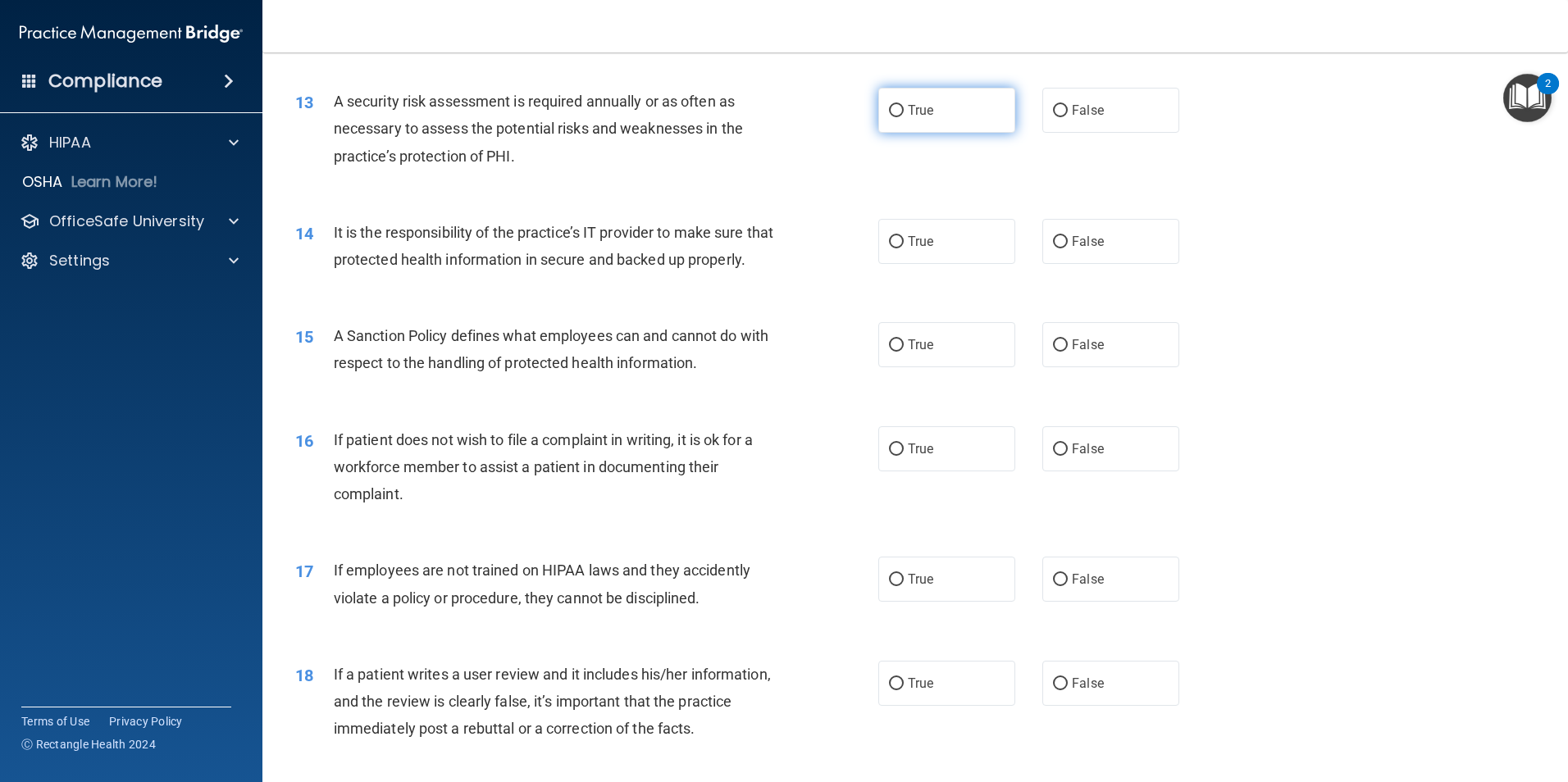
click at [947, 106] on label "True" at bounding box center [946, 110] width 137 height 45
click at [903, 106] on input "True" at bounding box center [895, 111] width 15 height 12
radio input "true"
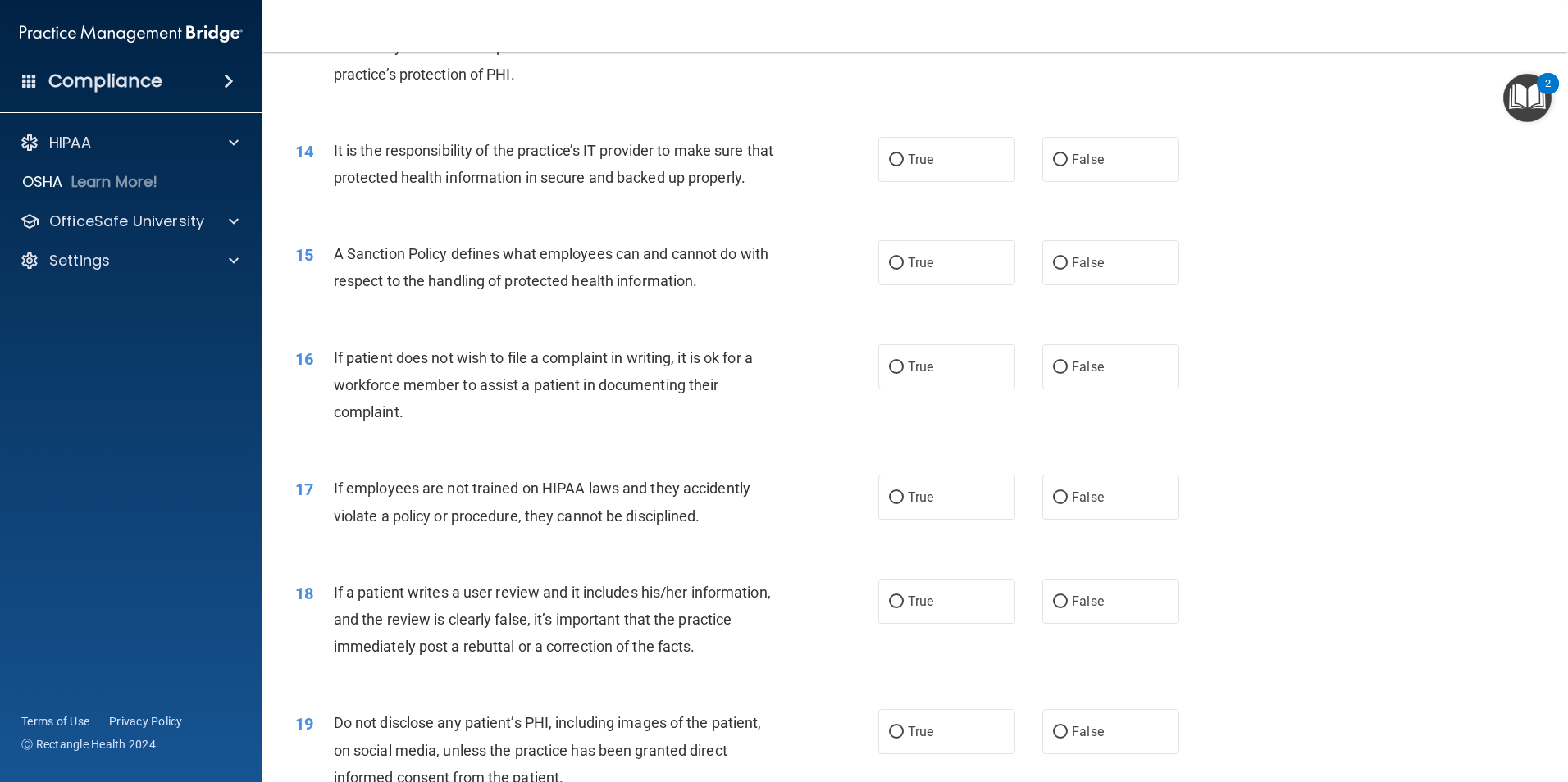
click at [1075, 130] on div "14 It is the responsibility of the practice’s IT provider to make sure that pro…" at bounding box center [915, 169] width 1264 height 104
click at [1082, 154] on span "False" at bounding box center [1088, 160] width 32 height 16
click at [1068, 154] on input "False" at bounding box center [1060, 161] width 15 height 12
radio input "true"
click at [1146, 285] on label "False" at bounding box center [1111, 262] width 137 height 45
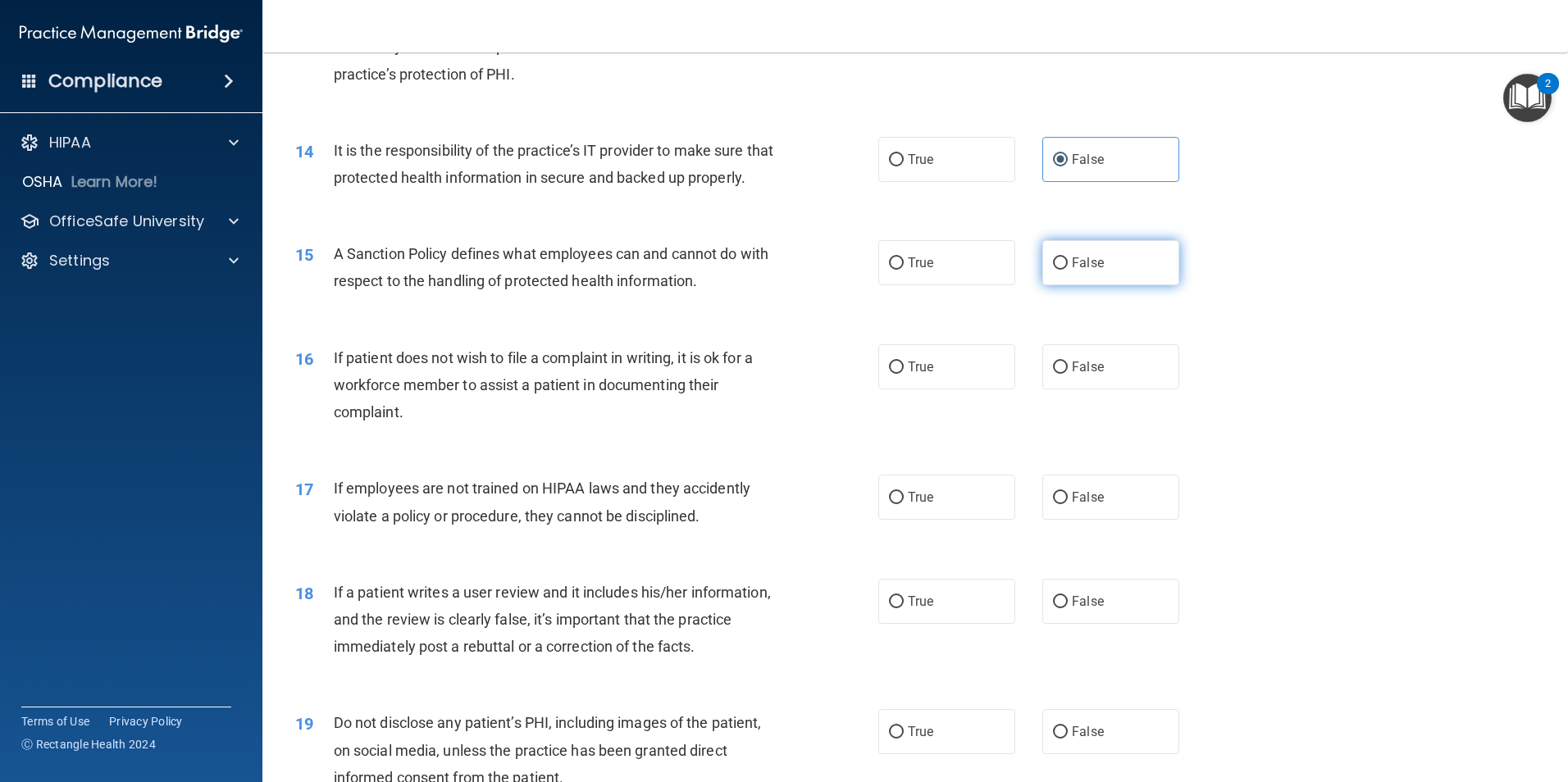
click at [1068, 269] on input "False" at bounding box center [1060, 263] width 15 height 12
radio input "true"
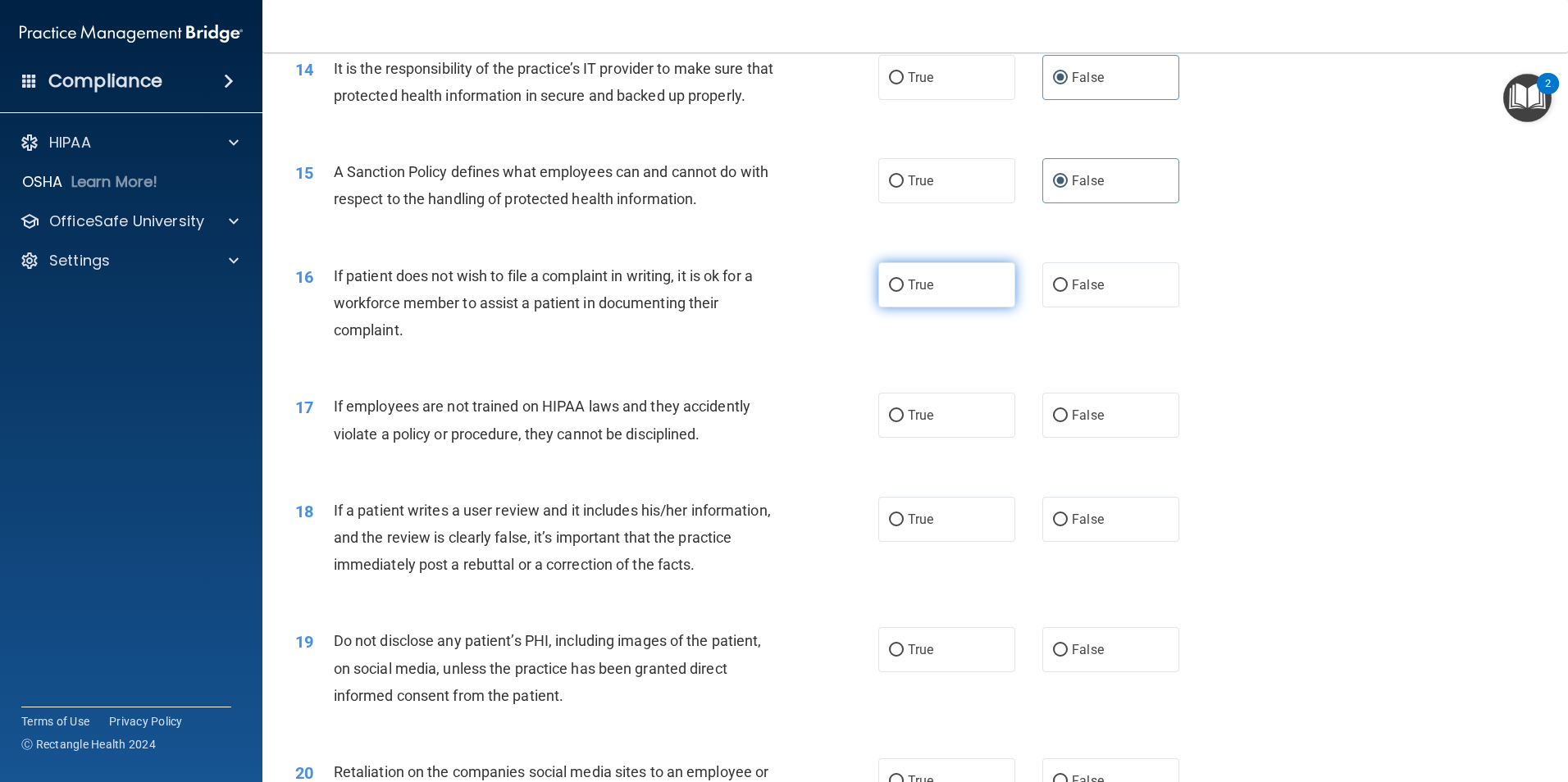
click at [983, 307] on label "True" at bounding box center [946, 284] width 137 height 45
click at [903, 292] on input "True" at bounding box center [895, 285] width 15 height 12
radio input "true"
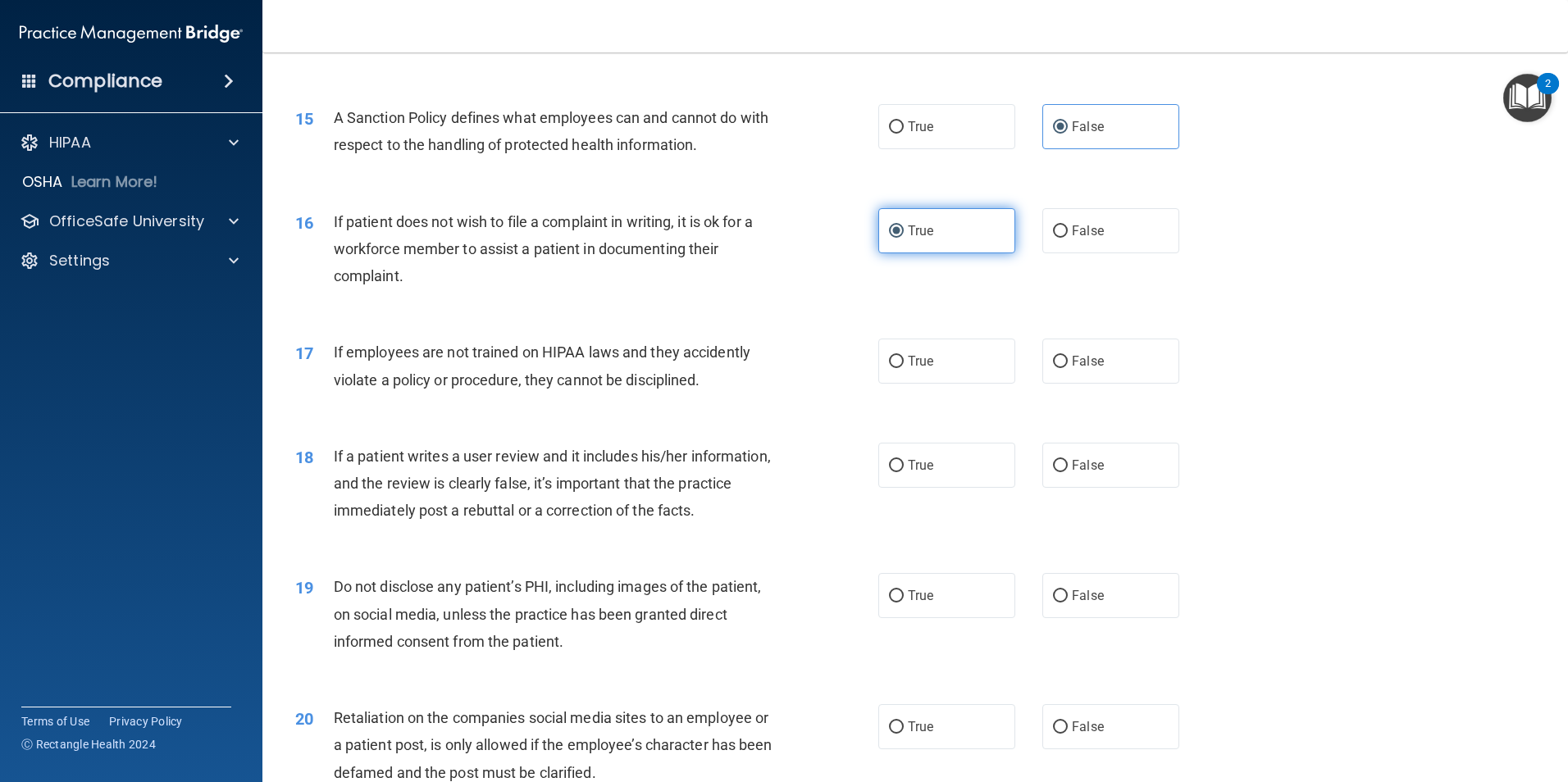
scroll to position [1968, 0]
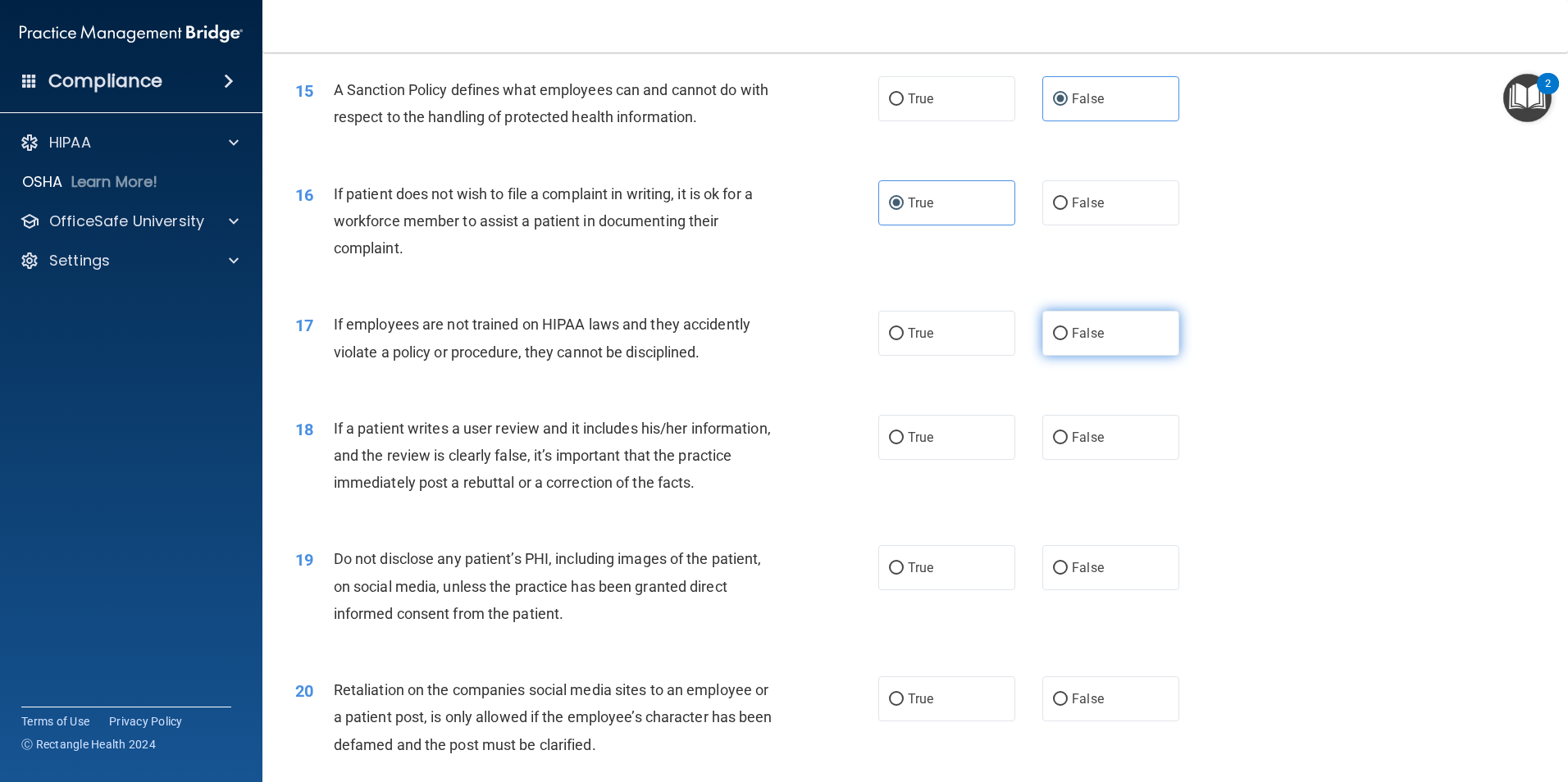
click at [1083, 341] on span "False" at bounding box center [1088, 334] width 32 height 16
click at [1068, 341] on input "False" at bounding box center [1060, 334] width 15 height 12
radio input "true"
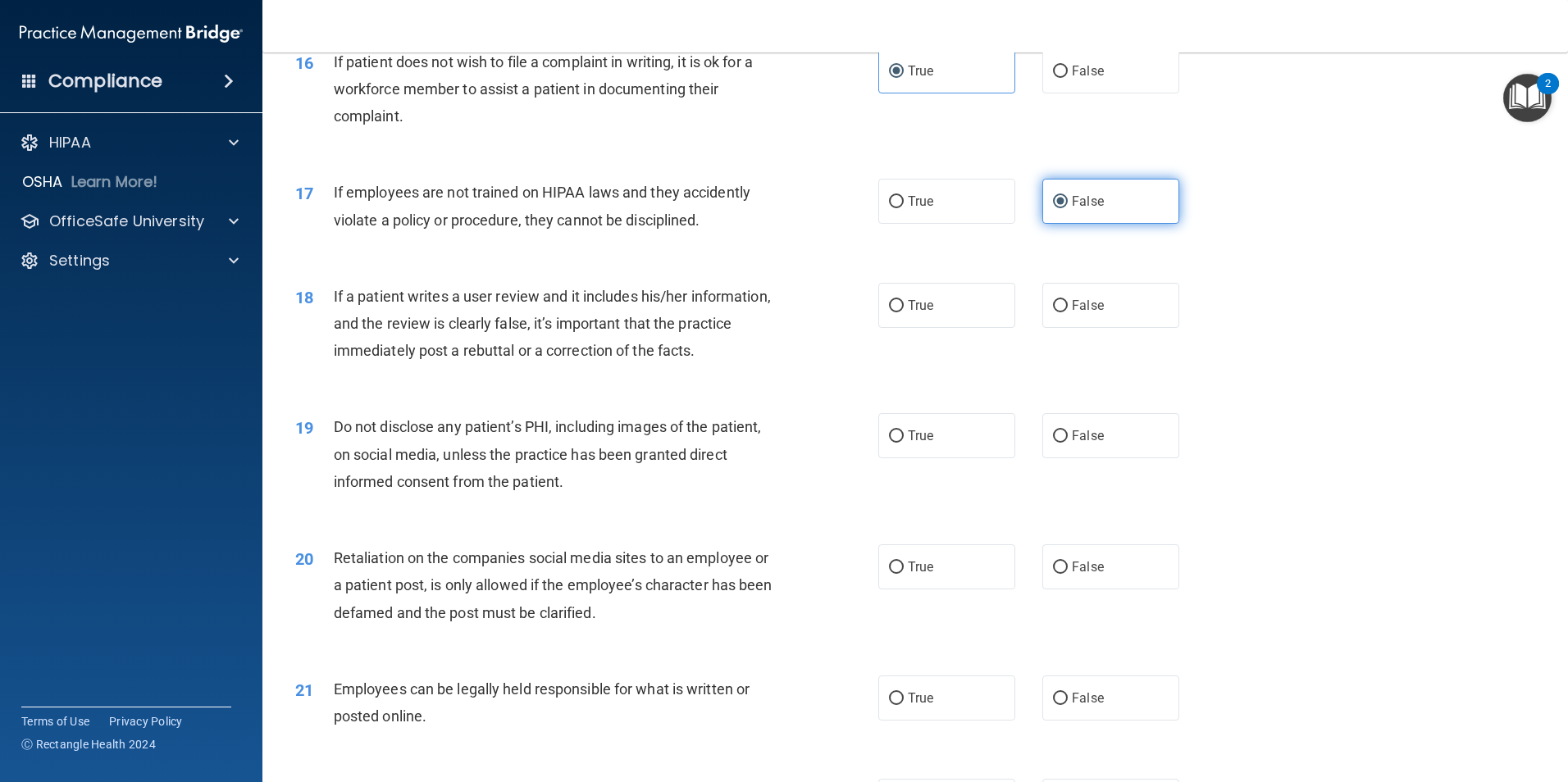
scroll to position [2131, 0]
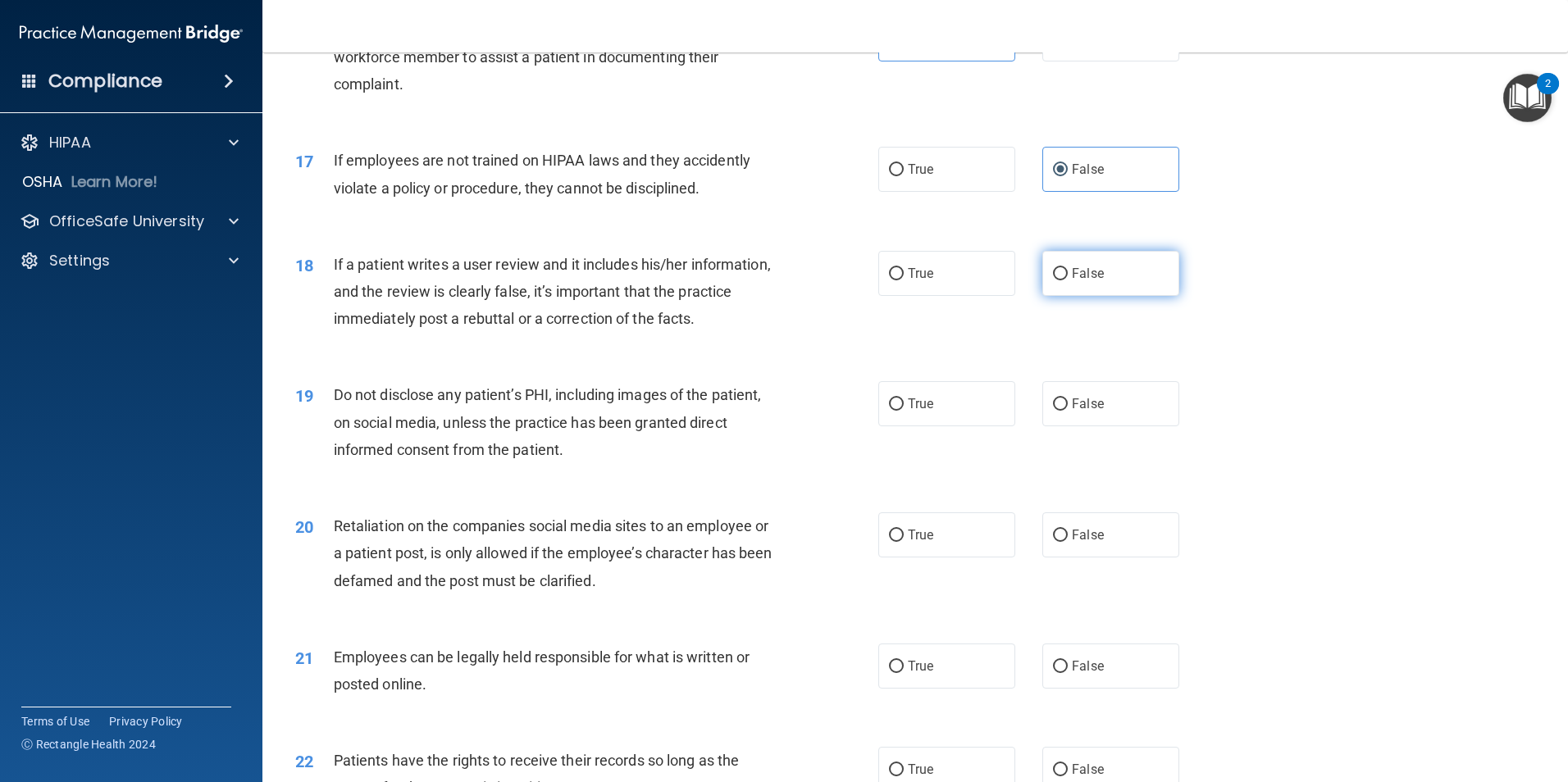
click at [1100, 296] on label "False" at bounding box center [1111, 273] width 137 height 45
click at [1068, 280] on input "False" at bounding box center [1060, 274] width 15 height 12
radio input "true"
click at [951, 427] on label "True" at bounding box center [946, 403] width 137 height 45
click at [903, 411] on input "True" at bounding box center [895, 405] width 15 height 12
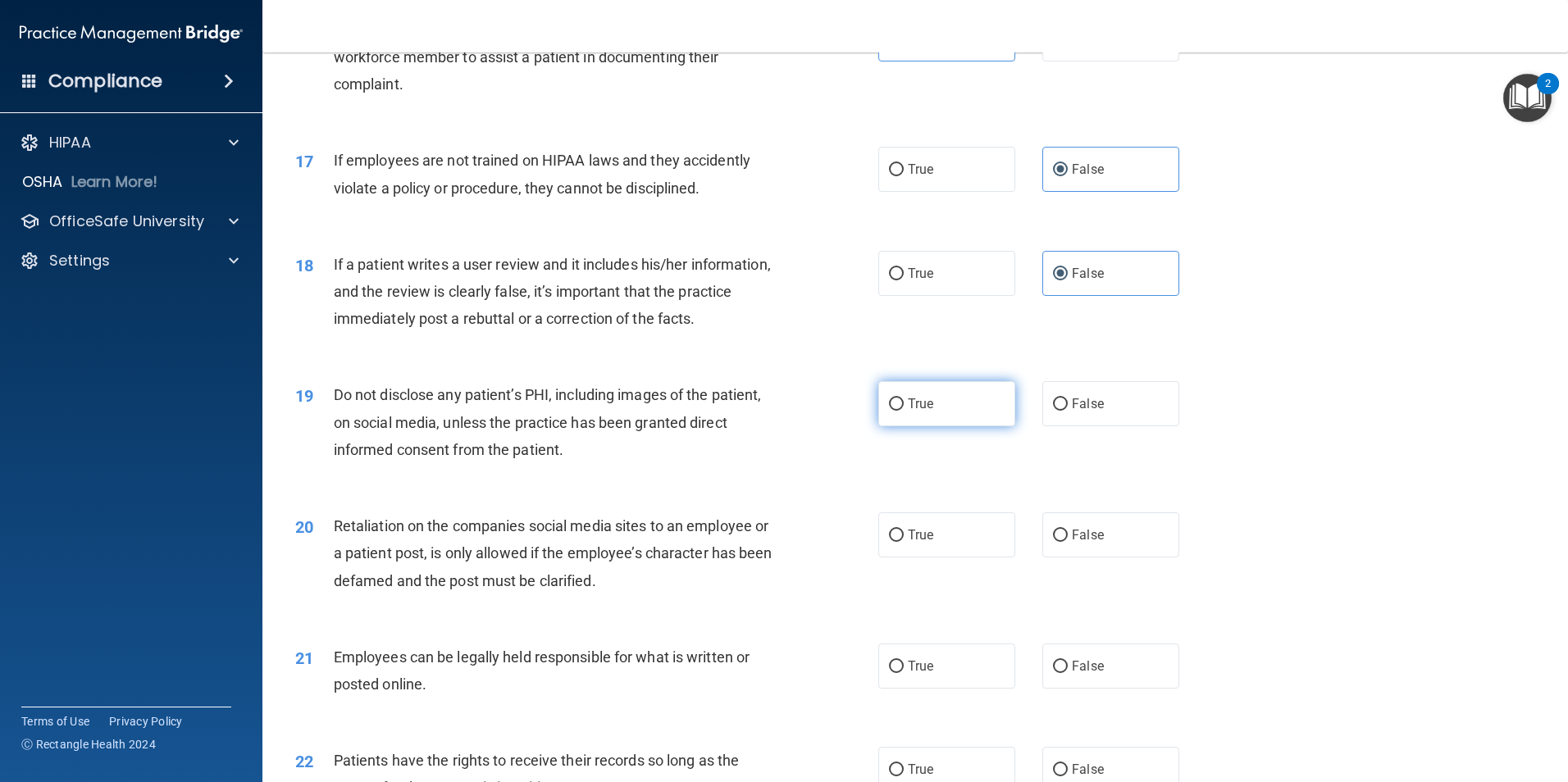
radio input "true"
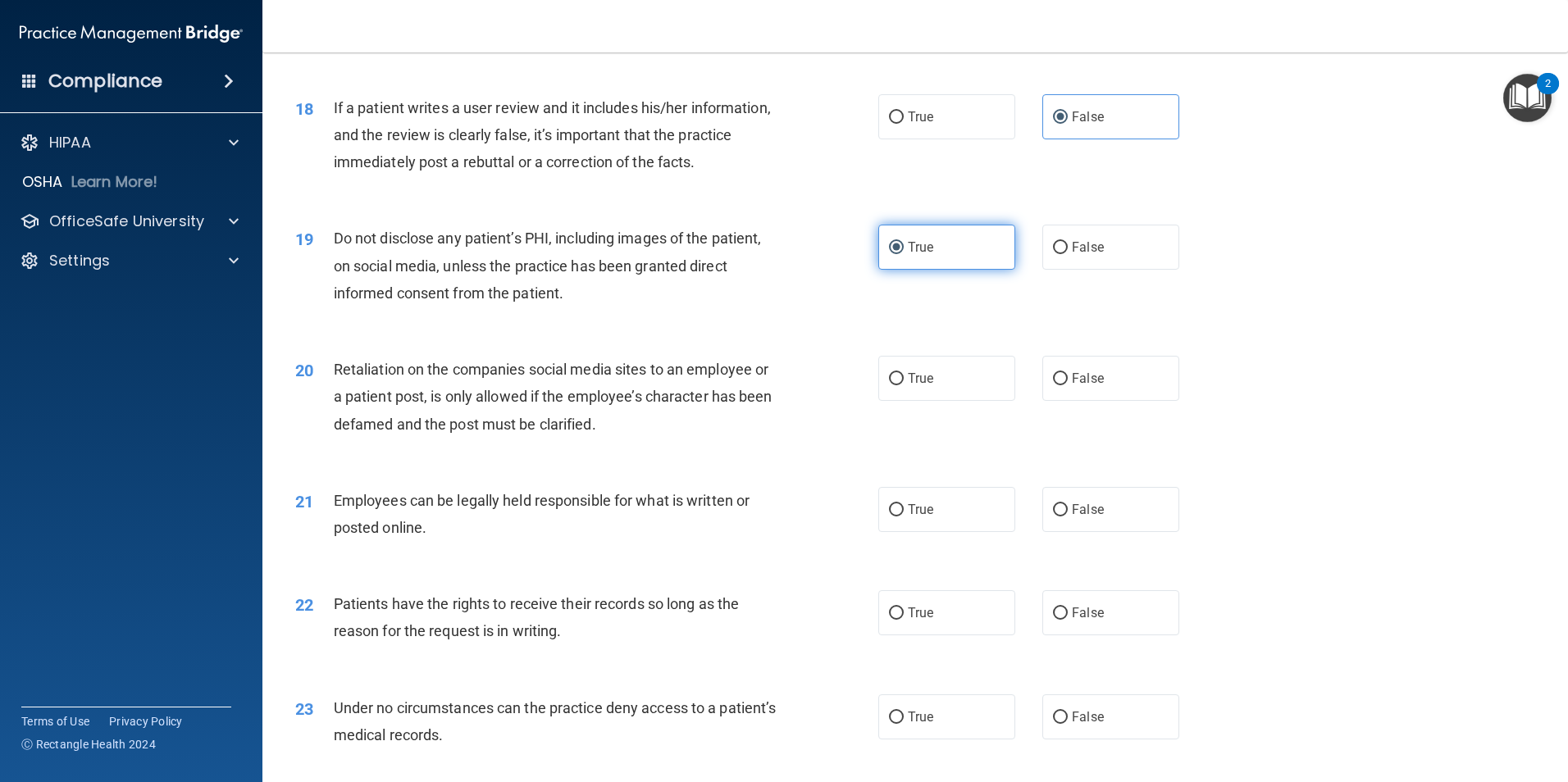
scroll to position [2295, 0]
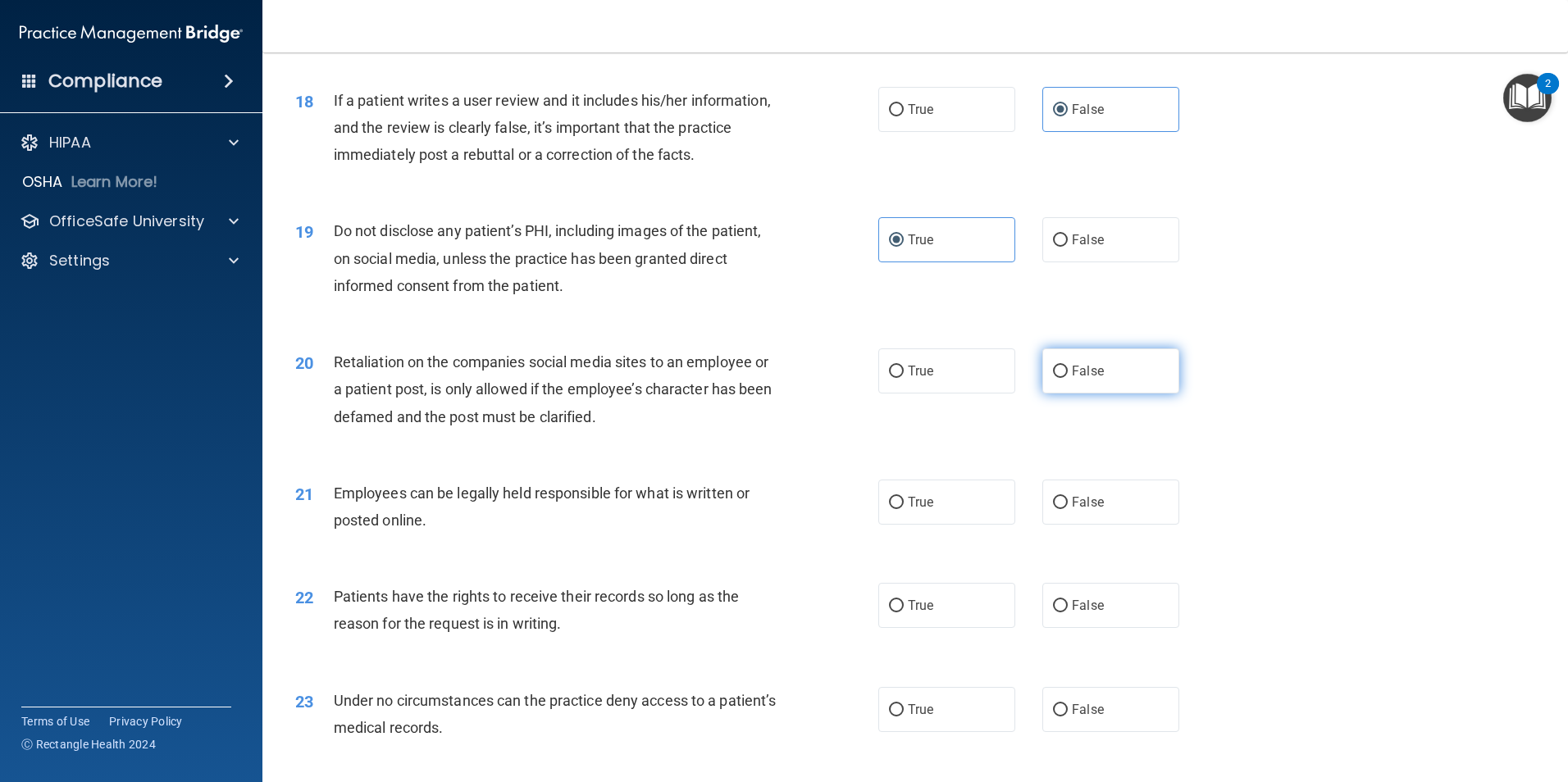
click at [1090, 387] on label "False" at bounding box center [1111, 370] width 137 height 45
click at [1068, 378] on input "False" at bounding box center [1060, 372] width 15 height 12
radio input "true"
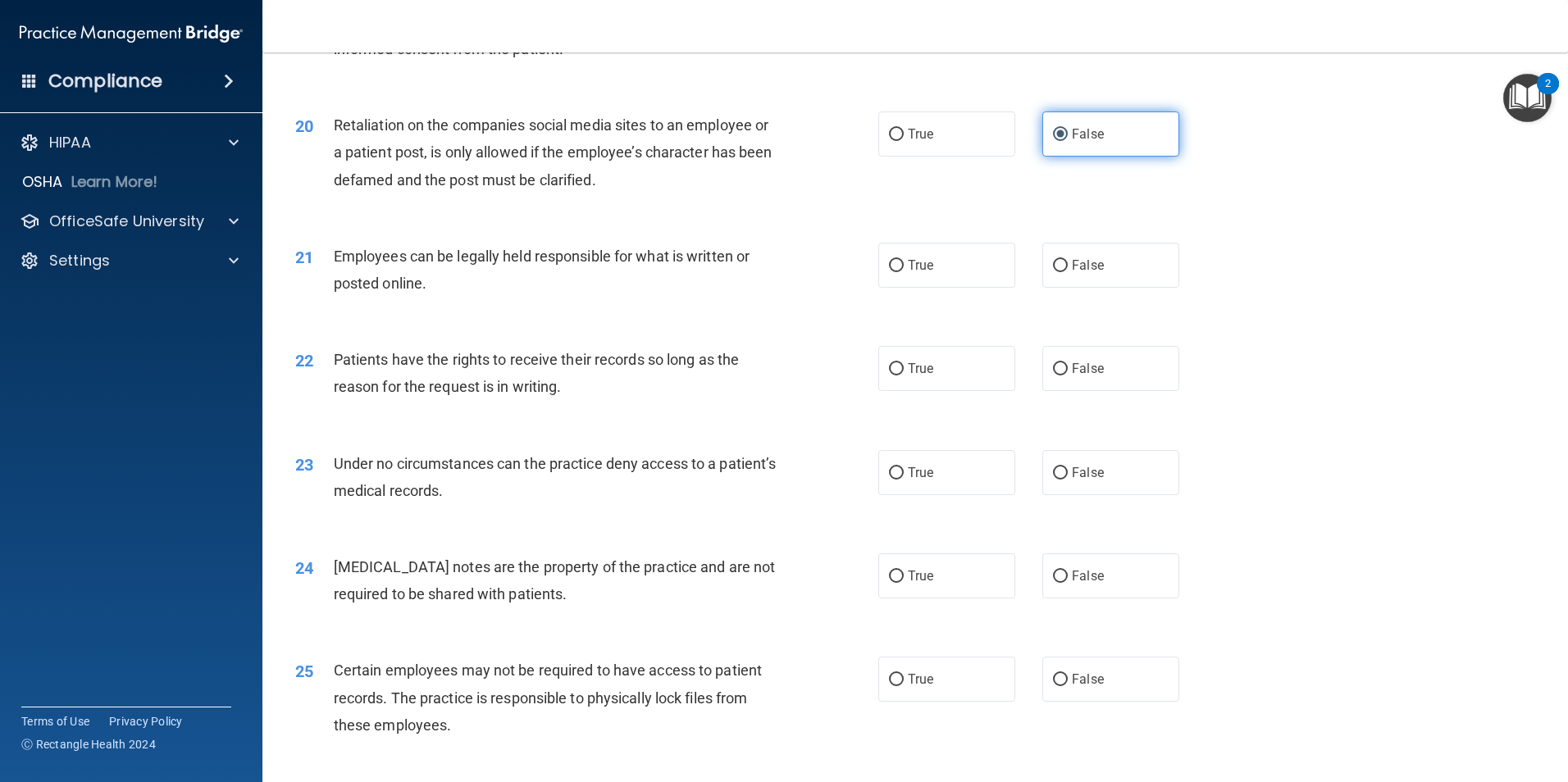
scroll to position [2541, 0]
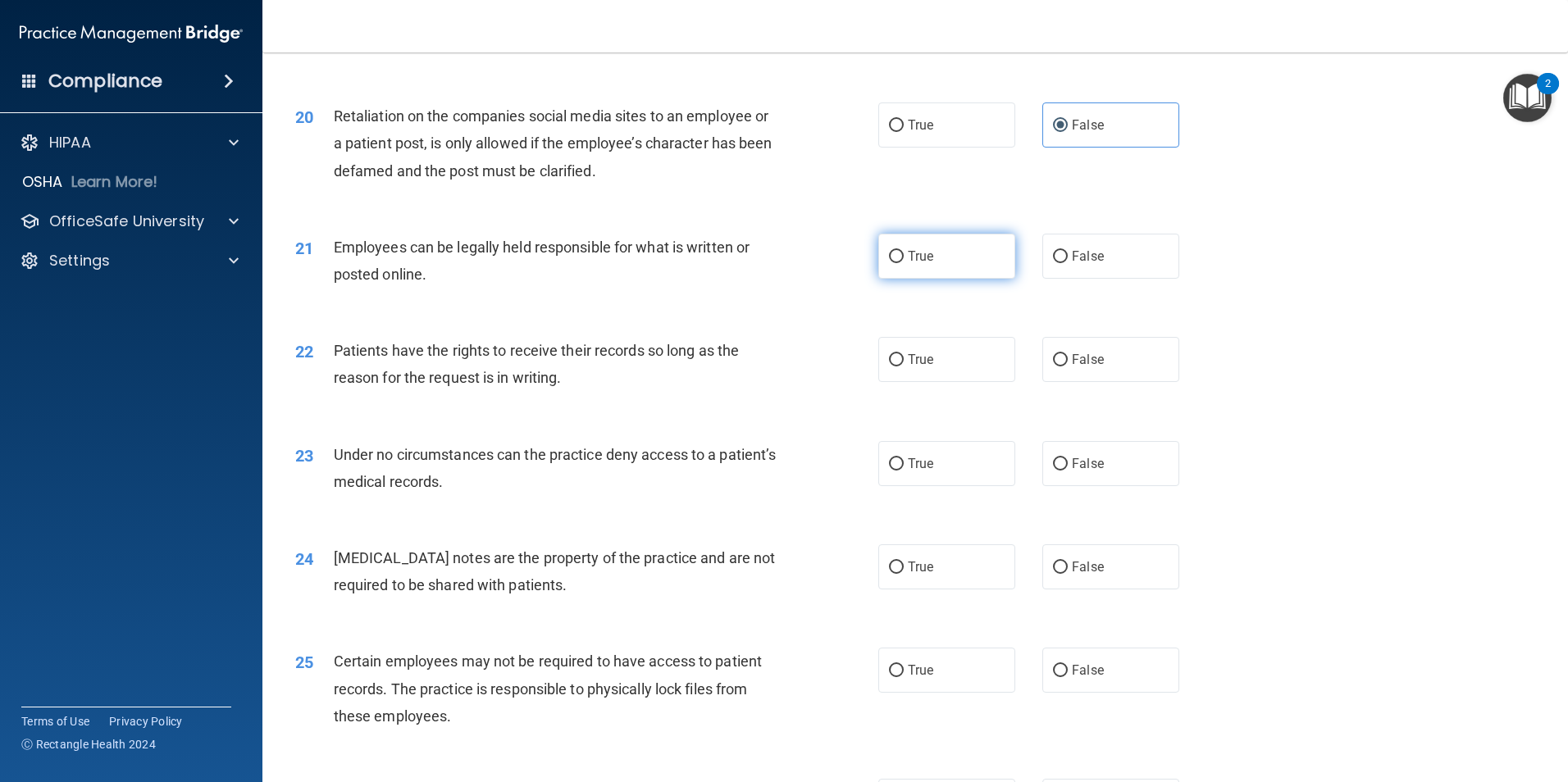
click at [963, 279] on label "True" at bounding box center [946, 255] width 137 height 45
click at [903, 263] on input "True" at bounding box center [895, 257] width 15 height 12
radio input "true"
click at [1114, 382] on label "False" at bounding box center [1111, 359] width 137 height 45
click at [1068, 366] on input "False" at bounding box center [1060, 360] width 15 height 12
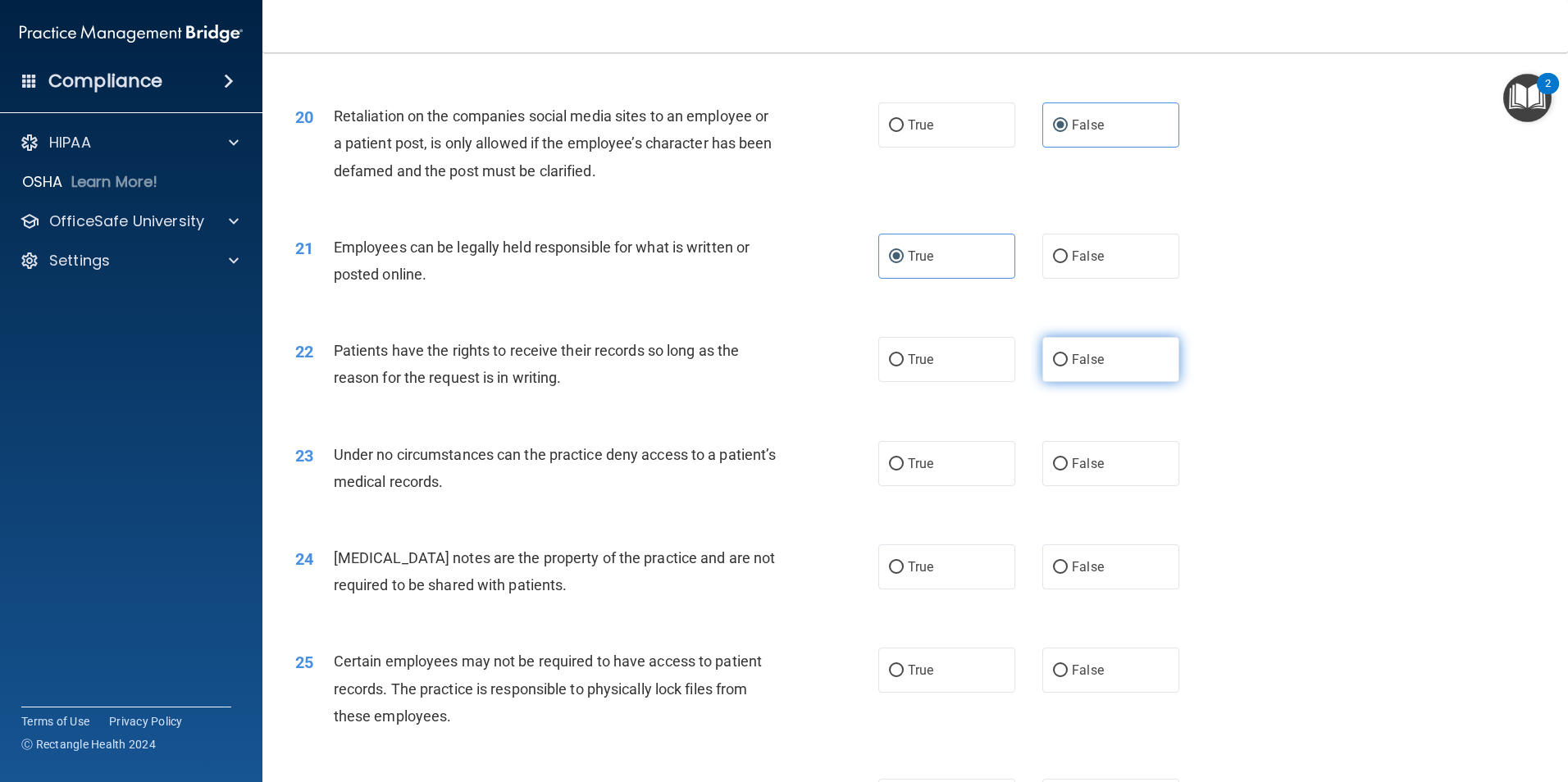
radio input "true"
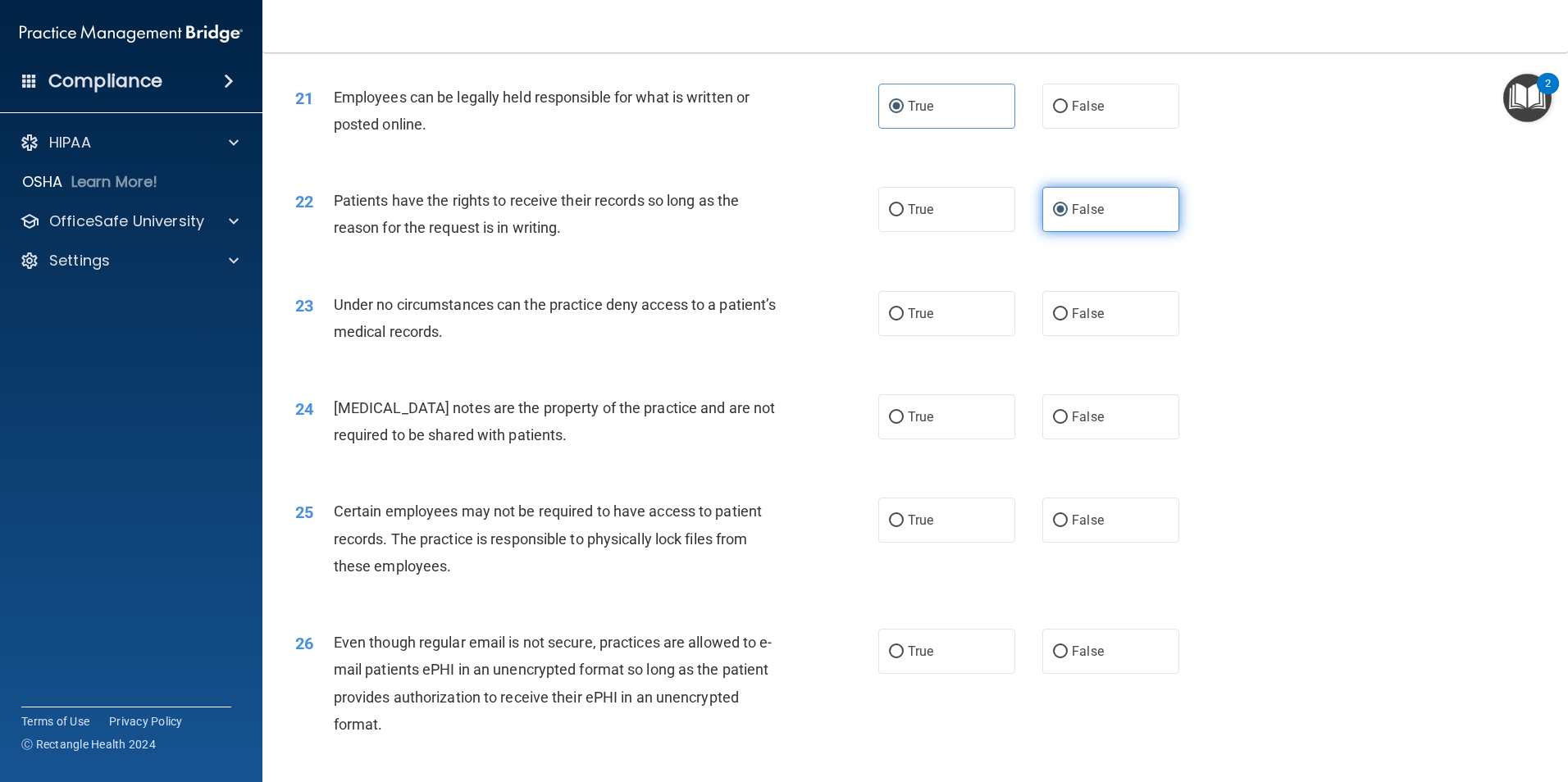
scroll to position [2705, 0]
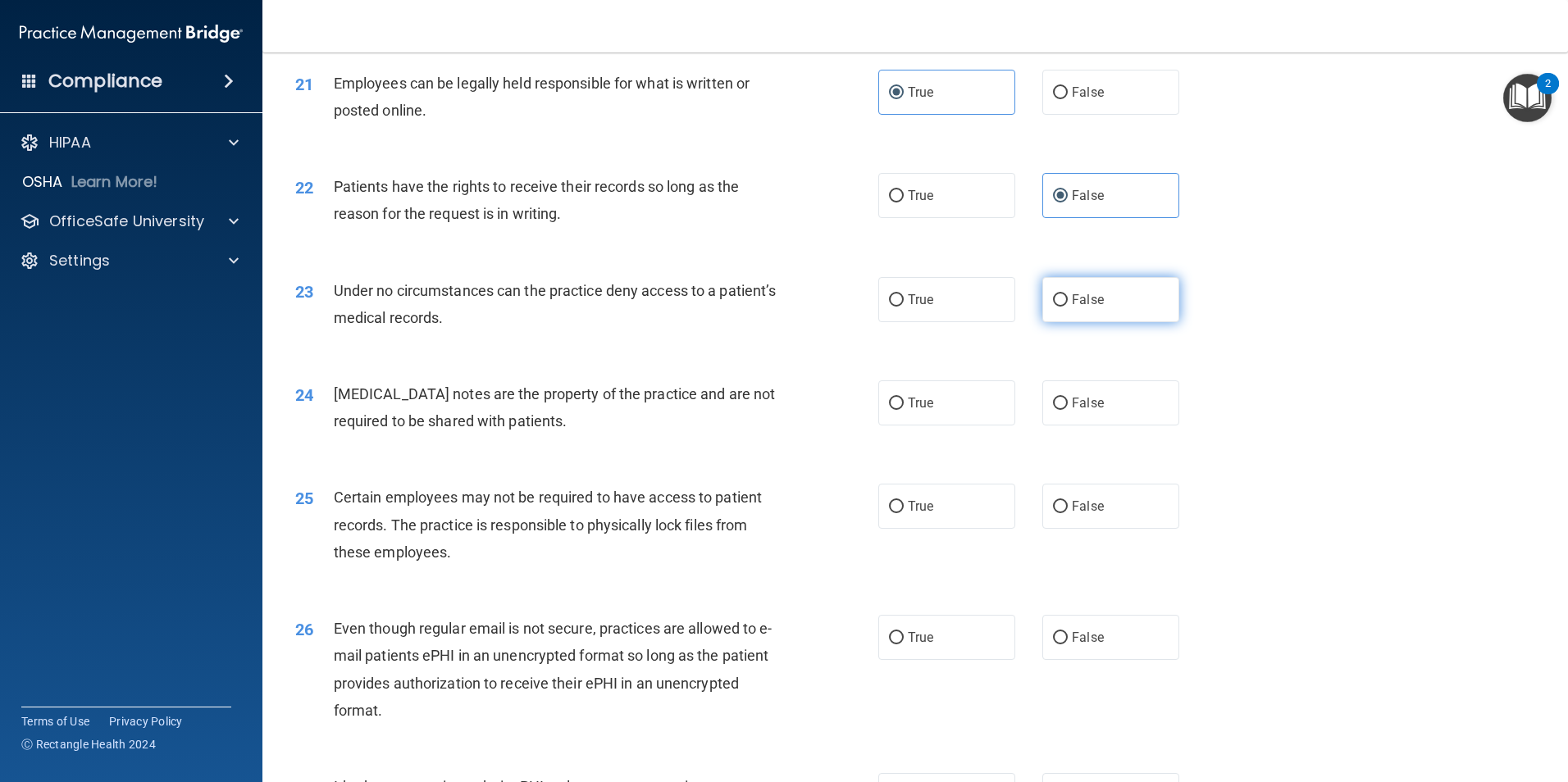
click at [1091, 307] on span "False" at bounding box center [1088, 300] width 32 height 16
click at [1068, 306] on input "False" at bounding box center [1060, 300] width 15 height 12
radio input "true"
click at [968, 426] on label "True" at bounding box center [946, 402] width 137 height 45
click at [903, 410] on input "True" at bounding box center [895, 404] width 15 height 12
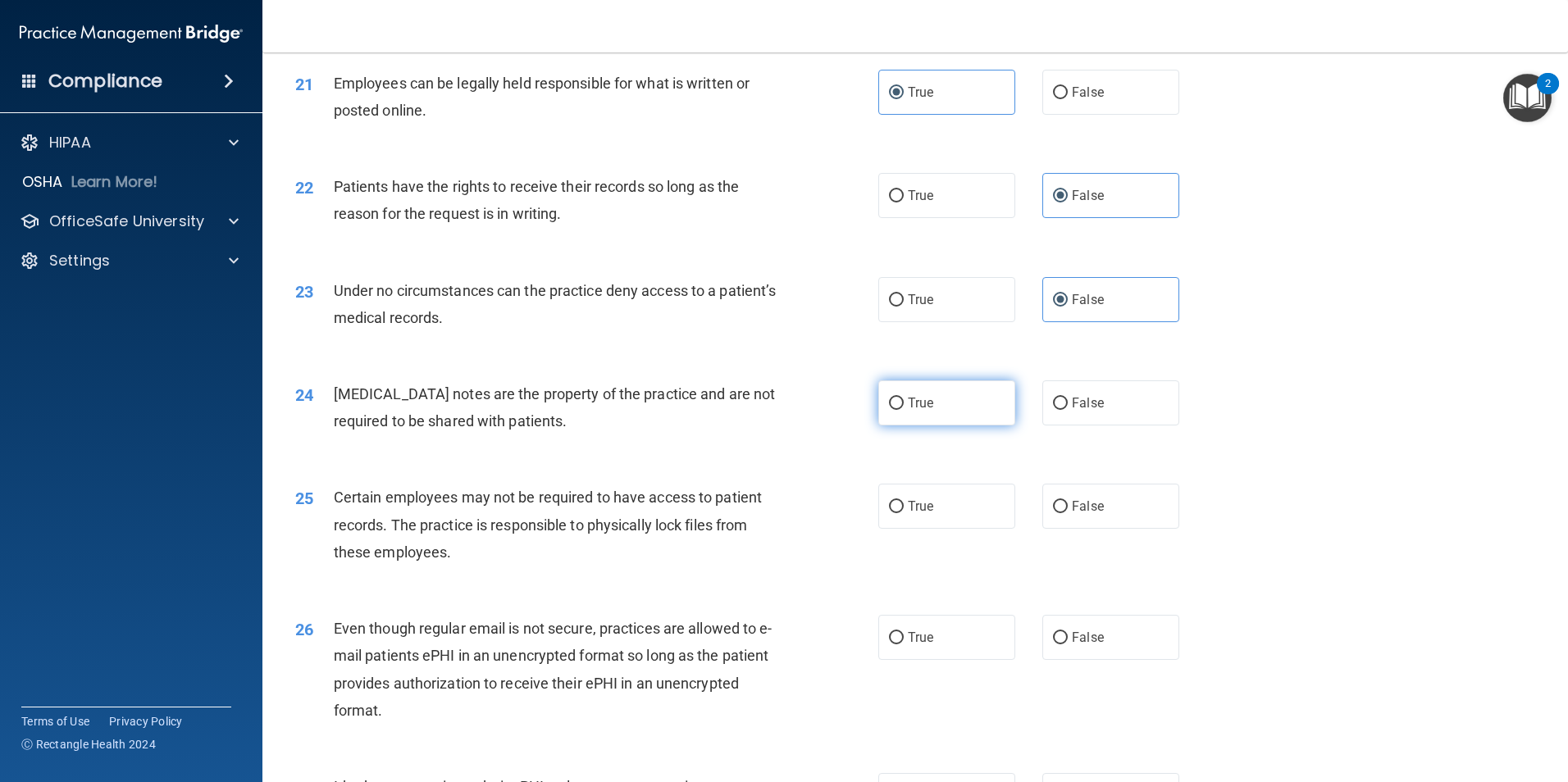
radio input "true"
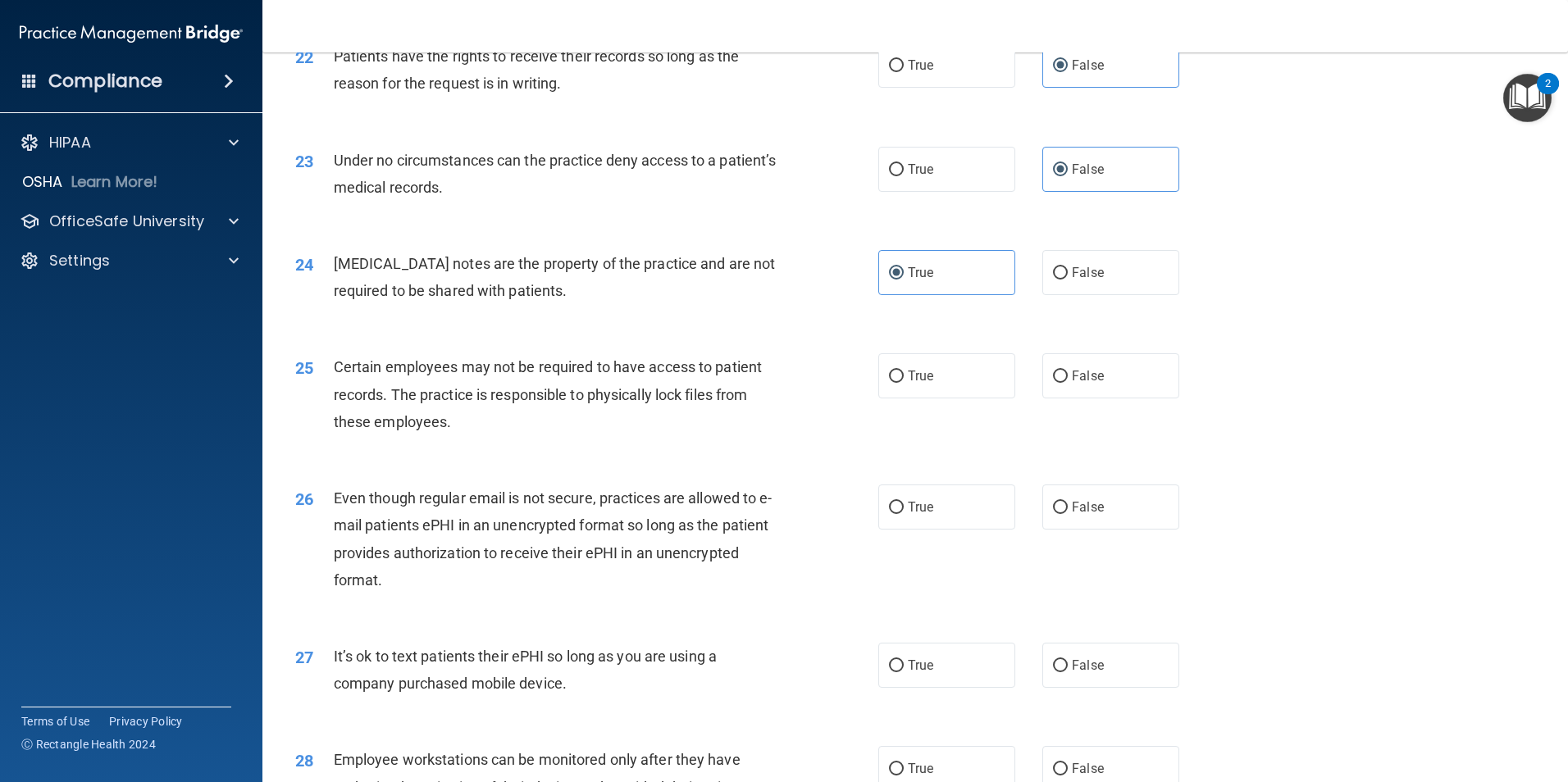
scroll to position [2869, 0]
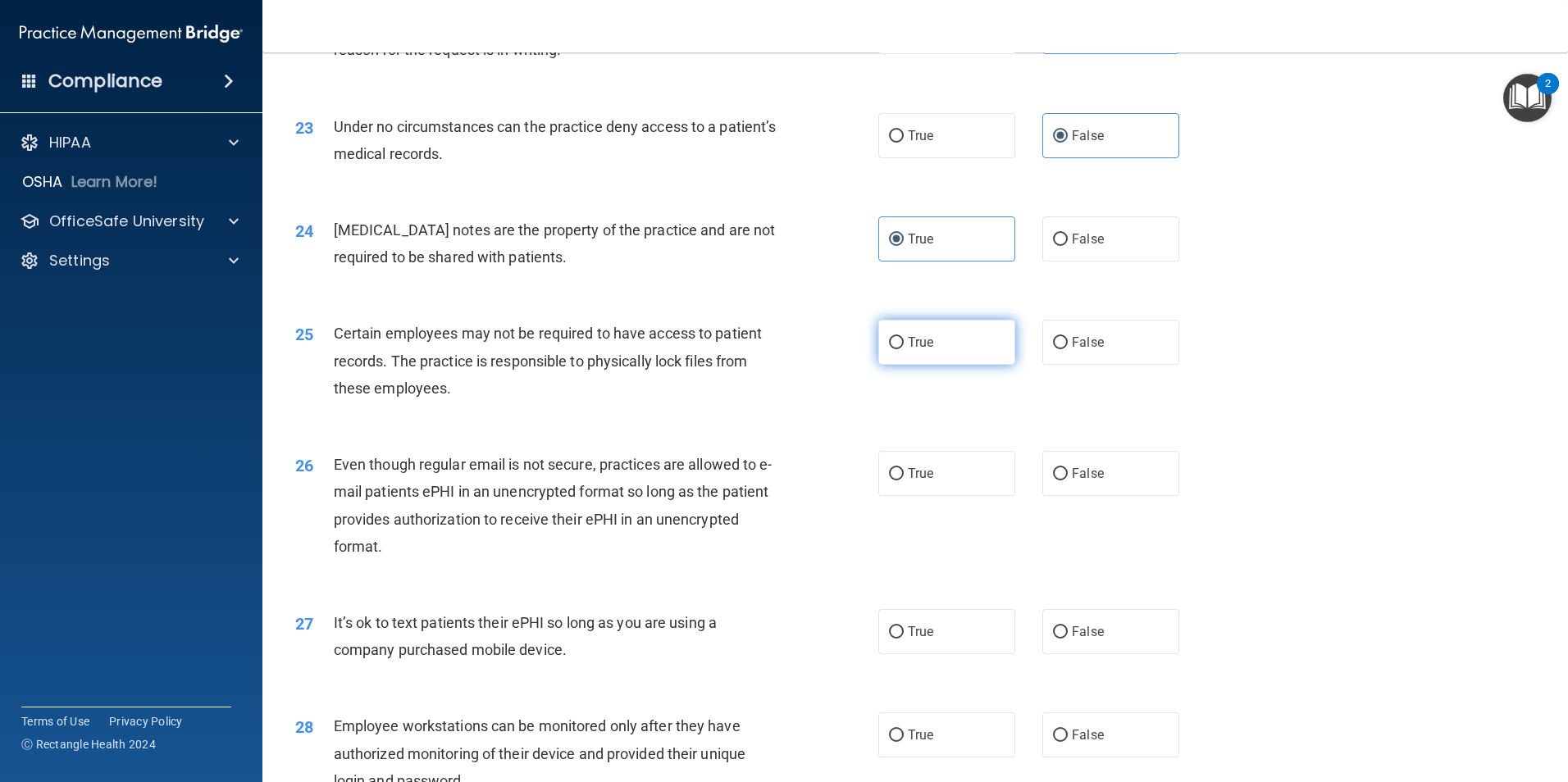
click at [922, 350] on span "True" at bounding box center [920, 342] width 25 height 16
click at [903, 349] on input "True" at bounding box center [895, 343] width 15 height 12
radio input "true"
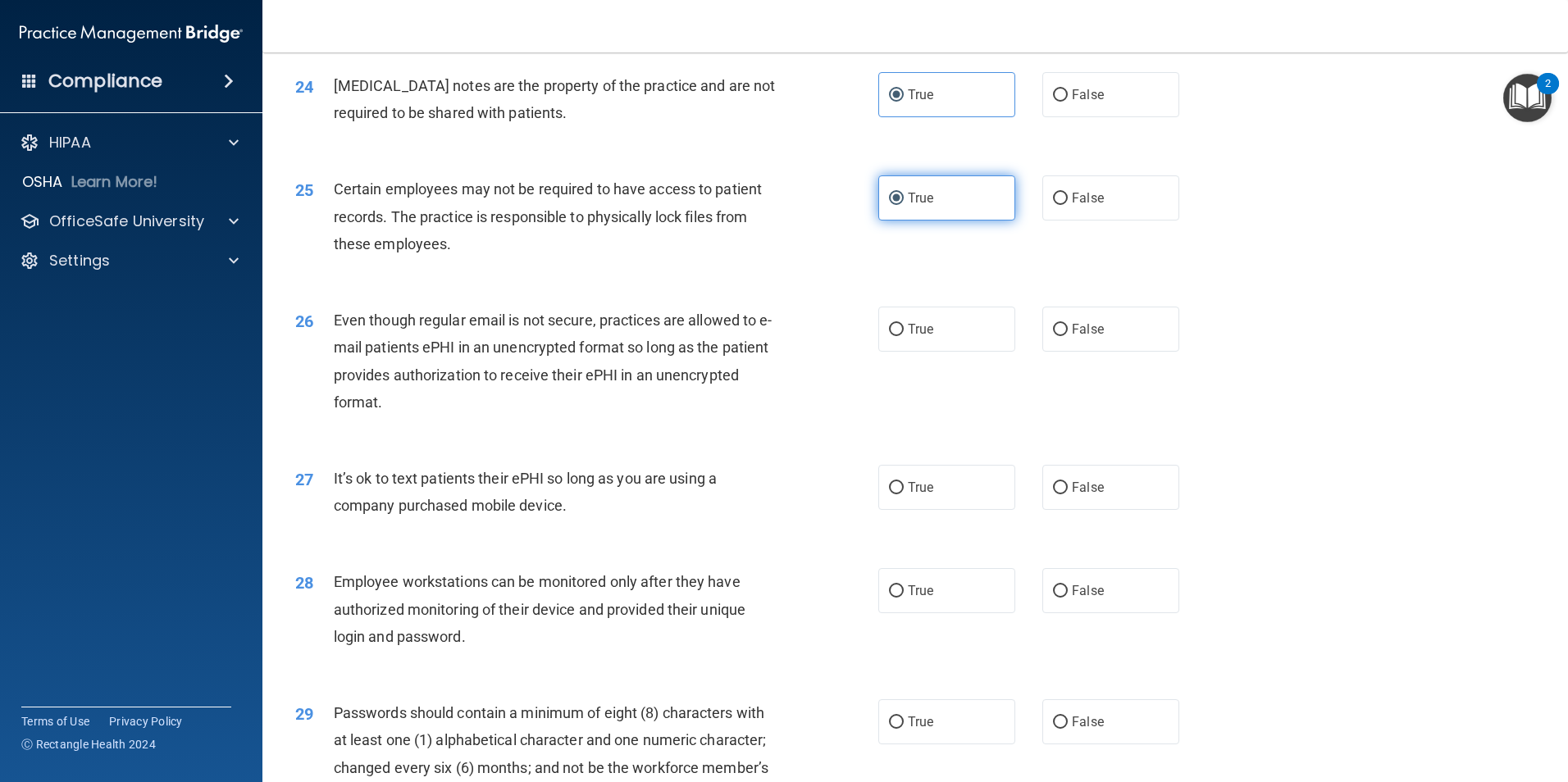
scroll to position [3033, 0]
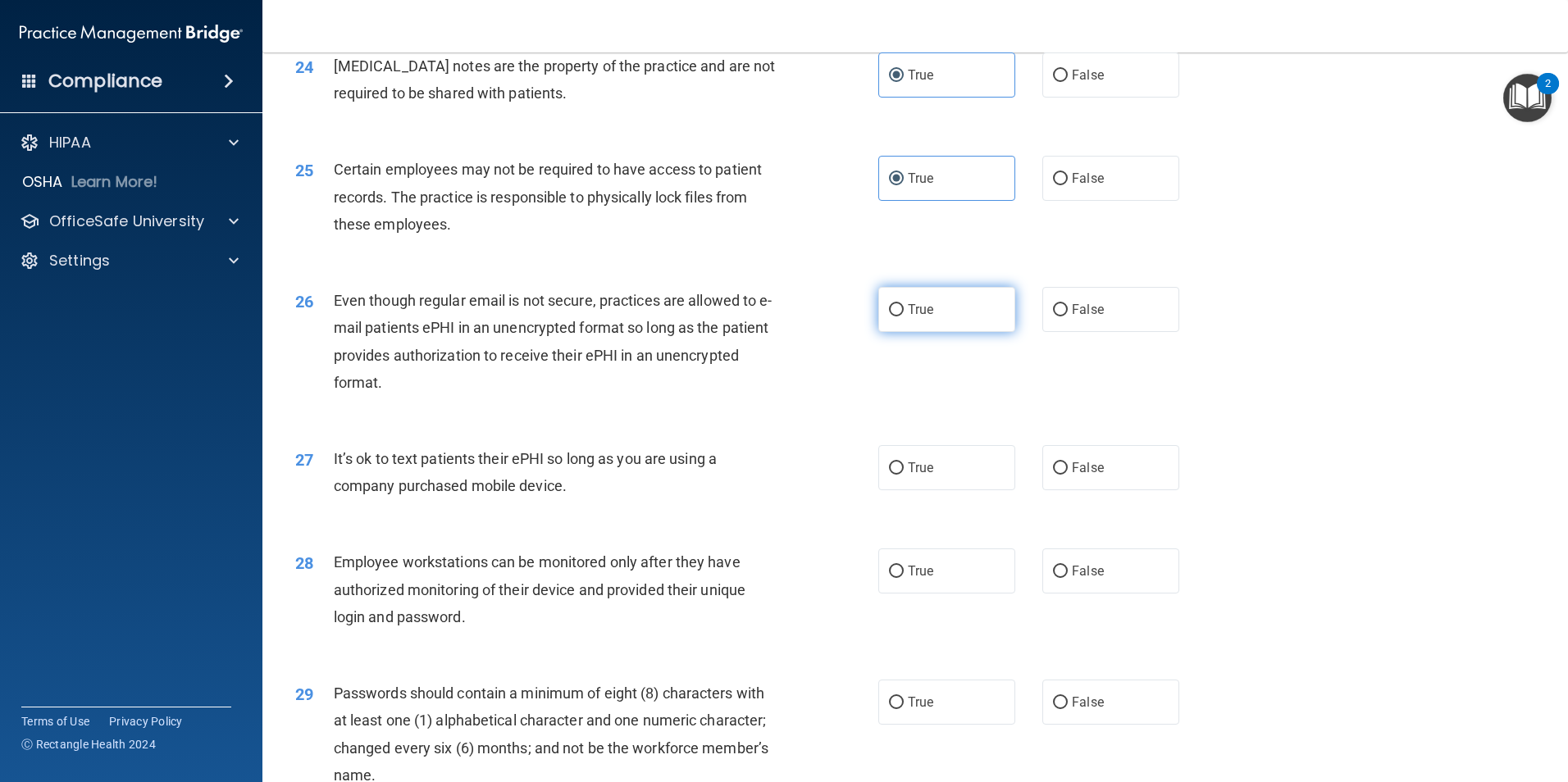
click at [918, 317] on span "True" at bounding box center [920, 310] width 25 height 16
click at [903, 317] on input "True" at bounding box center [895, 311] width 15 height 12
radio input "true"
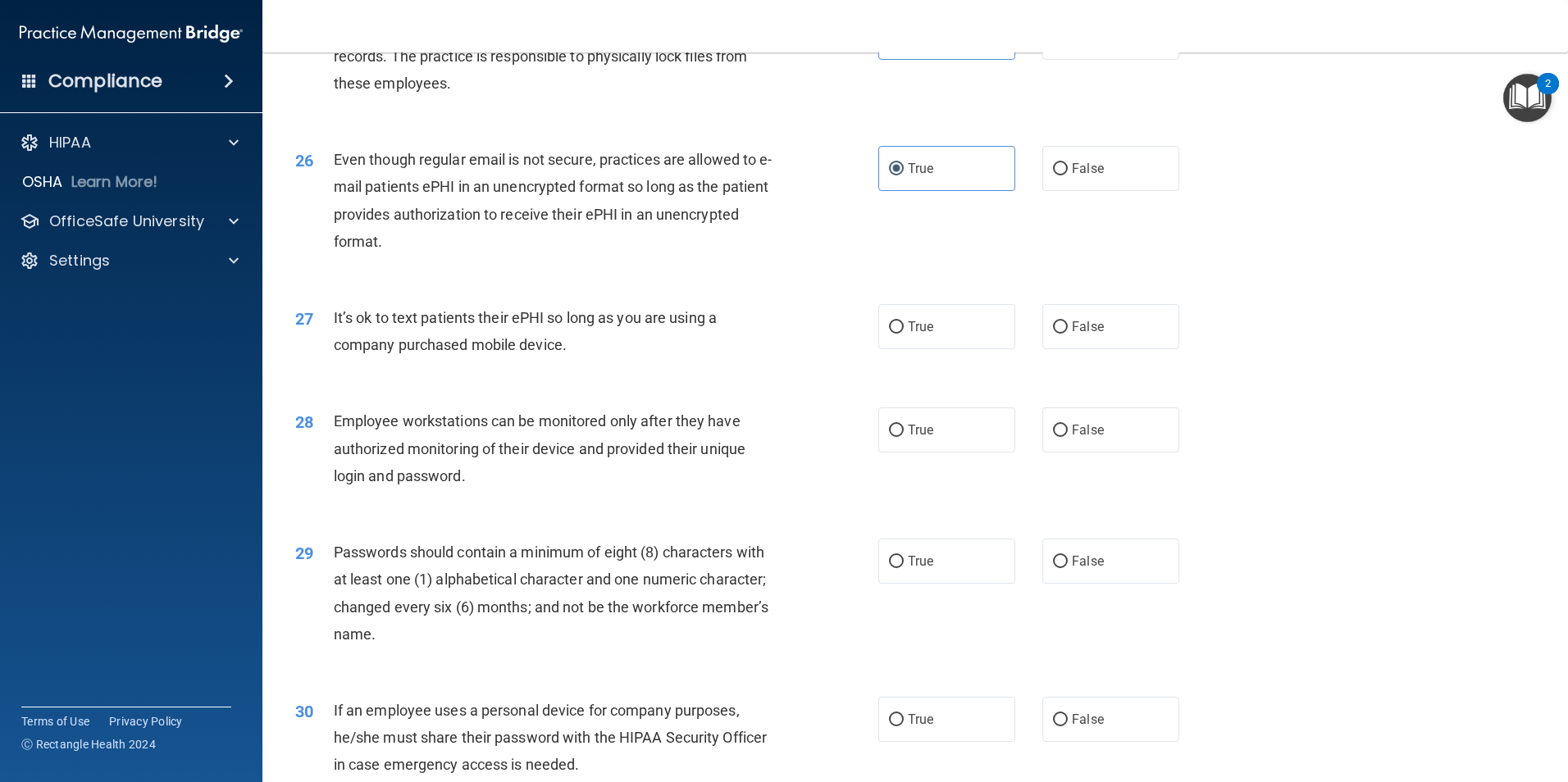
scroll to position [3197, 0]
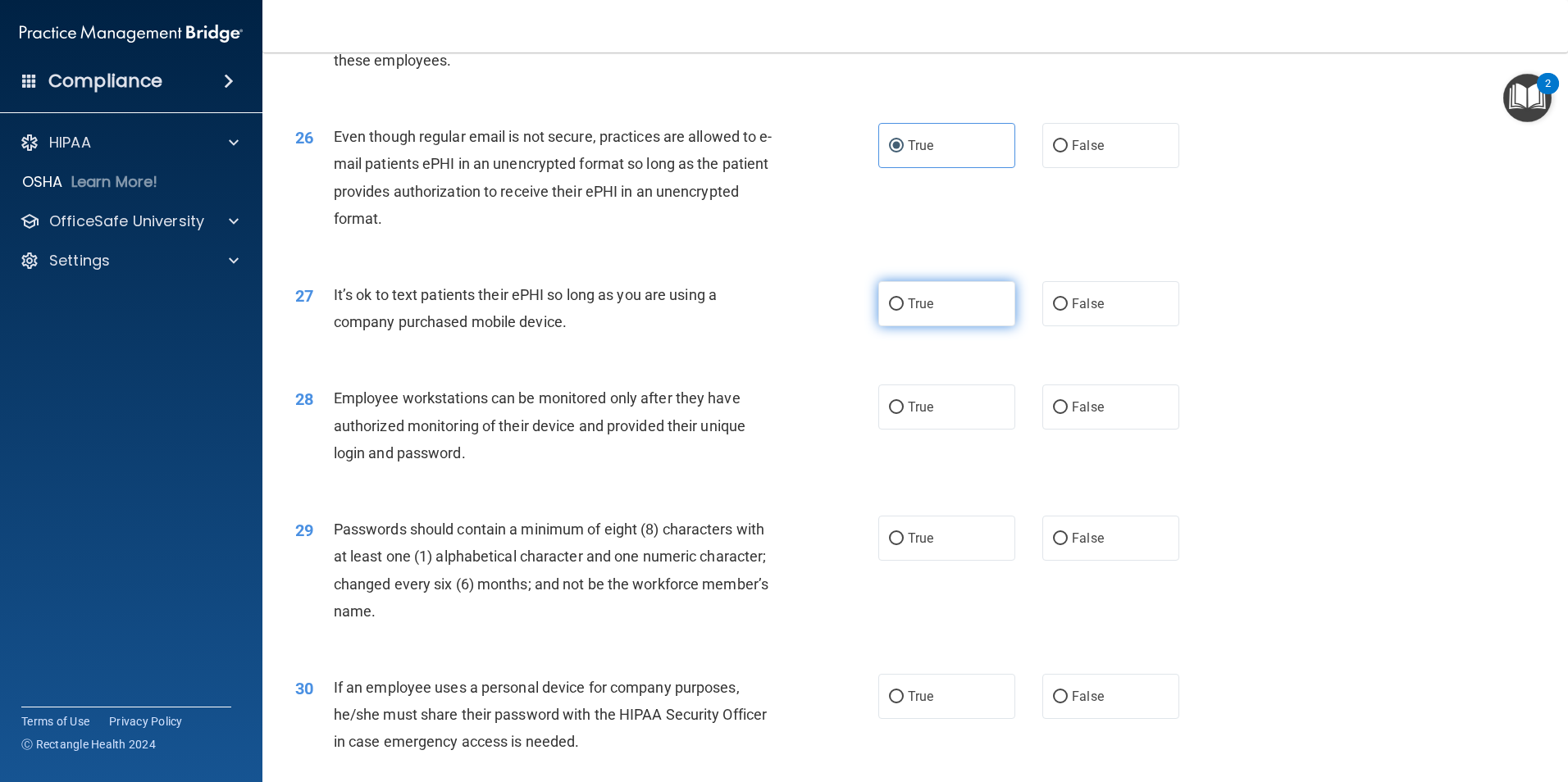
click at [920, 312] on span "True" at bounding box center [920, 304] width 25 height 16
click at [903, 311] on input "True" at bounding box center [895, 305] width 15 height 12
radio input "true"
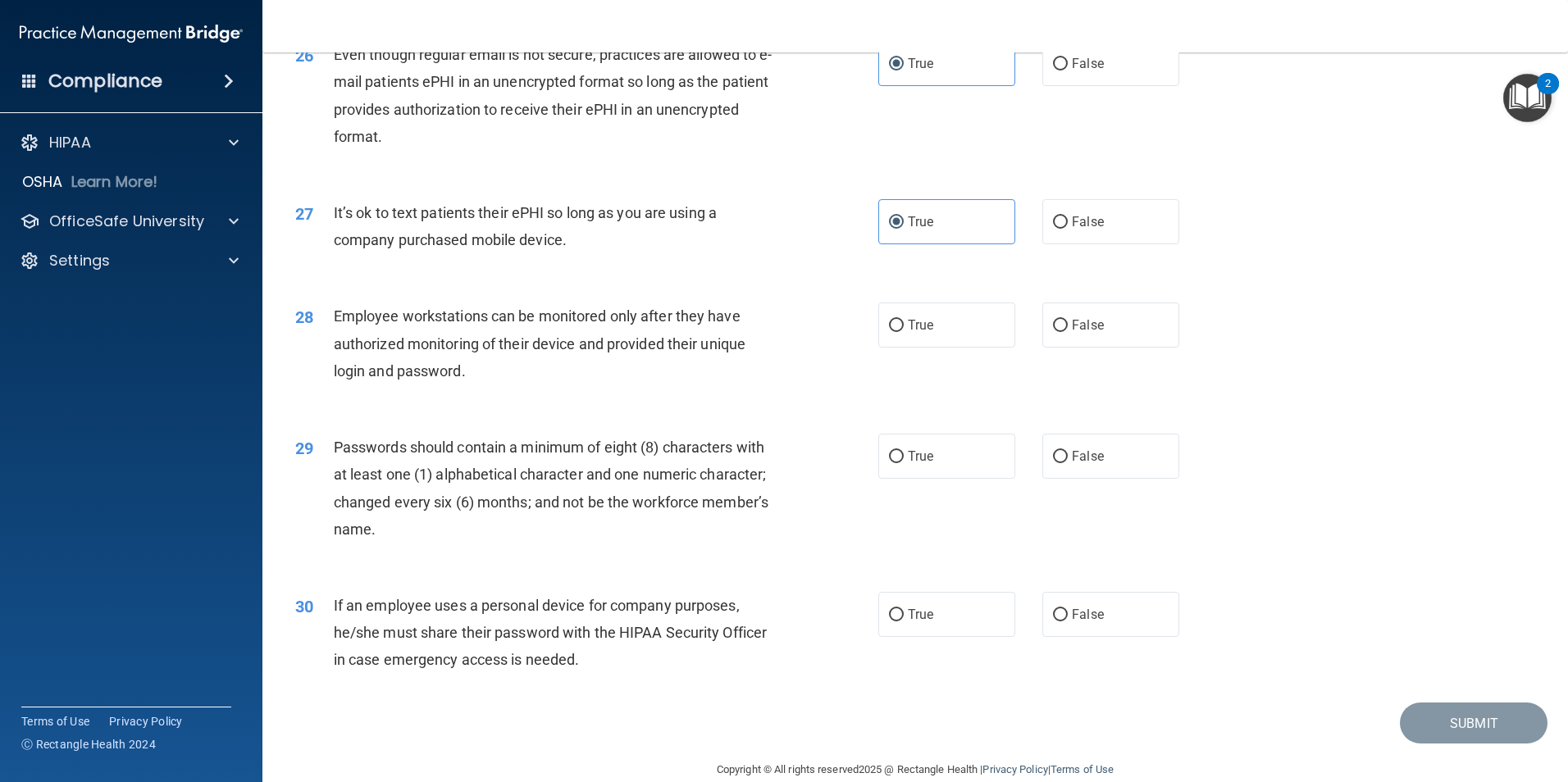
scroll to position [3333, 0]
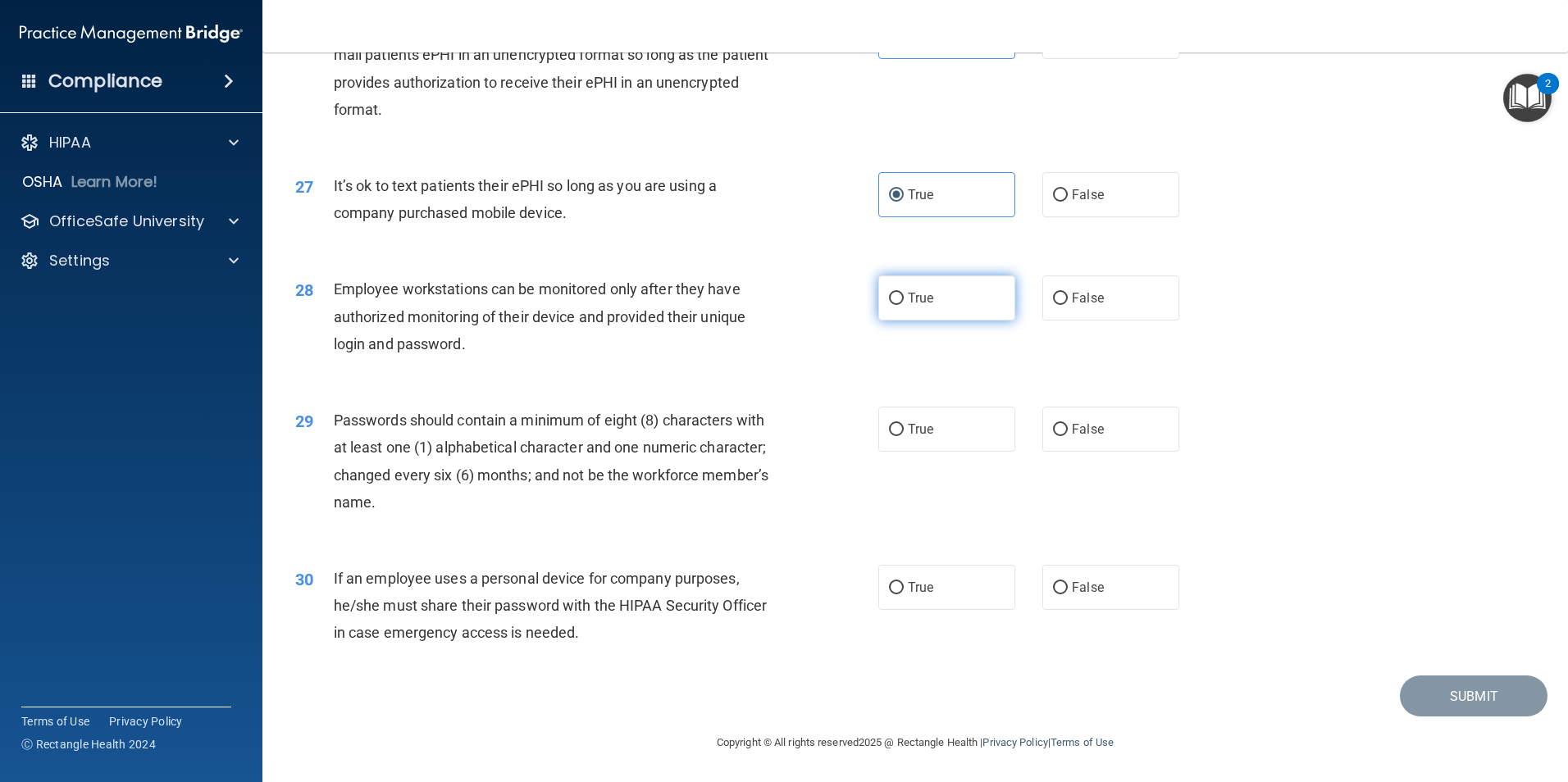
click at [967, 305] on label "True" at bounding box center [946, 298] width 137 height 45
click at [903, 305] on input "True" at bounding box center [895, 298] width 15 height 12
radio input "true"
click at [973, 441] on label "True" at bounding box center [946, 428] width 137 height 45
click at [903, 436] on input "True" at bounding box center [895, 430] width 15 height 12
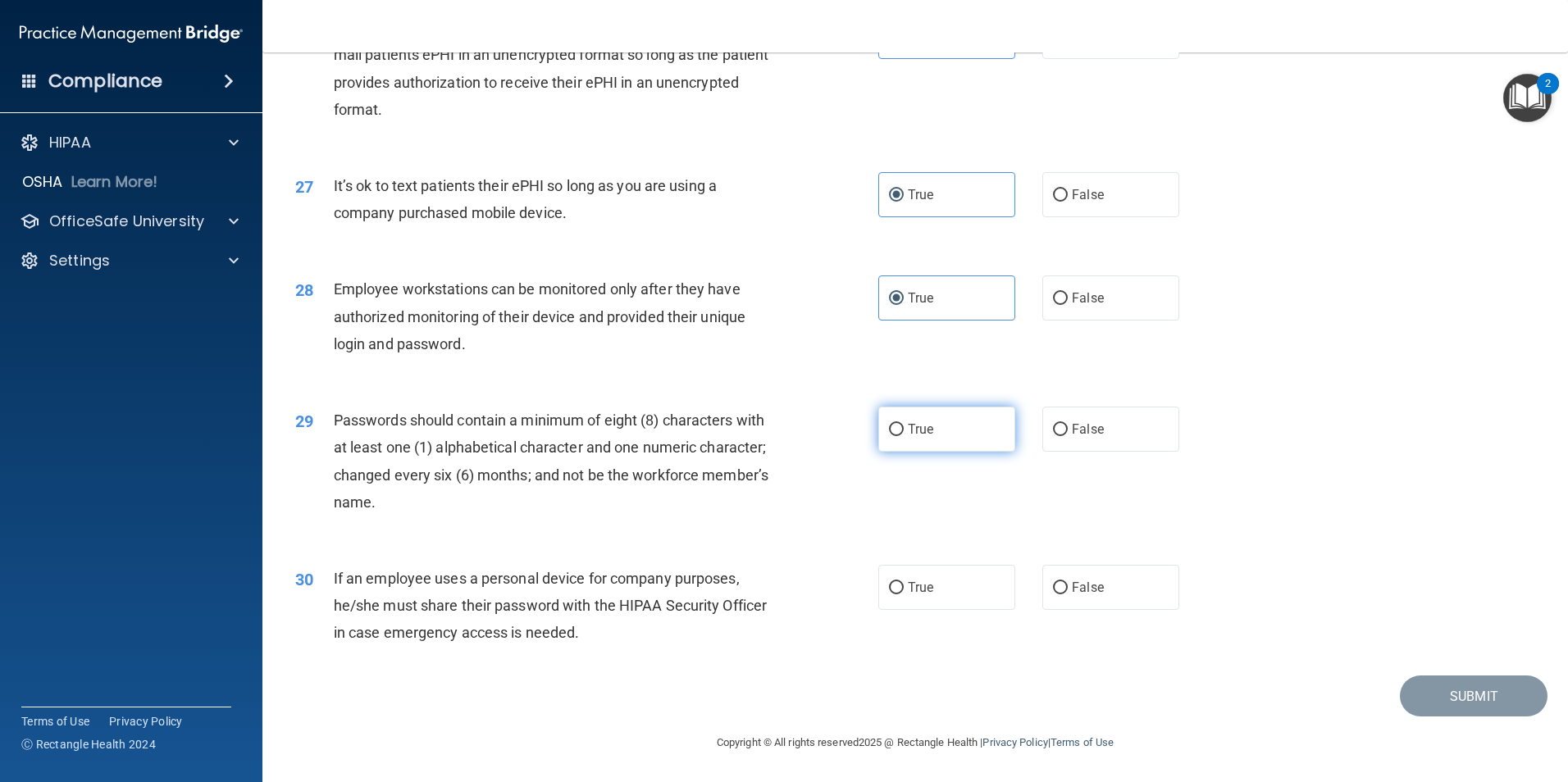
radio input "true"
click at [1047, 547] on div "30 If an employee uses a personal device for company purposes, he/she must shar…" at bounding box center [915, 609] width 1264 height 131
click at [1072, 582] on span "False" at bounding box center [1088, 587] width 32 height 16
click at [1068, 582] on input "False" at bounding box center [1060, 588] width 15 height 12
radio input "true"
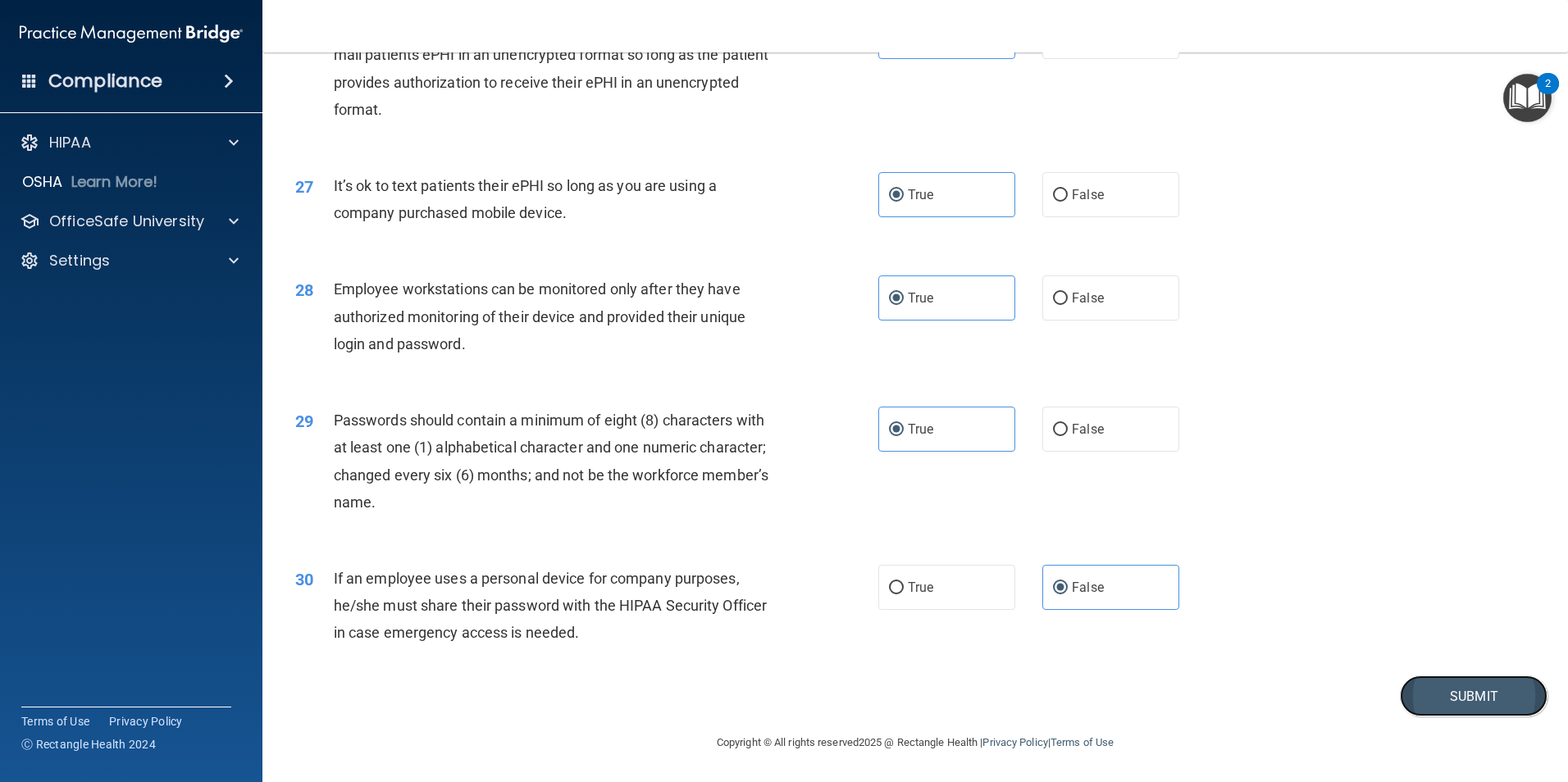
click at [1442, 688] on button "Submit" at bounding box center [1473, 697] width 147 height 42
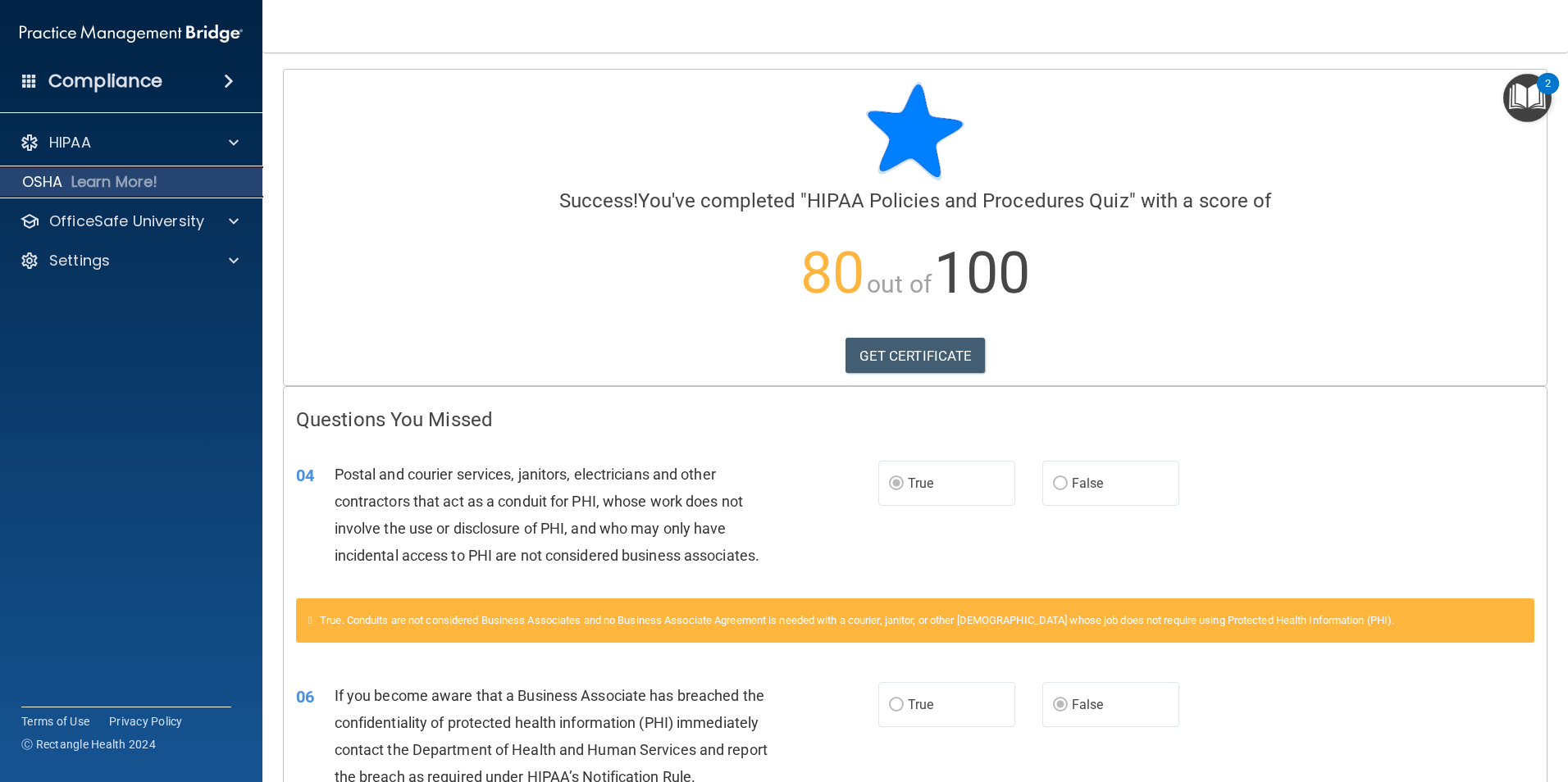
click at [79, 189] on p "Learn More!" at bounding box center [114, 182] width 87 height 19
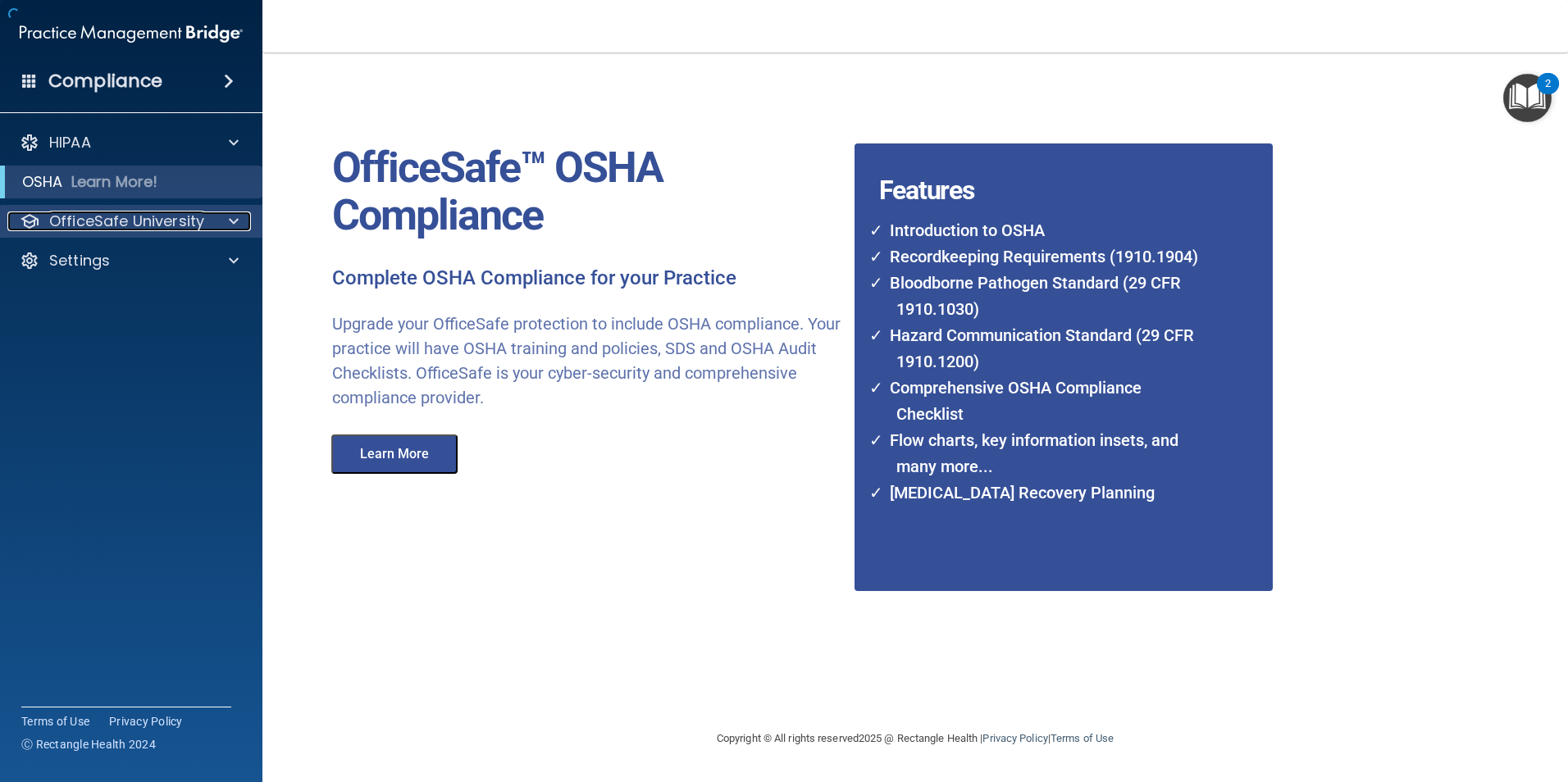
click at [83, 230] on p "OfficeSafe University" at bounding box center [126, 221] width 155 height 19
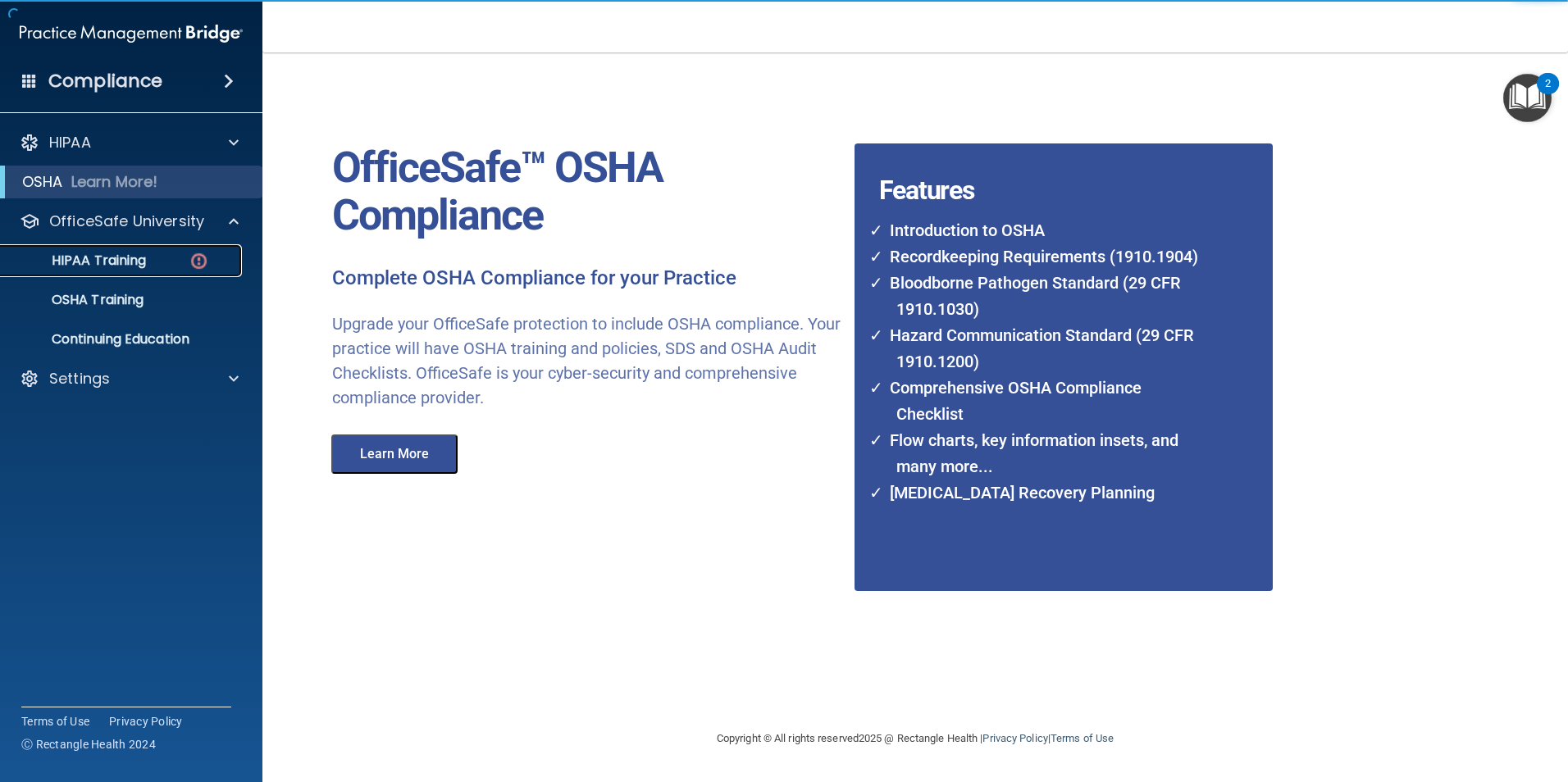
click at [105, 263] on p "HIPAA Training" at bounding box center [78, 261] width 135 height 17
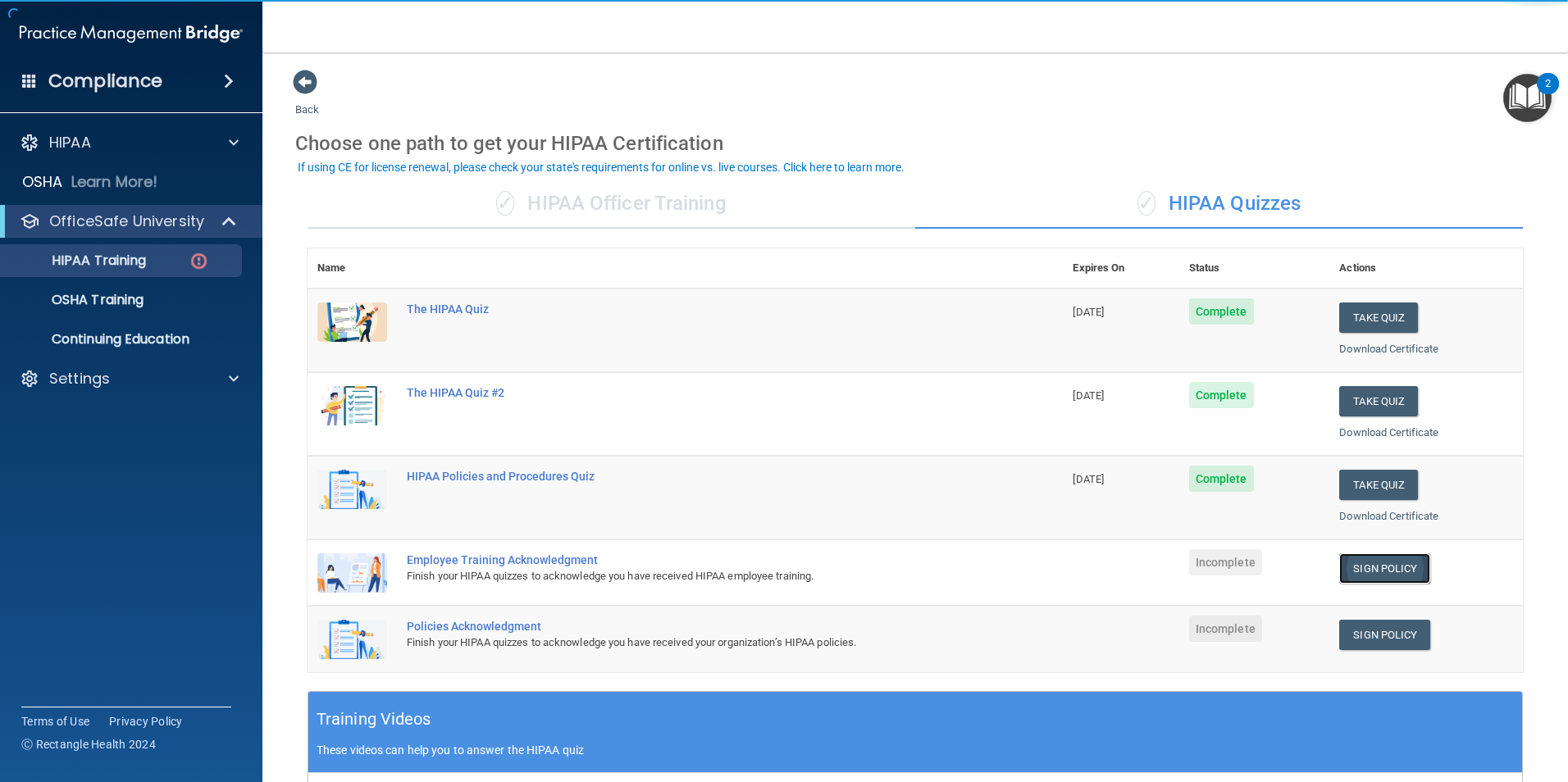
click at [1389, 563] on link "Sign Policy" at bounding box center [1385, 568] width 91 height 31
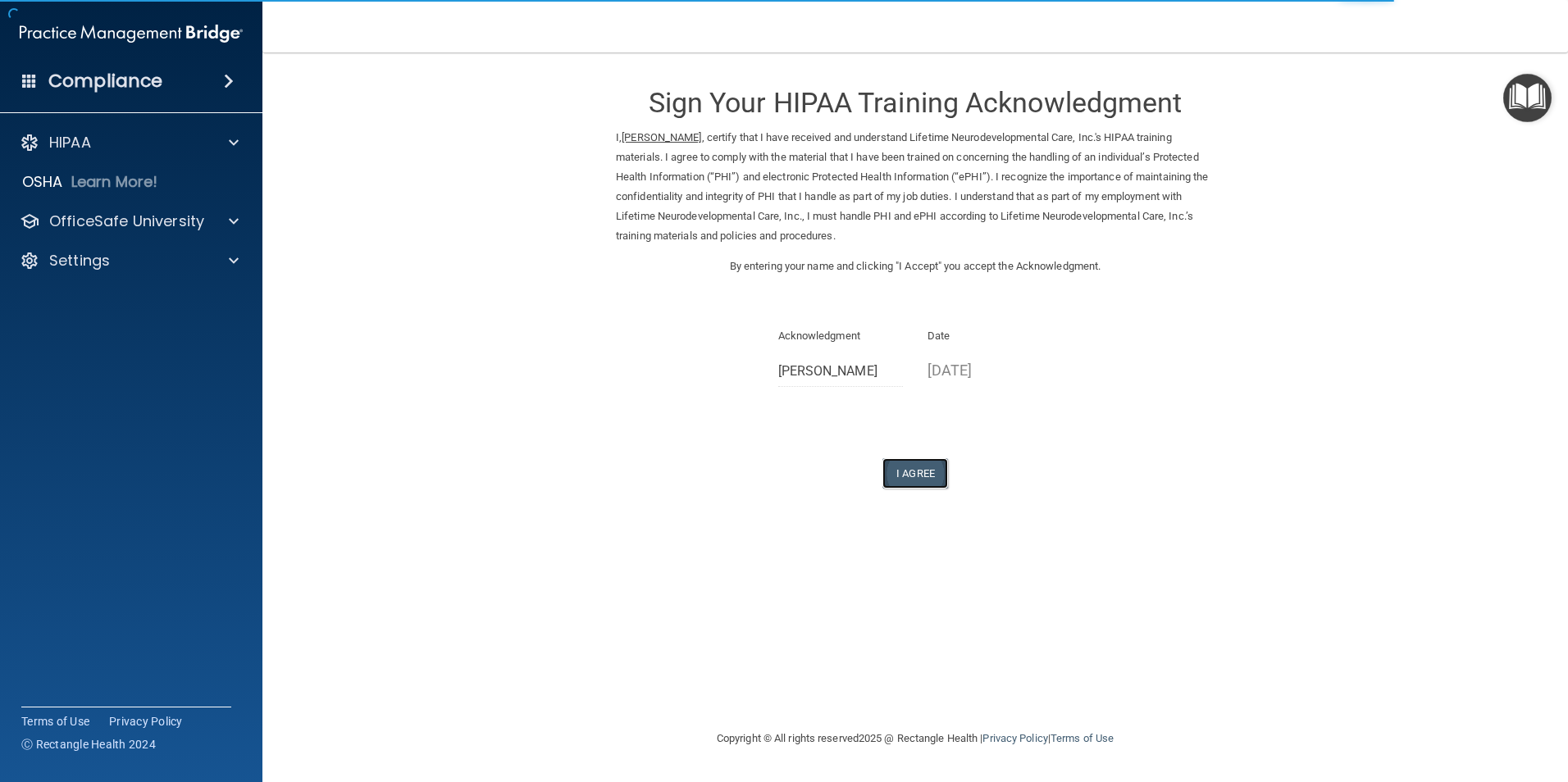
click at [915, 459] on button "I Agree" at bounding box center [915, 473] width 66 height 31
click at [915, 469] on button "I Agree" at bounding box center [915, 473] width 66 height 31
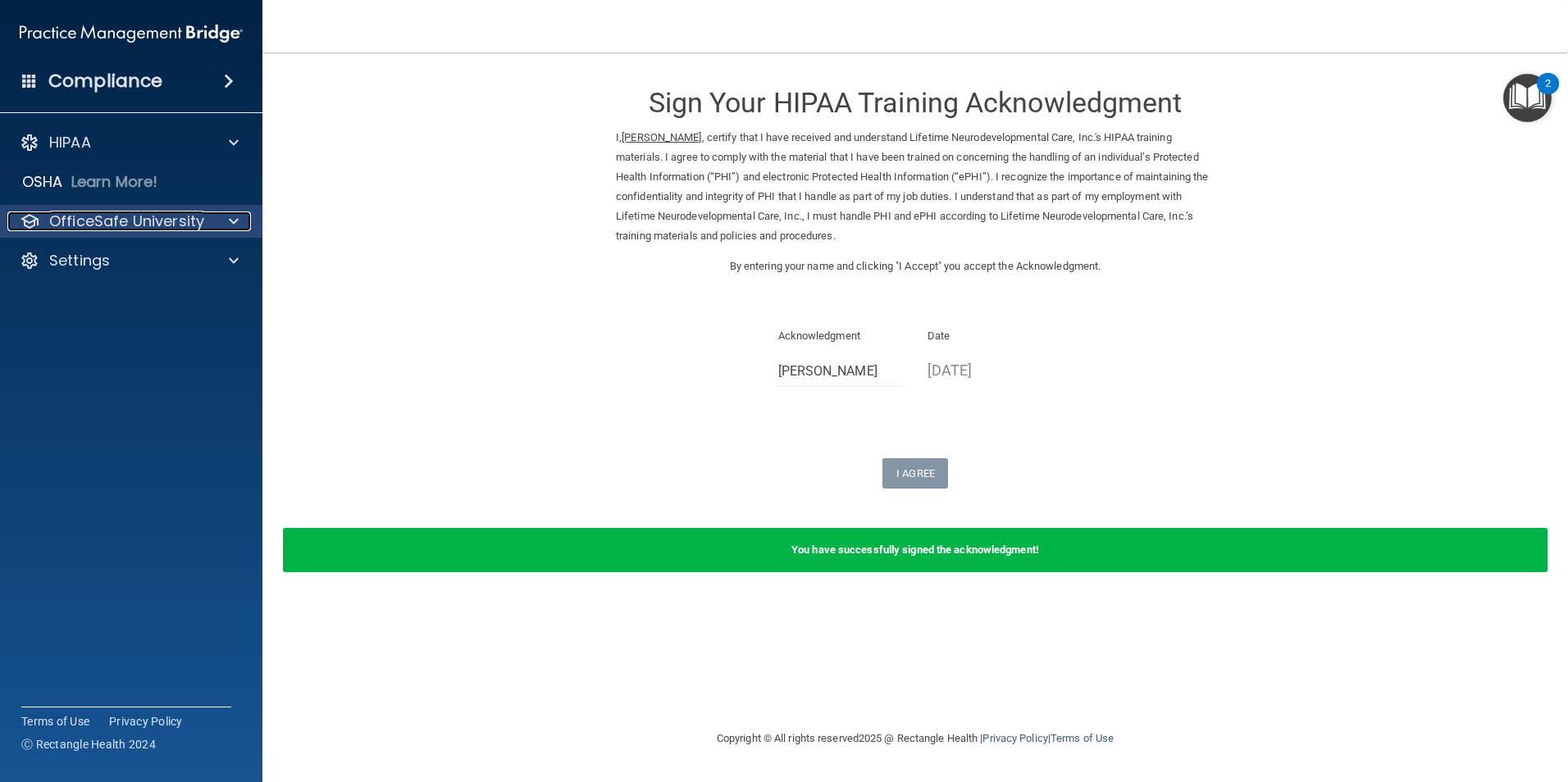
click at [176, 212] on p "OfficeSafe University" at bounding box center [126, 221] width 155 height 19
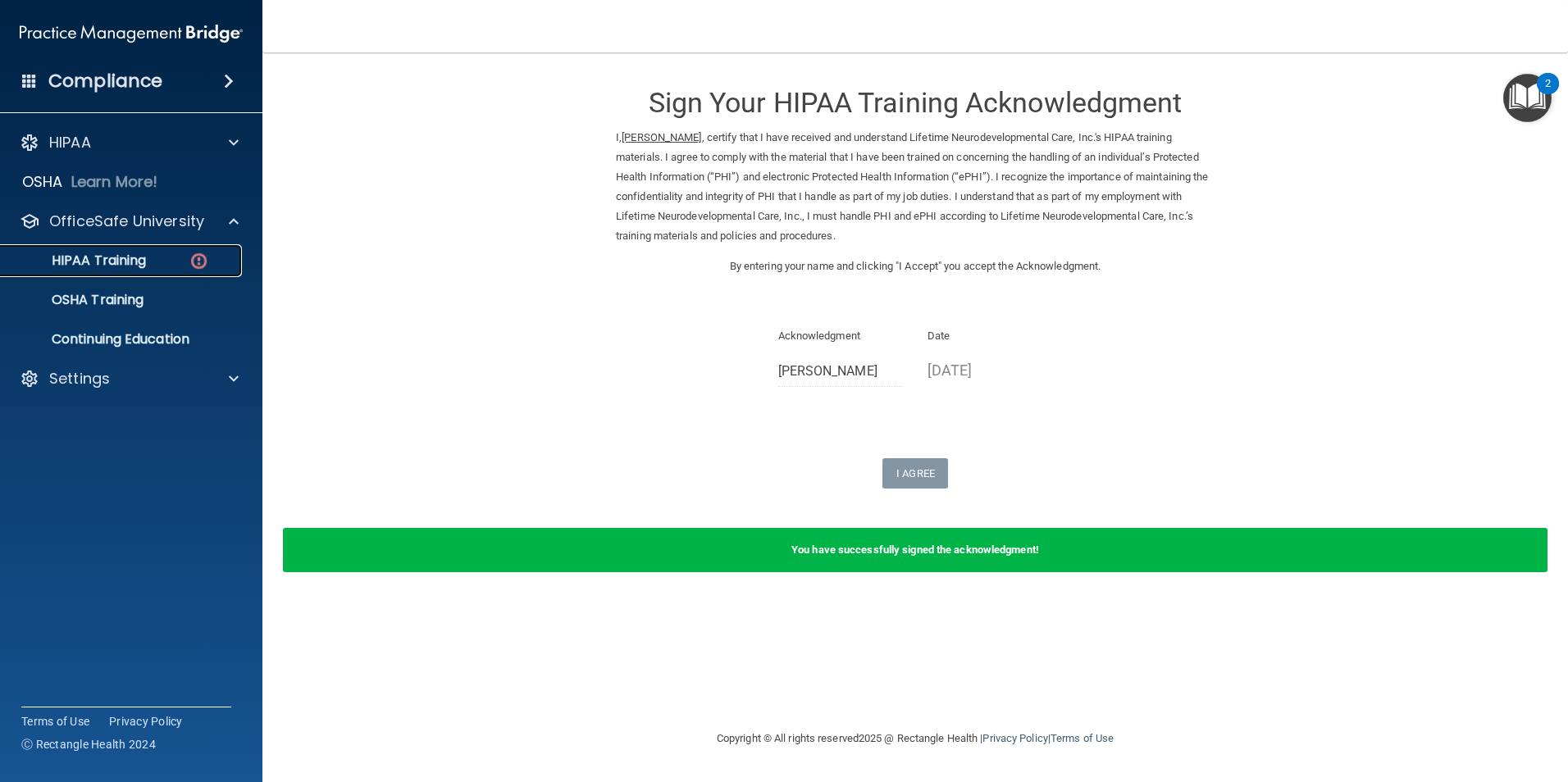
click at [167, 252] on link "HIPAA Training" at bounding box center [112, 260] width 258 height 32
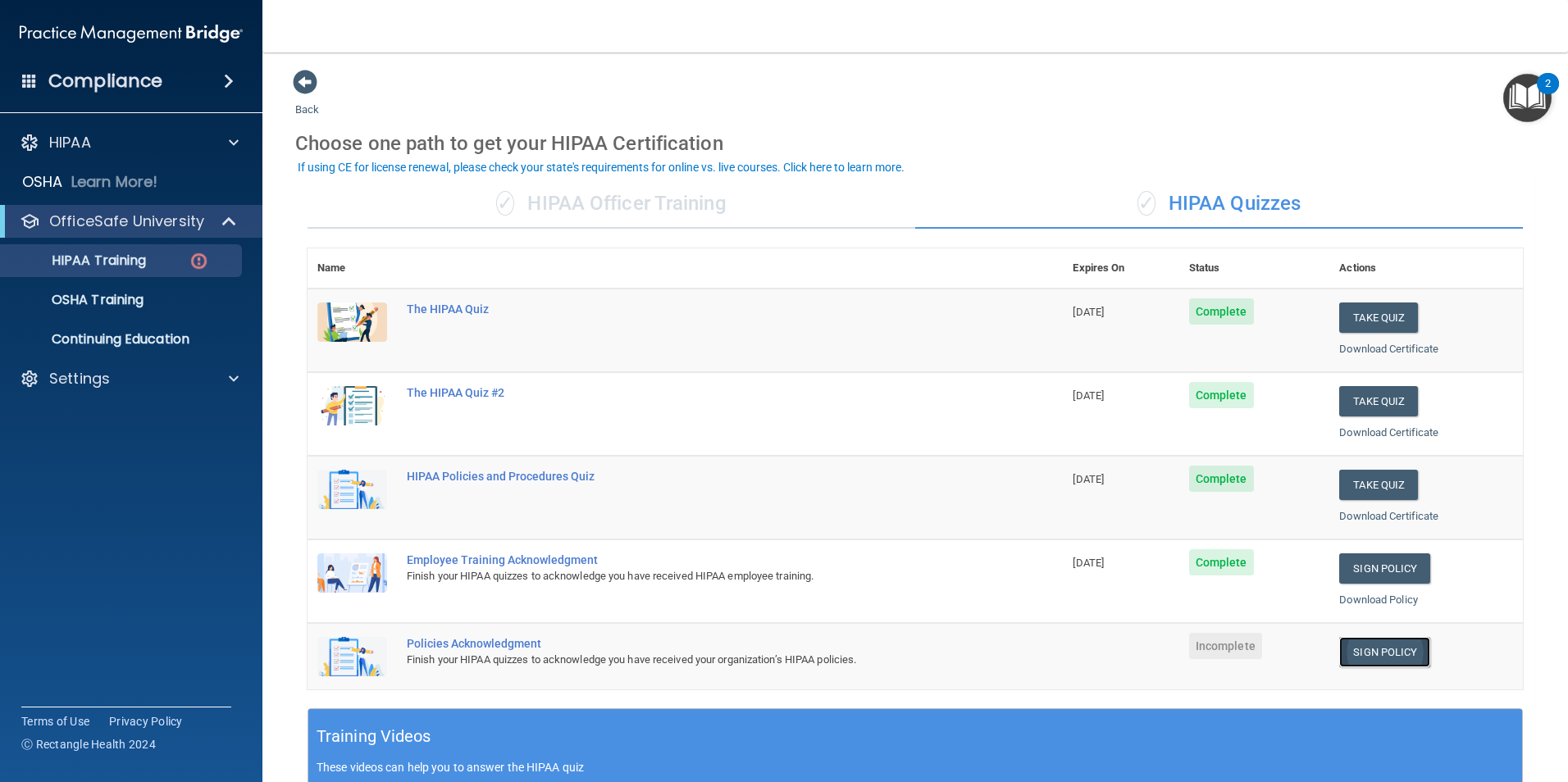
click at [1390, 656] on link "Sign Policy" at bounding box center [1385, 652] width 91 height 31
click at [144, 270] on link "HIPAA Training" at bounding box center [112, 260] width 258 height 32
click at [1360, 634] on td "Sign Policy Sign Policy Download Policy" at bounding box center [1426, 656] width 193 height 67
click at [1361, 648] on link "Sign Policy" at bounding box center [1385, 652] width 91 height 31
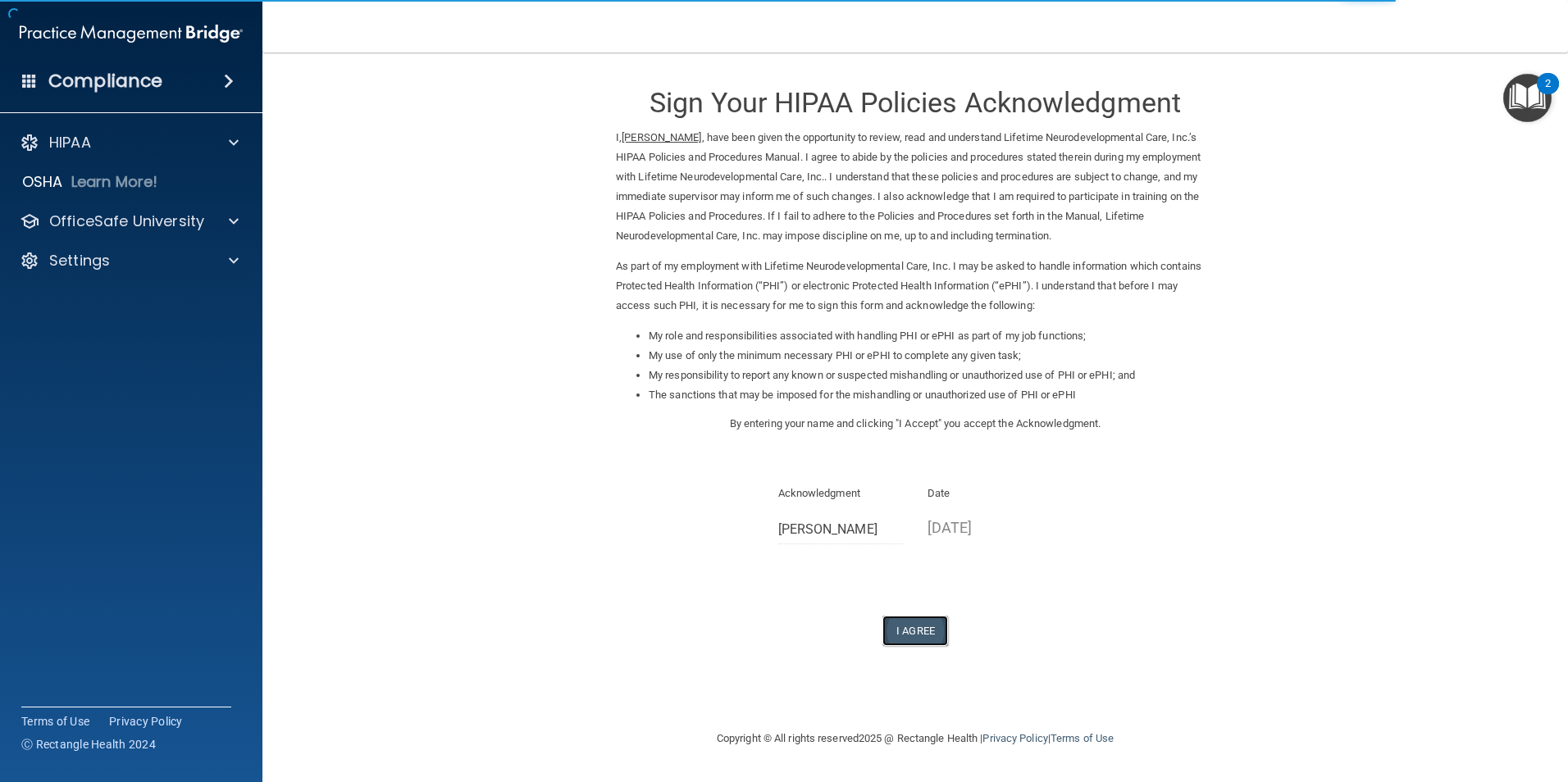
click at [907, 626] on button "I Agree" at bounding box center [915, 630] width 66 height 31
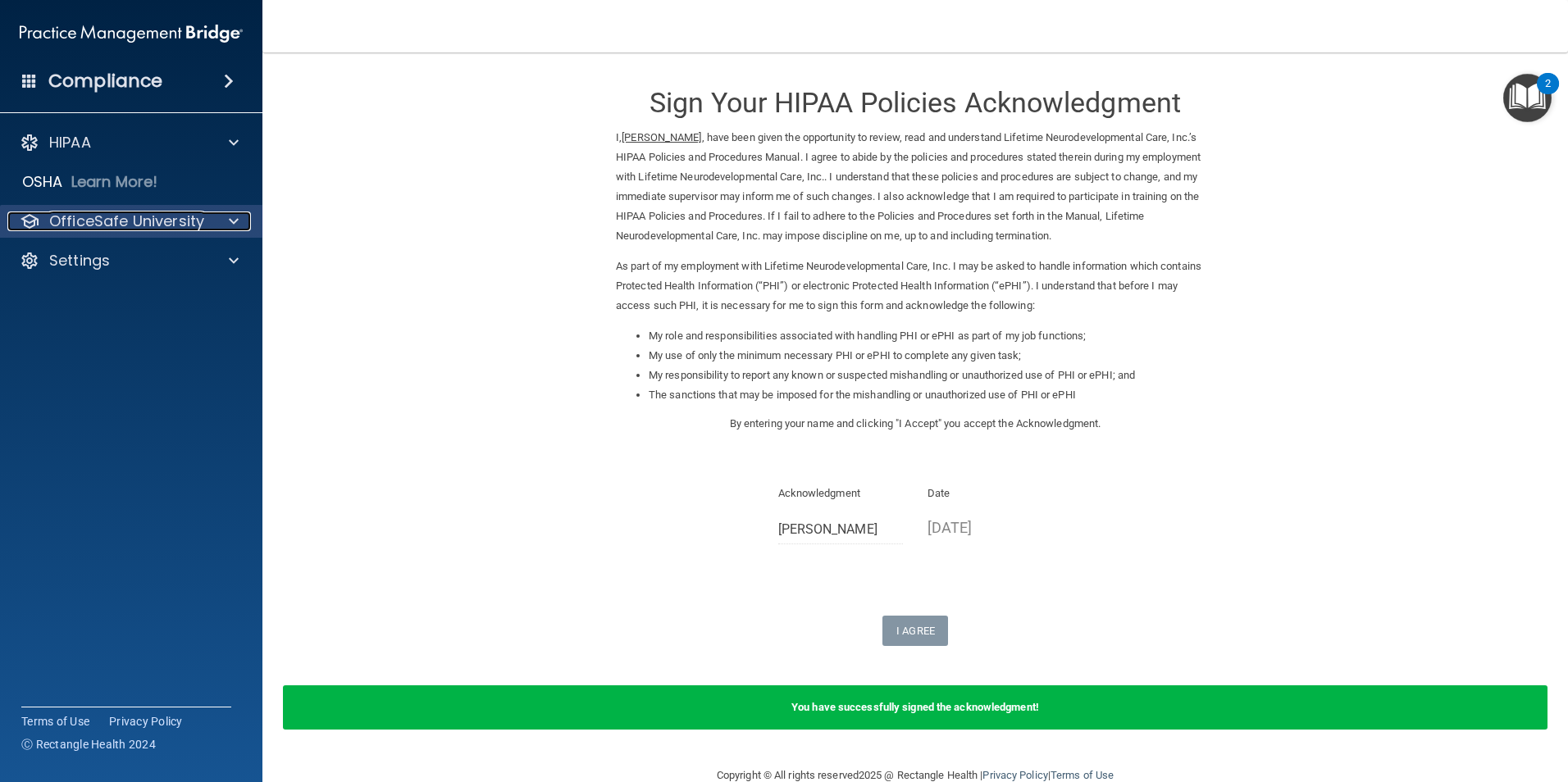
click at [138, 215] on p "OfficeSafe University" at bounding box center [126, 221] width 155 height 19
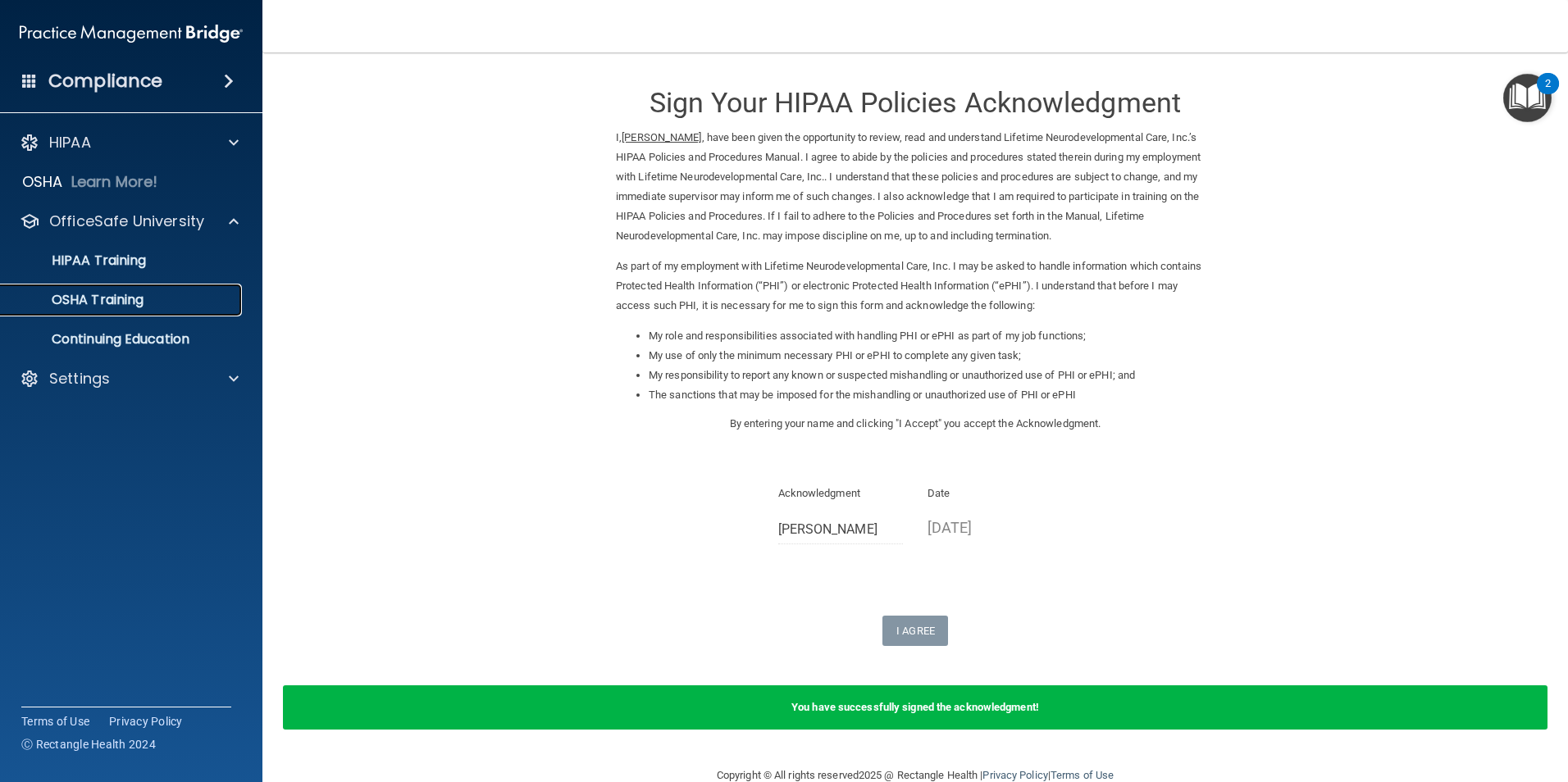
click at [140, 293] on p "OSHA Training" at bounding box center [76, 300] width 133 height 17
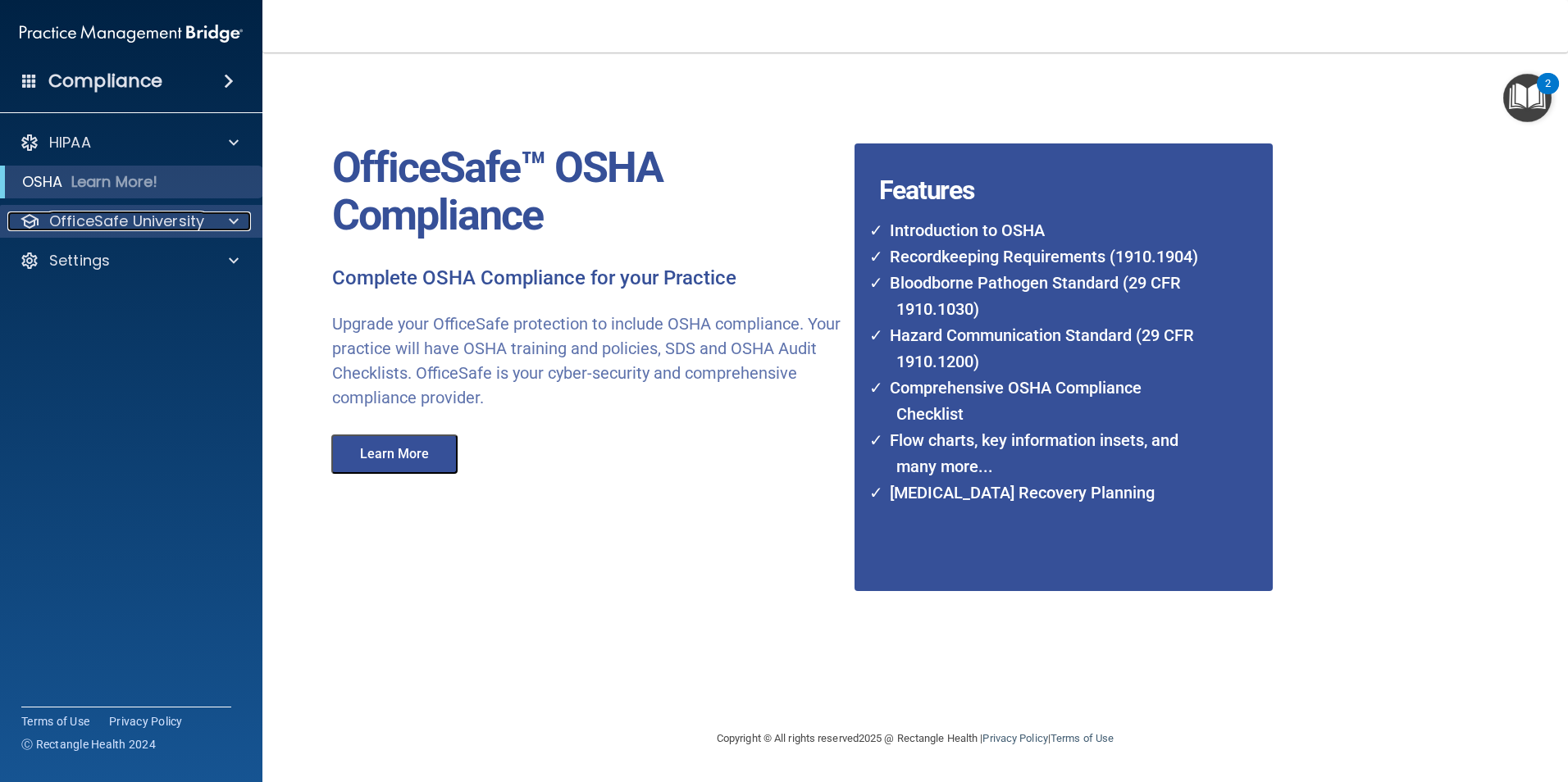
click at [110, 230] on p "OfficeSafe University" at bounding box center [126, 221] width 155 height 19
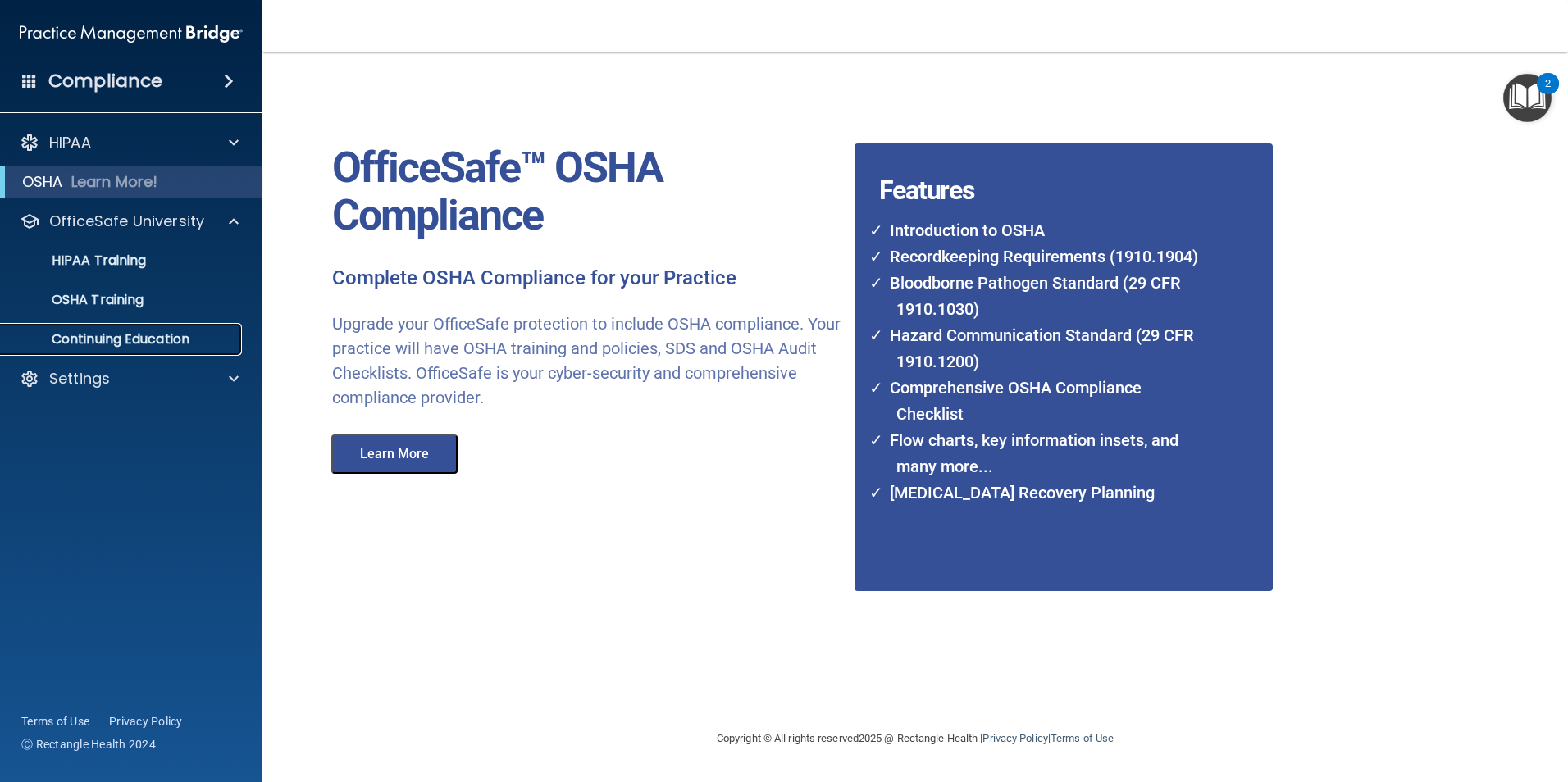
click at [126, 354] on link "Continuing Education" at bounding box center [112, 339] width 258 height 32
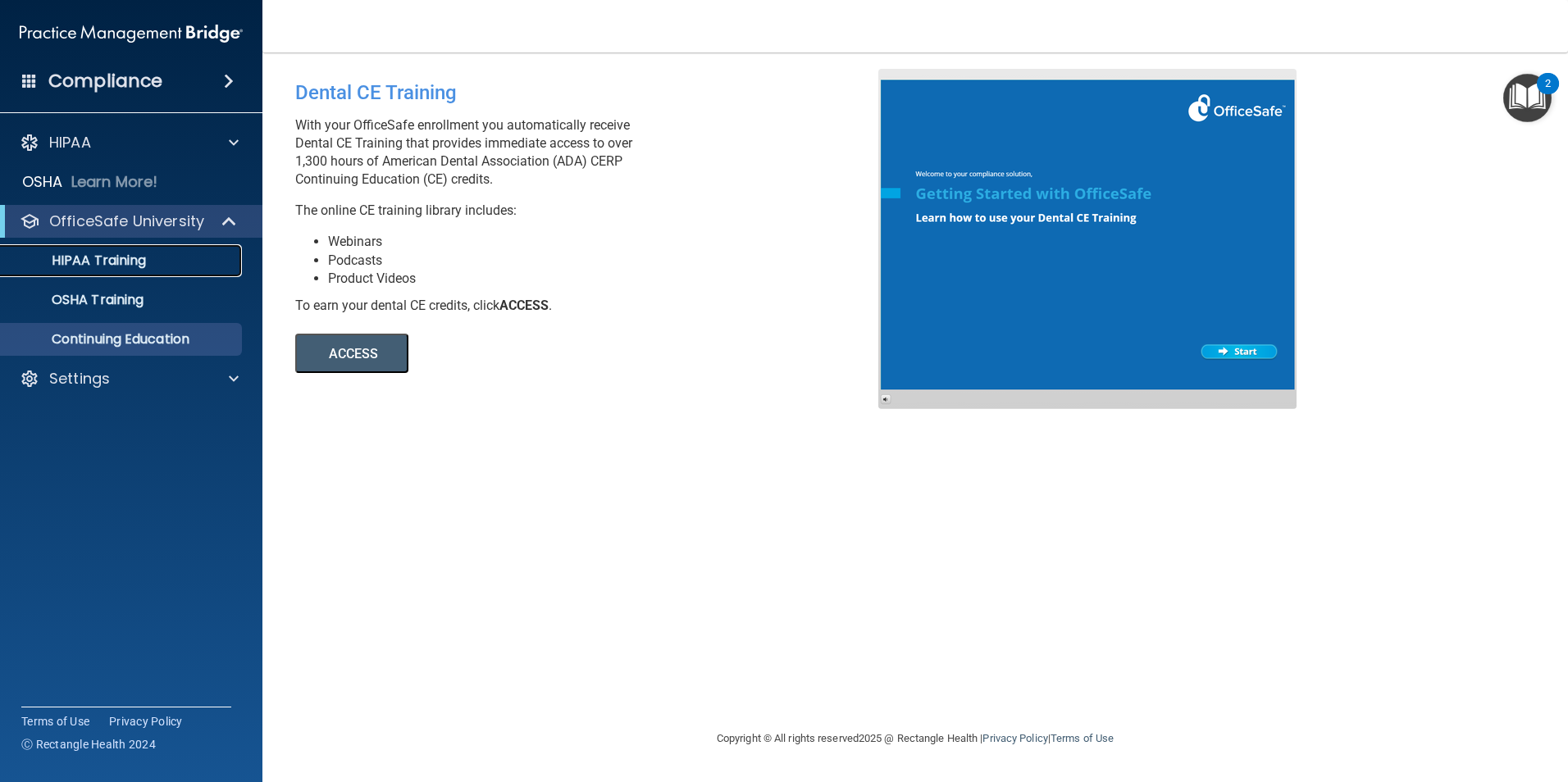
click at [116, 250] on link "HIPAA Training" at bounding box center [112, 260] width 258 height 32
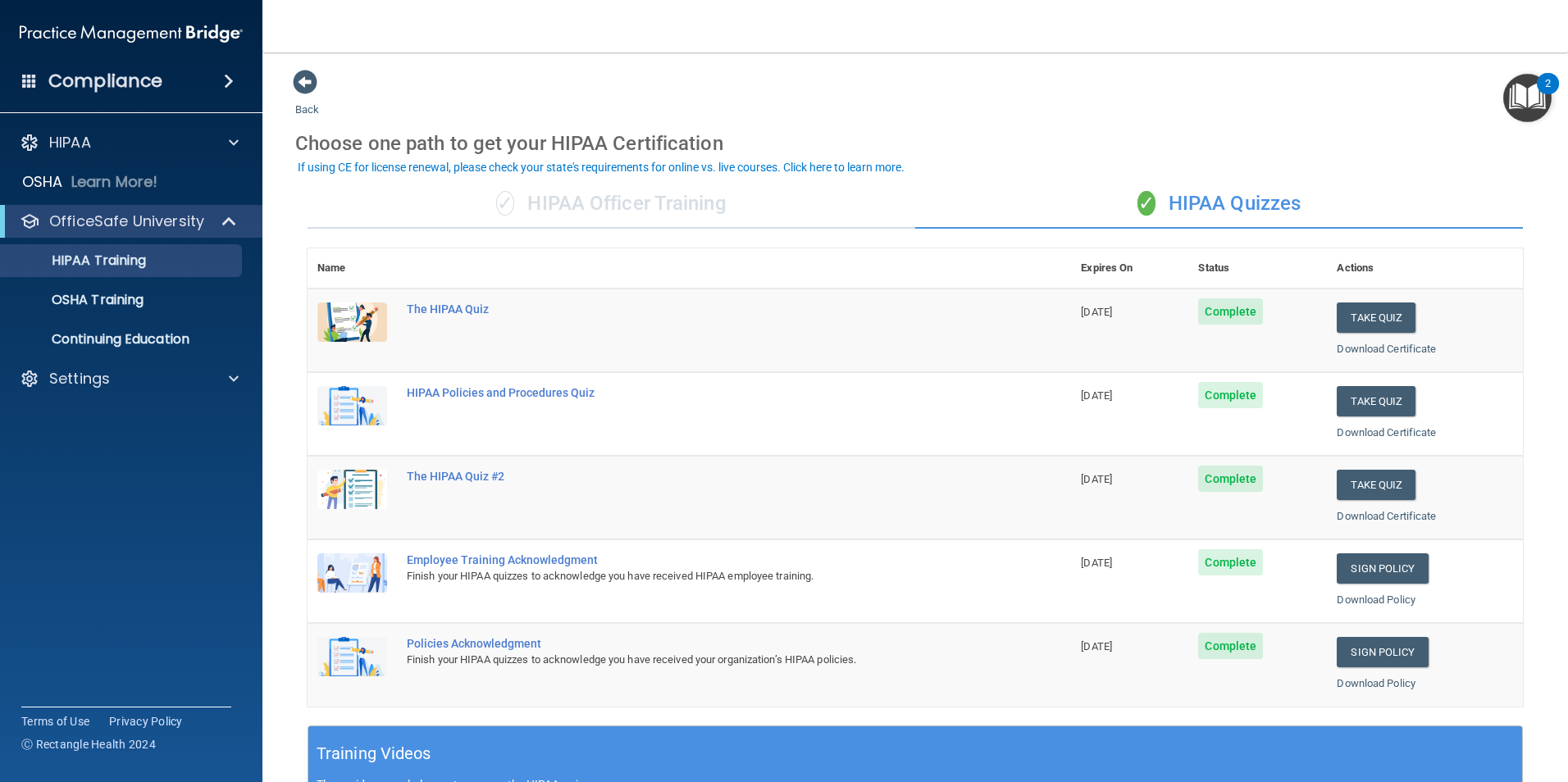
click at [1520, 97] on img "Open Resource Center, 2 new notifications" at bounding box center [1527, 97] width 48 height 48
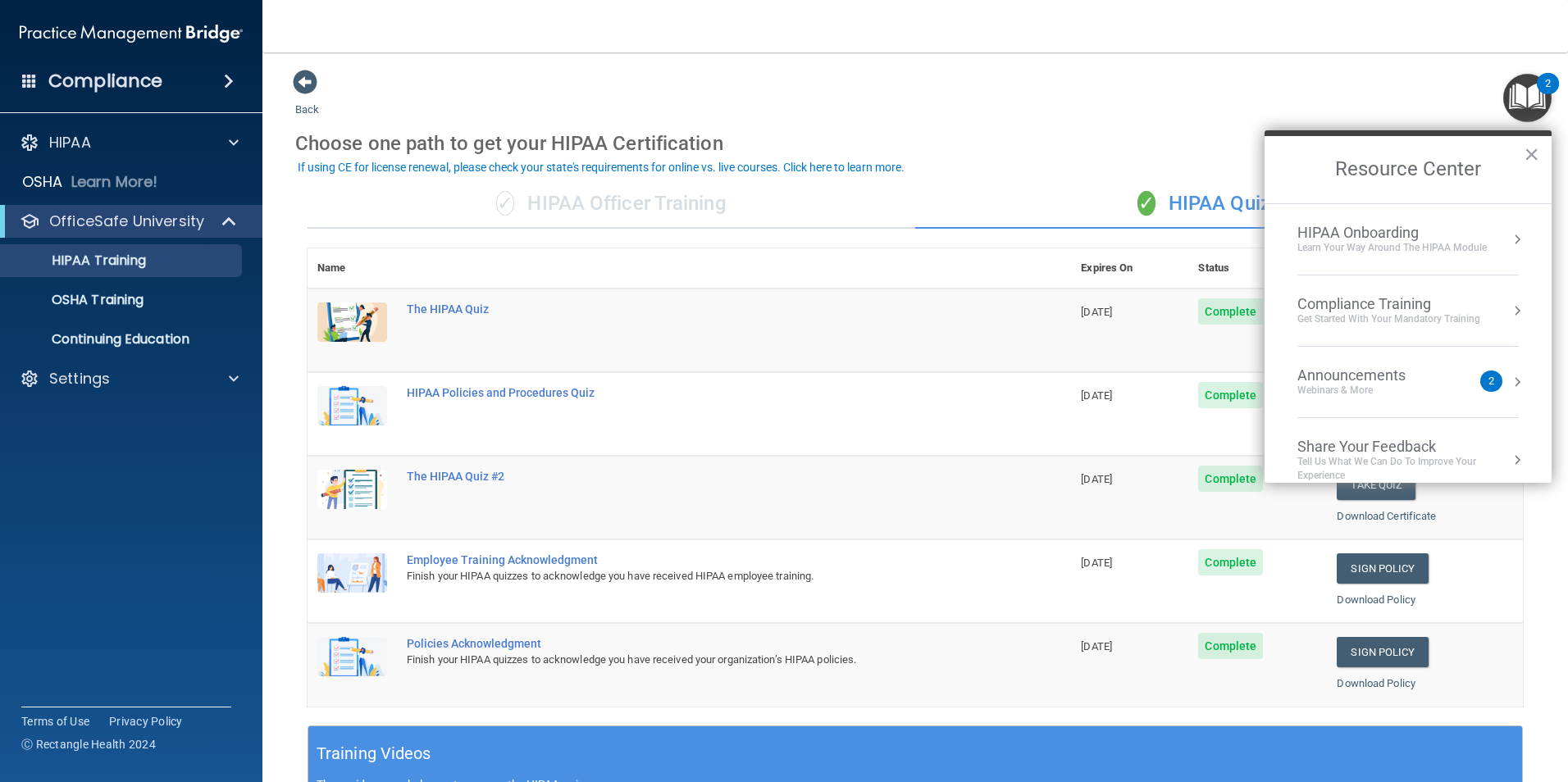
click at [1452, 377] on div "Announcements Webinars & More" at bounding box center [1385, 381] width 174 height 31
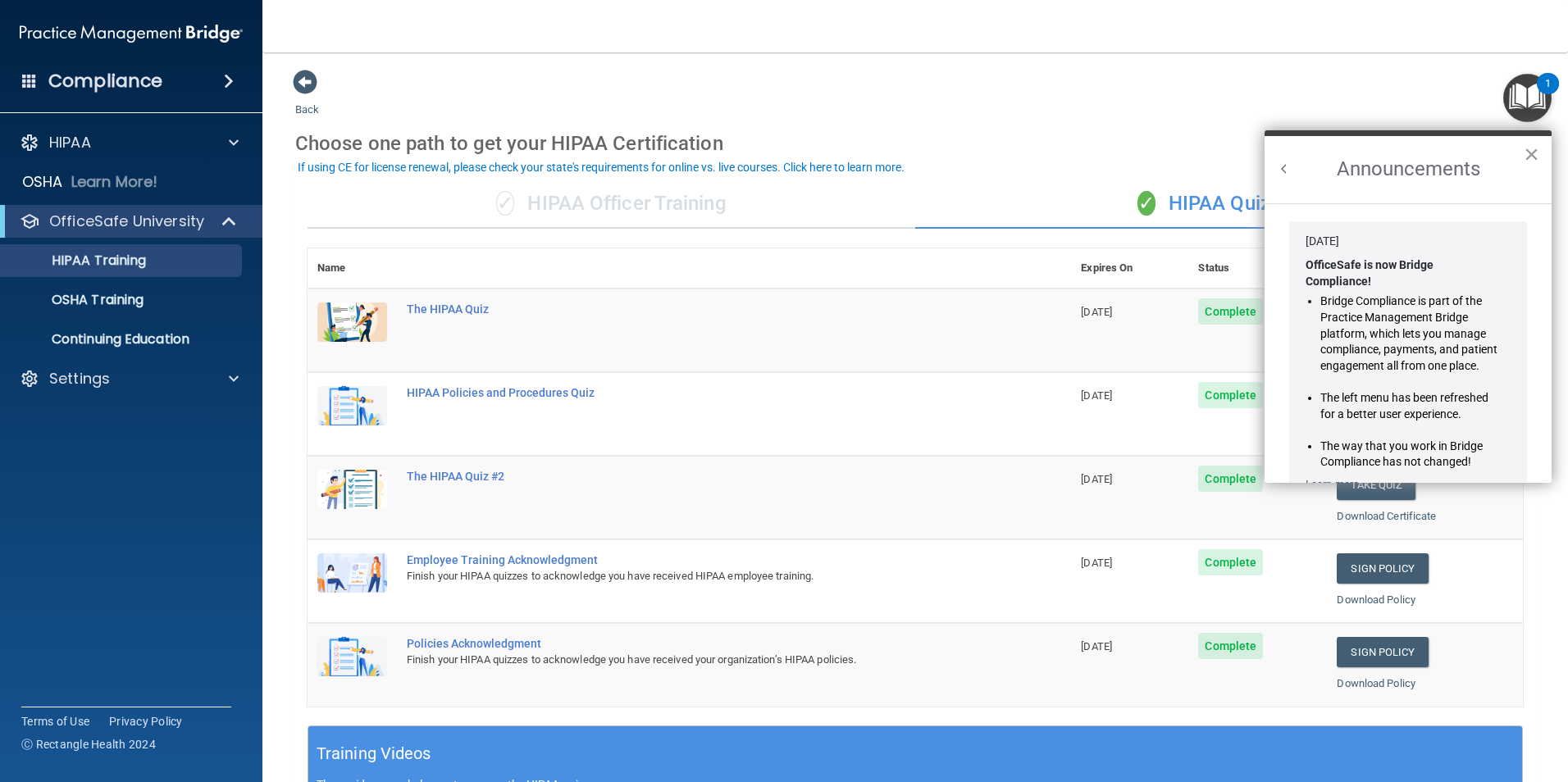
click at [1531, 147] on button "×" at bounding box center [1531, 154] width 16 height 26
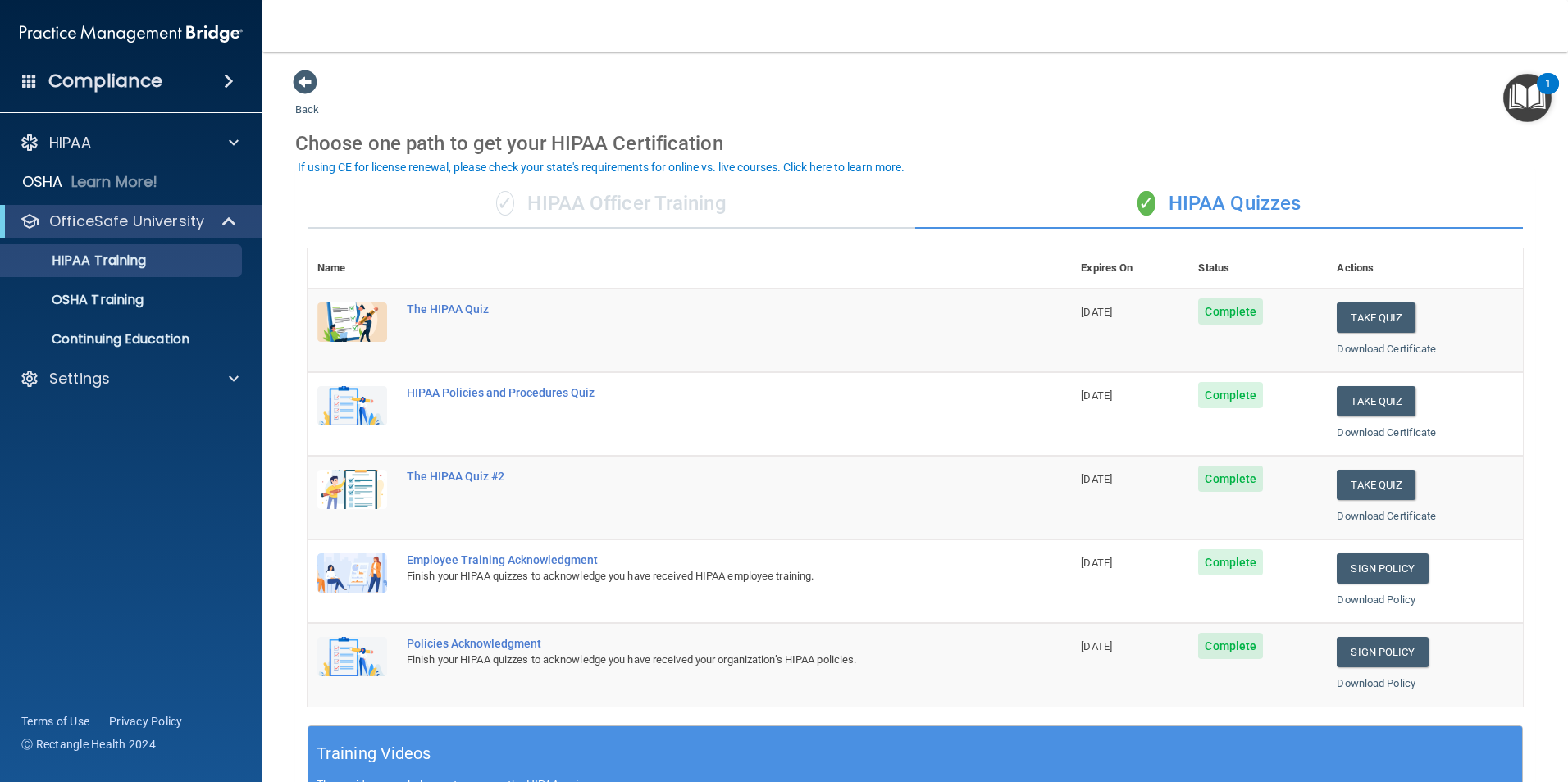
click at [1530, 90] on img "Open Resource Center, 1 new notification" at bounding box center [1527, 97] width 48 height 48
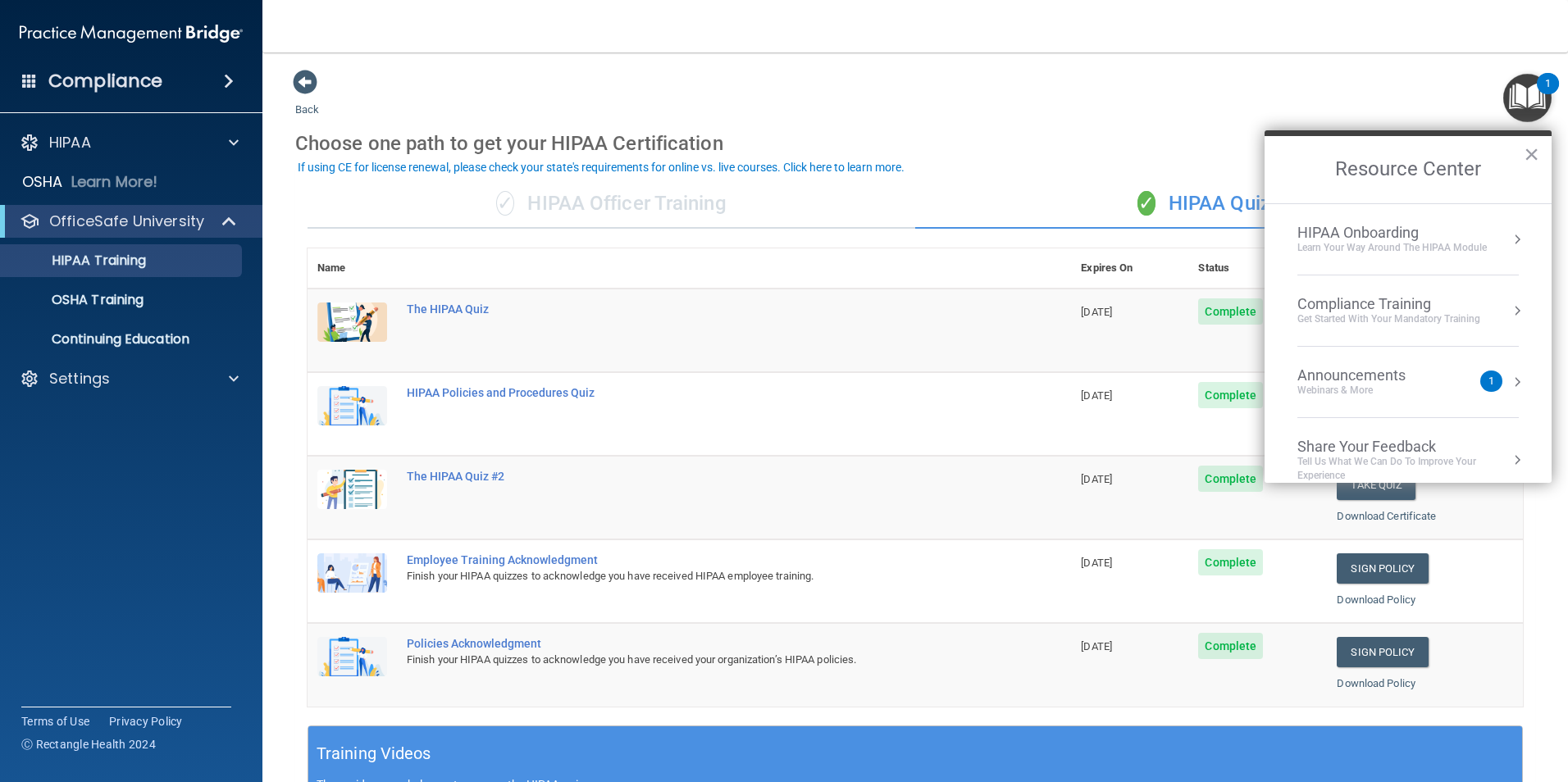
click at [1442, 411] on li "Announcements Webinars & More 1" at bounding box center [1408, 382] width 221 height 71
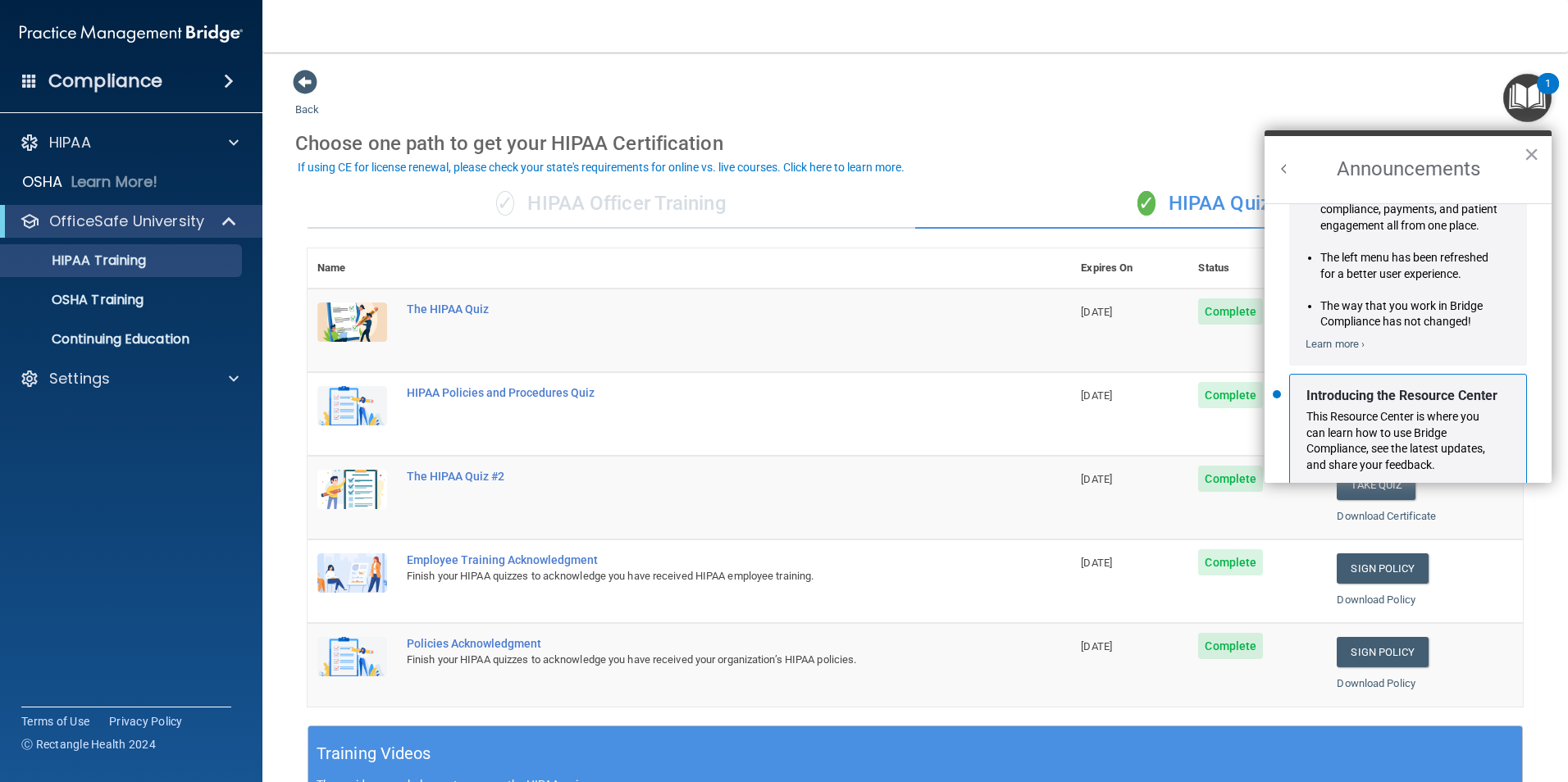
scroll to position [288, 0]
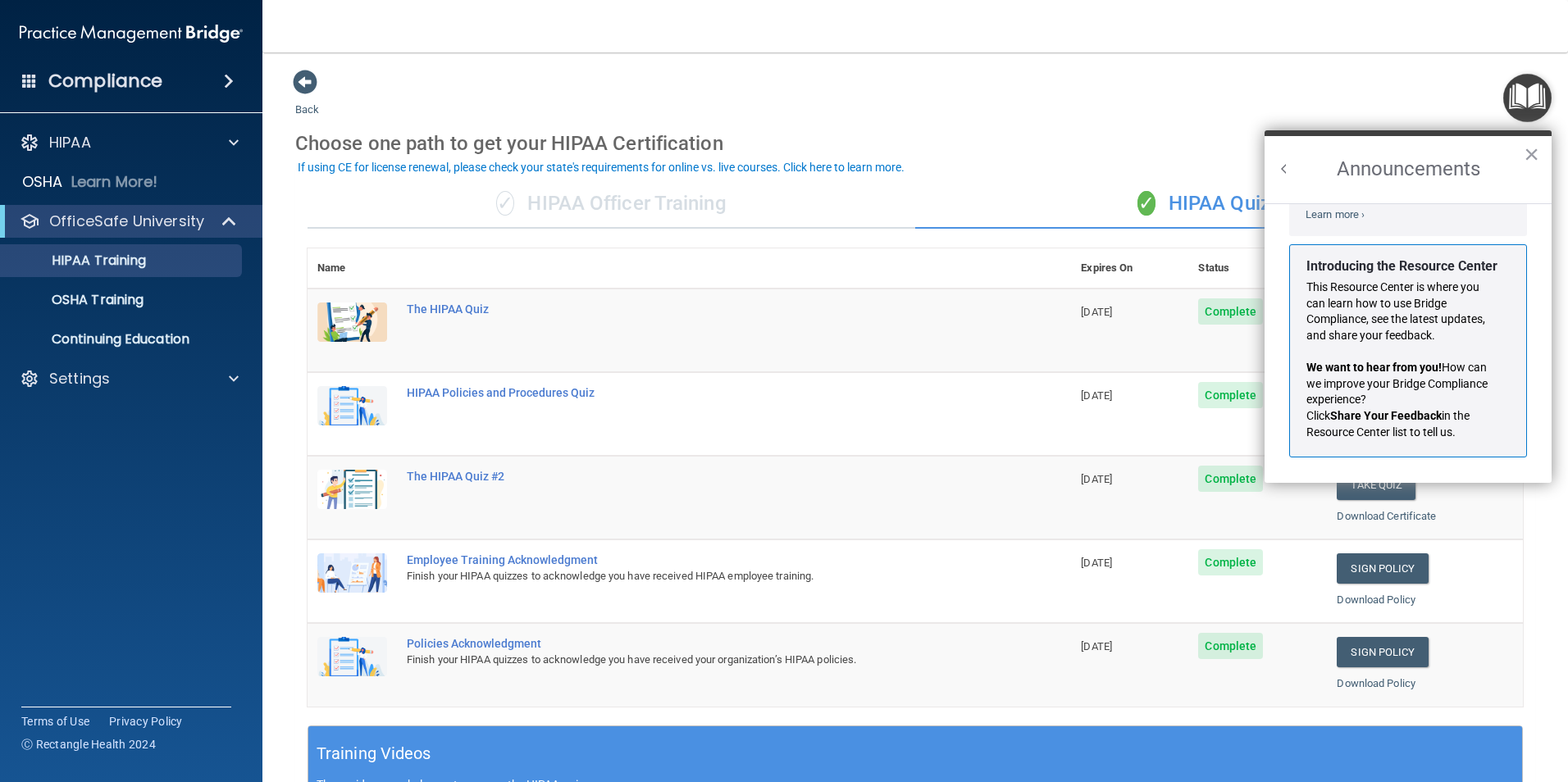
click at [1369, 47] on nav "Toggle navigation Jacqueline Champ jacqueline@linccenter.com Manage My Enterpri…" at bounding box center [915, 26] width 1305 height 53
click at [1531, 157] on button "×" at bounding box center [1531, 154] width 16 height 26
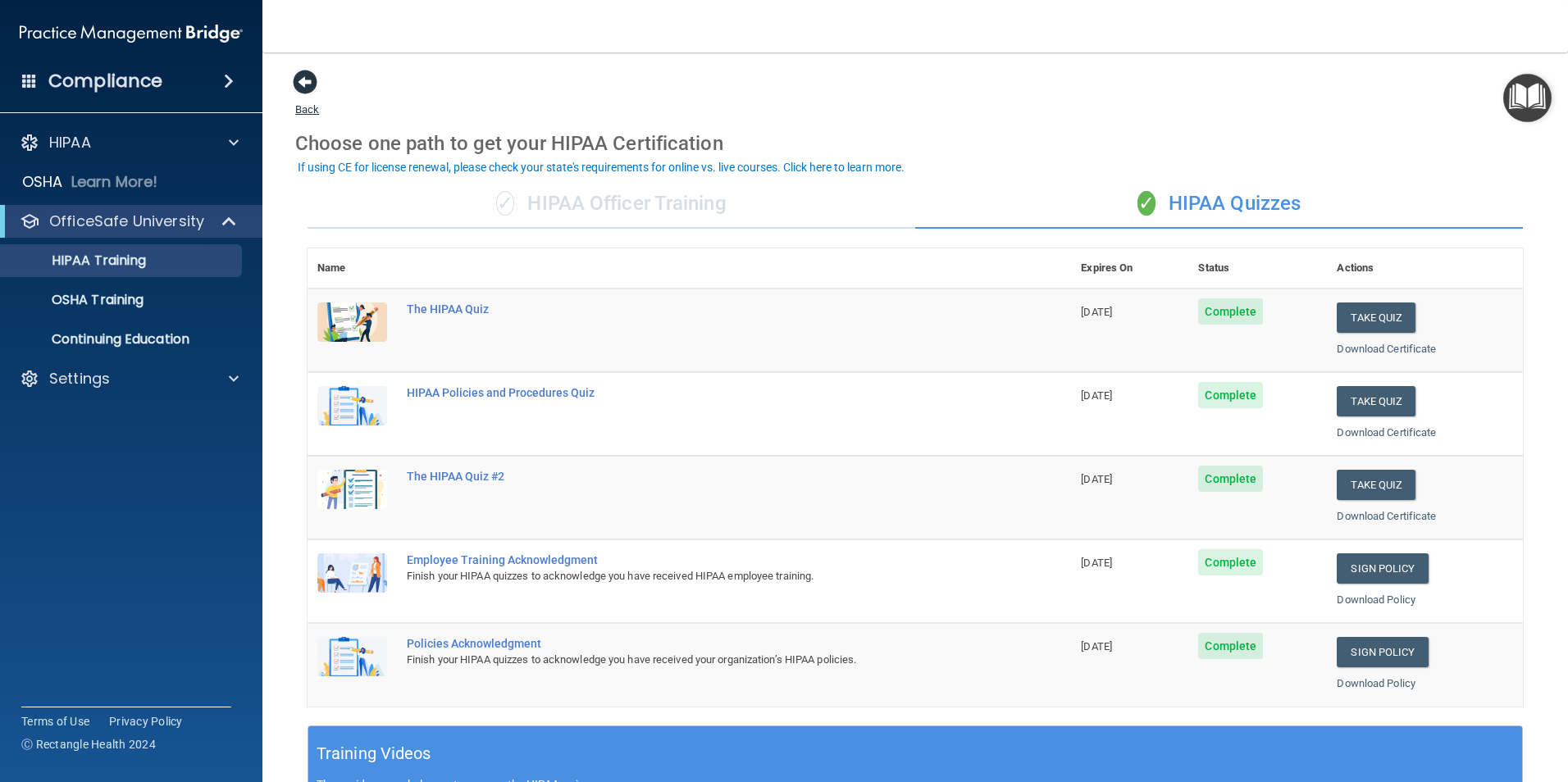
click at [306, 75] on span at bounding box center [305, 82] width 25 height 25
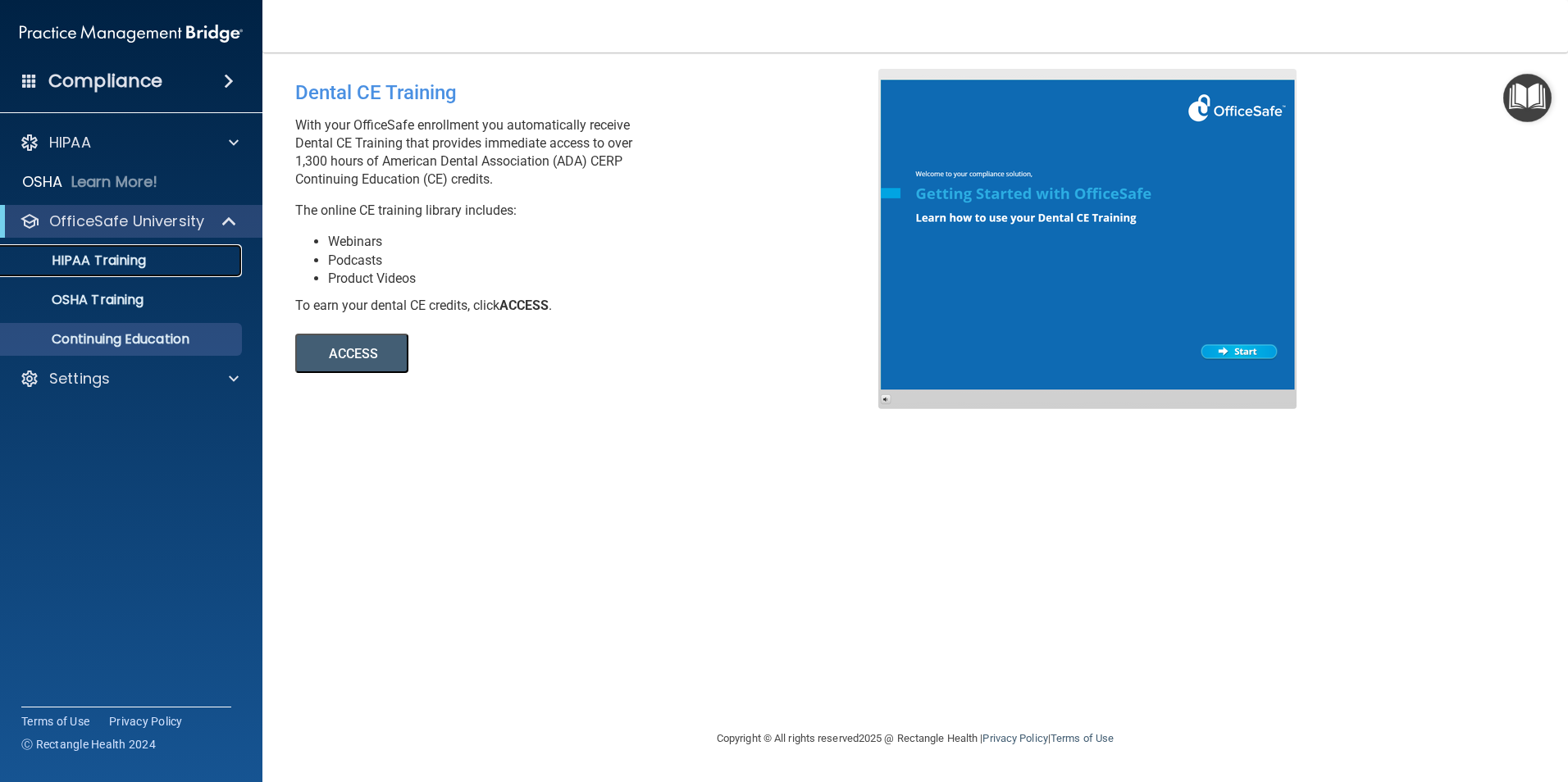
click at [139, 263] on p "HIPAA Training" at bounding box center [78, 261] width 135 height 17
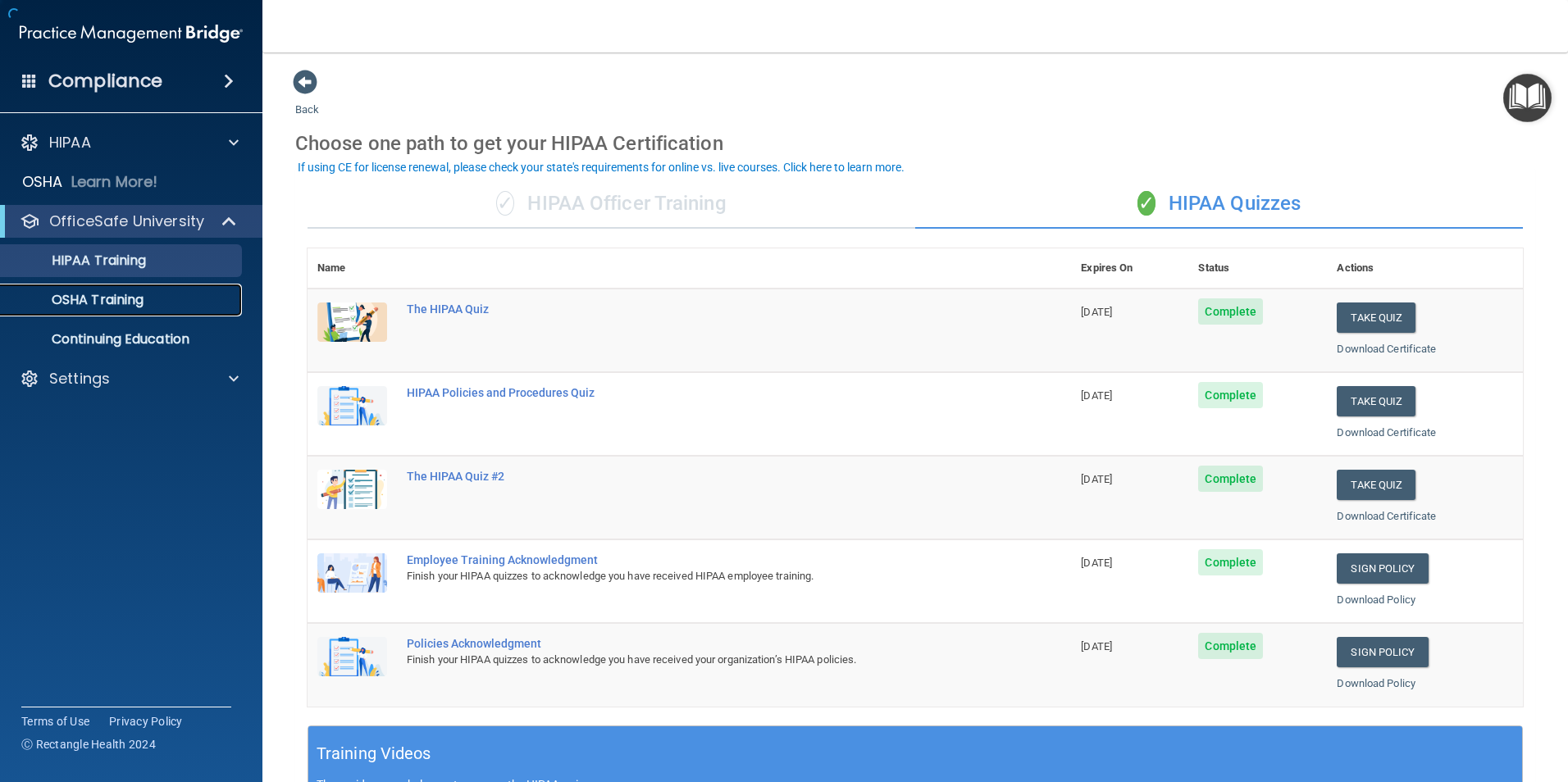
click at [139, 289] on link "OSHA Training" at bounding box center [112, 299] width 258 height 32
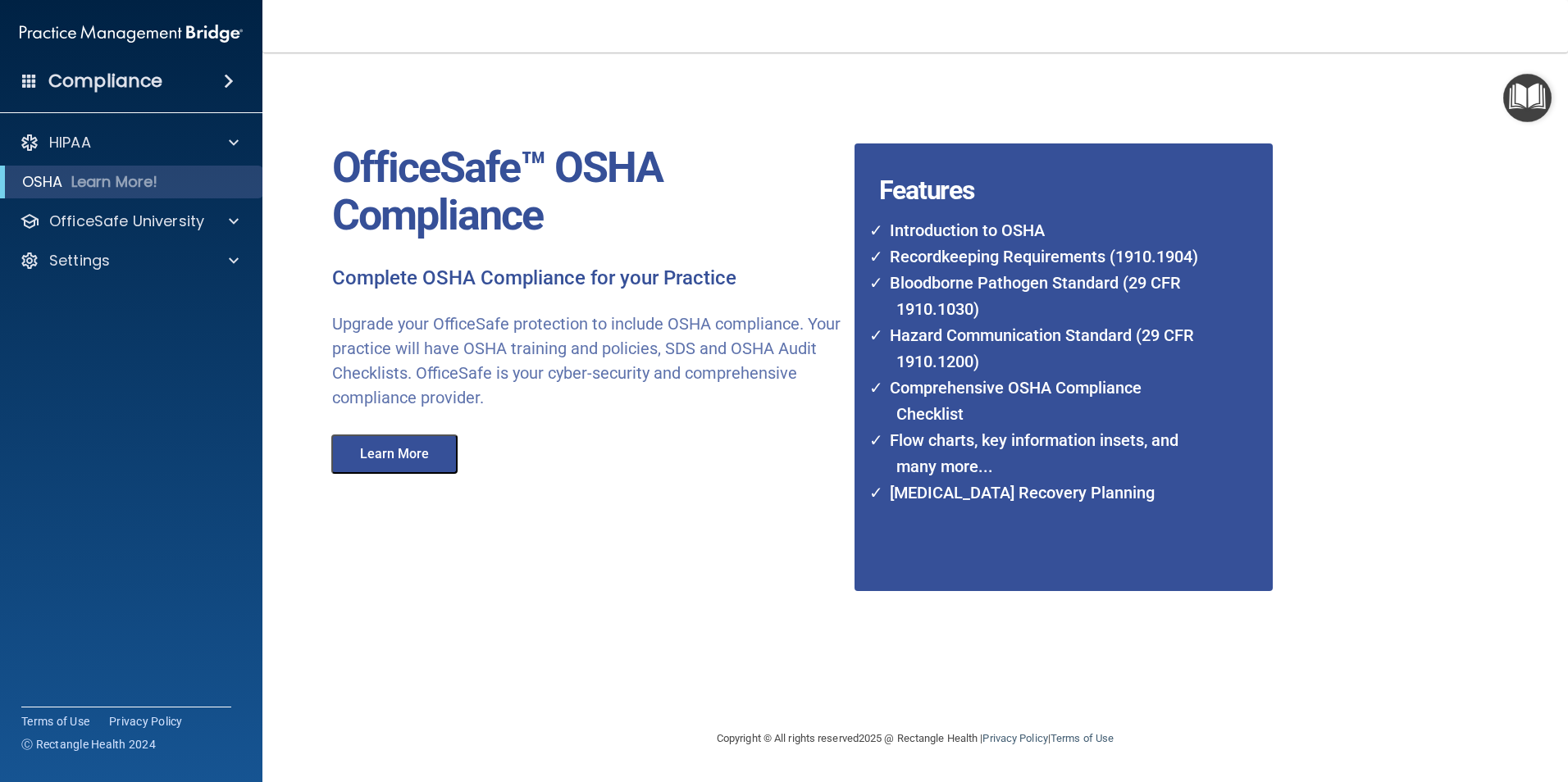
click at [425, 460] on button "Learn More" at bounding box center [394, 454] width 126 height 39
click at [105, 224] on p "OfficeSafe University" at bounding box center [126, 221] width 155 height 19
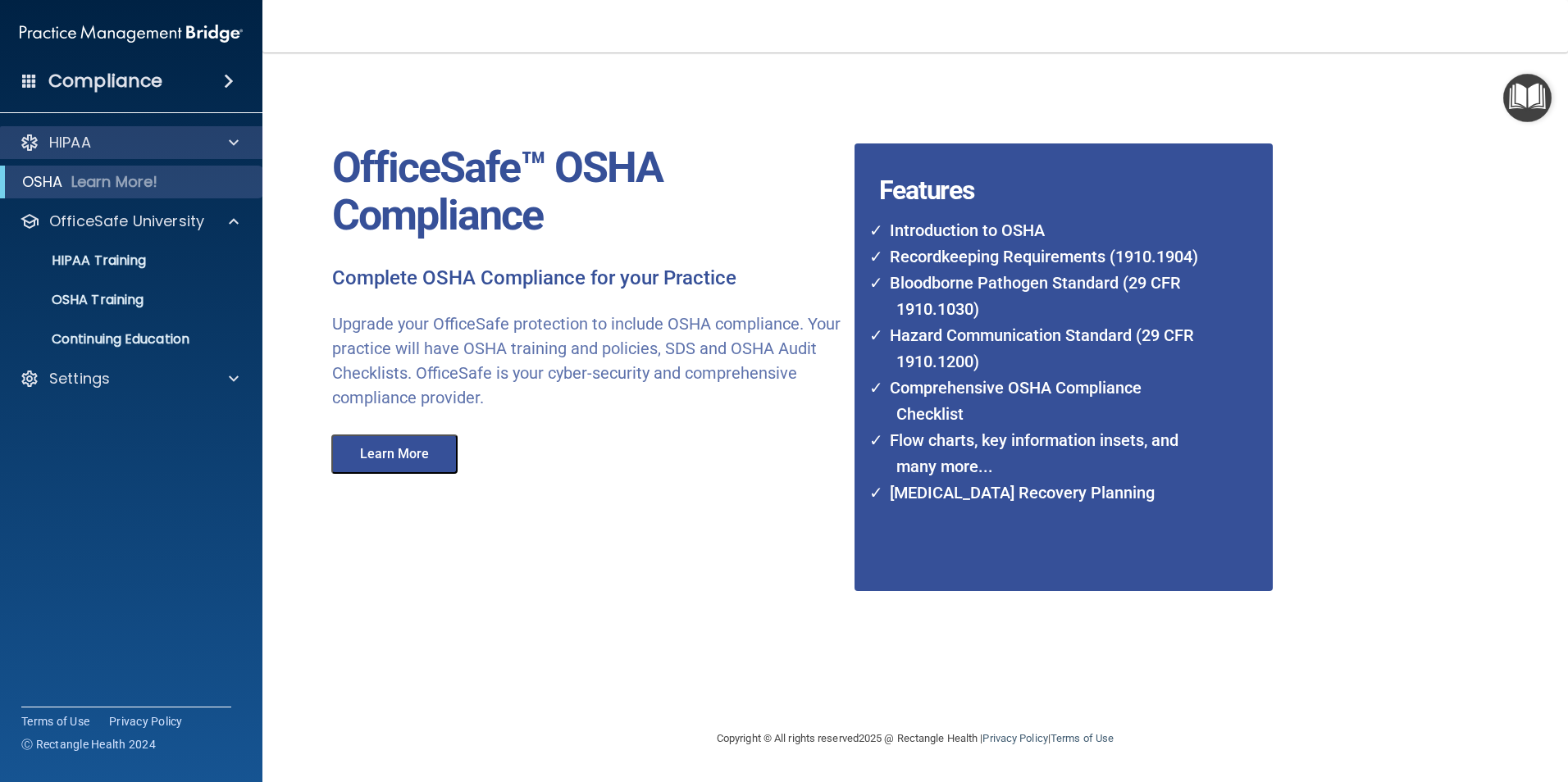
click at [94, 131] on div "HIPAA" at bounding box center [132, 142] width 263 height 32
click at [219, 133] on div at bounding box center [231, 142] width 41 height 19
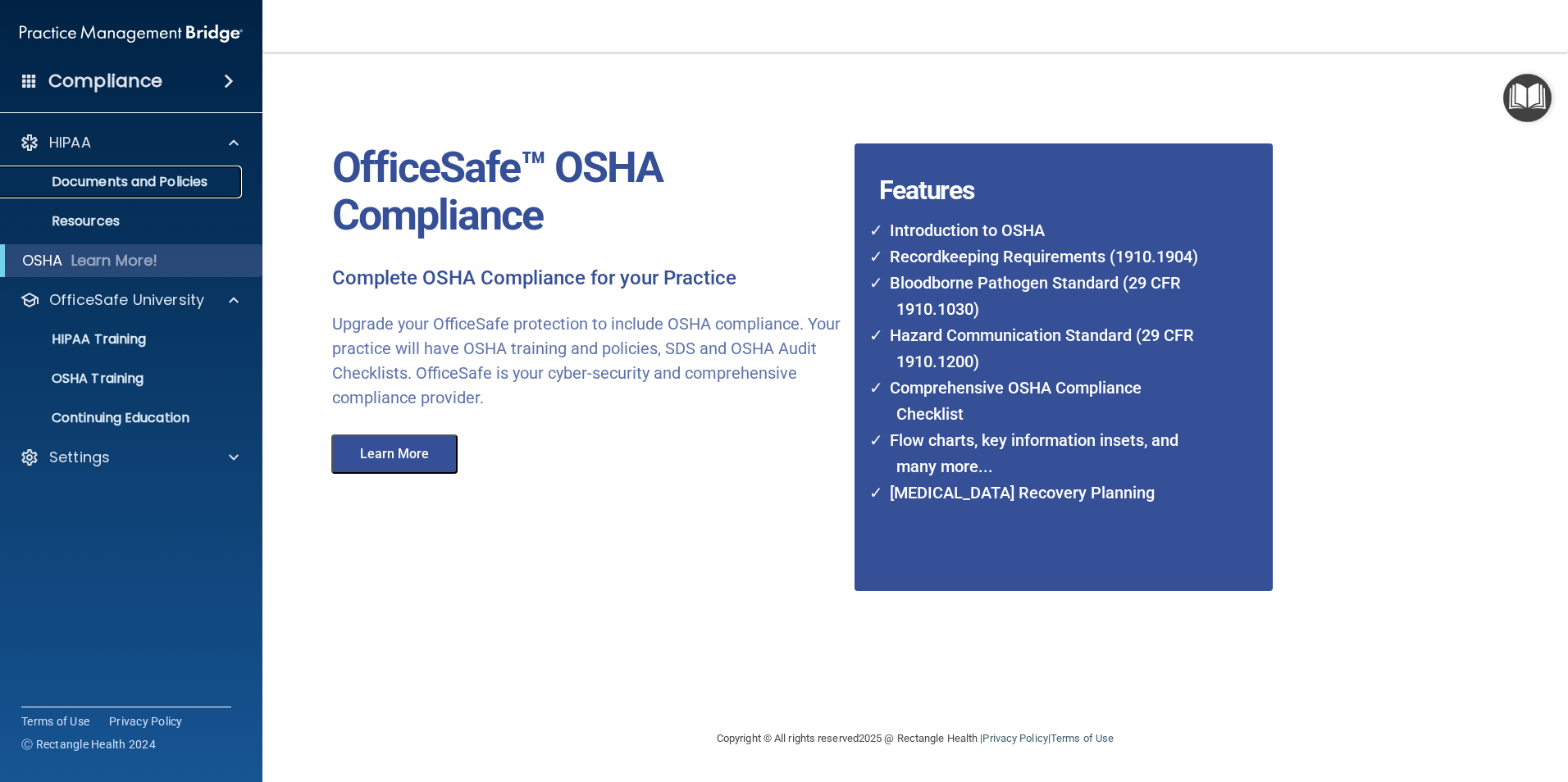
click at [155, 179] on p "Documents and Policies" at bounding box center [122, 182] width 224 height 17
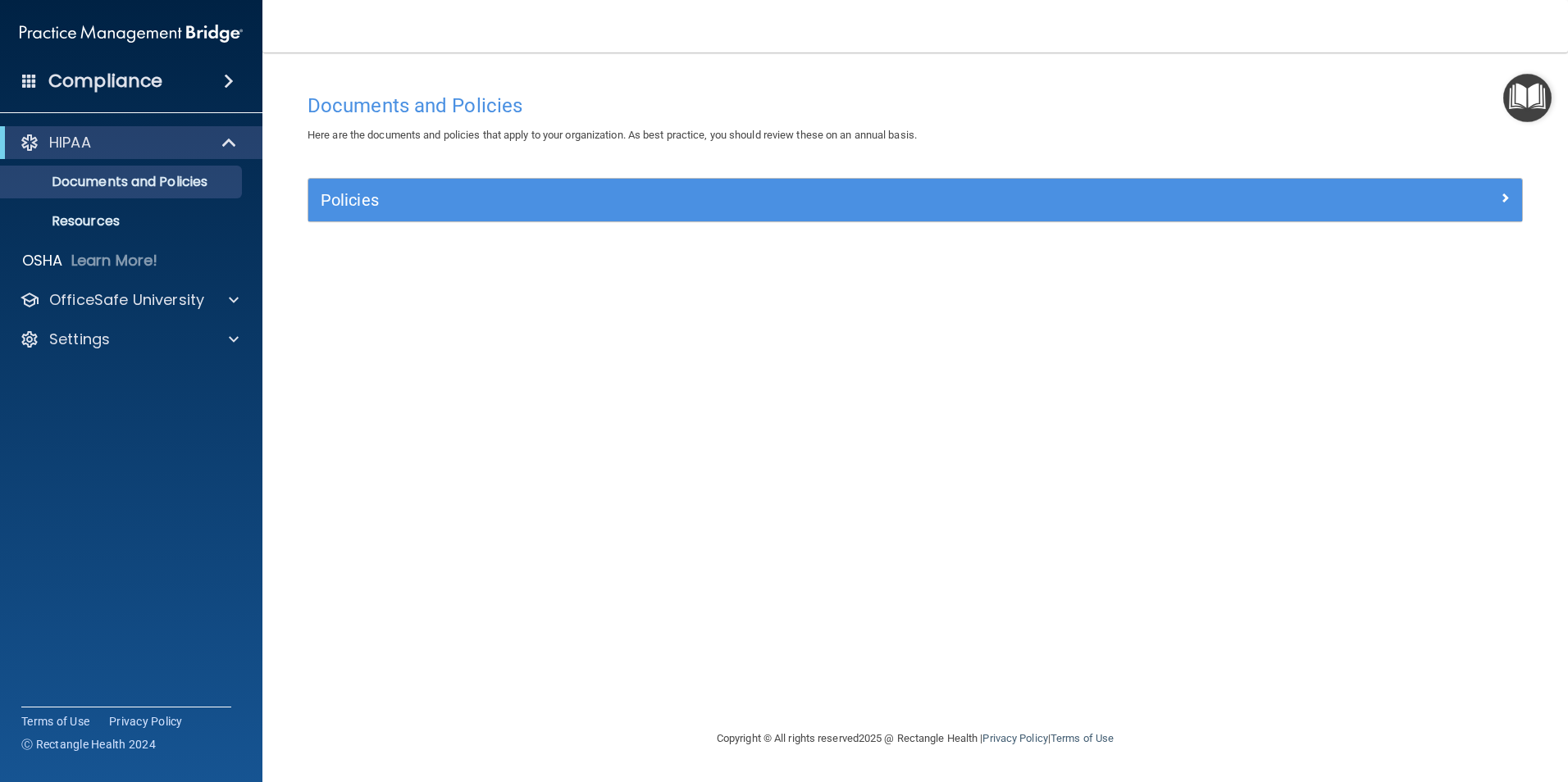
click at [101, 319] on div "HIPAA Documents and Policies Report an Incident Business Associates Emergency P…" at bounding box center [132, 244] width 263 height 249
click at [111, 298] on p "OfficeSafe University" at bounding box center [126, 300] width 155 height 19
click at [133, 69] on h4 "Compliance" at bounding box center [105, 81] width 114 height 23
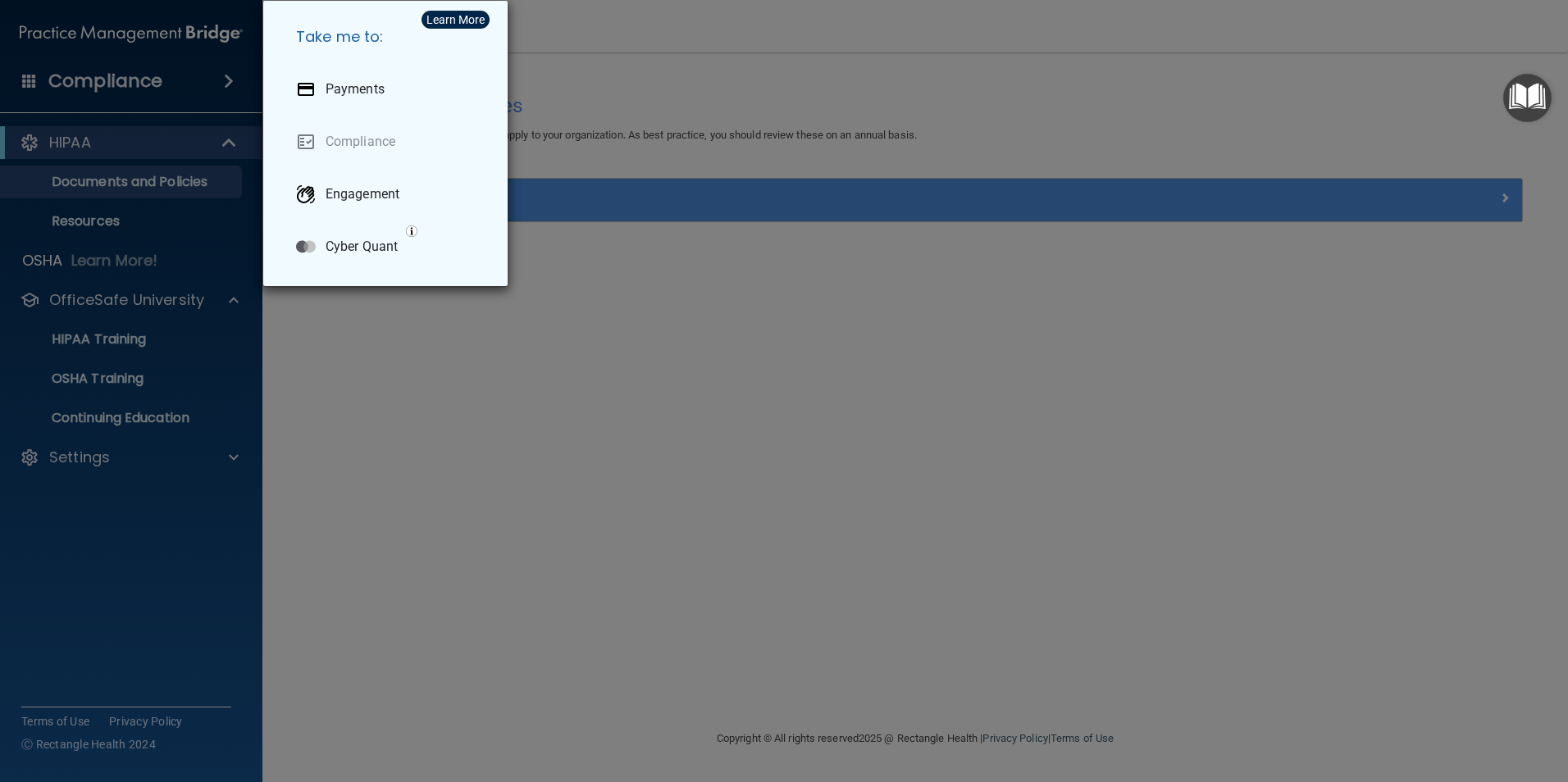
click at [182, 71] on div "Take me to: Payments Compliance Engagement Cyber Quant" at bounding box center [784, 391] width 1568 height 782
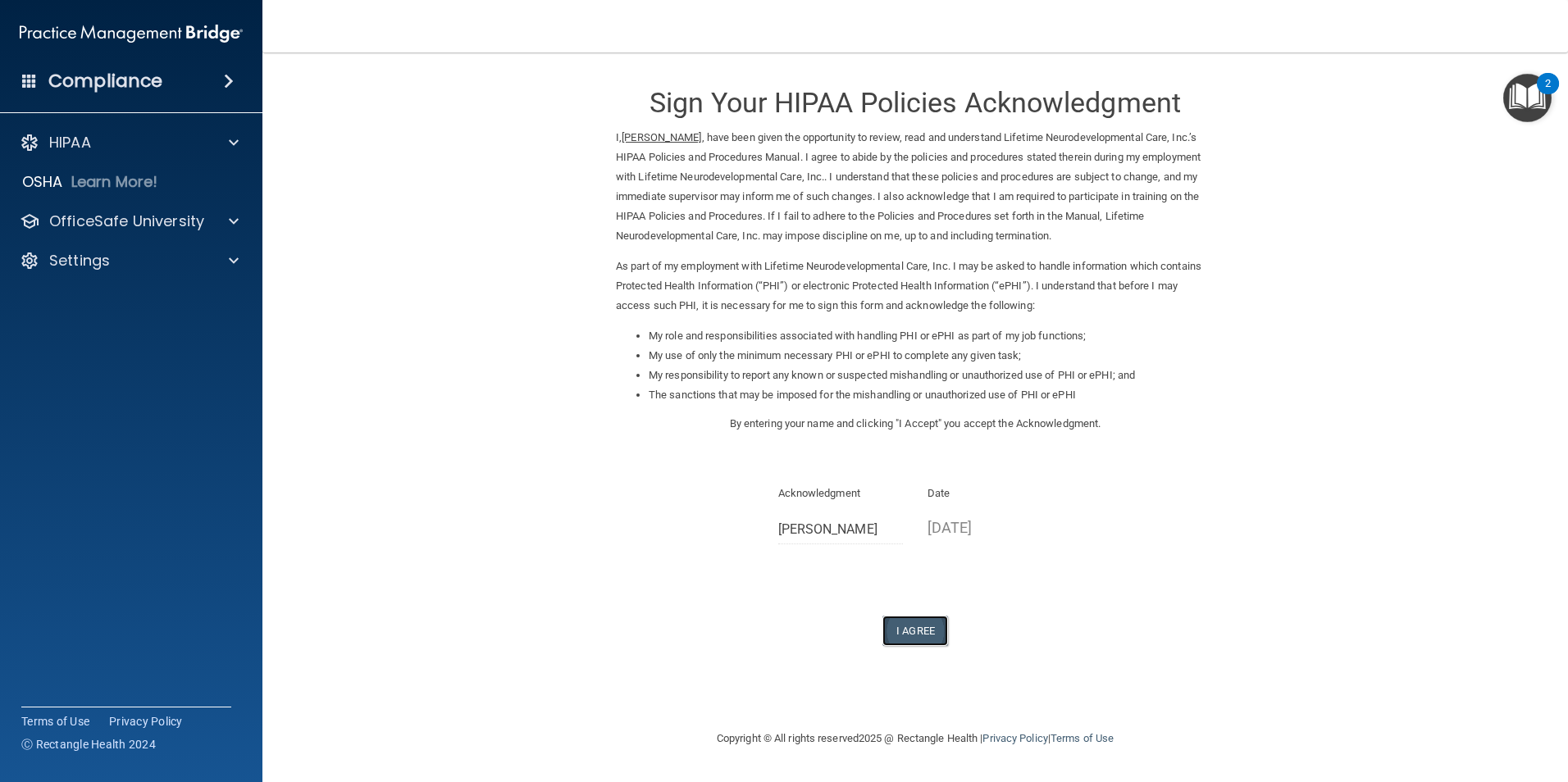
click at [902, 624] on button "I Agree" at bounding box center [915, 630] width 66 height 31
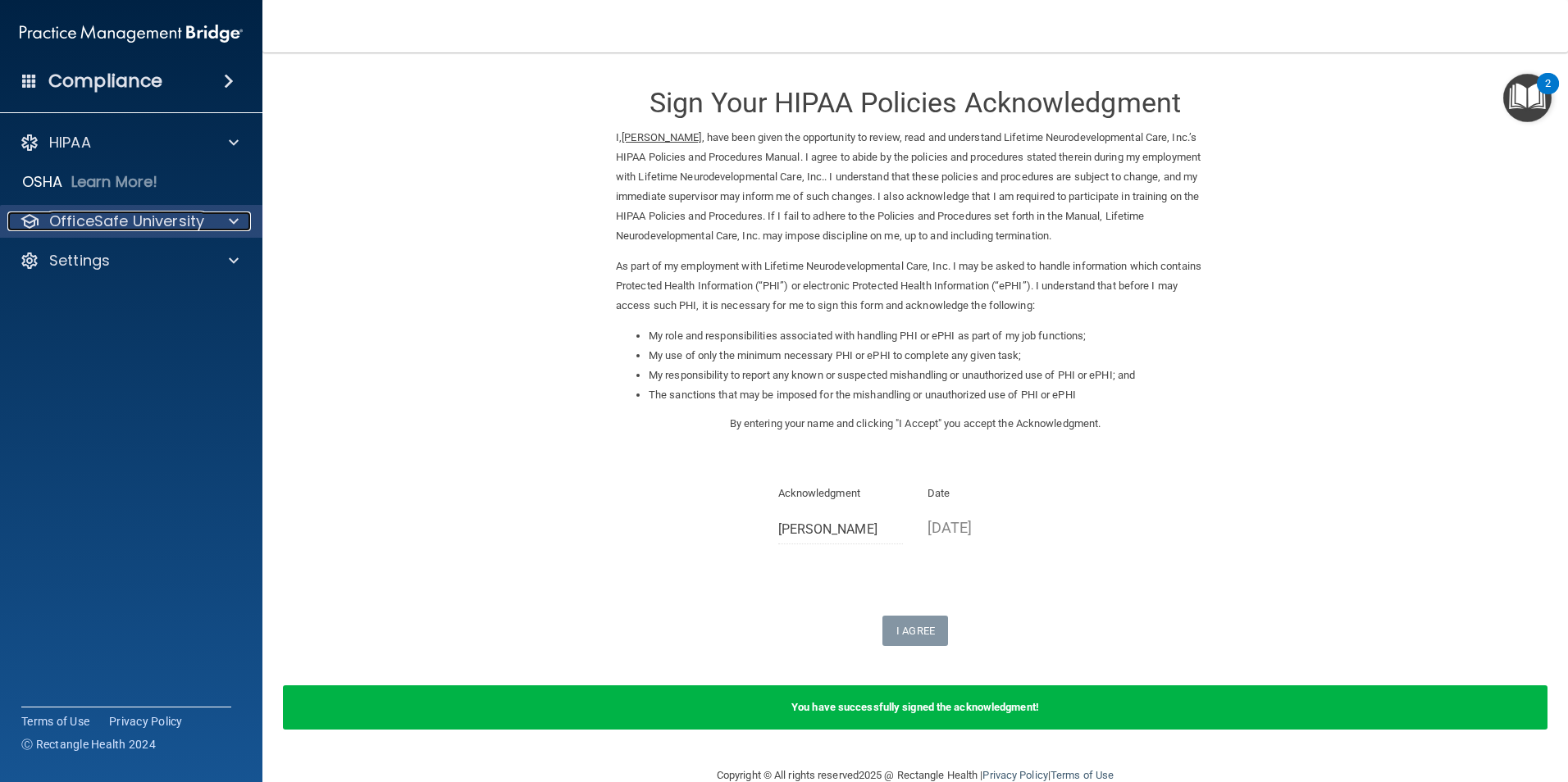
click at [149, 223] on p "OfficeSafe University" at bounding box center [126, 221] width 155 height 19
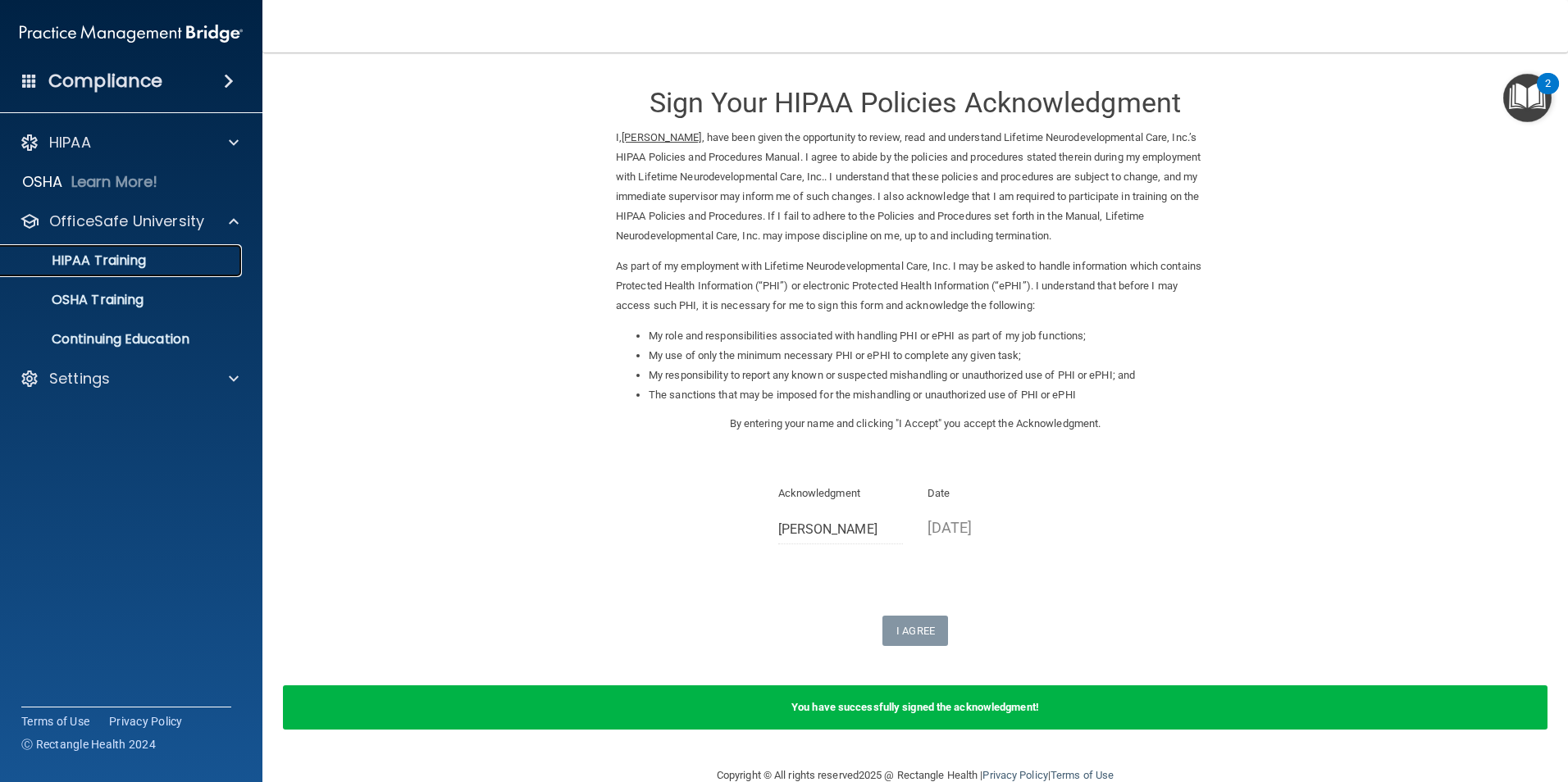
click at [122, 259] on p "HIPAA Training" at bounding box center [78, 261] width 135 height 17
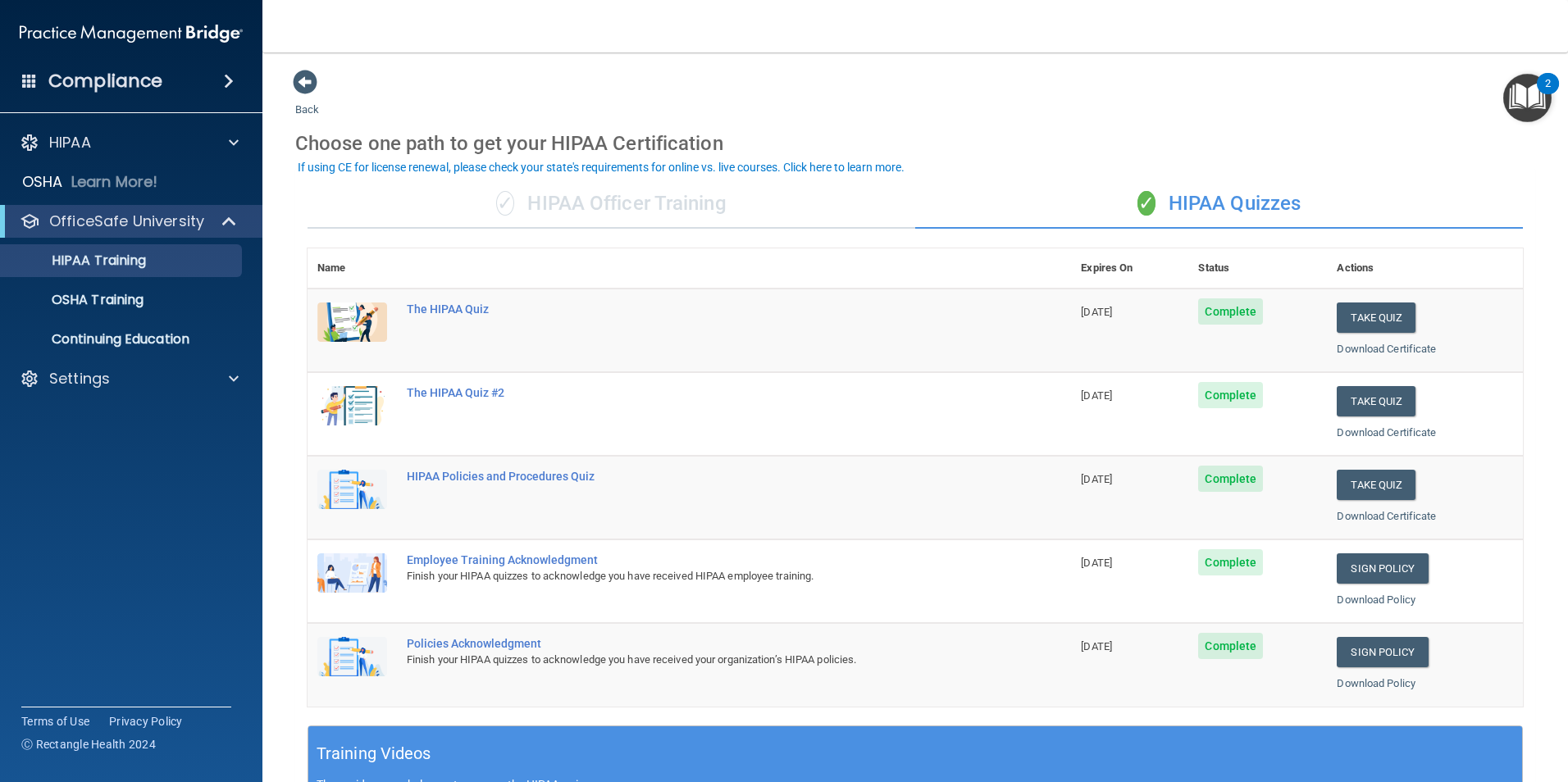
click at [631, 206] on div "✓ HIPAA Officer Training" at bounding box center [611, 204] width 608 height 49
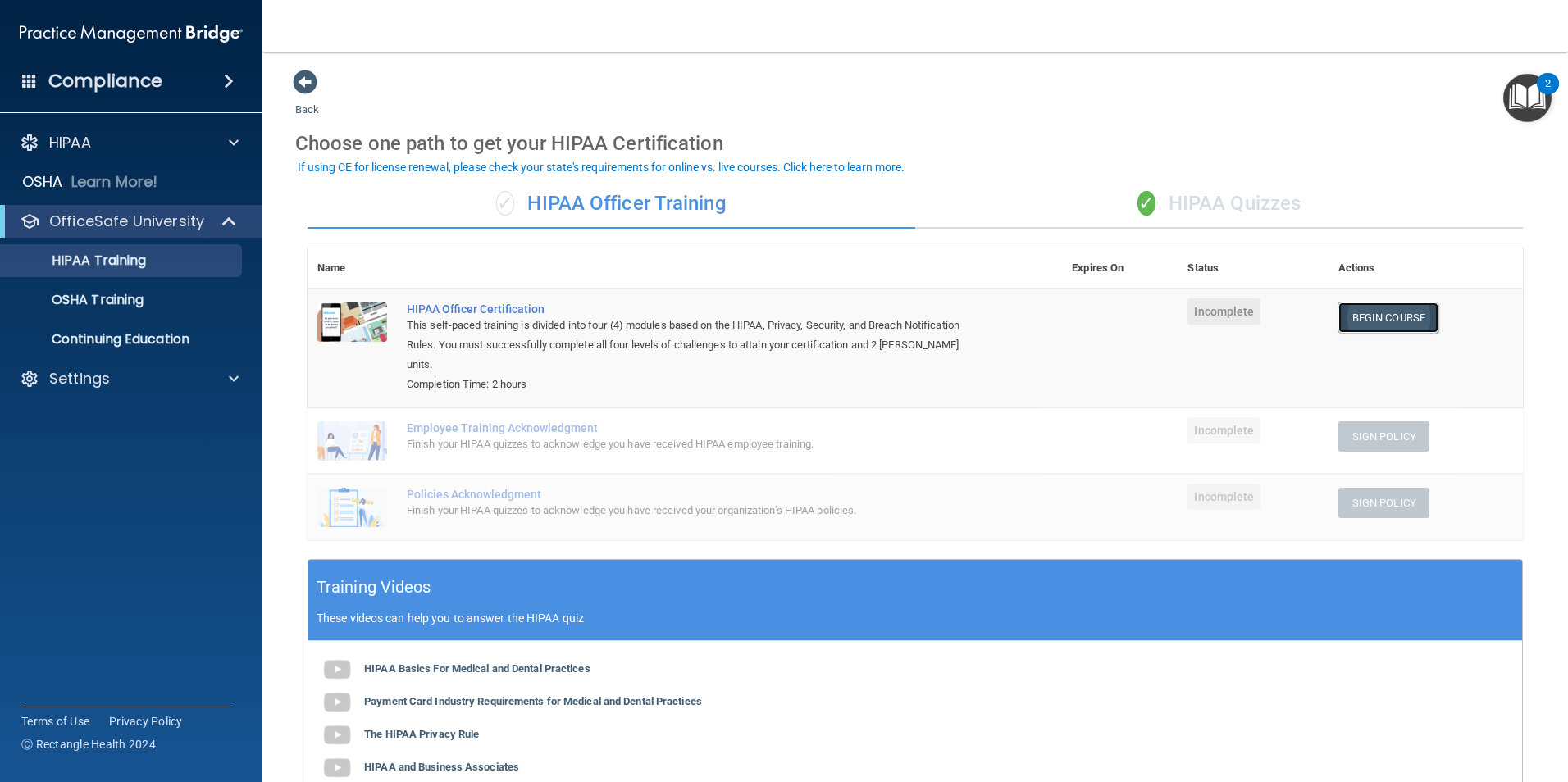
click at [1372, 317] on link "Begin Course" at bounding box center [1388, 318] width 100 height 31
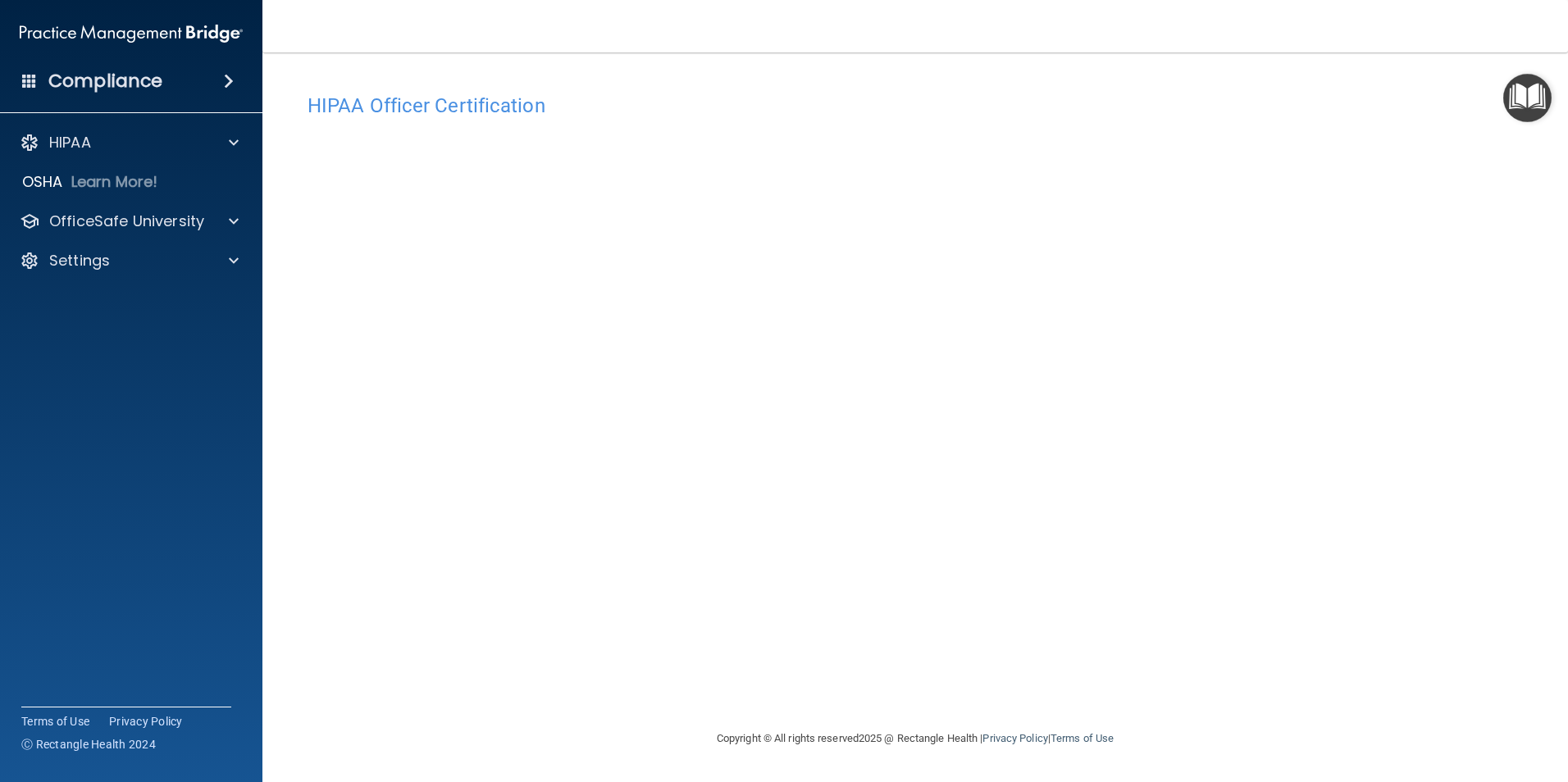
click at [1442, 689] on div "HIPAA Officer Certification This course doesn’t expire until . Are you sure you…" at bounding box center [915, 406] width 1240 height 643
click at [140, 208] on div "OfficeSafe University" at bounding box center [132, 220] width 263 height 32
click at [131, 219] on p "OfficeSafe University" at bounding box center [126, 221] width 155 height 19
click at [117, 258] on p "HIPAA Training" at bounding box center [78, 261] width 135 height 17
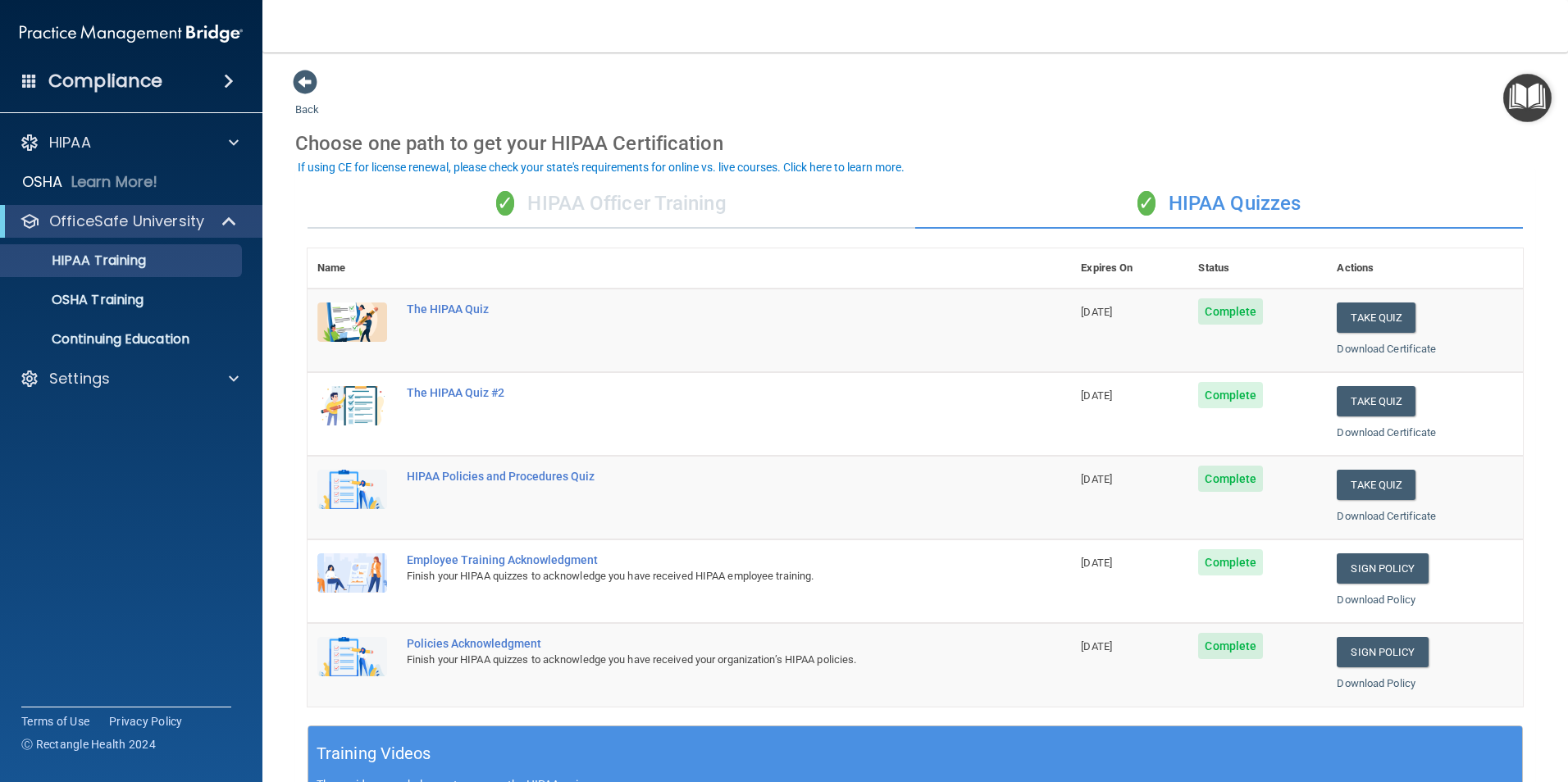
click at [646, 212] on div "✓ HIPAA Officer Training" at bounding box center [611, 204] width 608 height 49
